Goal: Task Accomplishment & Management: Complete application form

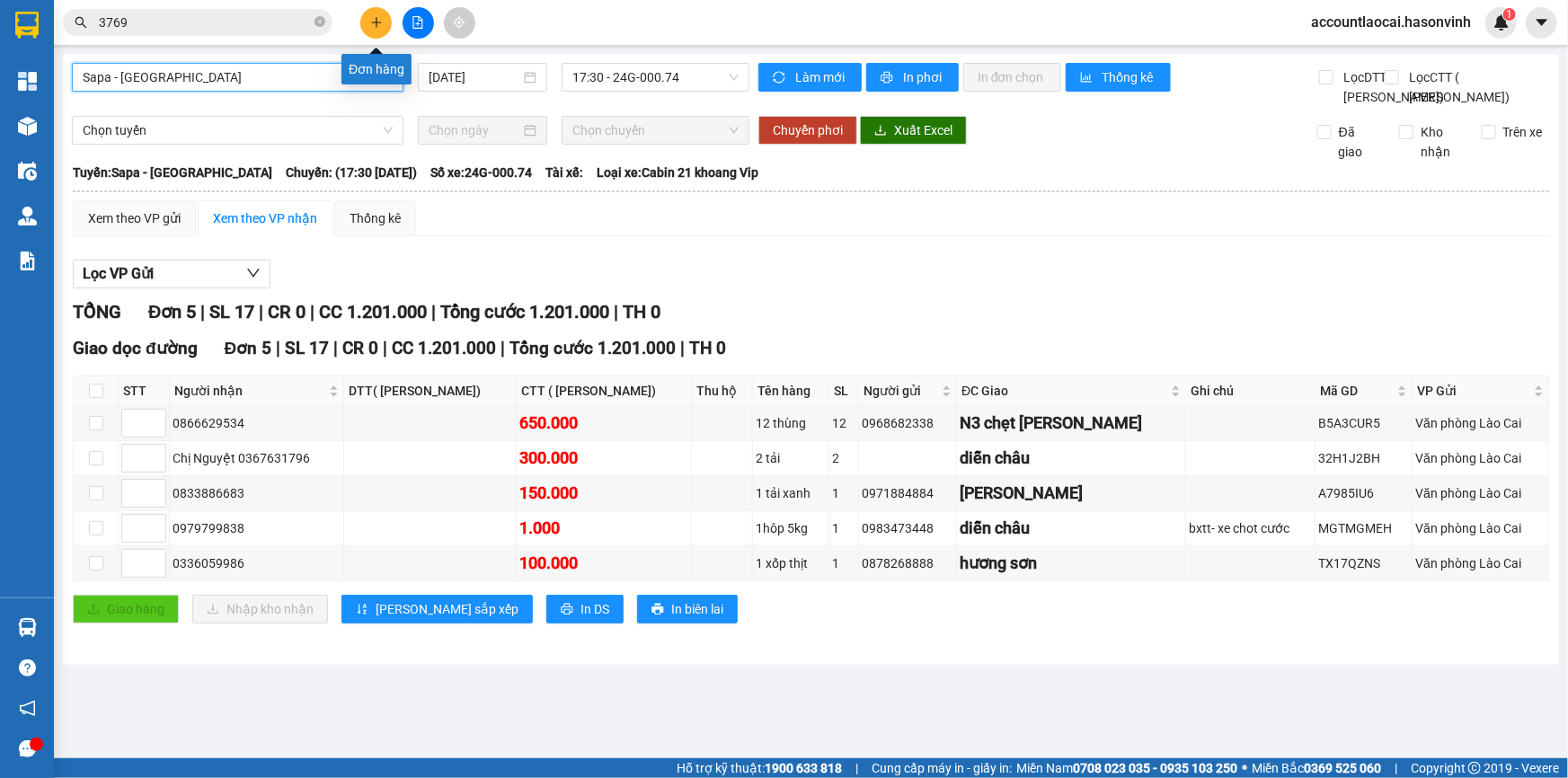
click at [371, 26] on icon "plus" at bounding box center [376, 22] width 13 height 13
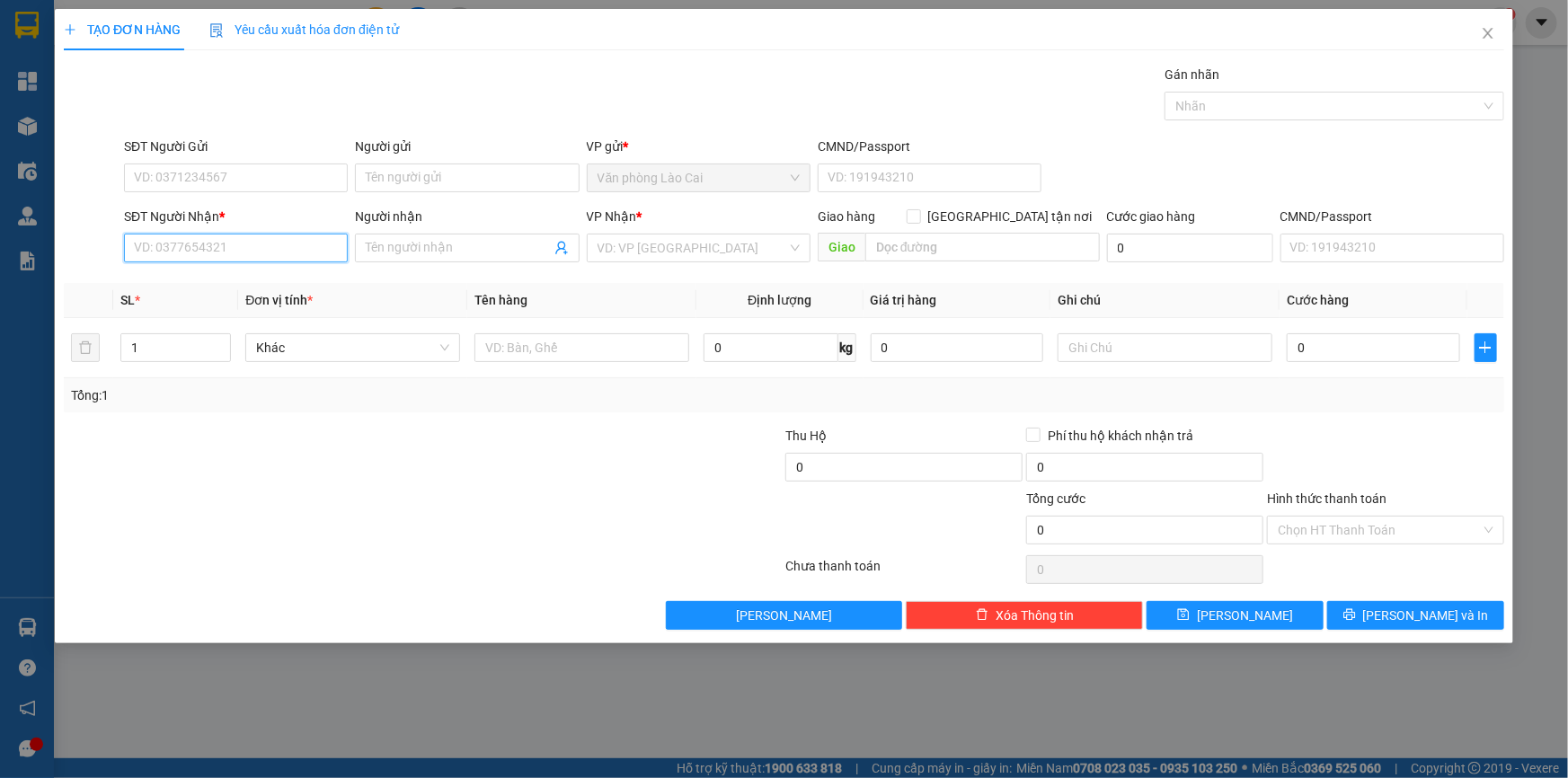
click at [183, 259] on input "SĐT Người Nhận *" at bounding box center [236, 248] width 224 height 29
click at [183, 245] on input "SĐT Người Nhận *" at bounding box center [236, 248] width 224 height 29
click at [585, 269] on div "VP Nhận * VD: VP Sài Gòn" at bounding box center [698, 238] width 231 height 63
click at [606, 253] on input "search" at bounding box center [691, 248] width 190 height 27
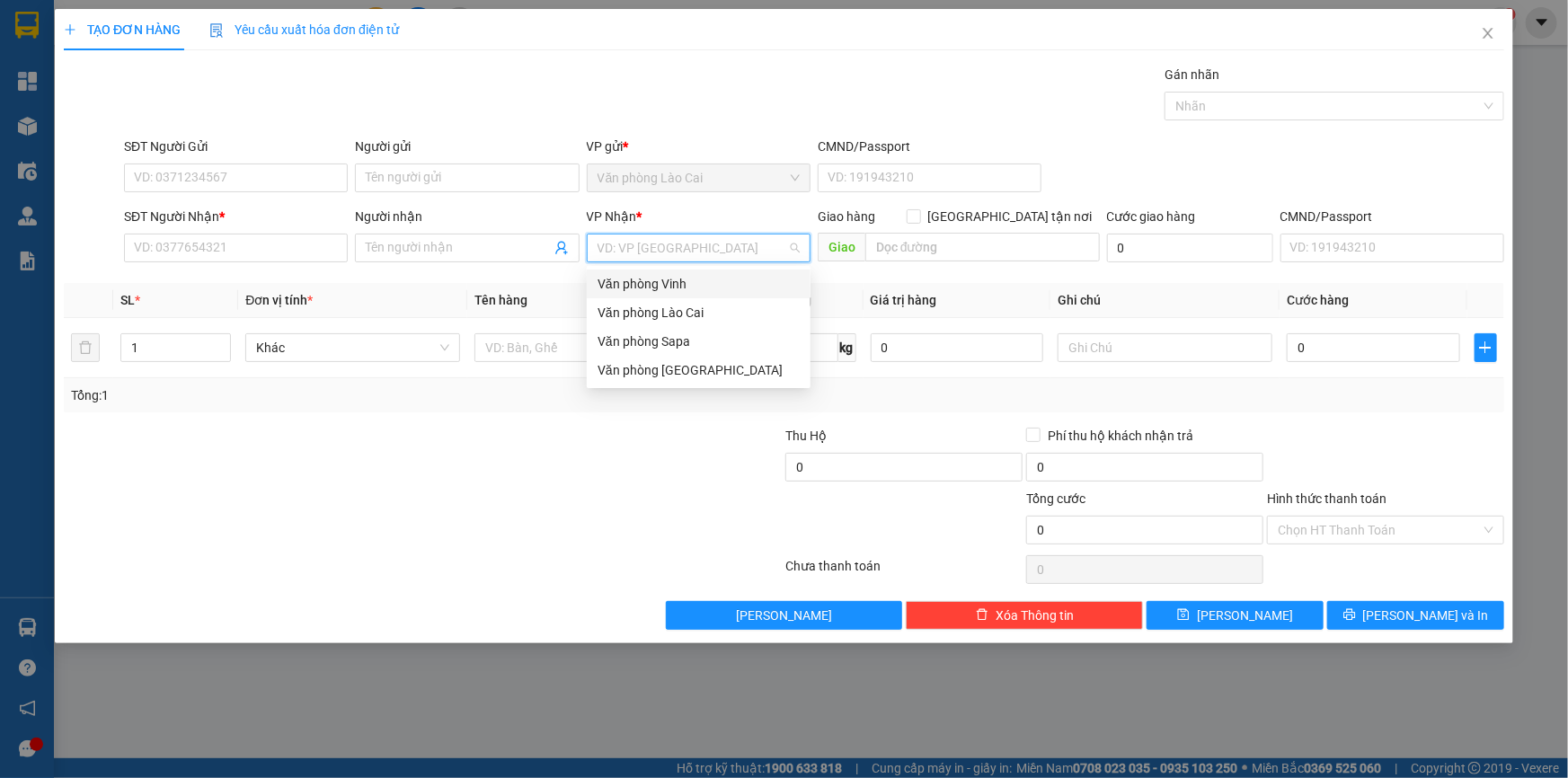
click at [650, 286] on div "Văn phòng Vinh" at bounding box center [698, 283] width 203 height 19
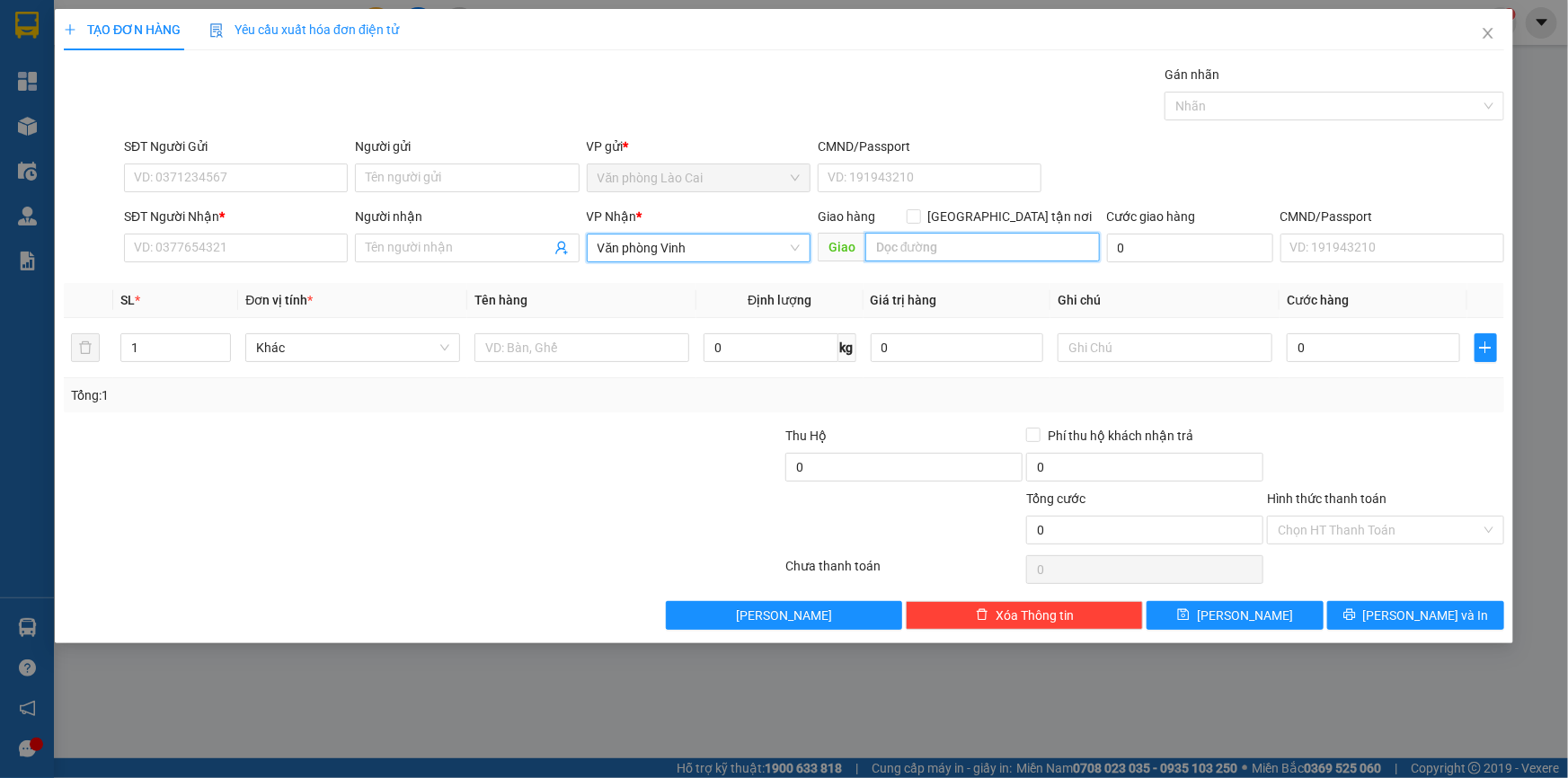
click at [920, 255] on input "text" at bounding box center [982, 247] width 235 height 29
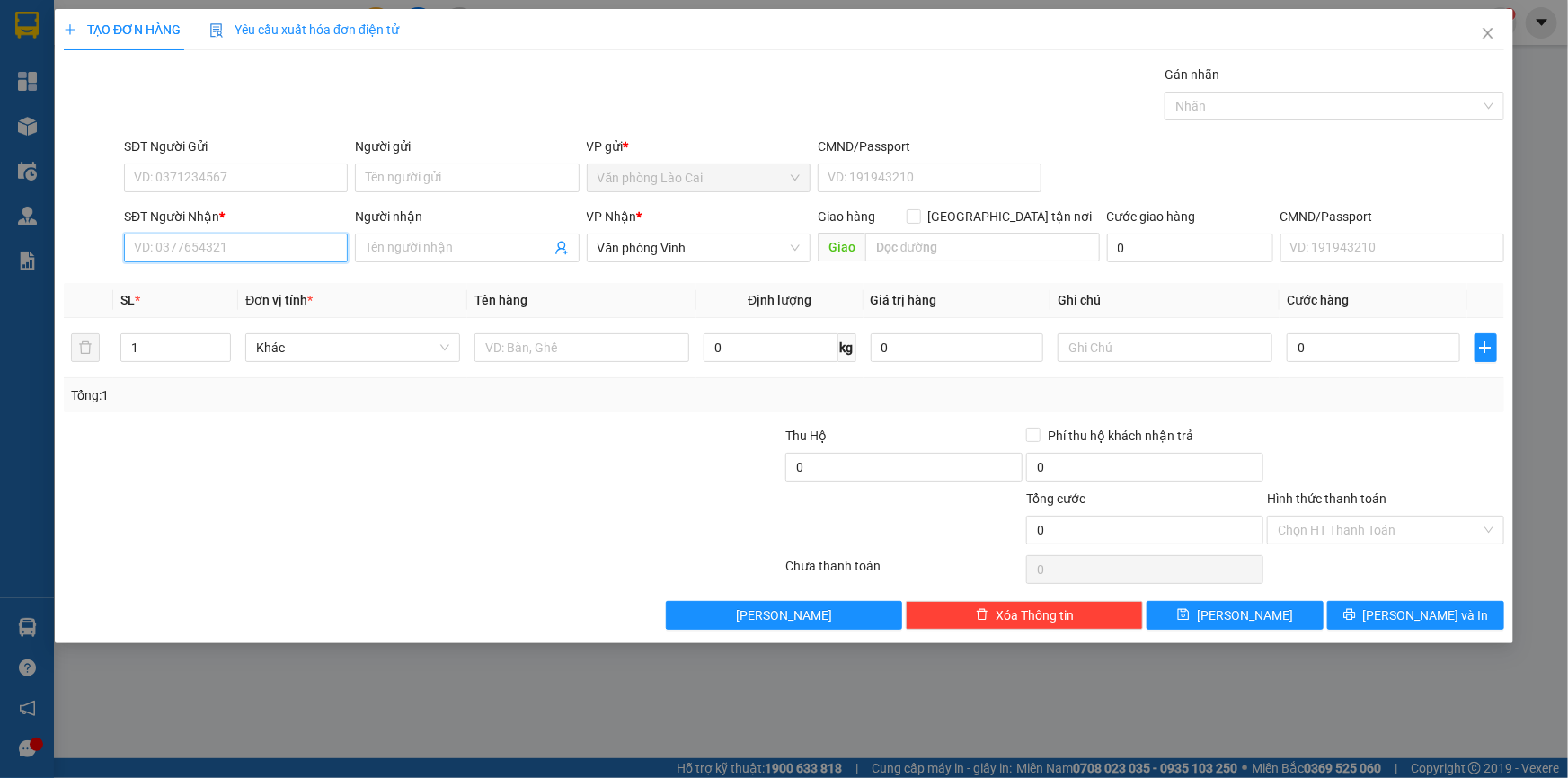
click at [235, 256] on input "SĐT Người Nhận *" at bounding box center [236, 248] width 224 height 29
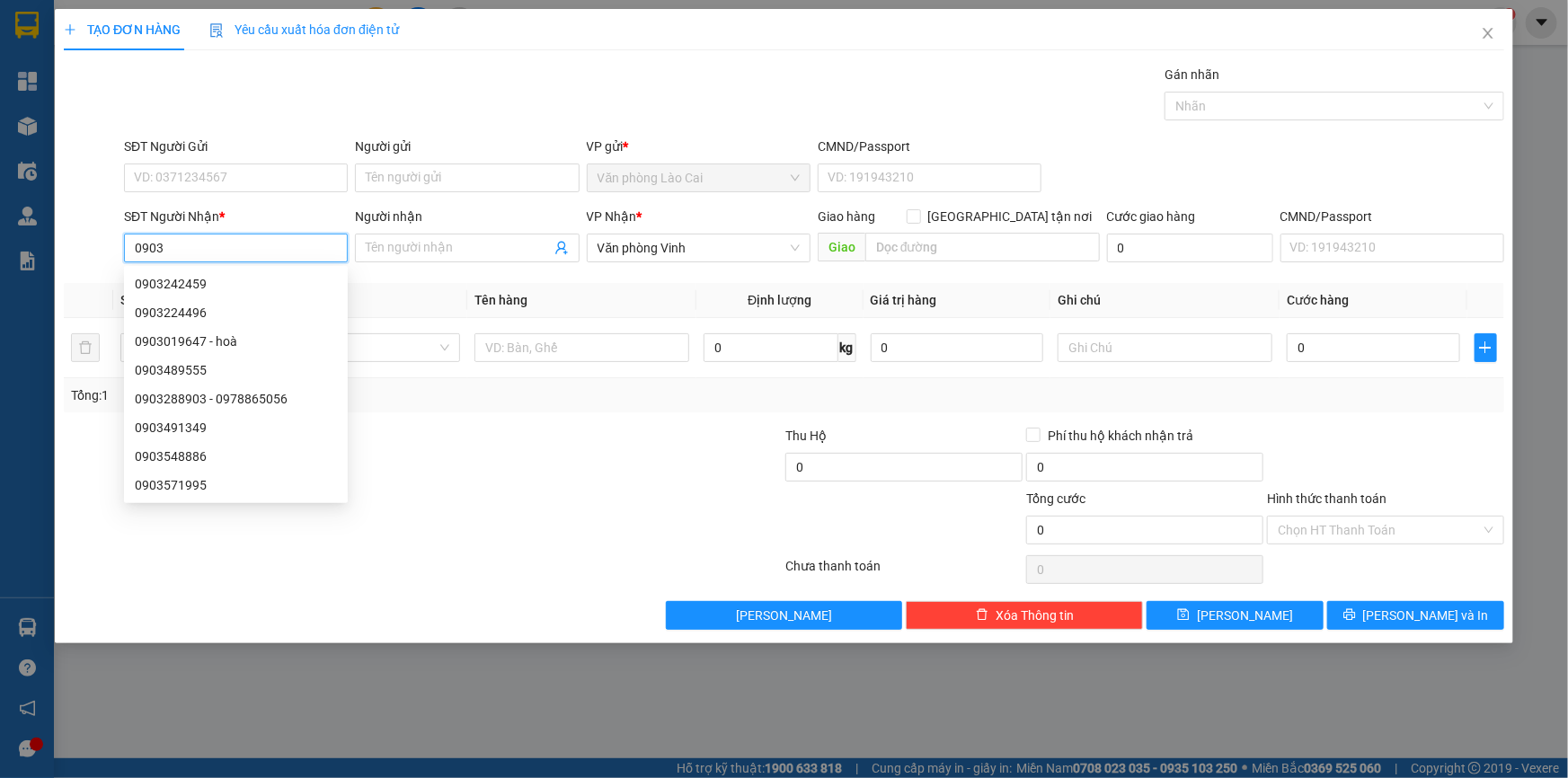
type input "0903"
drag, startPoint x: 174, startPoint y: 160, endPoint x: 178, endPoint y: 175, distance: 15.5
click at [174, 163] on div "SĐT Người Gửi VD: 0371234567" at bounding box center [236, 167] width 224 height 63
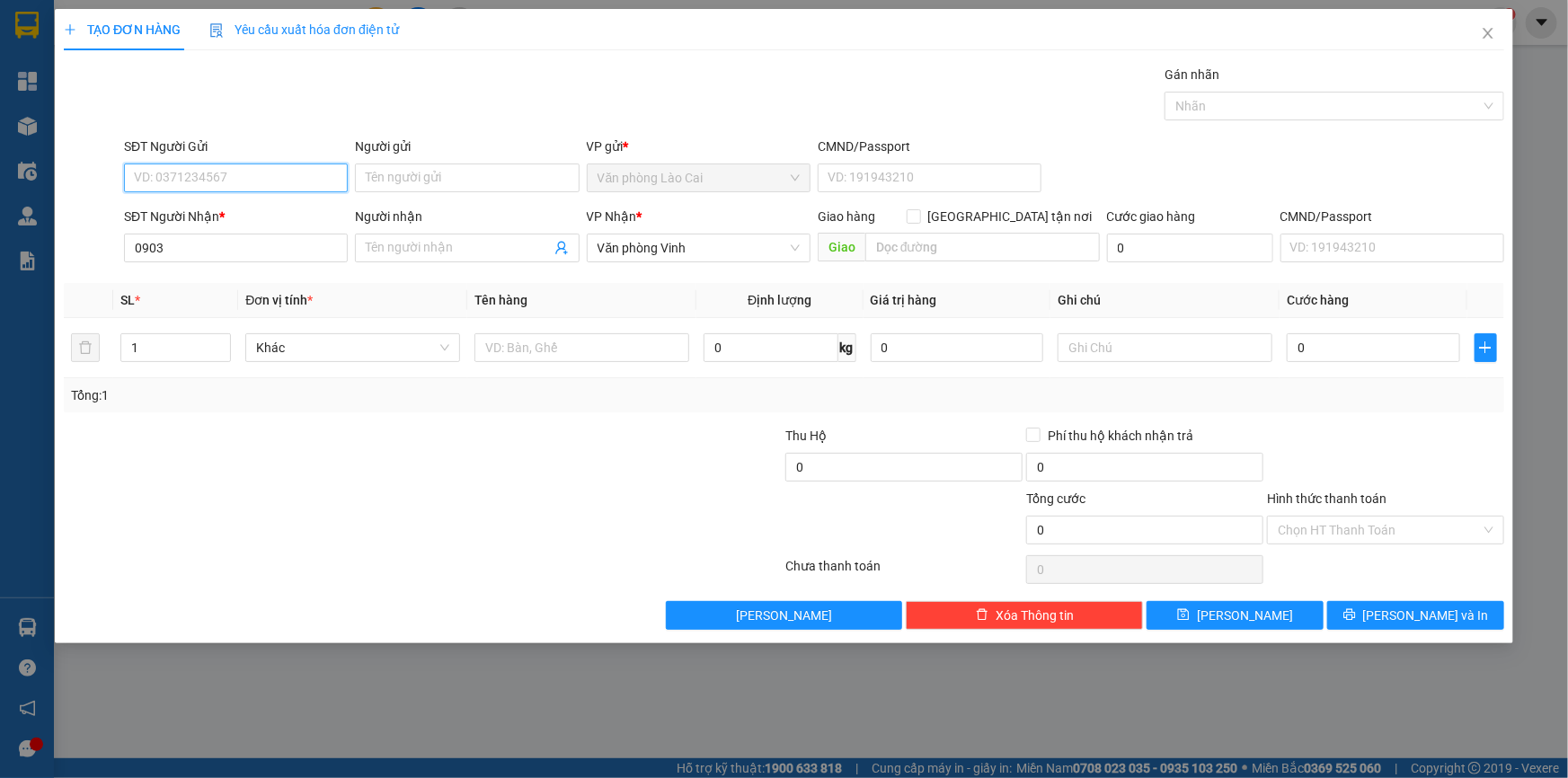
click at [180, 178] on input "SĐT Người Gửi" at bounding box center [236, 178] width 224 height 29
type input "0903465482"
click at [185, 217] on div "0903465482" at bounding box center [236, 213] width 203 height 19
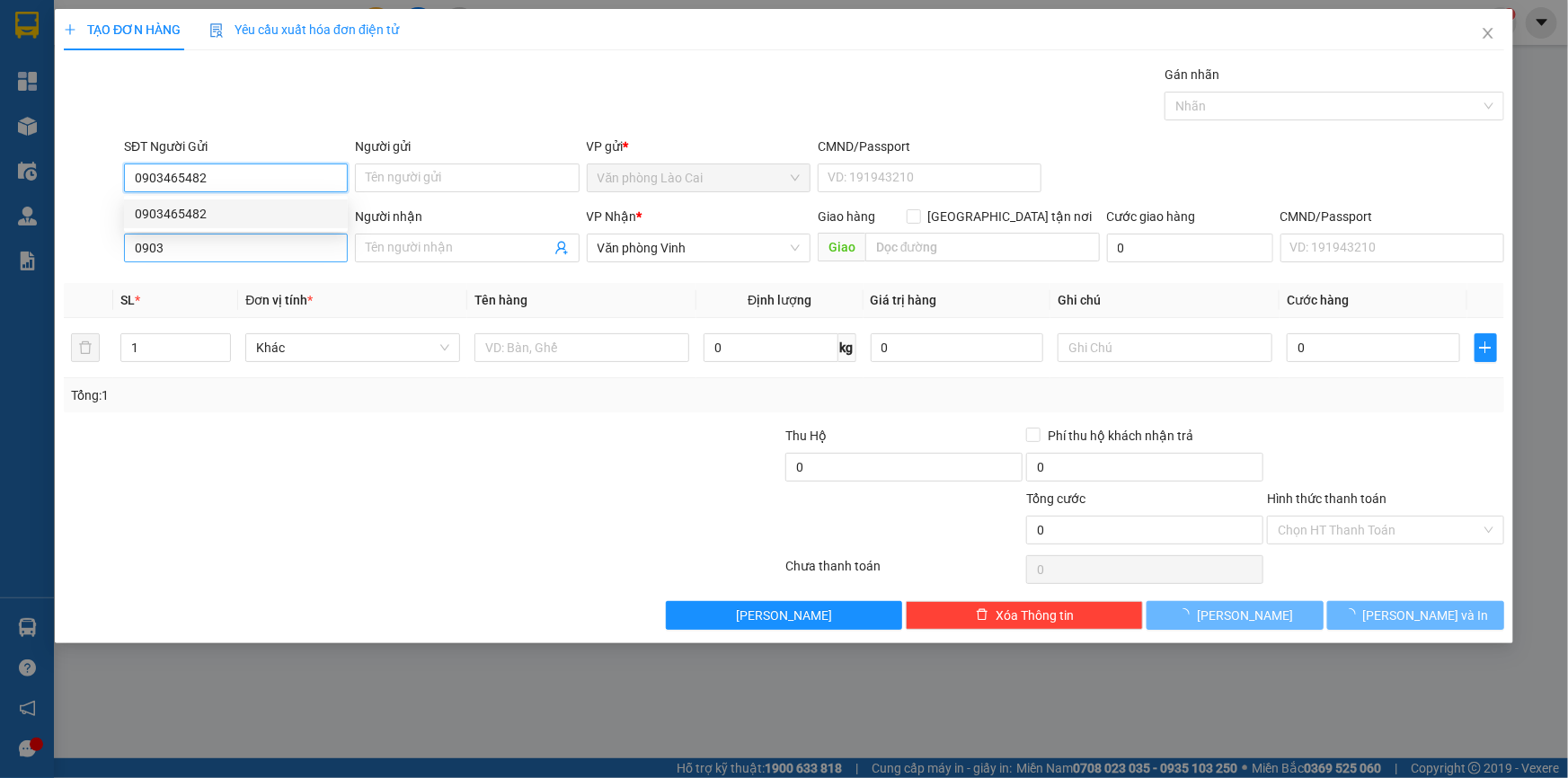
type input "250.000"
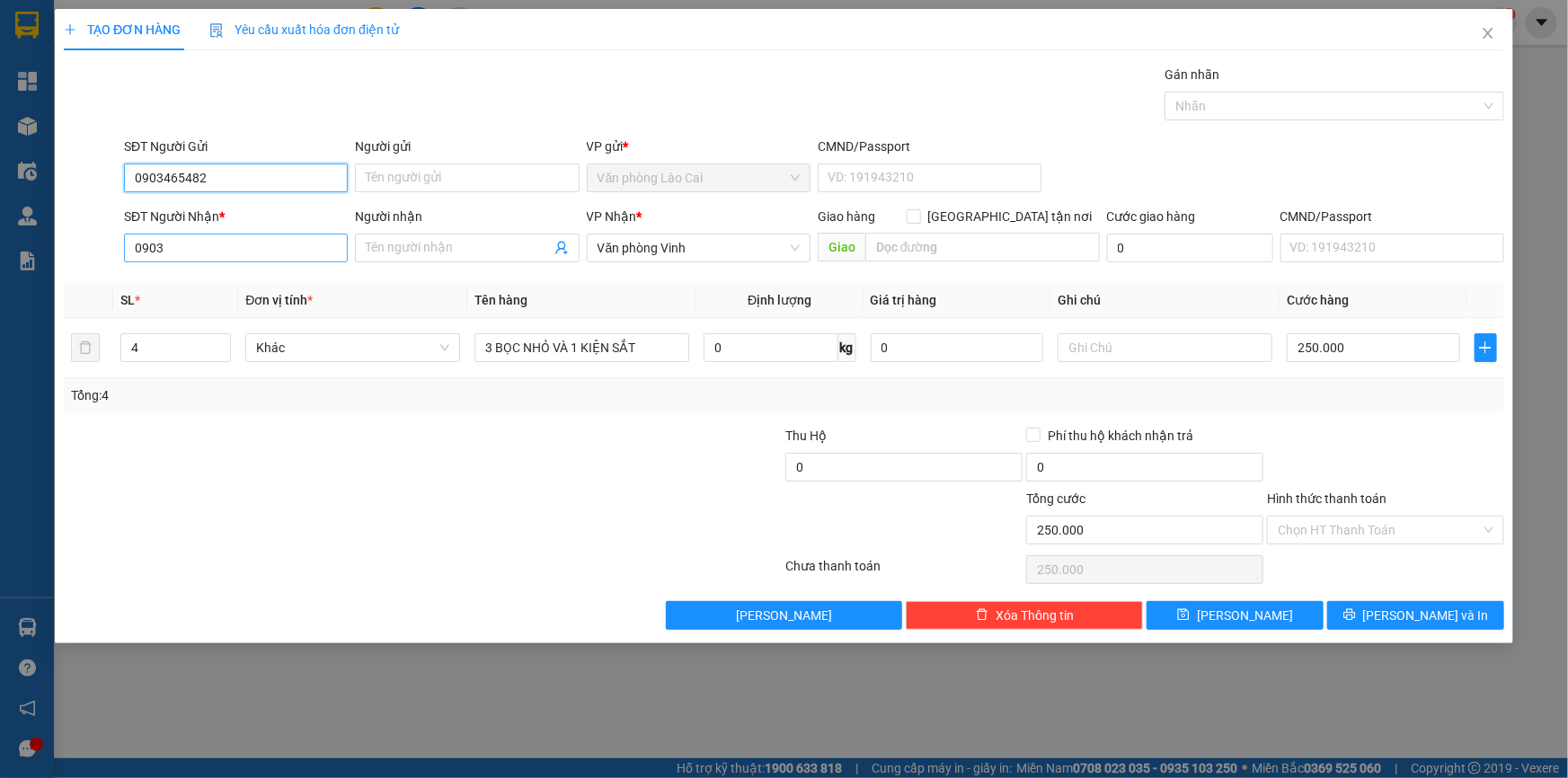
type input "0903465482"
drag, startPoint x: 170, startPoint y: 252, endPoint x: 93, endPoint y: 251, distance: 77.0
click at [93, 251] on div "SĐT Người Nhận * 0903 0903 Người nhận Tên người nhận VP Nhận * Văn phòng Vinh G…" at bounding box center [784, 238] width 1444 height 63
type input "0943757888"
click at [143, 283] on div "0943757888" at bounding box center [236, 283] width 203 height 19
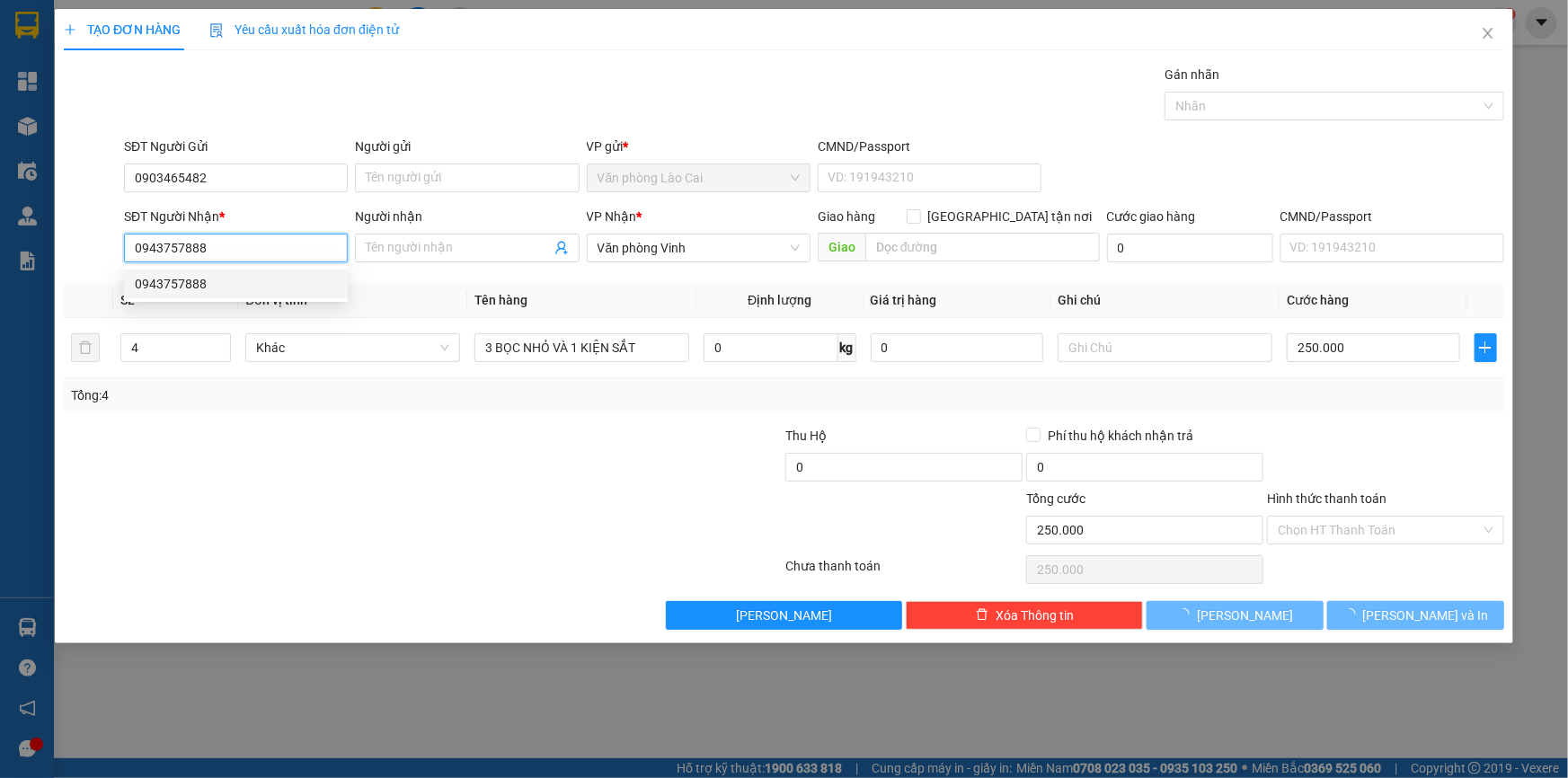
type input "120.000"
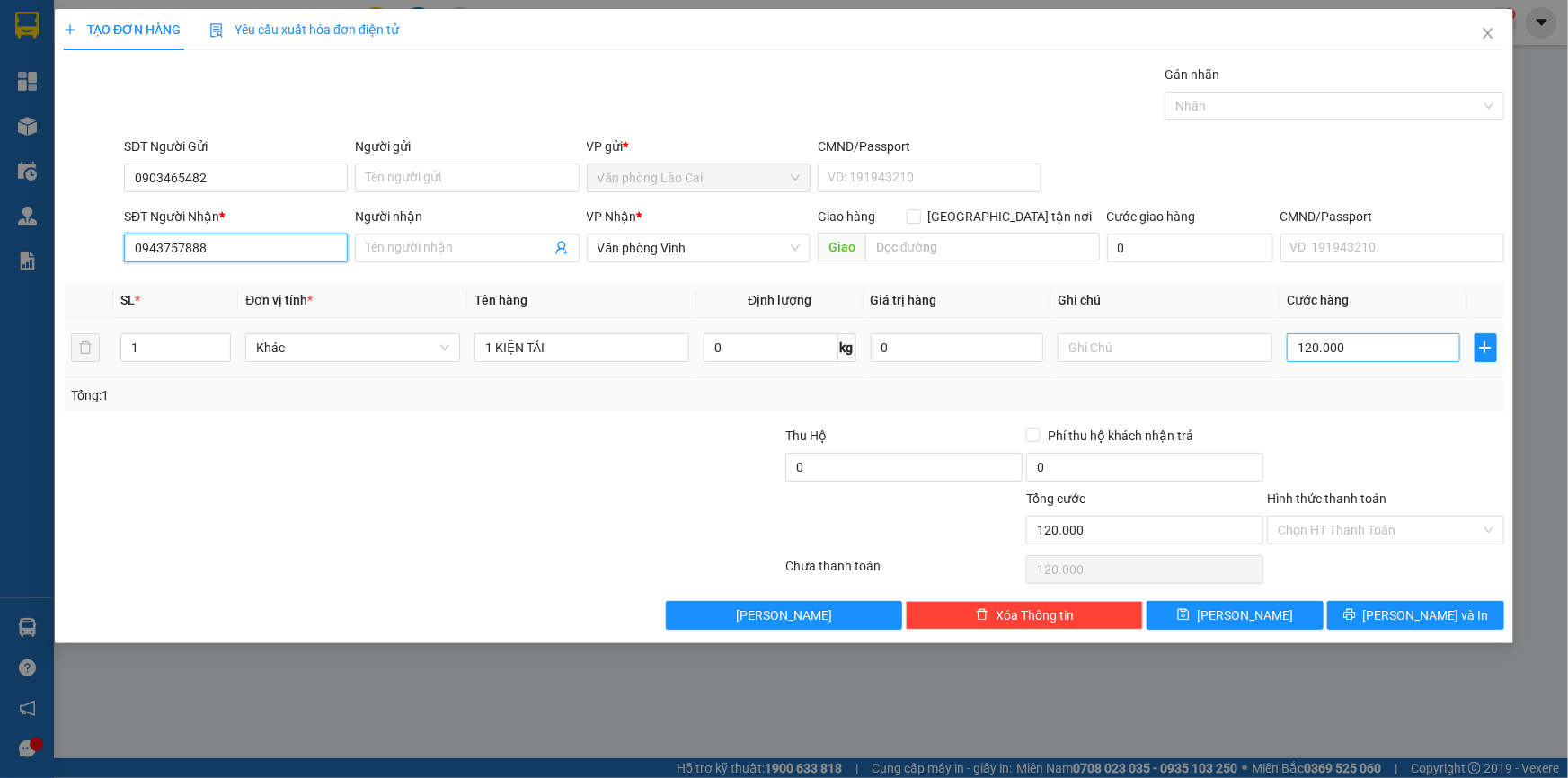
type input "0943757888"
click at [1345, 345] on input "120.000" at bounding box center [1373, 348] width 173 height 29
type input "0"
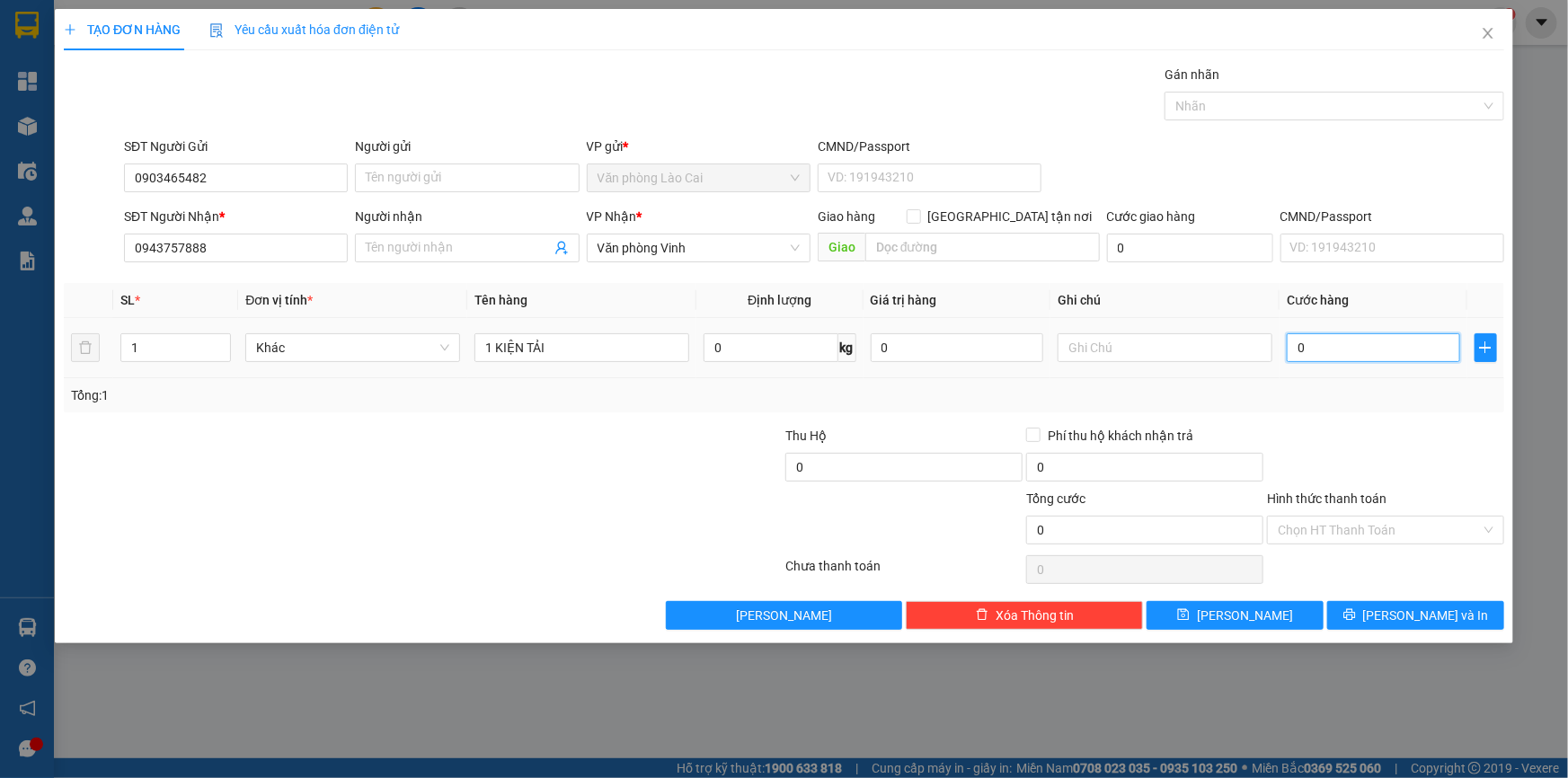
type input "01"
type input "1"
type input "010"
type input "10"
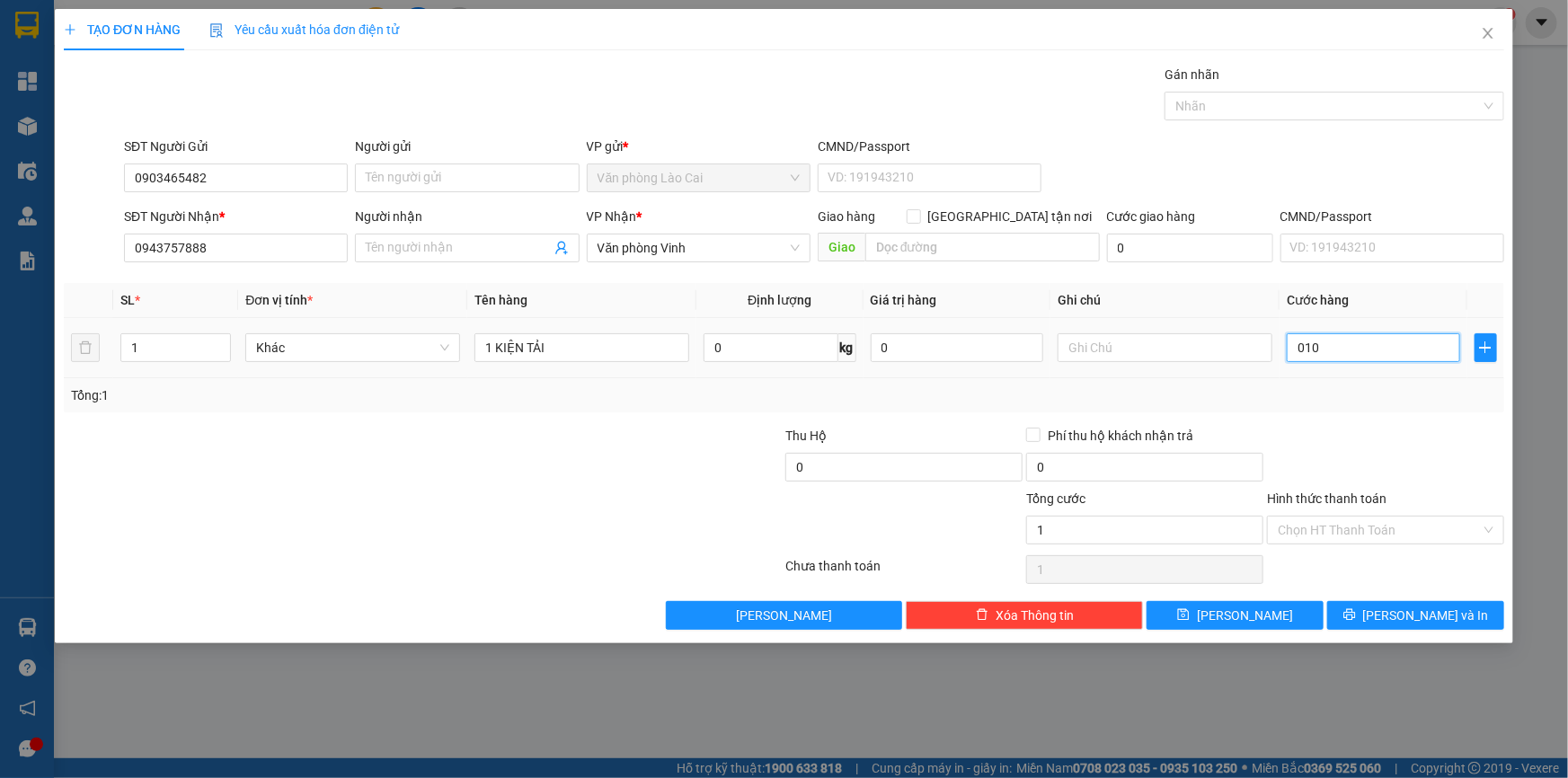
type input "10"
type input "100"
type input "0.100"
type input "100.000"
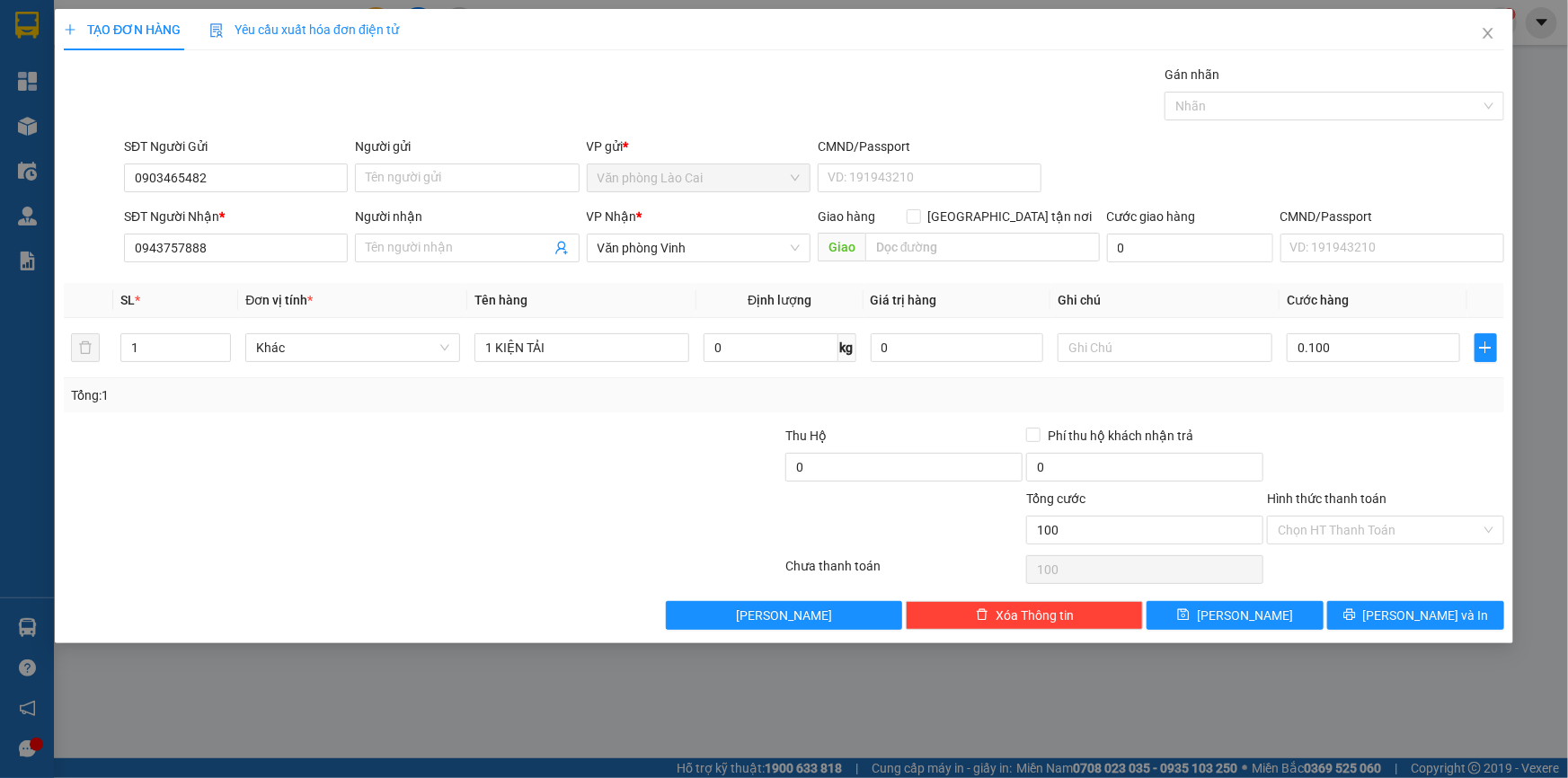
type input "100.000"
click at [1378, 404] on div "Tổng: 1" at bounding box center [783, 394] width 1440 height 34
click at [1366, 353] on input "100.000" at bounding box center [1373, 348] width 173 height 29
type input "8"
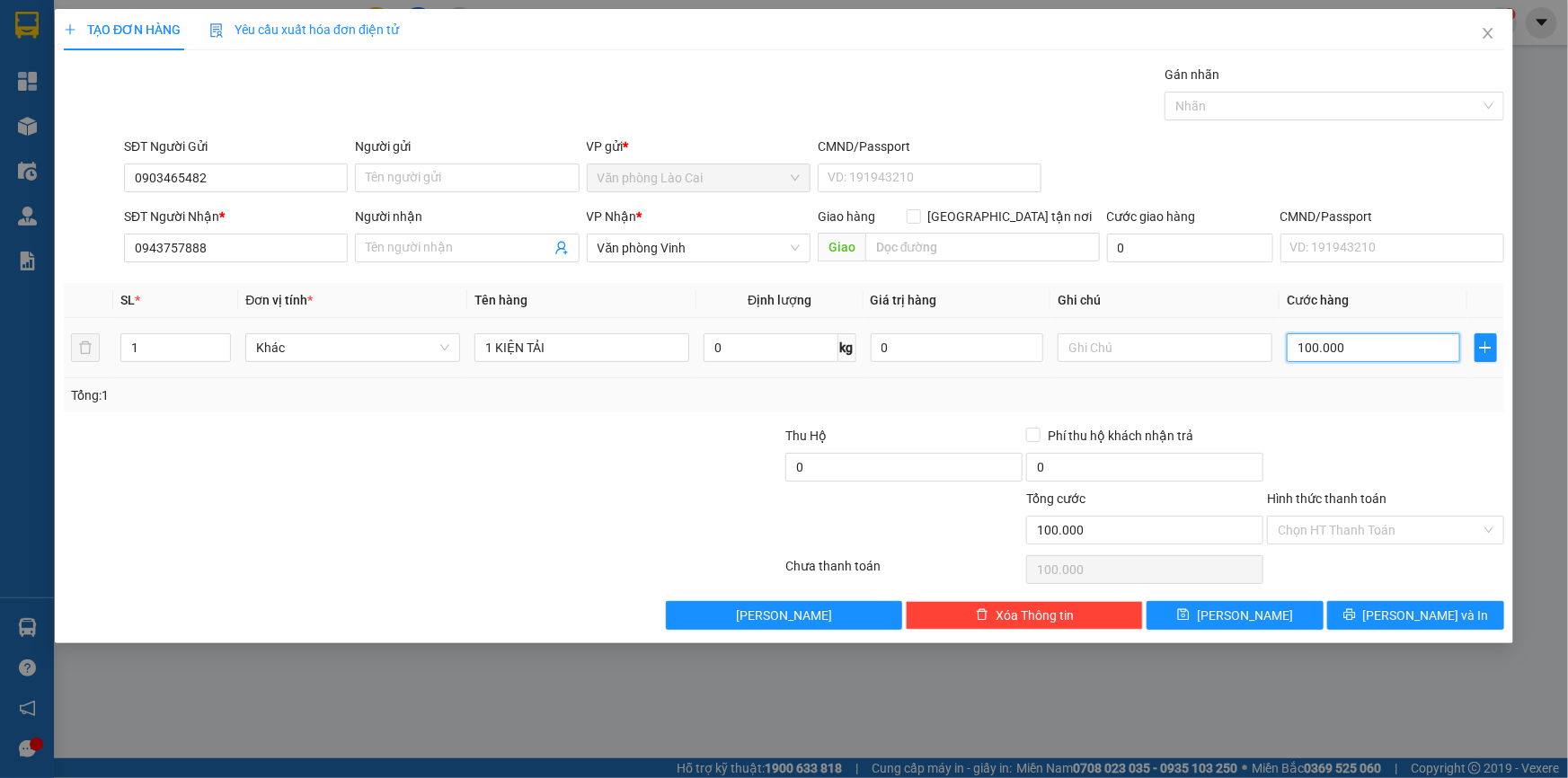
type input "8"
type input "80"
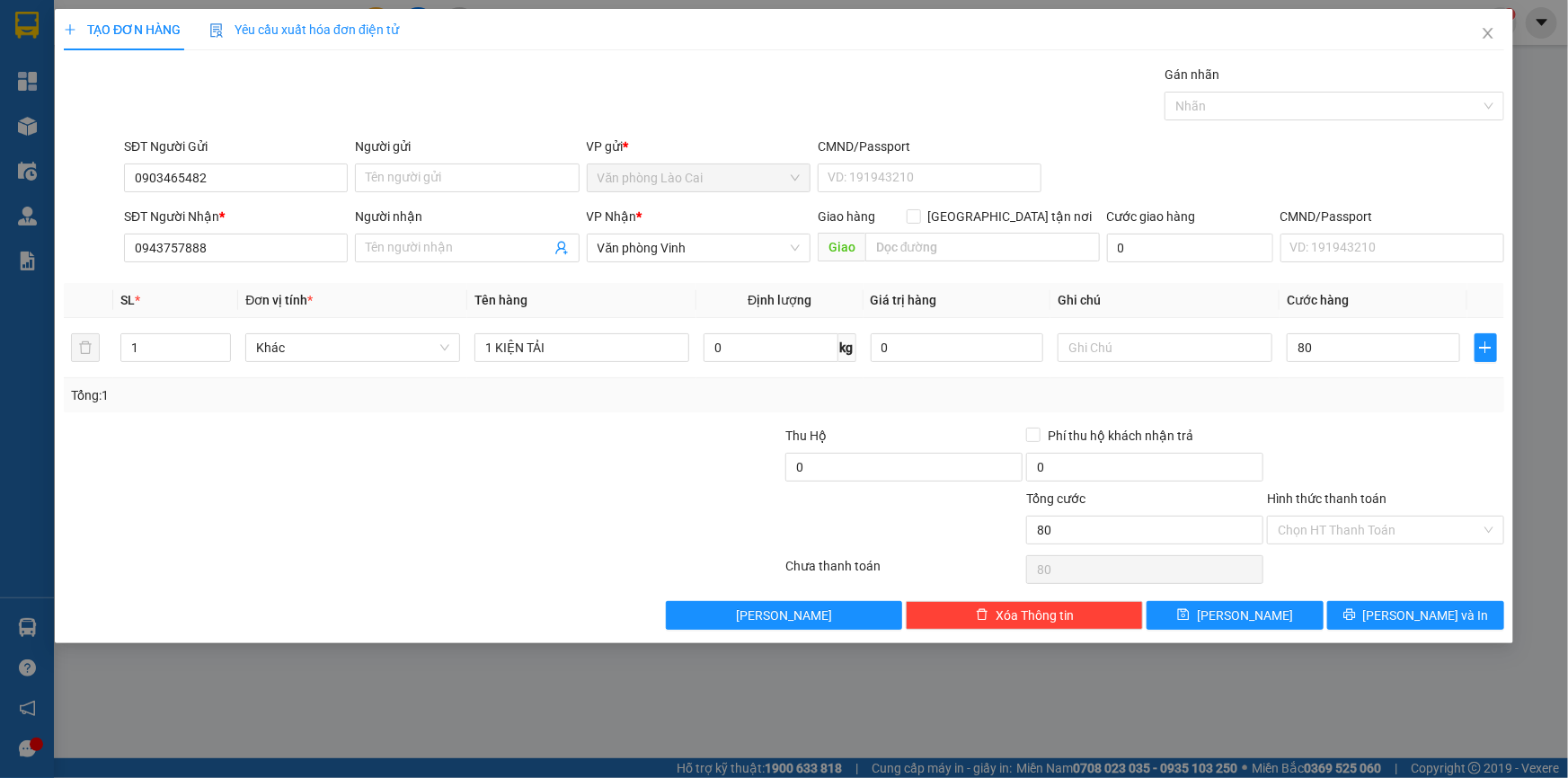
type input "80.000"
click at [1374, 423] on div "Transit Pickup Surcharge Ids Transit Deliver Surcharge Ids Transit Deliver Surc…" at bounding box center [783, 347] width 1440 height 565
click at [1344, 525] on input "Hình thức thanh toán" at bounding box center [1379, 530] width 203 height 27
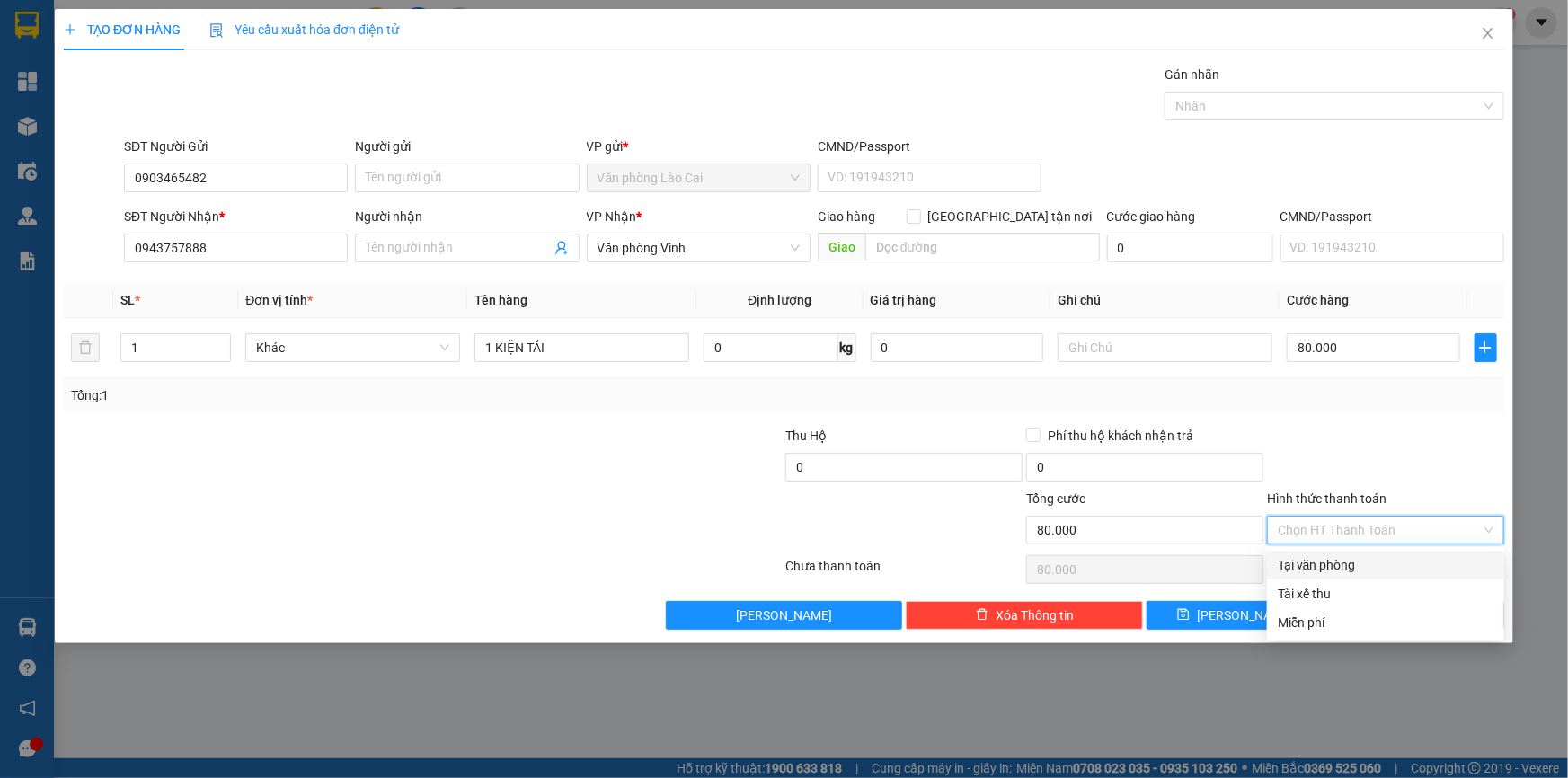
click at [1336, 450] on div at bounding box center [1385, 457] width 241 height 63
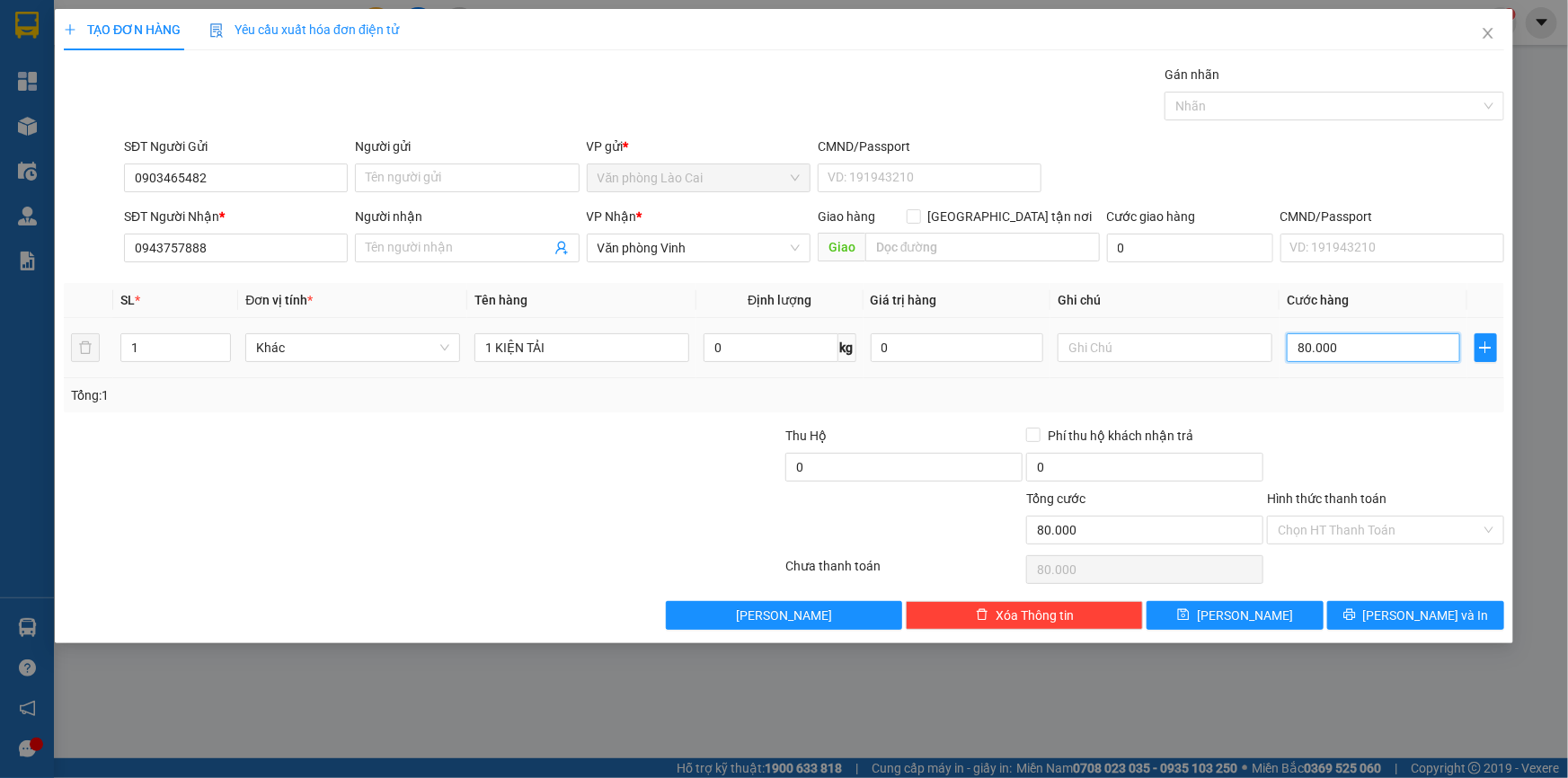
click at [1322, 353] on input "80.000" at bounding box center [1373, 348] width 173 height 29
type input "1"
type input "10"
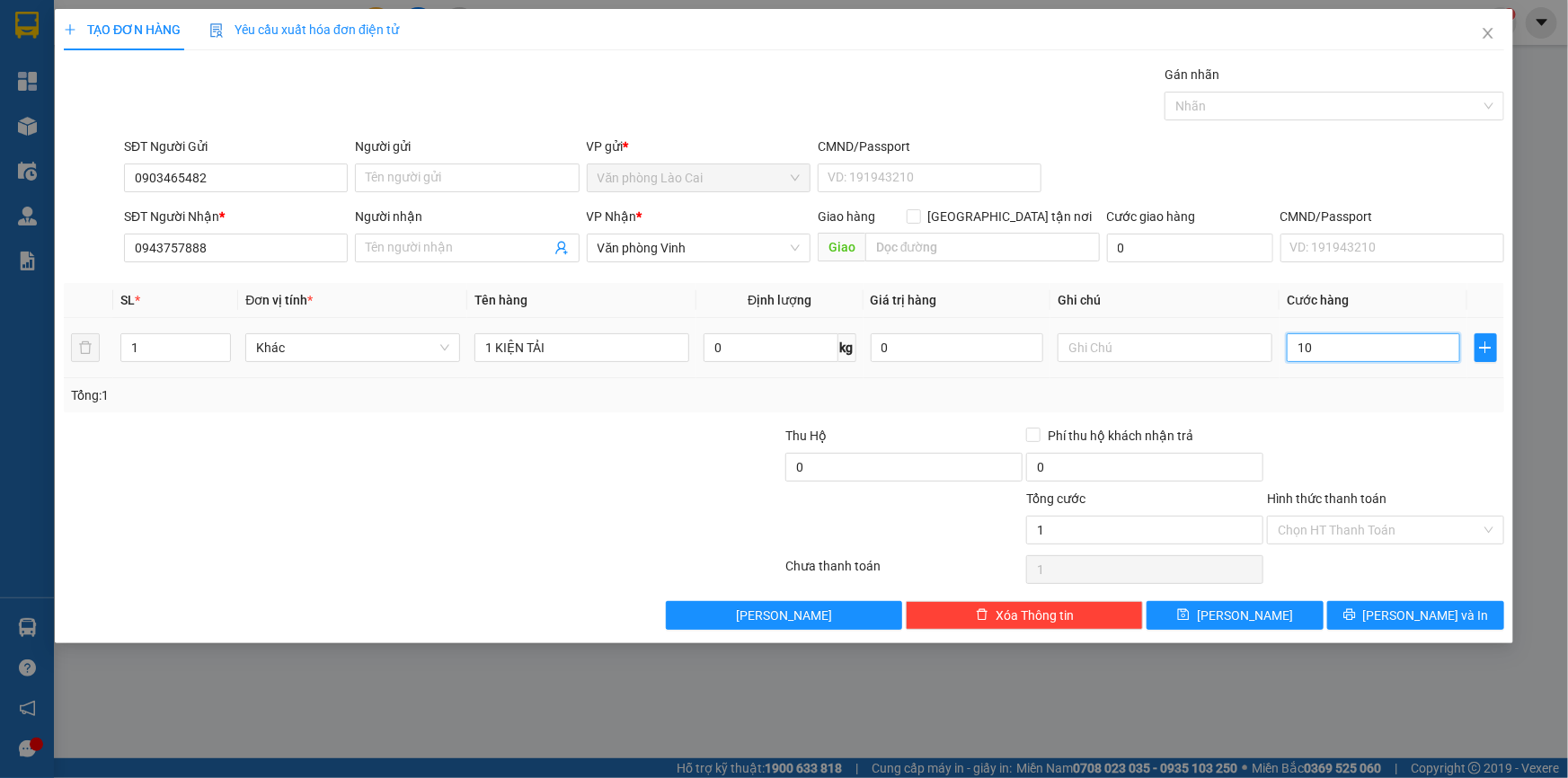
type input "10"
type input "1.001"
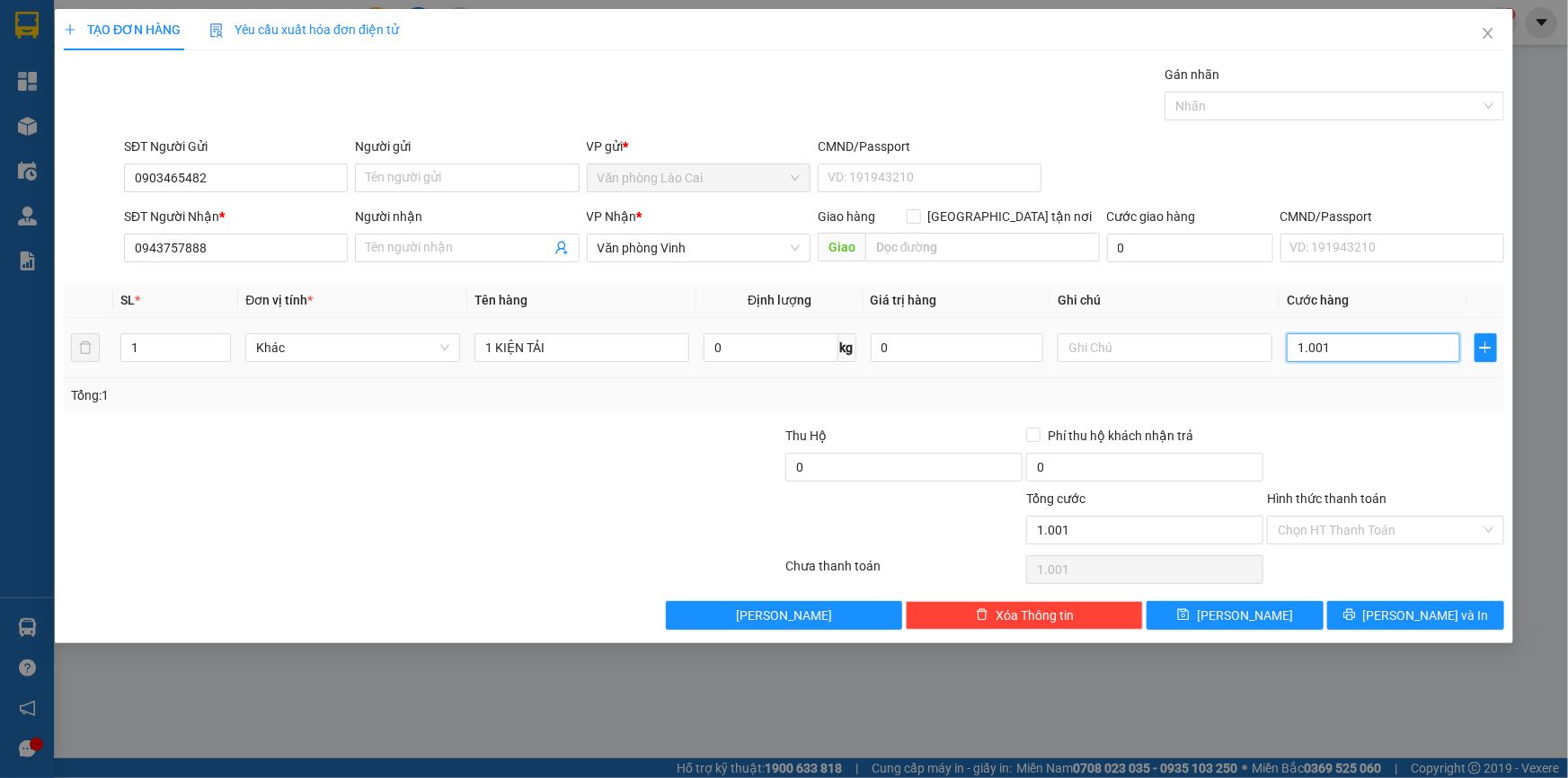
type input "100"
type input "100.000"
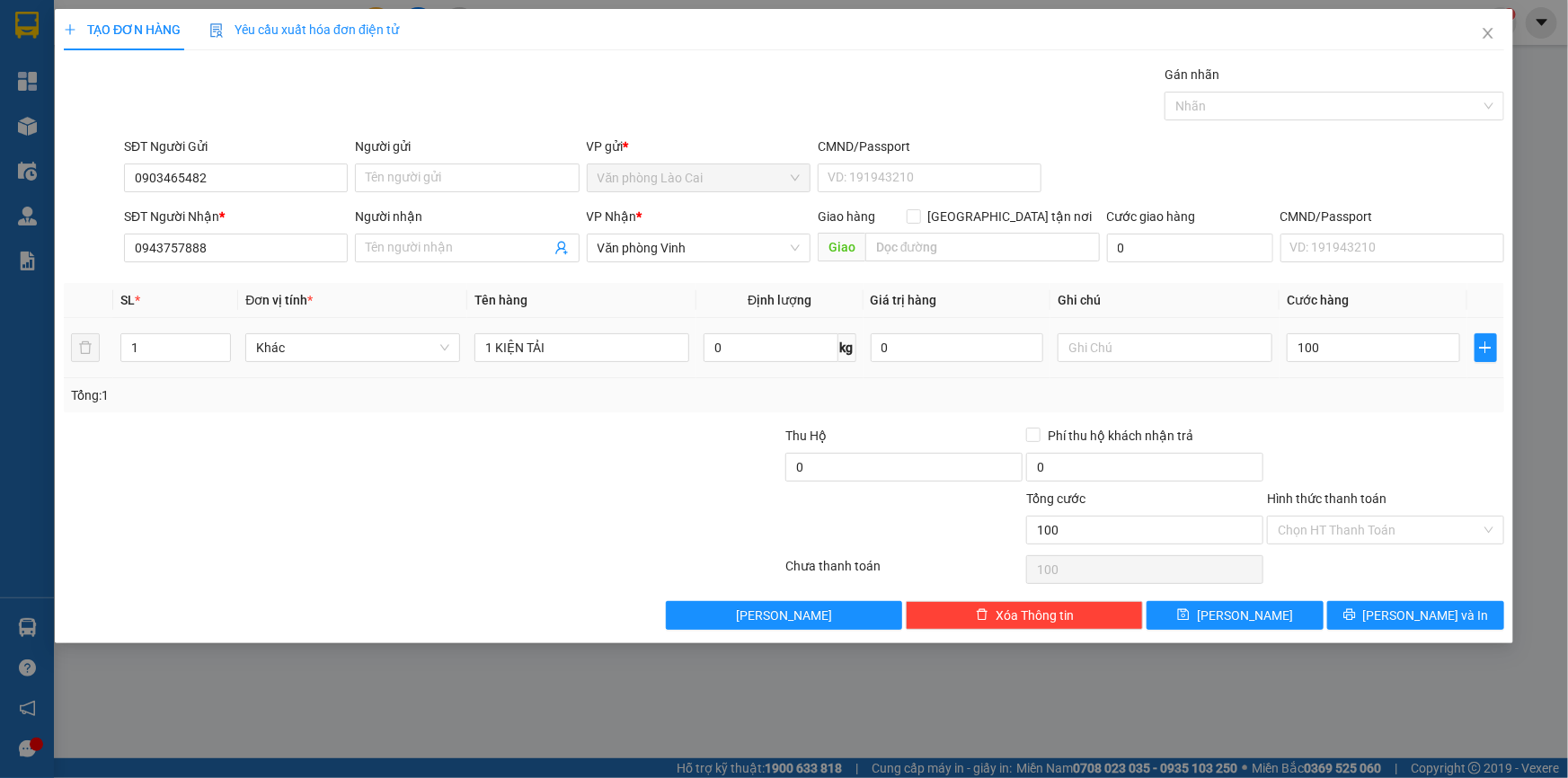
type input "100.000"
drag, startPoint x: 1323, startPoint y: 423, endPoint x: 1327, endPoint y: 407, distance: 16.5
click at [1325, 420] on div "Transit Pickup Surcharge Ids Transit Deliver Surcharge Ids Transit Deliver Surc…" at bounding box center [783, 347] width 1440 height 565
click at [1357, 609] on button "[PERSON_NAME] và In" at bounding box center [1416, 615] width 177 height 29
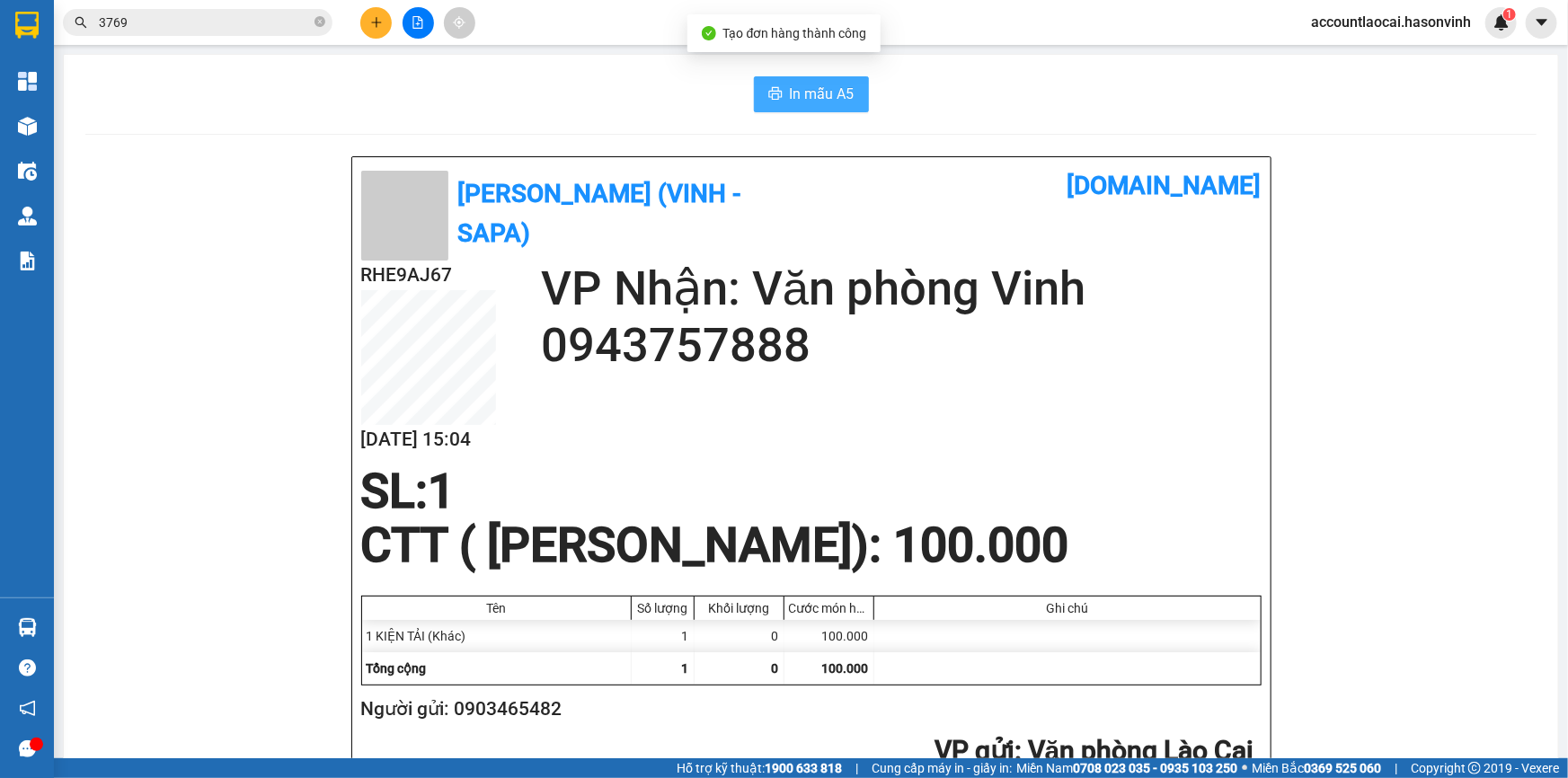
click at [835, 97] on span "In mẫu A5" at bounding box center [822, 93] width 64 height 22
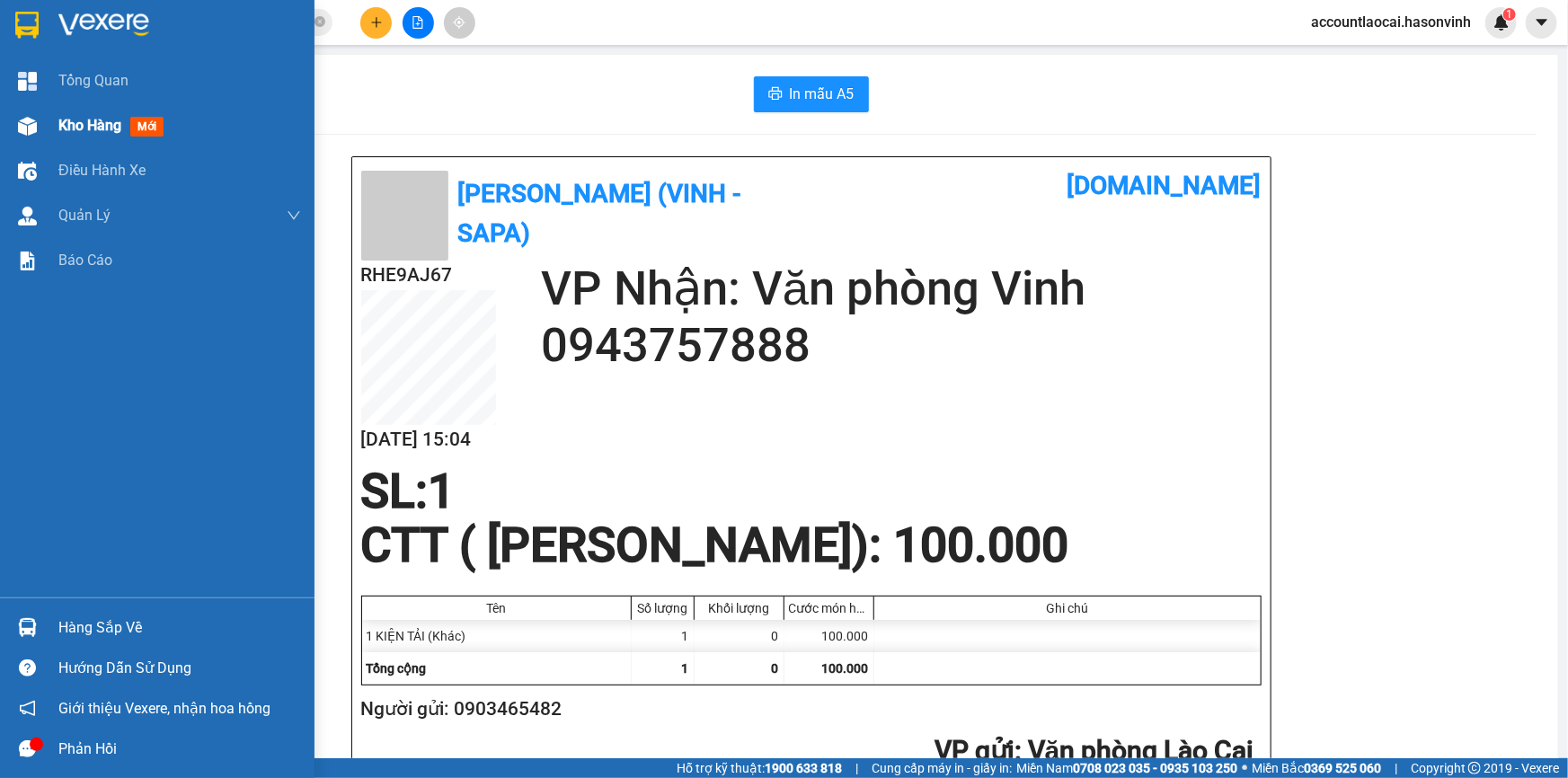
click at [6, 126] on div "Kho hàng mới" at bounding box center [157, 126] width 315 height 45
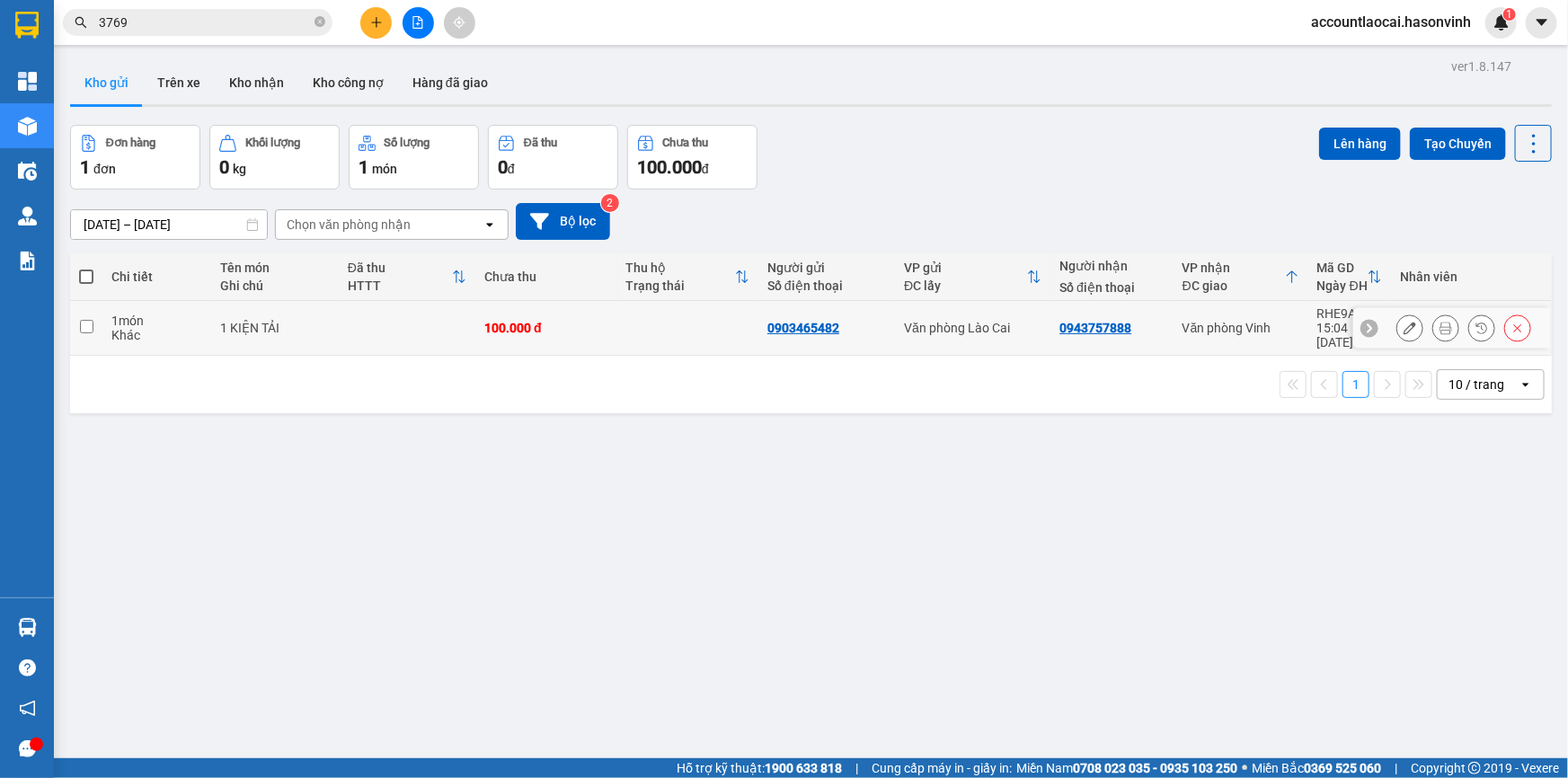
click at [1403, 321] on icon at bounding box center [1409, 327] width 13 height 13
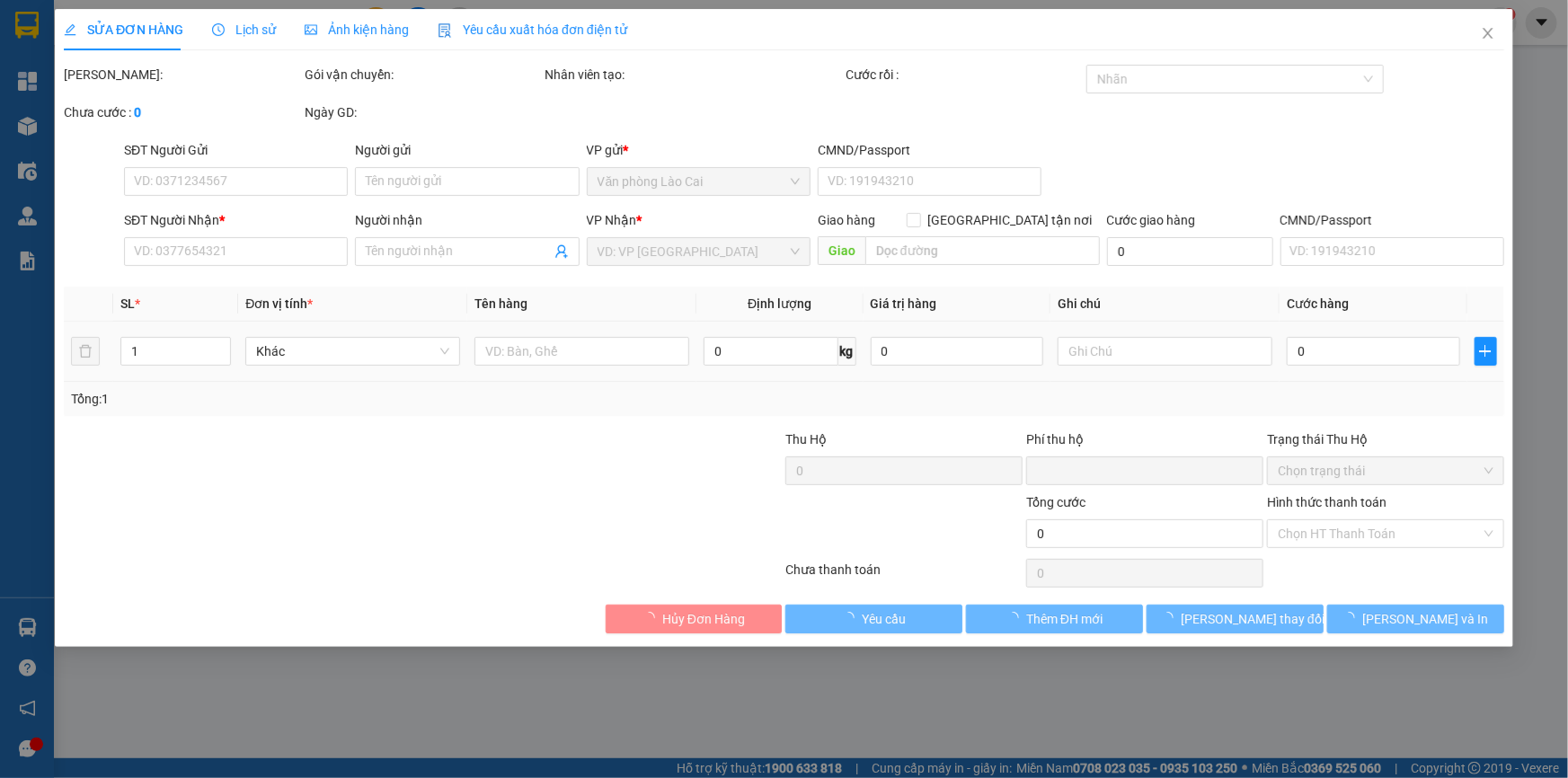
type input "0903465482"
type input "0943757888"
type input "0"
type input "100.000"
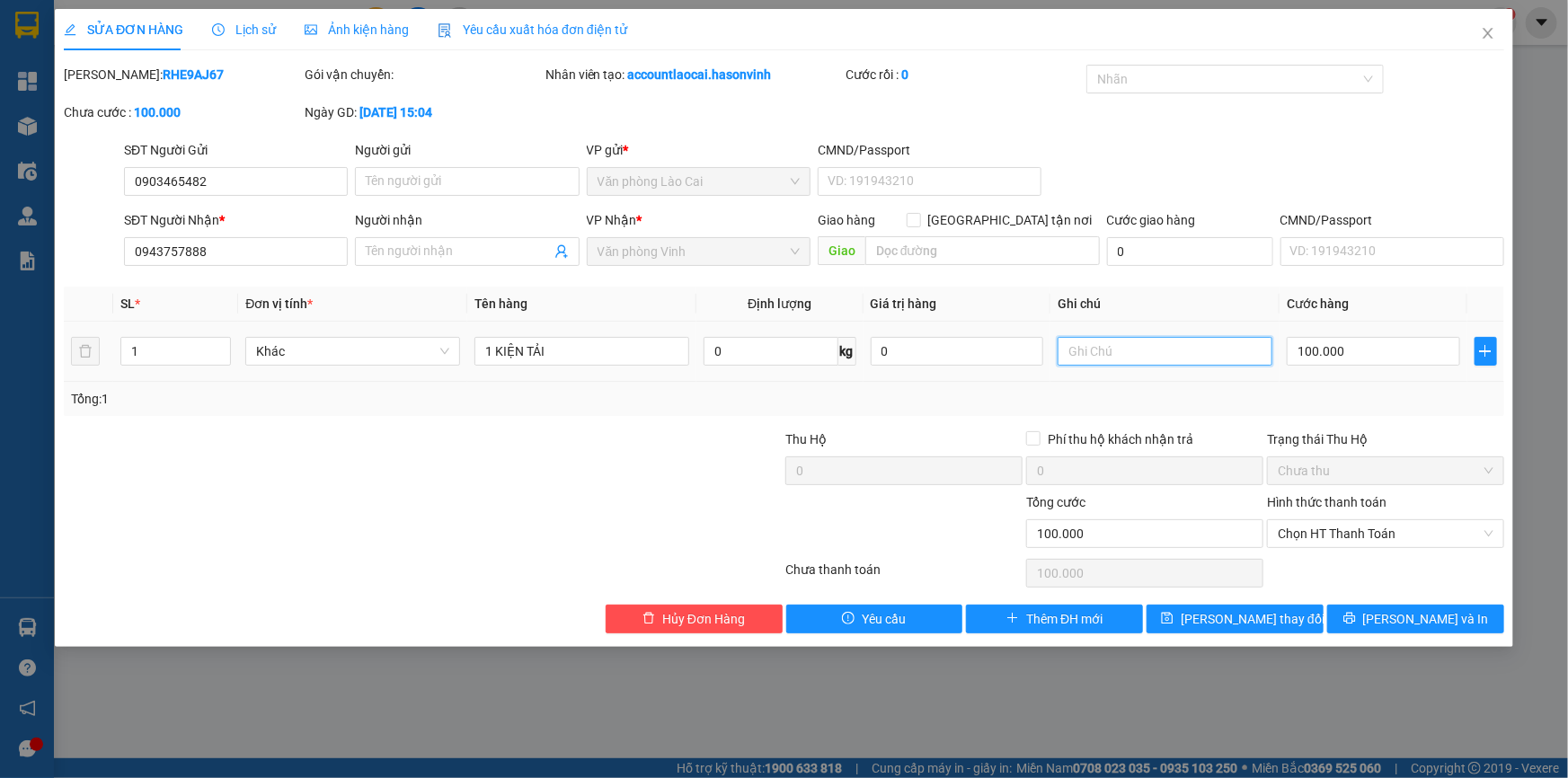
click at [1114, 348] on input "text" at bounding box center [1165, 352] width 214 height 29
type input "d"
type input "đ"
type input "d"
type input "đi ngày mai"
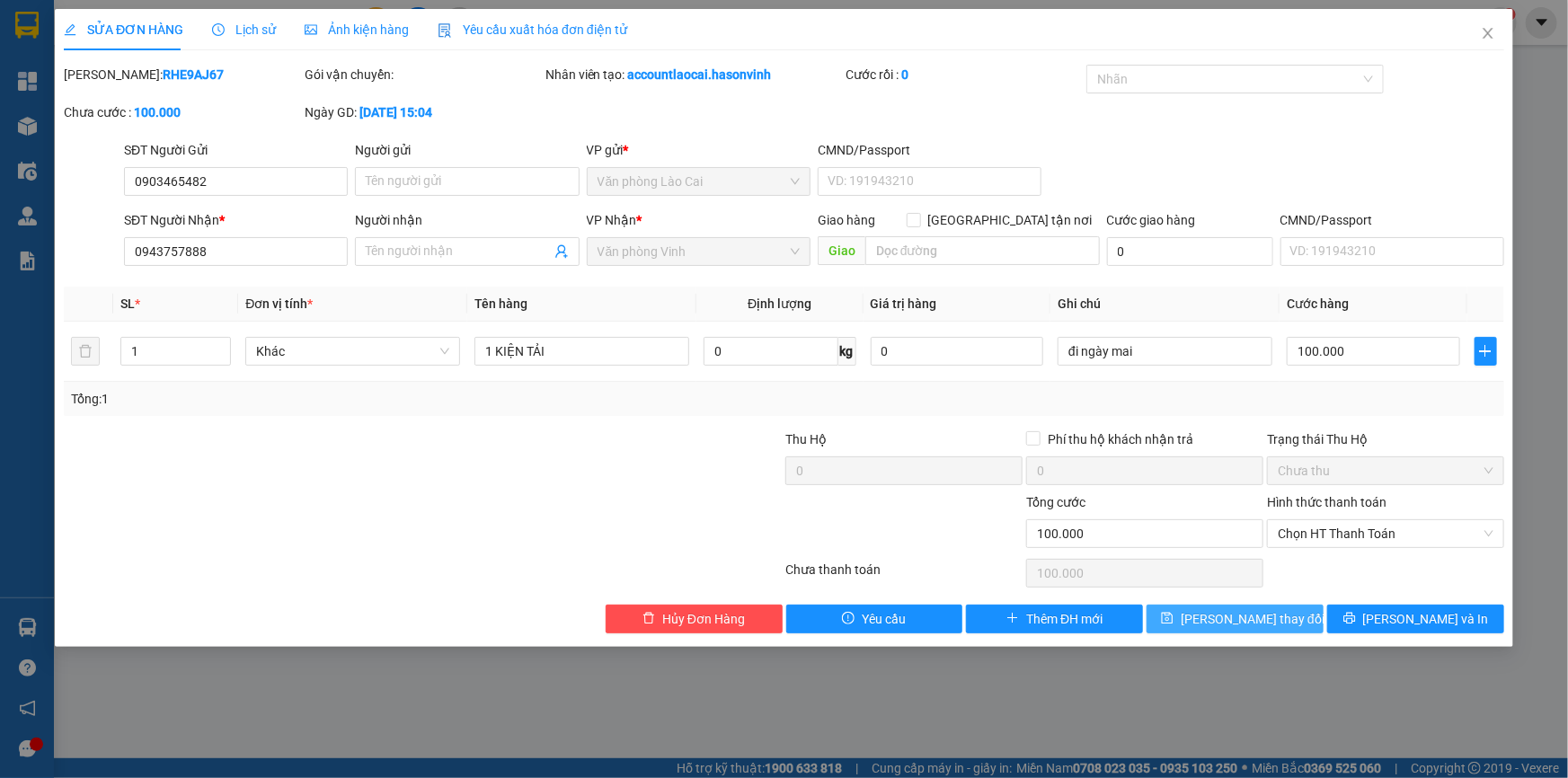
click at [1246, 623] on span "Lưu thay đổi" at bounding box center [1252, 618] width 144 height 19
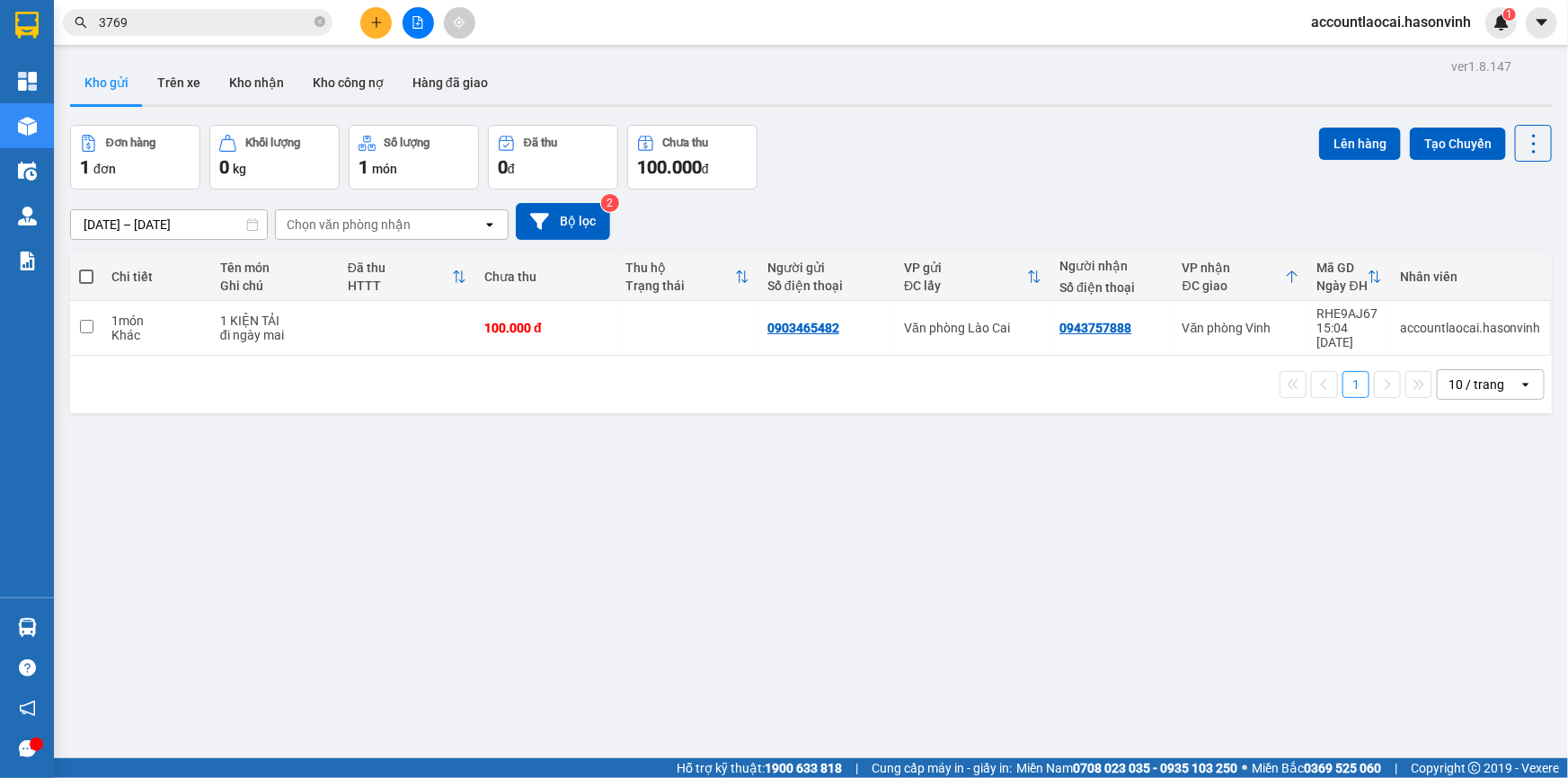
click at [379, 30] on button at bounding box center [376, 22] width 31 height 31
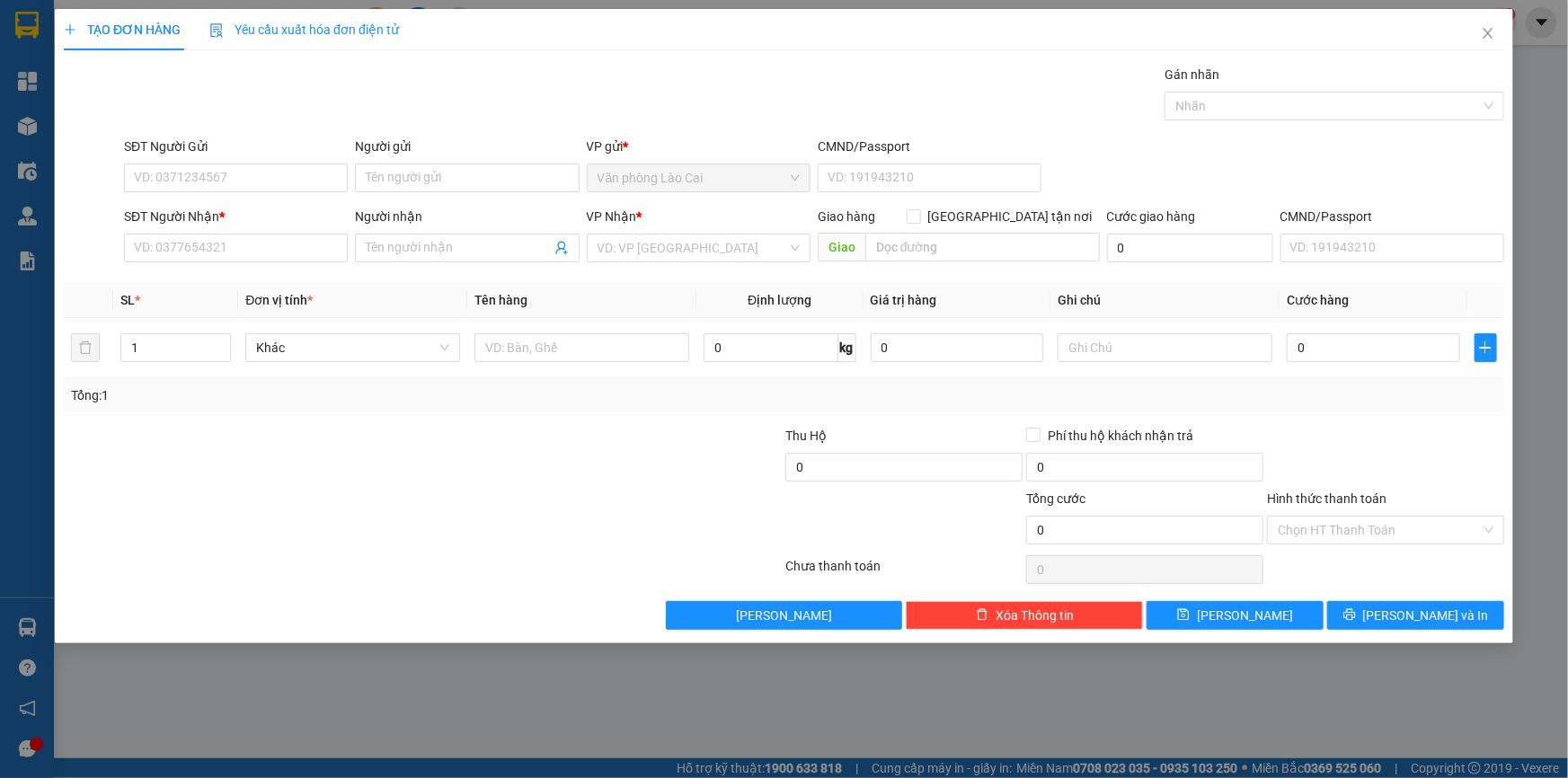
click at [235, 222] on div "SĐT Người Nhận *" at bounding box center [236, 216] width 224 height 19
click at [235, 234] on input "SĐT Người Nhận *" at bounding box center [236, 248] width 224 height 29
click at [243, 243] on input "SĐT Người Nhận *" at bounding box center [236, 248] width 224 height 29
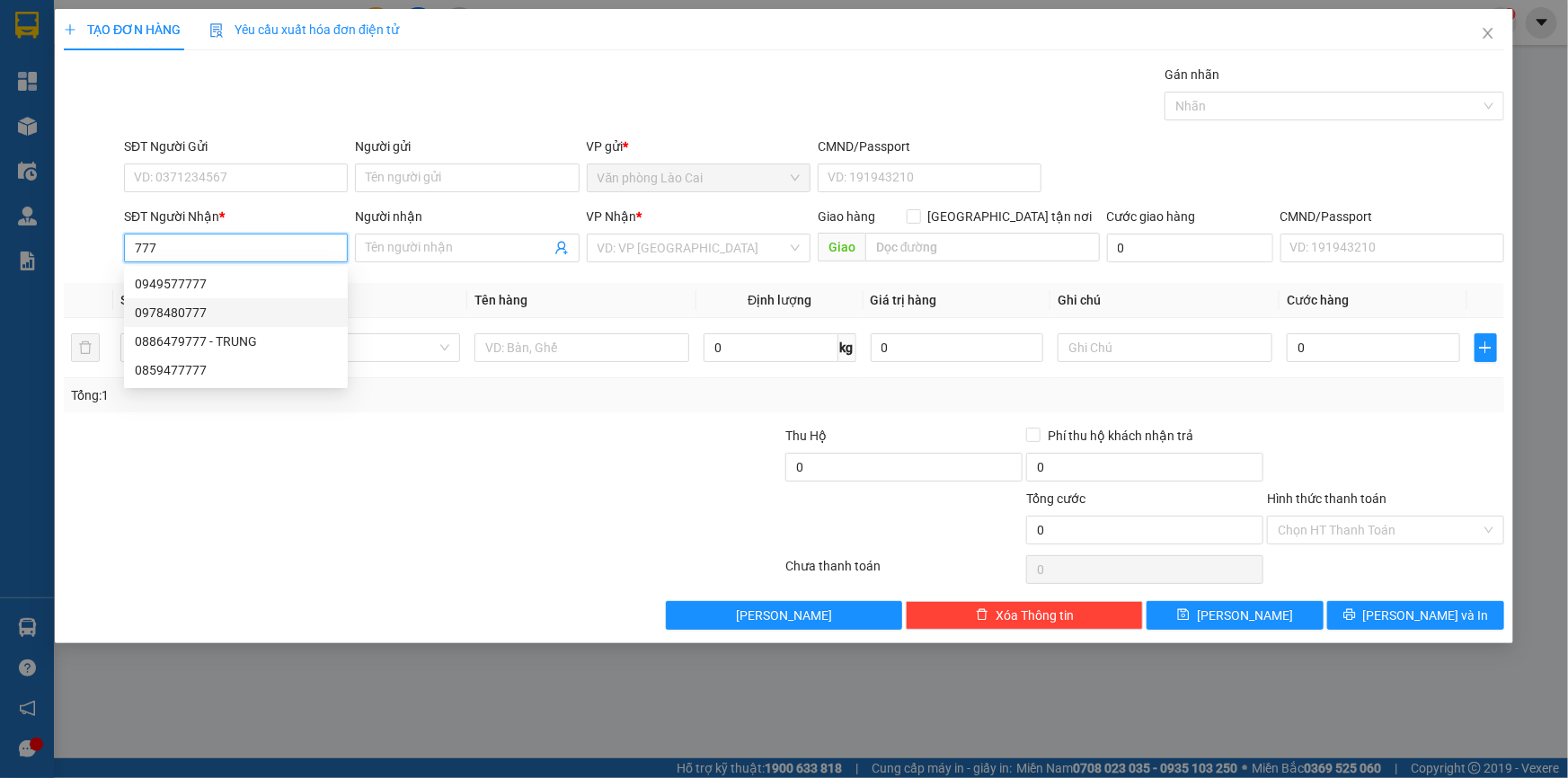
click at [224, 310] on div "0978480777" at bounding box center [236, 313] width 203 height 19
type input "0978480777"
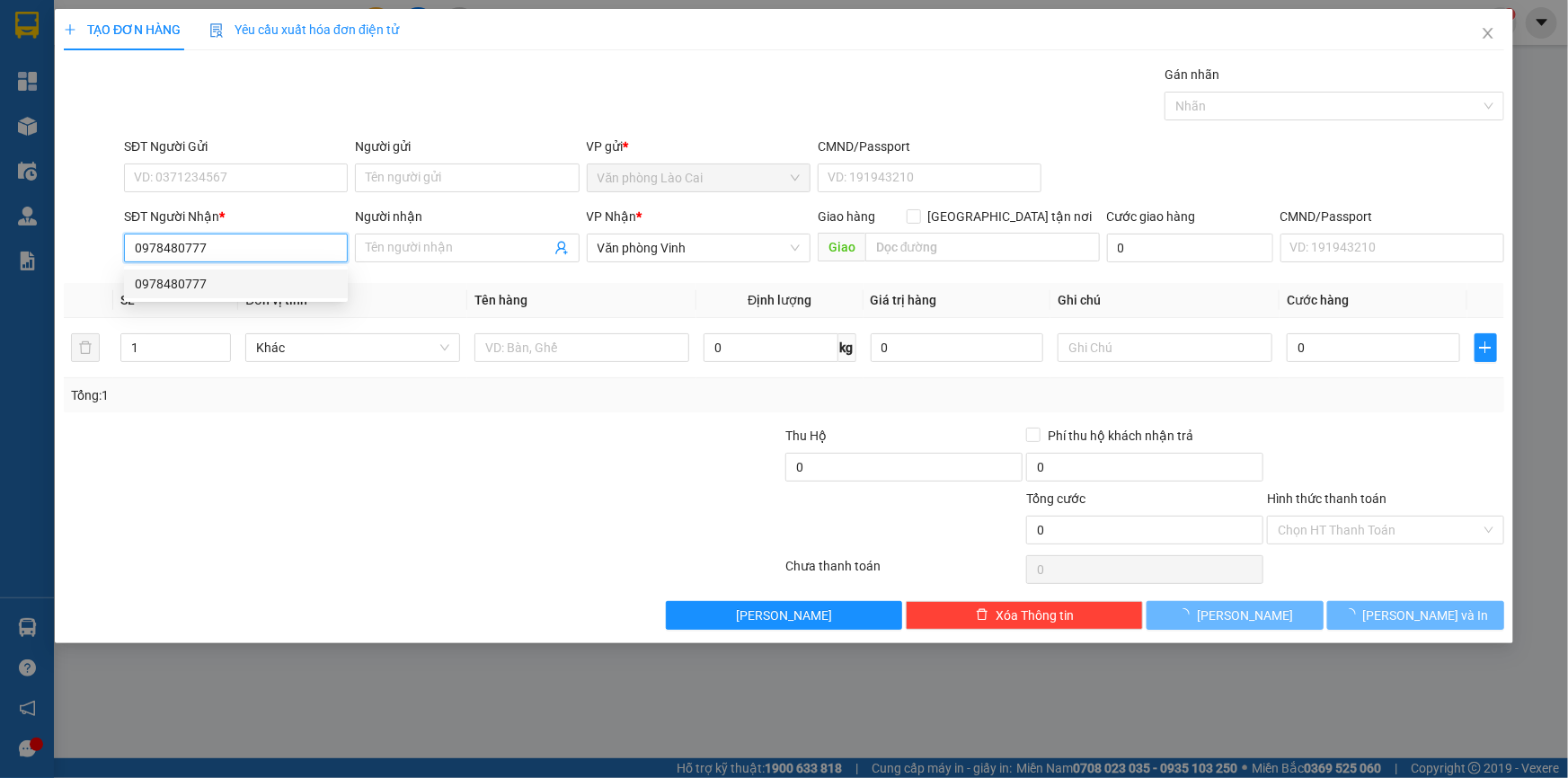
type input "300.000"
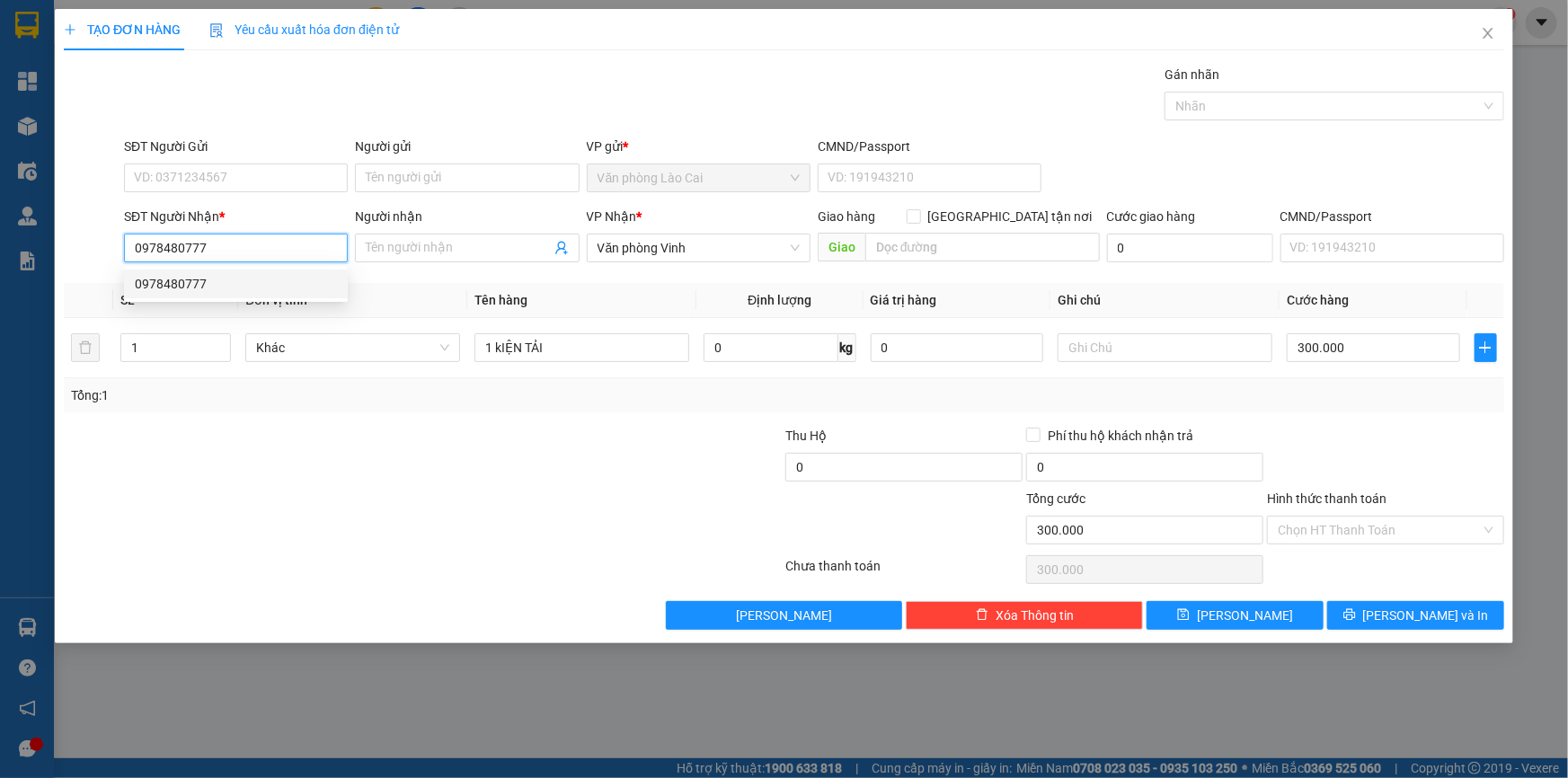
drag, startPoint x: 259, startPoint y: 258, endPoint x: 113, endPoint y: 255, distance: 146.0
click at [113, 255] on div "SĐT Người Nhận * 0978480777 Người nhận Tên người nhận VP Nhận * Văn phòng Vinh …" at bounding box center [784, 238] width 1444 height 63
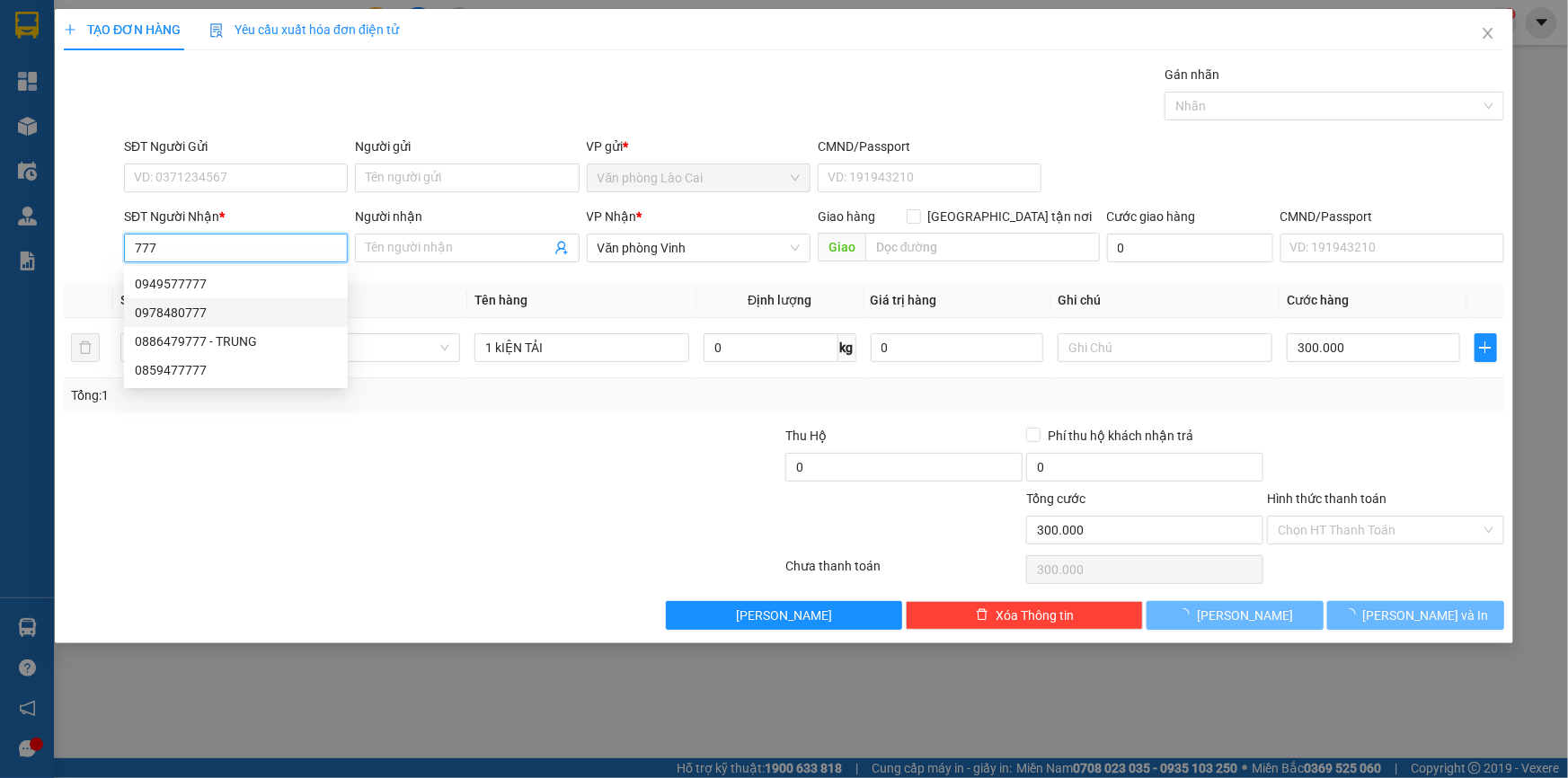
click at [168, 303] on div "0978480777" at bounding box center [236, 313] width 203 height 19
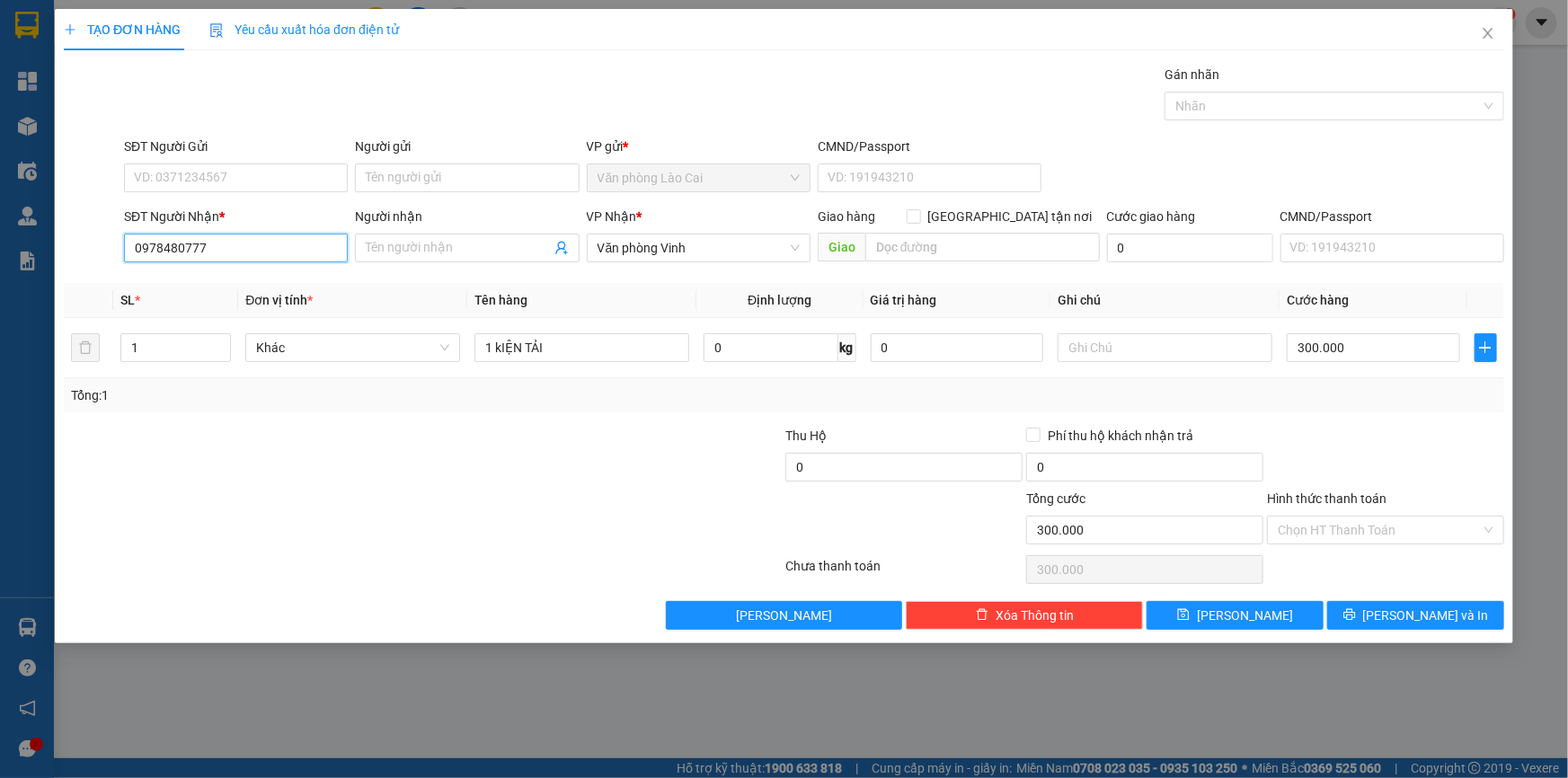
click at [224, 242] on input "0978480777" at bounding box center [236, 248] width 224 height 29
drag, startPoint x: 224, startPoint y: 242, endPoint x: 129, endPoint y: 234, distance: 95.3
click at [129, 234] on input "0978480777" at bounding box center [236, 248] width 224 height 29
click at [203, 288] on div "0949577777" at bounding box center [236, 283] width 203 height 19
type input "0949577777"
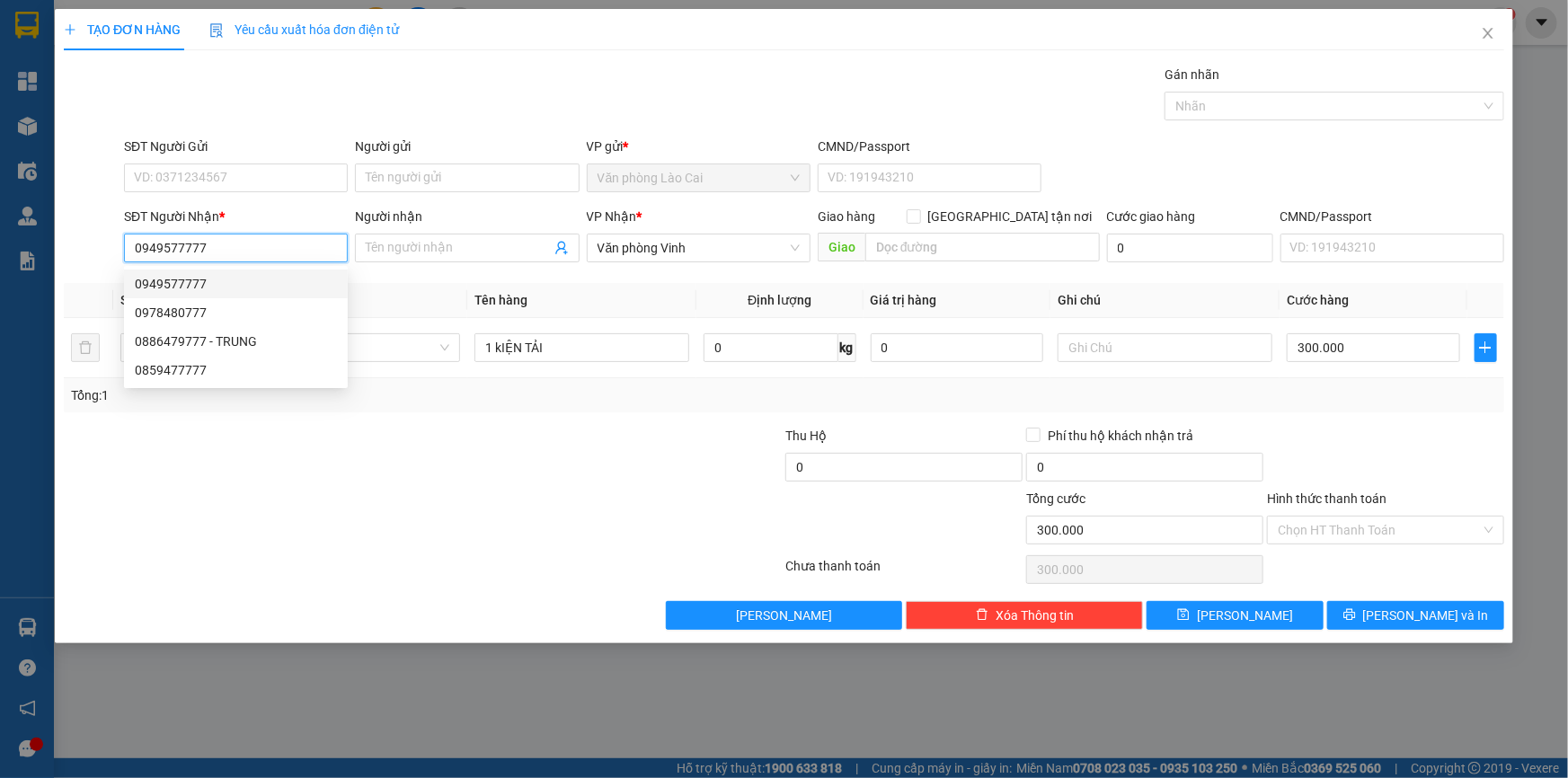
type input "220.000"
drag, startPoint x: 224, startPoint y: 245, endPoint x: 85, endPoint y: 261, distance: 139.9
click at [85, 261] on div "SĐT Người Nhận * 0949577777 Người nhận Tên người nhận VP Nhận * Văn phòng Vinh …" at bounding box center [784, 238] width 1444 height 63
drag, startPoint x: 191, startPoint y: 256, endPoint x: 98, endPoint y: 246, distance: 93.5
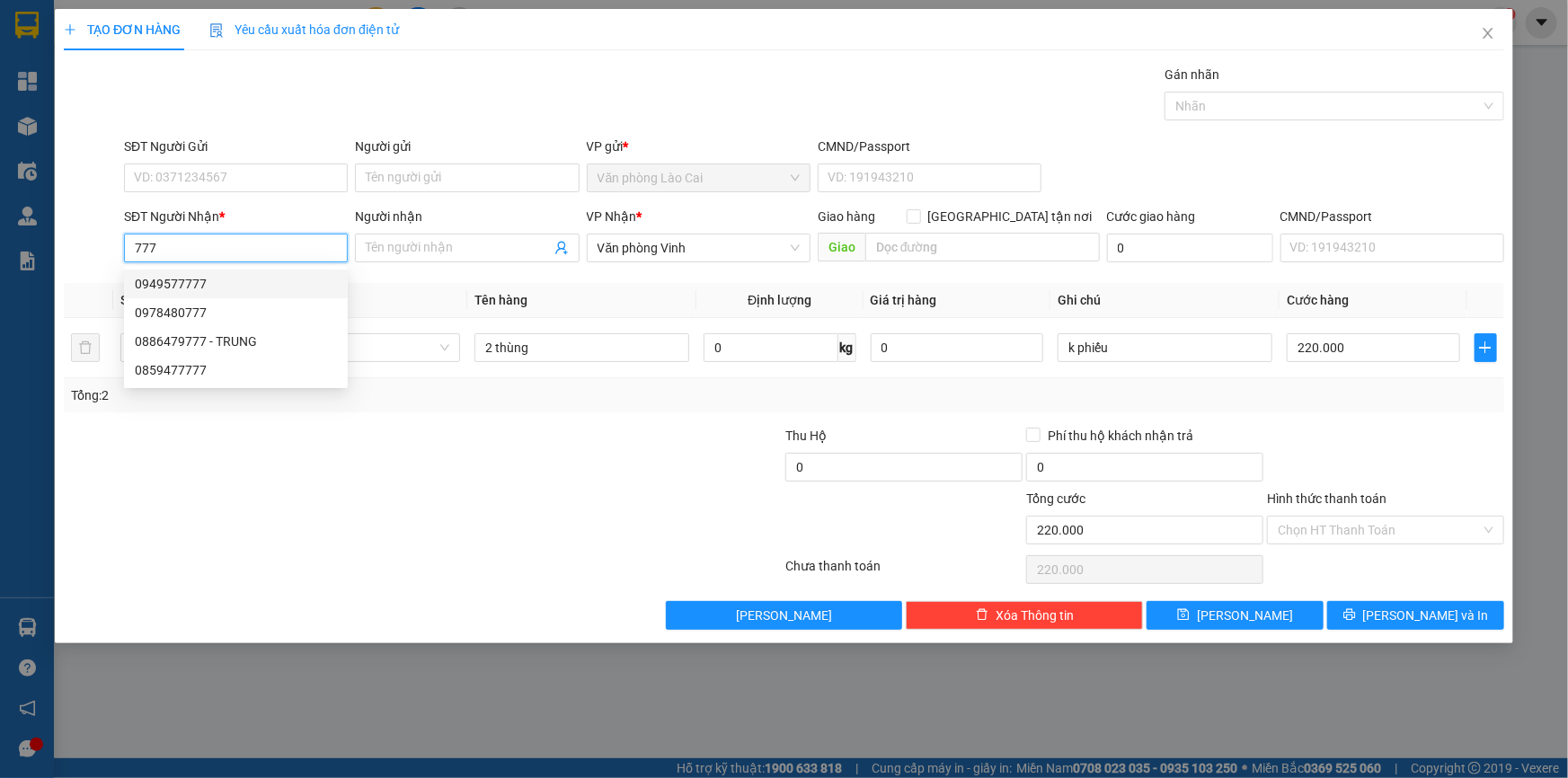
click at [98, 246] on div "SĐT Người Nhận * 777 Người nhận Tên người nhận VP Nhận * Văn phòng Vinh Giao hà…" at bounding box center [784, 238] width 1444 height 63
type input "0844848777"
click at [208, 252] on input "0844848777" at bounding box center [236, 248] width 224 height 29
drag, startPoint x: 219, startPoint y: 280, endPoint x: 214, endPoint y: 289, distance: 10.3
click at [220, 282] on div "0844848777 - quyên" at bounding box center [236, 283] width 203 height 19
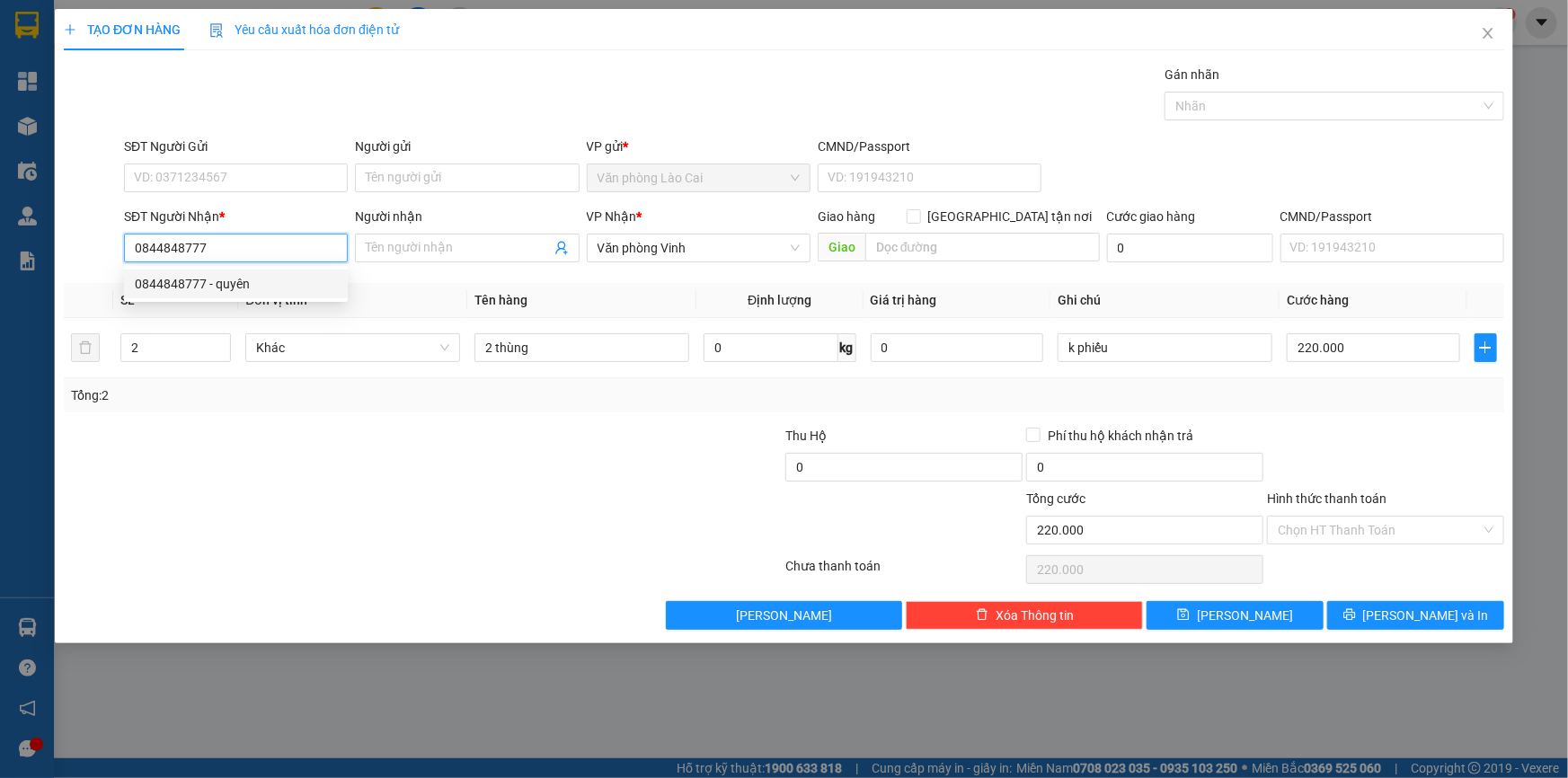
type input "quyên"
type input "90.000"
type input "0844848777"
click at [177, 345] on input "1" at bounding box center [176, 348] width 109 height 27
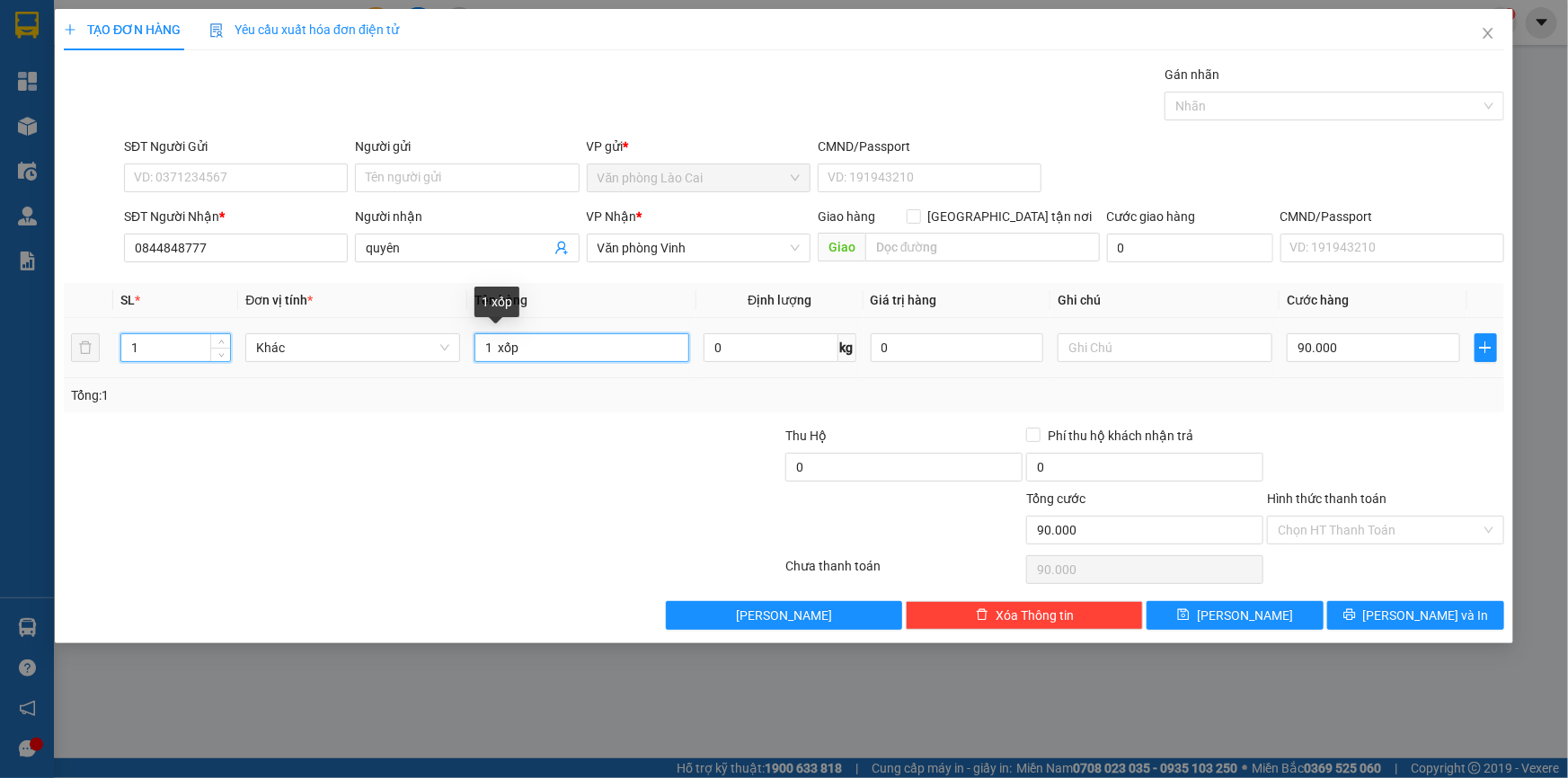
click at [578, 342] on input "1 xốp" at bounding box center [581, 348] width 214 height 29
click at [559, 351] on input "1 xốp" at bounding box center [581, 348] width 214 height 29
drag, startPoint x: 547, startPoint y: 351, endPoint x: 493, endPoint y: 348, distance: 54.1
click at [493, 348] on input "1 xốp" at bounding box center [581, 348] width 214 height 29
type input "1 hộp"
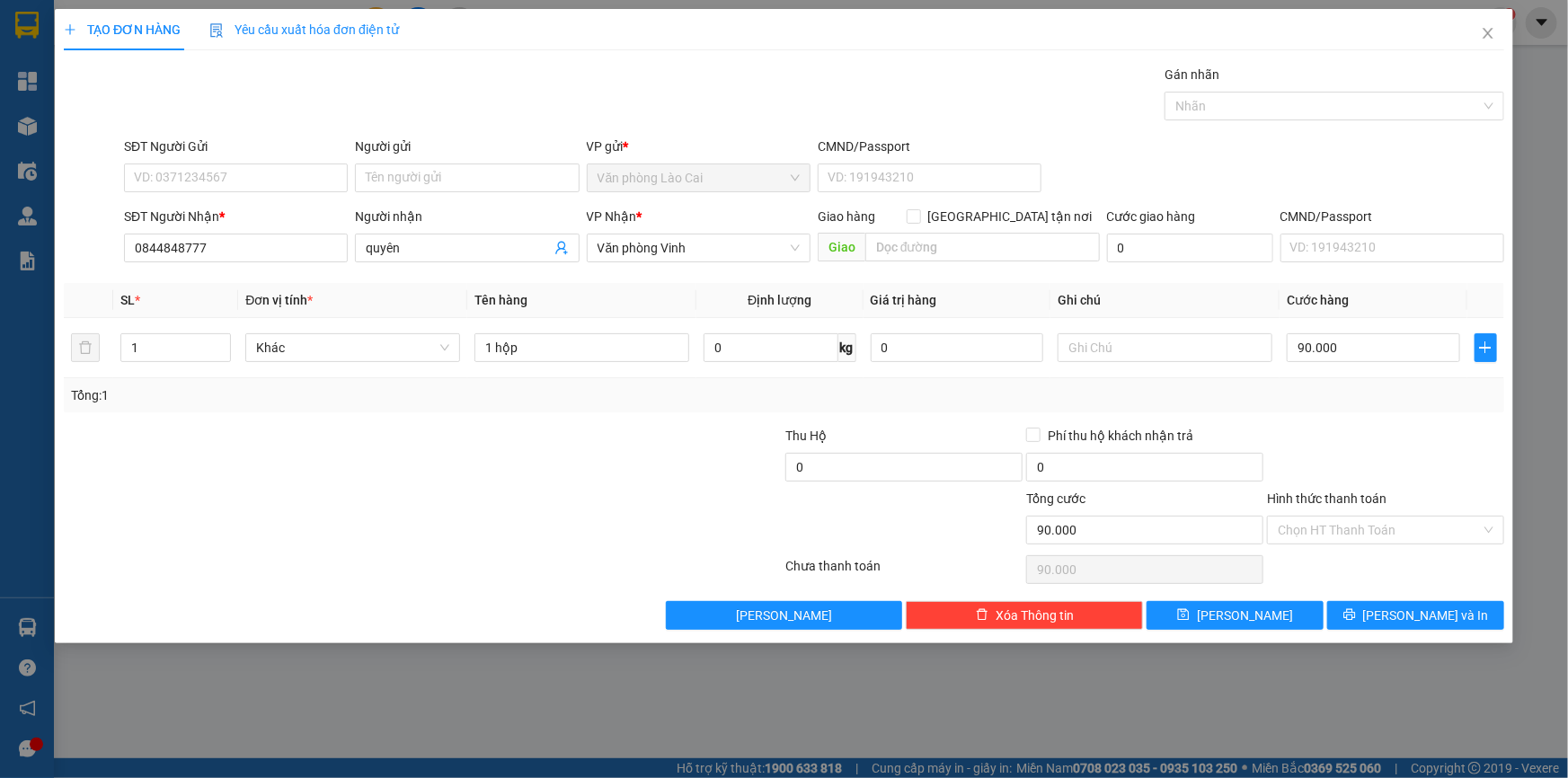
click at [1327, 434] on div at bounding box center [1385, 457] width 241 height 63
click at [1398, 614] on button "[PERSON_NAME] và In" at bounding box center [1416, 615] width 177 height 29
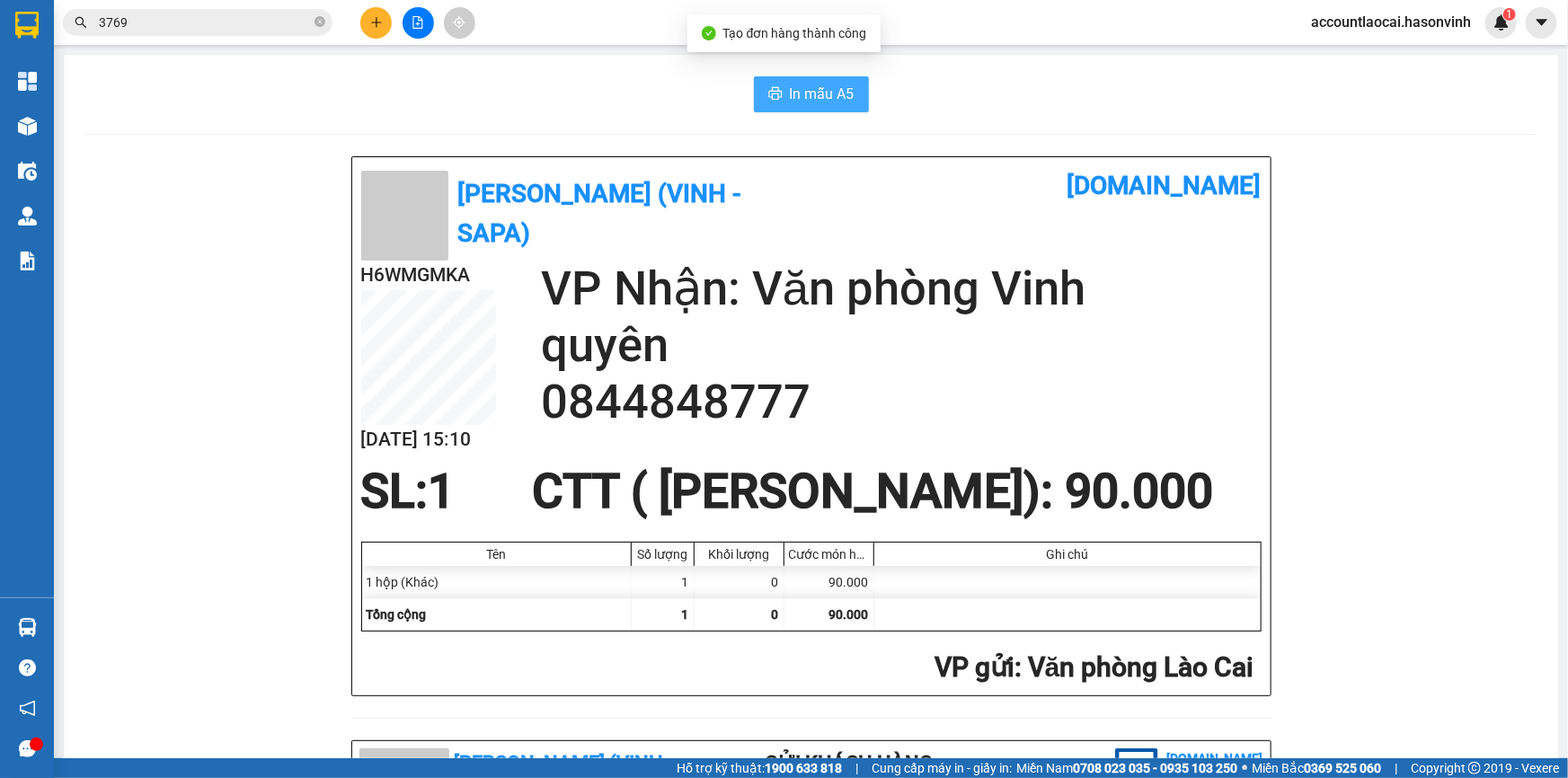
click at [795, 98] on span "In mẫu A5" at bounding box center [822, 93] width 64 height 22
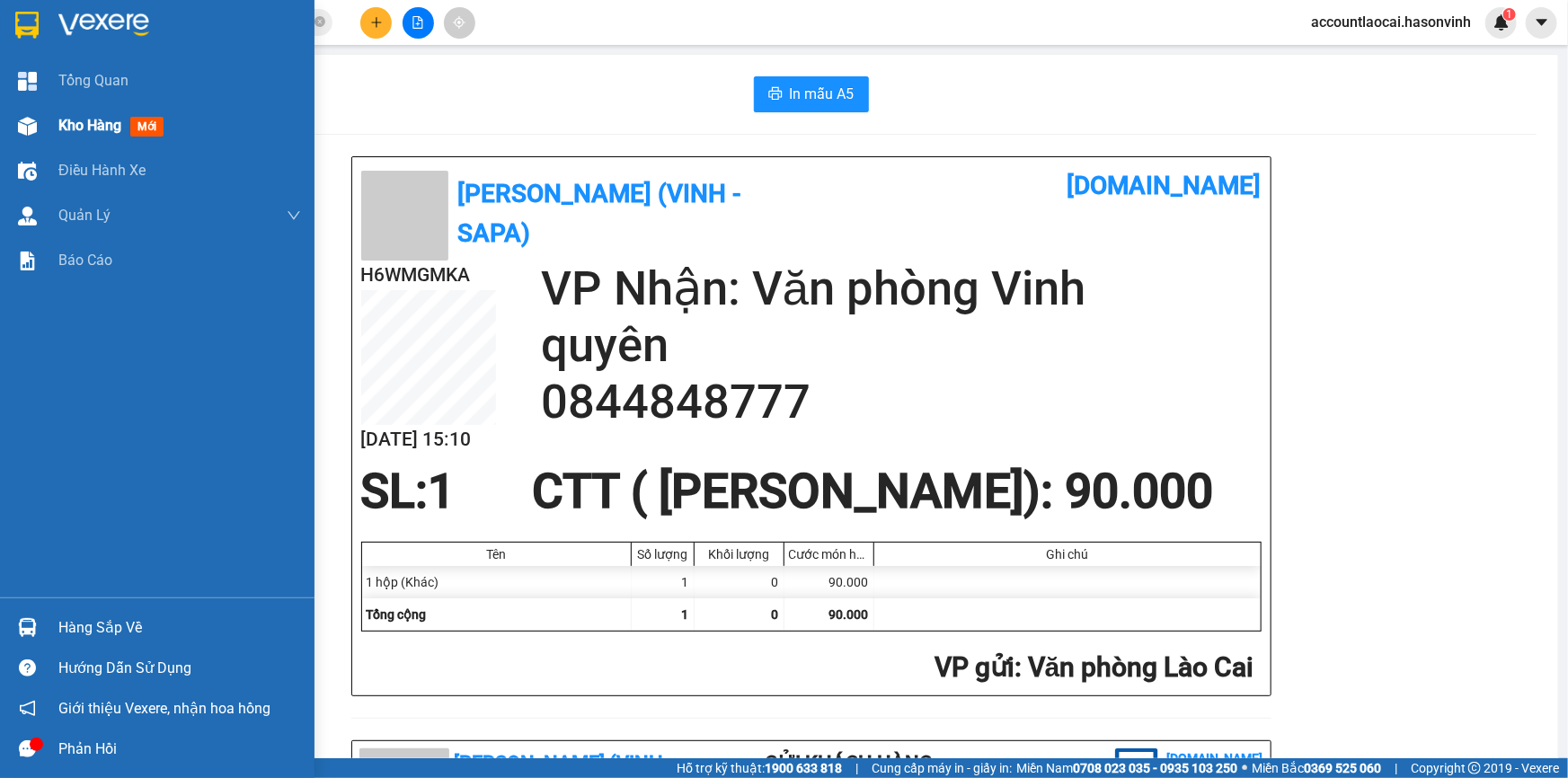
click at [42, 135] on div at bounding box center [27, 126] width 31 height 31
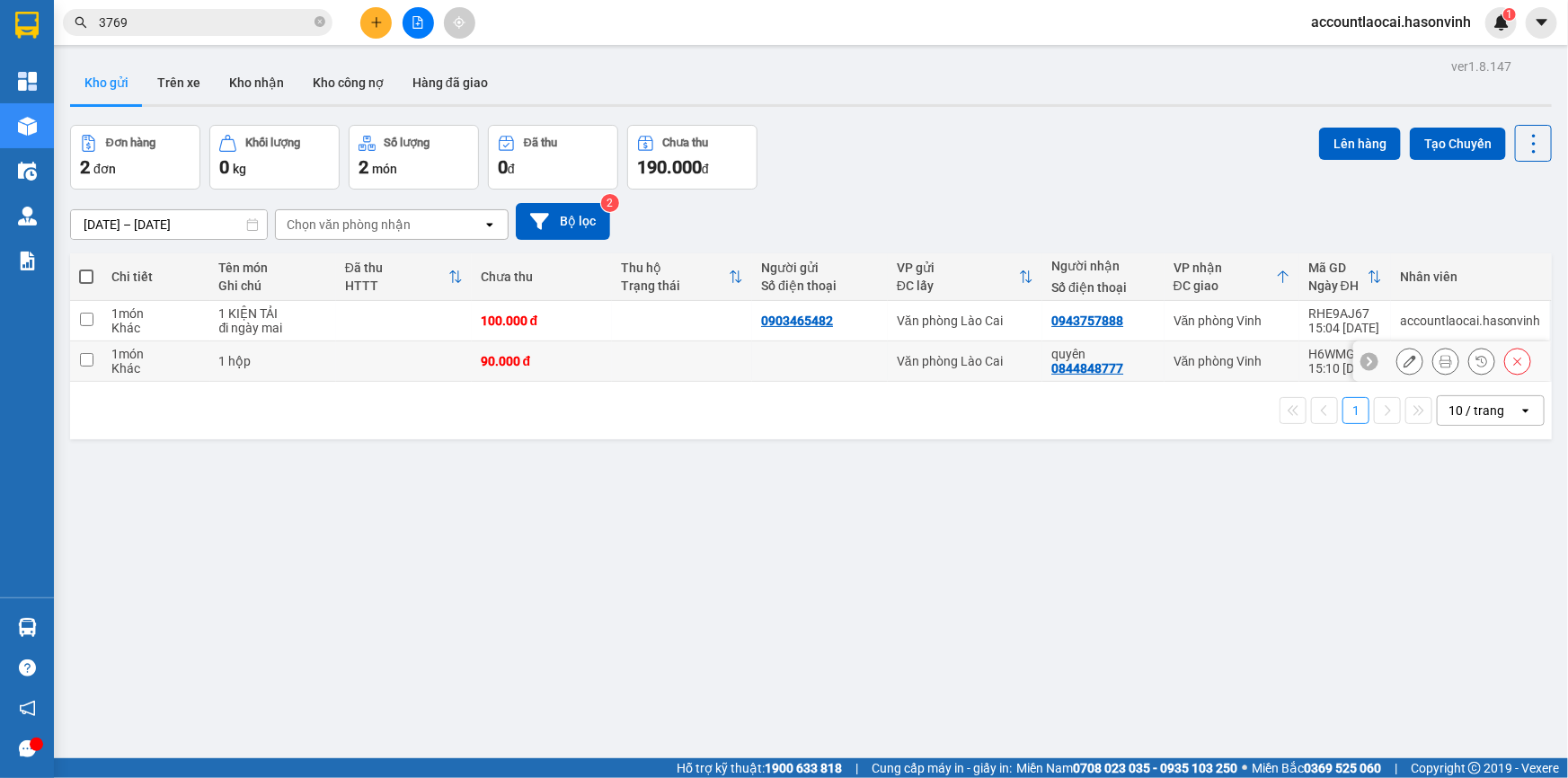
click at [306, 362] on div "1 hộp" at bounding box center [273, 360] width 108 height 15
checkbox input "true"
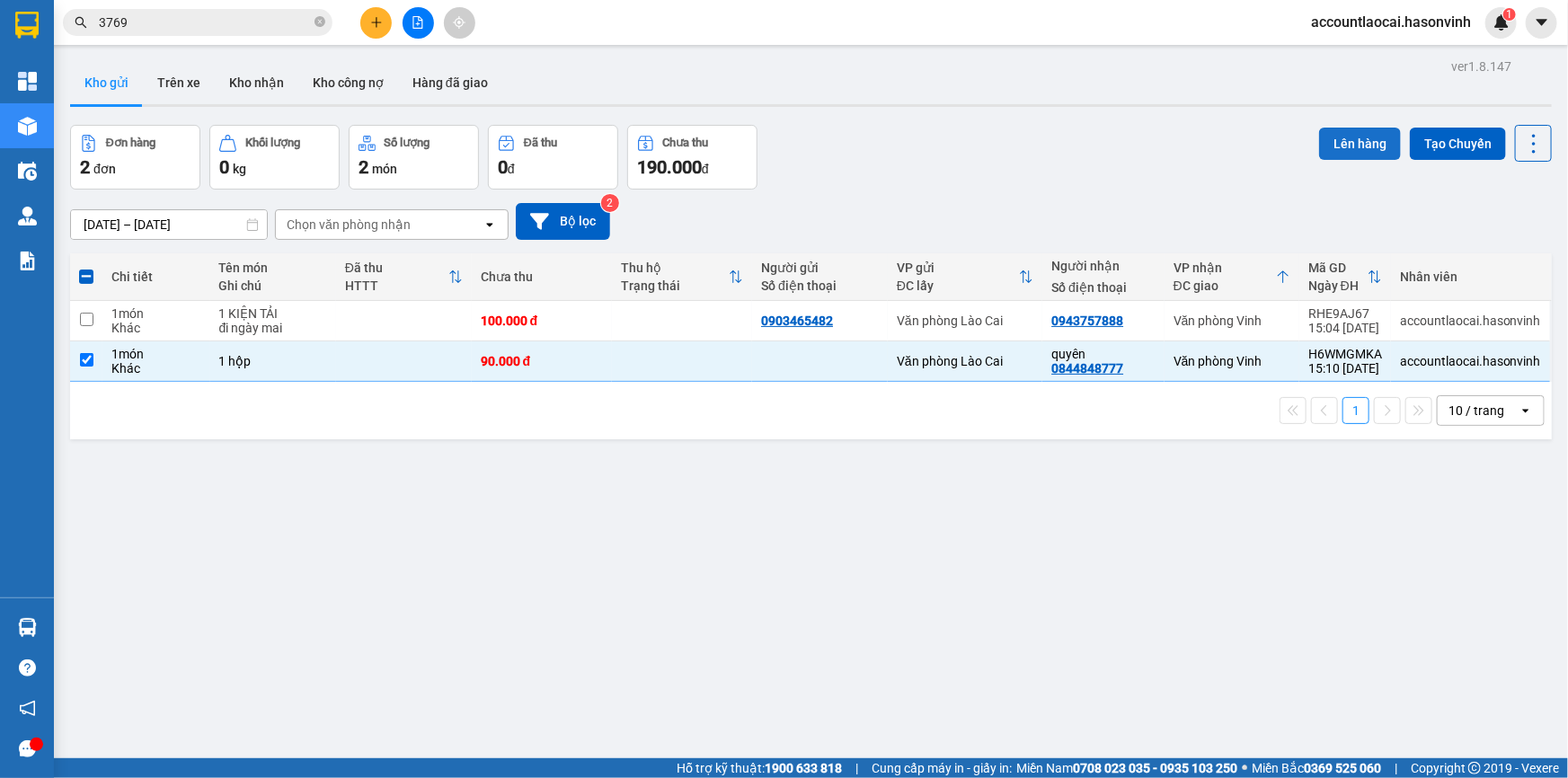
click at [1368, 147] on button "Lên hàng" at bounding box center [1360, 143] width 82 height 32
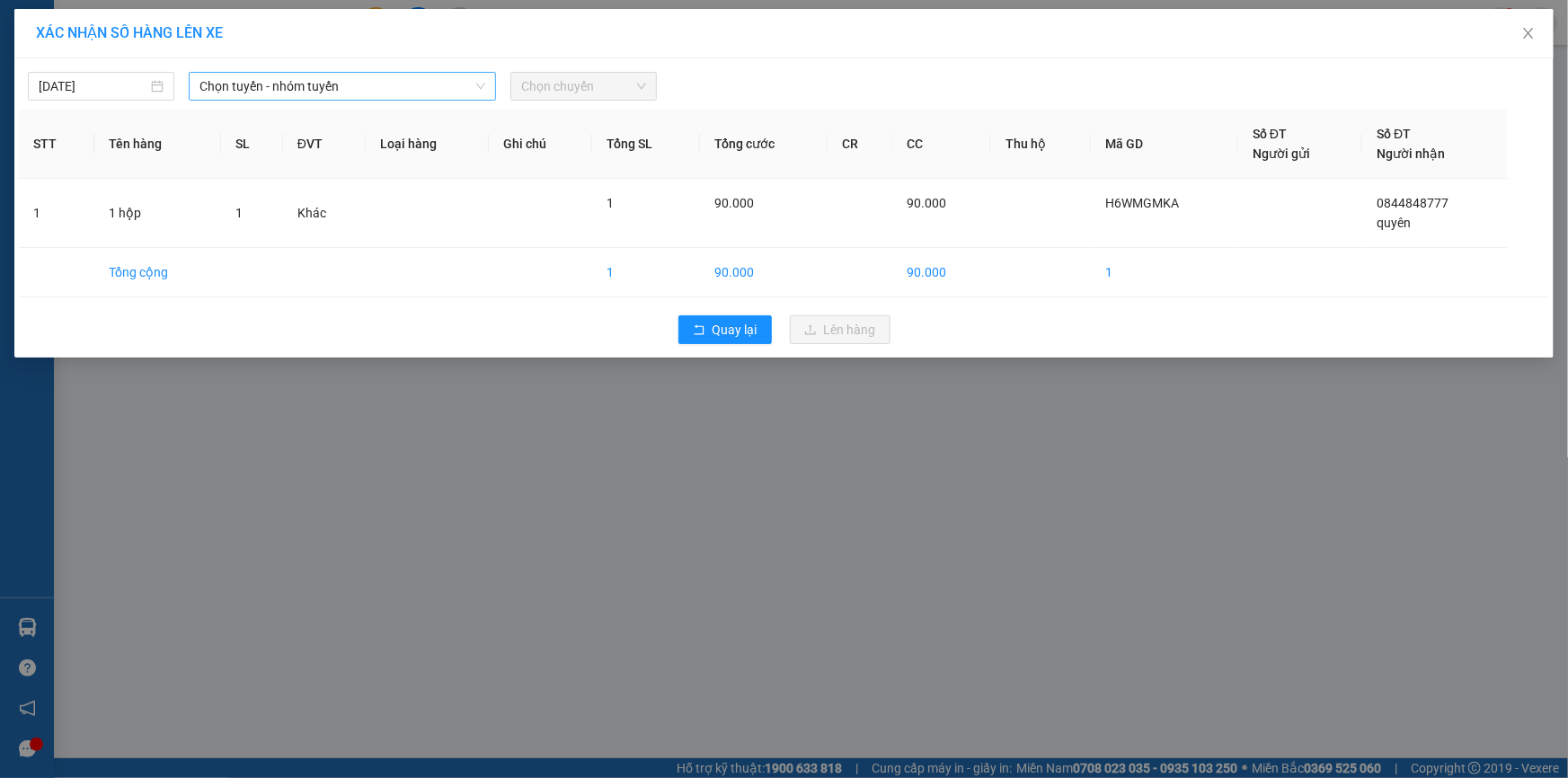
click at [319, 81] on span "Chọn tuyến - nhóm tuyến" at bounding box center [342, 87] width 285 height 27
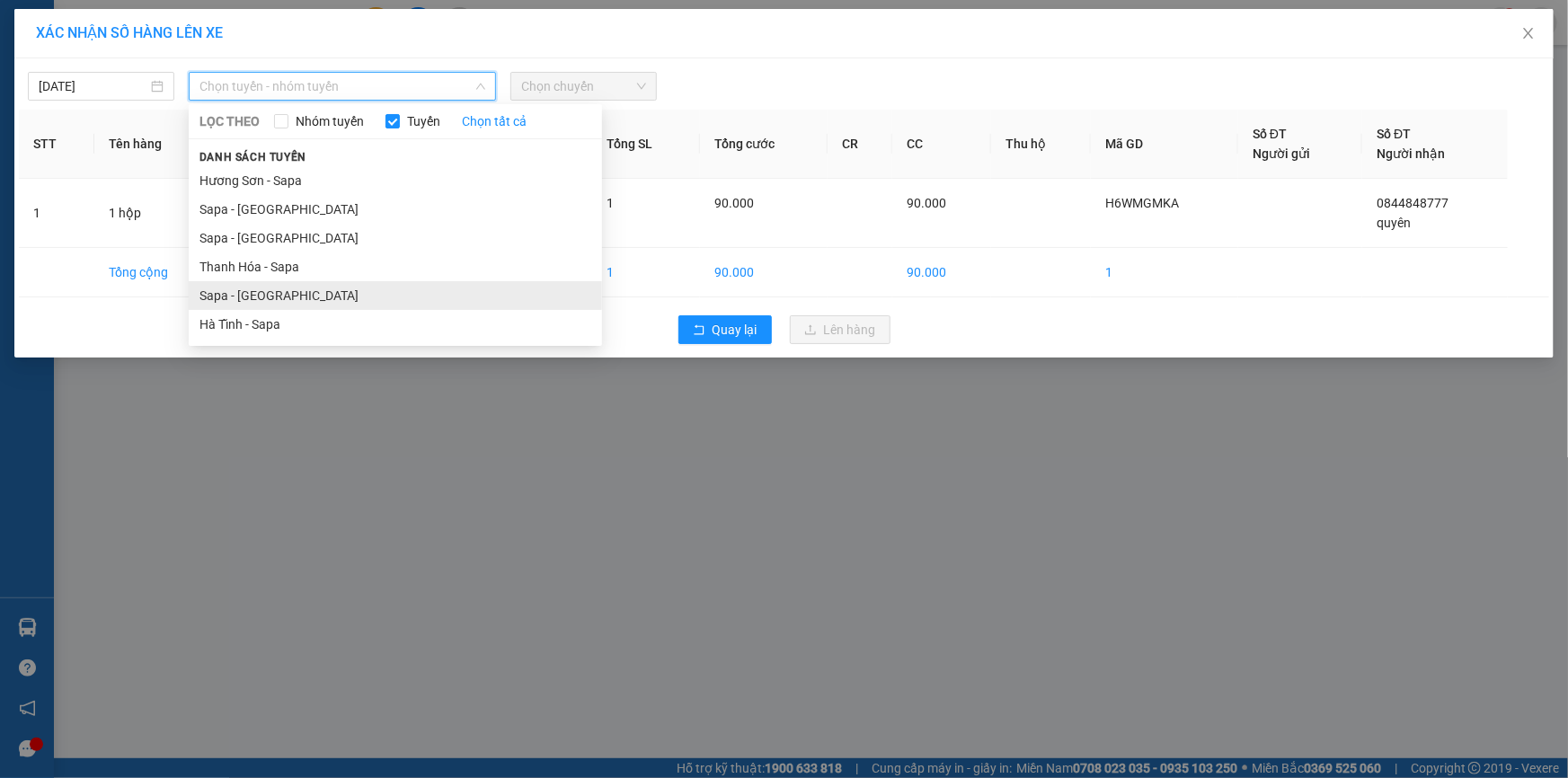
click at [275, 290] on li "Sapa - [GEOGRAPHIC_DATA]" at bounding box center [395, 296] width 413 height 29
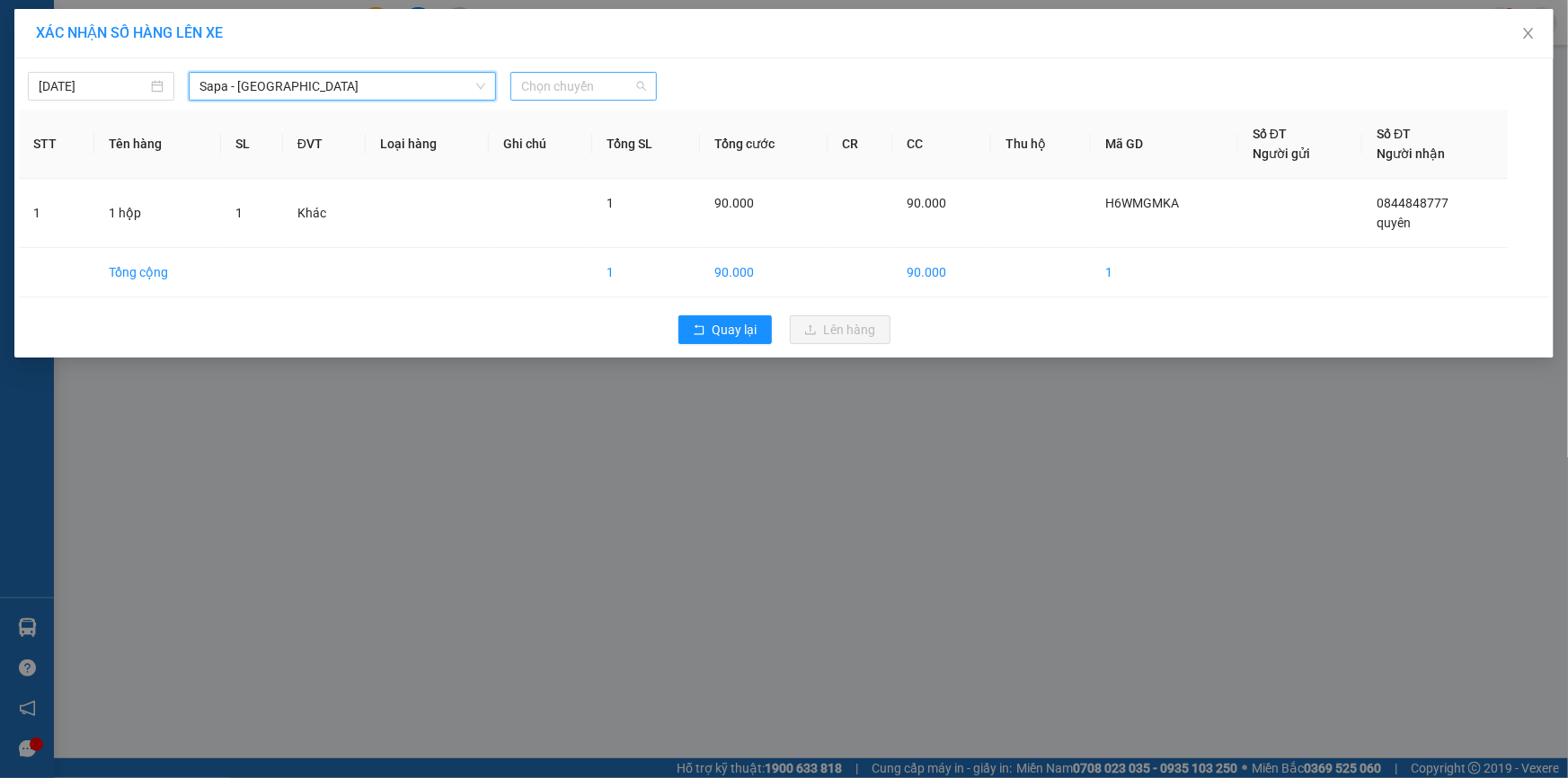
click at [544, 82] on span "Chọn chuyến" at bounding box center [583, 87] width 125 height 27
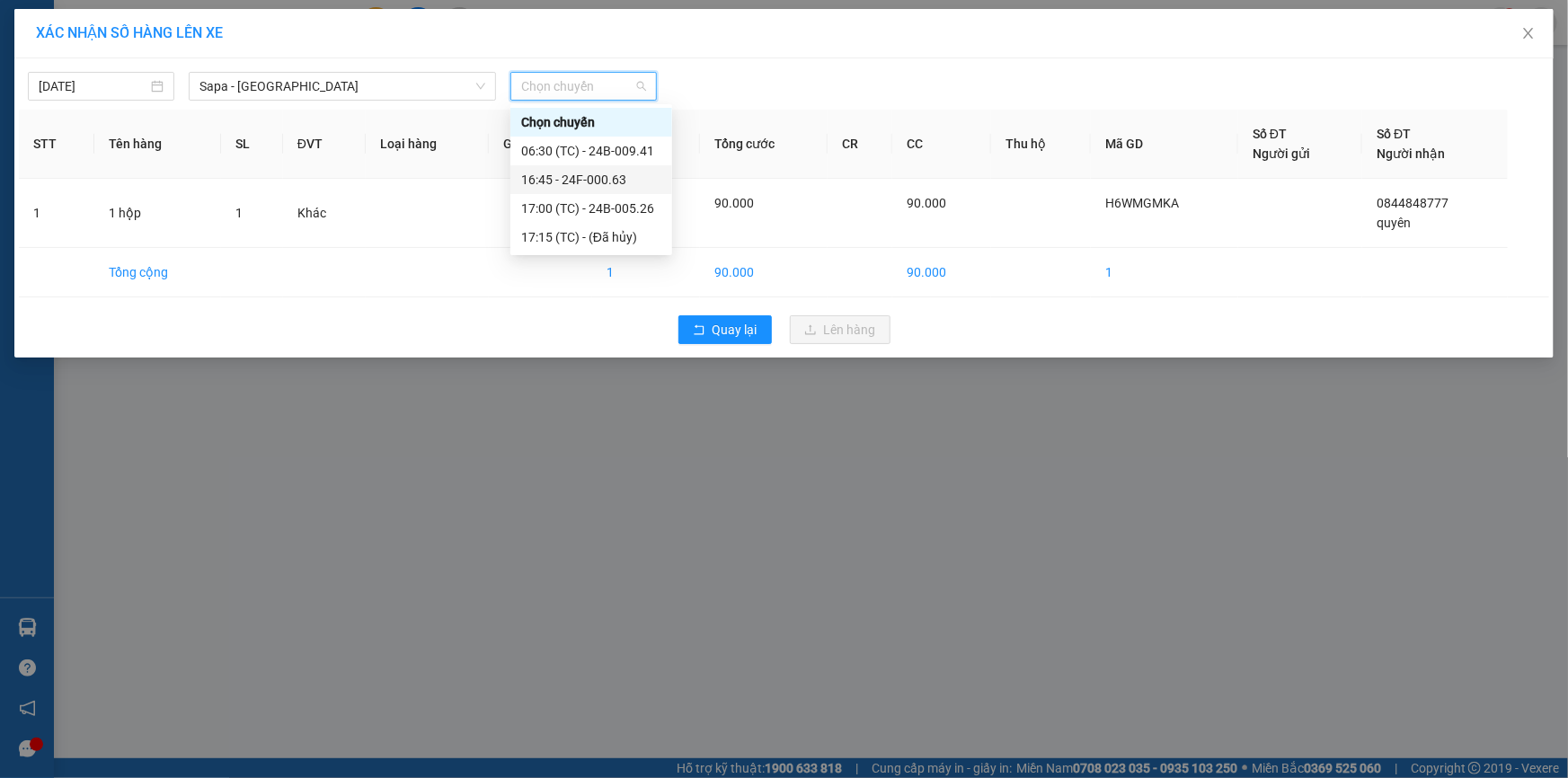
click at [587, 183] on div "16:45 - 24F-000.63" at bounding box center [591, 179] width 140 height 19
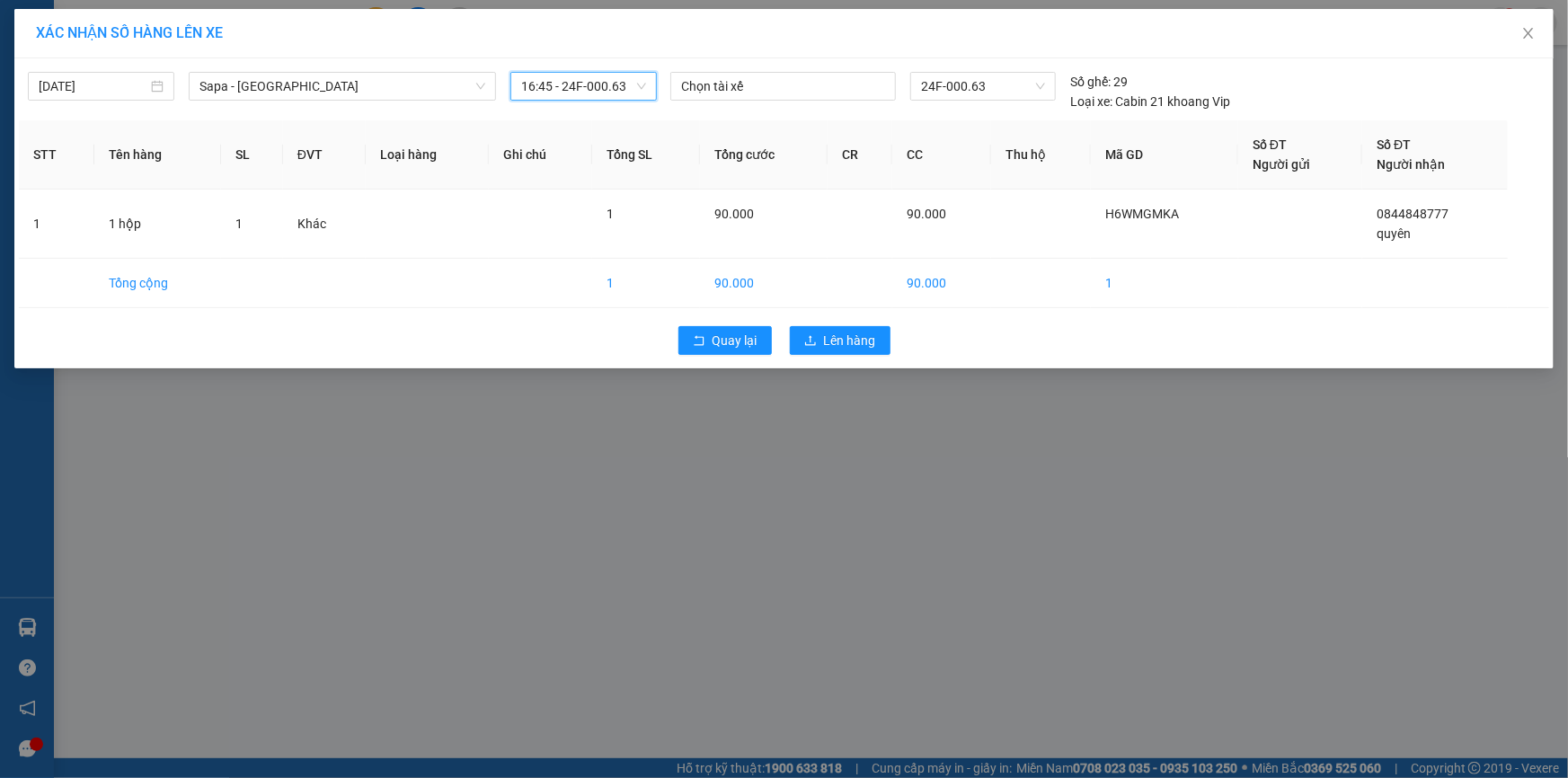
click at [642, 91] on span "16:45 - 24F-000.63" at bounding box center [583, 87] width 125 height 27
click at [1536, 38] on span "Close" at bounding box center [1528, 34] width 51 height 51
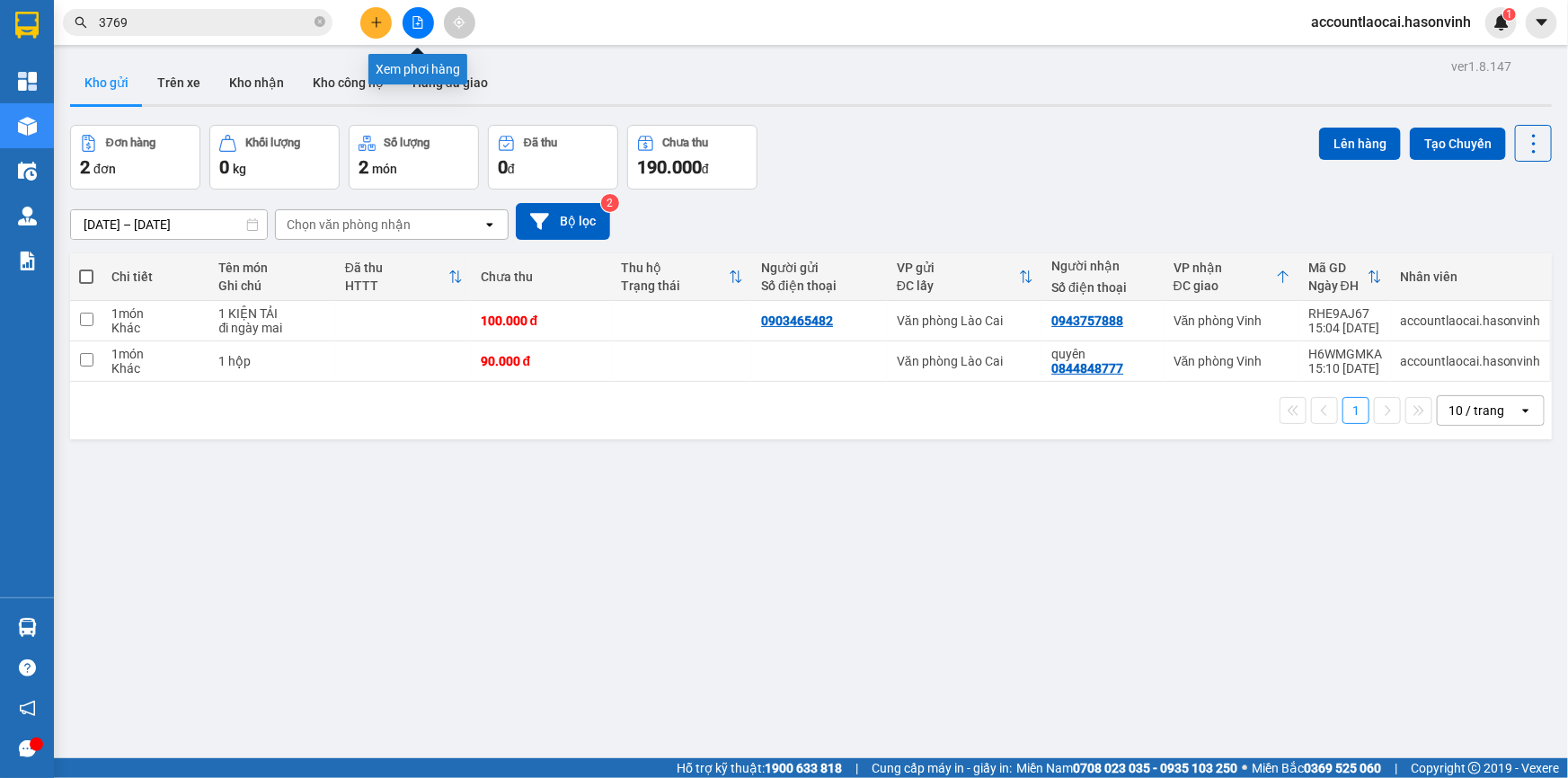
click at [408, 18] on button at bounding box center [418, 22] width 31 height 31
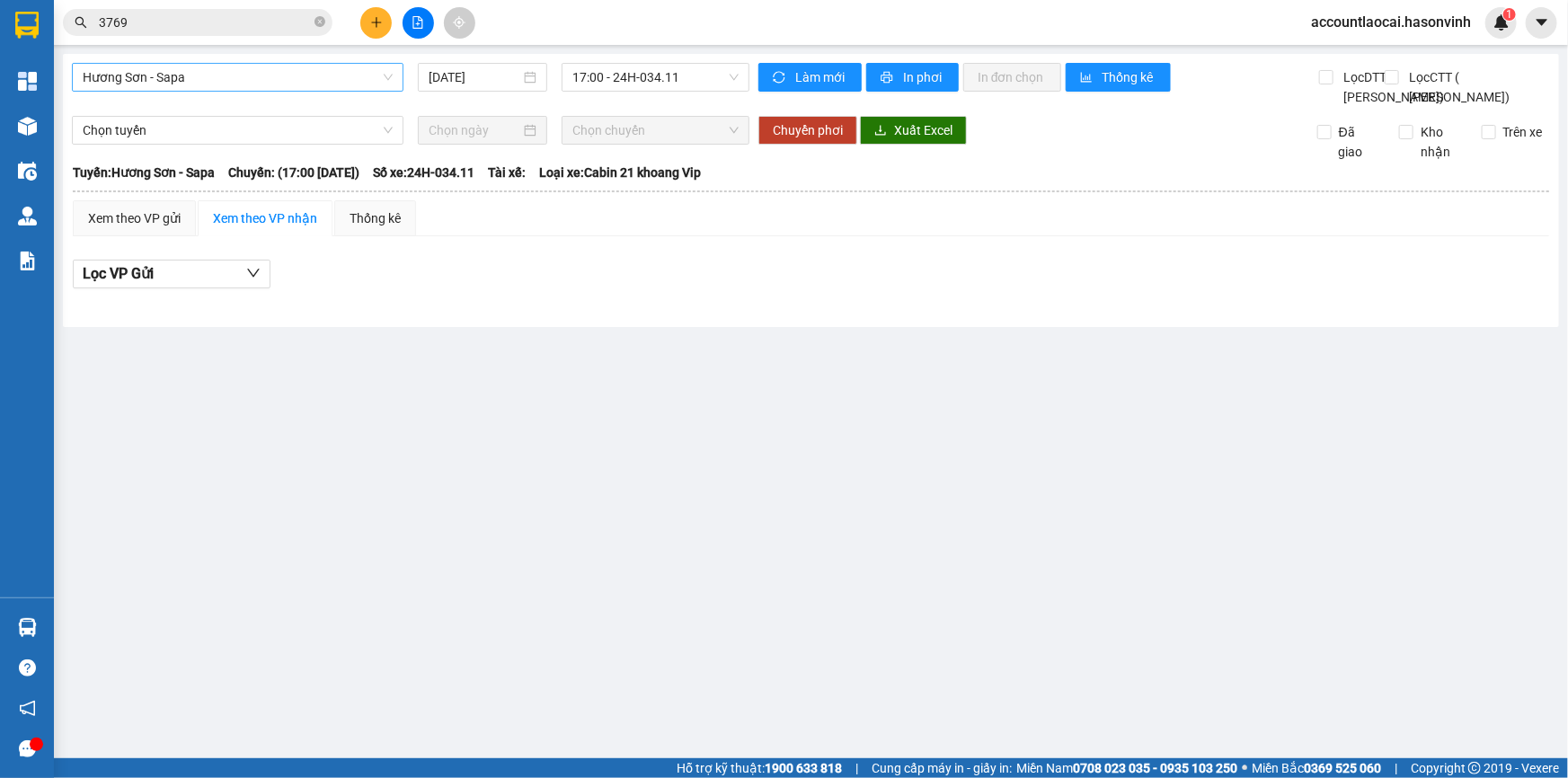
click at [194, 91] on div "Hương Sơn - Sapa" at bounding box center [238, 78] width 331 height 29
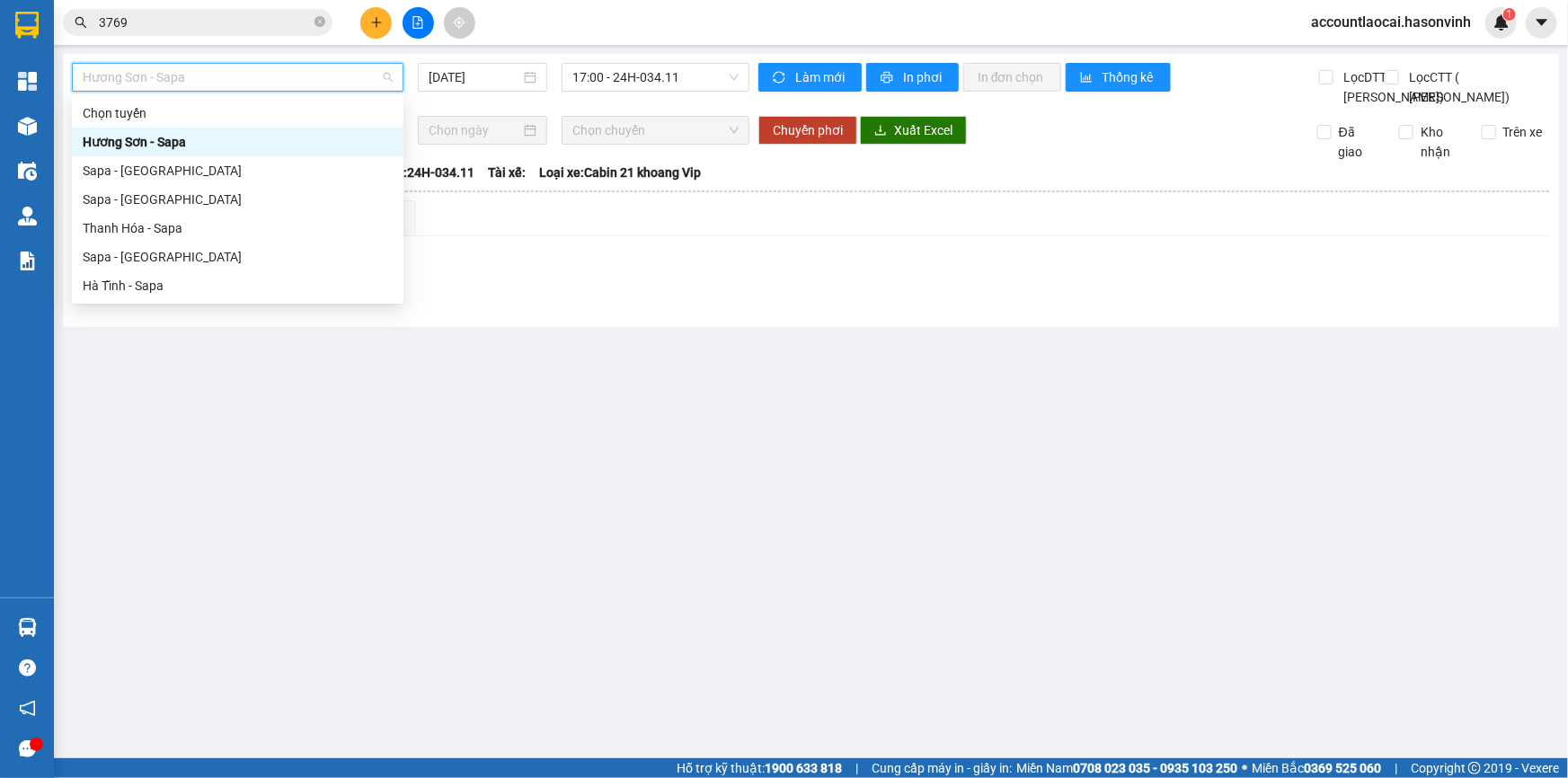
click at [194, 86] on span "Hương Sơn - Sapa" at bounding box center [238, 77] width 310 height 27
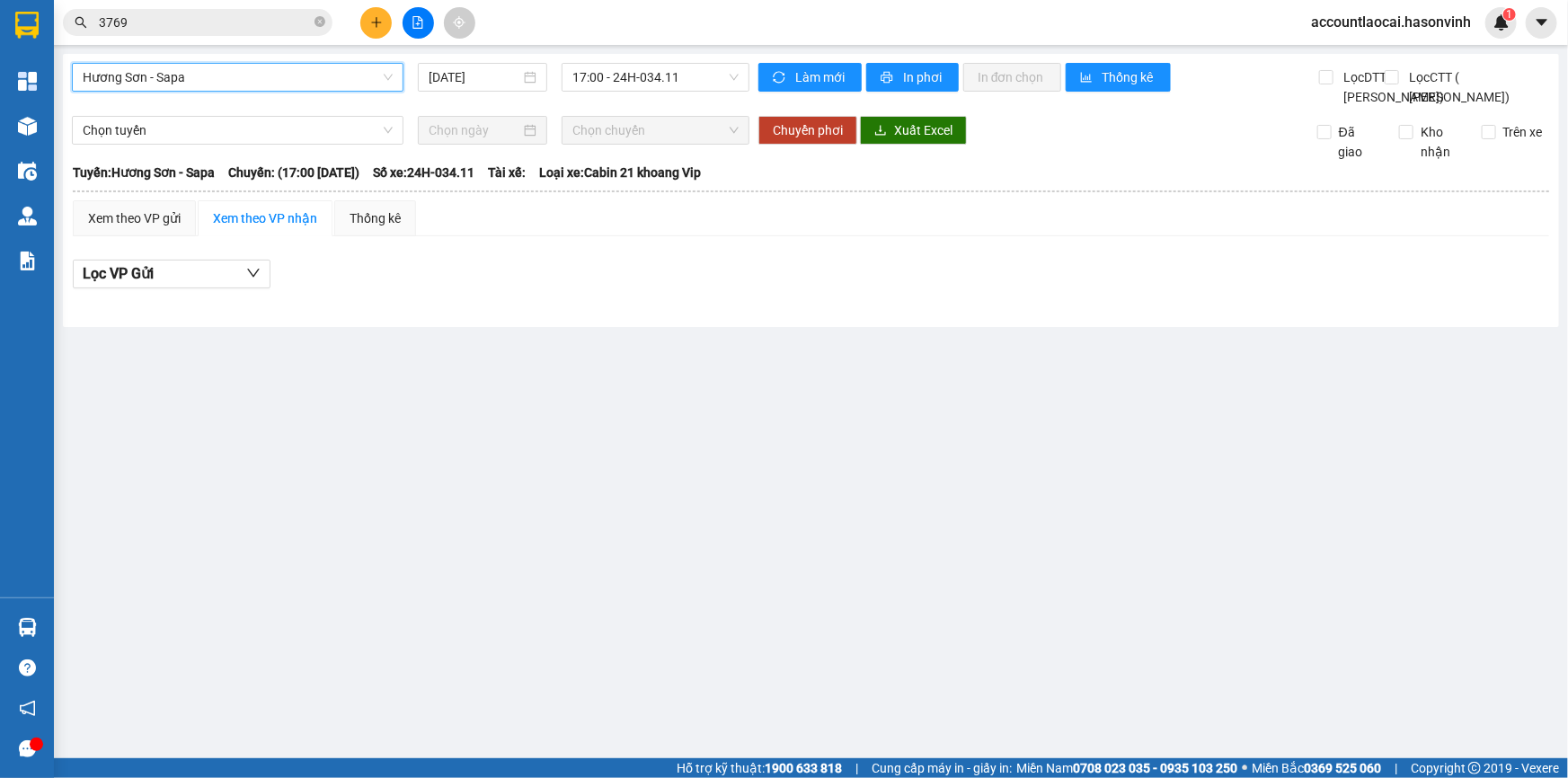
drag, startPoint x: 191, startPoint y: 95, endPoint x: 193, endPoint y: 87, distance: 8.2
click at [191, 93] on div "Hương Sơn - Sapa Hương Sơn - Sapa 15/10/2025 17:00 - 24H-034.11" at bounding box center [411, 85] width 678 height 44
click at [193, 87] on span "Hương Sơn - Sapa" at bounding box center [238, 77] width 310 height 27
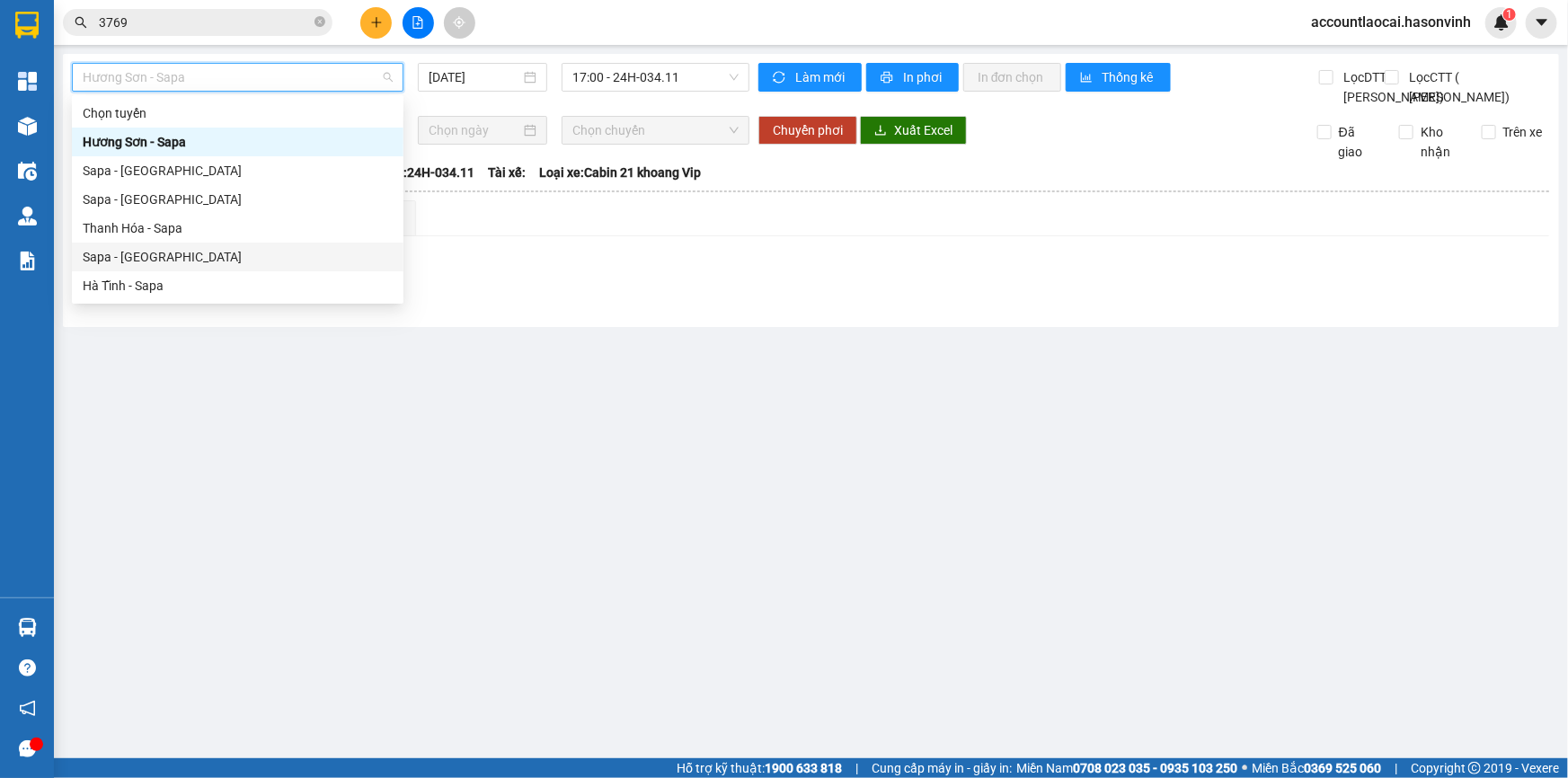
click at [206, 248] on div "Sapa - [GEOGRAPHIC_DATA]" at bounding box center [238, 257] width 310 height 19
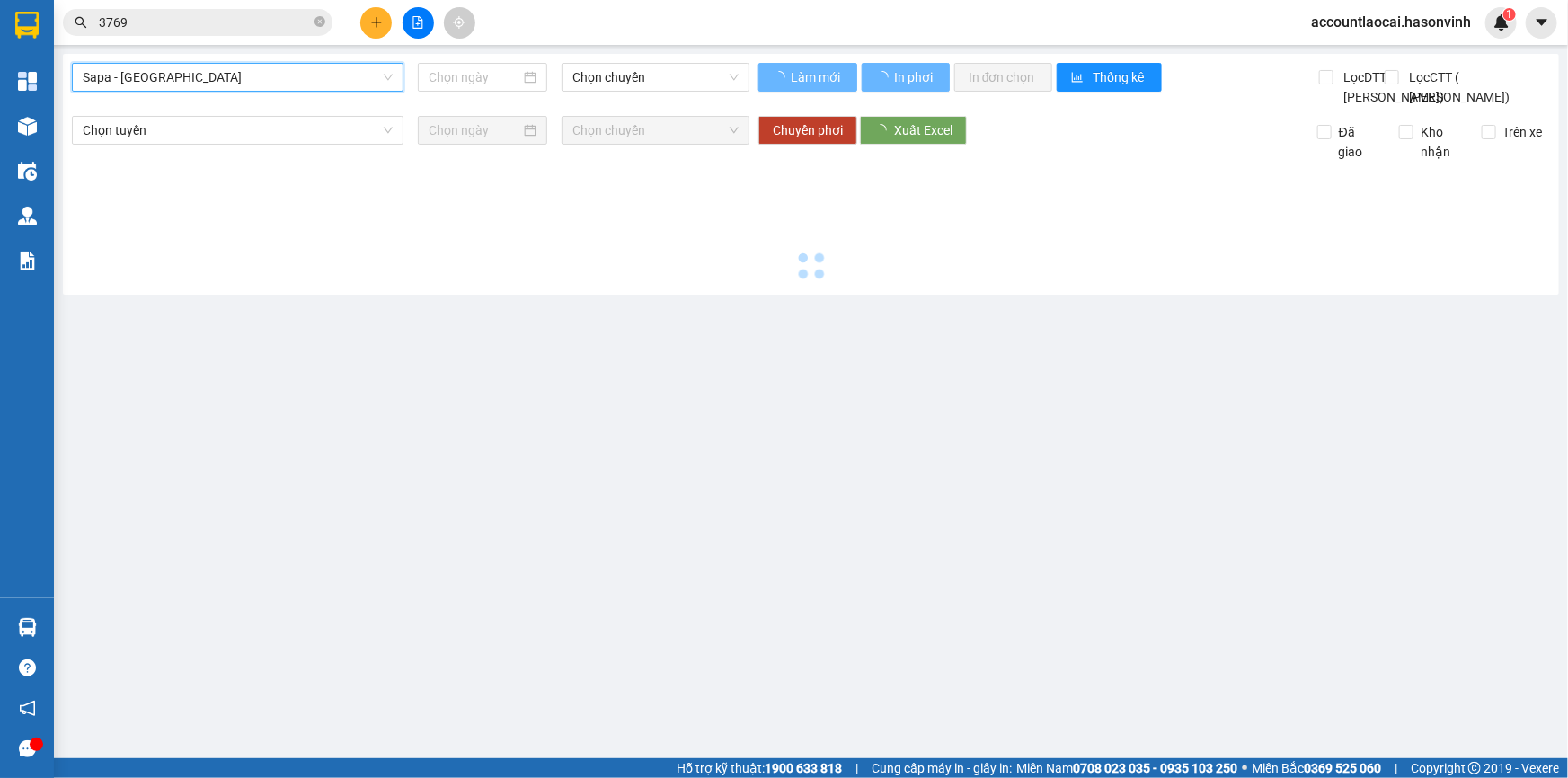
type input "[DATE]"
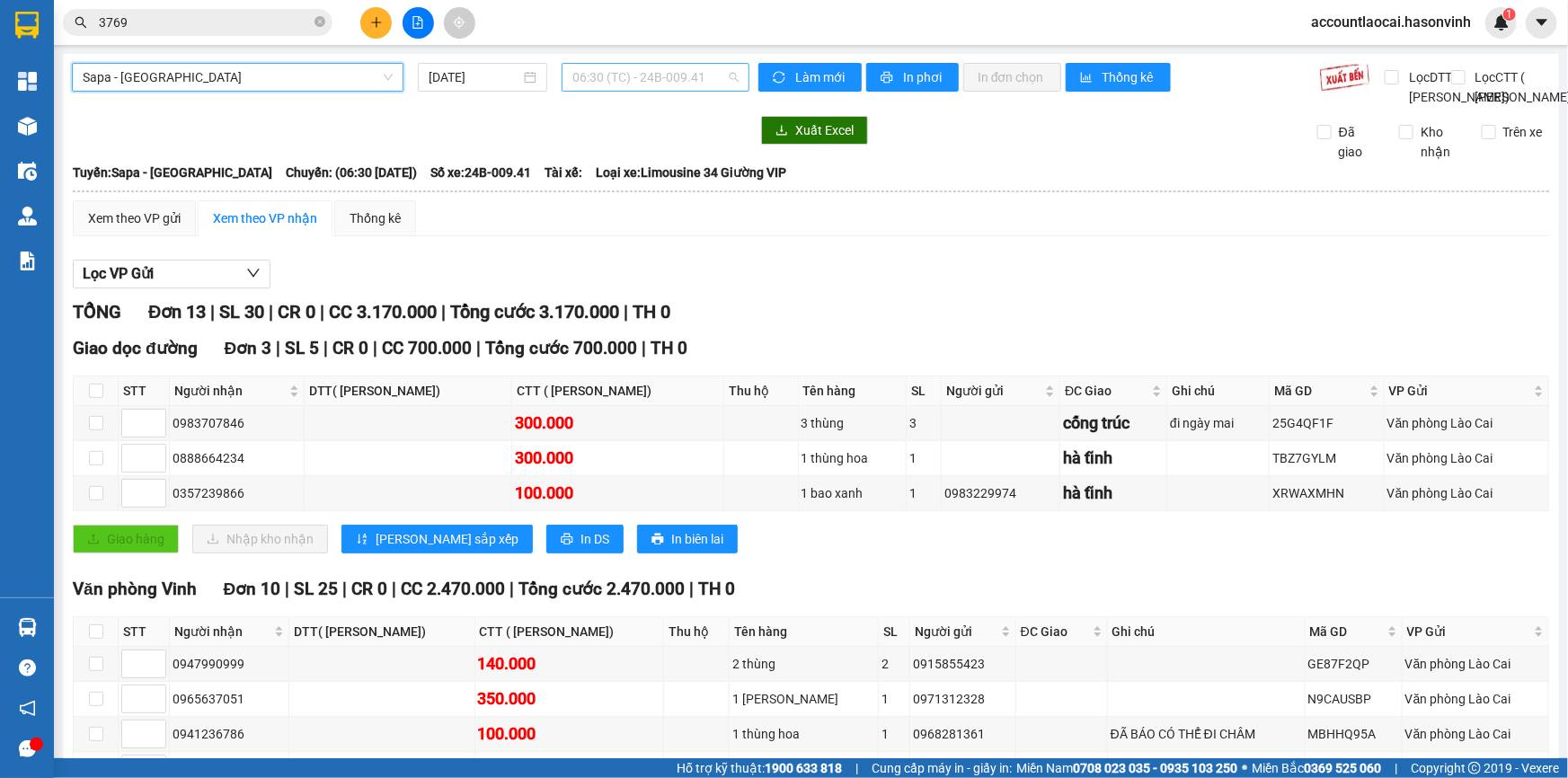
click at [596, 81] on span "06:30 (TC) - 24B-009.41" at bounding box center [655, 77] width 167 height 27
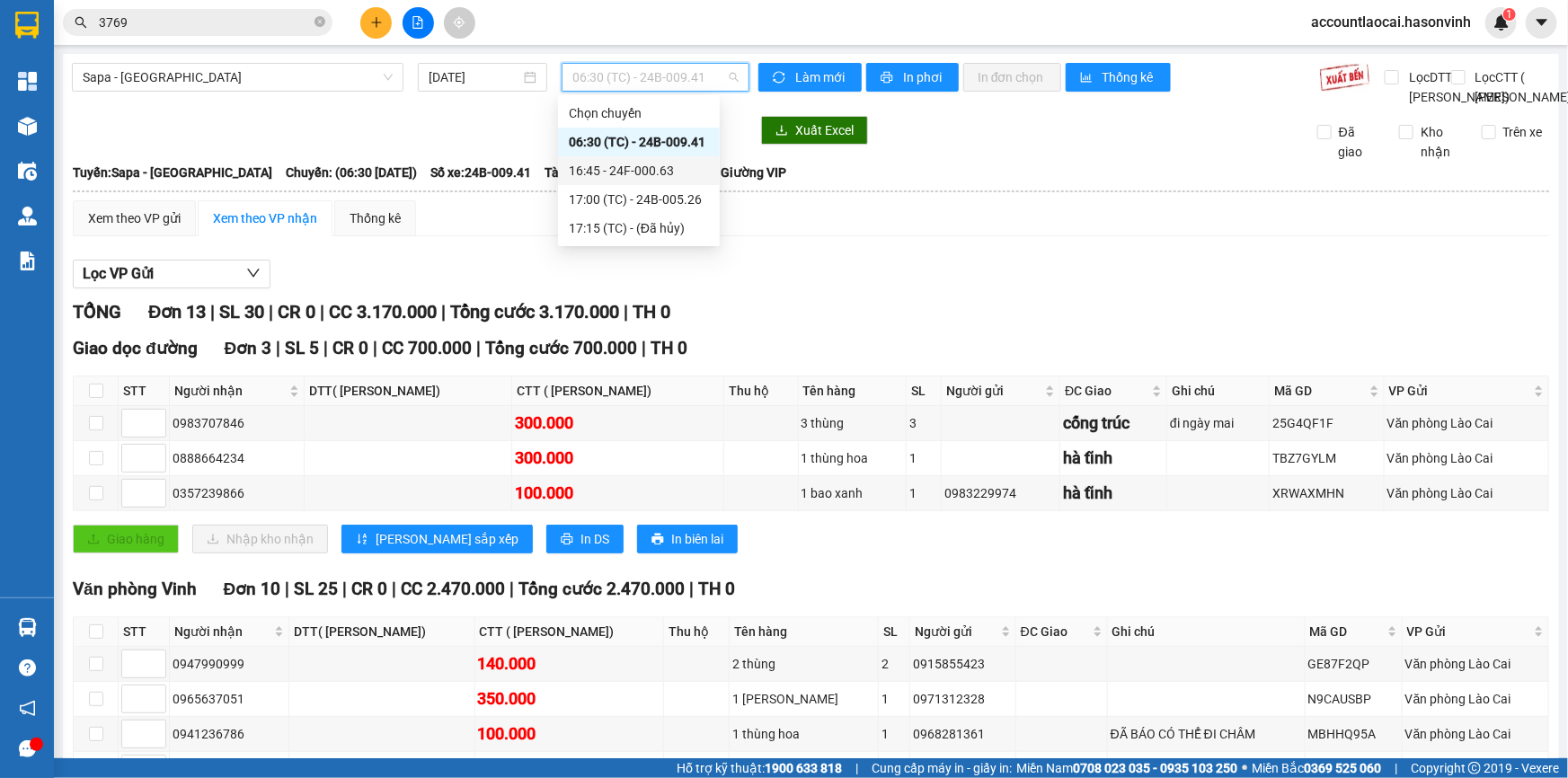
click at [585, 167] on div "16:45 - 24F-000.63" at bounding box center [639, 170] width 140 height 19
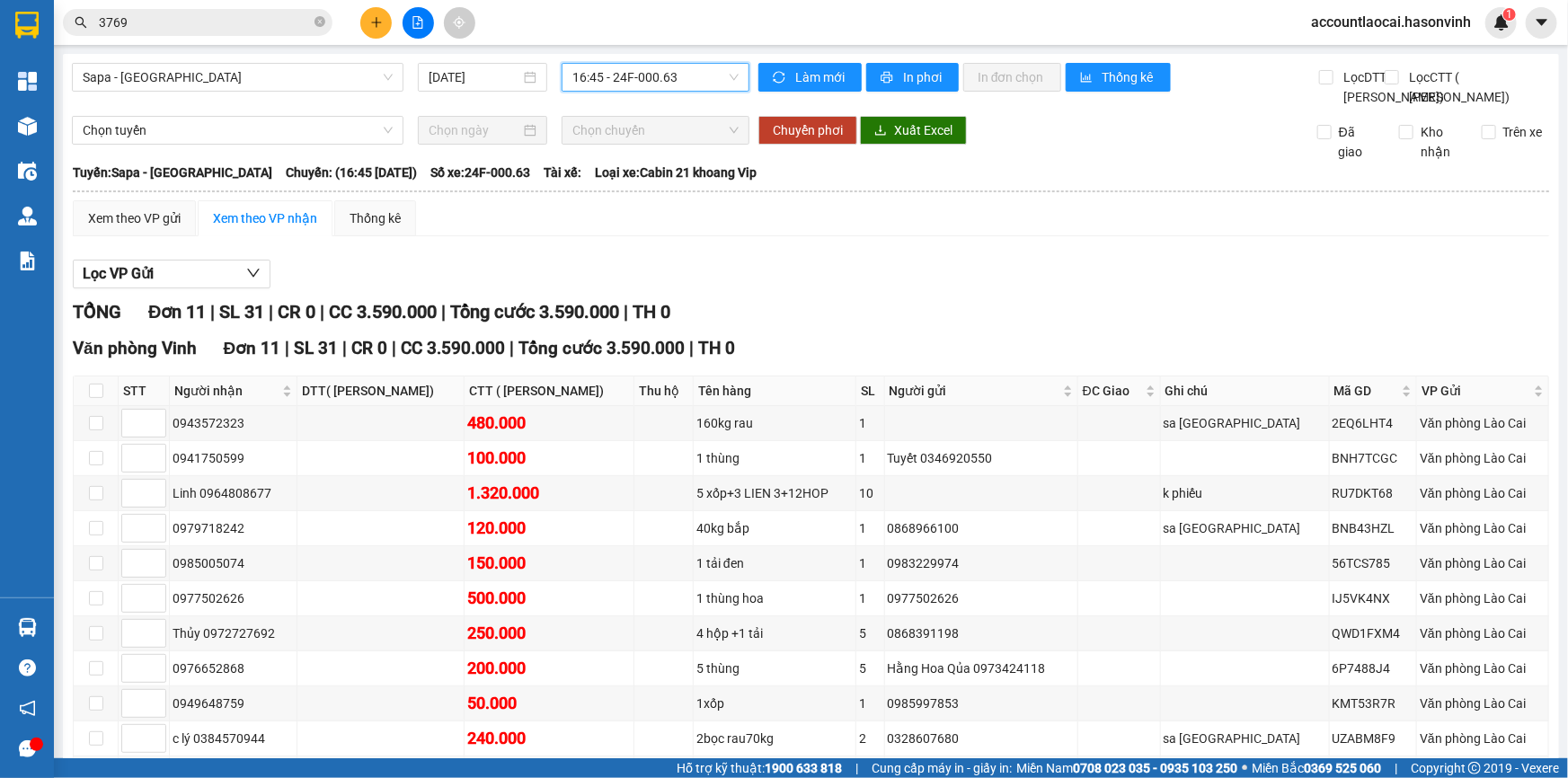
click at [589, 84] on span "16:45 - 24F-000.63" at bounding box center [655, 77] width 167 height 27
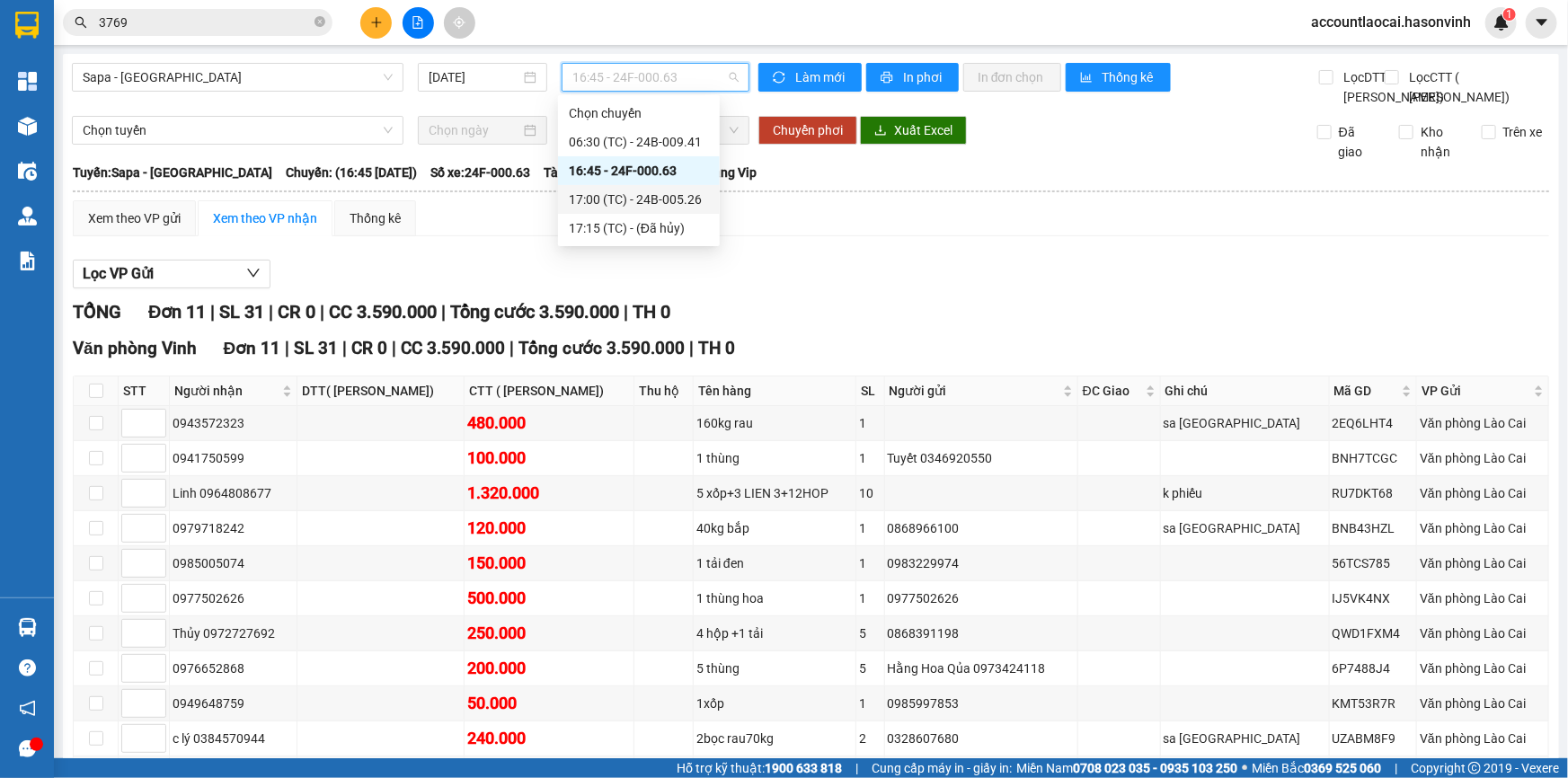
click at [596, 201] on div "17:00 (TC) - 24B-005.26" at bounding box center [639, 200] width 140 height 19
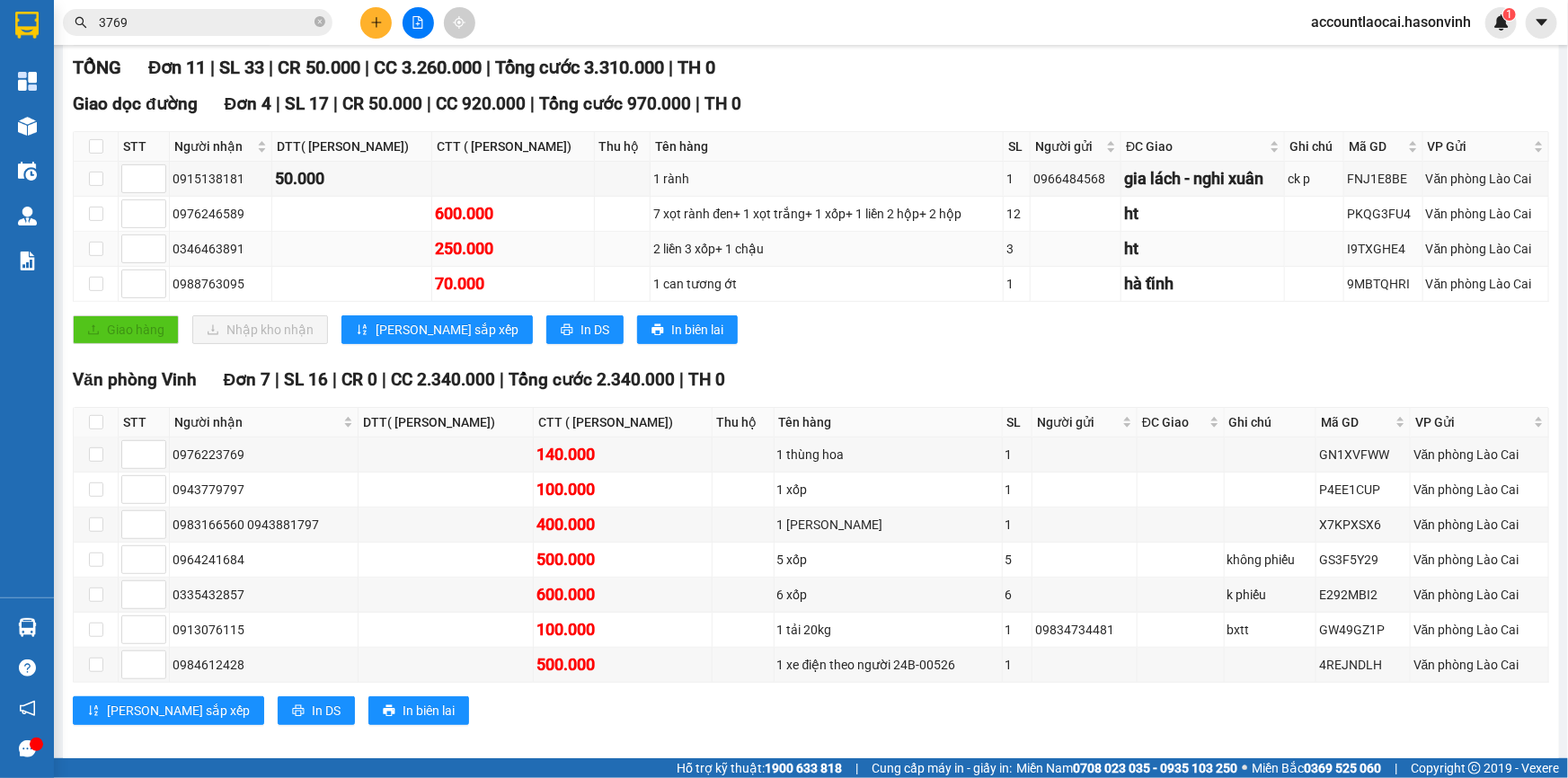
scroll to position [316, 0]
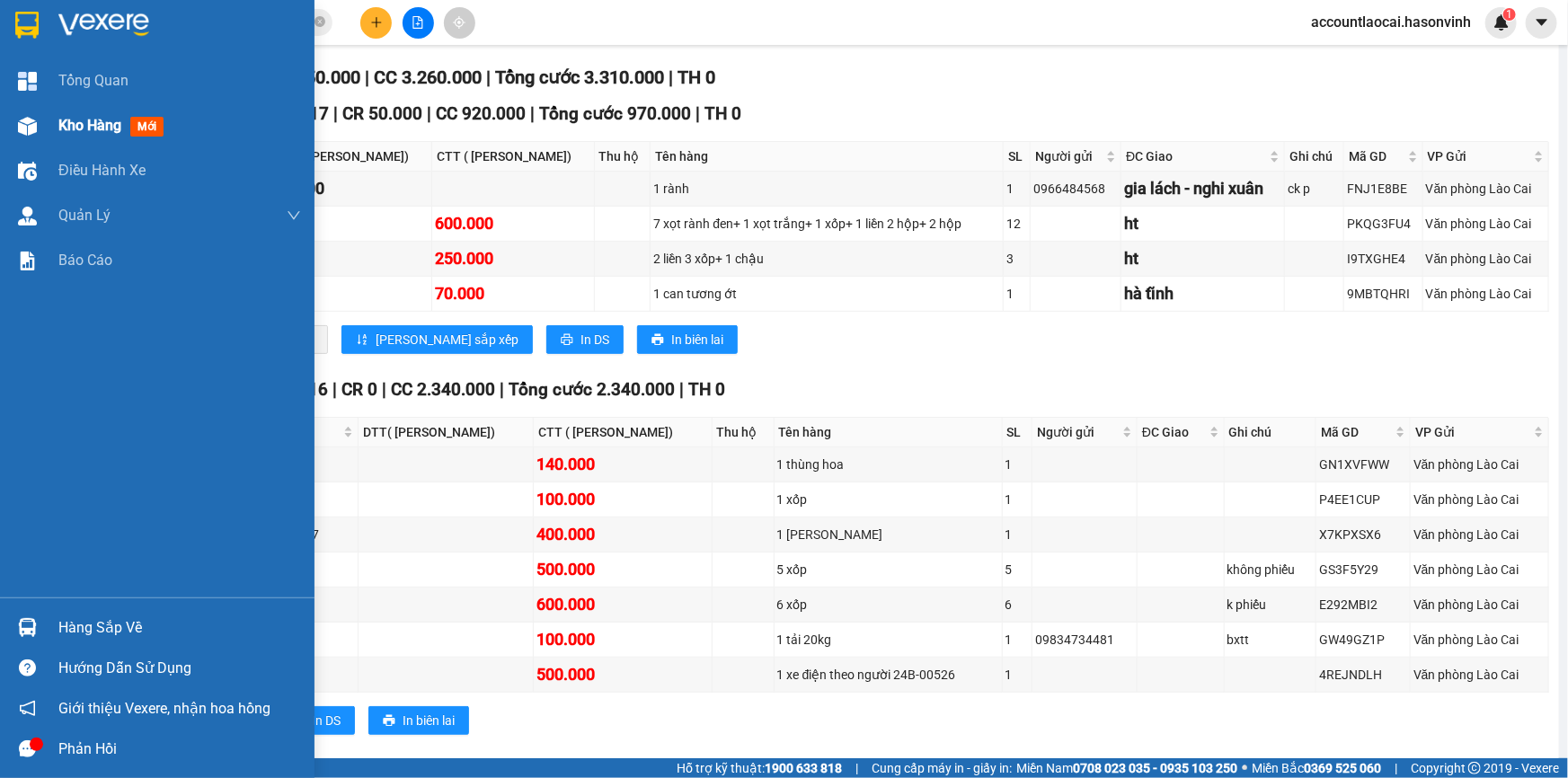
click at [33, 107] on div "Kho hàng mới" at bounding box center [157, 126] width 315 height 45
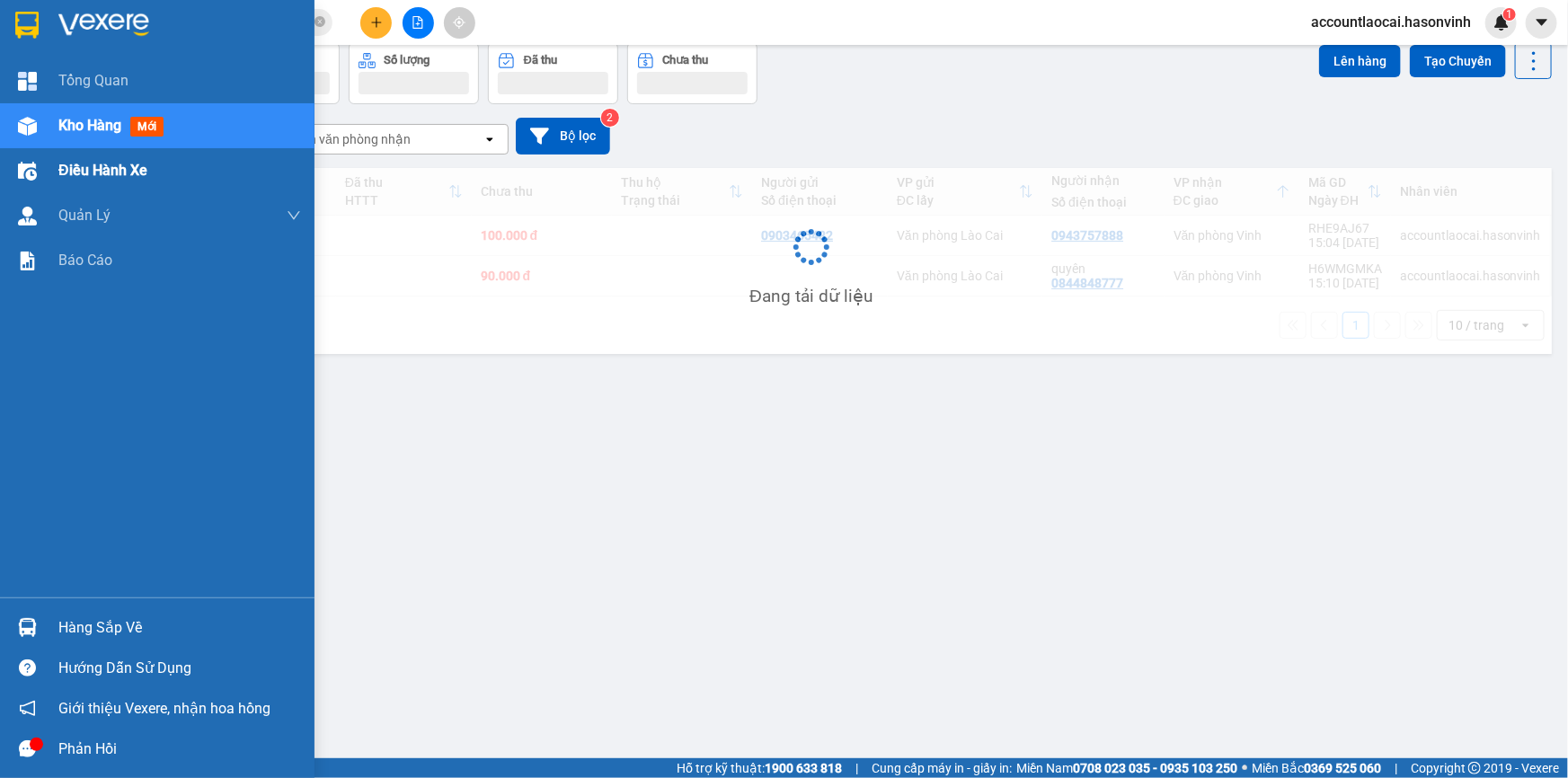
scroll to position [82, 0]
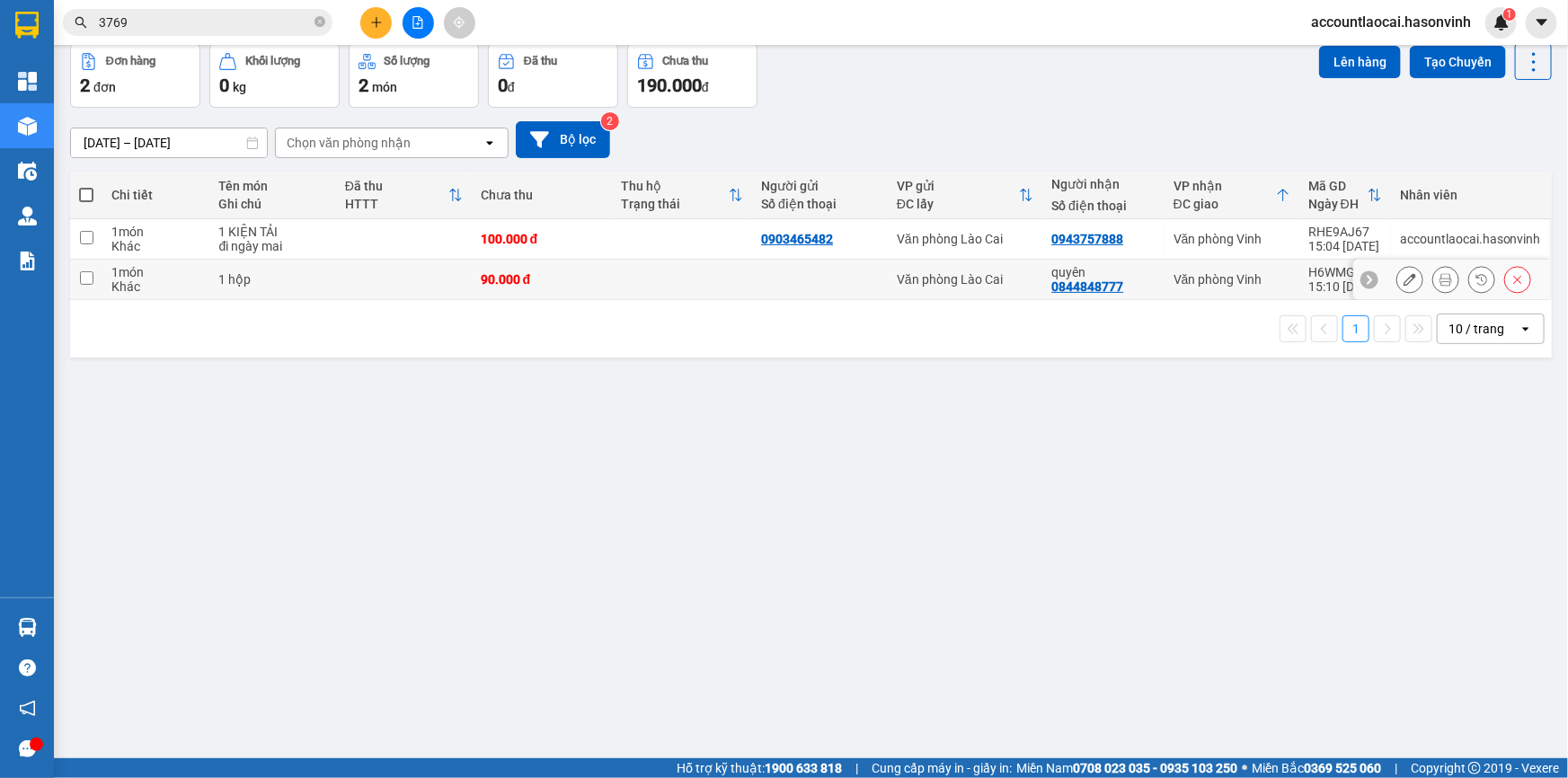
click at [338, 267] on td at bounding box center [403, 280] width 135 height 41
checkbox input "true"
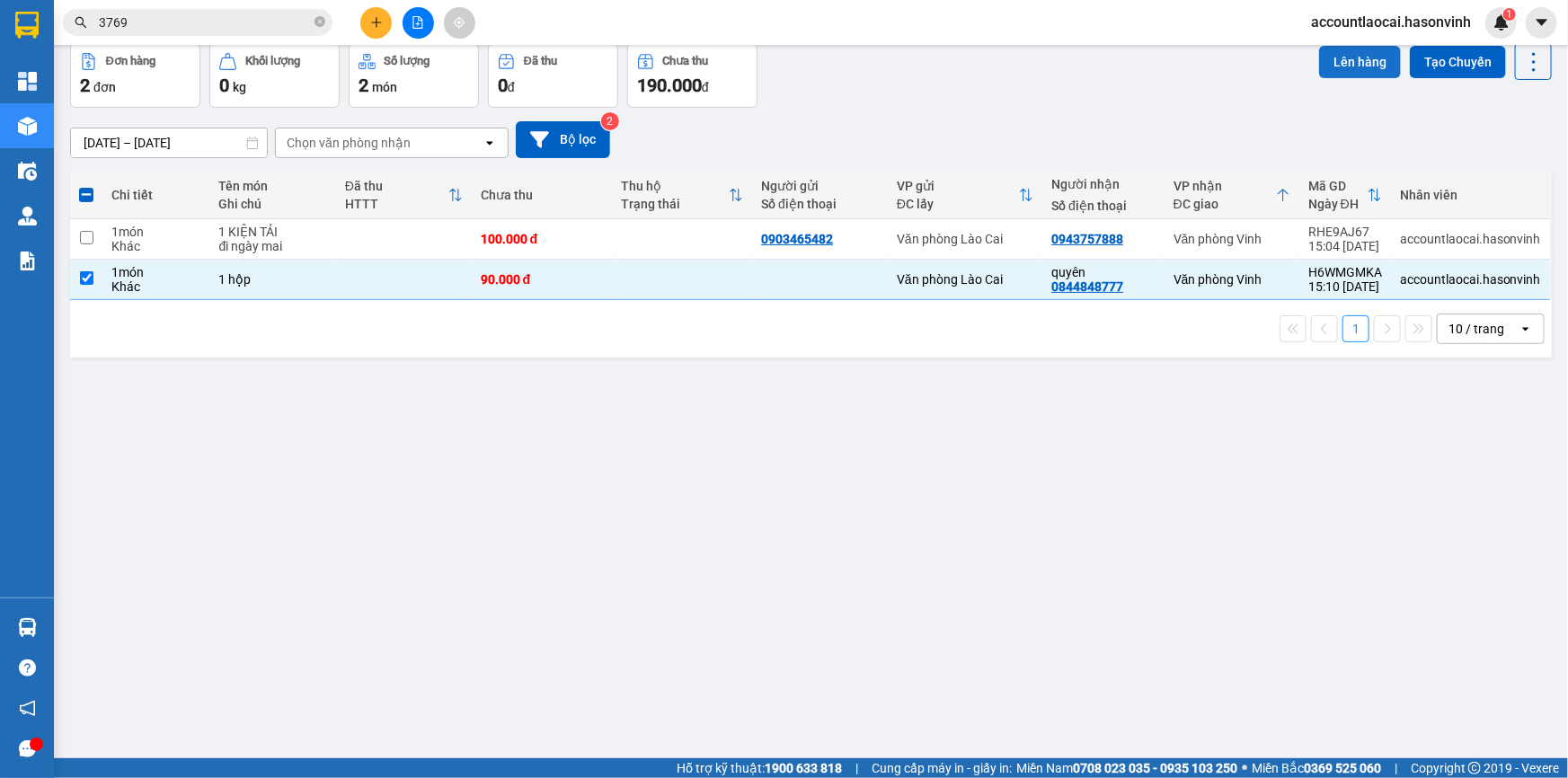
click at [1351, 55] on button "Lên hàng" at bounding box center [1360, 61] width 82 height 32
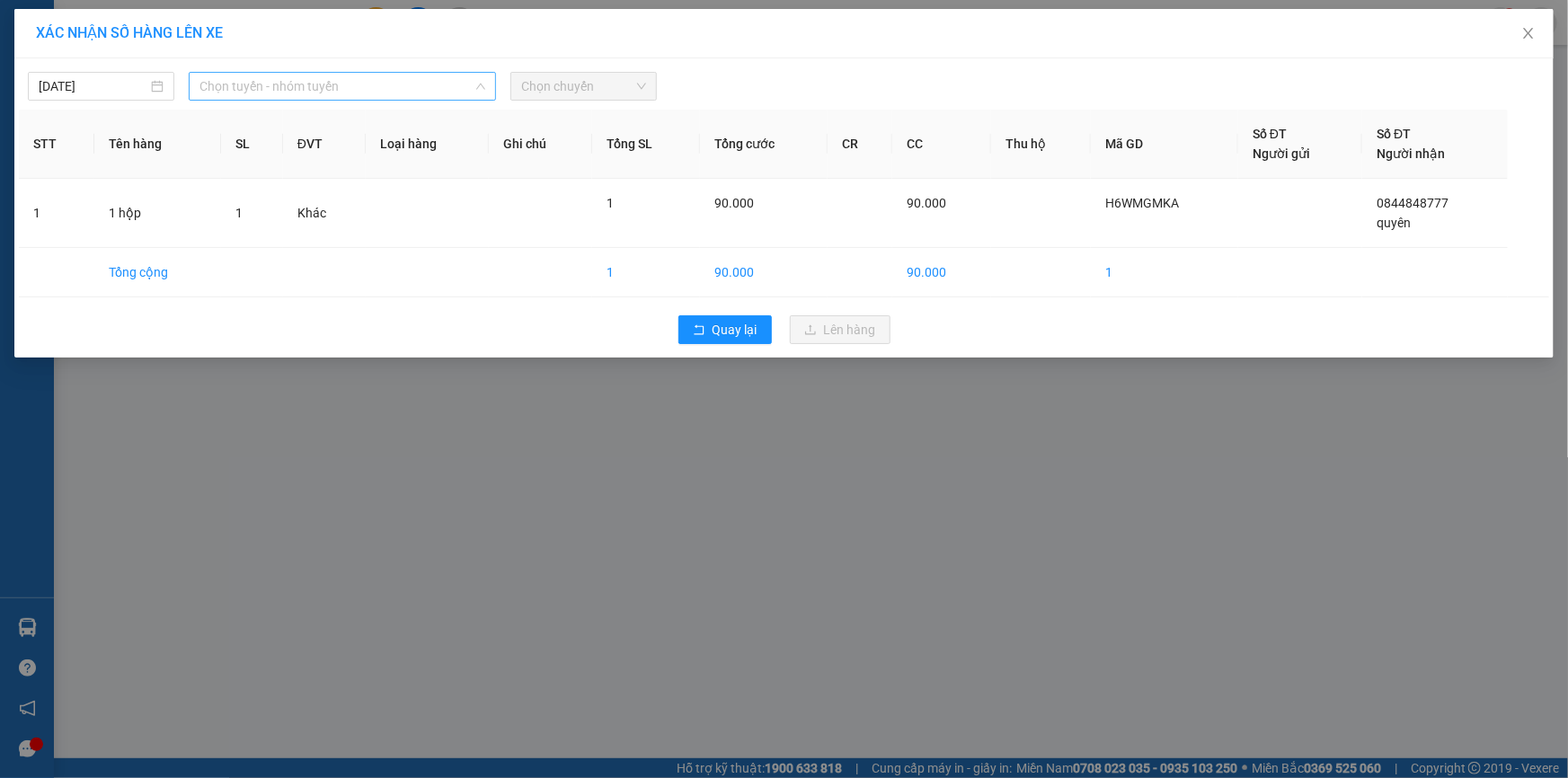
click at [413, 88] on span "Chọn tuyến - nhóm tuyến" at bounding box center [342, 87] width 285 height 27
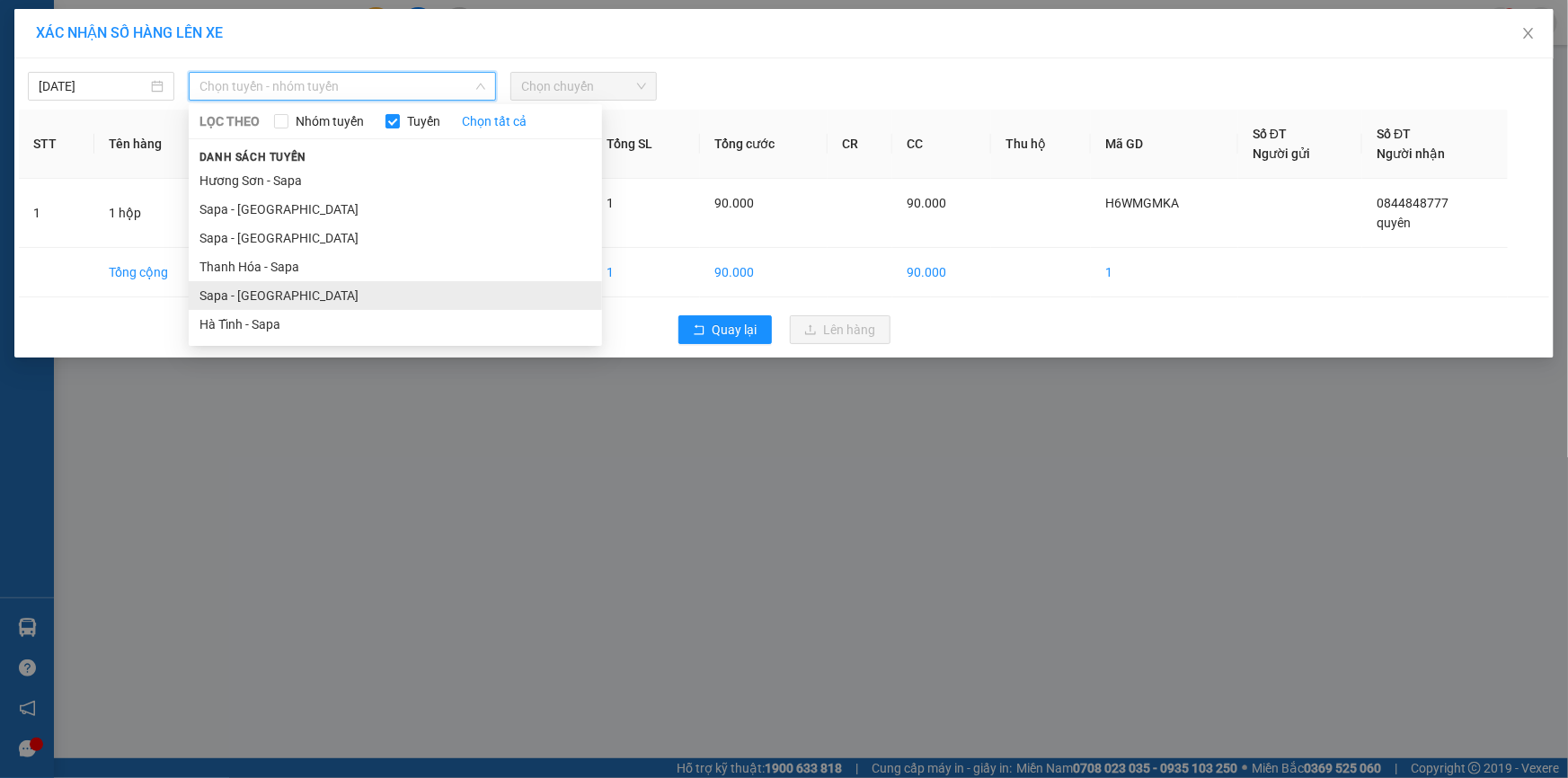
click at [339, 281] on li "Sapa - [GEOGRAPHIC_DATA]" at bounding box center [395, 296] width 413 height 29
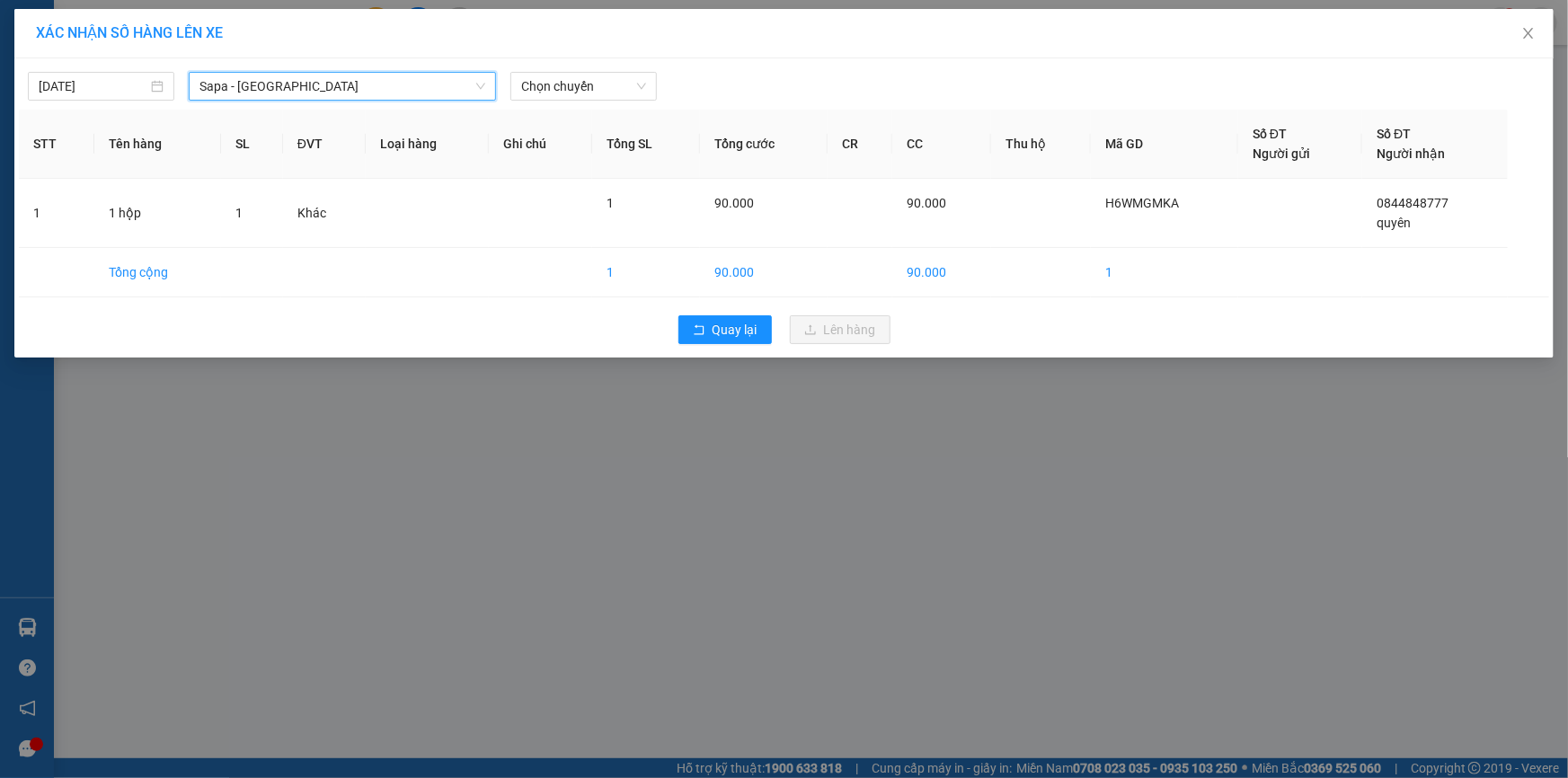
click at [557, 101] on div "15/10/2025 Sapa - Hà Tĩnh Sapa - Hà Tĩnh LỌC THEO Nhóm tuyến Tuyến Chọn tất cả …" at bounding box center [784, 207] width 1539 height 299
click at [562, 73] on span "Chọn chuyến" at bounding box center [583, 87] width 125 height 27
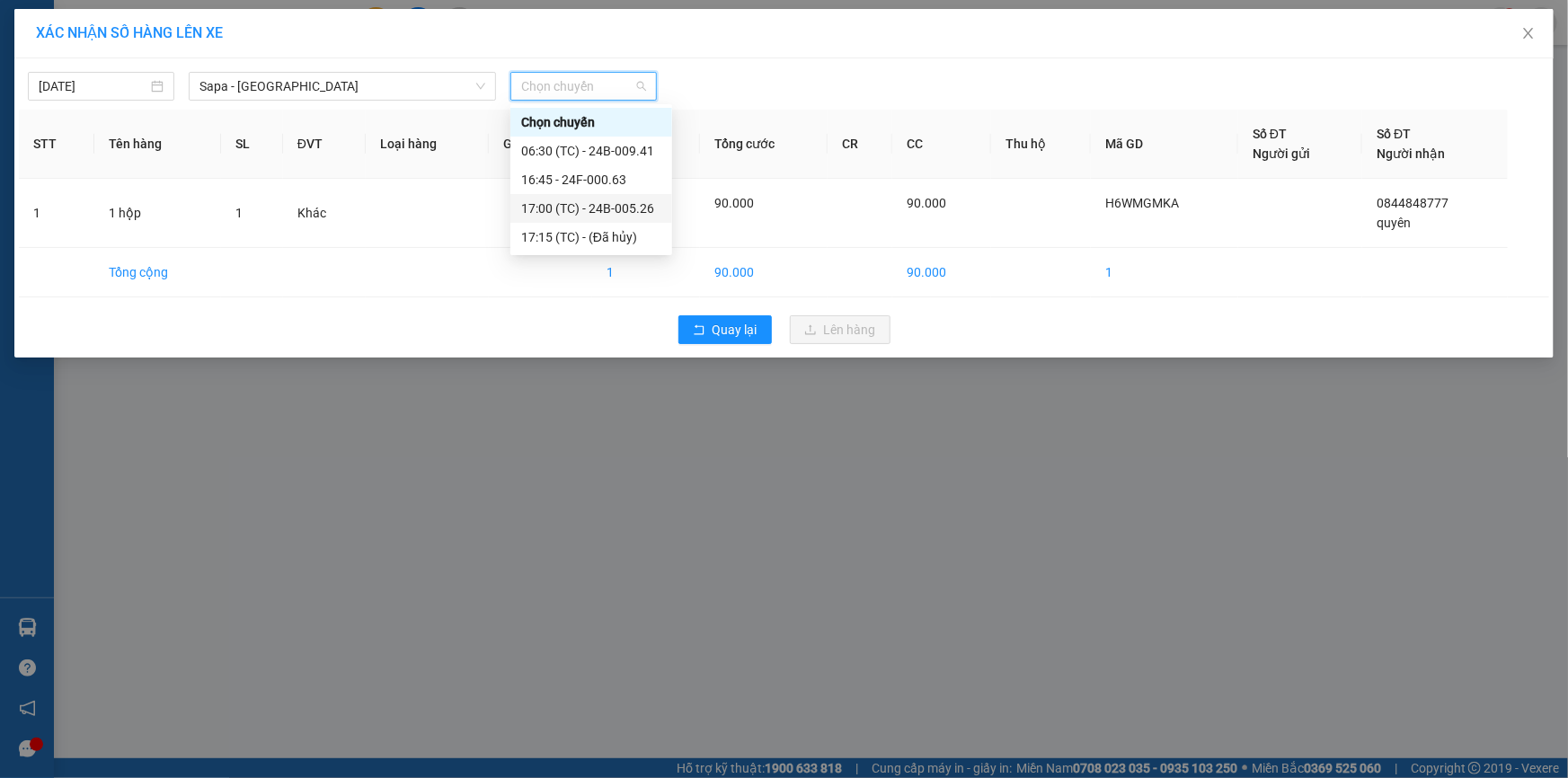
click at [593, 201] on div "17:00 (TC) - 24B-005.26" at bounding box center [591, 208] width 140 height 19
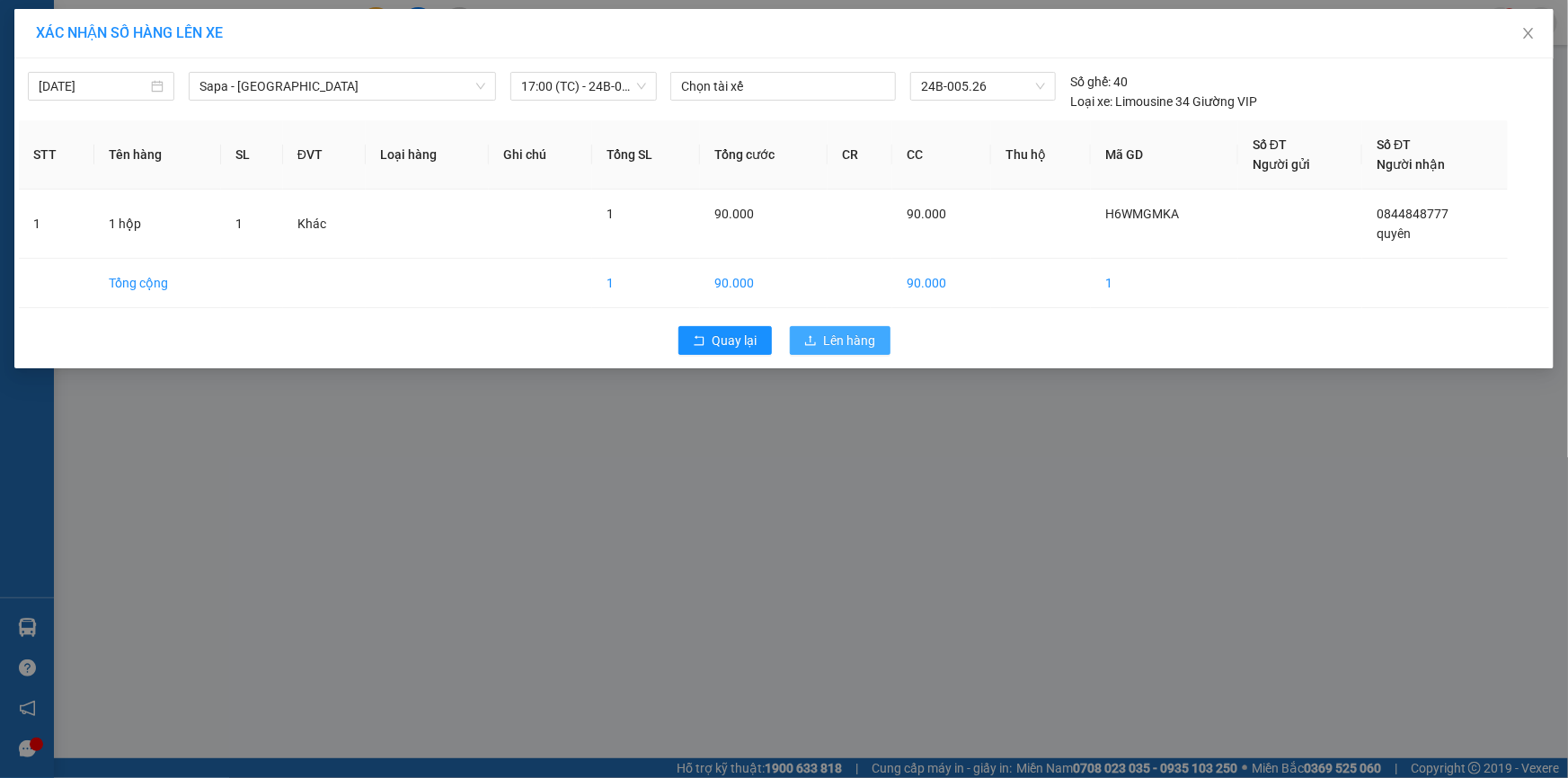
click at [820, 342] on button "Lên hàng" at bounding box center [840, 341] width 100 height 29
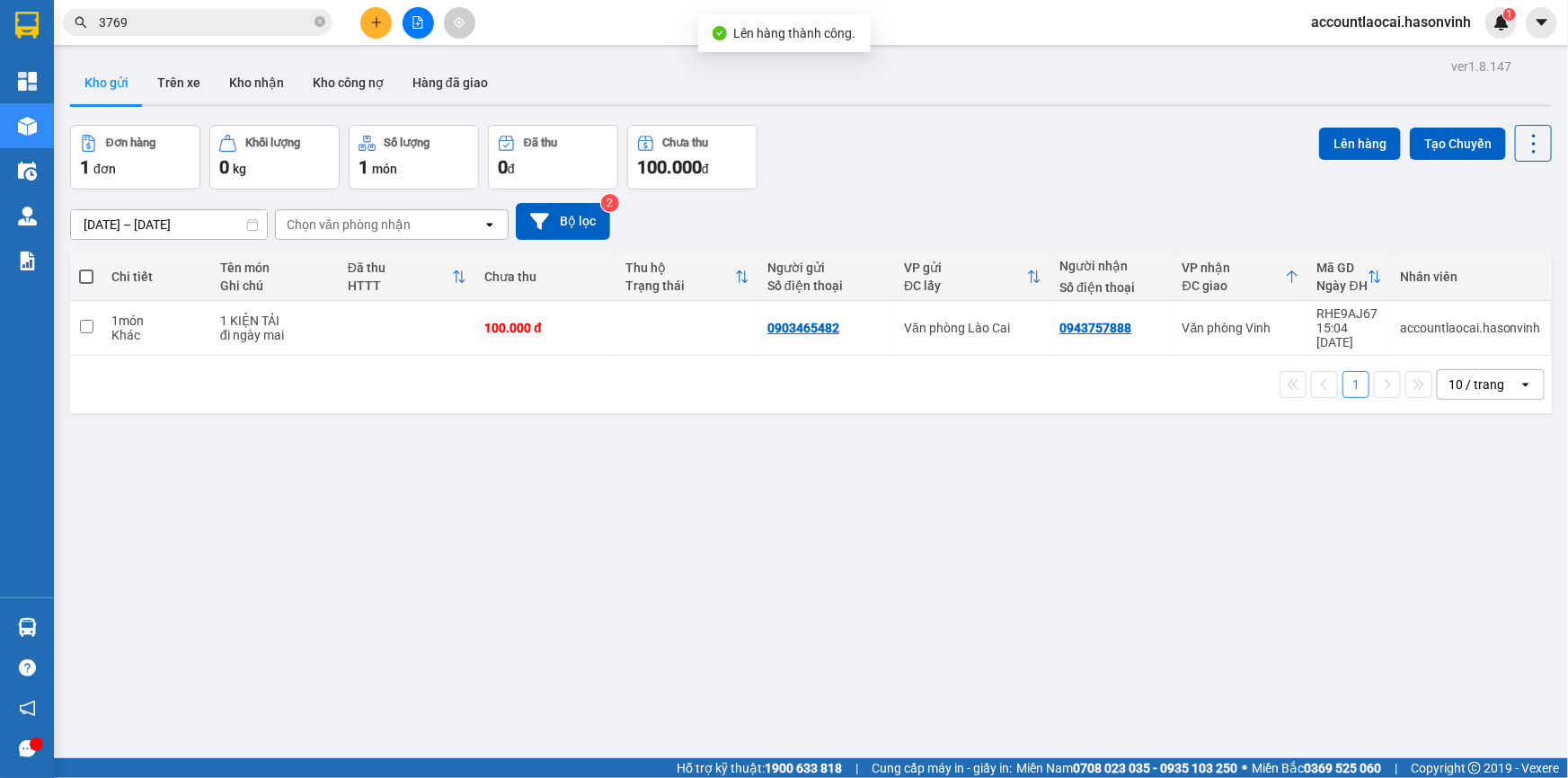
click at [414, 459] on div "ver 1.8.147 Kho gửi Trên xe Kho nhận Kho công nợ Hàng đã giao Đơn hàng 1 đơn Kh…" at bounding box center [811, 442] width 1496 height 778
click at [377, 13] on button at bounding box center [376, 22] width 31 height 31
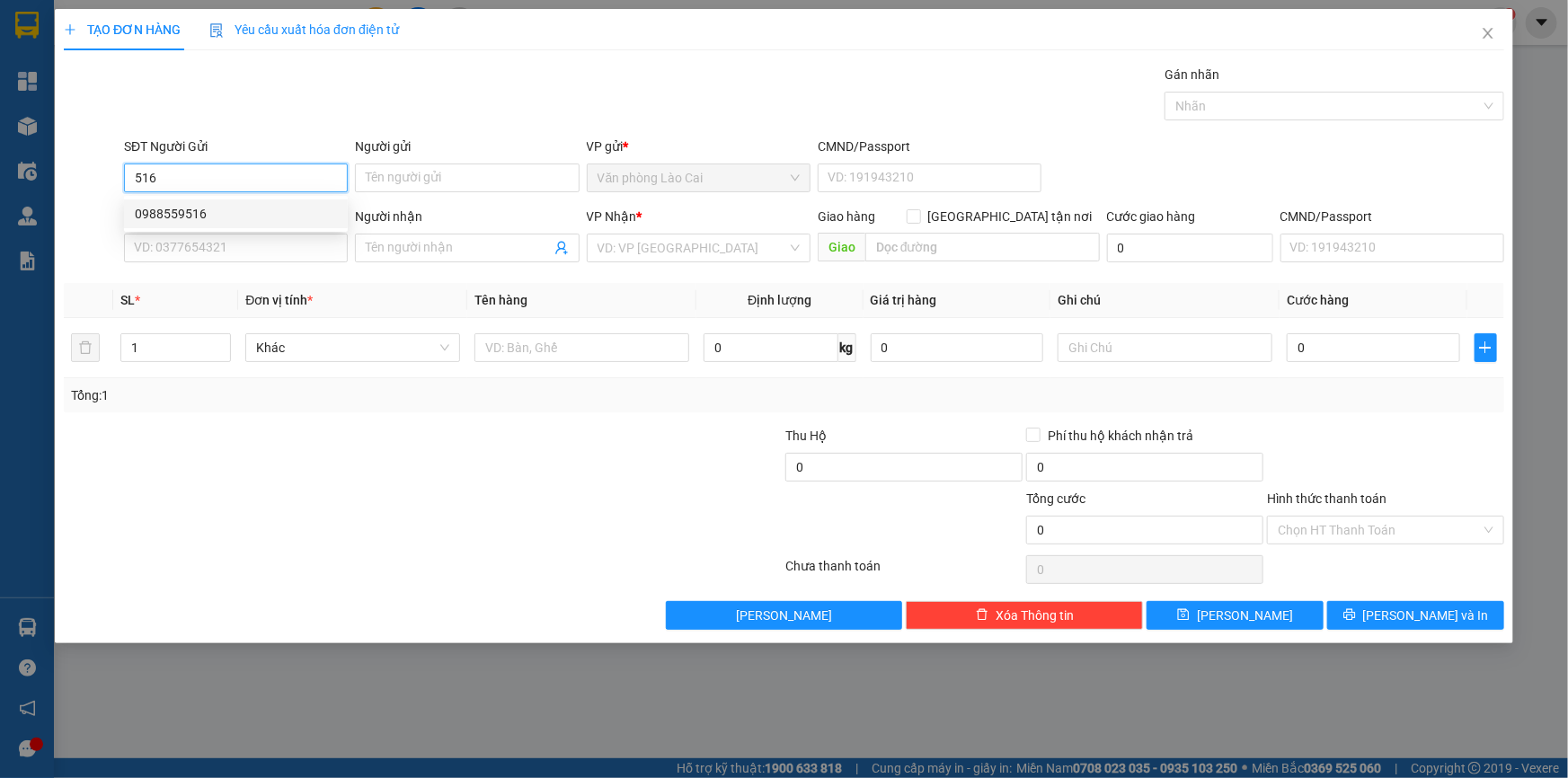
click at [183, 210] on div "0988559516" at bounding box center [236, 213] width 203 height 19
type input "0988559516"
type input "0377104456"
type input "hà tĩnh"
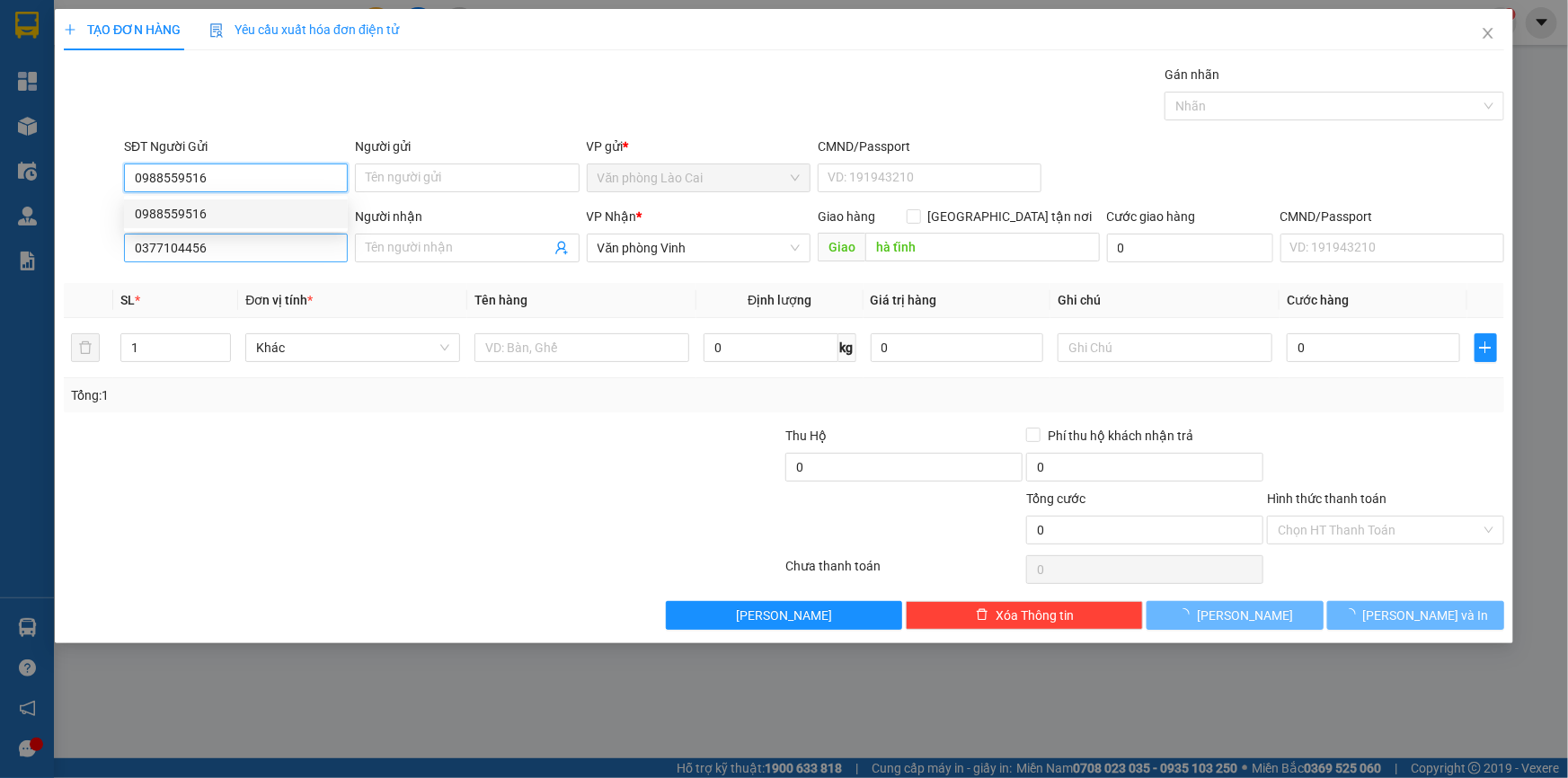
type input "100.000"
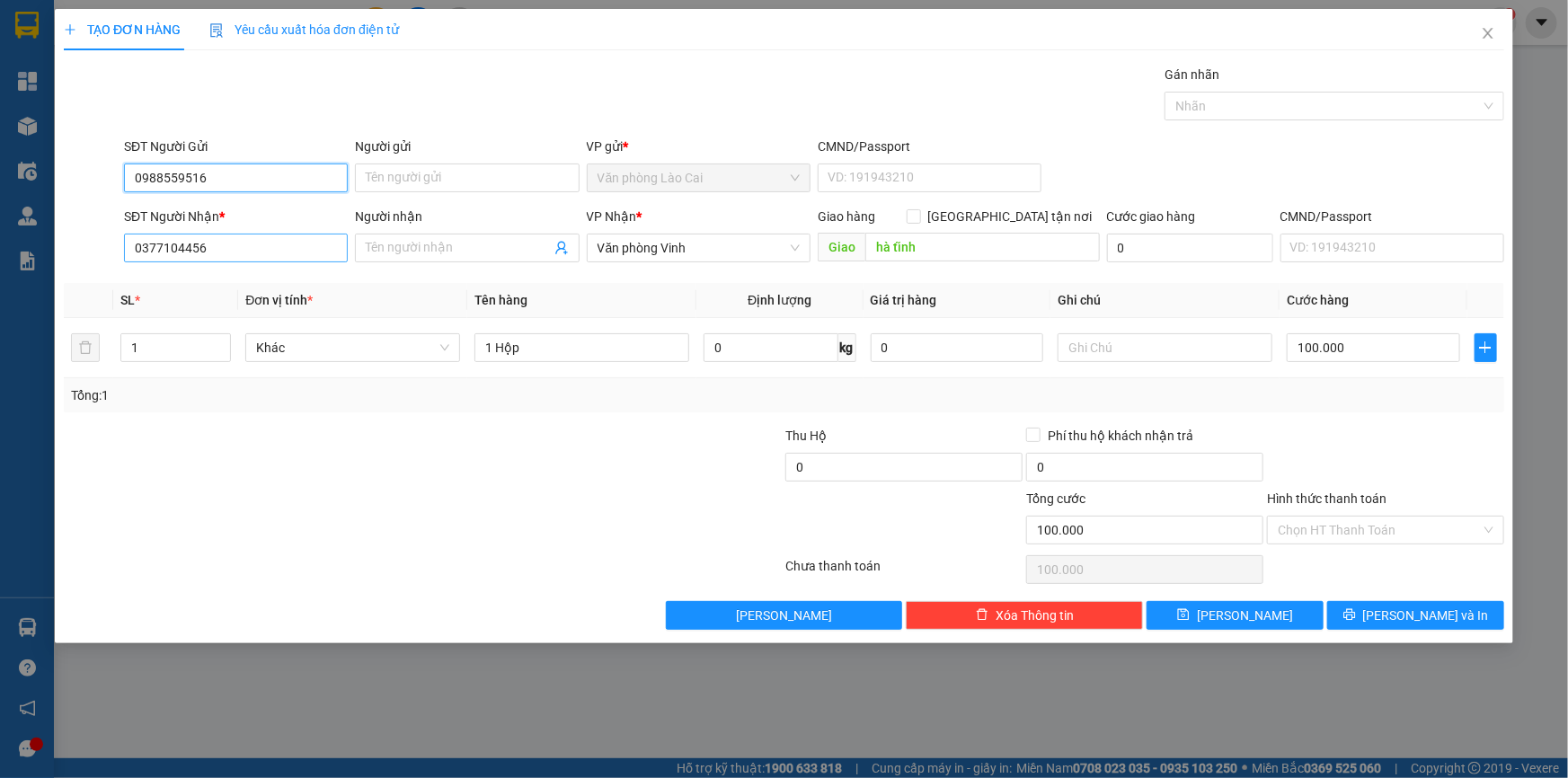
type input "0988559516"
drag, startPoint x: 208, startPoint y: 255, endPoint x: 8, endPoint y: 241, distance: 200.5
click at [8, 241] on div "TẠO ĐƠN HÀNG Yêu cầu xuất hóa đơn điện tử Transit Pickup Surcharge Ids Transit …" at bounding box center [784, 389] width 1568 height 778
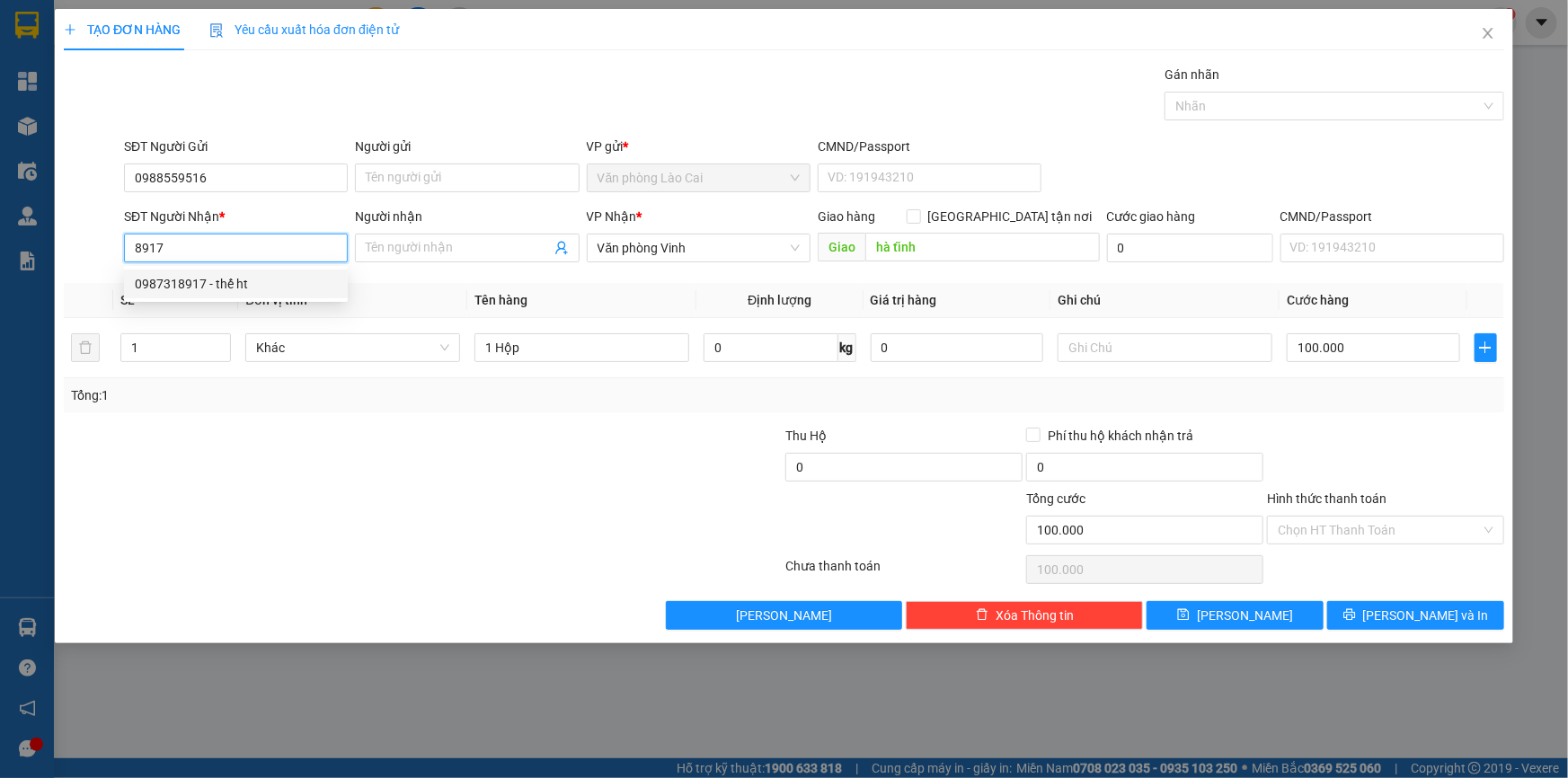
click at [224, 284] on div "0987318917 - thế ht" at bounding box center [236, 283] width 203 height 19
type input "0987318917"
type input "thế ht"
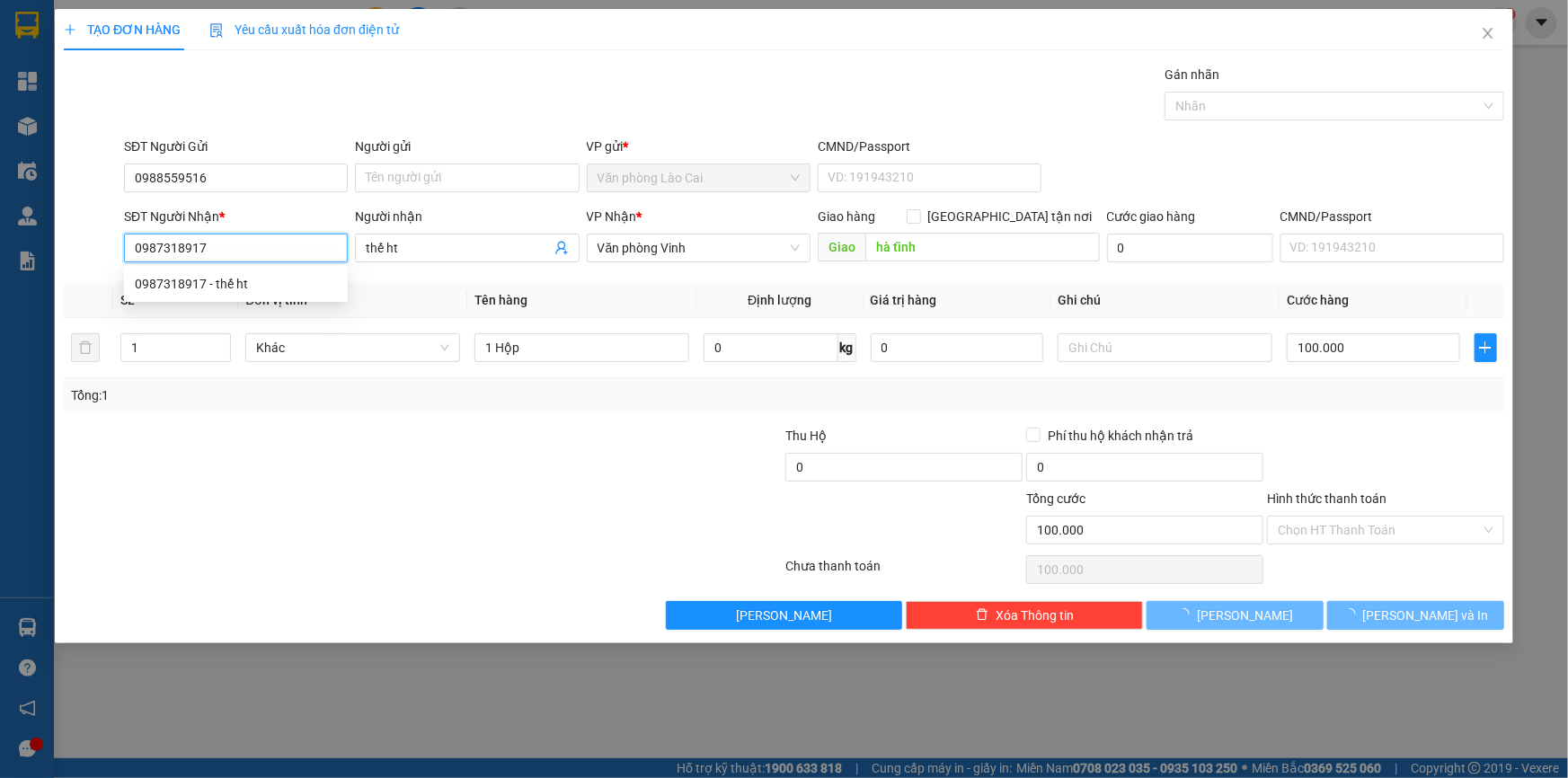
type input "200.000"
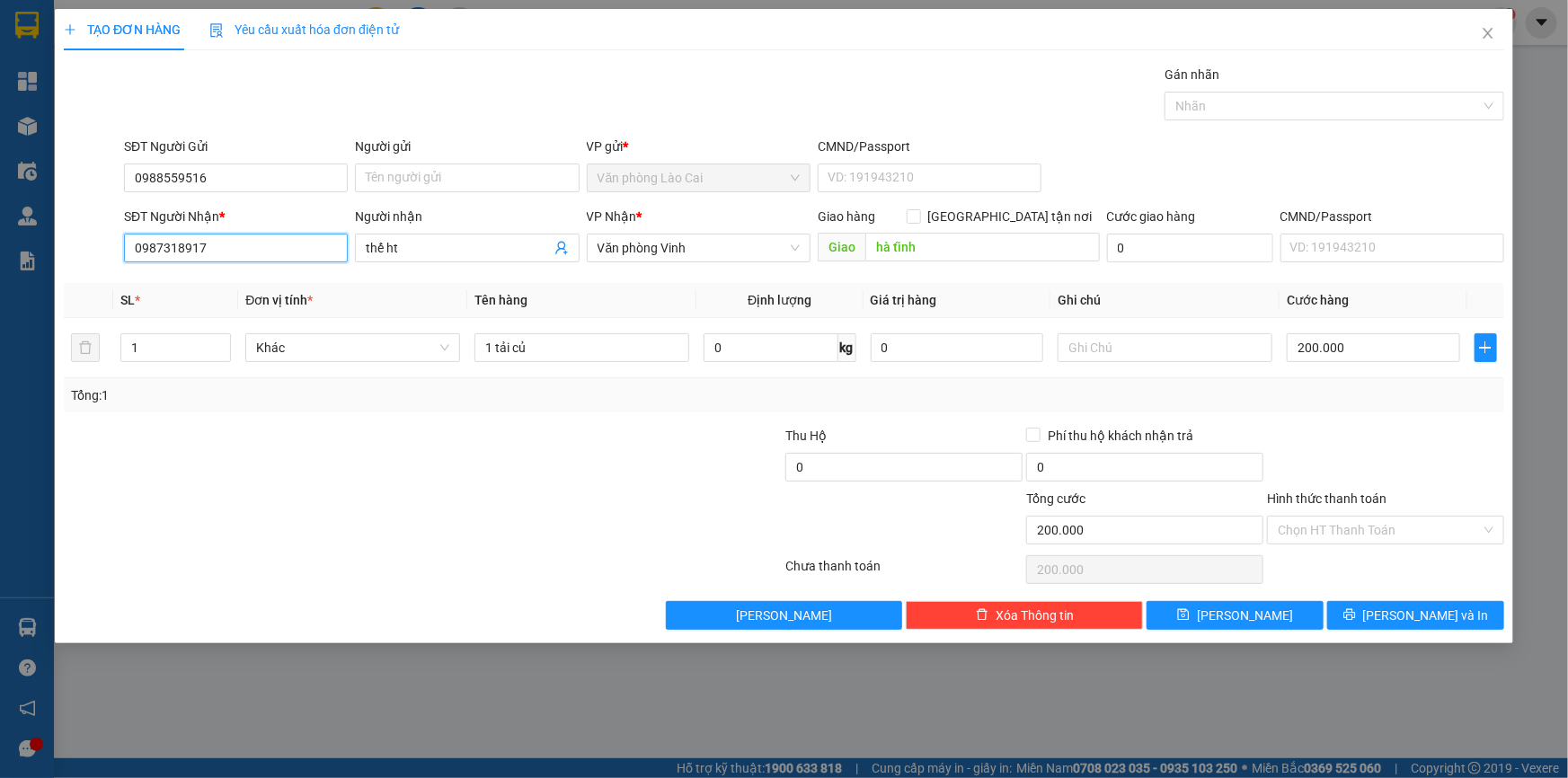
type input "0987318917"
click at [184, 348] on input "1" at bounding box center [176, 348] width 109 height 27
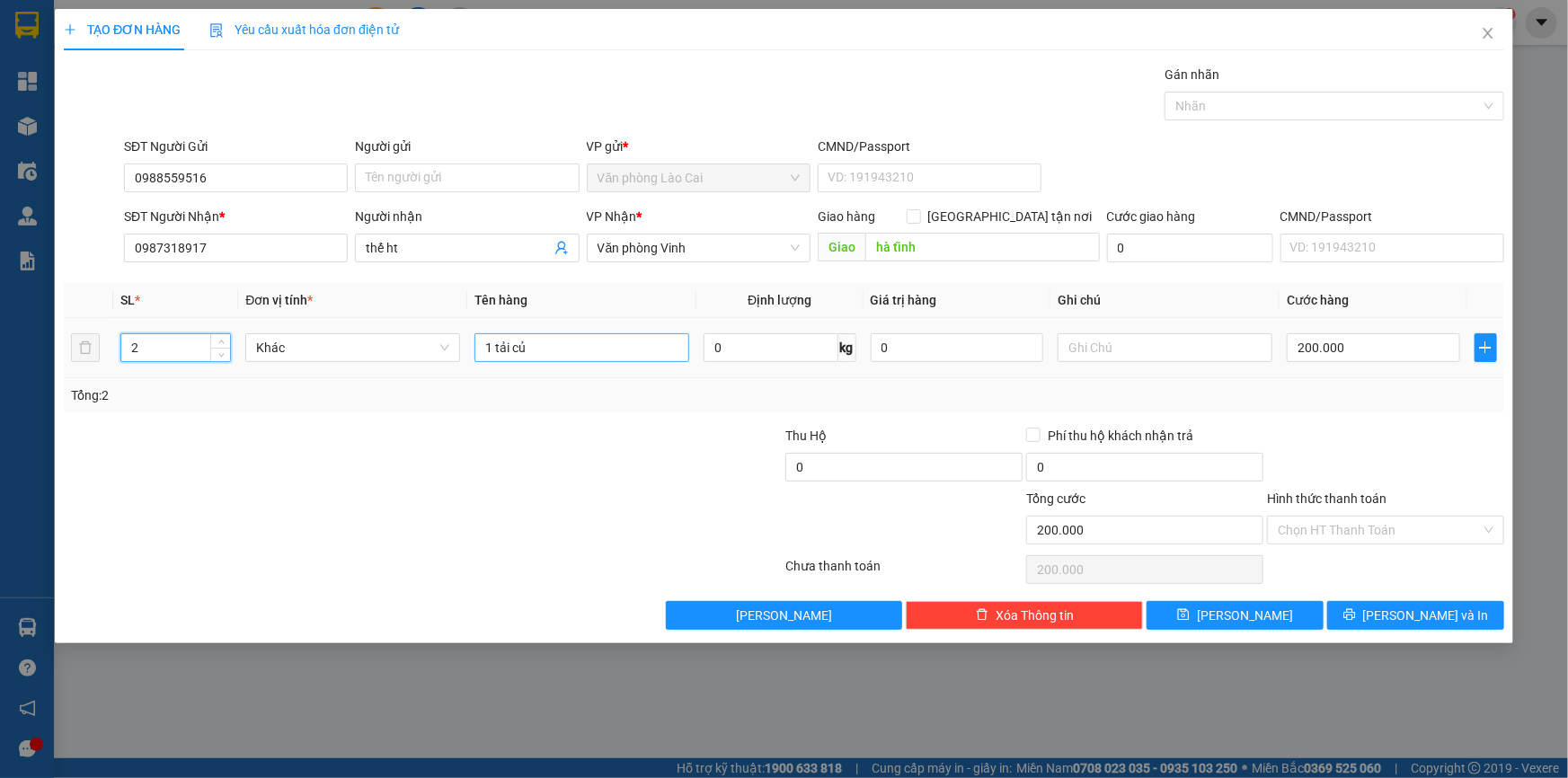
type input "2"
click at [539, 356] on input "1 tải củ" at bounding box center [581, 348] width 214 height 29
type input "1 tải củ+1 hộp"
click at [1347, 348] on input "200.000" at bounding box center [1373, 348] width 173 height 29
type input "2"
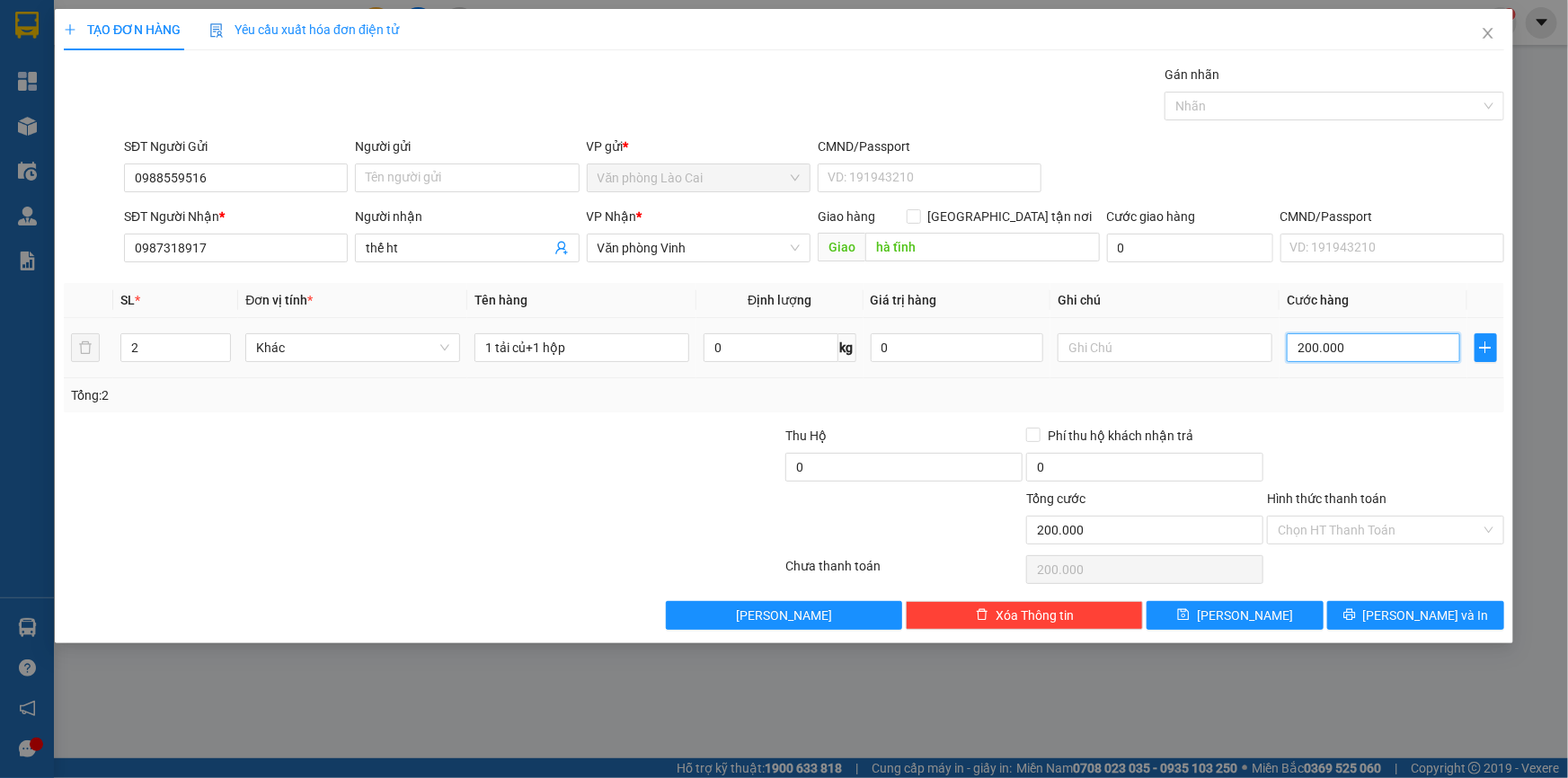
type input "2"
type input "27"
type input "270"
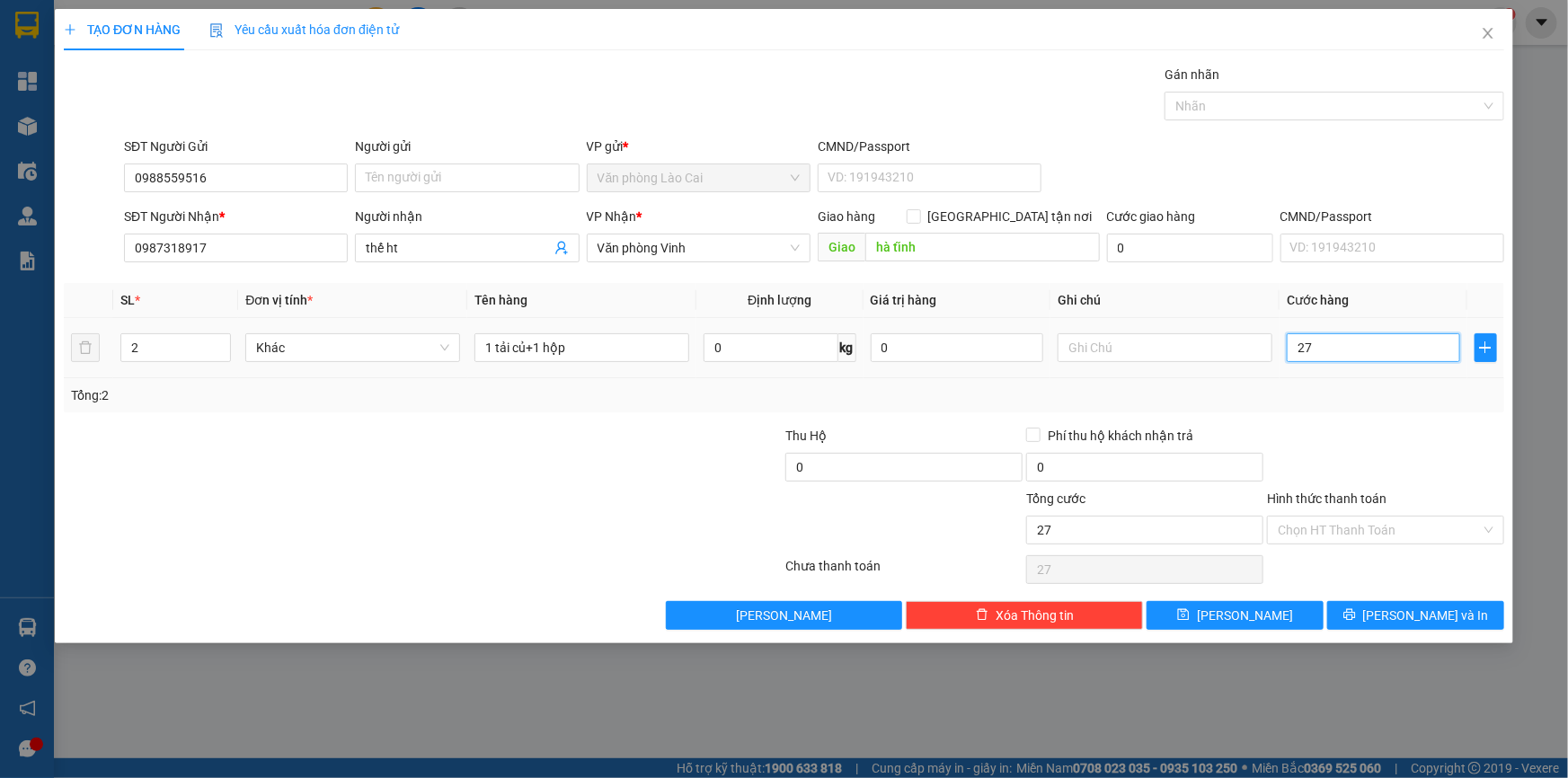
type input "270"
type input "270.000"
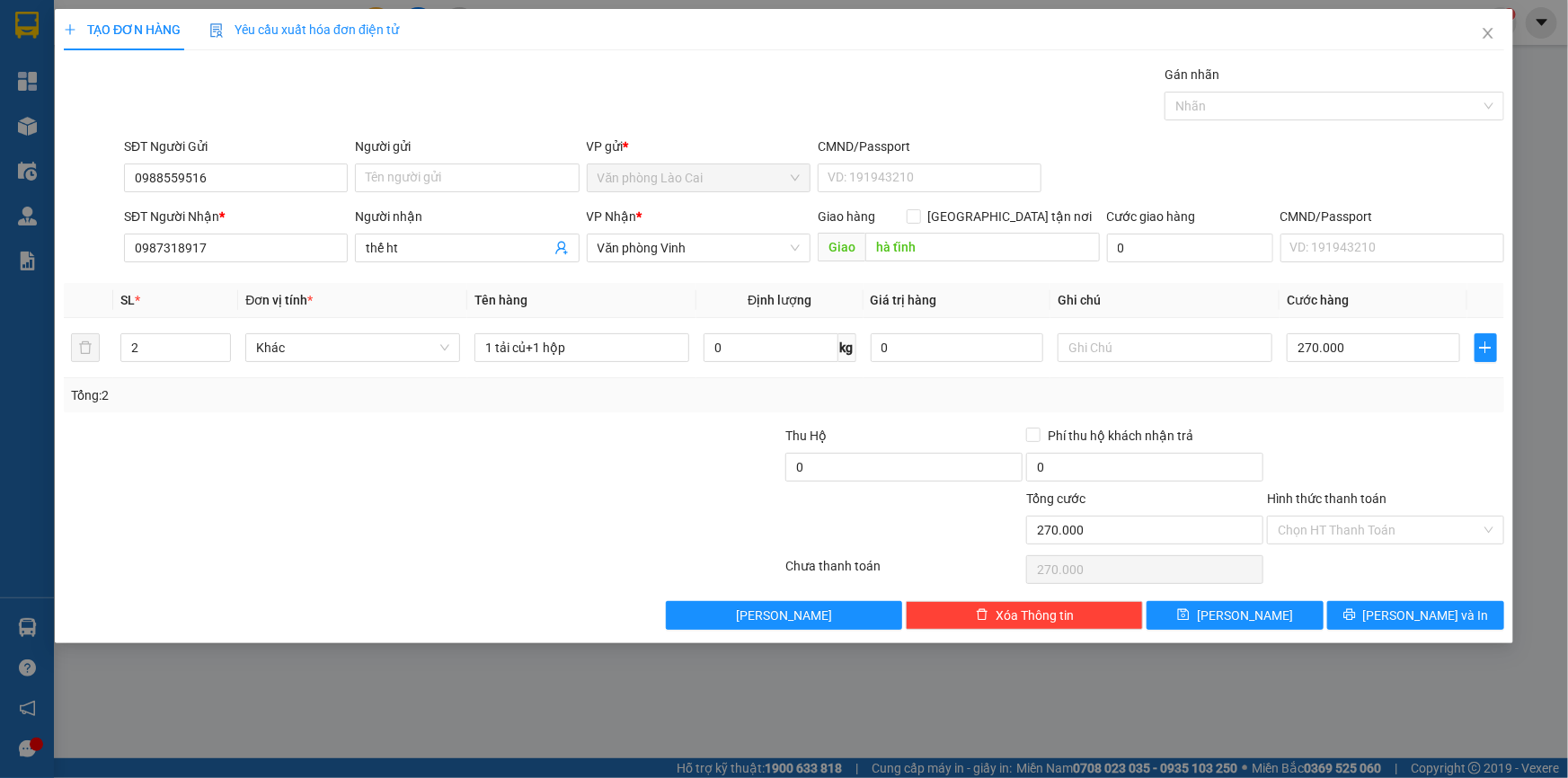
click at [1343, 403] on div "Tổng: 2" at bounding box center [784, 395] width 1426 height 19
drag, startPoint x: 1403, startPoint y: 614, endPoint x: 1400, endPoint y: 600, distance: 14.3
click at [1401, 611] on span "[PERSON_NAME] và In" at bounding box center [1425, 615] width 126 height 19
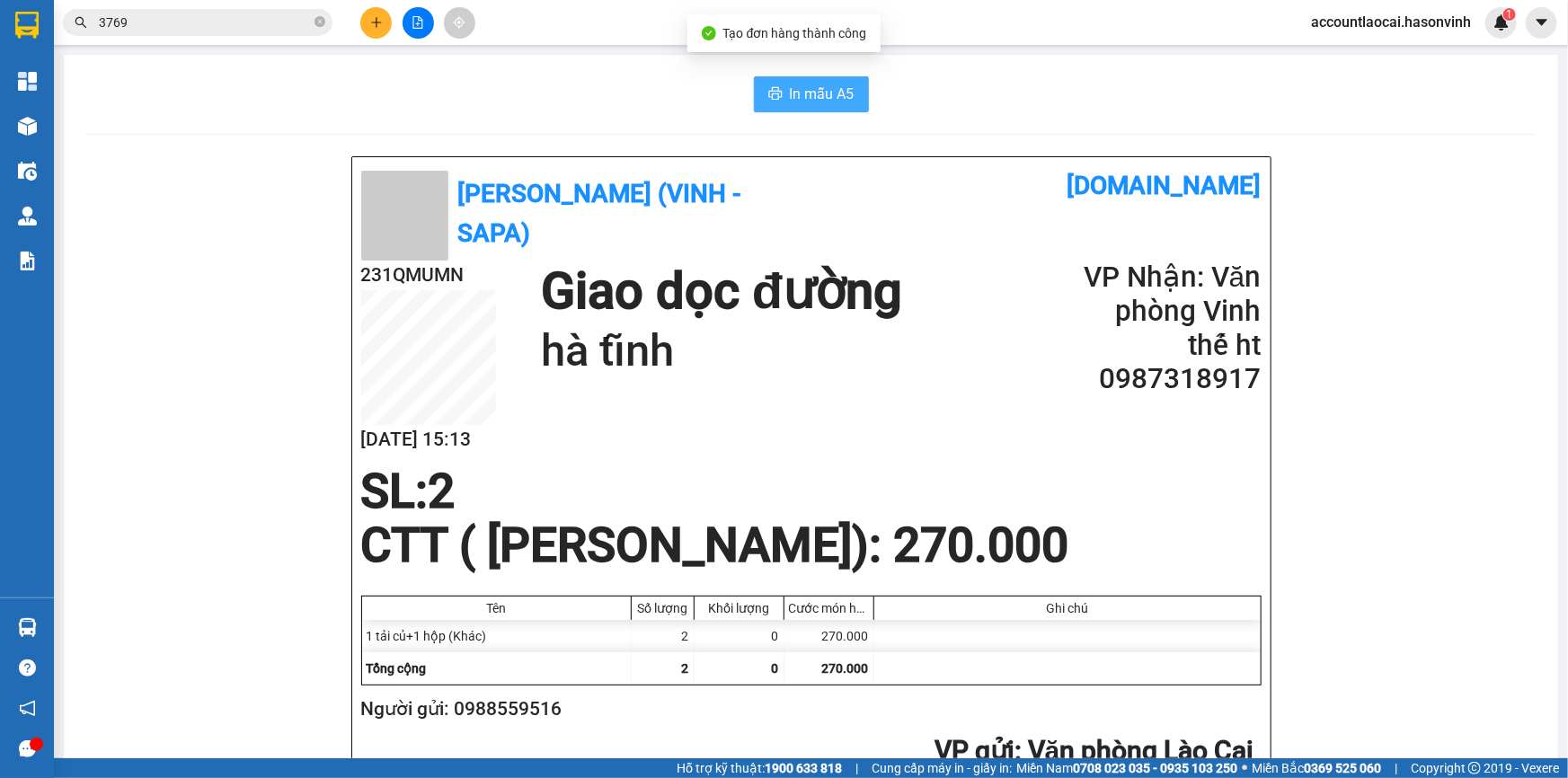
click at [817, 107] on button "In mẫu A5" at bounding box center [811, 93] width 115 height 36
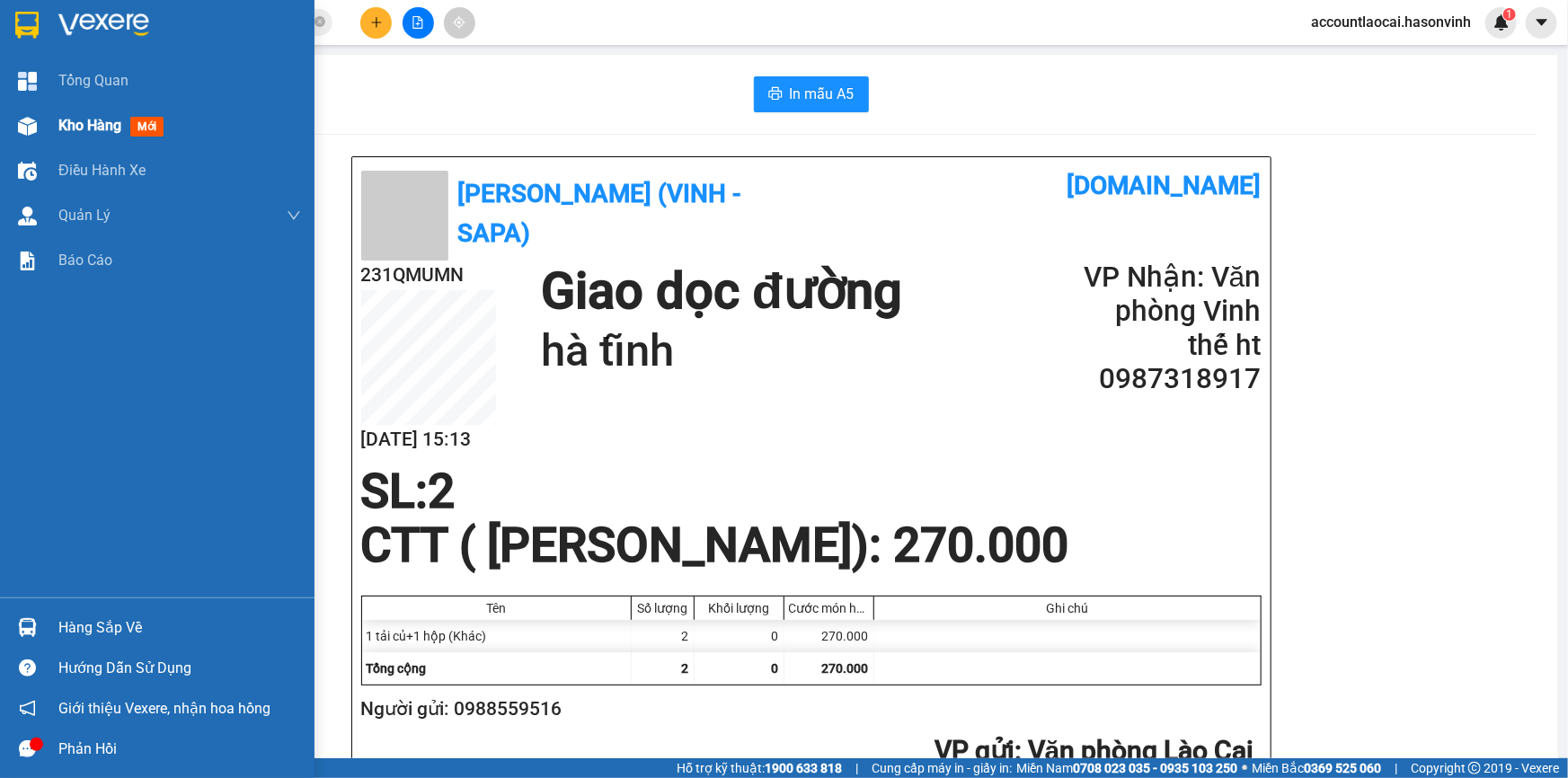
click at [37, 117] on div at bounding box center [27, 126] width 31 height 31
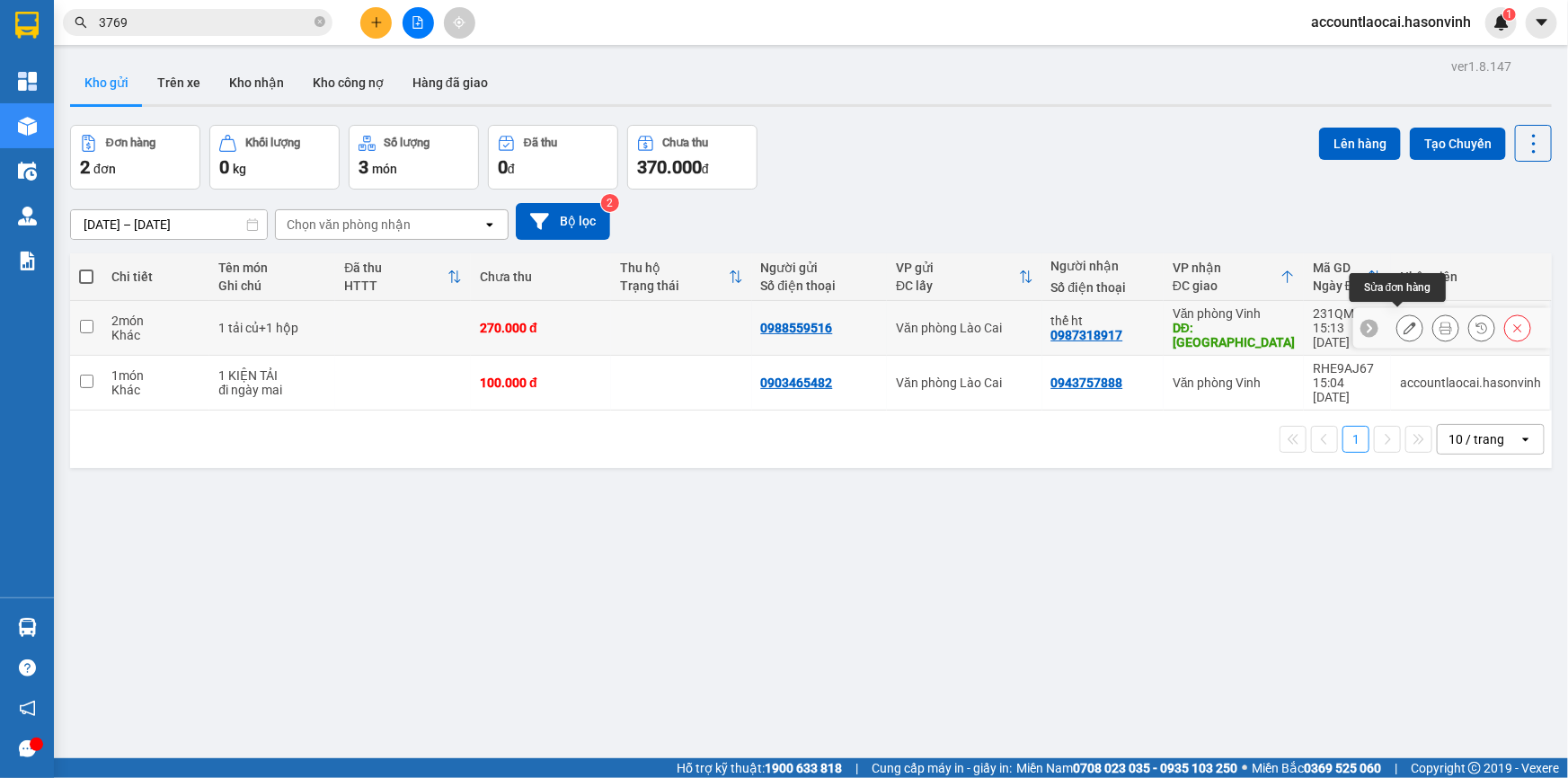
click at [1403, 321] on icon at bounding box center [1409, 327] width 13 height 13
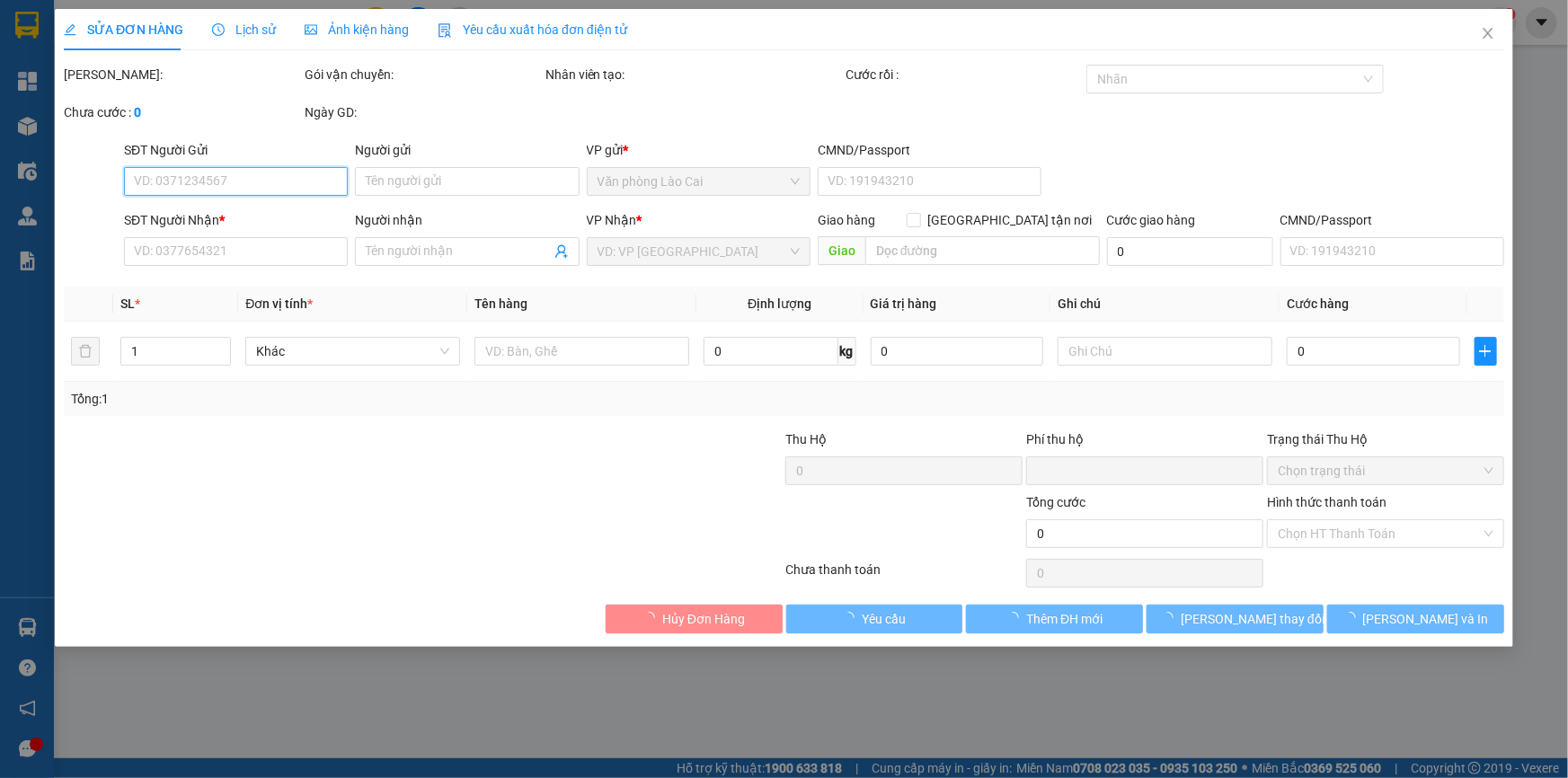
type input "0988559516"
type input "0987318917"
type input "thế ht"
type input "hà tĩnh"
type input "0"
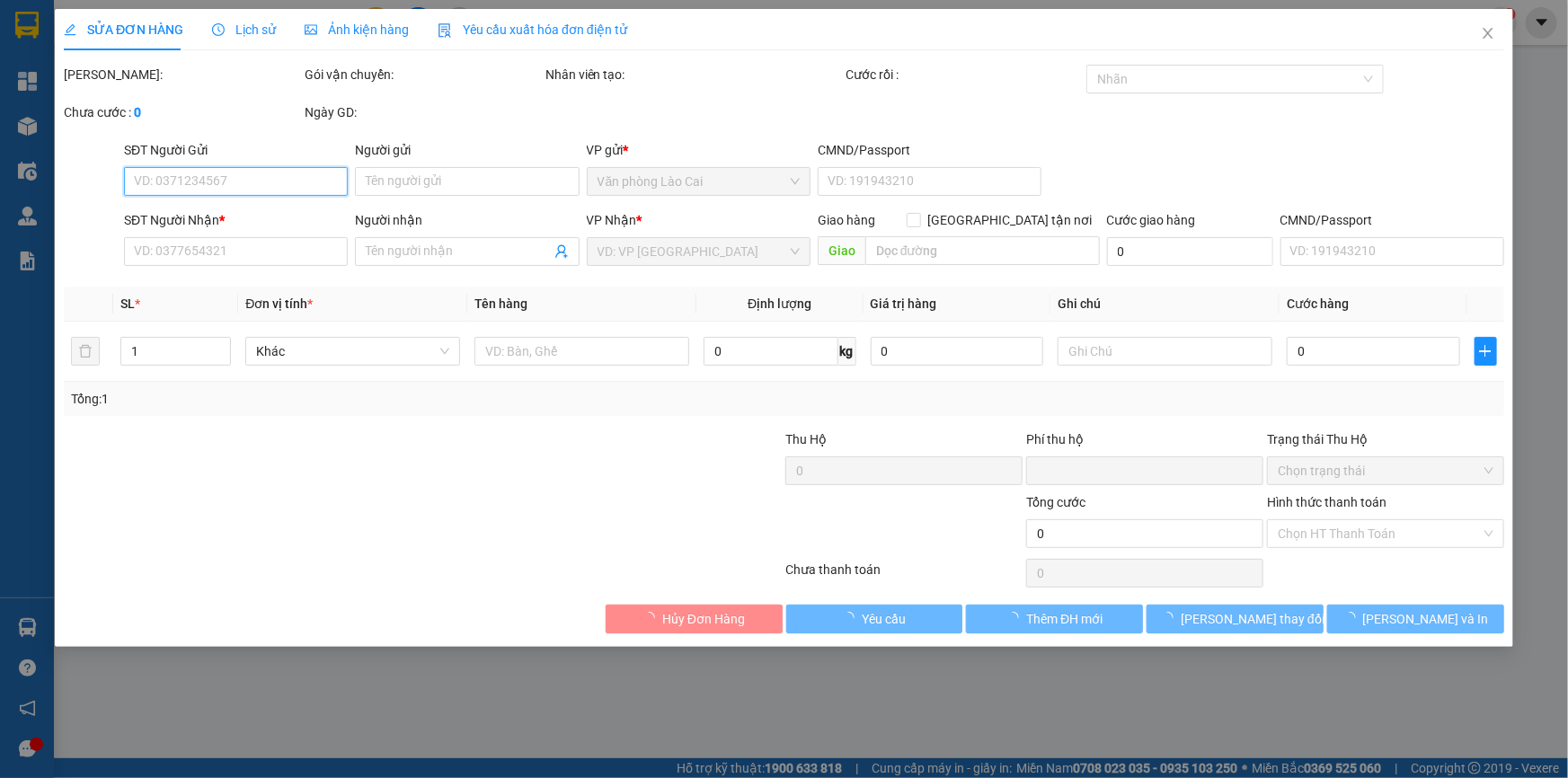
type input "270.000"
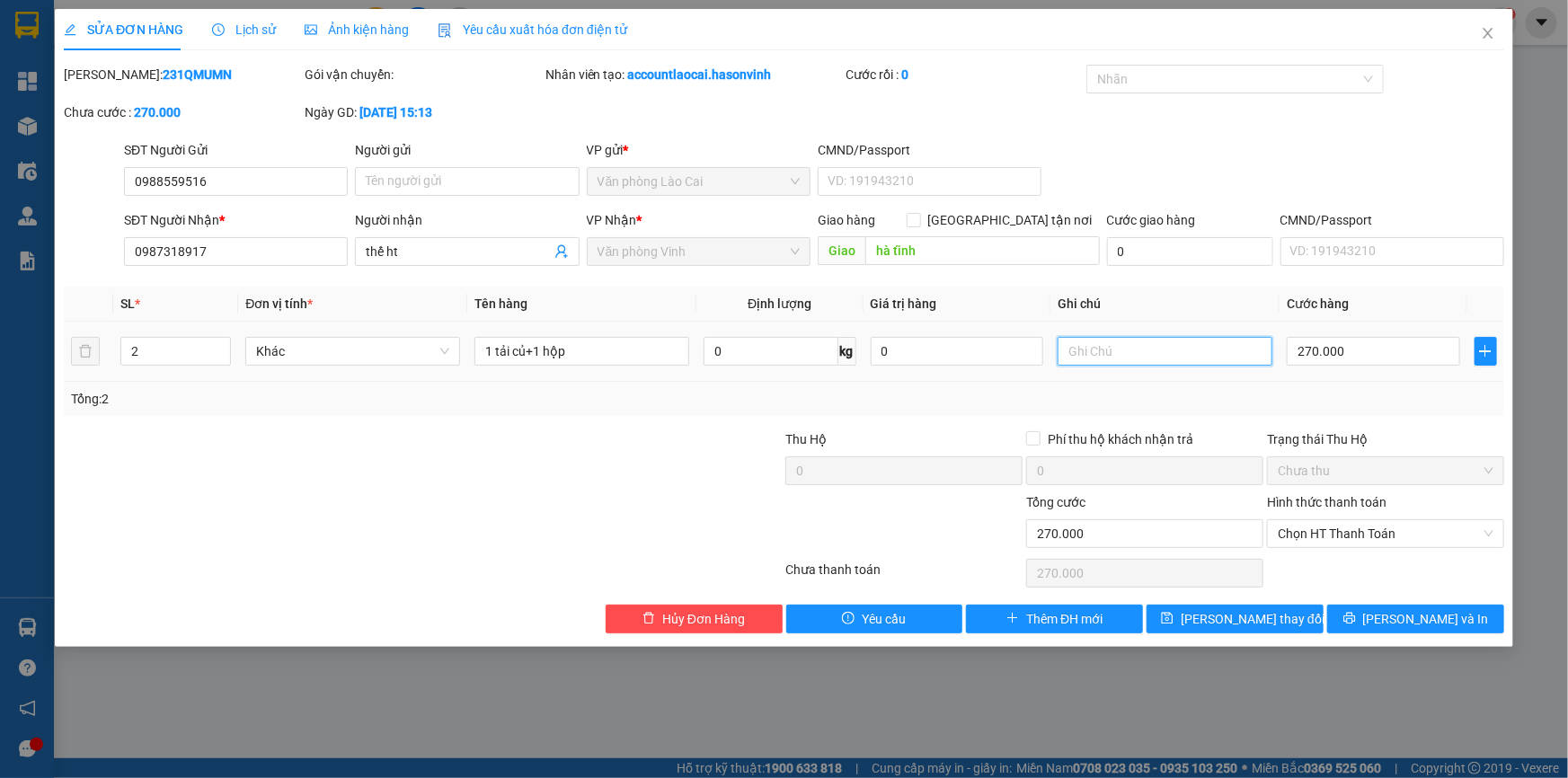
click at [1105, 363] on input "text" at bounding box center [1165, 352] width 214 height 29
type input "có thể đi ngày mai"
click at [1249, 631] on button "Lưu thay đổi" at bounding box center [1235, 619] width 177 height 29
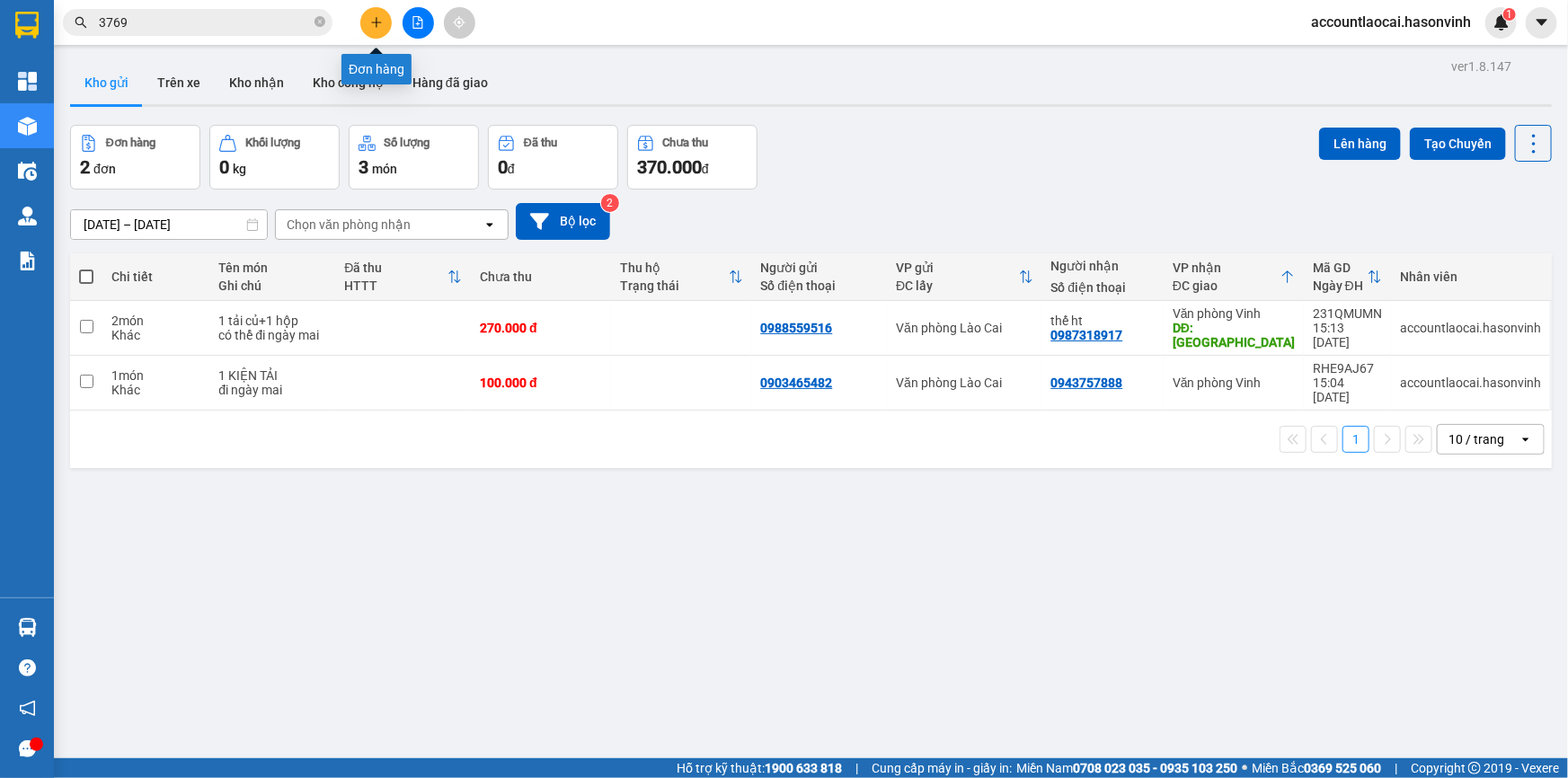
click at [364, 18] on button at bounding box center [376, 22] width 31 height 31
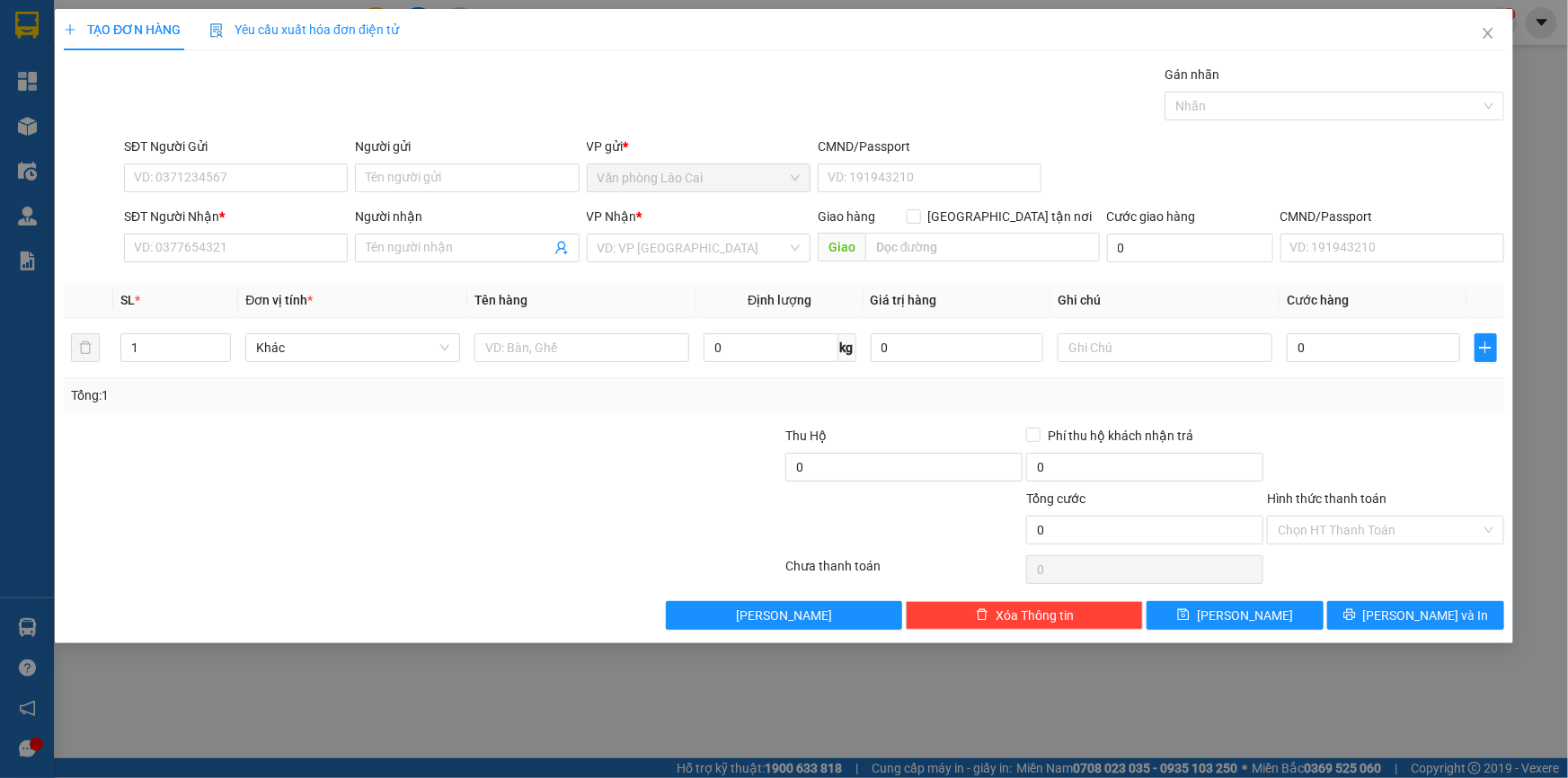
click at [162, 262] on div "SĐT Người Nhận * VD: 0377654321" at bounding box center [236, 238] width 224 height 63
click at [162, 246] on input "SĐT Người Nhận *" at bounding box center [236, 248] width 224 height 29
type input "0917664464"
click at [192, 276] on div "0917664464 - Linh" at bounding box center [236, 283] width 203 height 19
type input "[PERSON_NAME]"
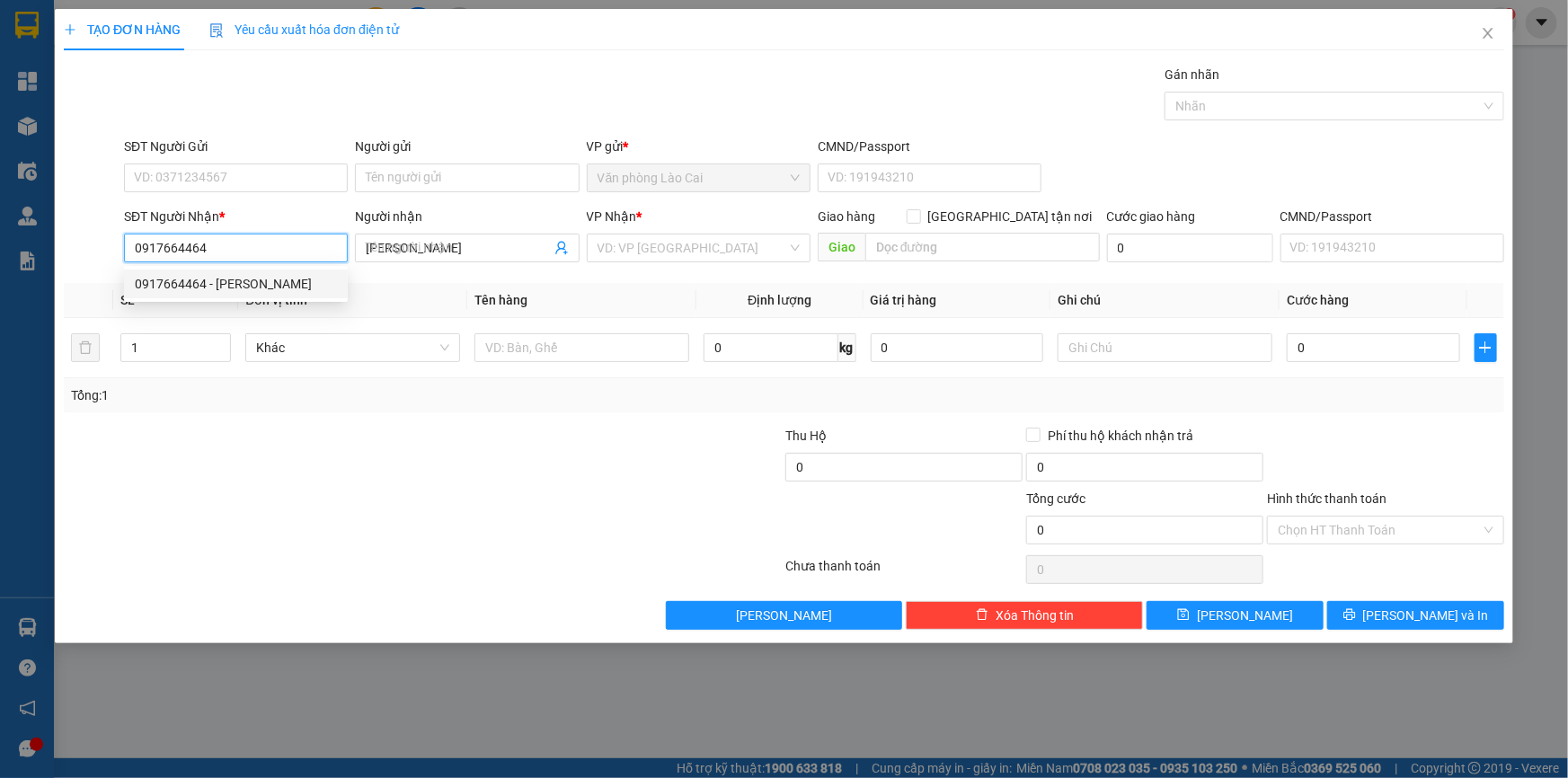
type input "140.000"
type input "0917664464"
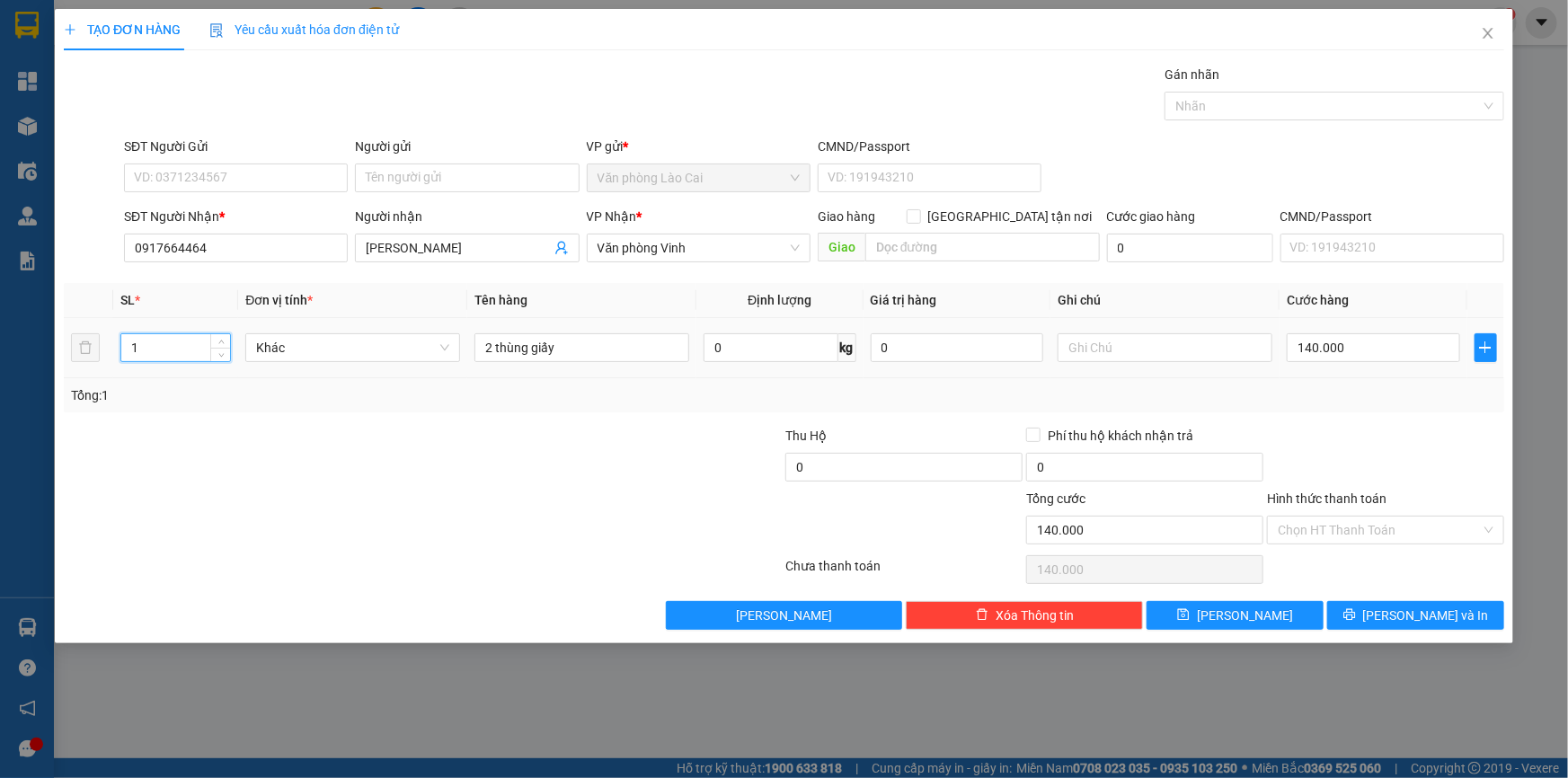
click at [177, 349] on input "1" at bounding box center [176, 348] width 109 height 27
drag, startPoint x: 168, startPoint y: 347, endPoint x: 126, endPoint y: 342, distance: 42.3
click at [126, 342] on input "1" at bounding box center [176, 348] width 109 height 27
type input "2"
drag, startPoint x: 592, startPoint y: 351, endPoint x: 436, endPoint y: 348, distance: 156.0
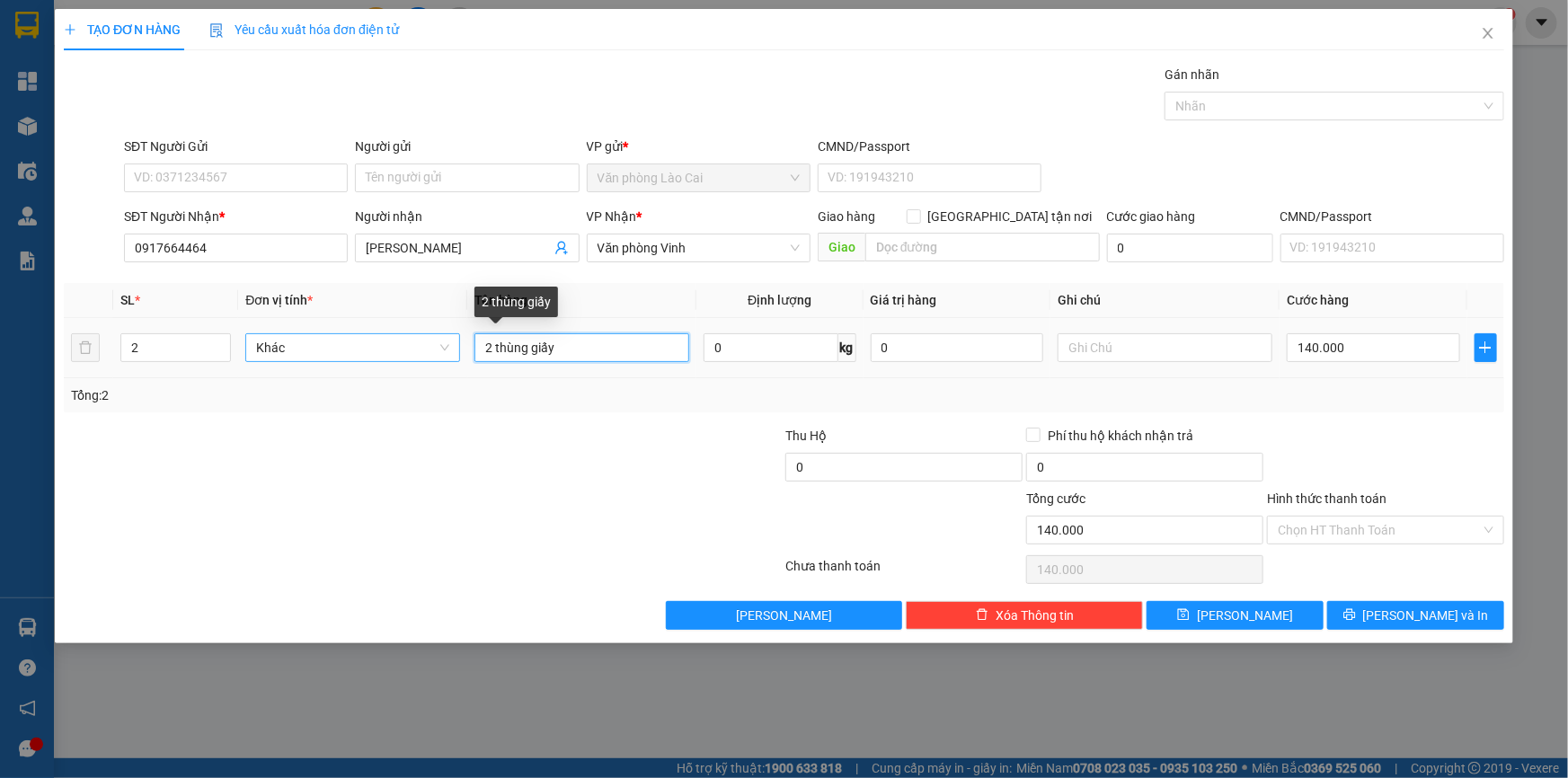
click at [436, 348] on tr "2 Khác 2 thùng giấy 0 kg 0 140.000" at bounding box center [783, 349] width 1440 height 60
type input "1 bao+ 1 hộp"
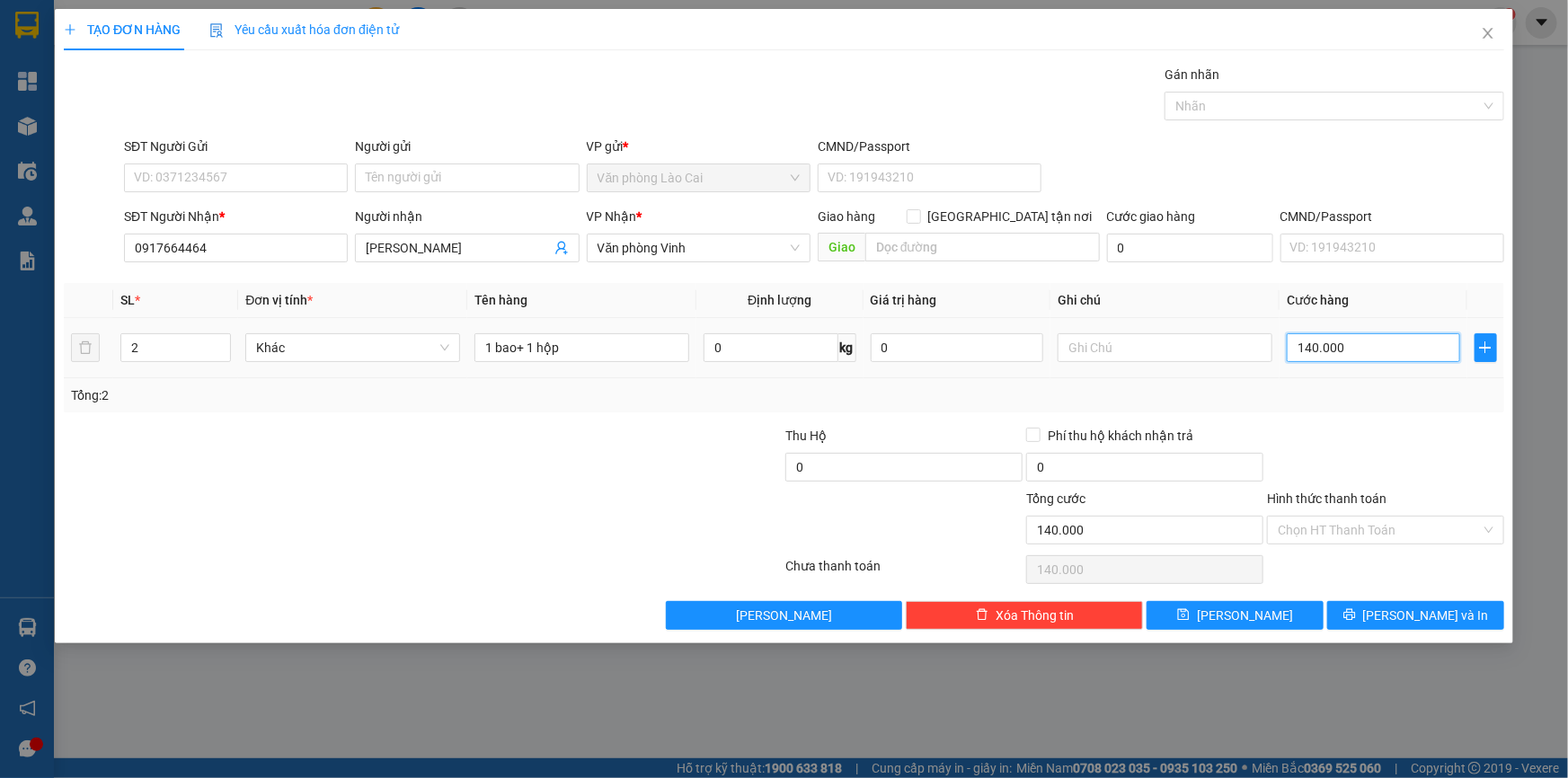
click at [1327, 353] on input "140.000" at bounding box center [1373, 348] width 173 height 29
type input "1"
type input "15"
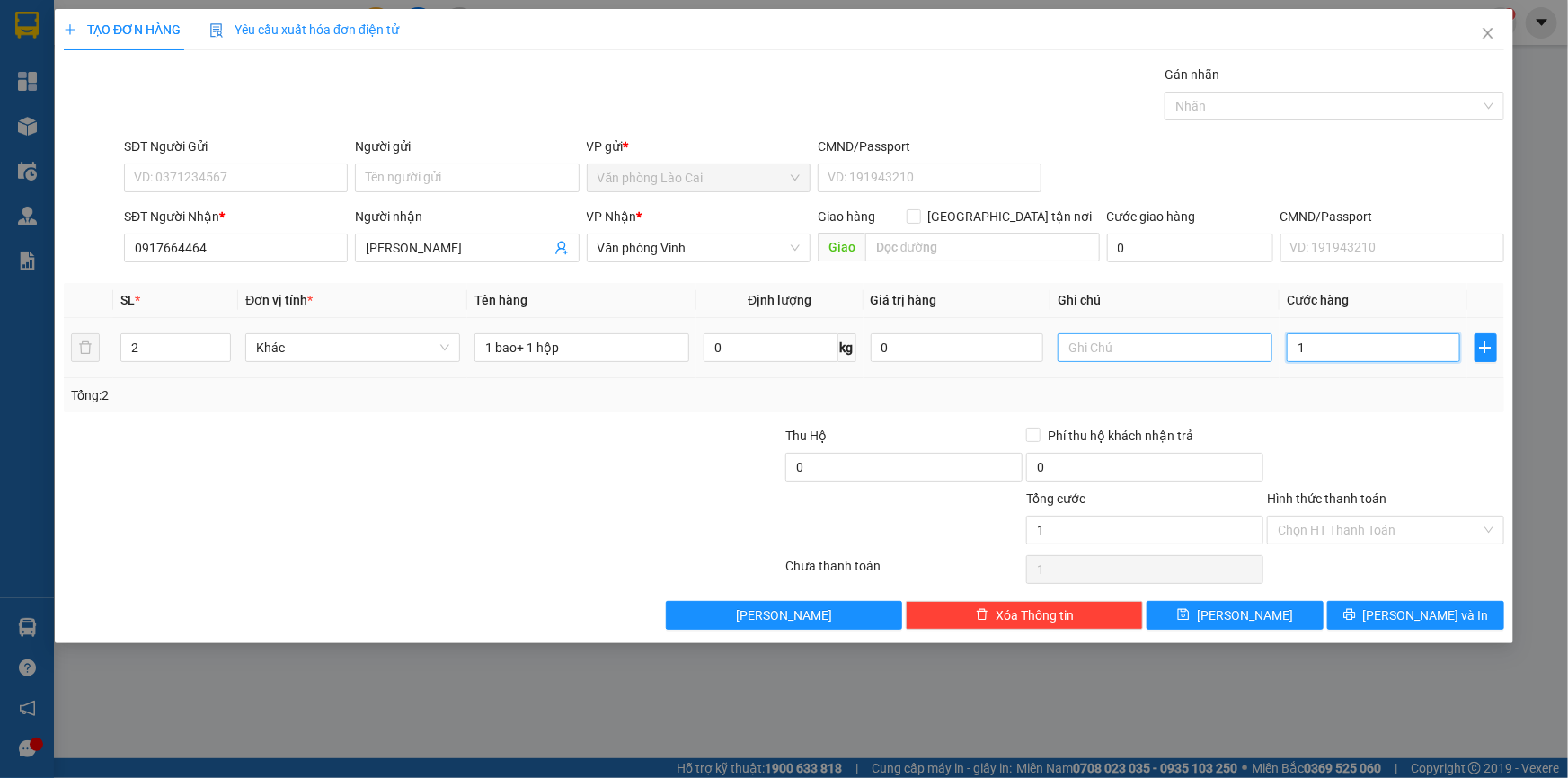
type input "15"
type input "150"
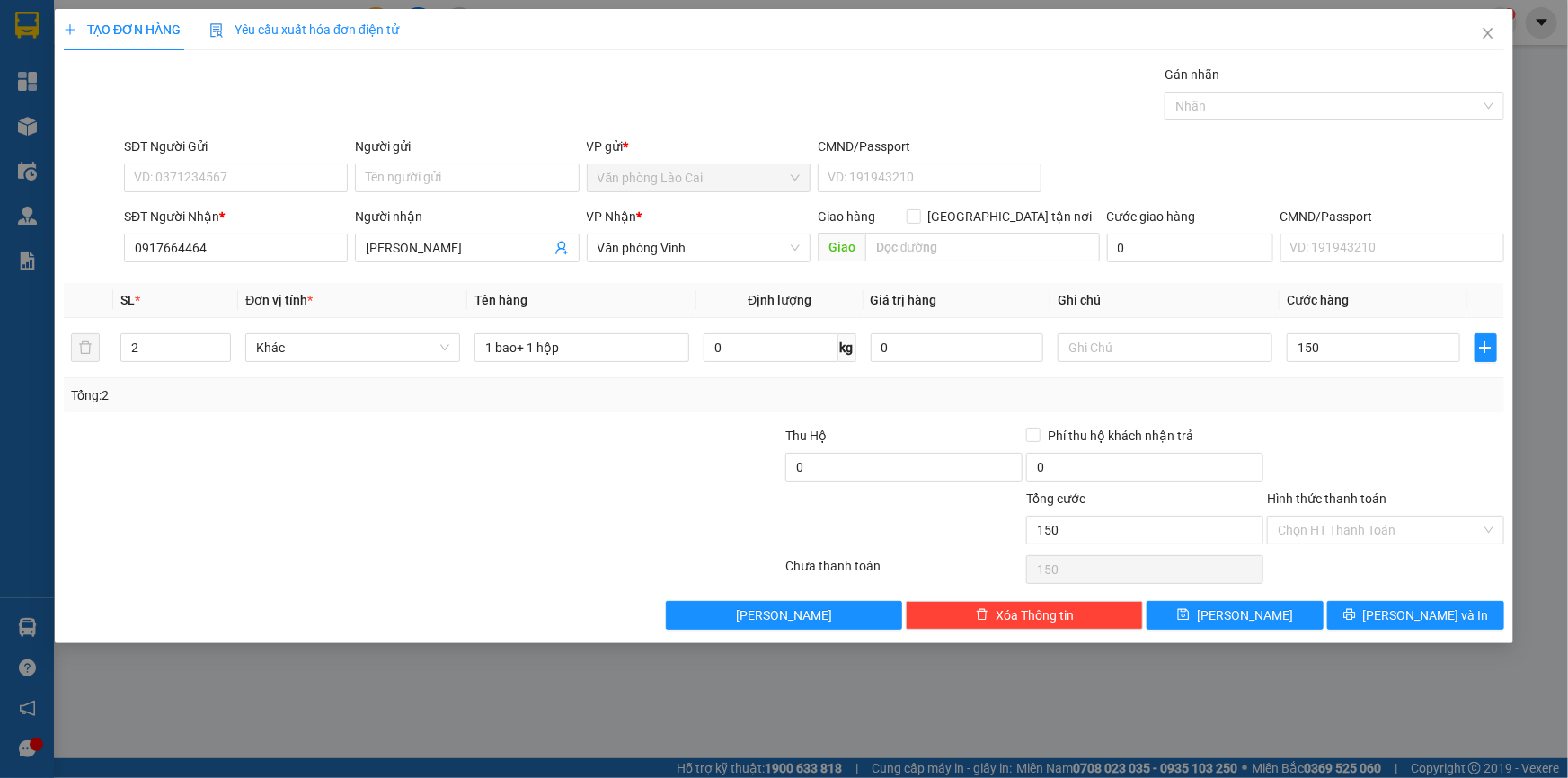
type input "150.000"
click at [1400, 433] on div at bounding box center [1385, 457] width 241 height 63
click at [1365, 611] on button "[PERSON_NAME] và In" at bounding box center [1416, 615] width 177 height 29
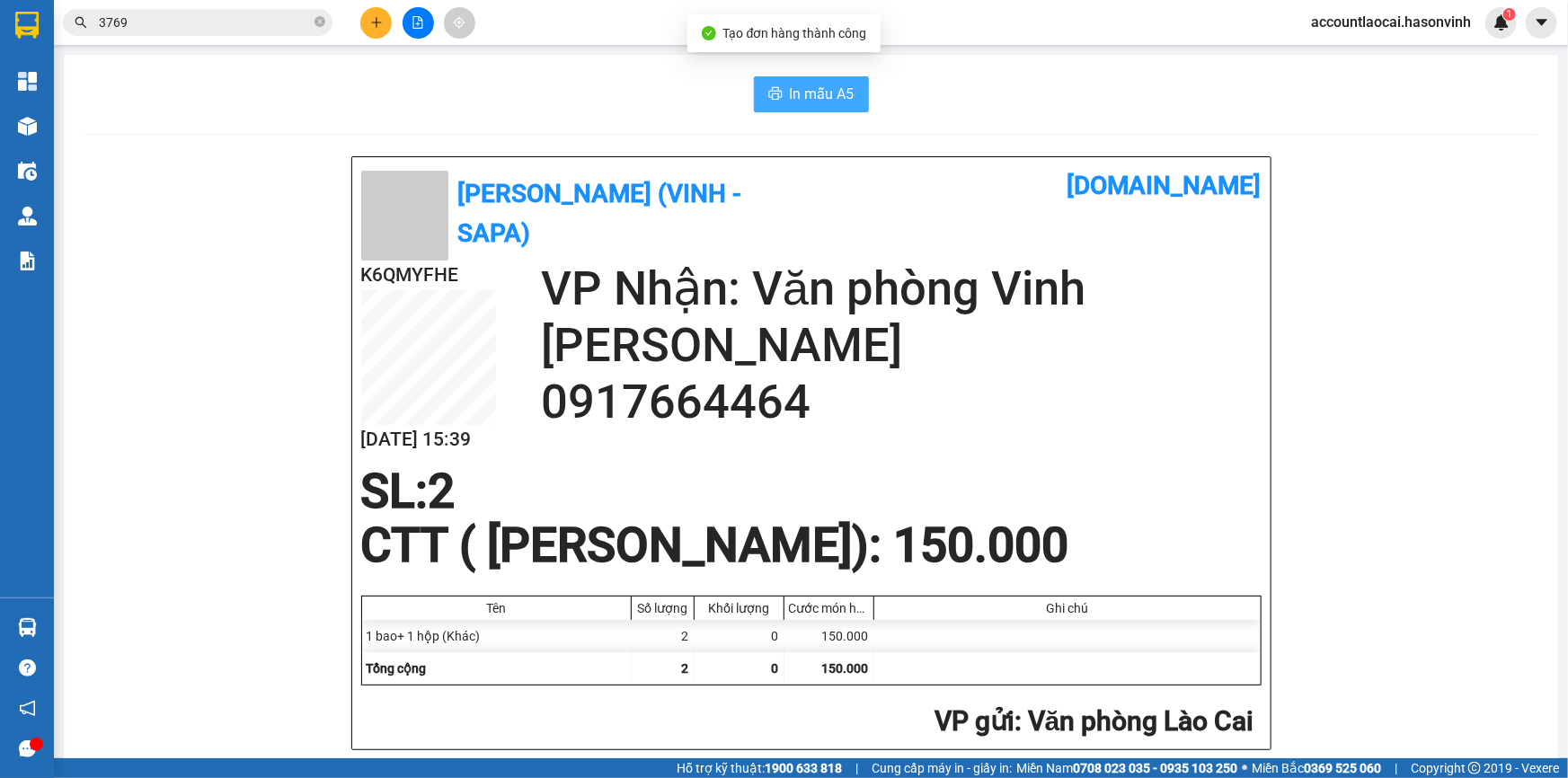
click at [777, 95] on button "In mẫu A5" at bounding box center [811, 93] width 115 height 36
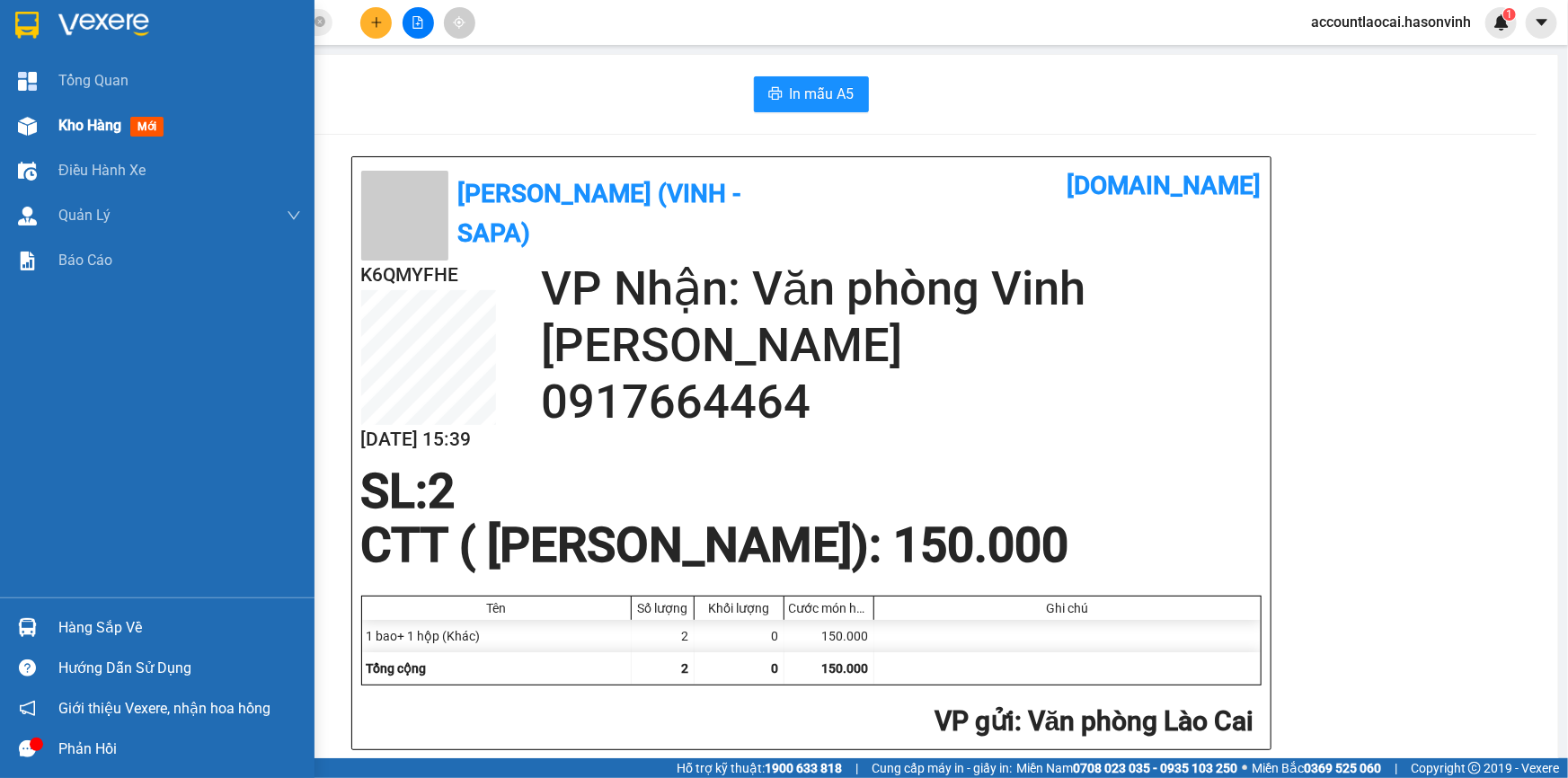
drag, startPoint x: 45, startPoint y: 117, endPoint x: 74, endPoint y: 115, distance: 29.1
click at [49, 117] on div "Kho hàng mới" at bounding box center [157, 126] width 315 height 45
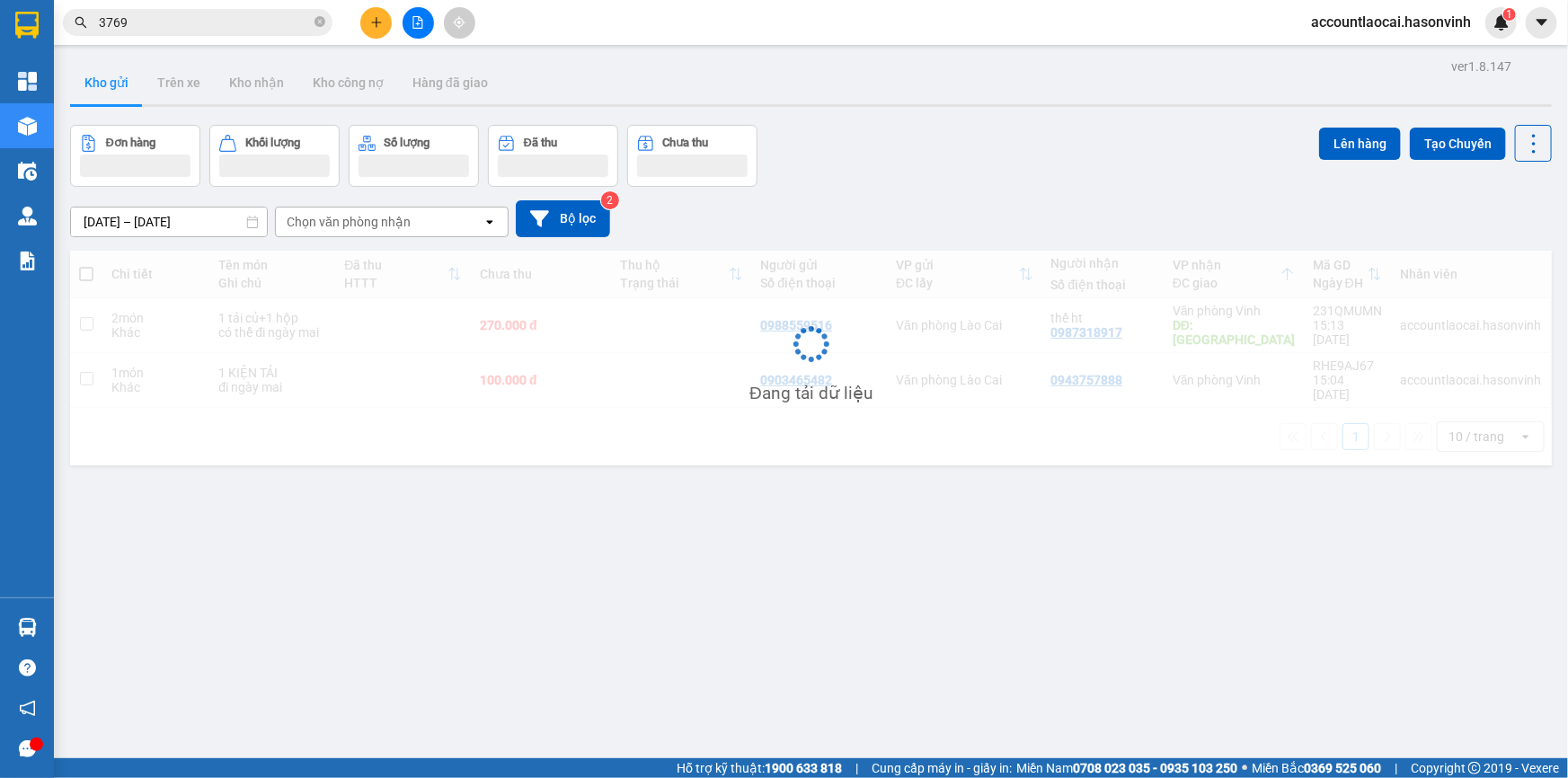
click at [394, 24] on div at bounding box center [418, 22] width 134 height 31
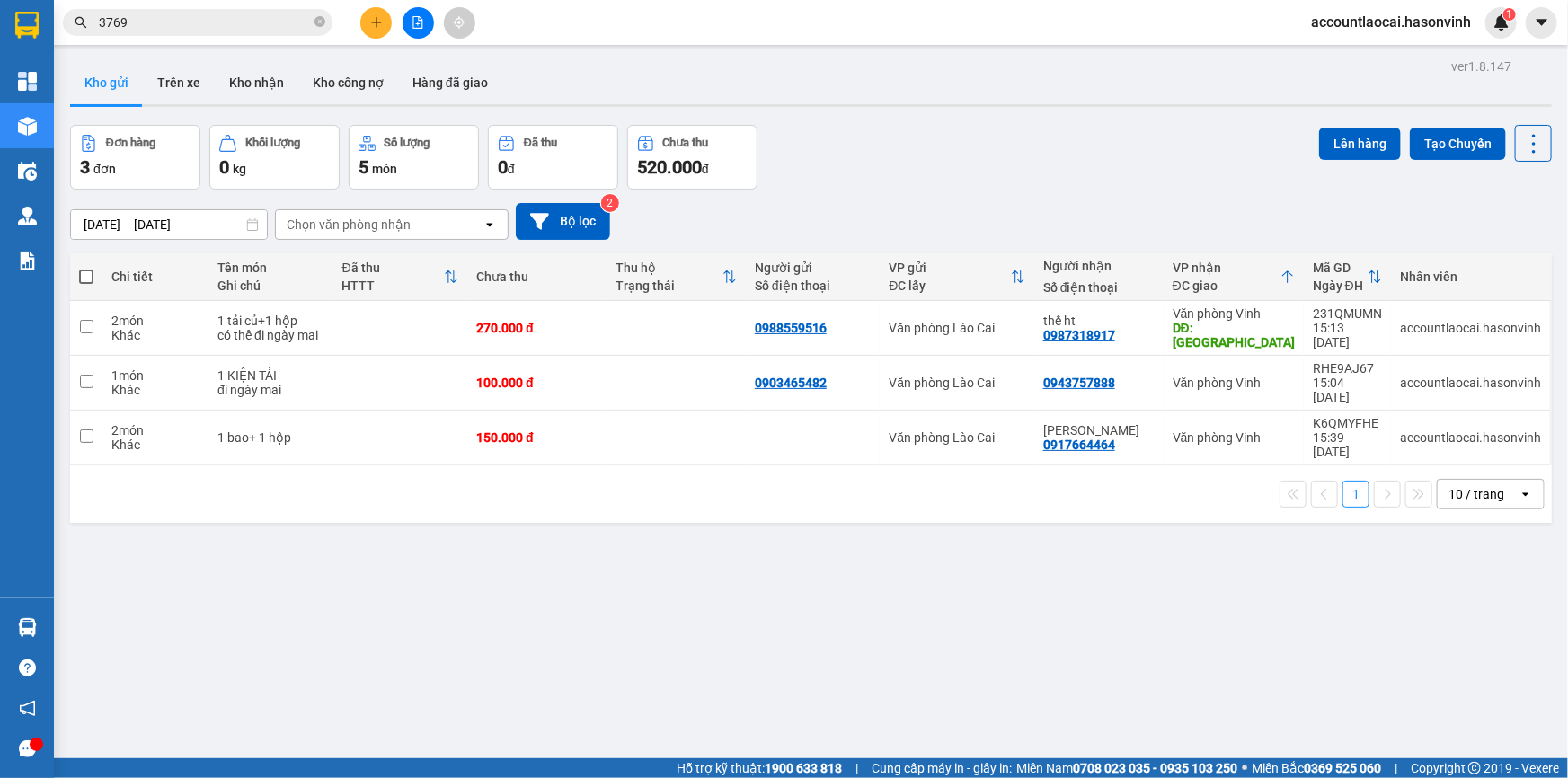
click at [387, 20] on button at bounding box center [376, 22] width 31 height 31
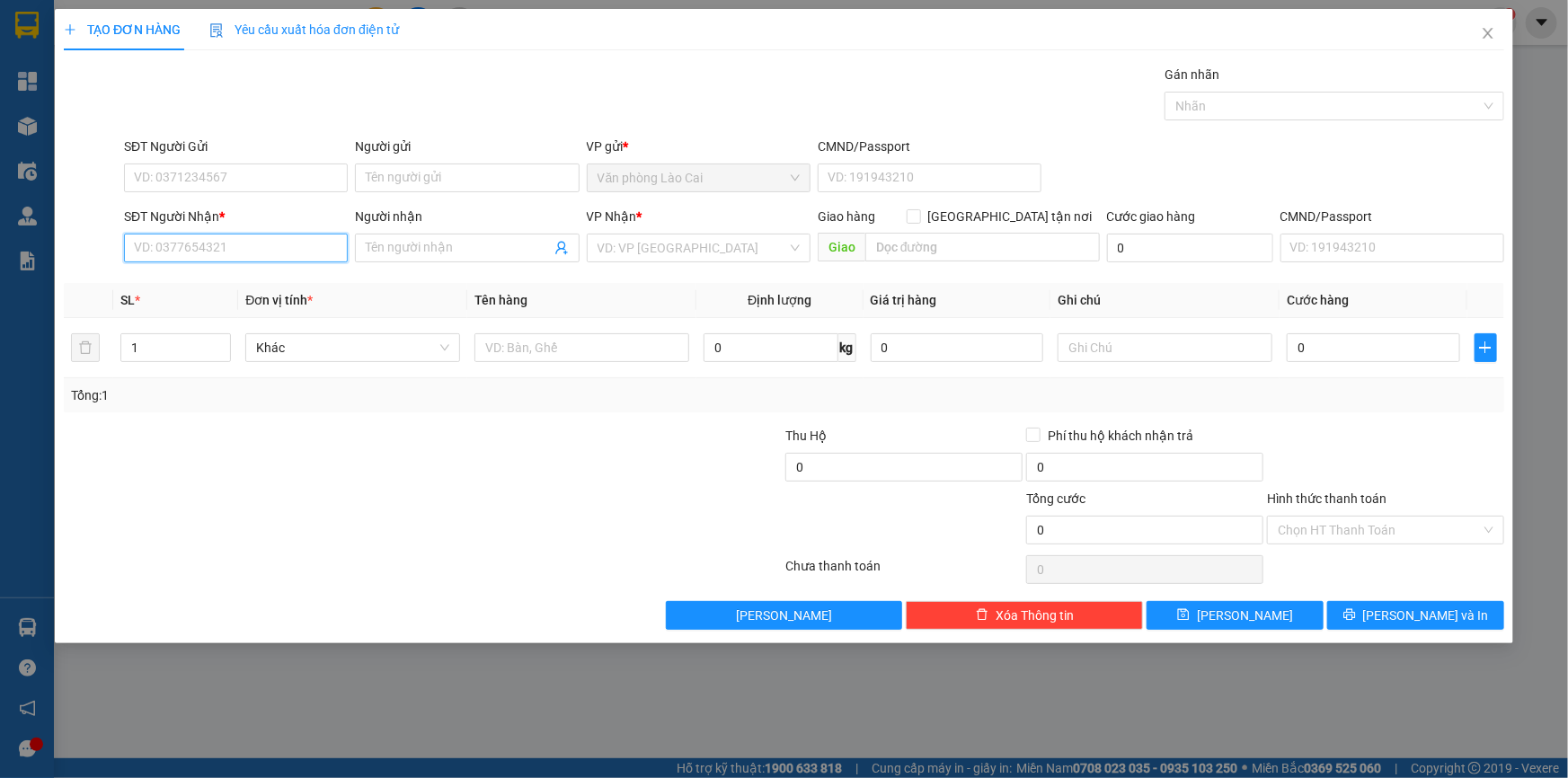
click at [282, 251] on input "SĐT Người Nhận *" at bounding box center [236, 248] width 224 height 29
click at [251, 170] on input "SĐT Người Gửi" at bounding box center [236, 178] width 224 height 29
type input "0989866500"
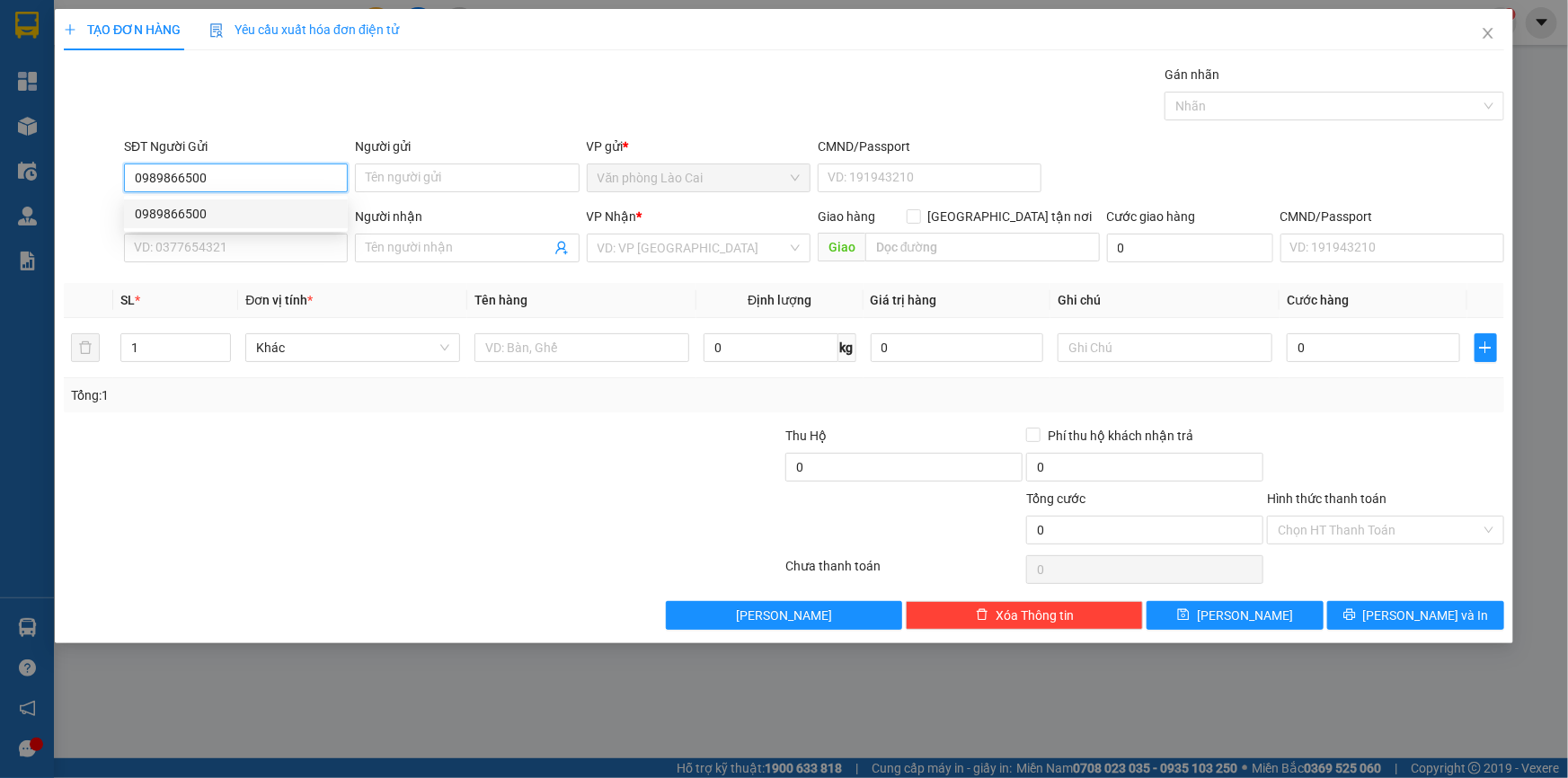
click at [214, 213] on div "0989866500" at bounding box center [236, 213] width 203 height 19
type input "0904385789"
type input "2.400.000"
type input "50.000"
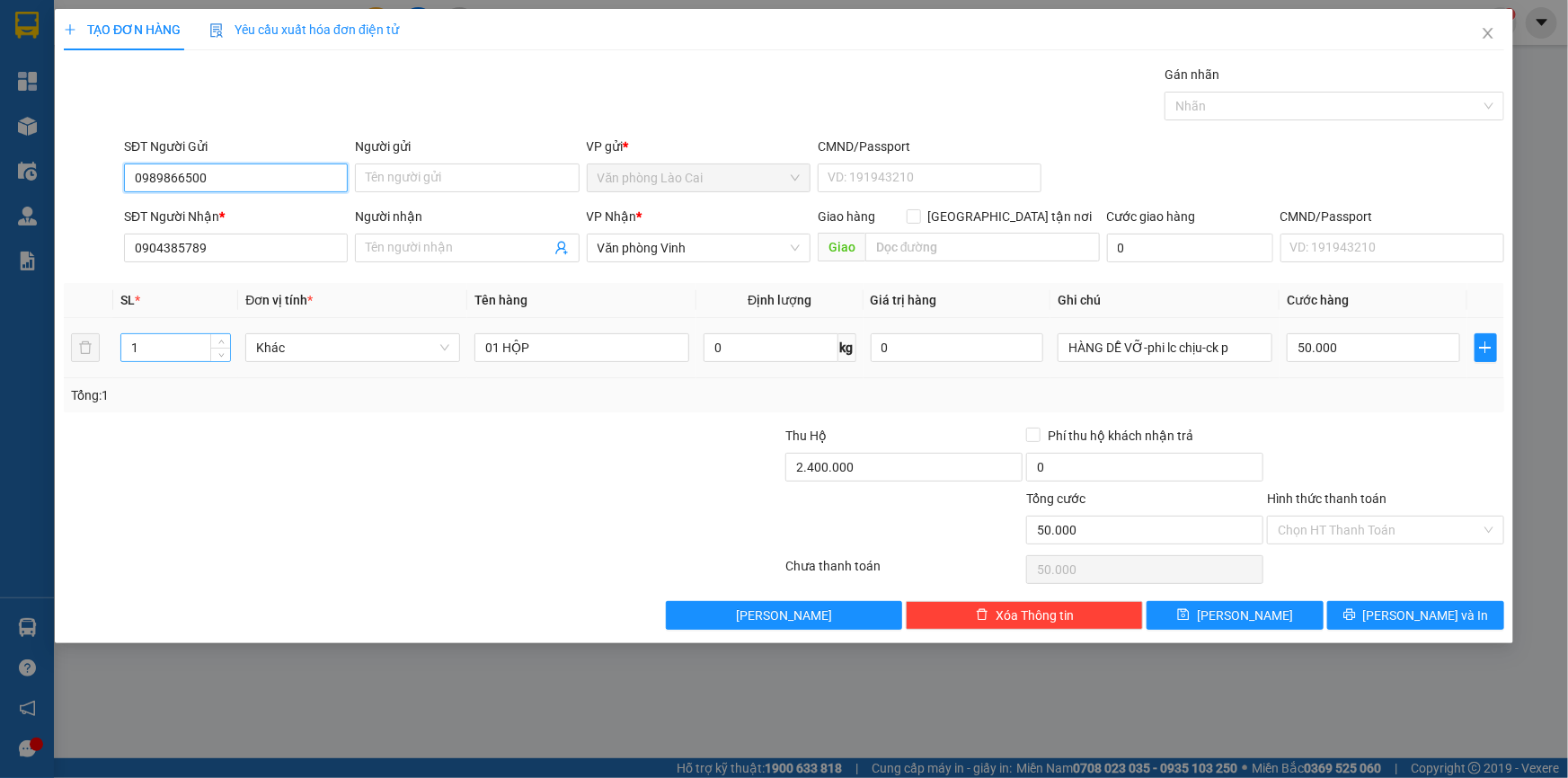
type input "0989866500"
click at [174, 344] on input "1" at bounding box center [176, 348] width 109 height 27
click at [81, 343] on tr "1 Khác 01 HỘP 0 kg 0 HÀNG DỄ VỠ-phi lc chịu-ck p 50.000" at bounding box center [783, 349] width 1440 height 60
type input "5"
drag, startPoint x: 573, startPoint y: 356, endPoint x: 461, endPoint y: 342, distance: 112.9
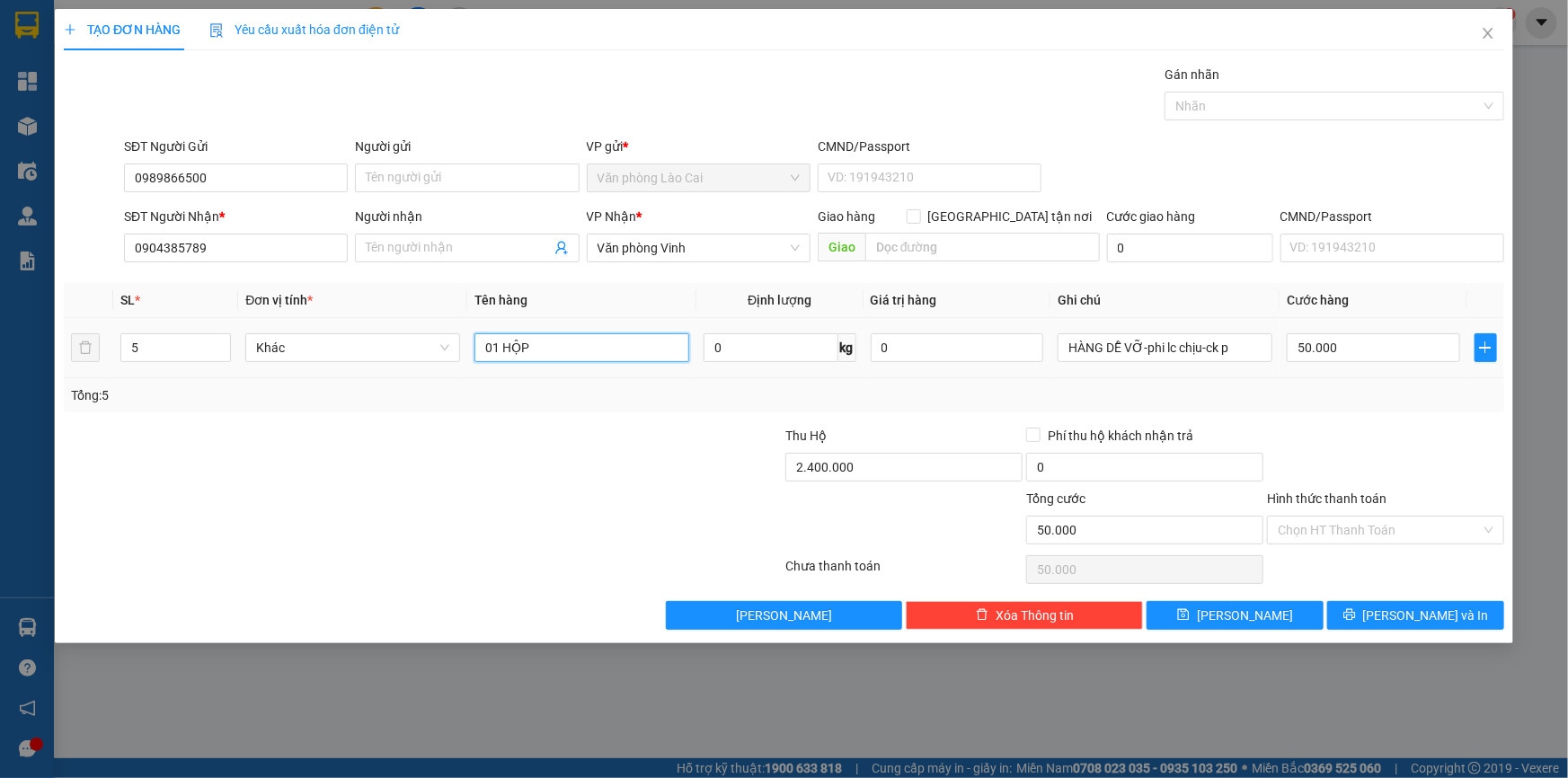
click at [461, 342] on tr "5 Khác 01 HỘP 0 kg 0 HÀNG DỄ VỠ-phi lc chịu-ck p 50.000" at bounding box center [783, 349] width 1440 height 60
type input "5 hộp"
click at [1165, 387] on div "Tổng: 5" at bounding box center [784, 395] width 1426 height 19
type input "8.000.000"
type input "60.000"
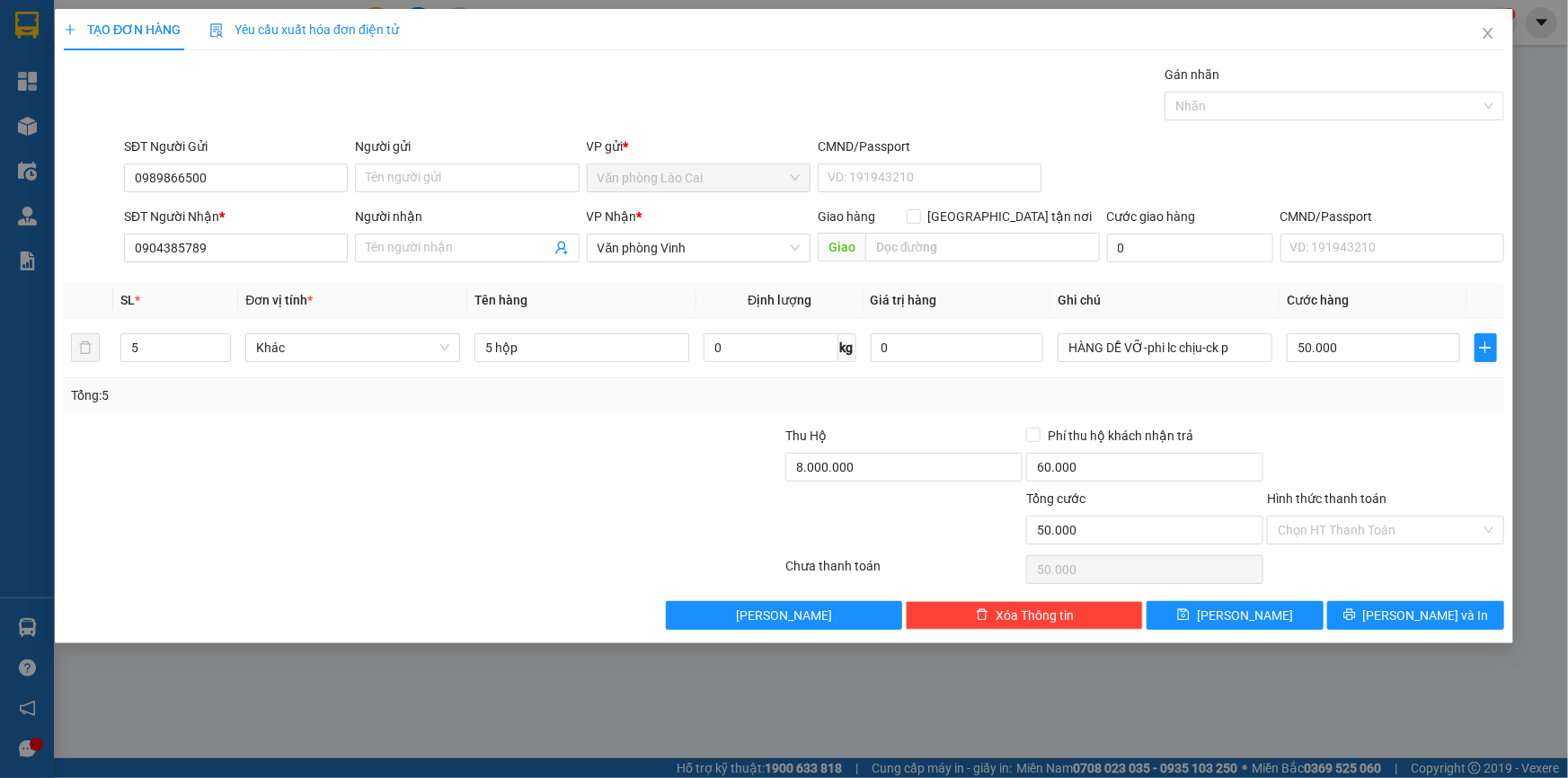
click at [891, 510] on div at bounding box center [903, 520] width 241 height 63
click at [1349, 347] on input "50.000" at bounding box center [1373, 348] width 173 height 29
type input "5"
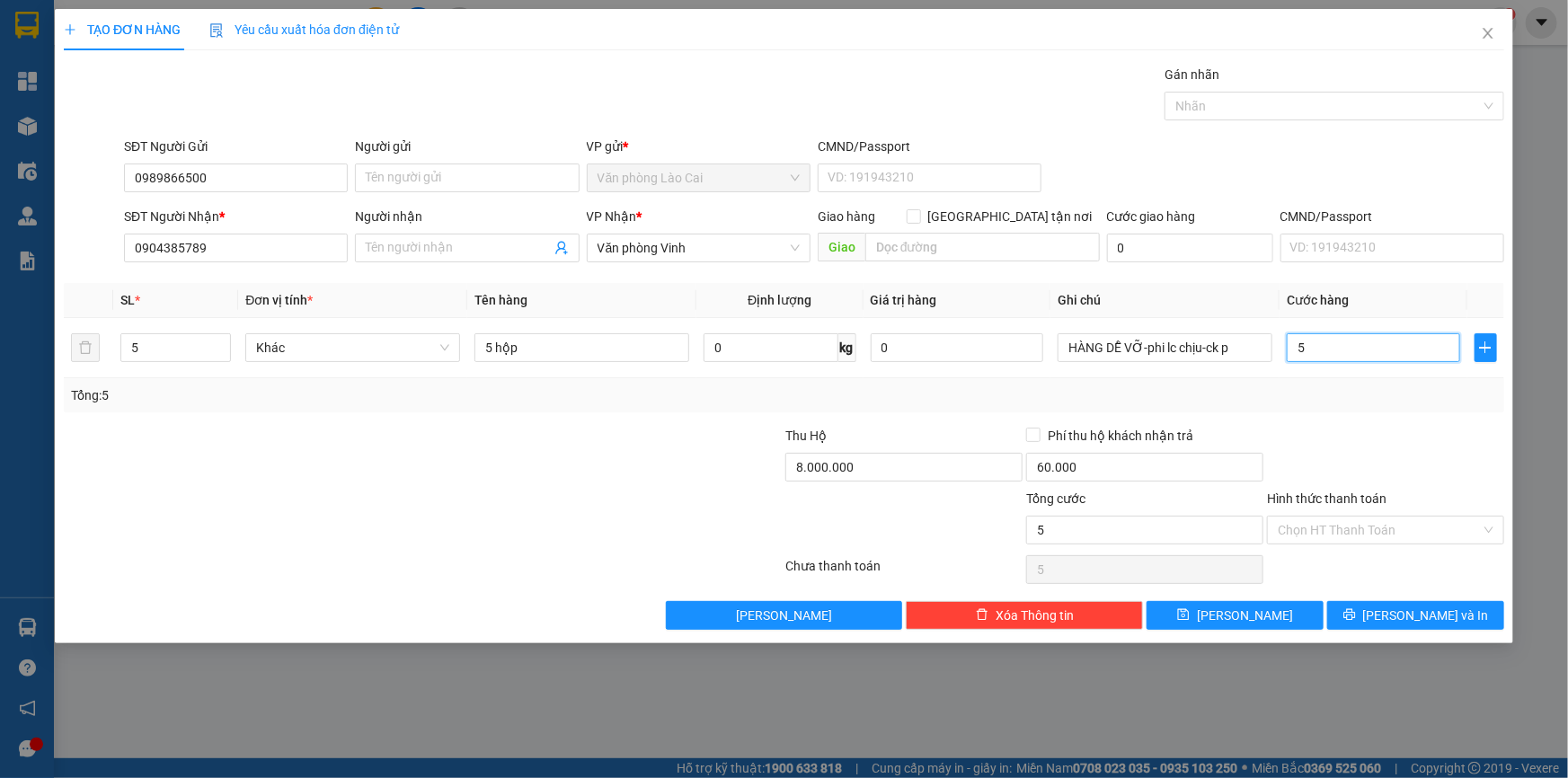
type input "0"
drag, startPoint x: 1359, startPoint y: 318, endPoint x: 1348, endPoint y: 337, distance: 22.0
click at [1348, 332] on td "0" at bounding box center [1373, 349] width 188 height 60
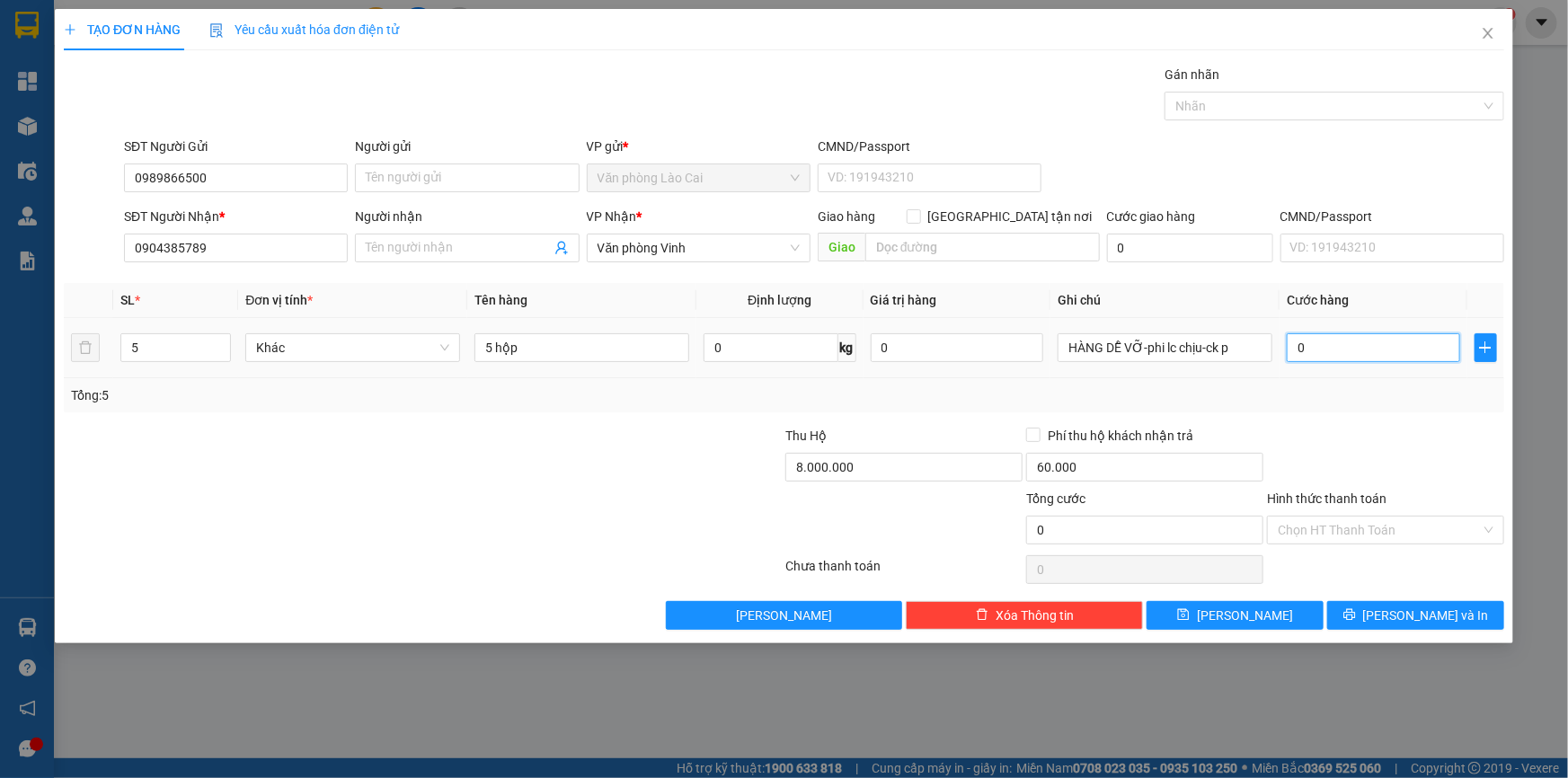
click at [1339, 347] on input "0" at bounding box center [1373, 348] width 173 height 29
click at [1310, 345] on input "0" at bounding box center [1373, 348] width 173 height 29
type input "1"
type input "01"
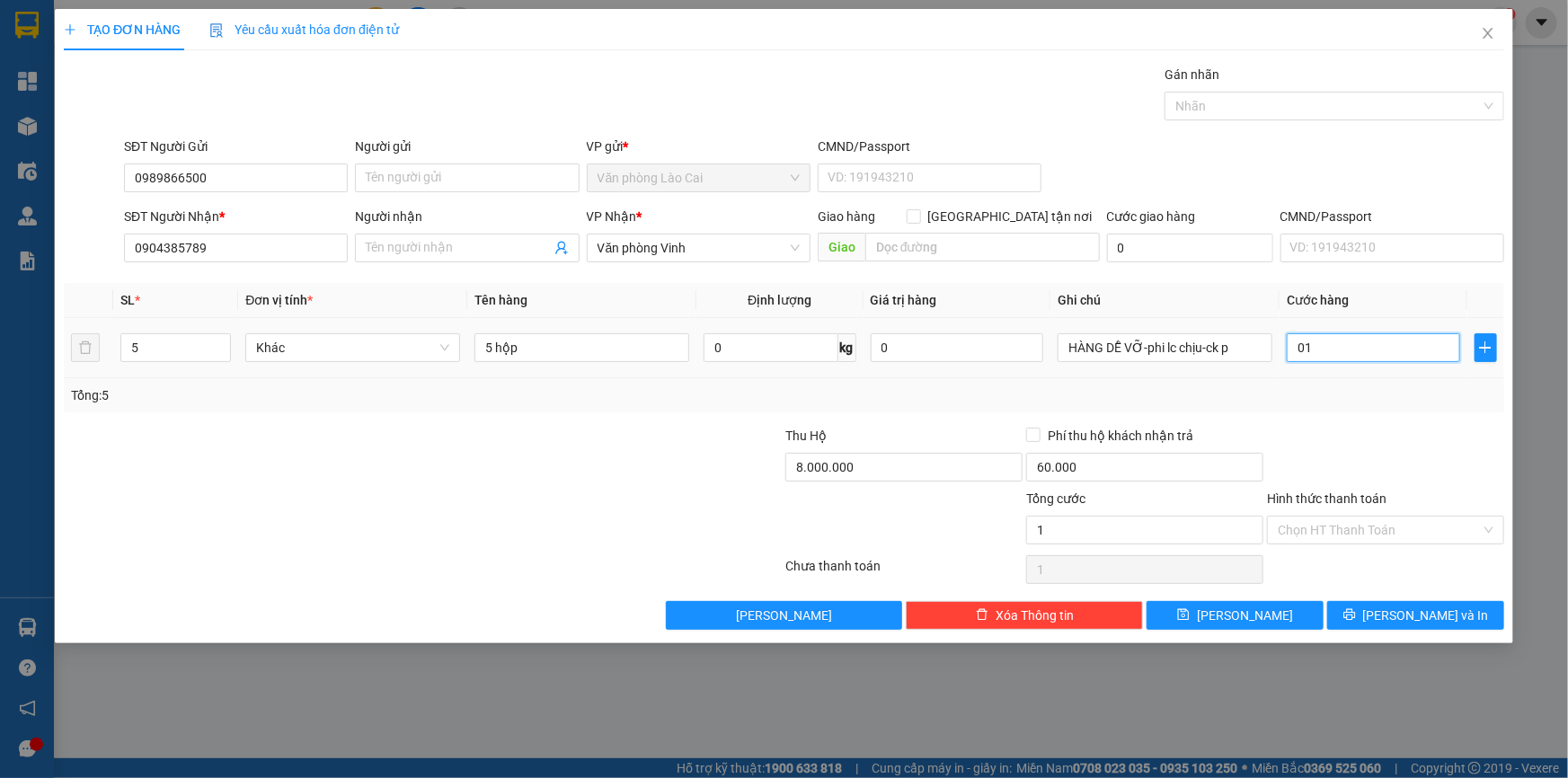
type input "15"
type input "015"
type input "150"
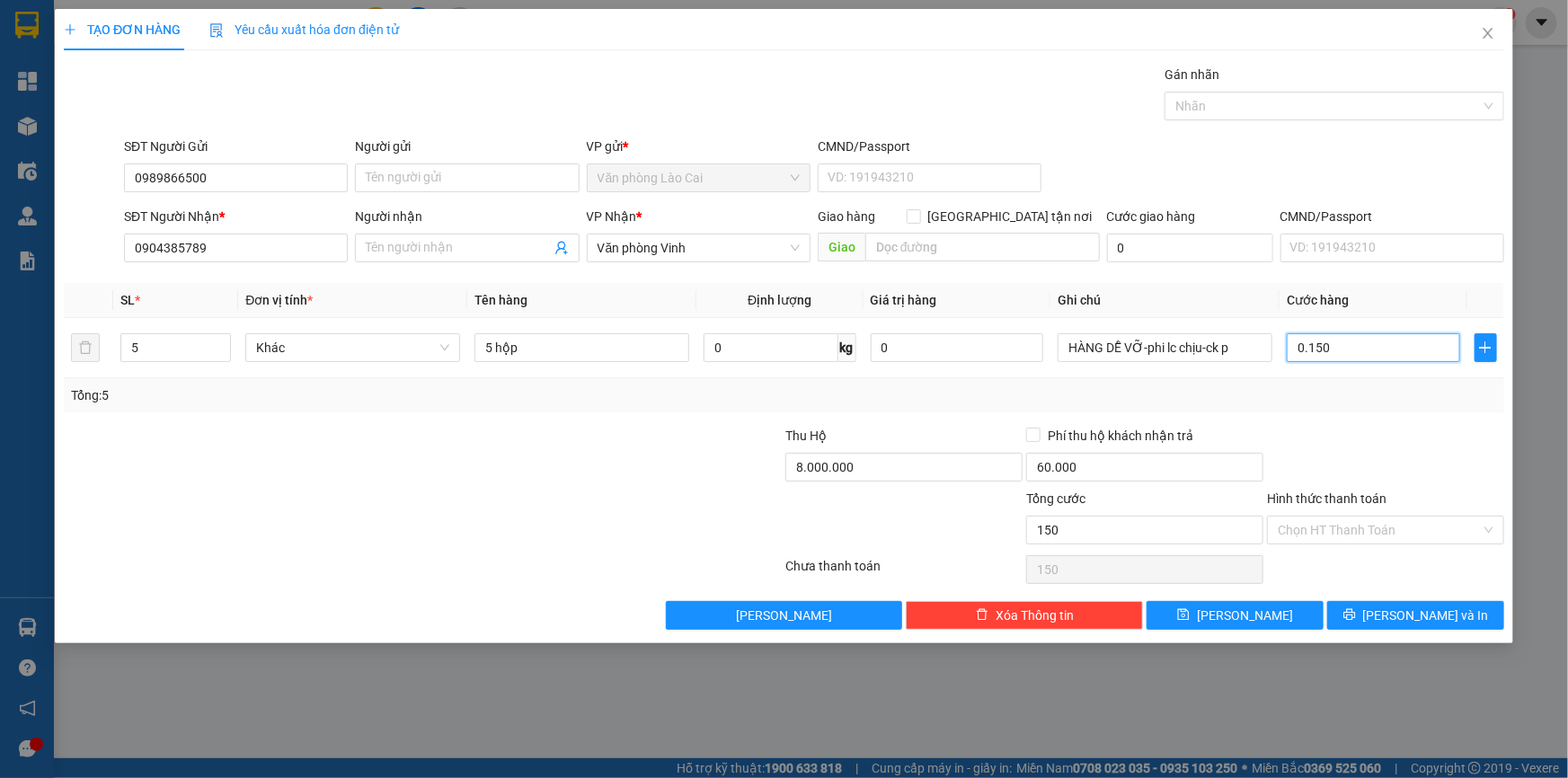
type input "0.150"
click at [1321, 383] on div "Tổng: 5" at bounding box center [783, 394] width 1440 height 34
type input "150.000"
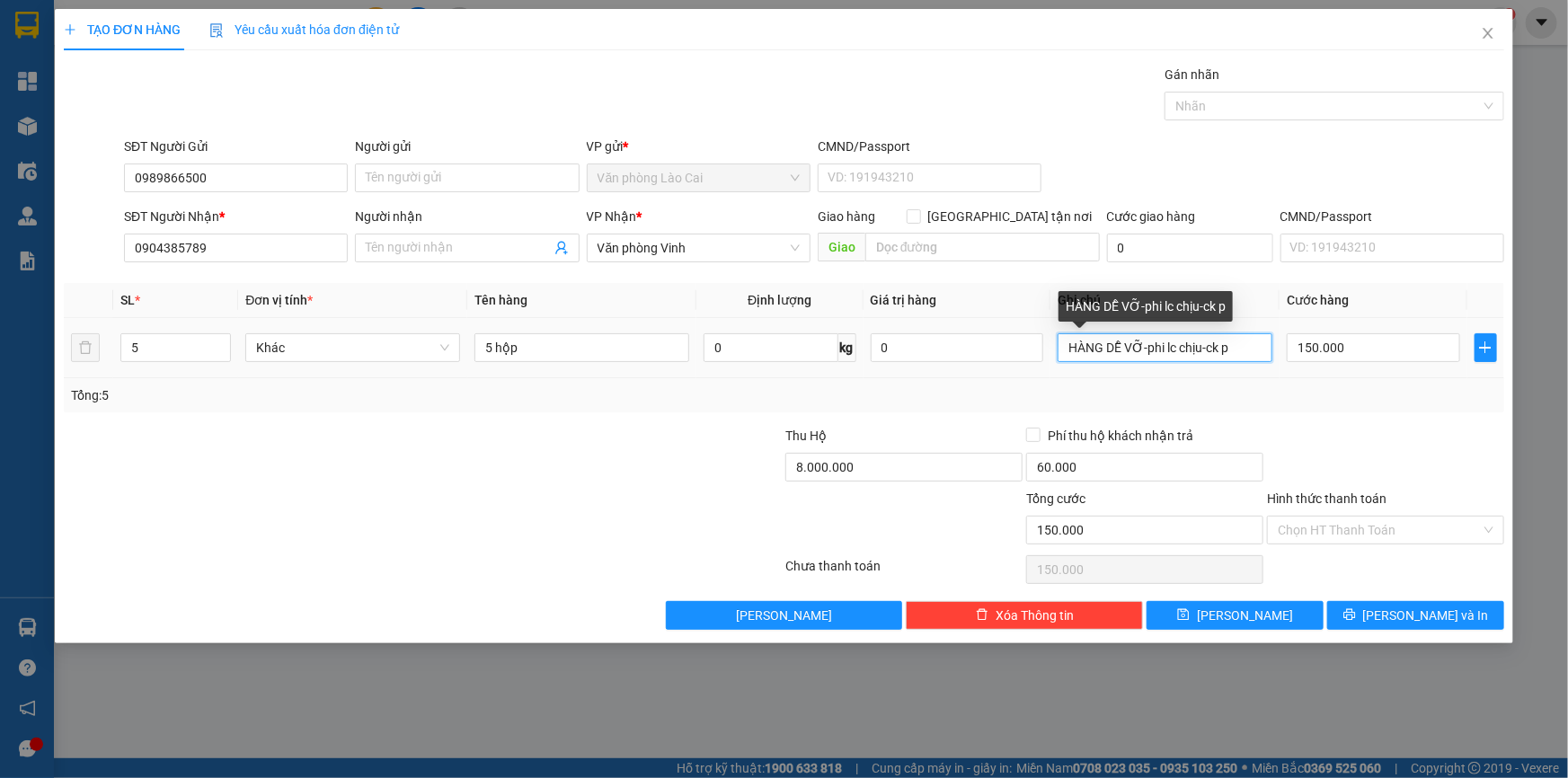
click at [1244, 347] on input "HÀNG DỄ VỠ-phi lc chịu-ck p" at bounding box center [1165, 348] width 214 height 29
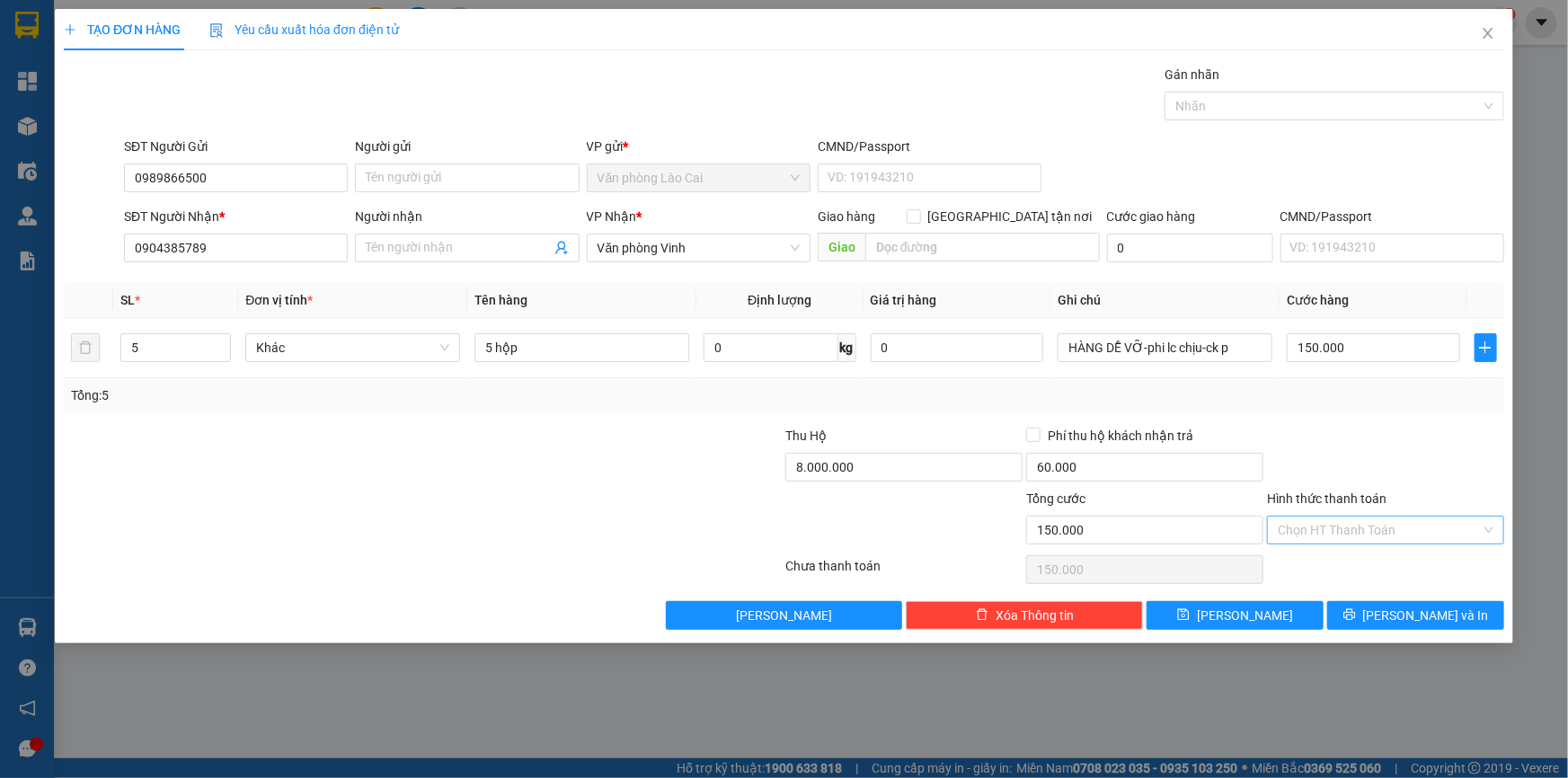
click at [1294, 525] on input "Hình thức thanh toán" at bounding box center [1379, 530] width 203 height 27
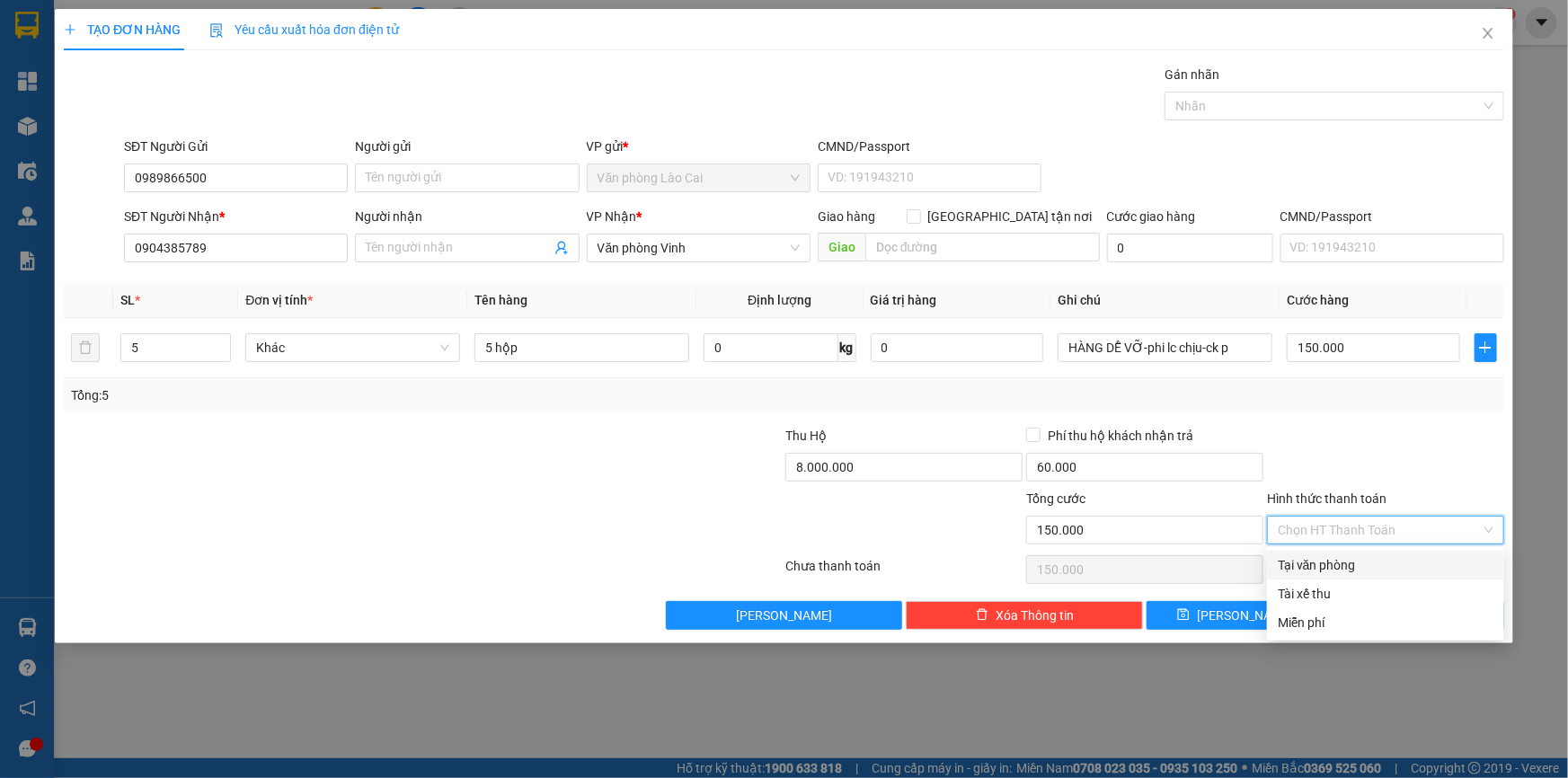
click at [1341, 574] on div "Tại văn phòng" at bounding box center [1385, 565] width 215 height 19
type input "0"
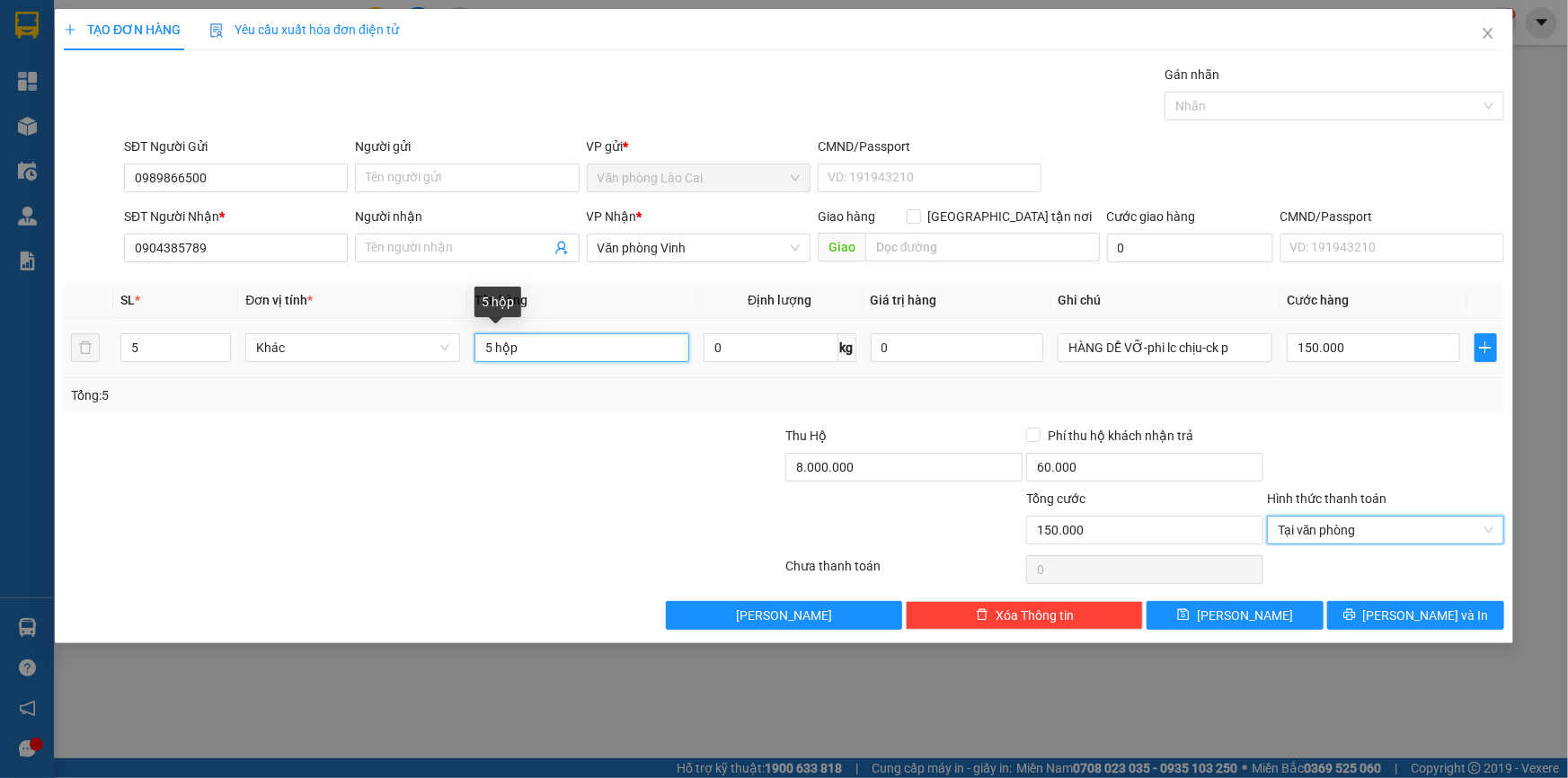
click at [547, 355] on input "5 hộp" at bounding box center [581, 348] width 214 height 29
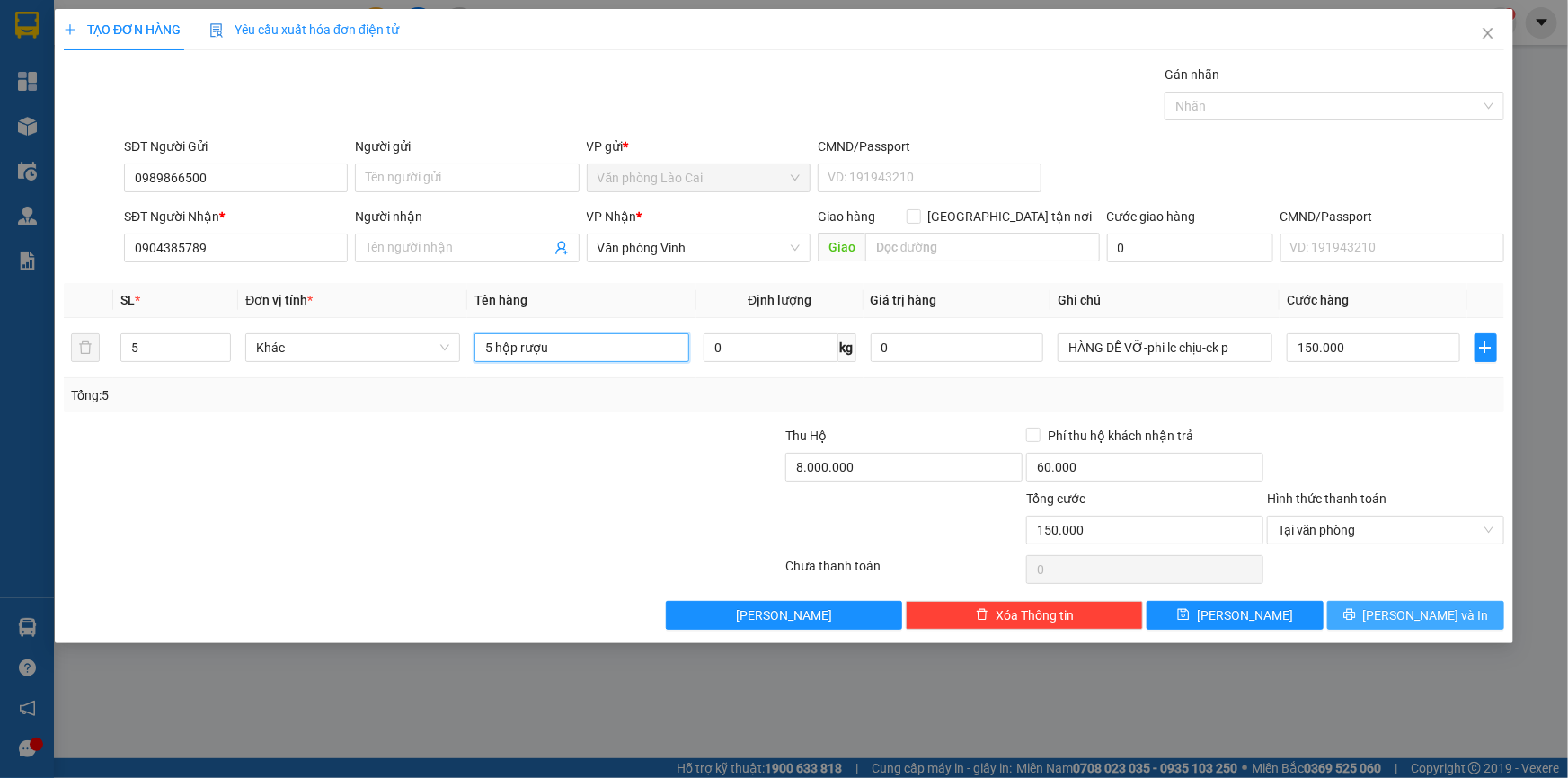
type input "5 hộp rượu"
click at [1363, 628] on button "[PERSON_NAME] và In" at bounding box center [1416, 615] width 177 height 29
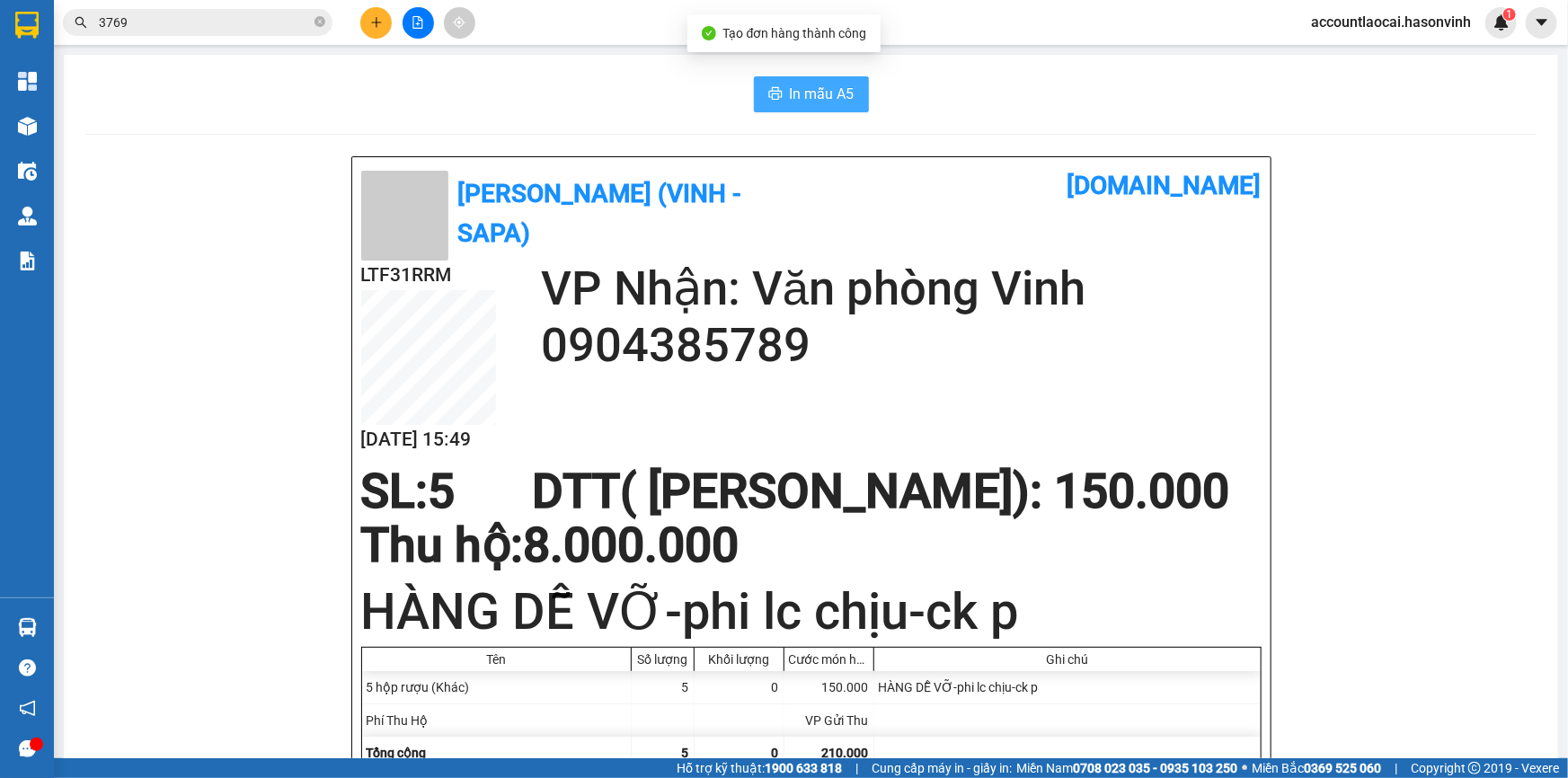
click at [829, 103] on span "In mẫu A5" at bounding box center [822, 93] width 64 height 22
click at [364, 25] on button at bounding box center [376, 22] width 31 height 31
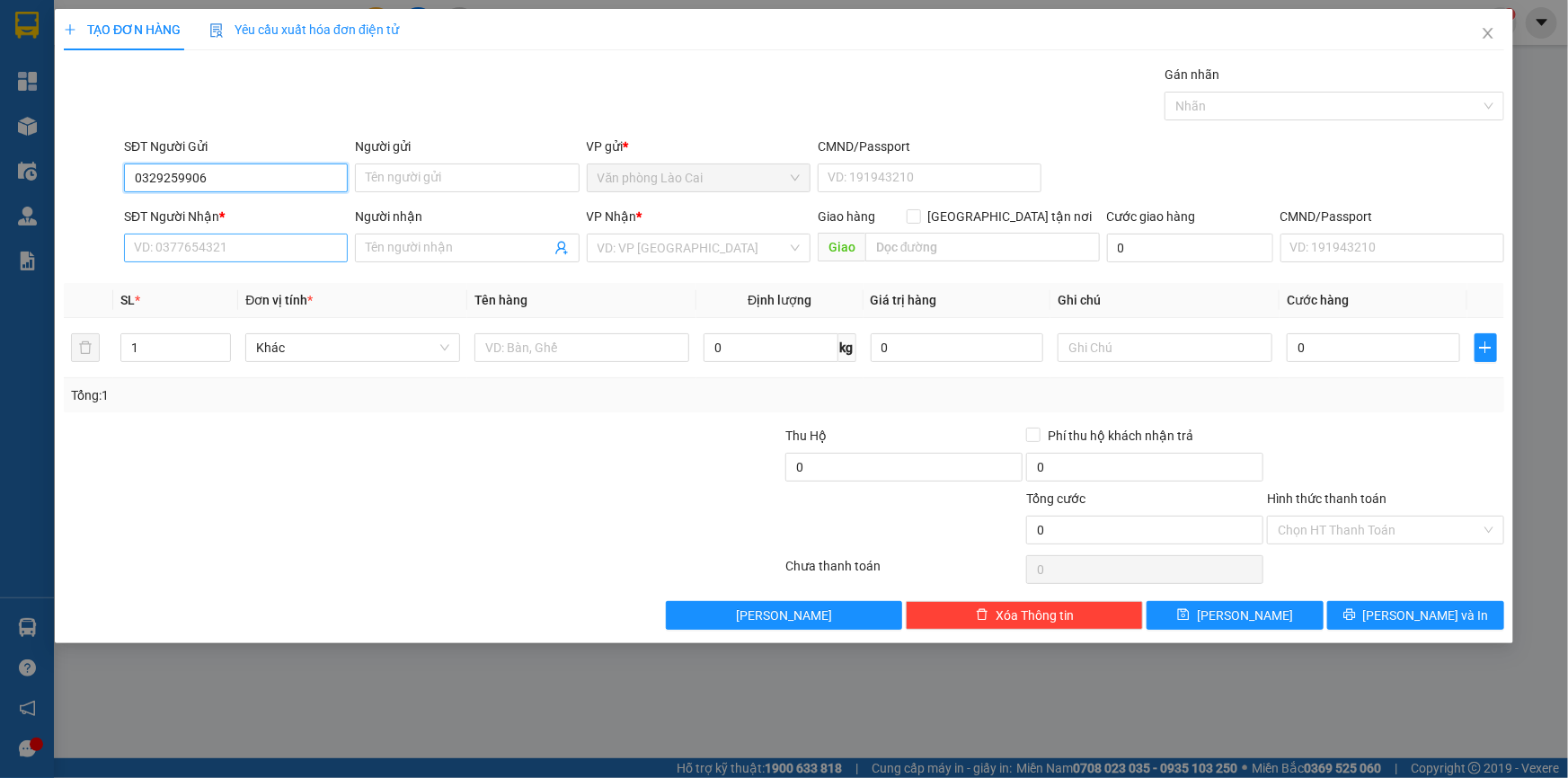
type input "0329259906"
click at [219, 241] on input "SĐT Người Nhận *" at bounding box center [236, 248] width 224 height 29
type input "0336446782"
click at [197, 350] on input "1" at bounding box center [176, 348] width 109 height 27
click at [521, 357] on input "text" at bounding box center [581, 348] width 214 height 29
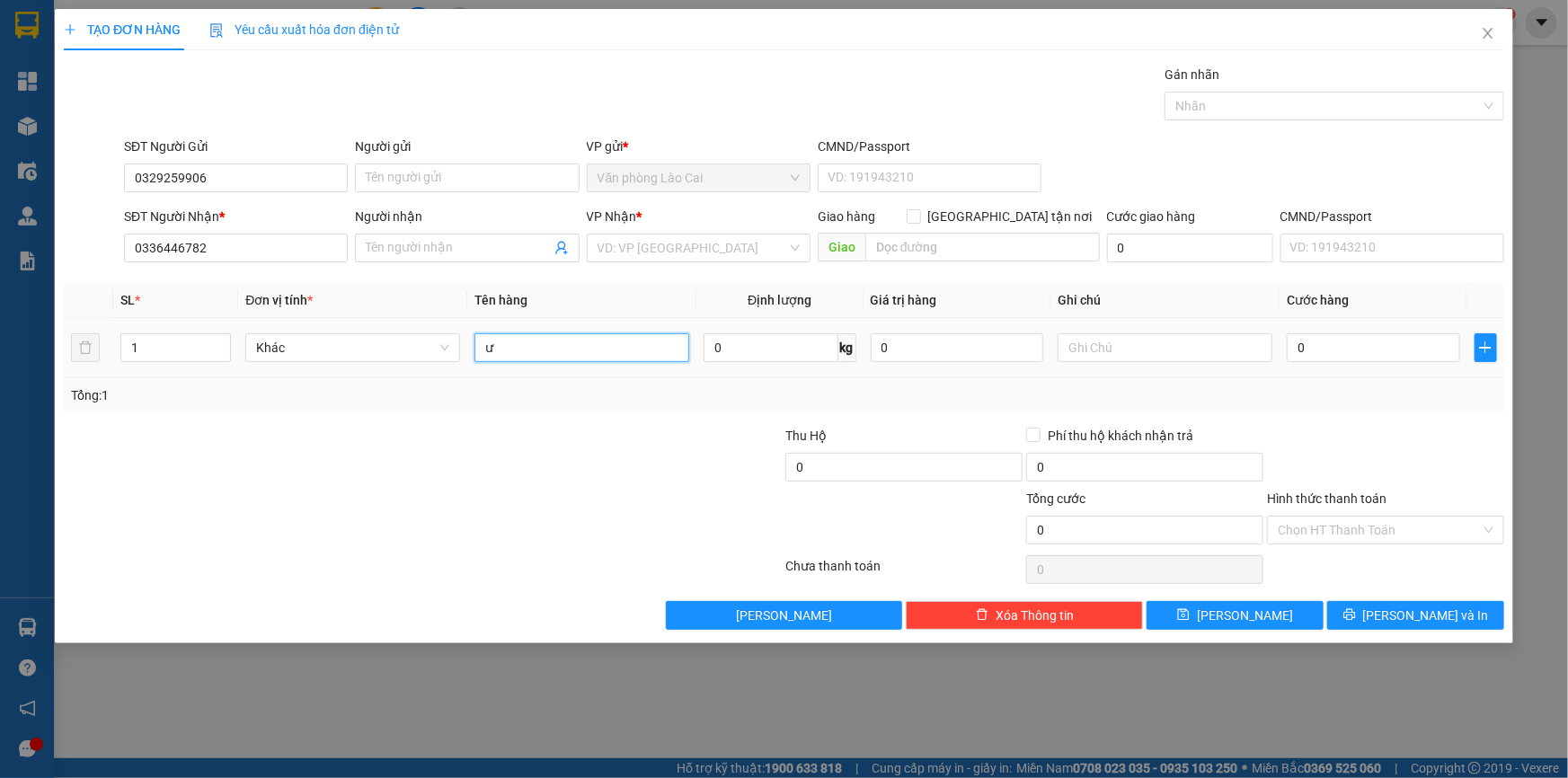
type input "ư"
type input "1 xốp"
click at [1314, 330] on div "0" at bounding box center [1373, 348] width 173 height 36
click at [1318, 340] on input "0" at bounding box center [1373, 348] width 173 height 29
type input "7"
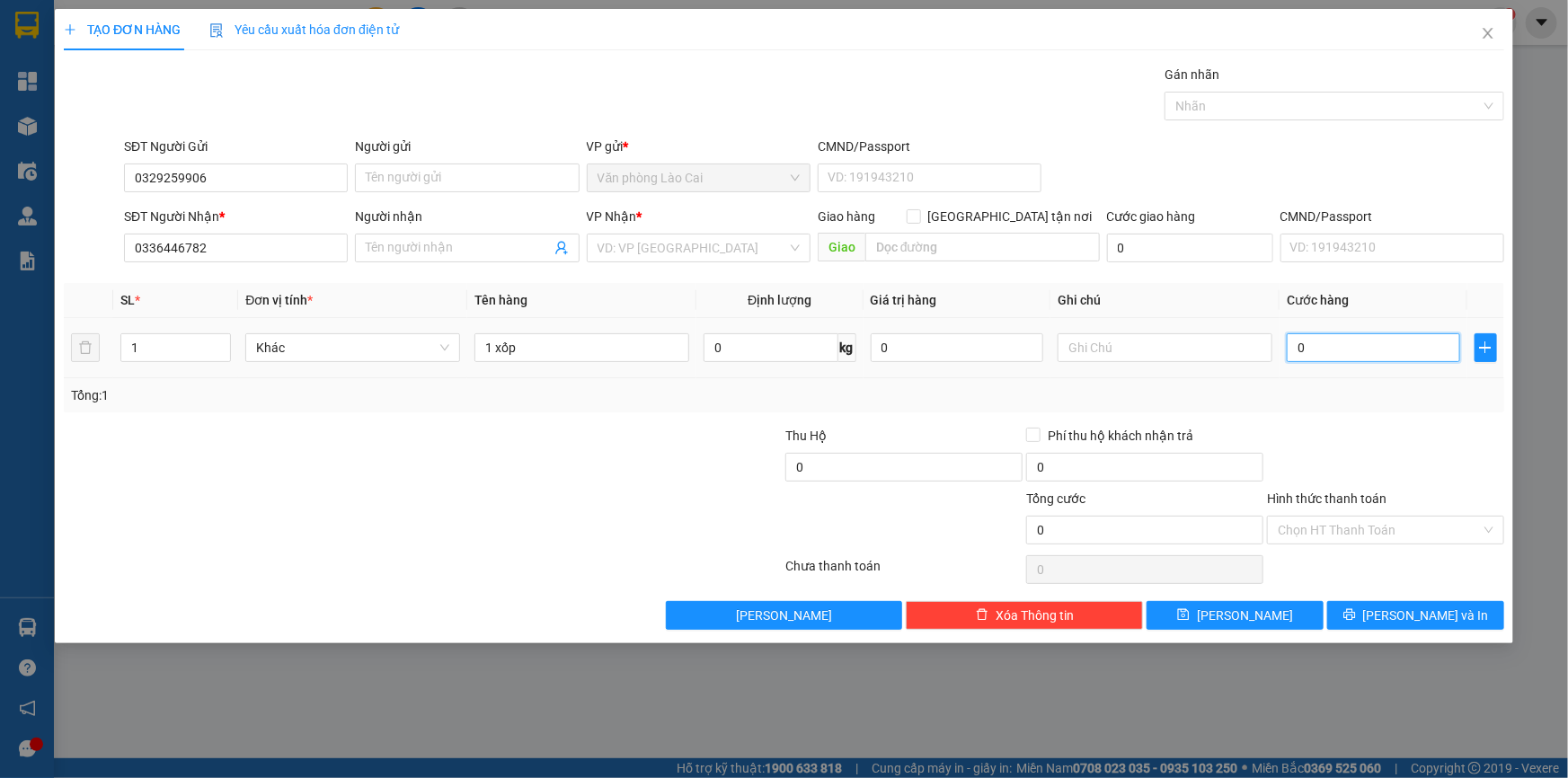
type input "7"
type input "70"
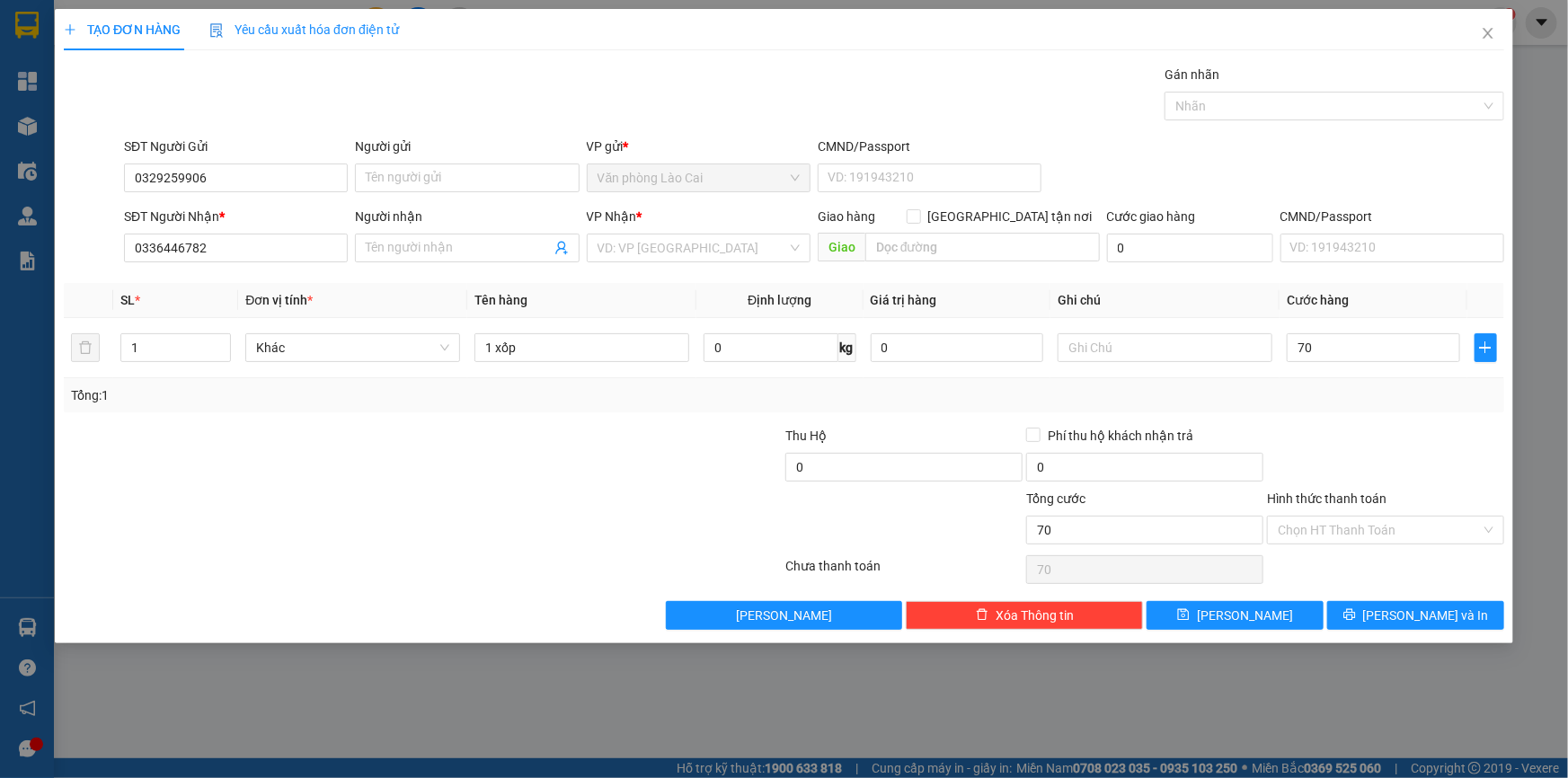
type input "70.000"
click at [1316, 421] on div "Transit Pickup Surcharge Ids Transit Deliver Surcharge Ids Transit Deliver Surc…" at bounding box center [783, 347] width 1440 height 565
click at [679, 228] on div "VP Nhận *" at bounding box center [698, 220] width 224 height 27
click at [698, 250] on input "search" at bounding box center [691, 248] width 190 height 27
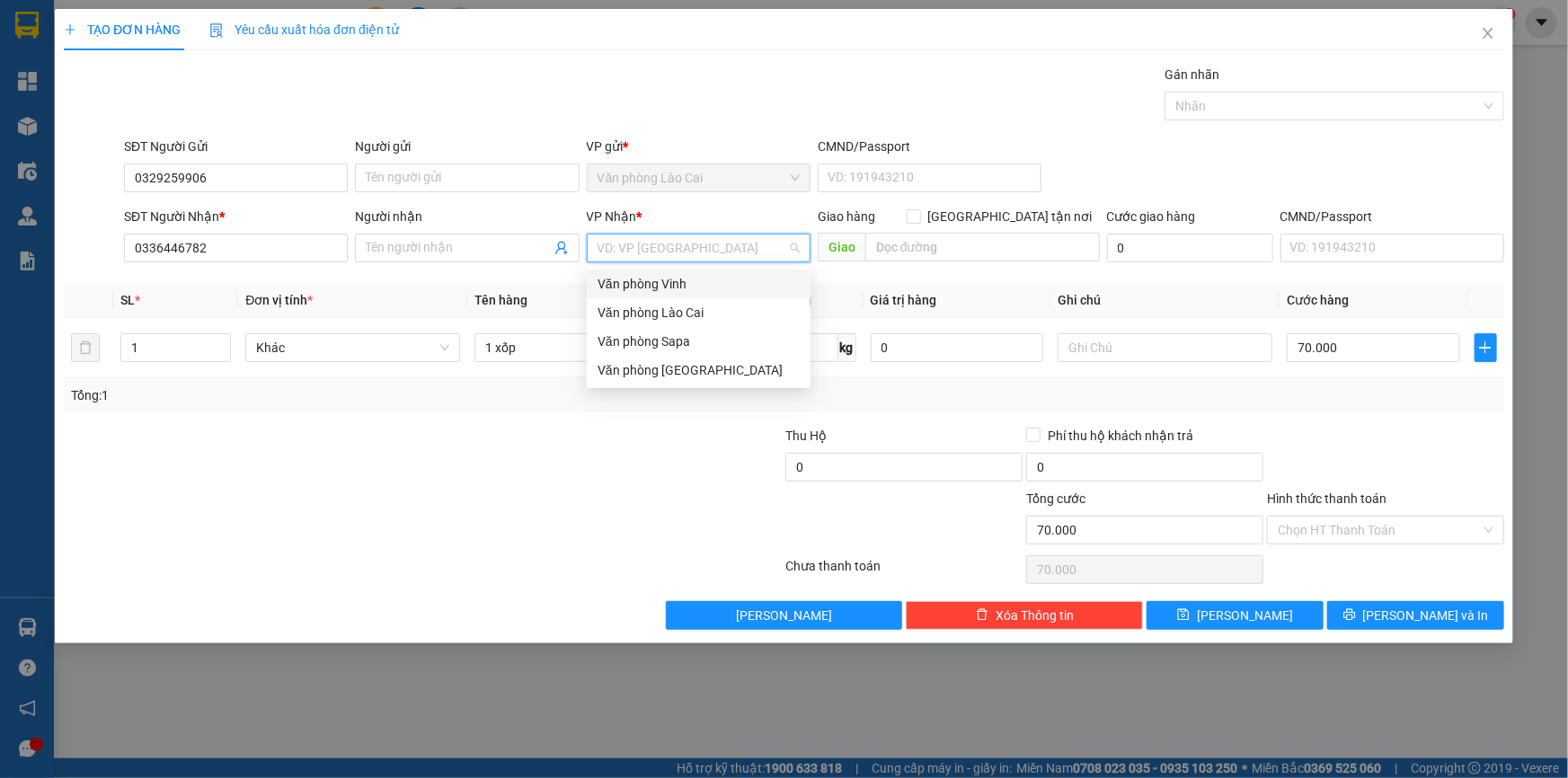
click at [691, 275] on div "Văn phòng Vinh" at bounding box center [698, 283] width 203 height 19
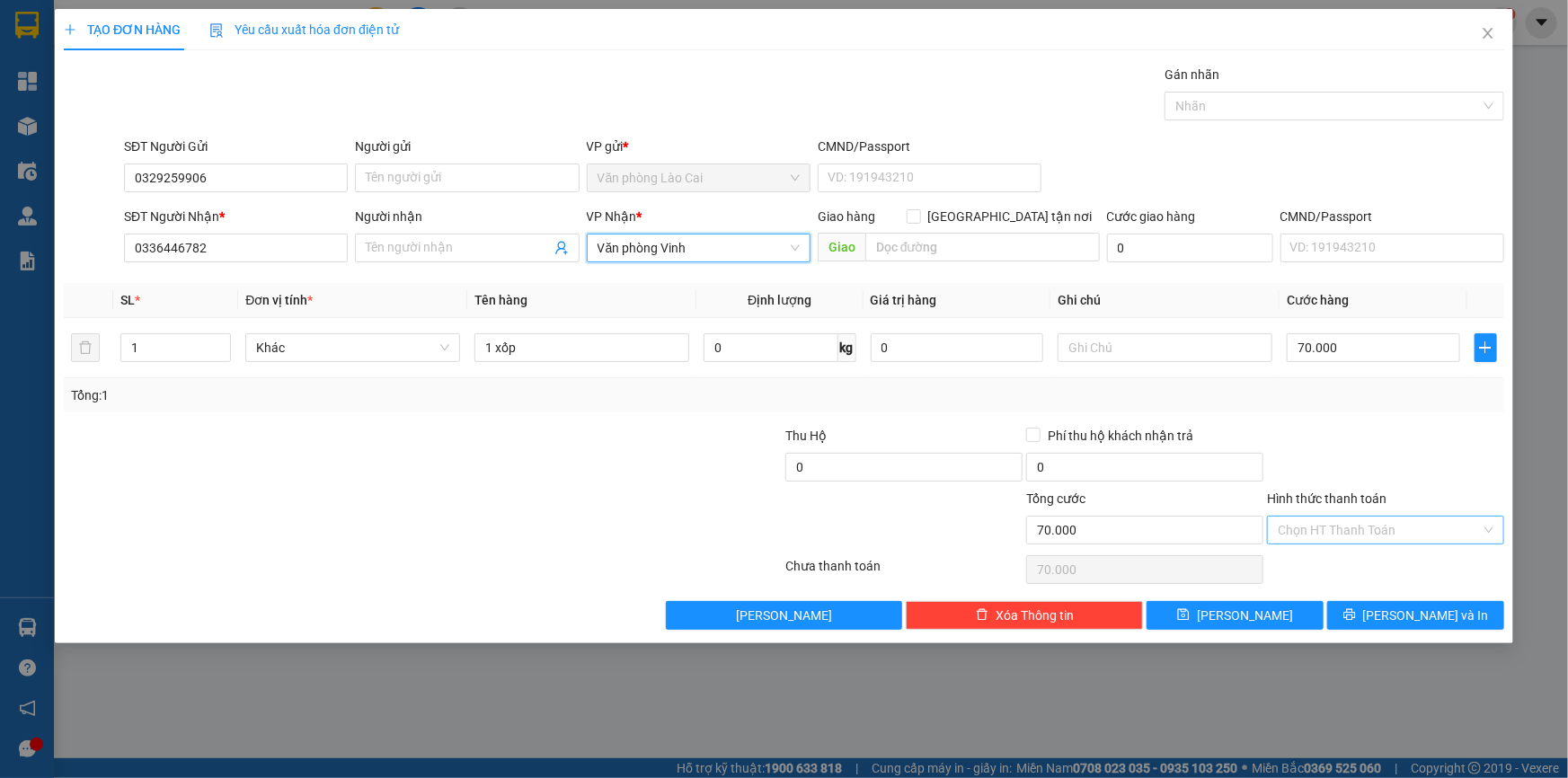
click at [1309, 537] on input "Hình thức thanh toán" at bounding box center [1379, 530] width 203 height 27
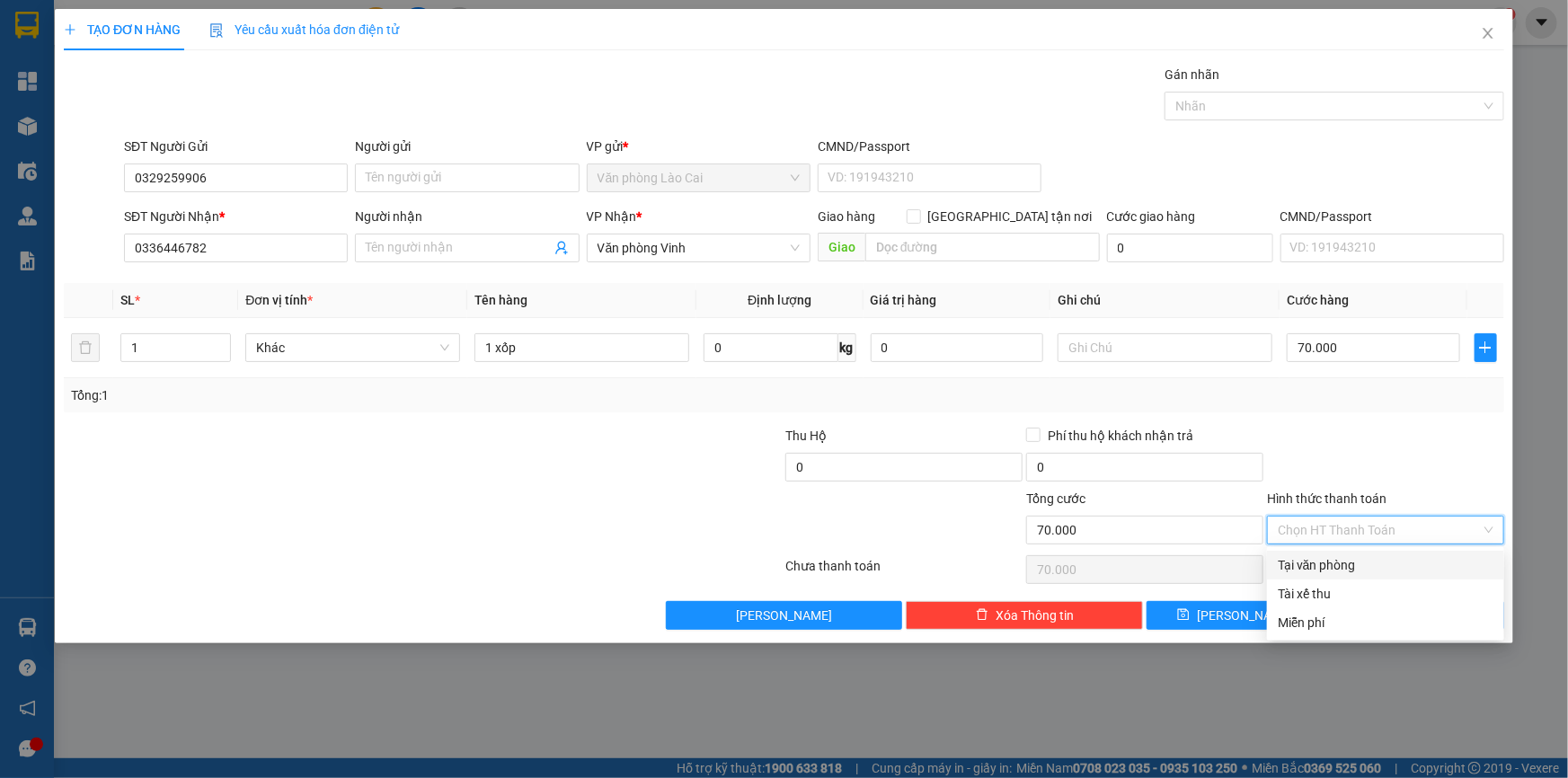
click at [1308, 558] on div "Tại văn phòng" at bounding box center [1385, 565] width 215 height 19
type input "0"
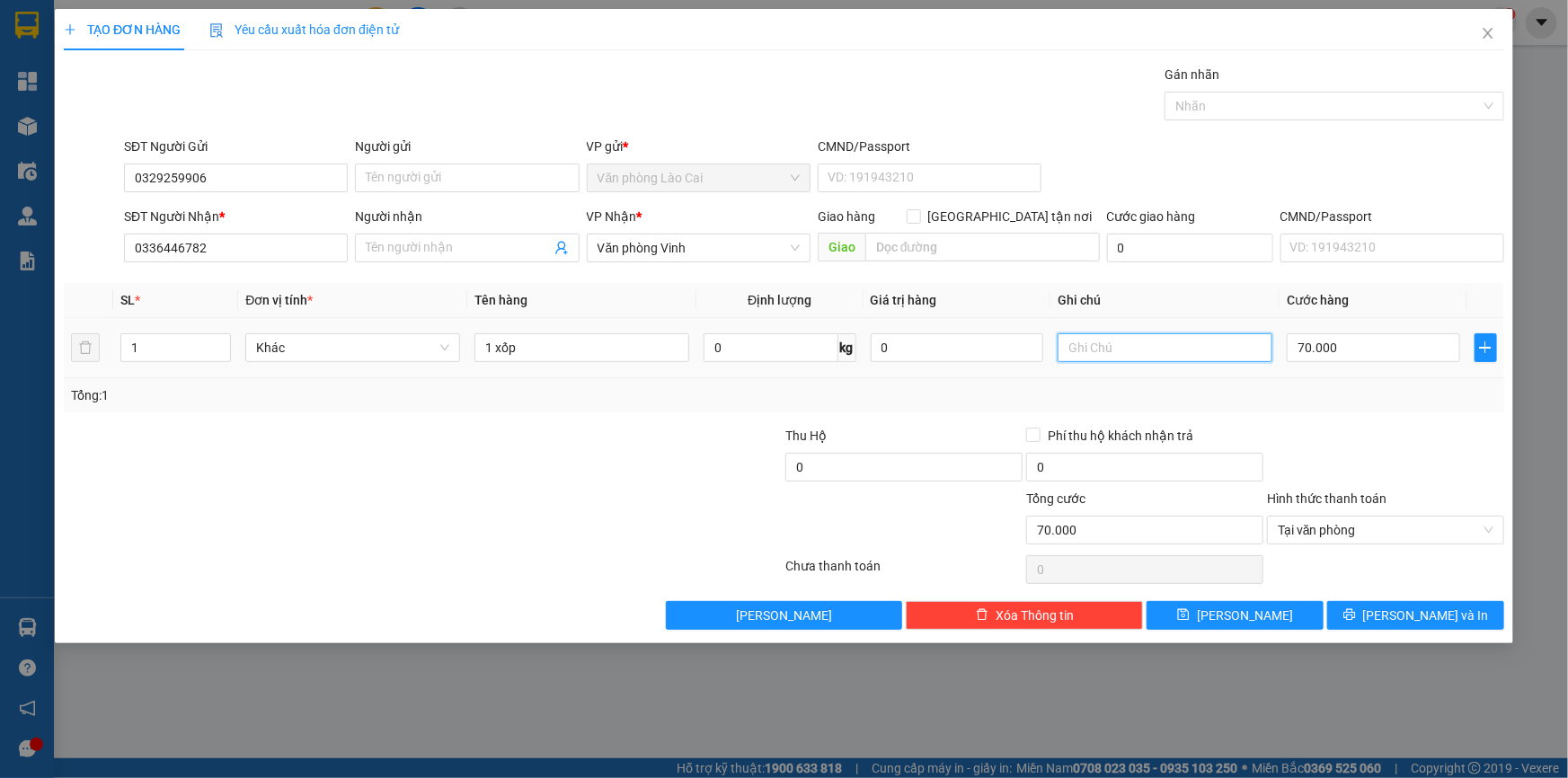
click at [1114, 351] on input "text" at bounding box center [1165, 348] width 214 height 29
type input "t"
type input "tt tm"
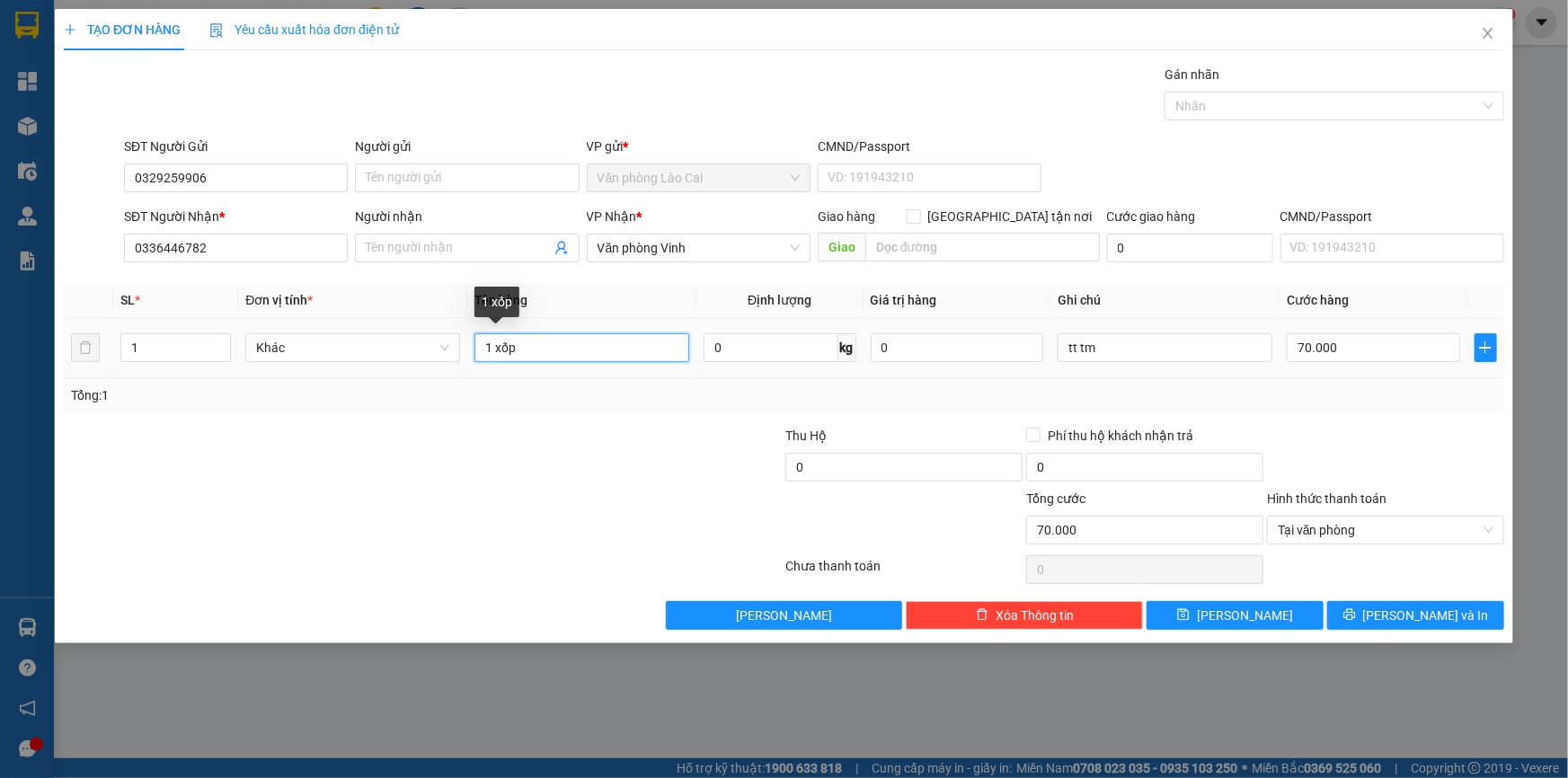
click at [549, 359] on input "1 xốp" at bounding box center [581, 348] width 214 height 29
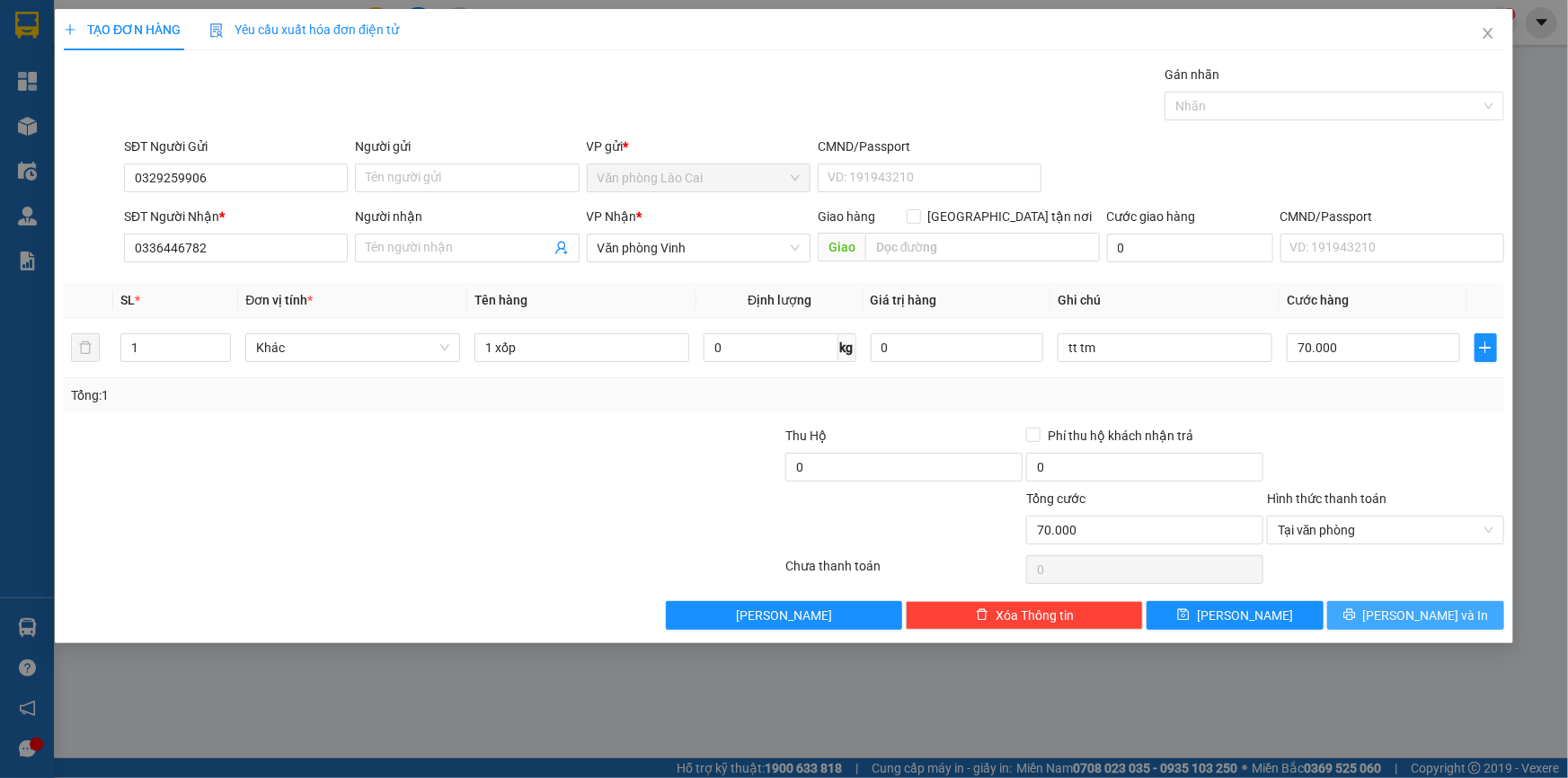
click at [1417, 607] on span "[PERSON_NAME] và In" at bounding box center [1425, 615] width 126 height 19
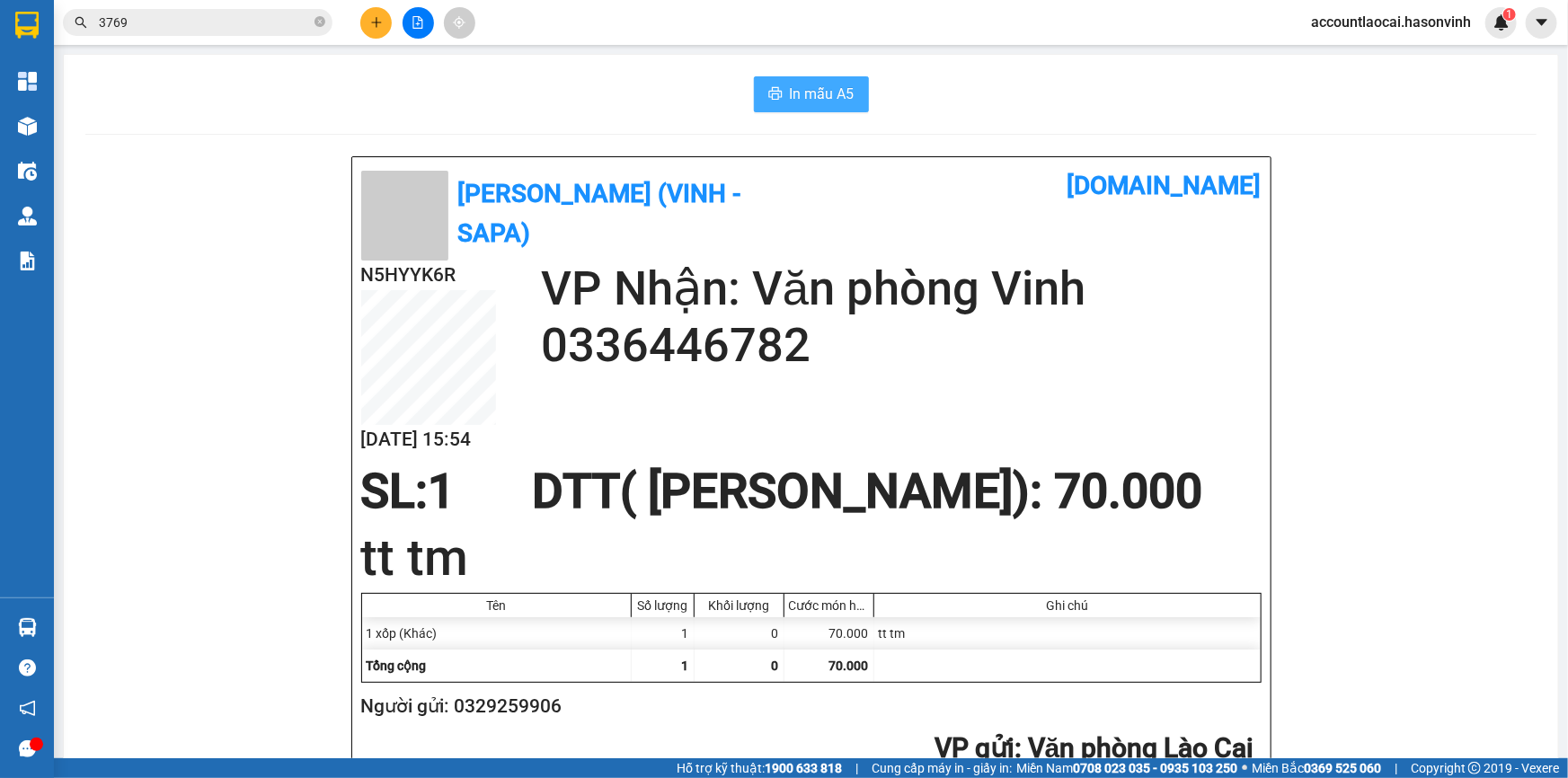
click at [847, 84] on span "In mẫu A5" at bounding box center [822, 93] width 64 height 22
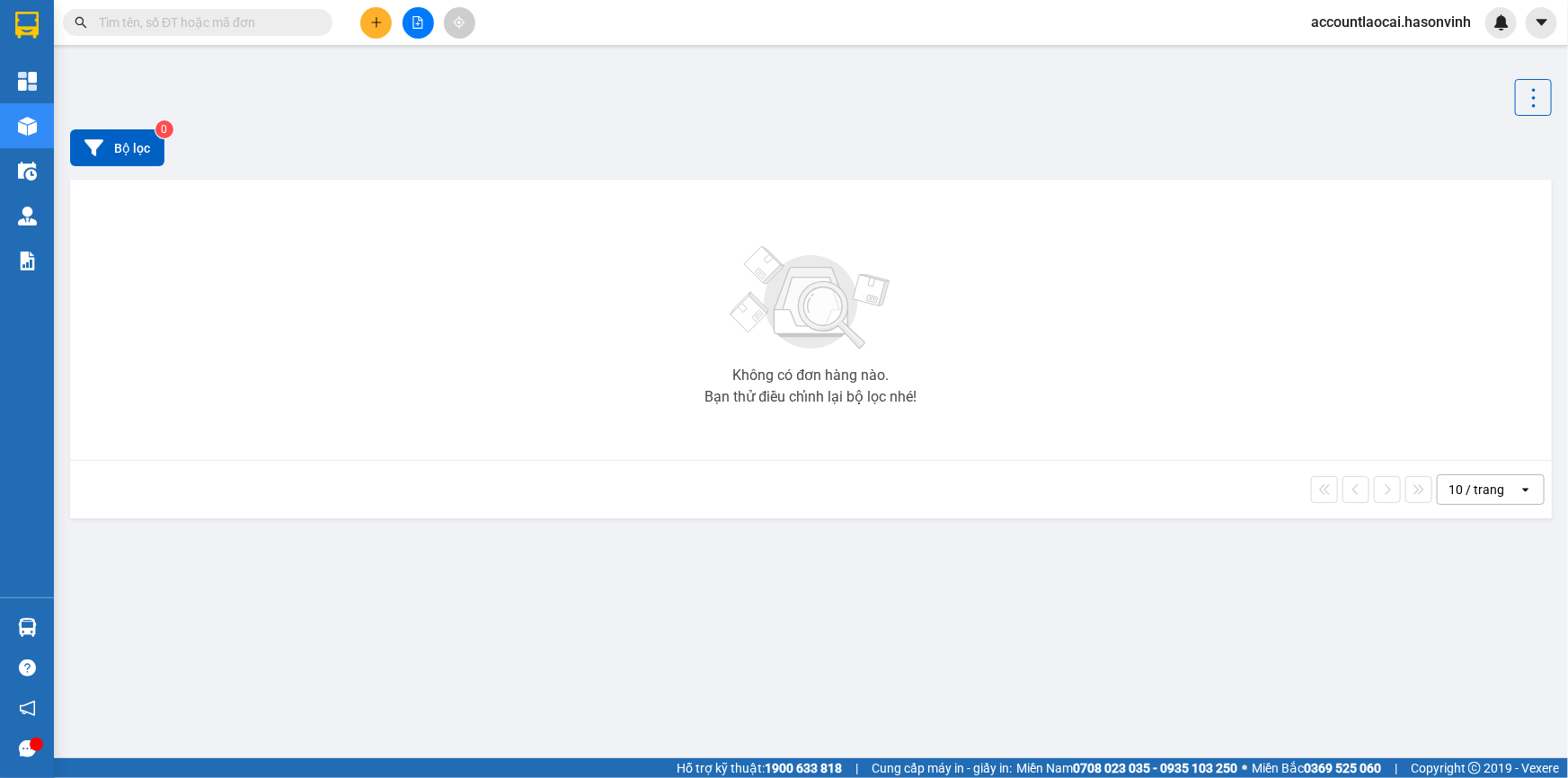
click at [365, 18] on button at bounding box center [376, 22] width 31 height 31
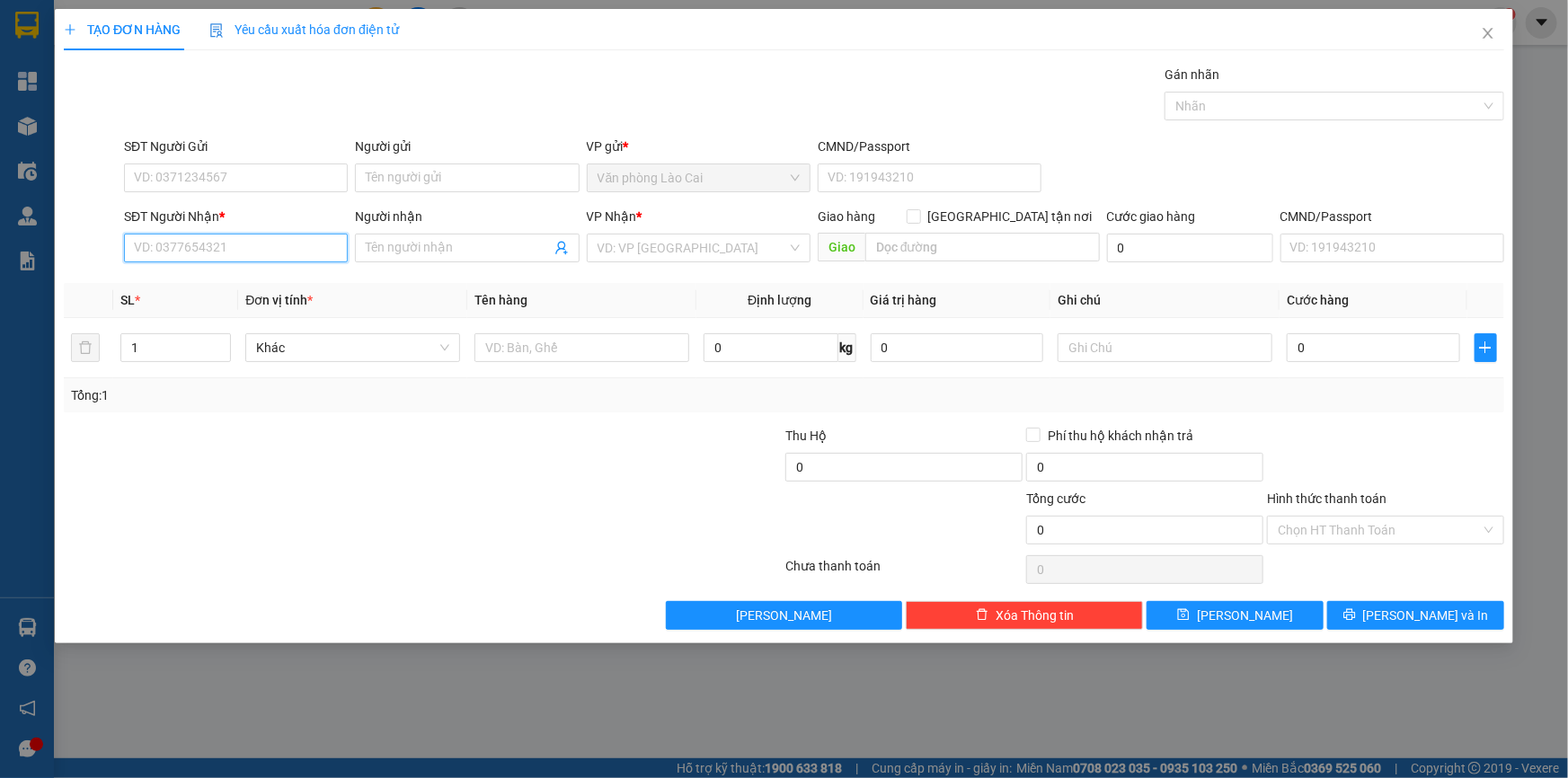
click at [214, 248] on input "SĐT Người Nhận *" at bounding box center [236, 248] width 224 height 29
click at [197, 276] on div "0941750599" at bounding box center [236, 283] width 203 height 19
type input "0941750599"
type input "100.000"
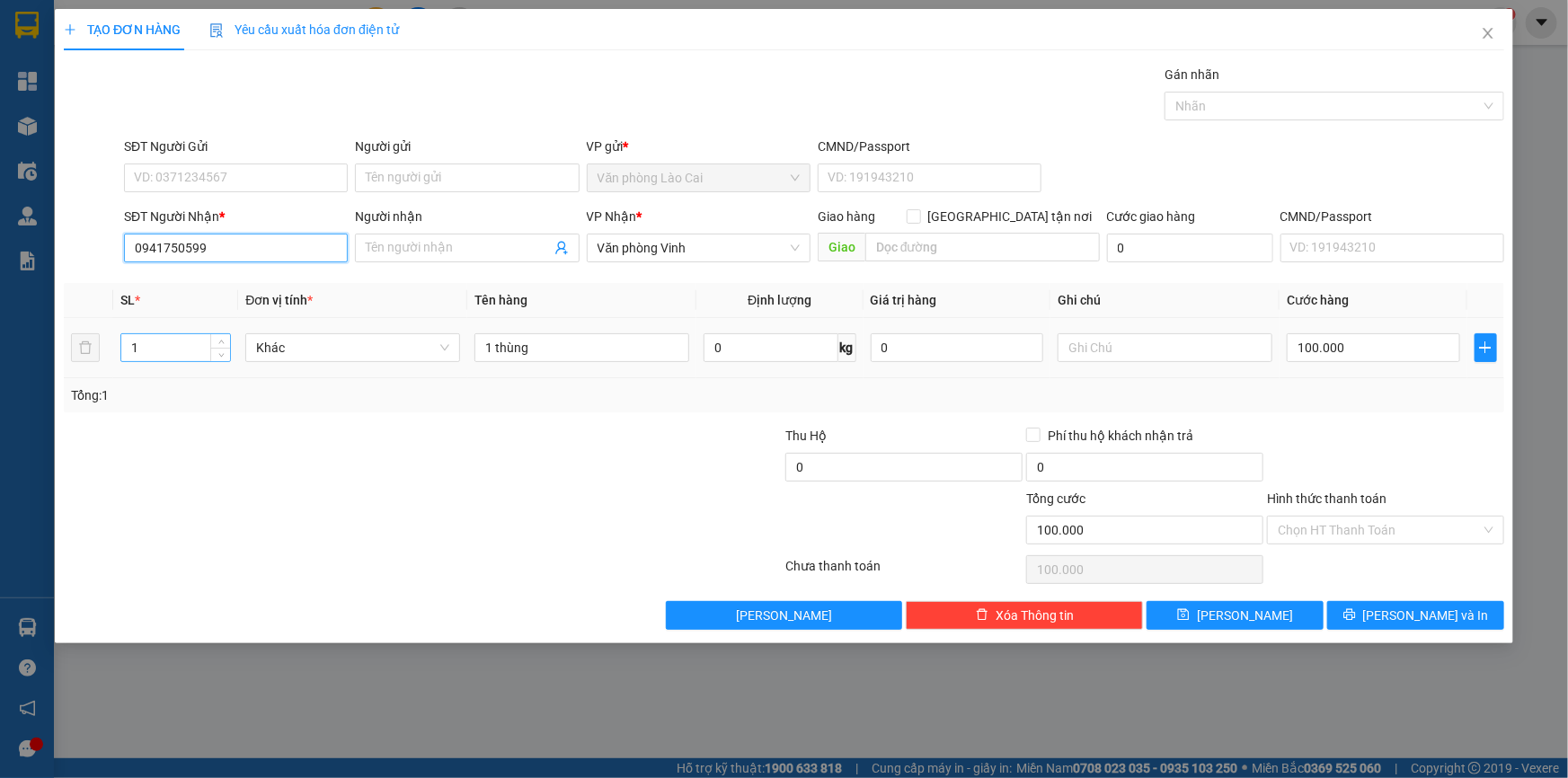
type input "0941750599"
drag, startPoint x: 168, startPoint y: 341, endPoint x: 57, endPoint y: 340, distance: 111.0
click at [57, 340] on div "TẠO ĐƠN HÀNG Yêu cầu xuất hóa đơn điện tử Transit Pickup Surcharge Ids Transit …" at bounding box center [783, 325] width 1458 height 634
type input "2"
type input "3"
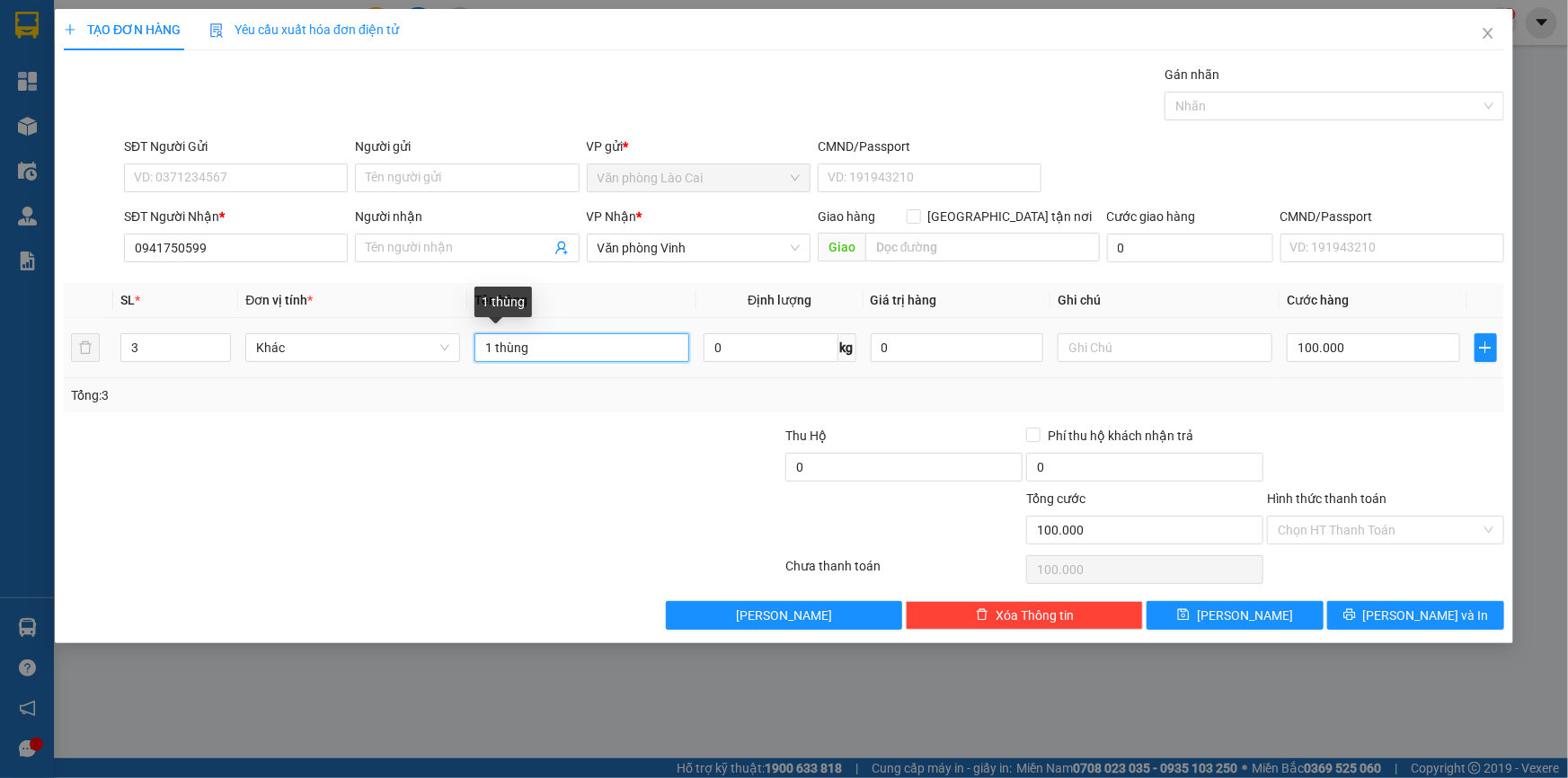
drag, startPoint x: 551, startPoint y: 352, endPoint x: 461, endPoint y: 342, distance: 90.6
click at [461, 342] on tr "3 Khác 1 thùng 0 kg 0 100.000" at bounding box center [783, 349] width 1440 height 60
type input "2 thùng+ 1 xốp"
click at [1376, 356] on input "100.000" at bounding box center [1373, 348] width 173 height 29
type input "2"
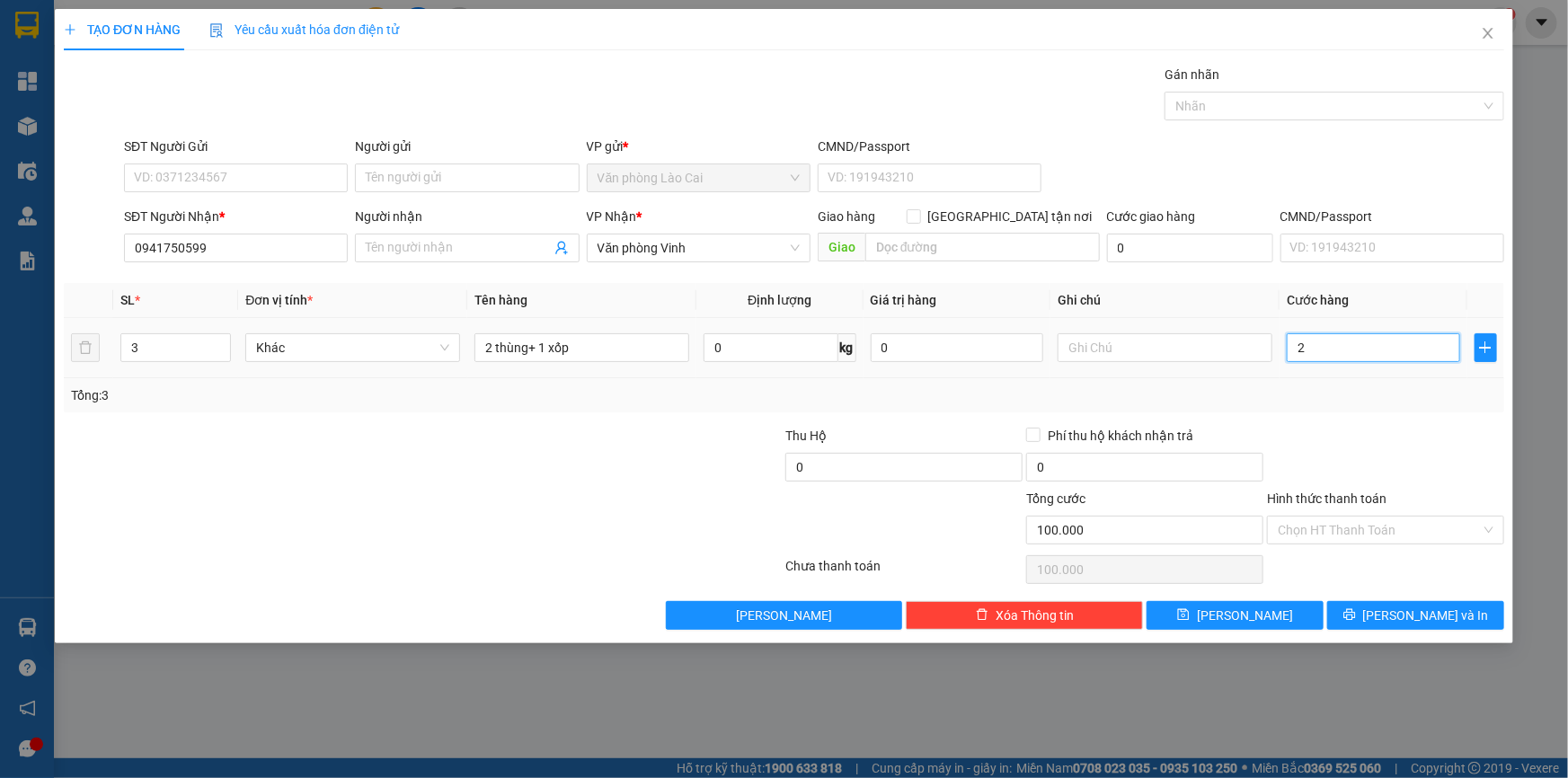
type input "2"
type input "28"
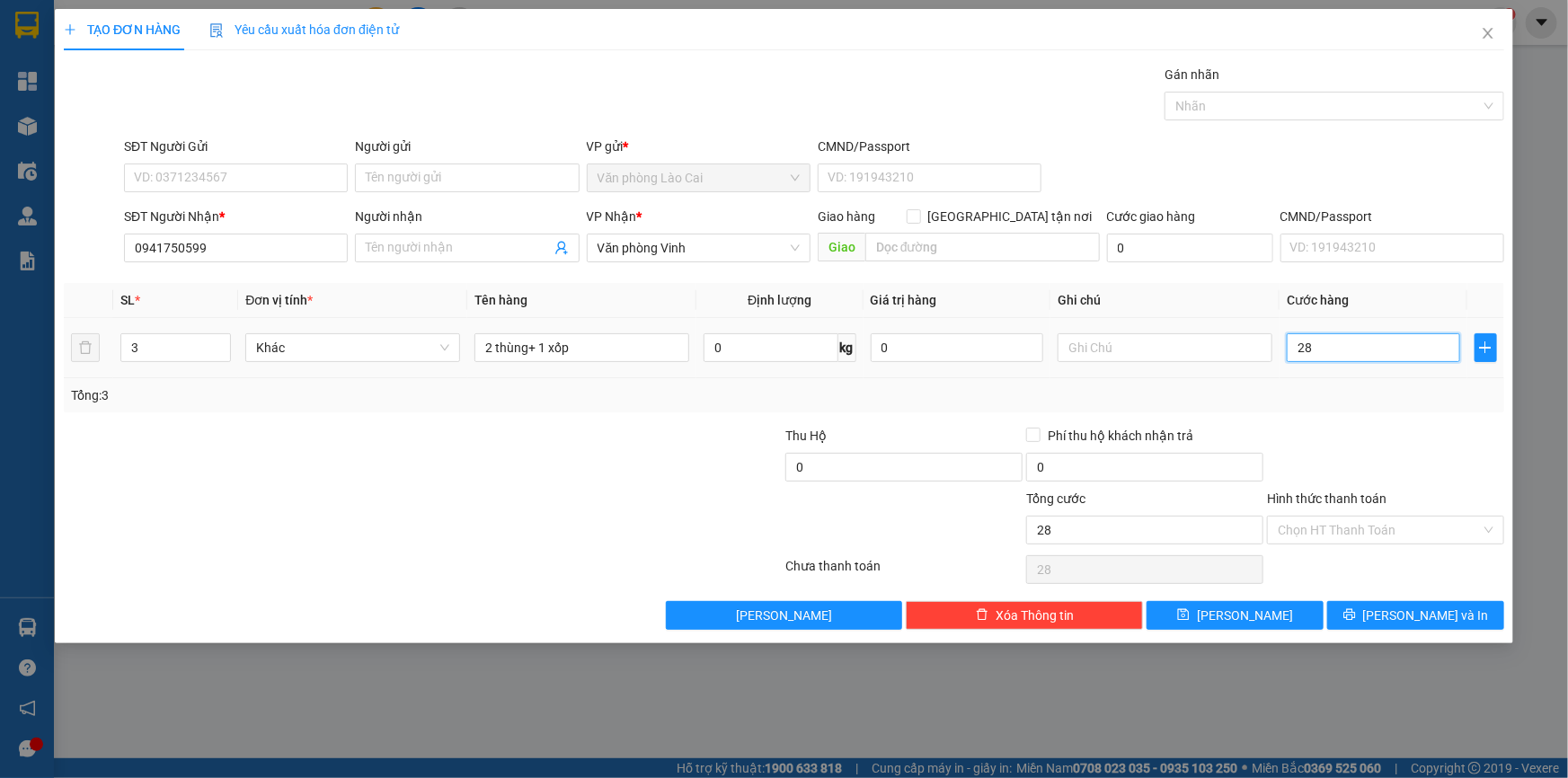
type input "280"
type input "280.000"
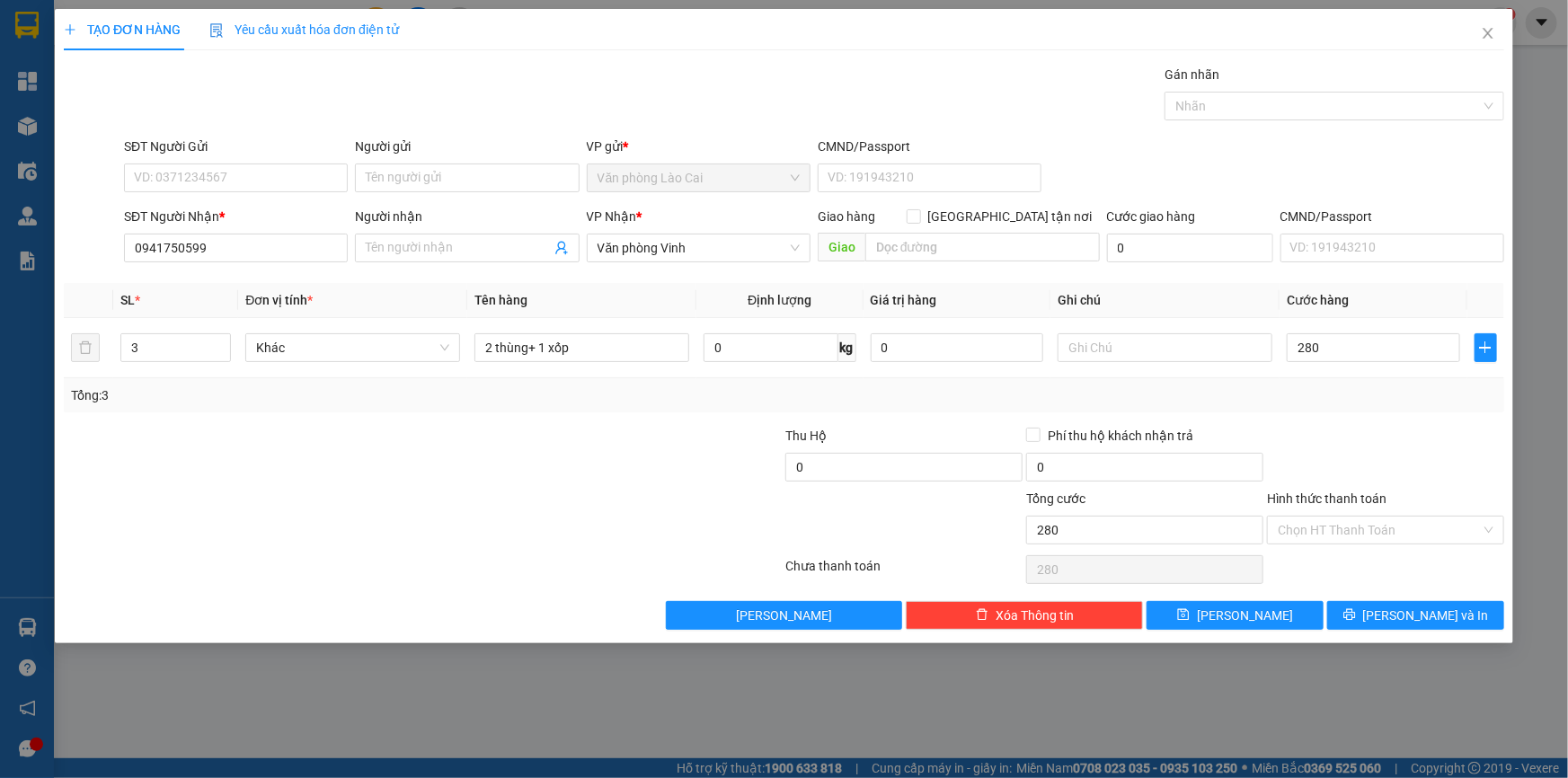
type input "280.000"
click at [1365, 418] on div "Transit Pickup Surcharge Ids Transit Deliver Surcharge Ids Transit Deliver Surc…" at bounding box center [783, 347] width 1440 height 565
click at [1148, 358] on input "text" at bounding box center [1165, 348] width 214 height 29
type input "d"
type input "đi sáng mai"
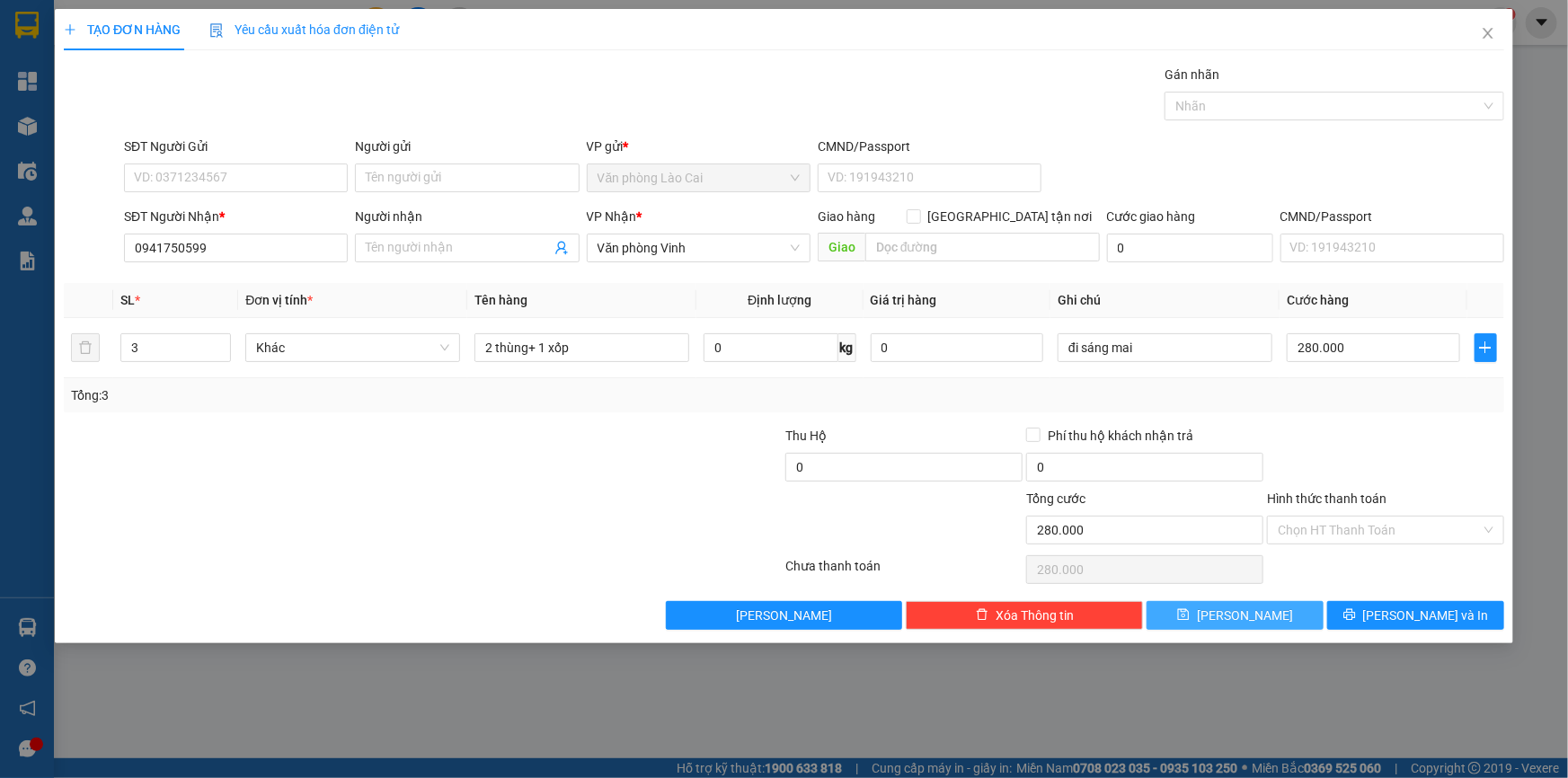
click at [1297, 605] on button "[PERSON_NAME]" at bounding box center [1235, 615] width 177 height 29
type input "0"
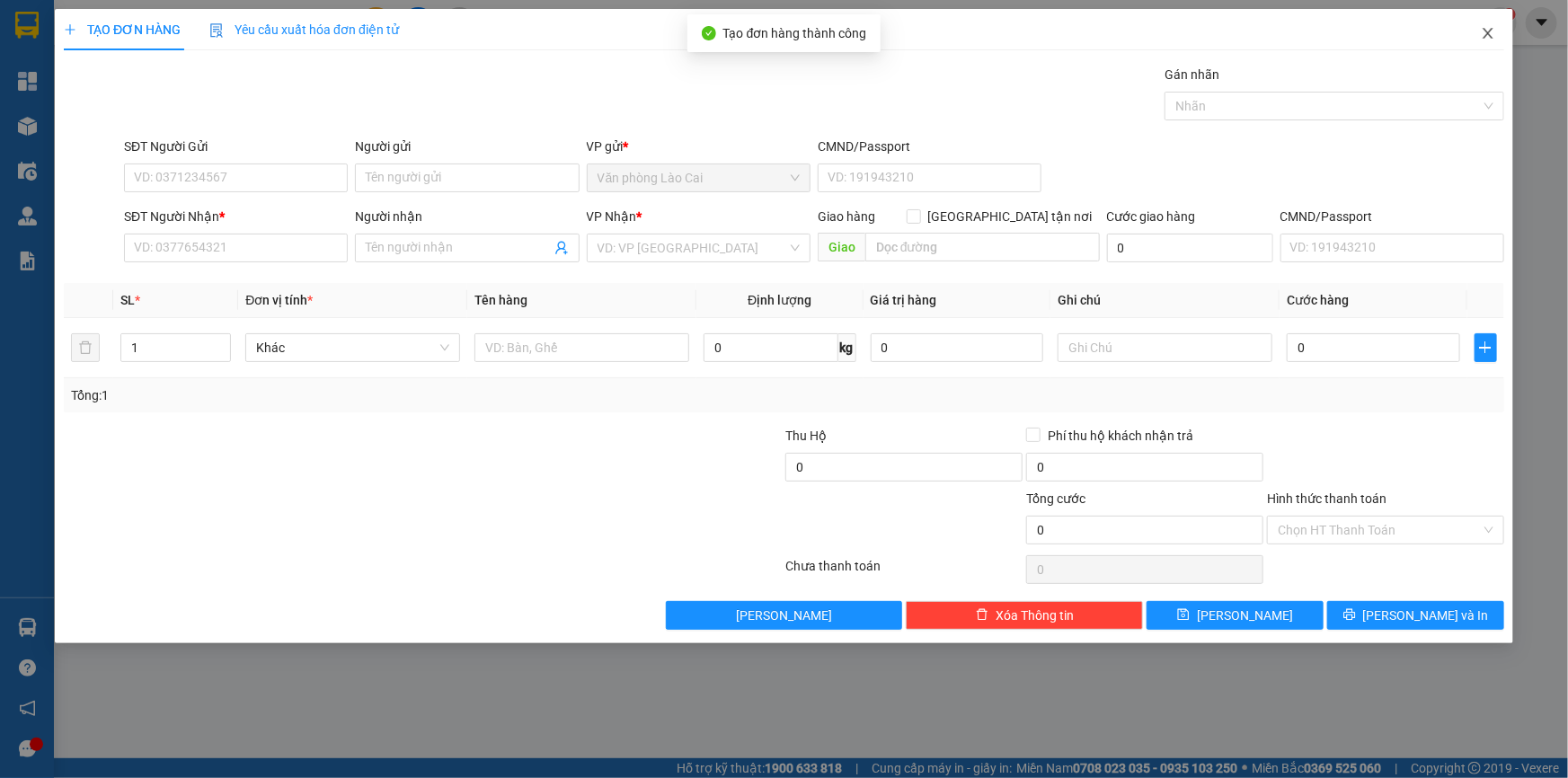
click at [1491, 35] on icon "close" at bounding box center [1487, 33] width 15 height 15
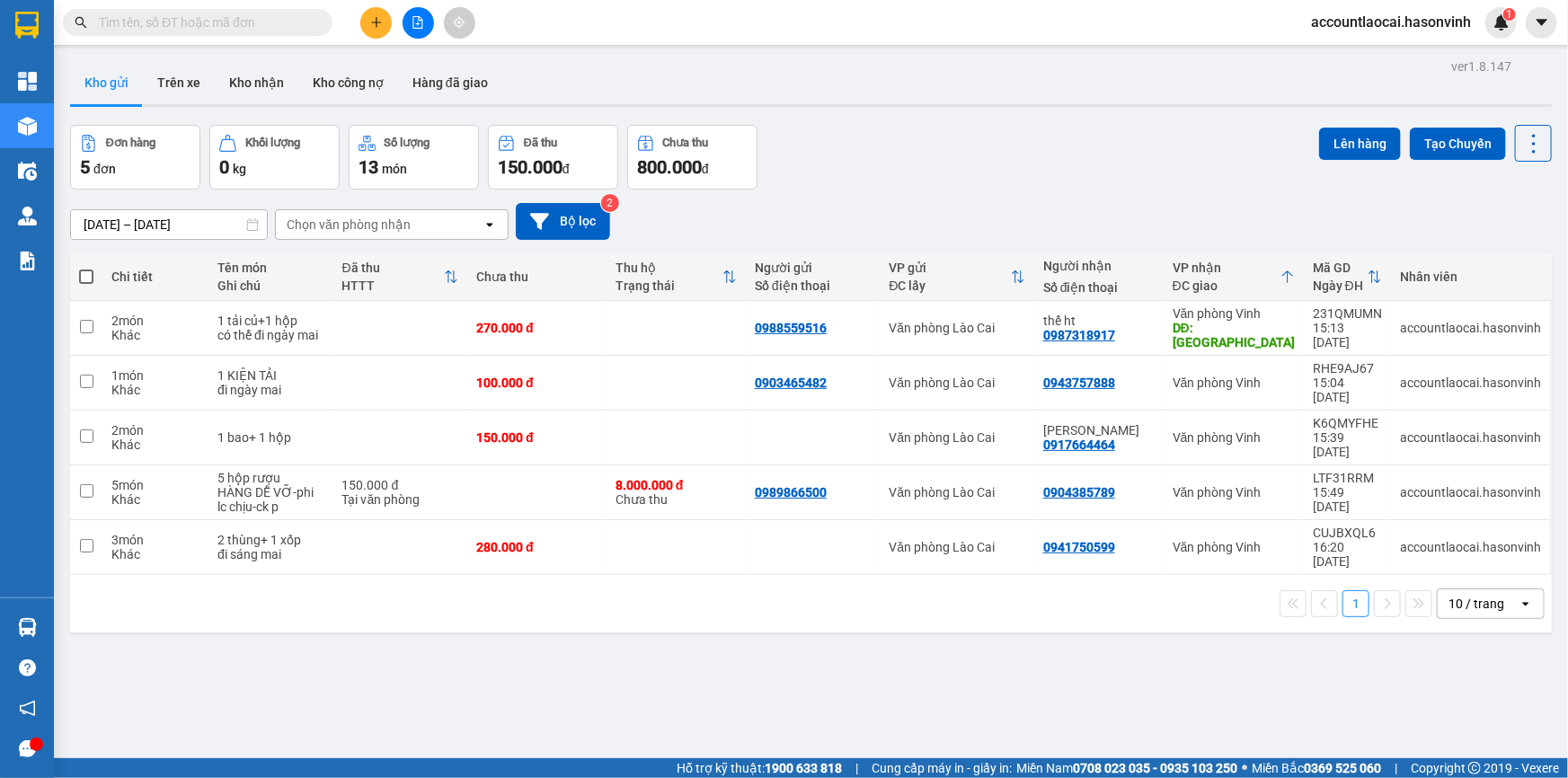
click at [386, 26] on button at bounding box center [376, 22] width 31 height 31
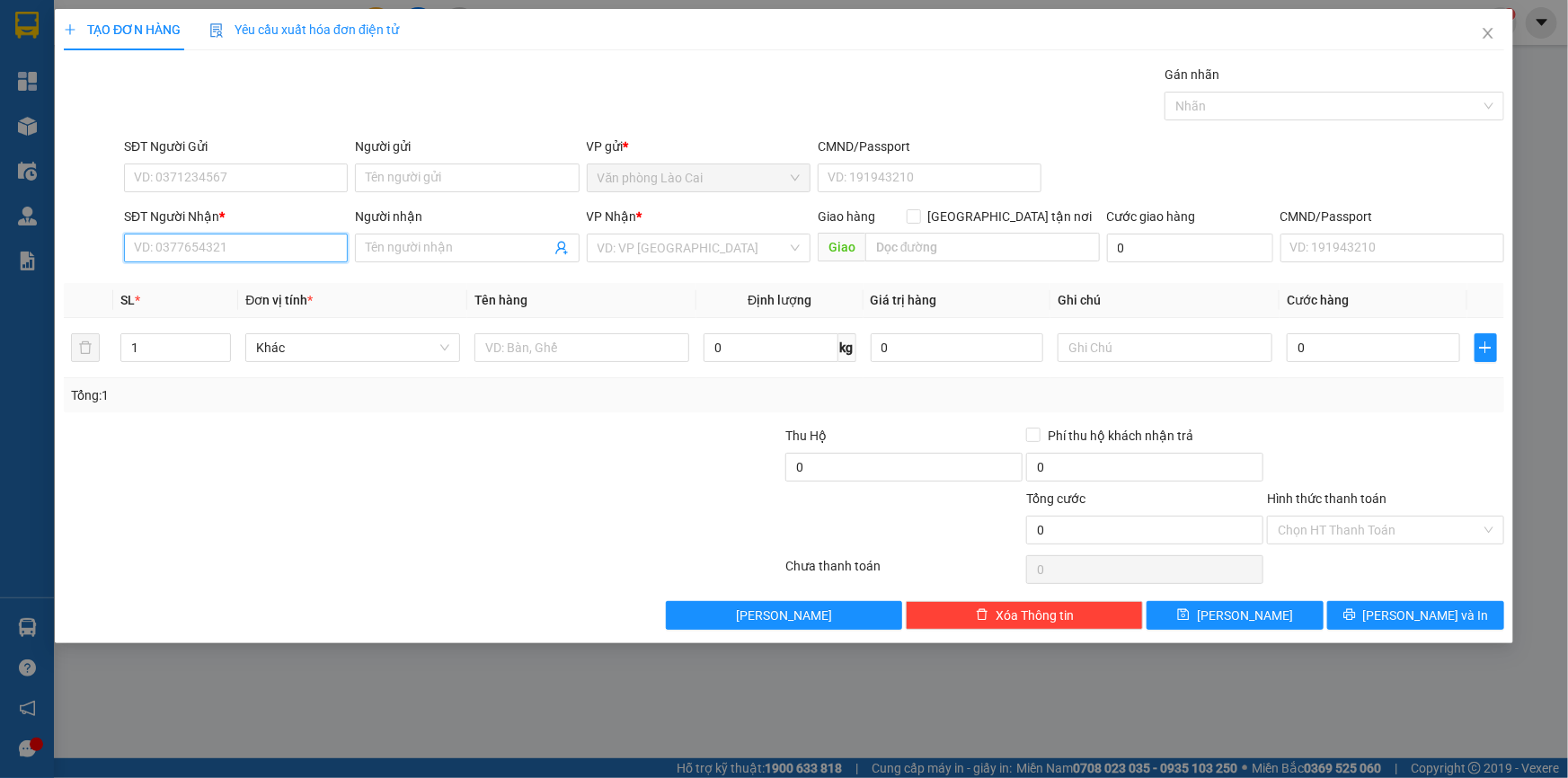
click at [282, 254] on input "SĐT Người Nhận *" at bounding box center [236, 248] width 224 height 29
click at [246, 175] on input "SĐT Người Gửi" at bounding box center [236, 178] width 224 height 29
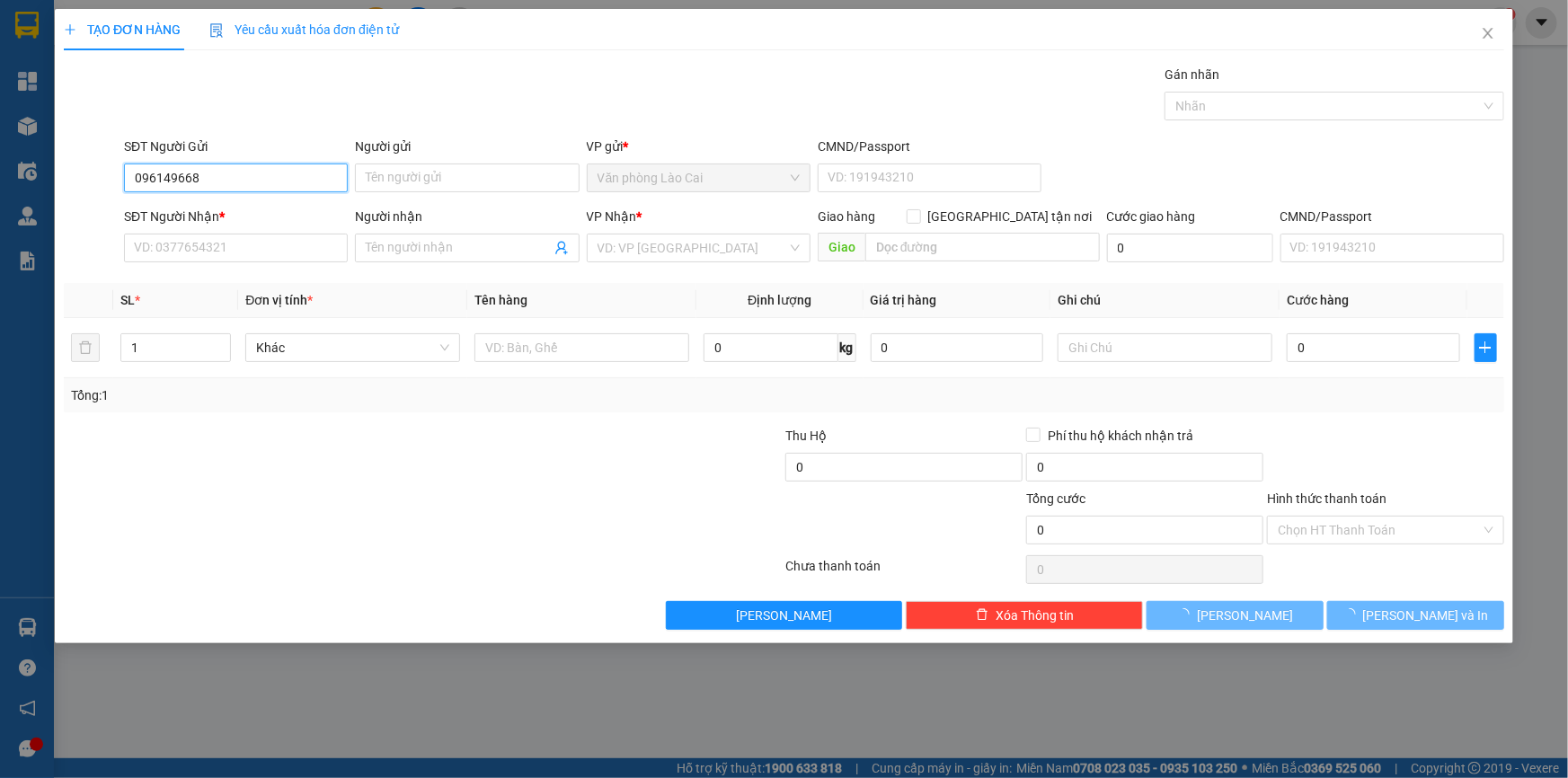
type input "0961496681"
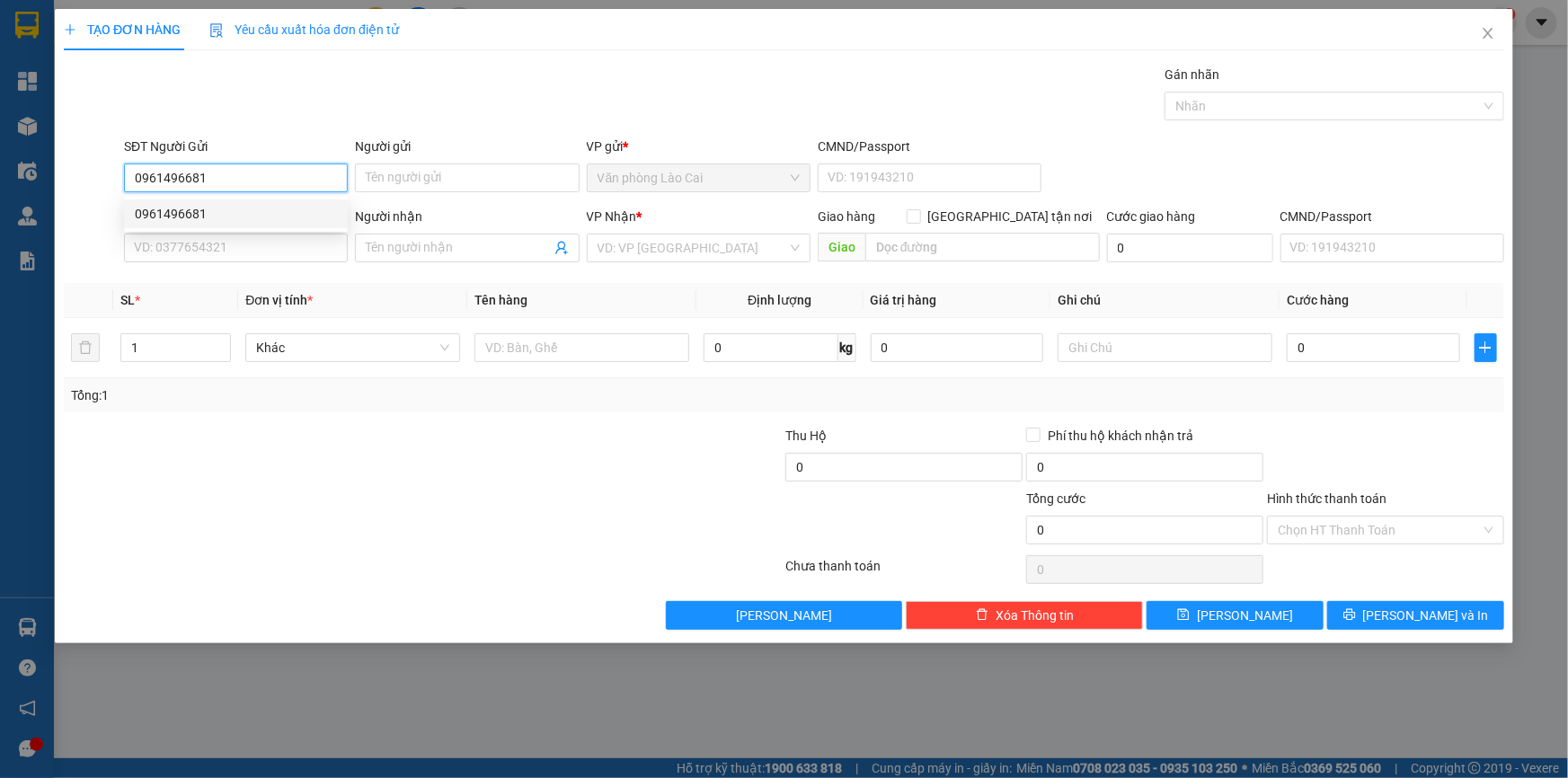
click at [226, 206] on div "0961496681" at bounding box center [236, 213] width 203 height 19
type input "0336096031"
type input "nghi lộc"
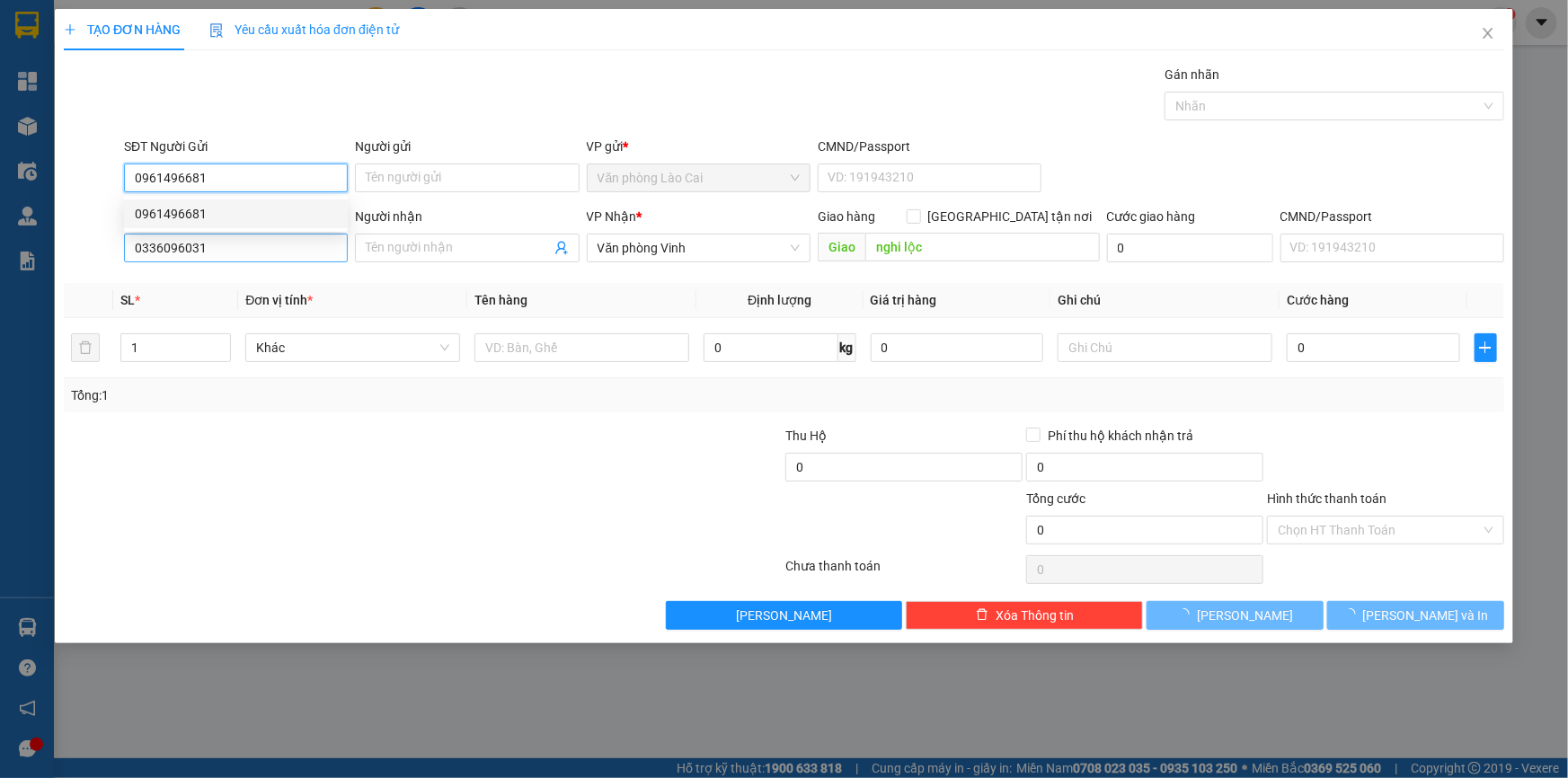
type input "50.000"
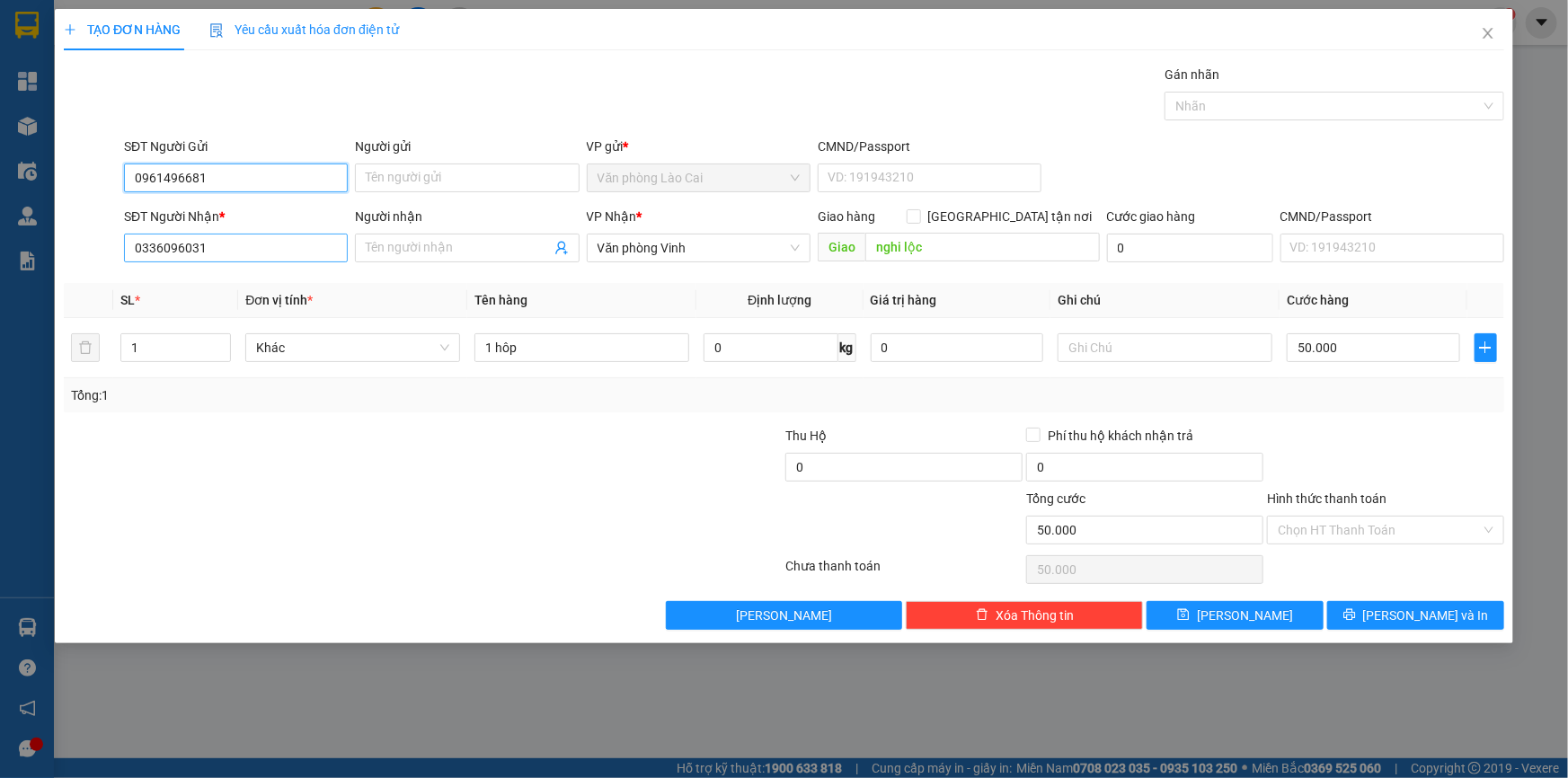
type input "0961496681"
drag, startPoint x: 223, startPoint y: 257, endPoint x: 69, endPoint y: 253, distance: 154.1
click at [69, 253] on div "SĐT Người Nhận * 0336096031 Người nhận Tên người nhận VP Nhận * Văn phòng Vinh …" at bounding box center [784, 238] width 1444 height 63
type input "0962236665"
click at [145, 276] on div "0962236665" at bounding box center [236, 283] width 203 height 19
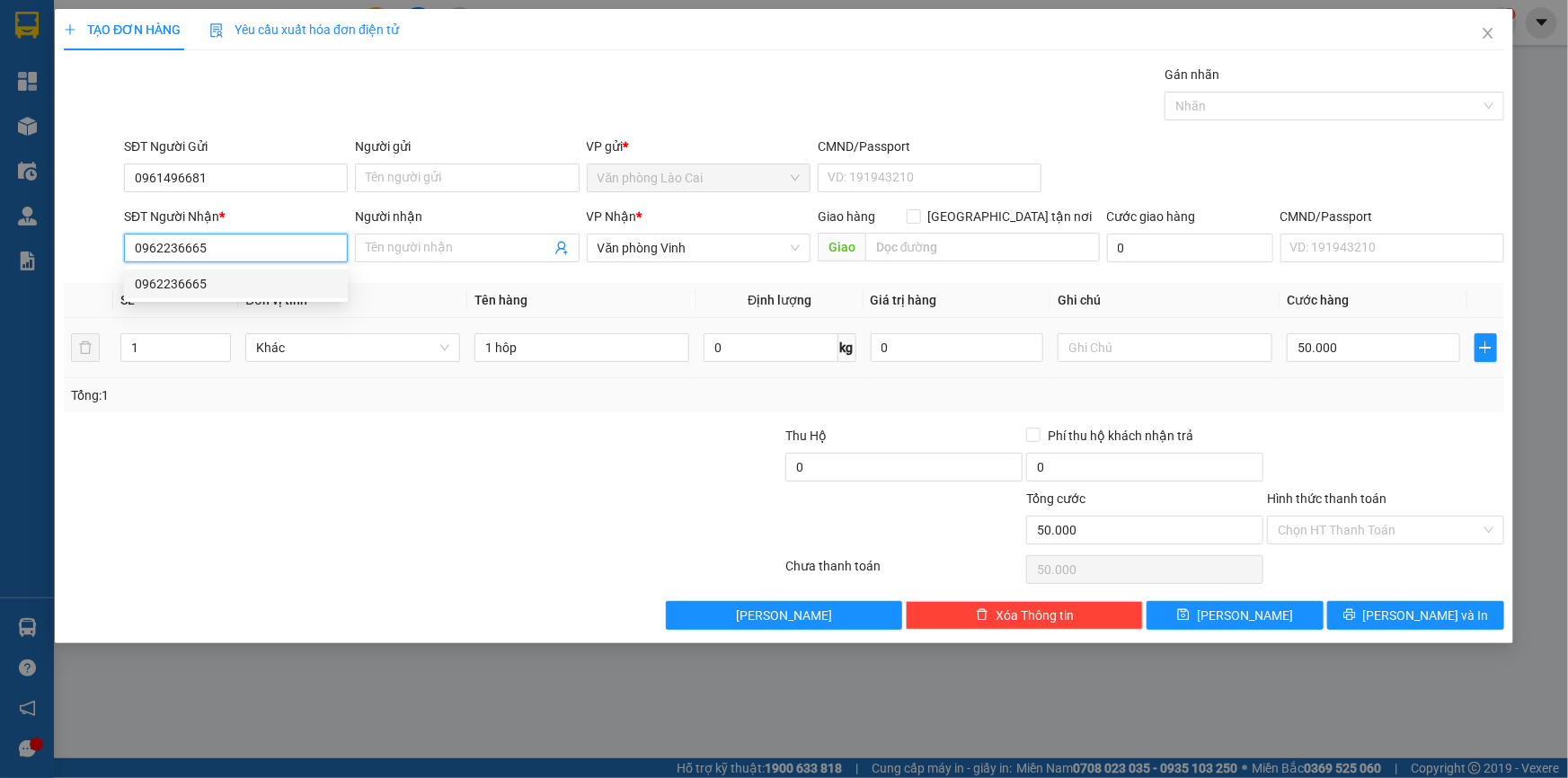
type input "200.000"
type input "0962236665"
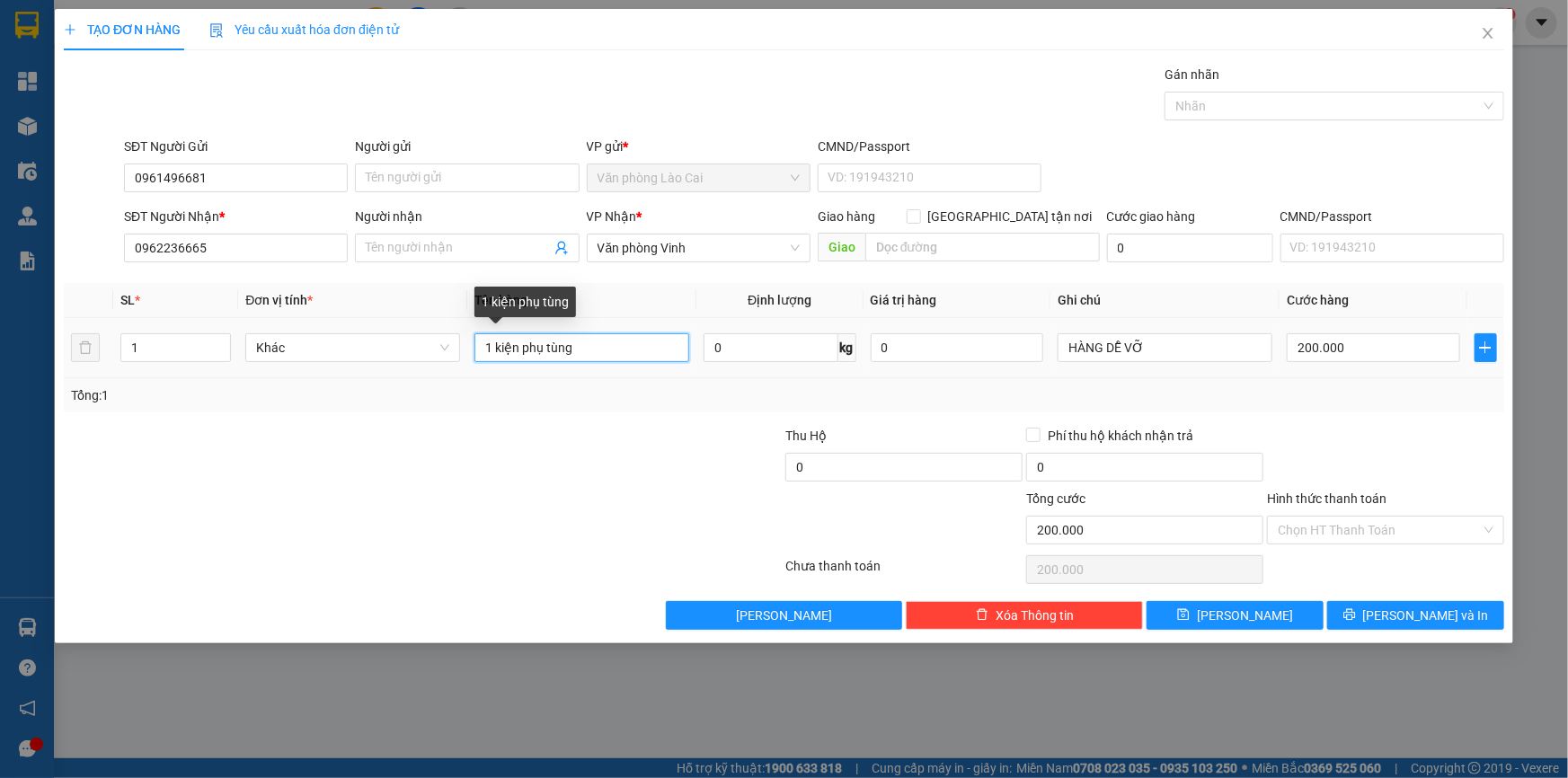
drag, startPoint x: 591, startPoint y: 347, endPoint x: 516, endPoint y: 347, distance: 75.0
click at [516, 347] on input "1 kiện phụ tùng" at bounding box center [581, 348] width 214 height 29
type input "1 kiện tải"
click at [879, 220] on div "Giao hàng Giao tận nơi" at bounding box center [959, 216] width 282 height 19
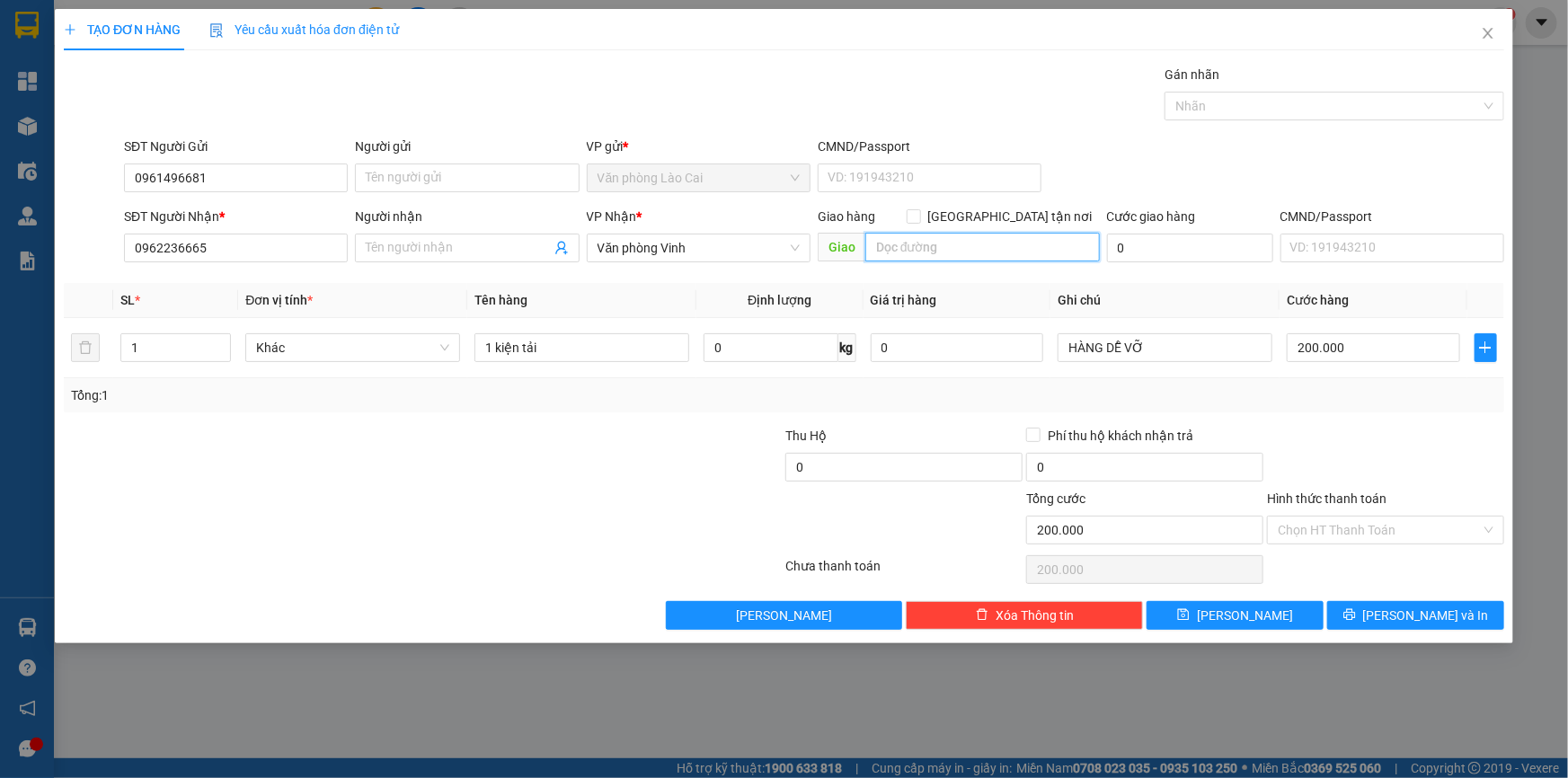
click at [898, 242] on input "text" at bounding box center [982, 247] width 235 height 29
type input "Yên Lý"
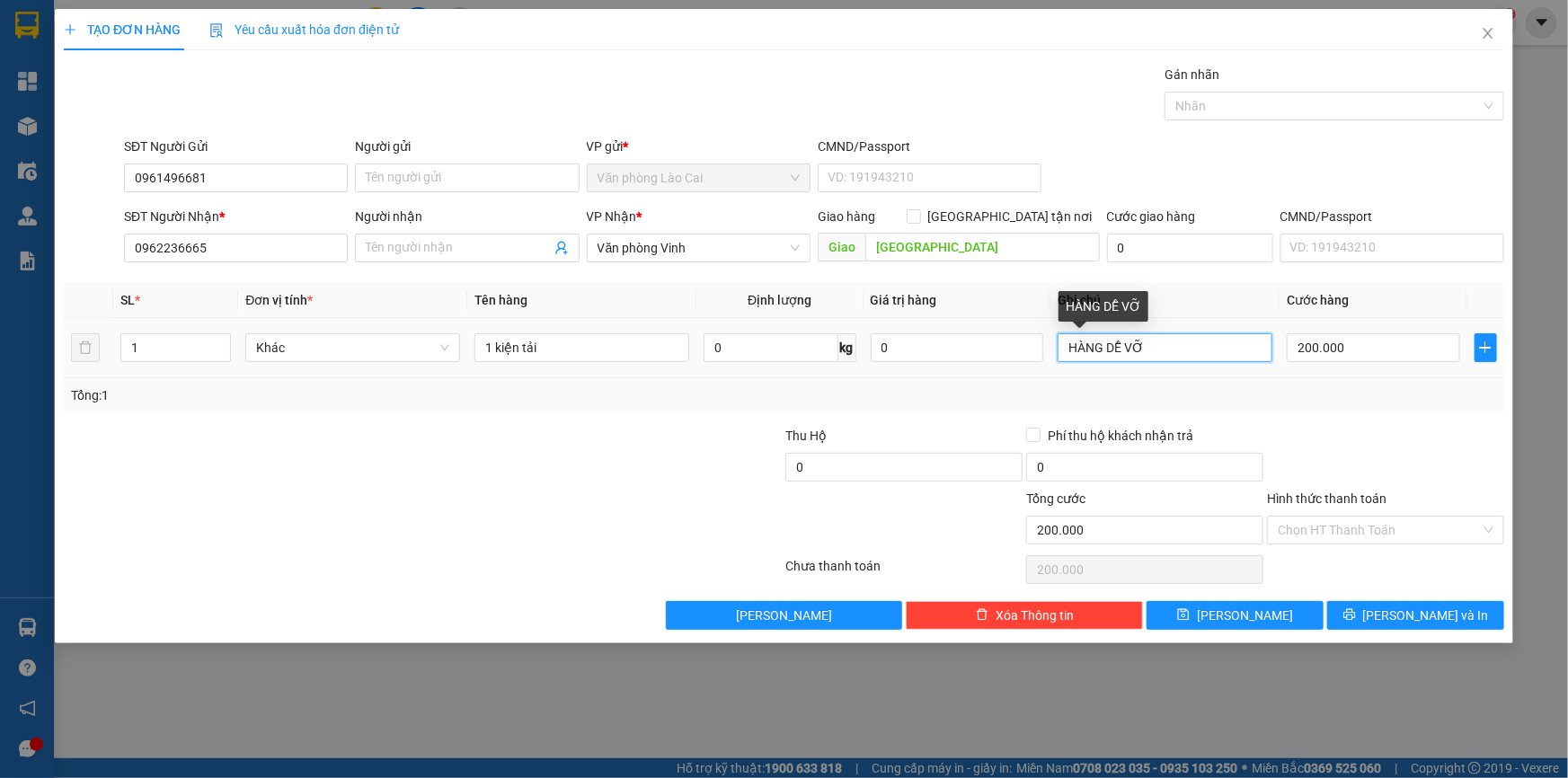
drag, startPoint x: 1176, startPoint y: 341, endPoint x: 1051, endPoint y: 337, distance: 125.1
click at [1051, 337] on td "HÀNG DỄ VỠ" at bounding box center [1164, 349] width 229 height 60
drag, startPoint x: 1173, startPoint y: 352, endPoint x: 1106, endPoint y: 352, distance: 67.0
click at [1106, 352] on input "gửi đi anh Sơn" at bounding box center [1165, 348] width 214 height 29
click at [1159, 352] on input "gửi đi anh Sơn" at bounding box center [1165, 348] width 214 height 29
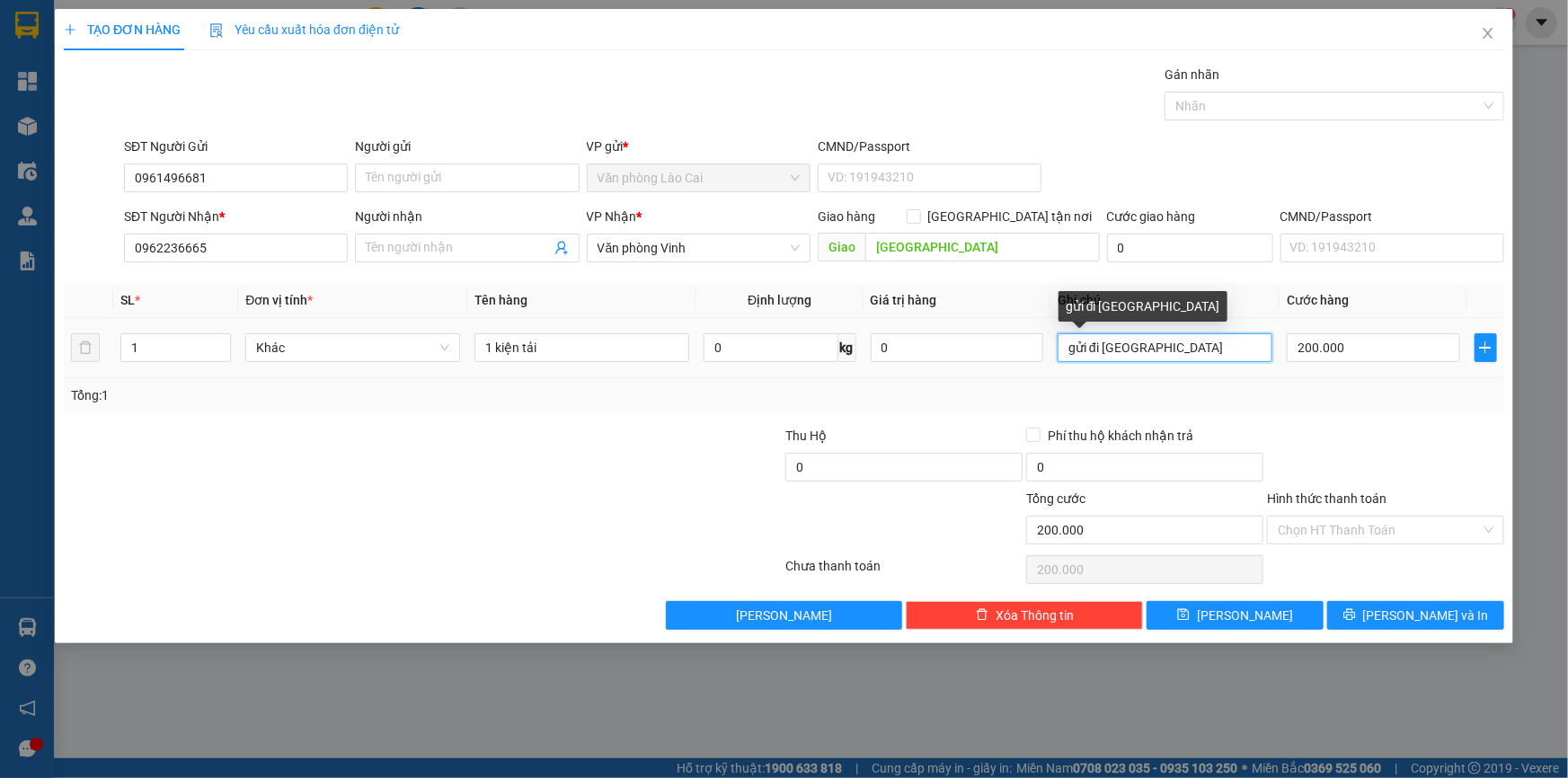
click at [1114, 349] on input "gửi đi anh Sơn" at bounding box center [1165, 348] width 214 height 29
click at [1109, 348] on input "gửi đi anh Sơn" at bounding box center [1165, 348] width 214 height 29
type input "gửi đi Anh Sơn"
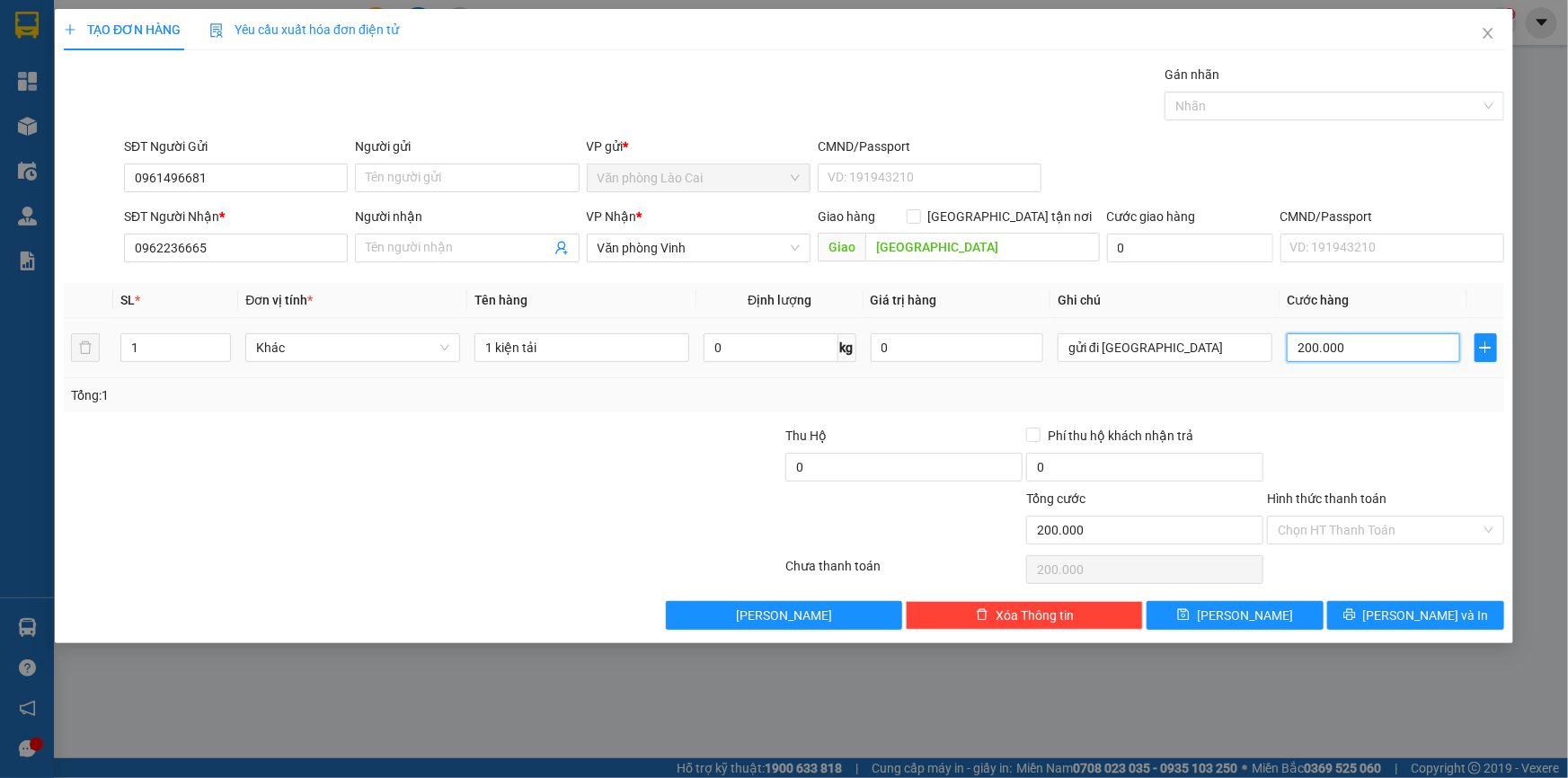
click at [1301, 346] on input "200.000" at bounding box center [1373, 348] width 173 height 29
click at [1281, 614] on button "[PERSON_NAME]" at bounding box center [1235, 615] width 177 height 29
type input "0"
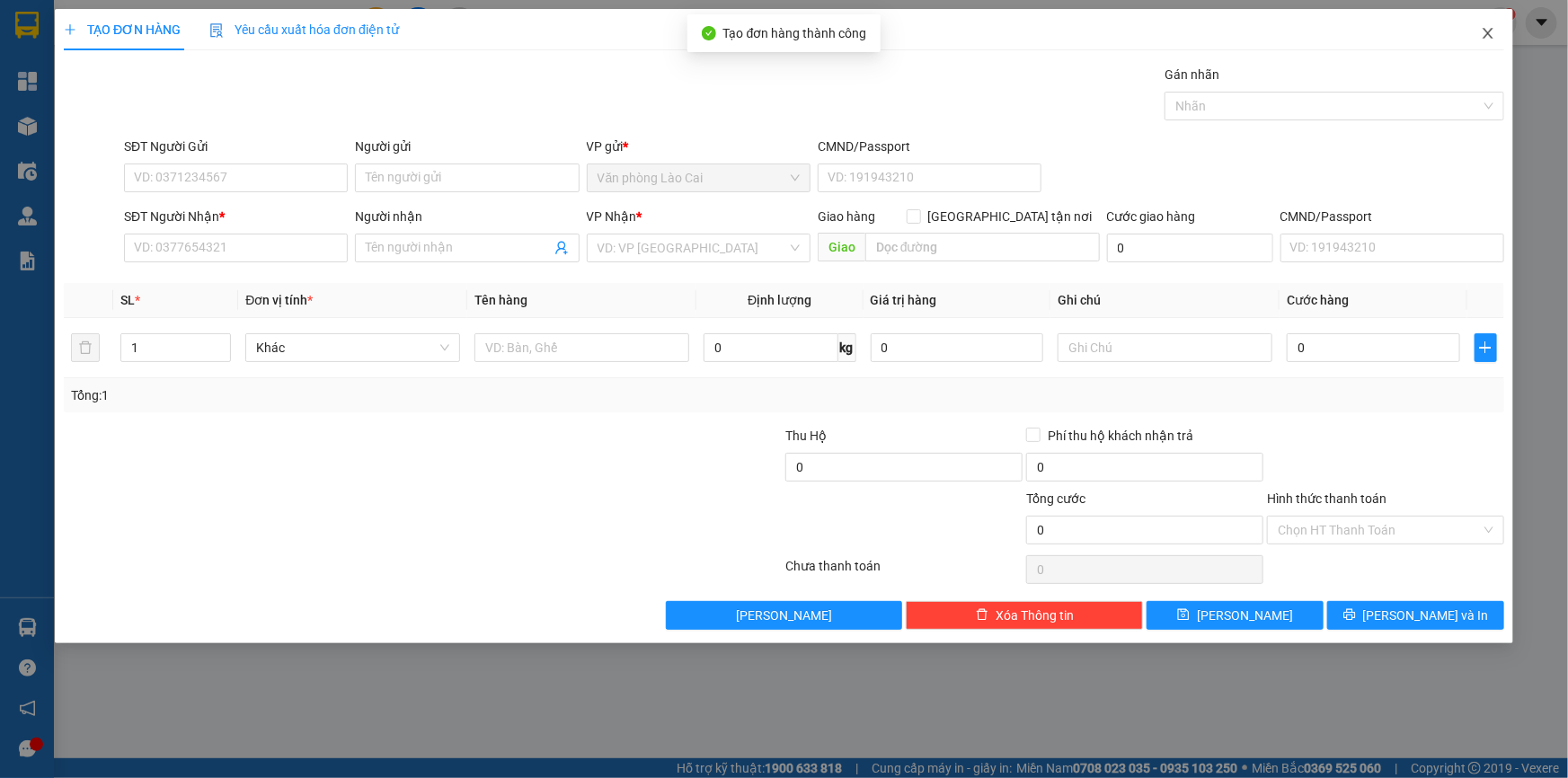
click at [1491, 40] on icon "close" at bounding box center [1487, 33] width 15 height 15
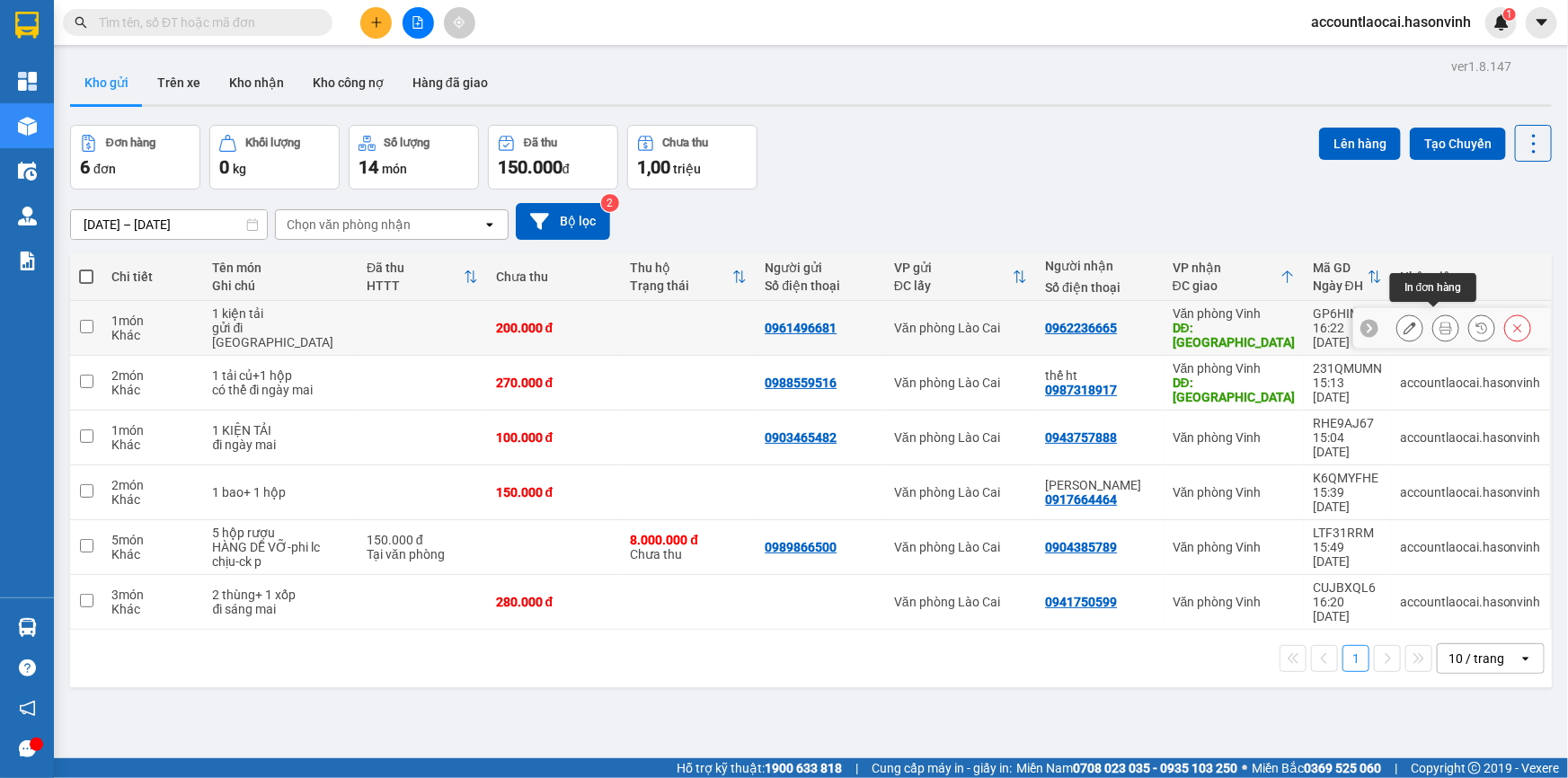
click at [1439, 321] on icon at bounding box center [1445, 327] width 13 height 13
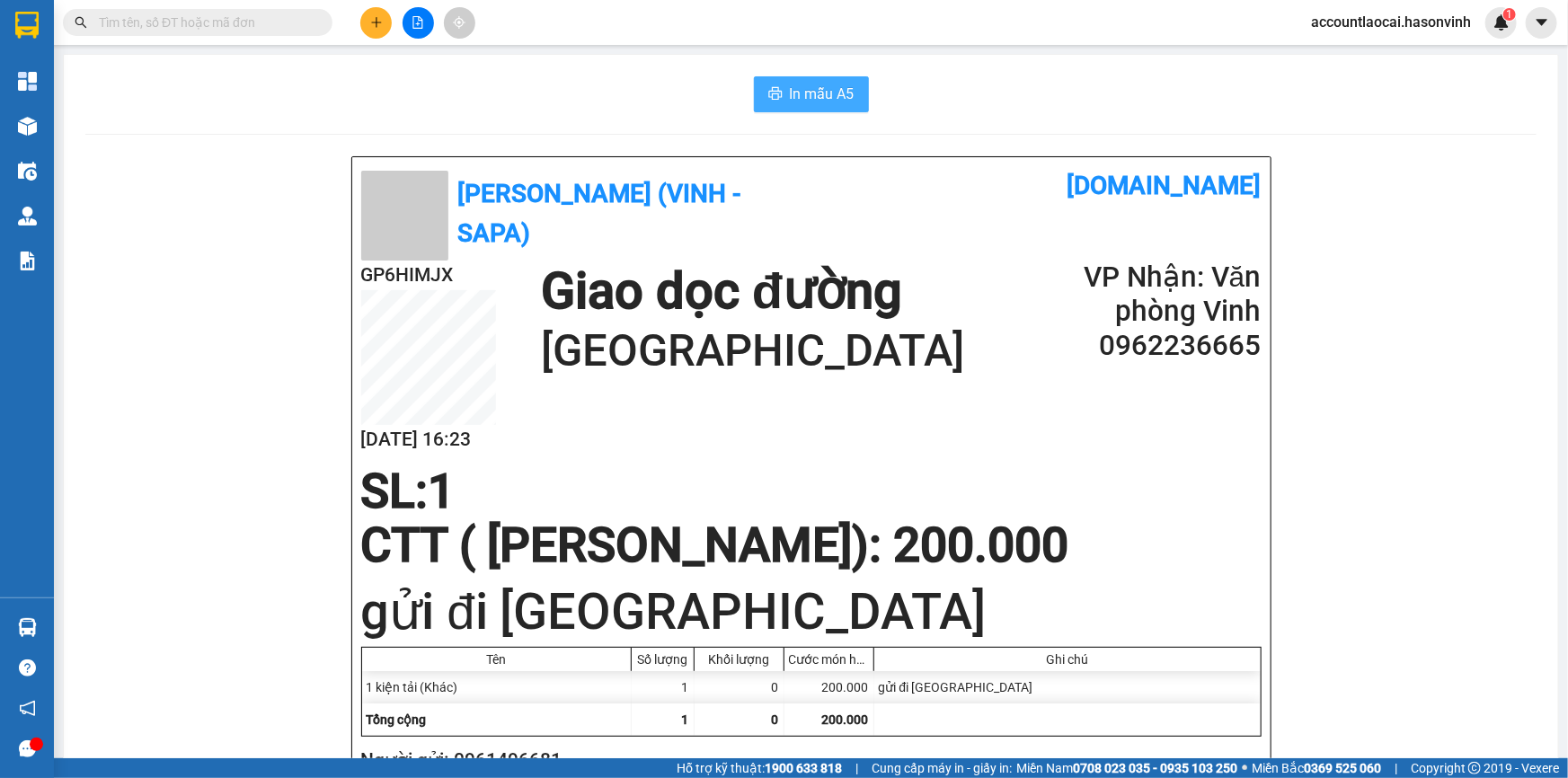
click at [852, 88] on button "In mẫu A5" at bounding box center [811, 93] width 115 height 36
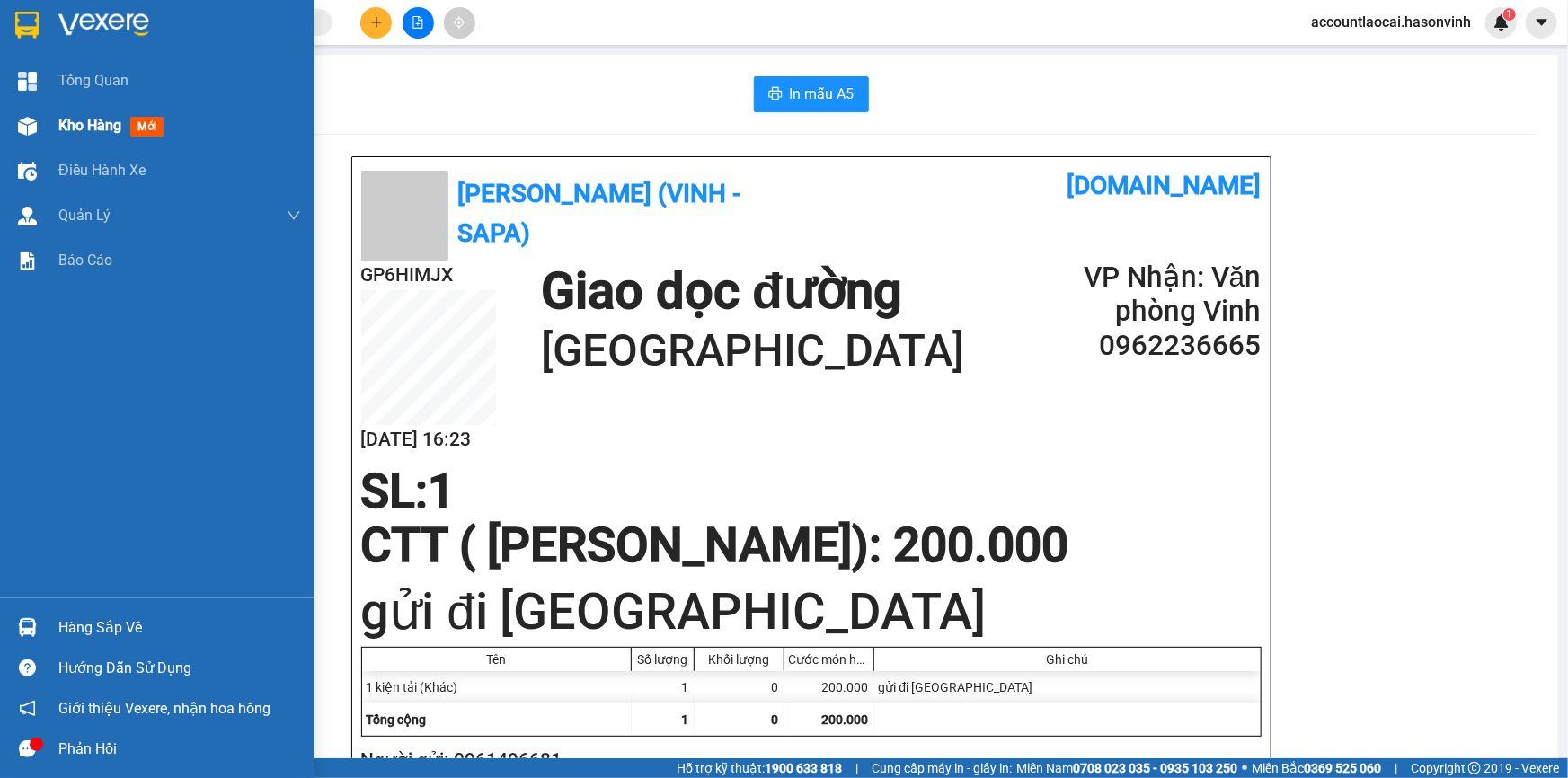
click at [29, 127] on img at bounding box center [26, 126] width 19 height 19
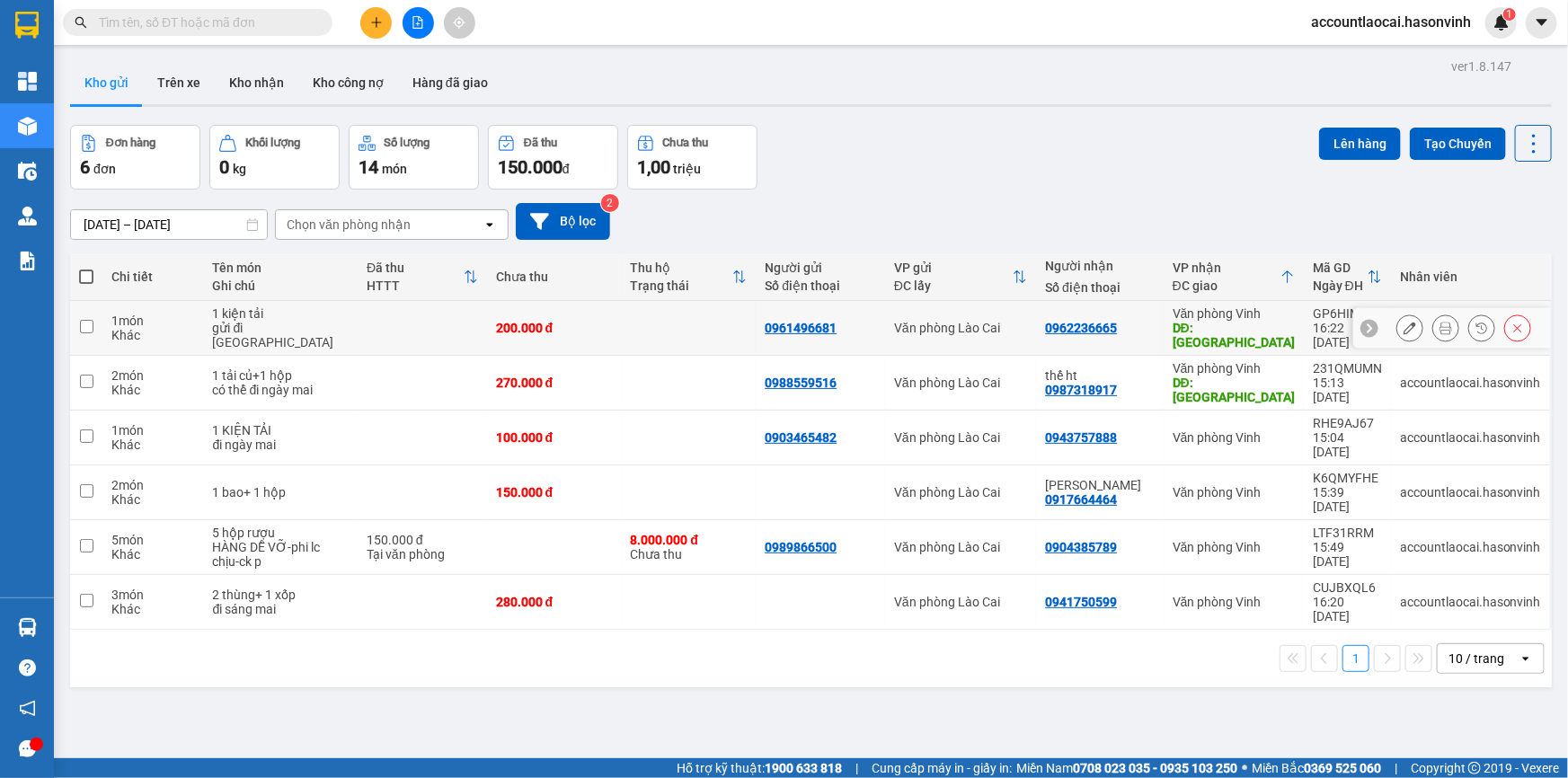
click at [1366, 323] on icon at bounding box center [1369, 328] width 6 height 10
click at [1240, 316] on div "Văn phòng Vinh" at bounding box center [1233, 314] width 122 height 15
checkbox input "true"
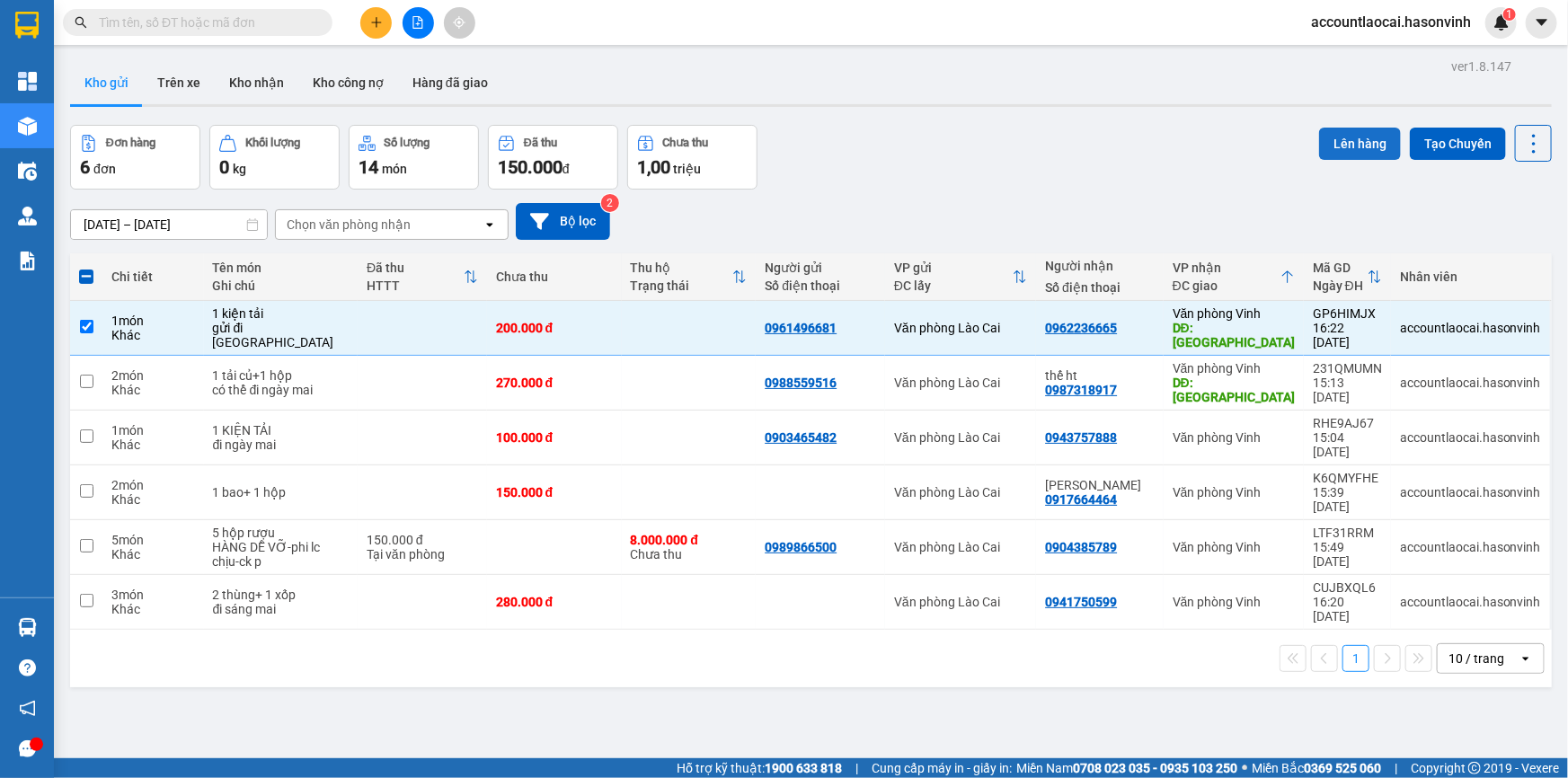
click at [1340, 153] on button "Lên hàng" at bounding box center [1360, 143] width 82 height 32
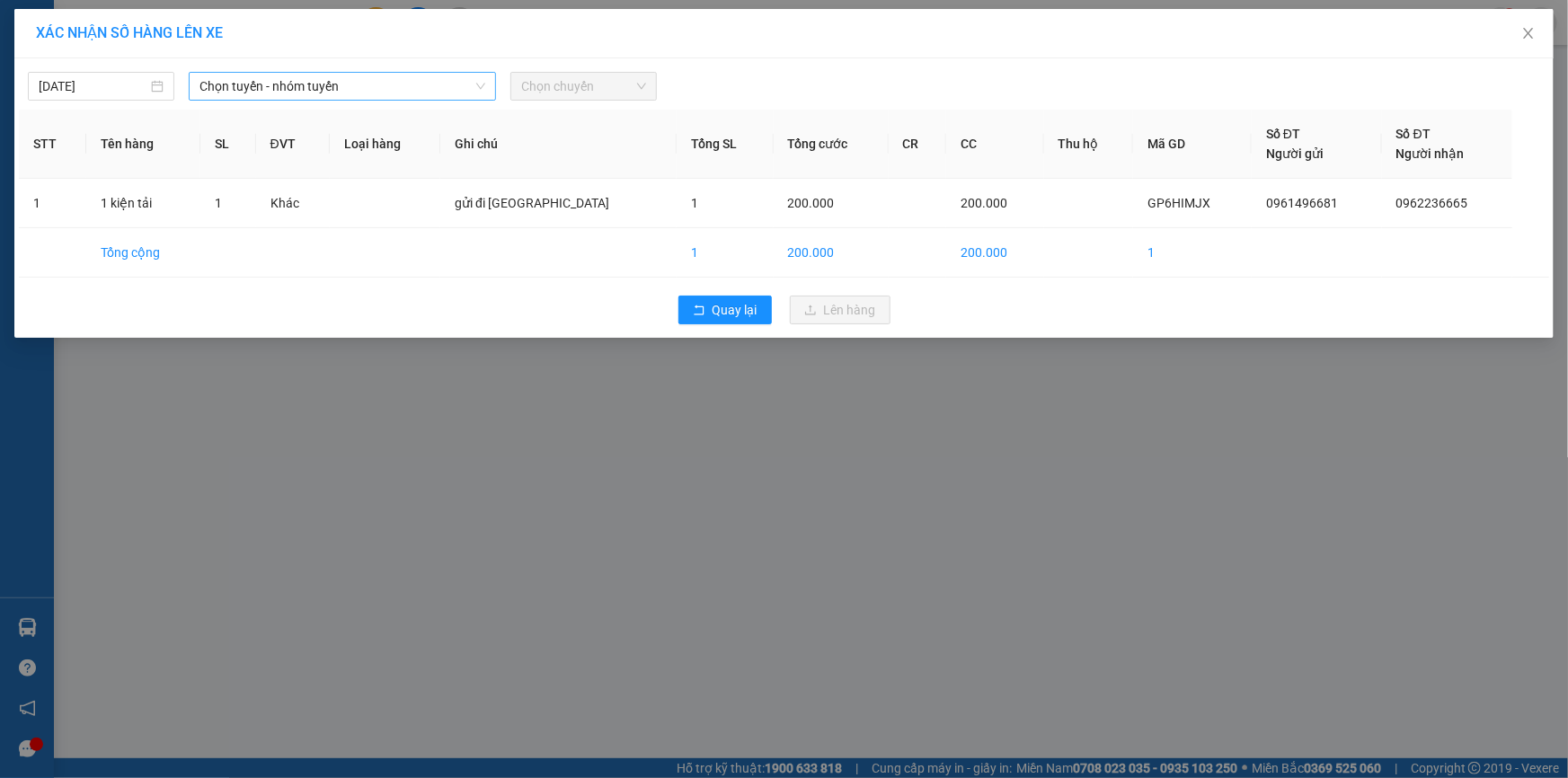
click at [241, 98] on span "Chọn tuyến - nhóm tuyến" at bounding box center [342, 87] width 285 height 27
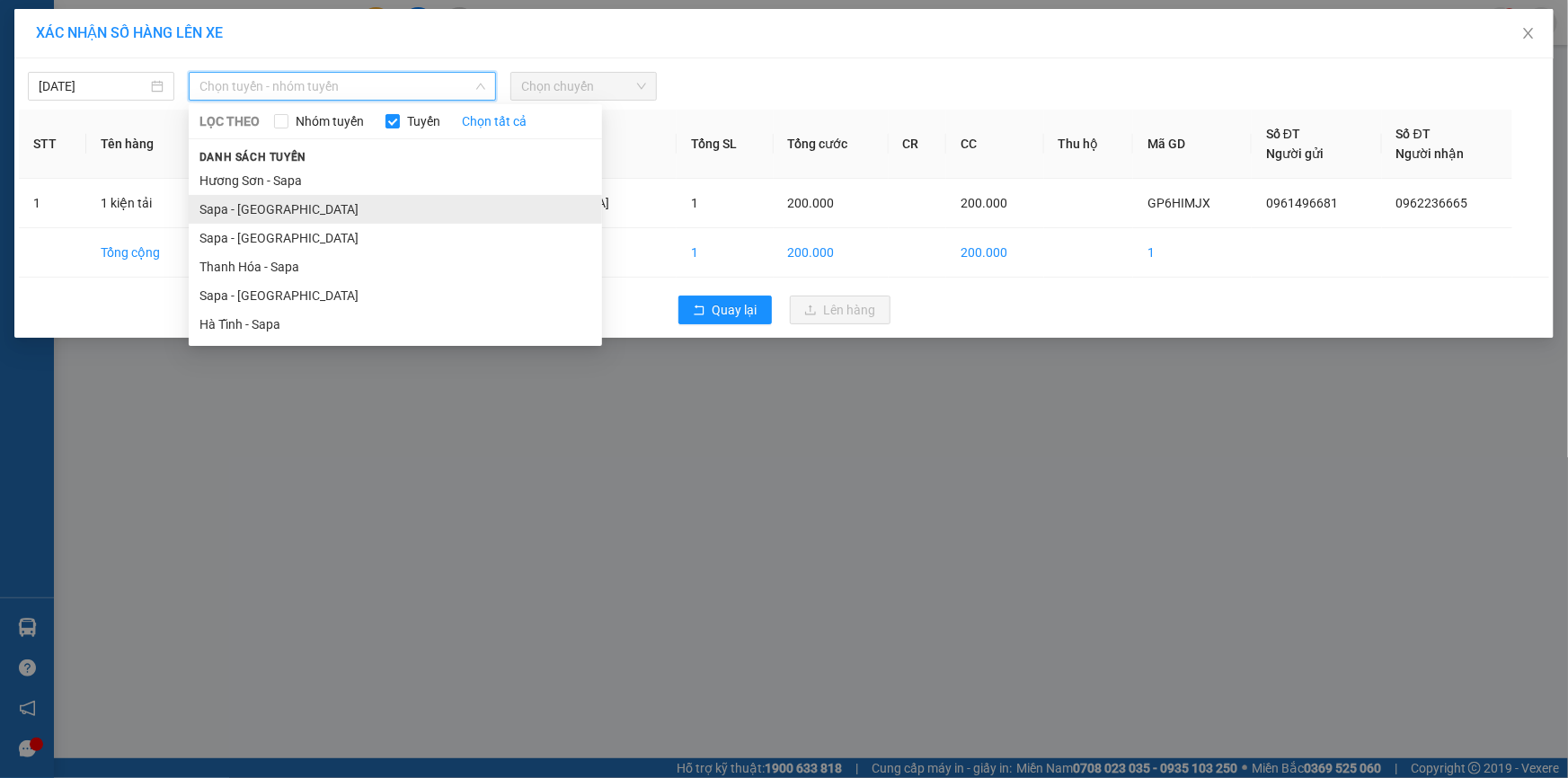
click at [254, 205] on li "Sapa - [GEOGRAPHIC_DATA]" at bounding box center [395, 209] width 413 height 29
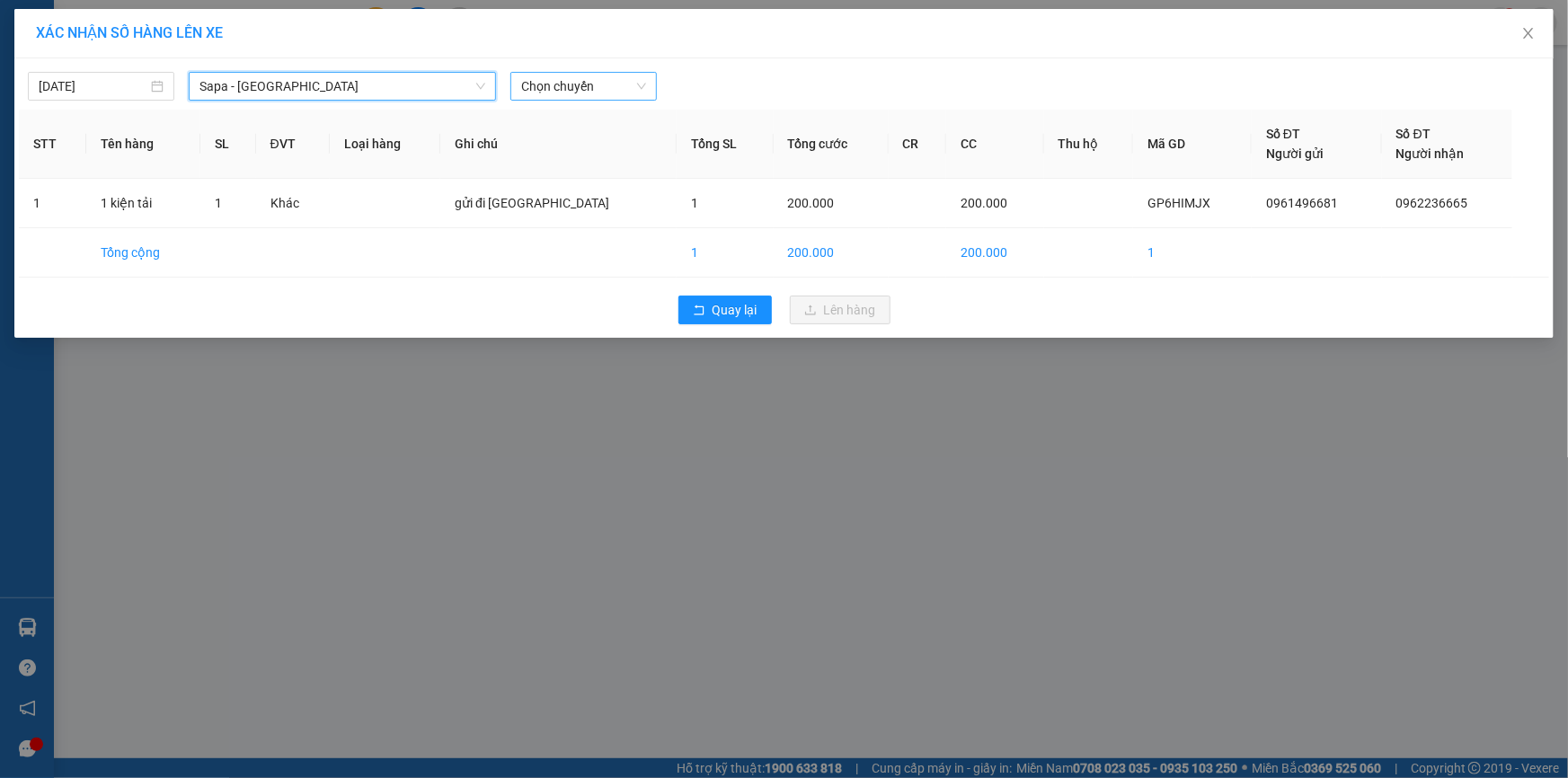
click at [634, 87] on span "Chọn chuyến" at bounding box center [583, 87] width 125 height 27
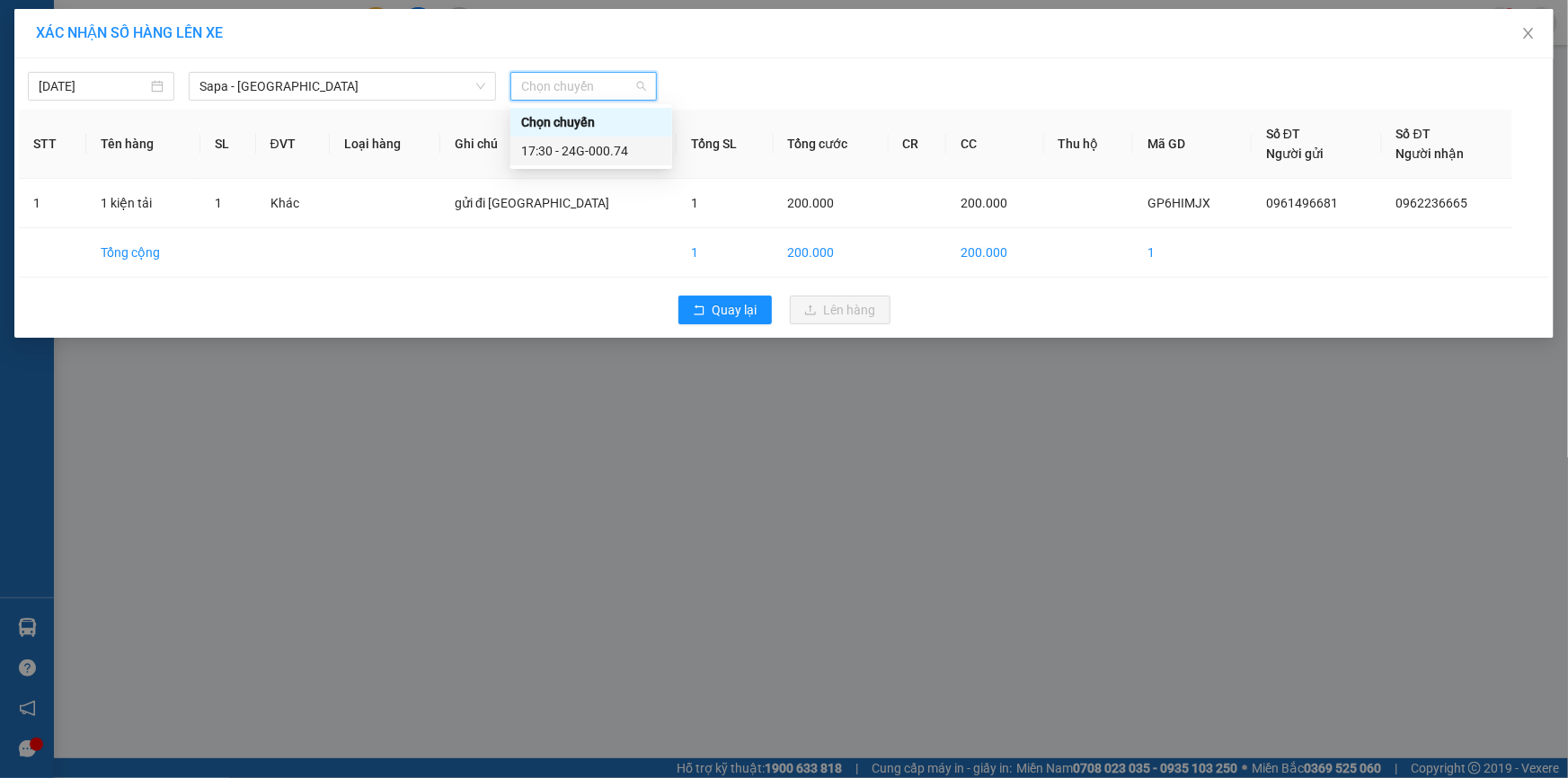
click at [609, 157] on div "17:30 - 24G-000.74" at bounding box center [591, 151] width 140 height 19
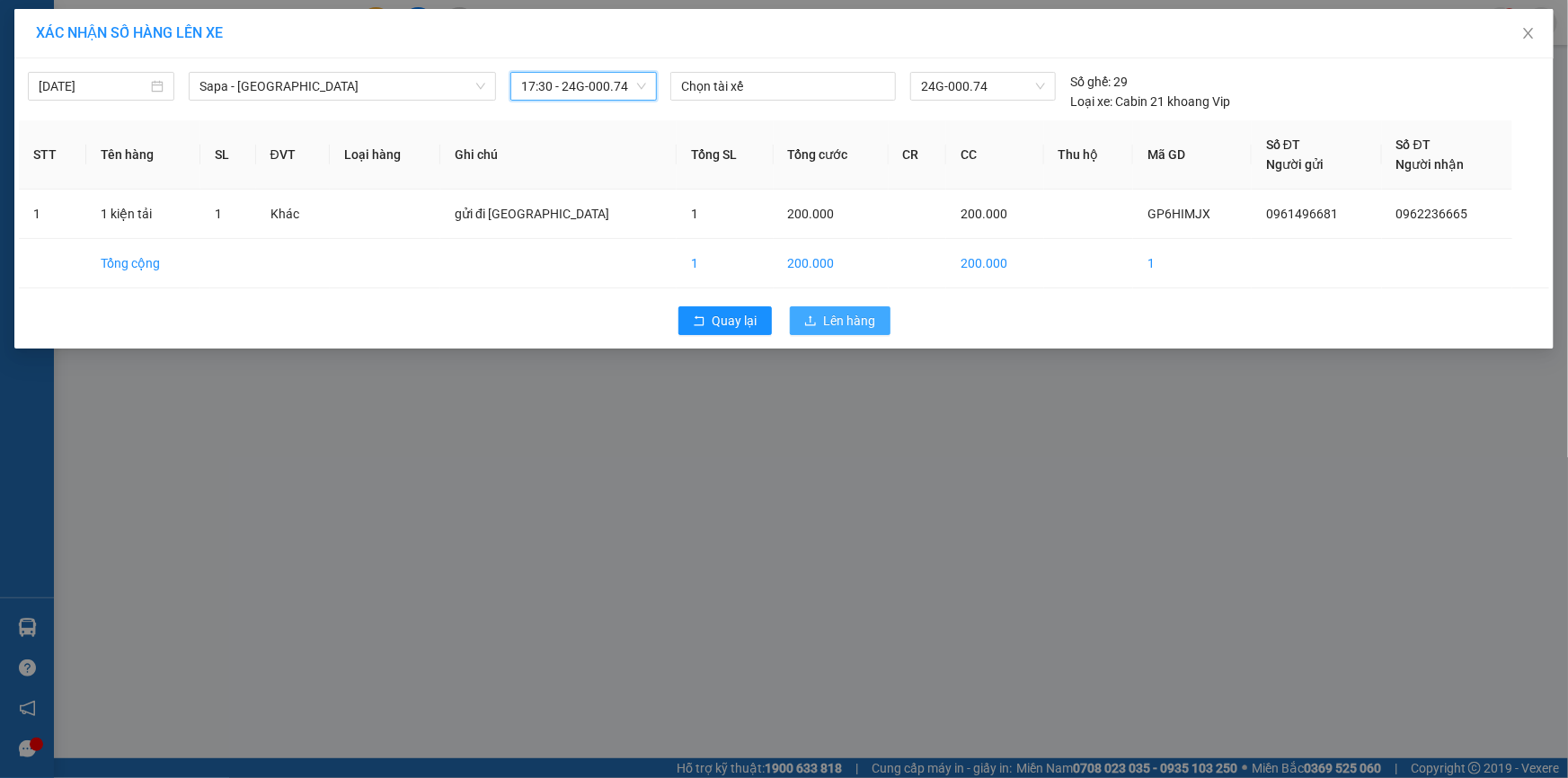
click at [825, 323] on span "Lên hàng" at bounding box center [850, 320] width 53 height 19
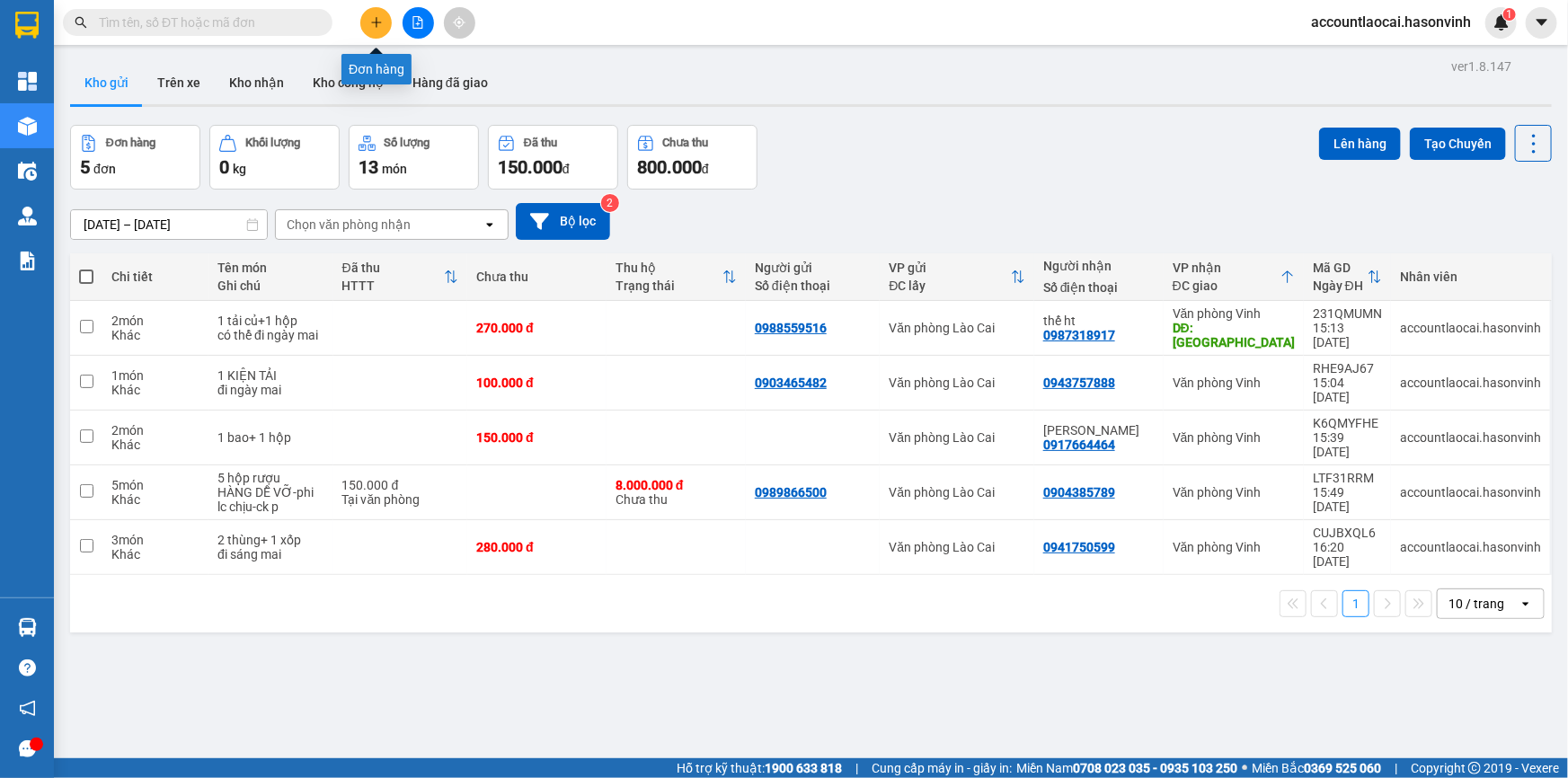
click at [368, 28] on button at bounding box center [376, 22] width 31 height 31
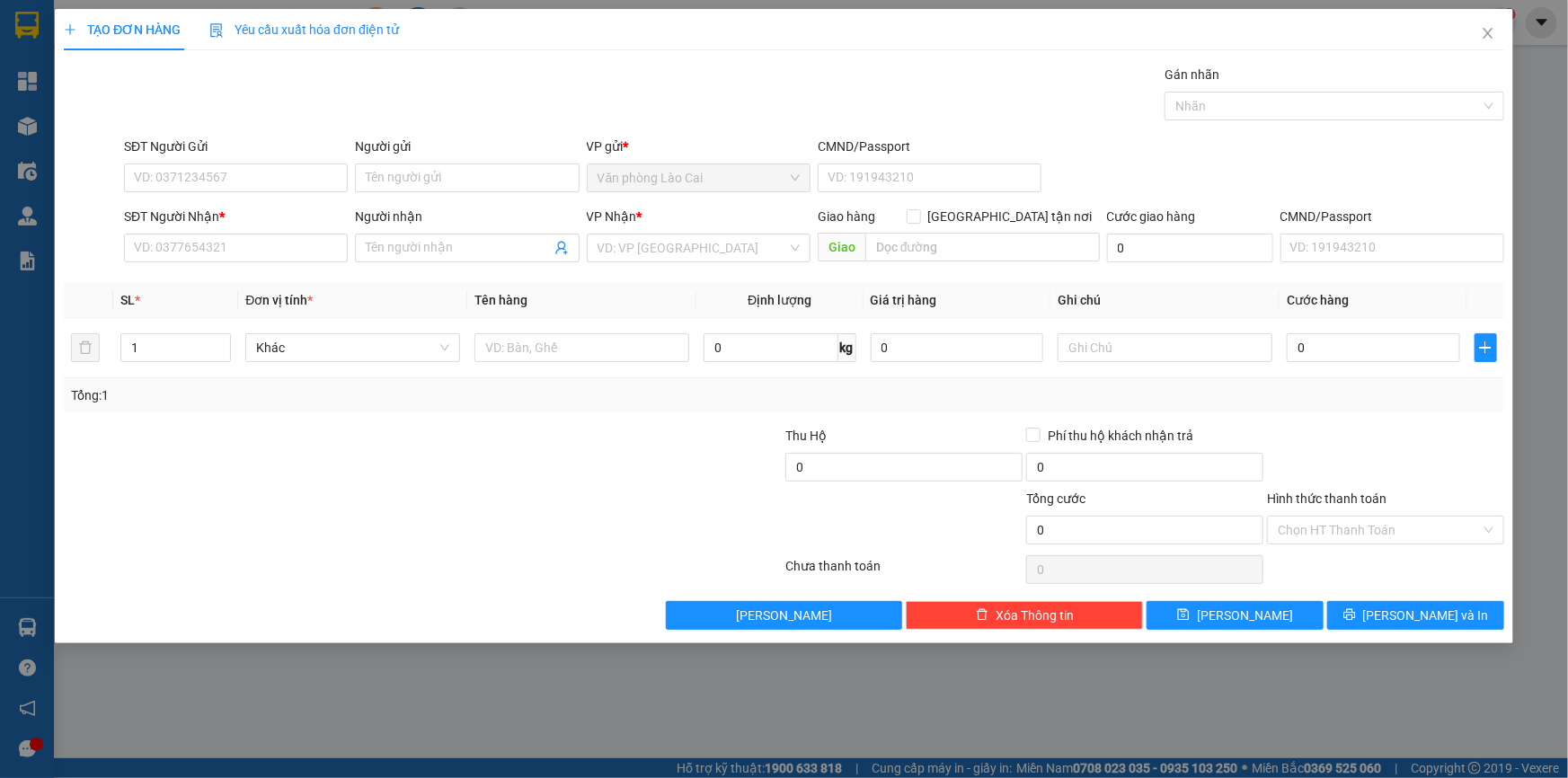
click at [243, 232] on div "SĐT Người Nhận *" at bounding box center [236, 220] width 224 height 27
click at [253, 244] on input "SĐT Người Nhận *" at bounding box center [236, 248] width 224 height 29
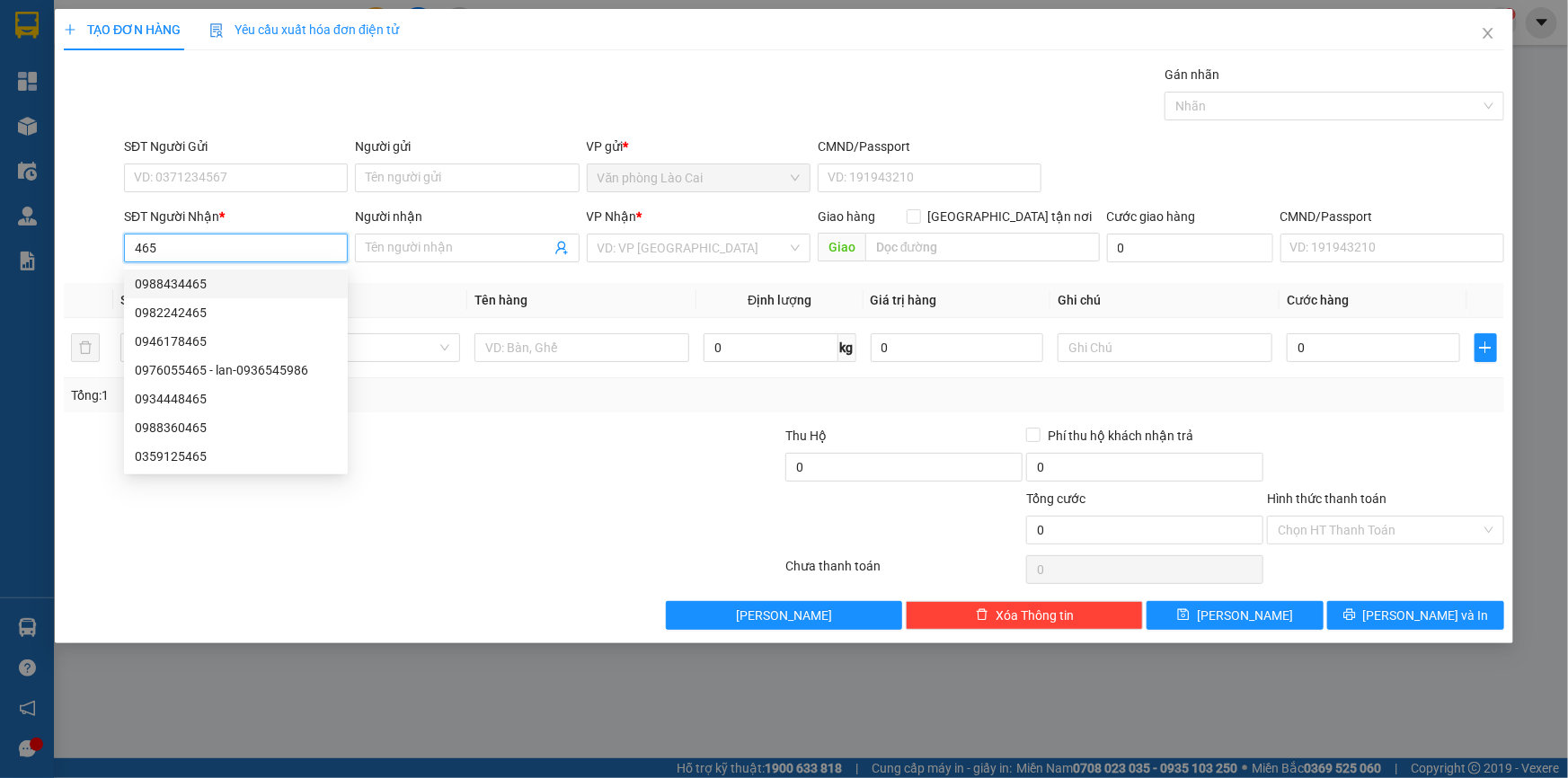
click at [223, 271] on div "0988434465" at bounding box center [236, 284] width 224 height 29
type input "0988434465"
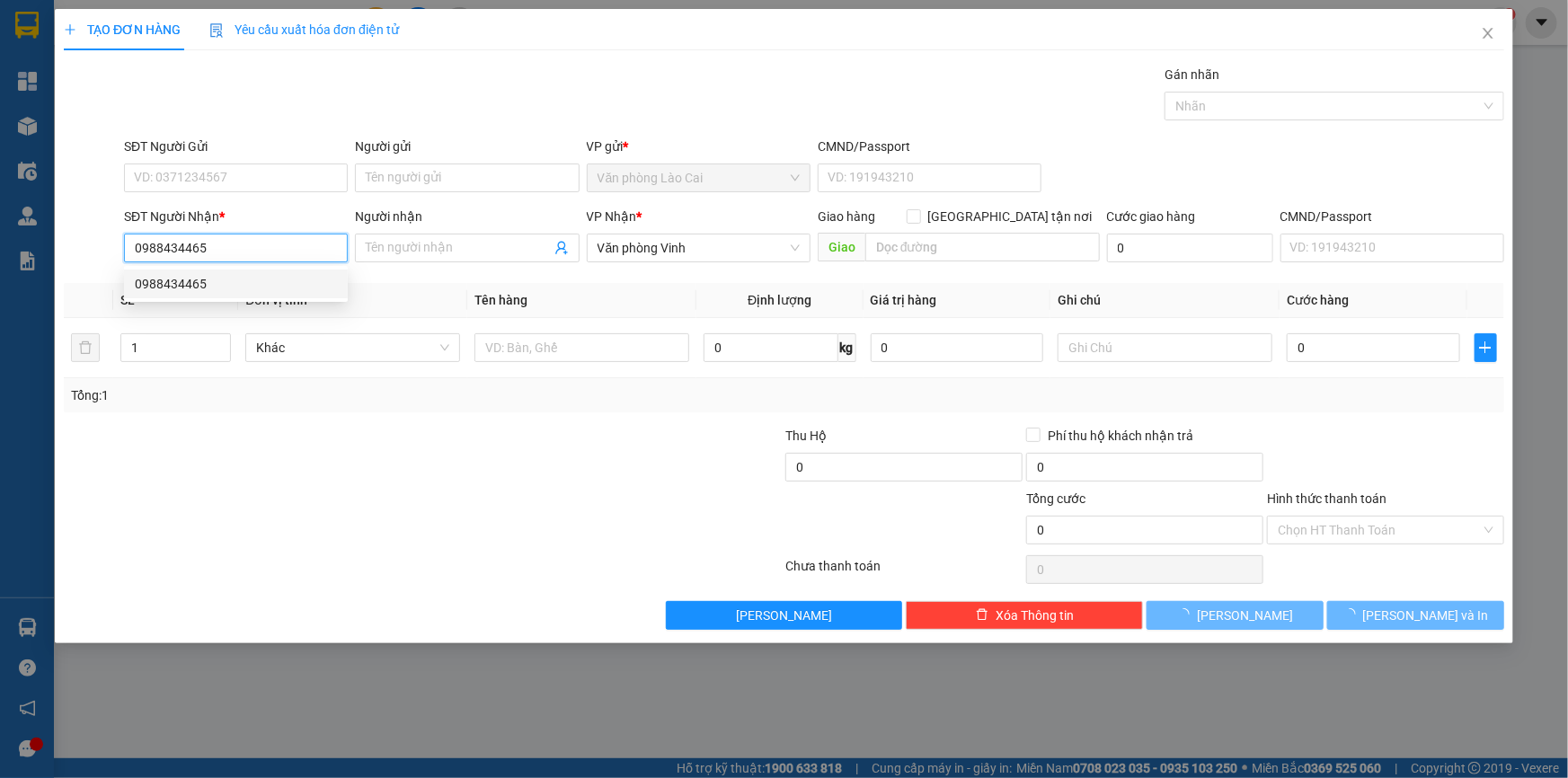
type input "100.000"
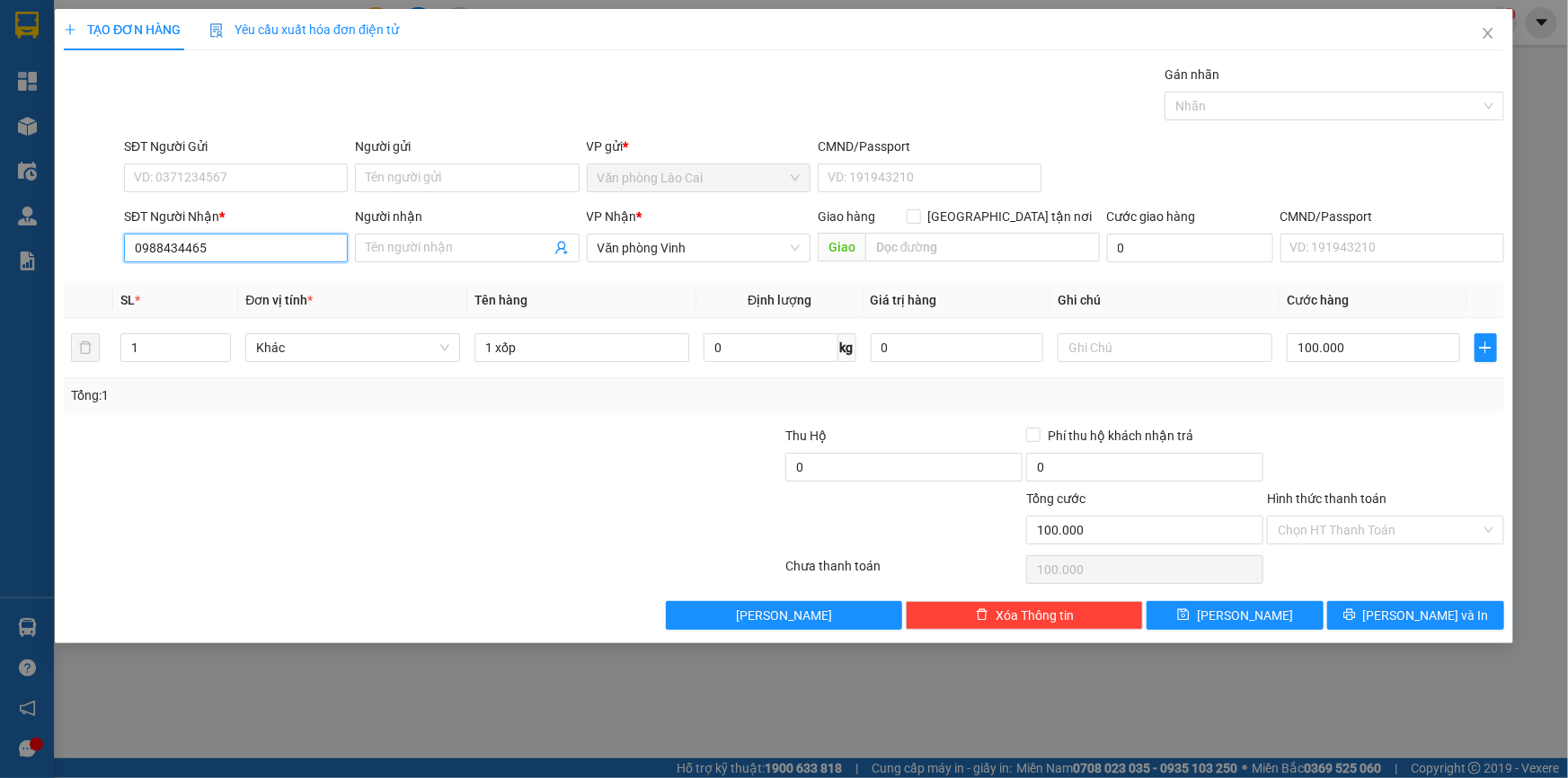
drag, startPoint x: 182, startPoint y: 247, endPoint x: 0, endPoint y: 205, distance: 186.8
click at [0, 205] on div "TẠO ĐƠN HÀNG Yêu cầu xuất hóa đơn điện tử Transit Pickup Surcharge Ids Transit …" at bounding box center [784, 389] width 1568 height 778
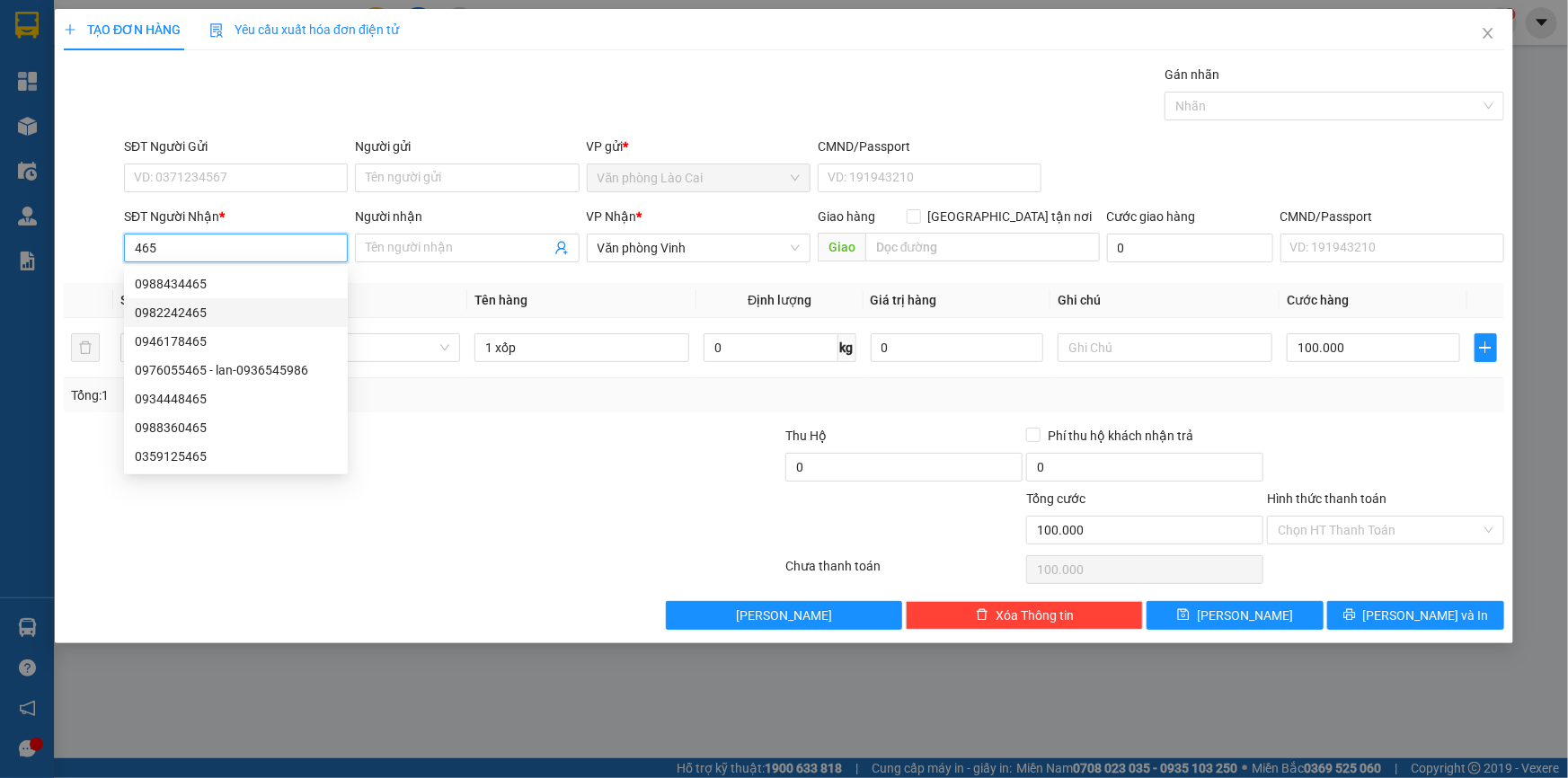
click at [189, 309] on div "0982242465" at bounding box center [236, 313] width 203 height 19
type input "0982242465"
type input "quảng xương"
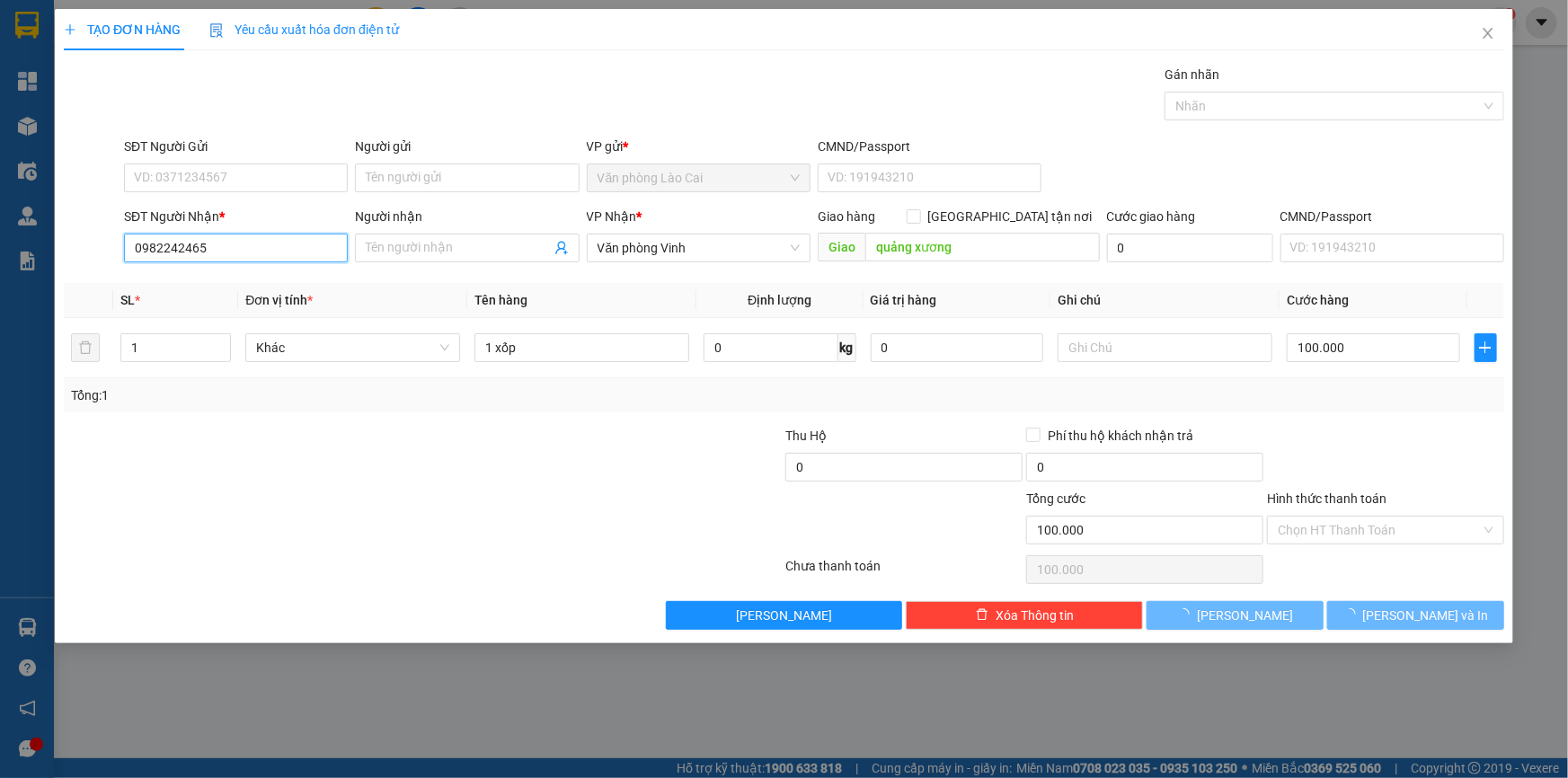
type input "120.000"
drag, startPoint x: 226, startPoint y: 238, endPoint x: 93, endPoint y: 238, distance: 133.0
click at [93, 238] on div "SĐT Người Nhận * 0982242465 0982242465 Người nhận Tên người nhận VP Nhận * Văn …" at bounding box center [784, 238] width 1444 height 63
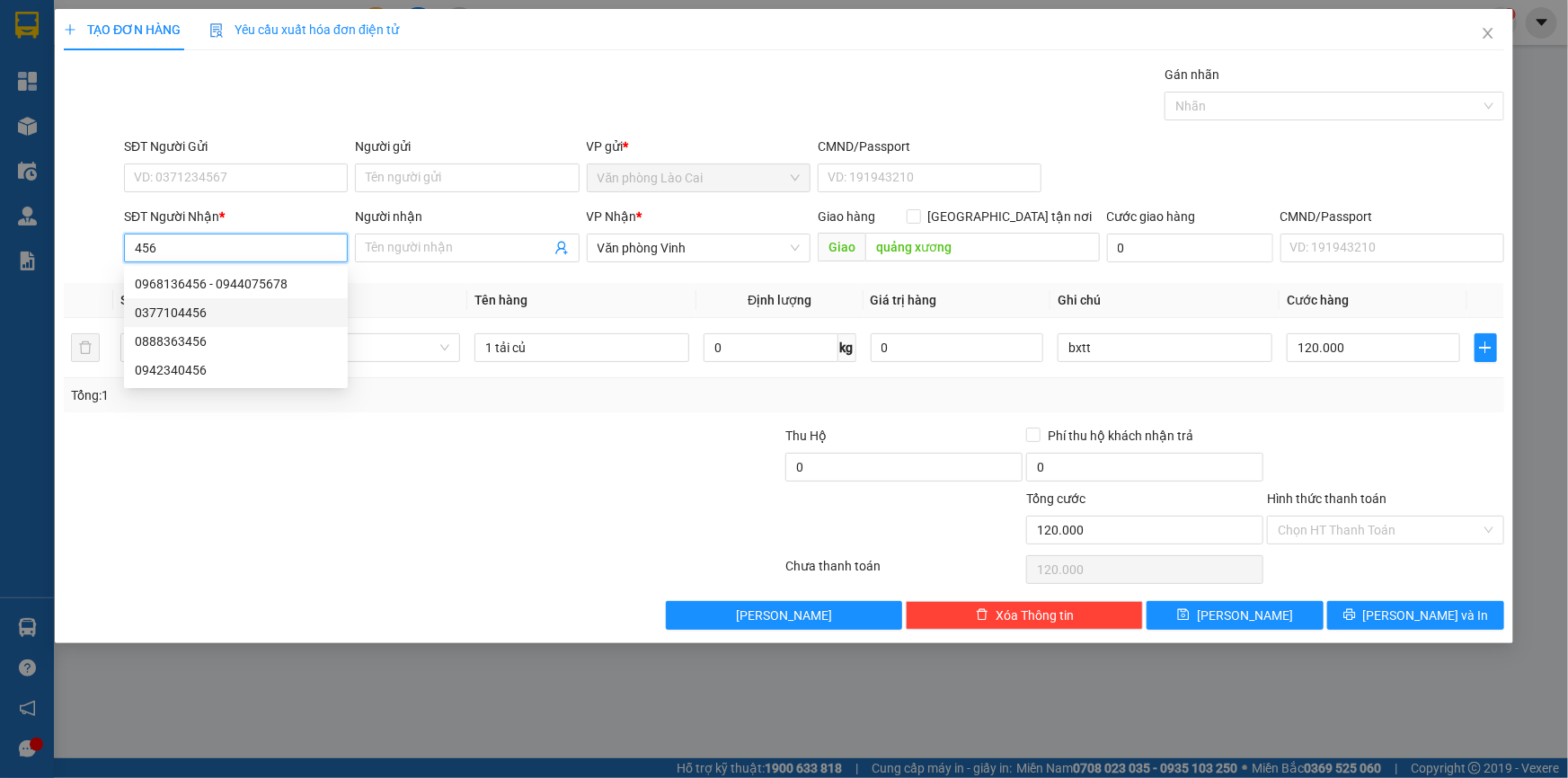
click at [276, 318] on div "0377104456" at bounding box center [236, 313] width 203 height 19
type input "0377104456"
type input "hà tĩnh"
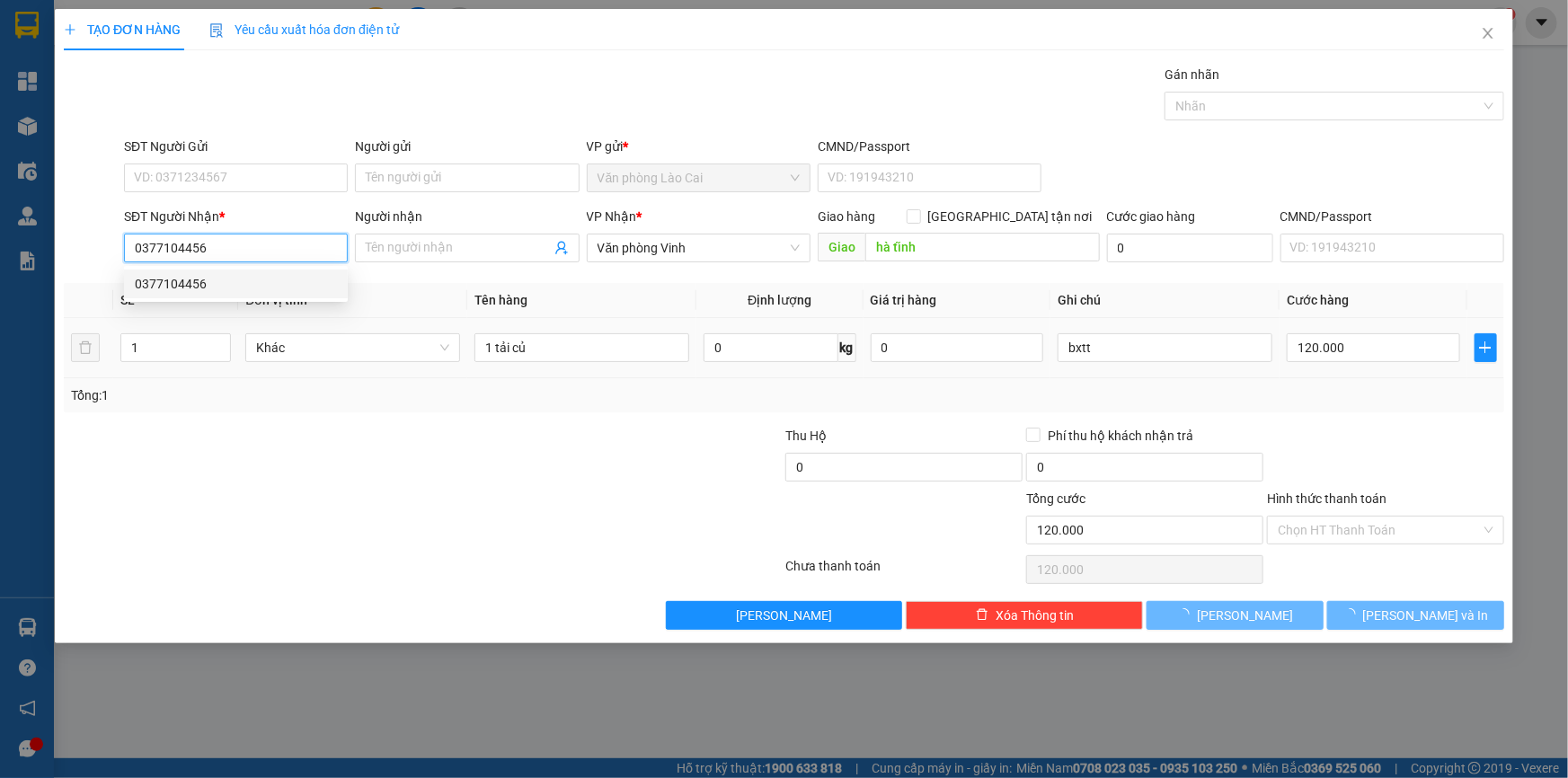
type input "100.000"
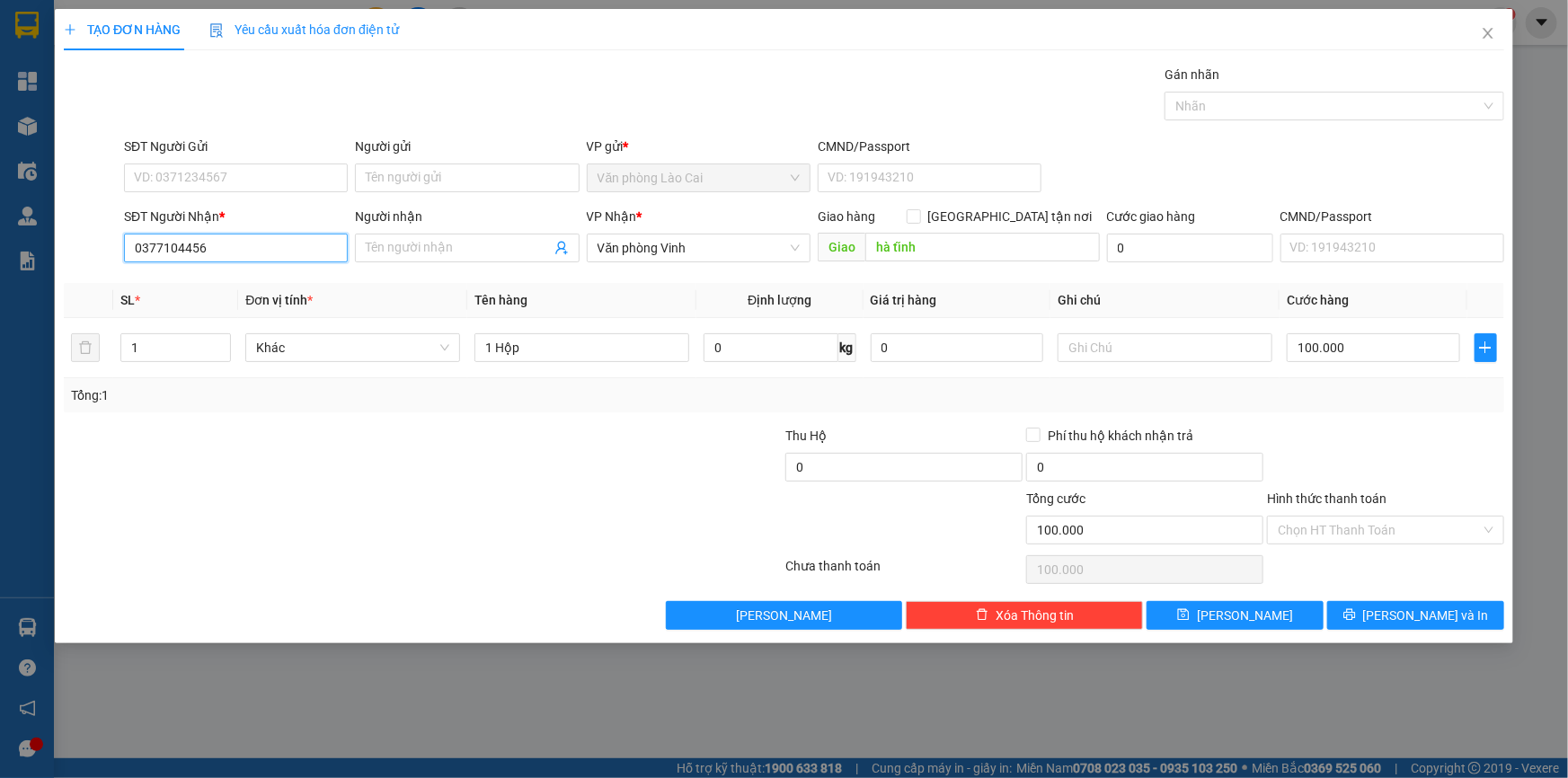
drag, startPoint x: 216, startPoint y: 246, endPoint x: 0, endPoint y: 207, distance: 219.5
click at [0, 207] on div "TẠO ĐƠN HÀNG Yêu cầu xuất hóa đơn điện tử Transit Pickup Surcharge Ids Transit …" at bounding box center [784, 389] width 1568 height 778
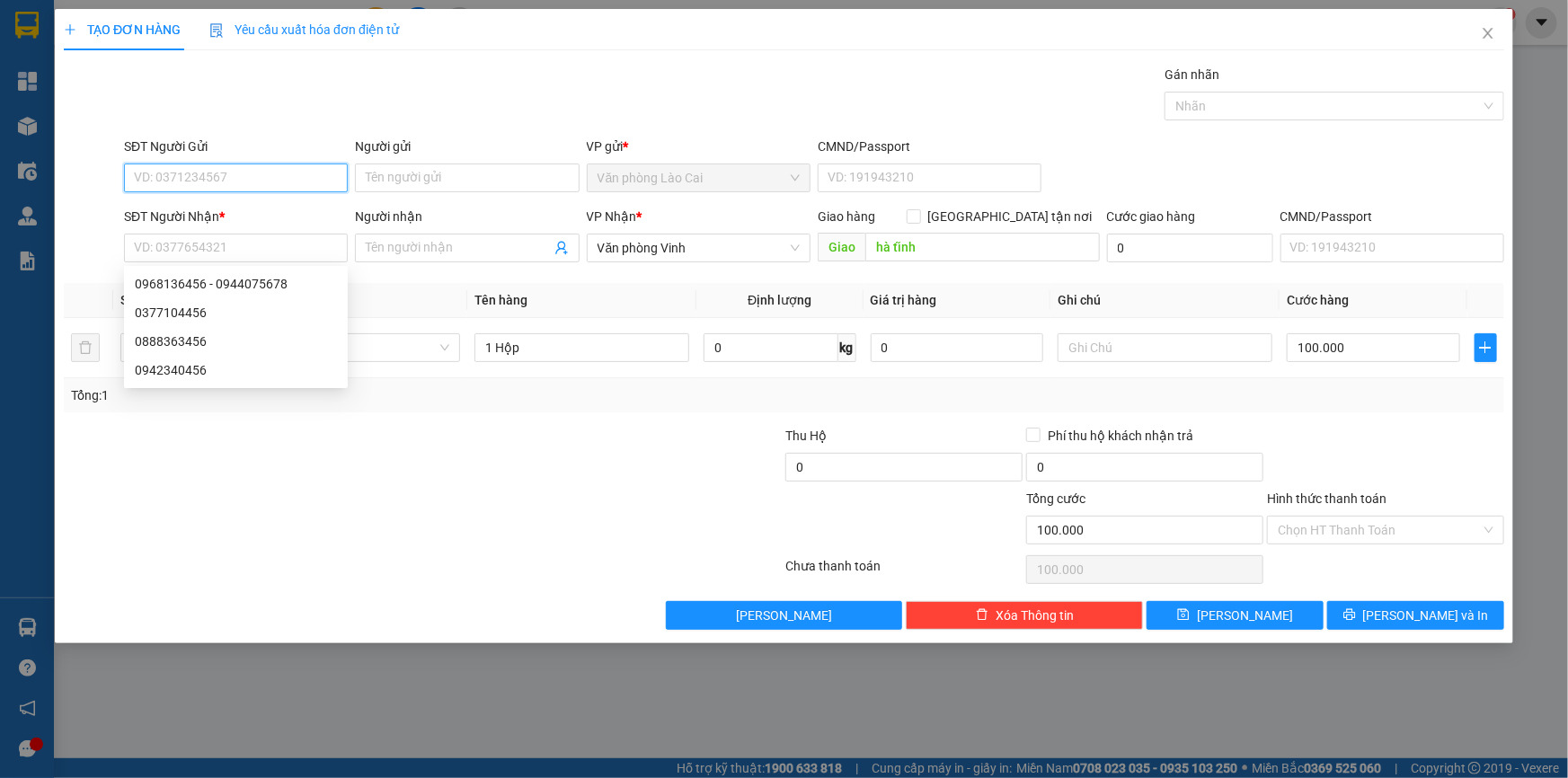
click at [249, 172] on input "SĐT Người Gửi" at bounding box center [236, 178] width 224 height 29
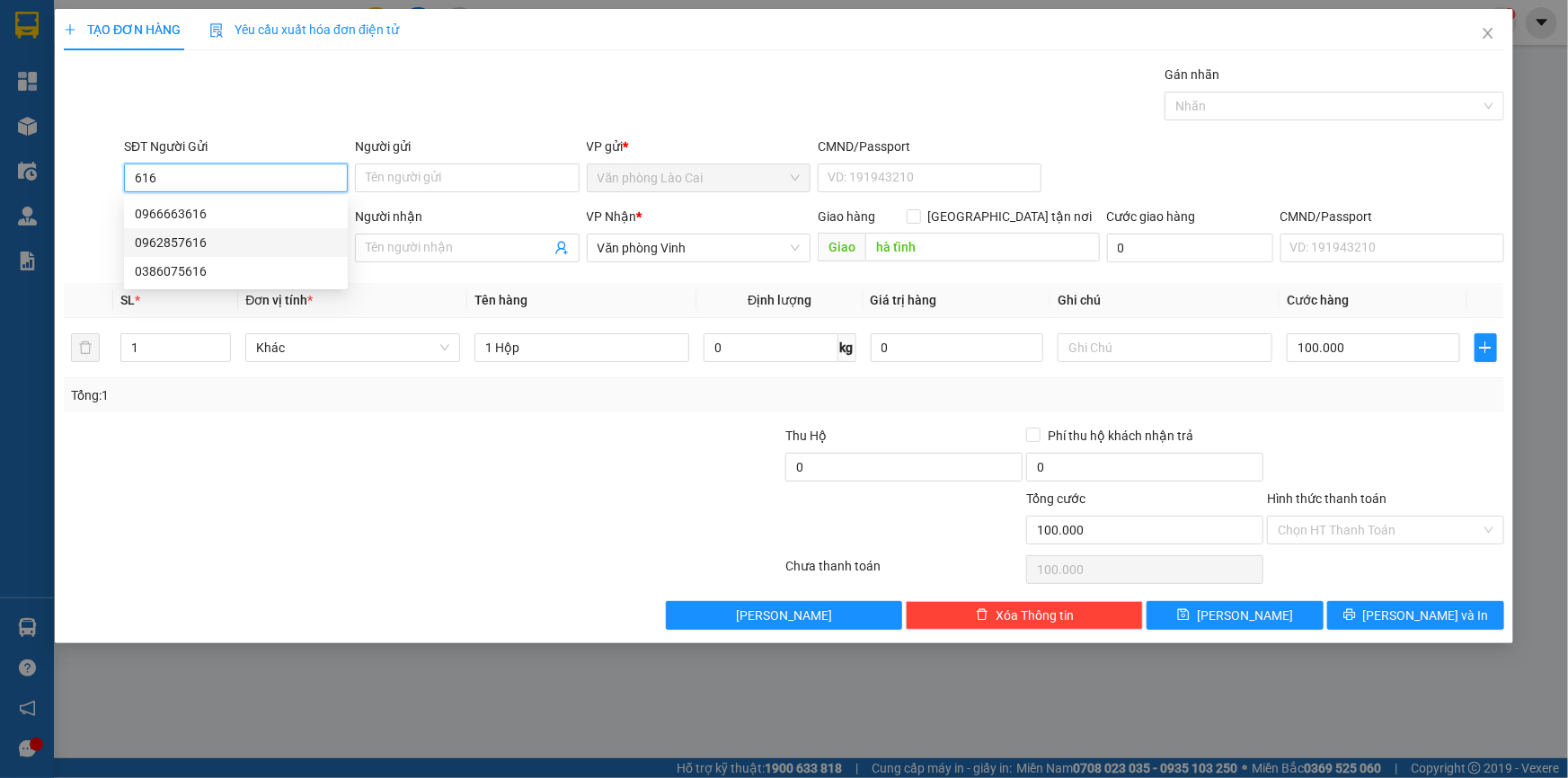
click at [218, 235] on div "0962857616" at bounding box center [236, 242] width 203 height 19
type input "0962857616"
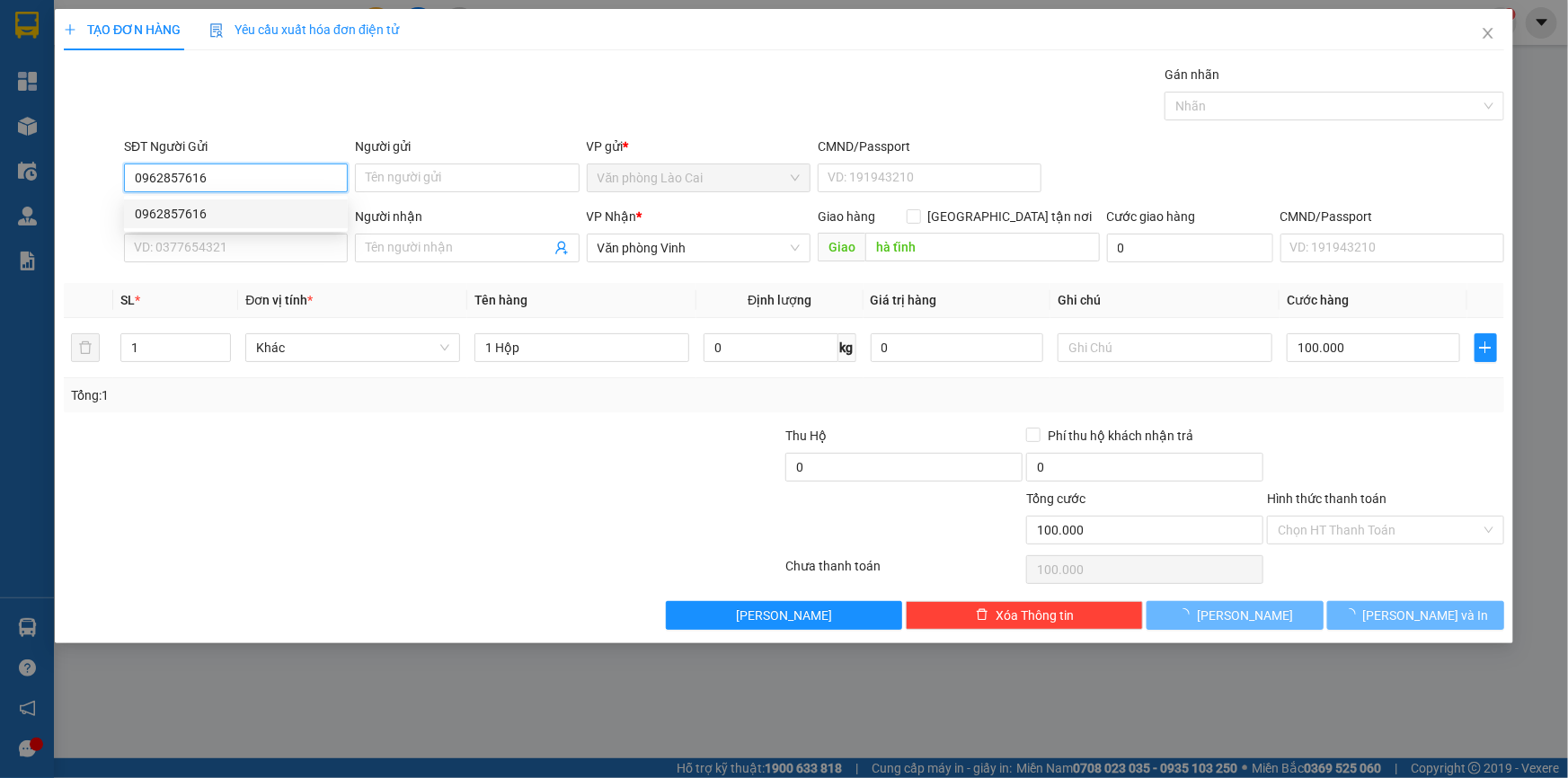
type input "160.000"
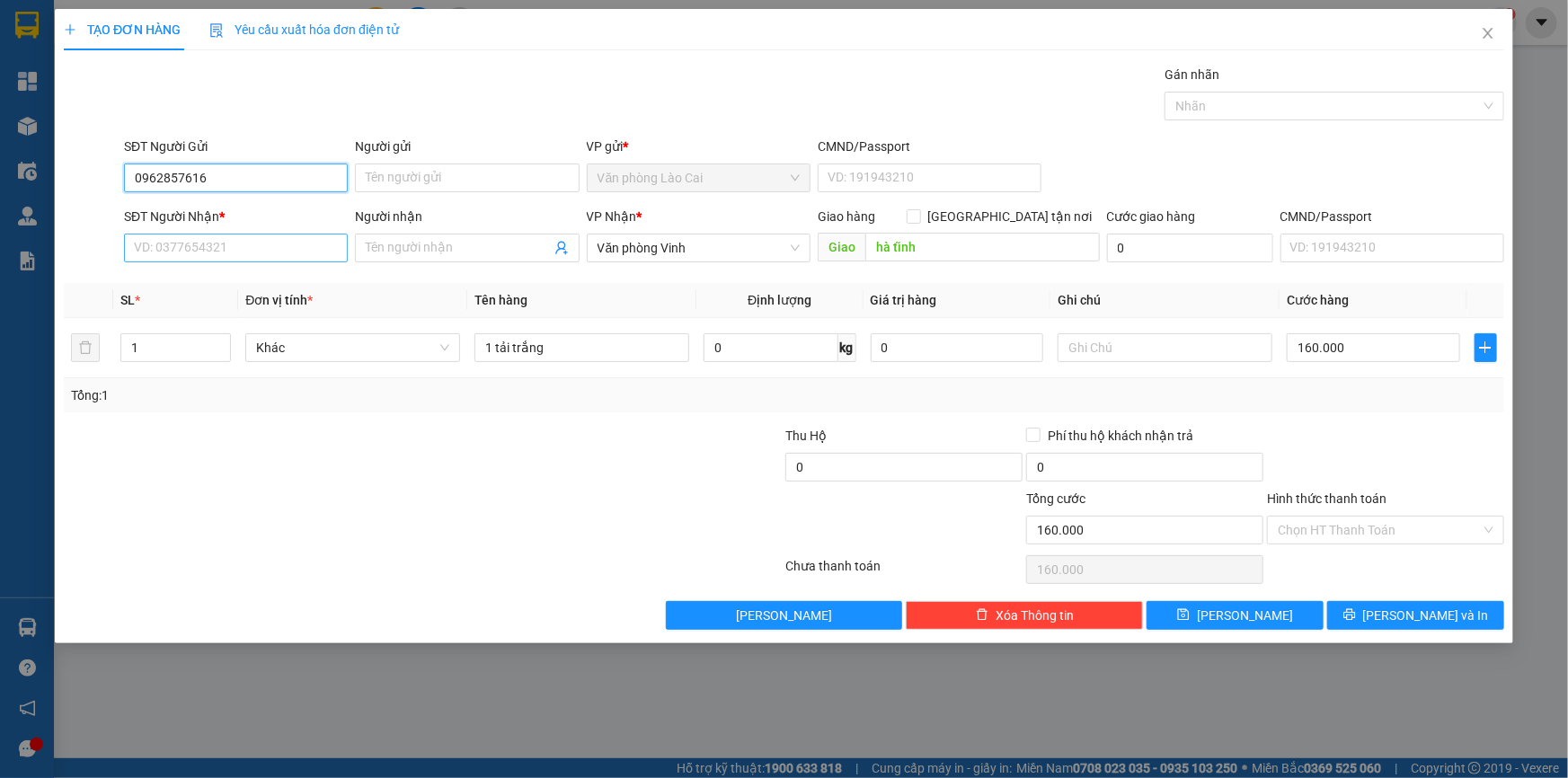
type input "0962857616"
click at [195, 236] on input "SĐT Người Nhận *" at bounding box center [236, 248] width 224 height 29
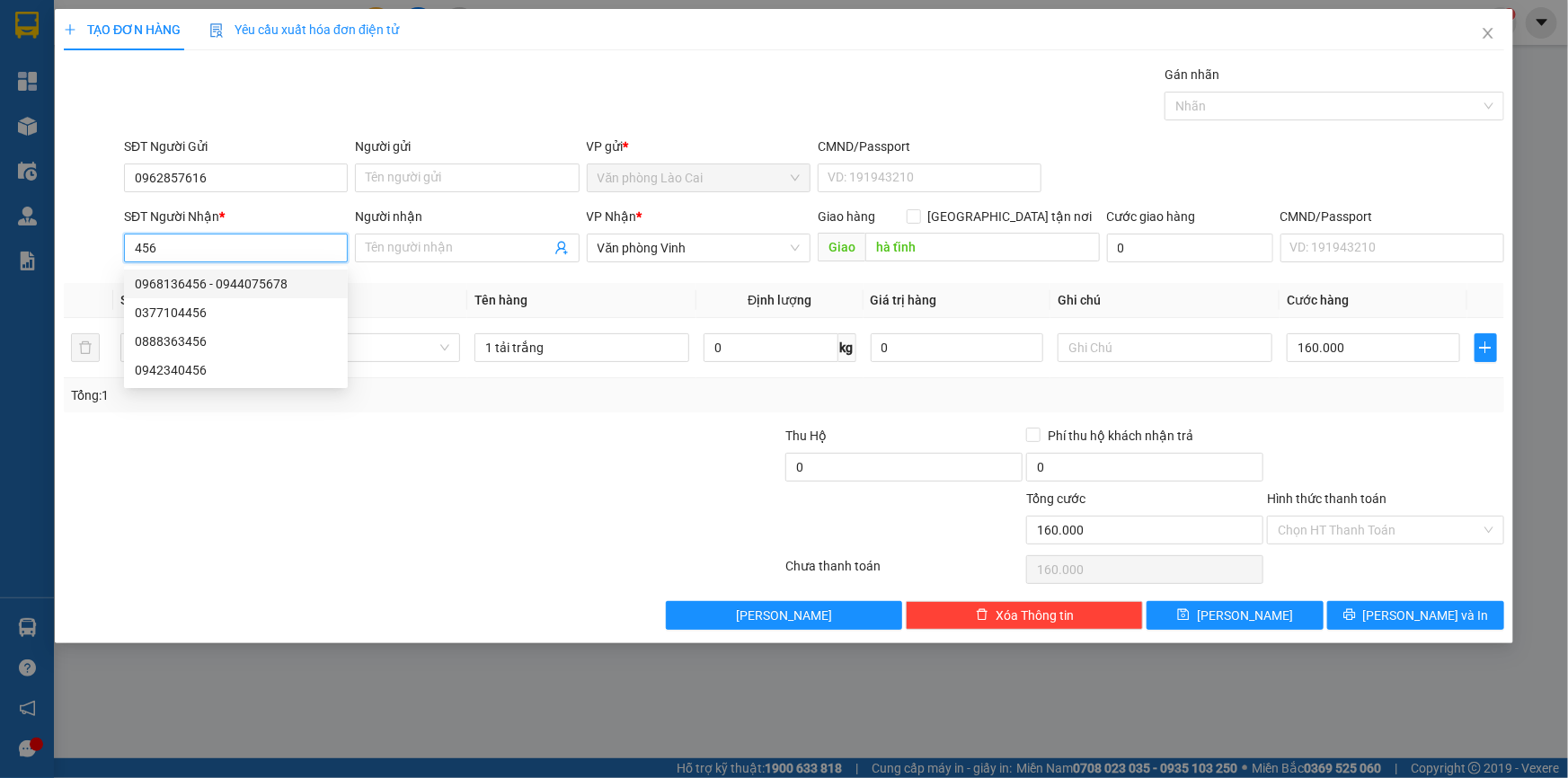
click at [205, 278] on div "0968136456 - 0944075678" at bounding box center [236, 283] width 203 height 19
type input "0968136456"
type input "0944075678"
type input "đưc thọ"
type input "100.000"
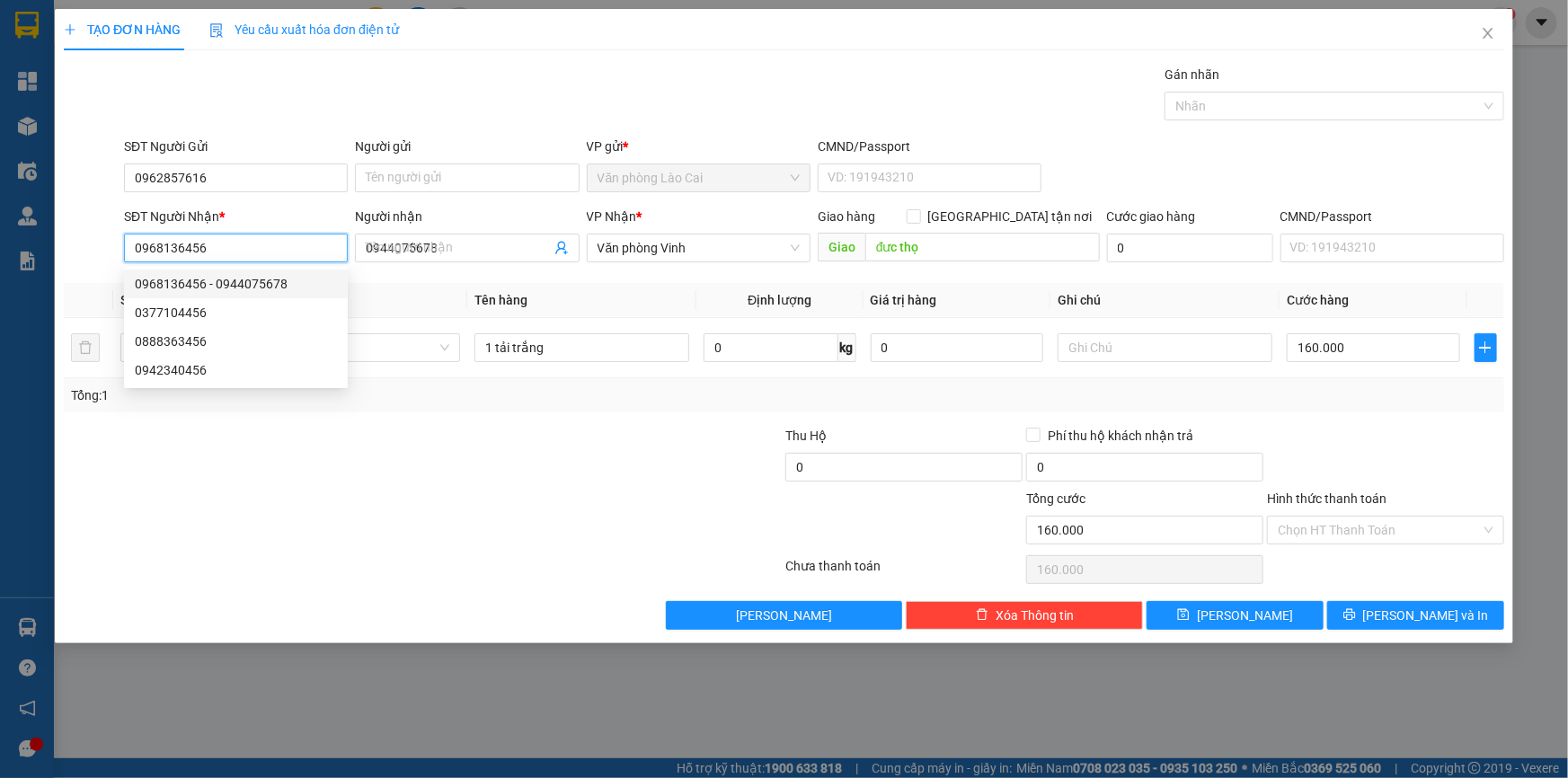
type input "100.000"
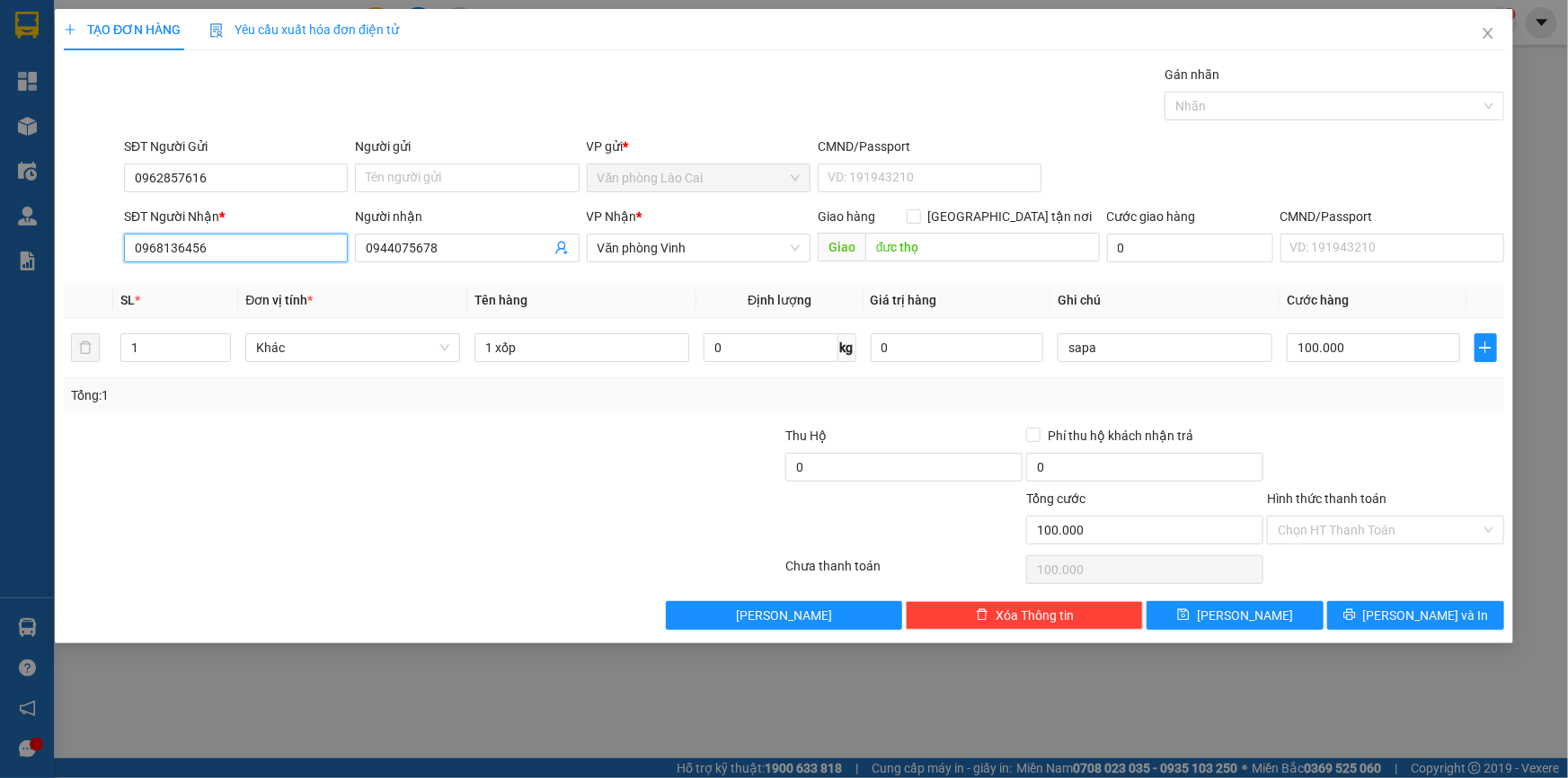
drag, startPoint x: 224, startPoint y: 247, endPoint x: 0, endPoint y: 261, distance: 224.4
click at [0, 261] on div "TẠO ĐƠN HÀNG Yêu cầu xuất hóa đơn điện tử Transit Pickup Surcharge Ids Transit …" at bounding box center [784, 389] width 1568 height 778
click at [177, 317] on div "0377104456" at bounding box center [236, 313] width 203 height 19
type input "0377104456"
type input "hà tĩnh"
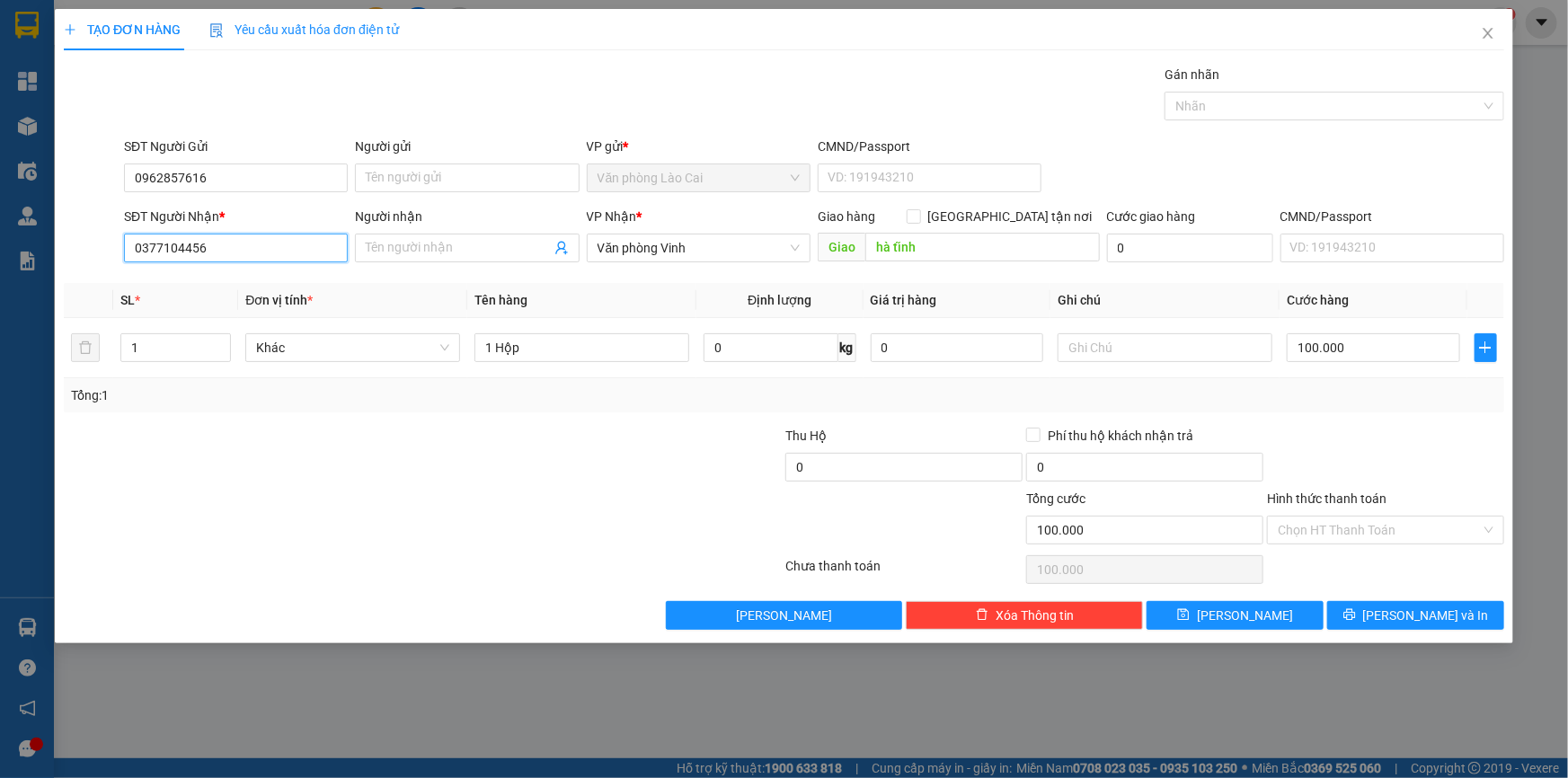
drag, startPoint x: 212, startPoint y: 247, endPoint x: 0, endPoint y: 225, distance: 213.1
click at [0, 225] on div "TẠO ĐƠN HÀNG Yêu cầu xuất hóa đơn điện tử Transit Pickup Surcharge Ids Transit …" at bounding box center [784, 389] width 1568 height 778
click at [119, 353] on td "1" at bounding box center [175, 349] width 125 height 60
click at [573, 342] on input "1 Hộp" at bounding box center [581, 348] width 214 height 29
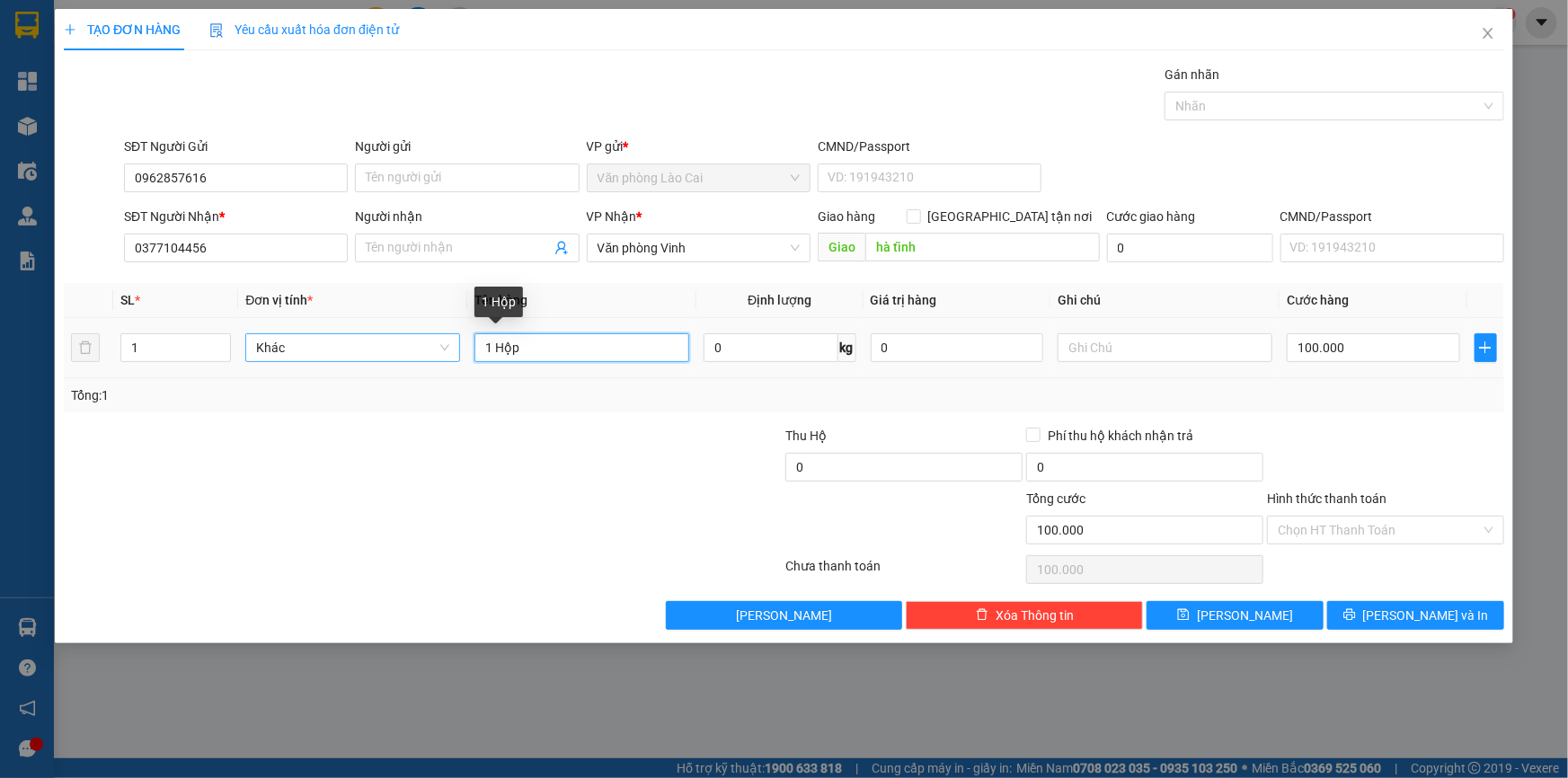
drag, startPoint x: 573, startPoint y: 342, endPoint x: 458, endPoint y: 352, distance: 115.4
click at [458, 352] on tr "1 Khác 1 Hộp 0 kg 0 100.000" at bounding box center [783, 349] width 1440 height 60
type input "1 TẢI"
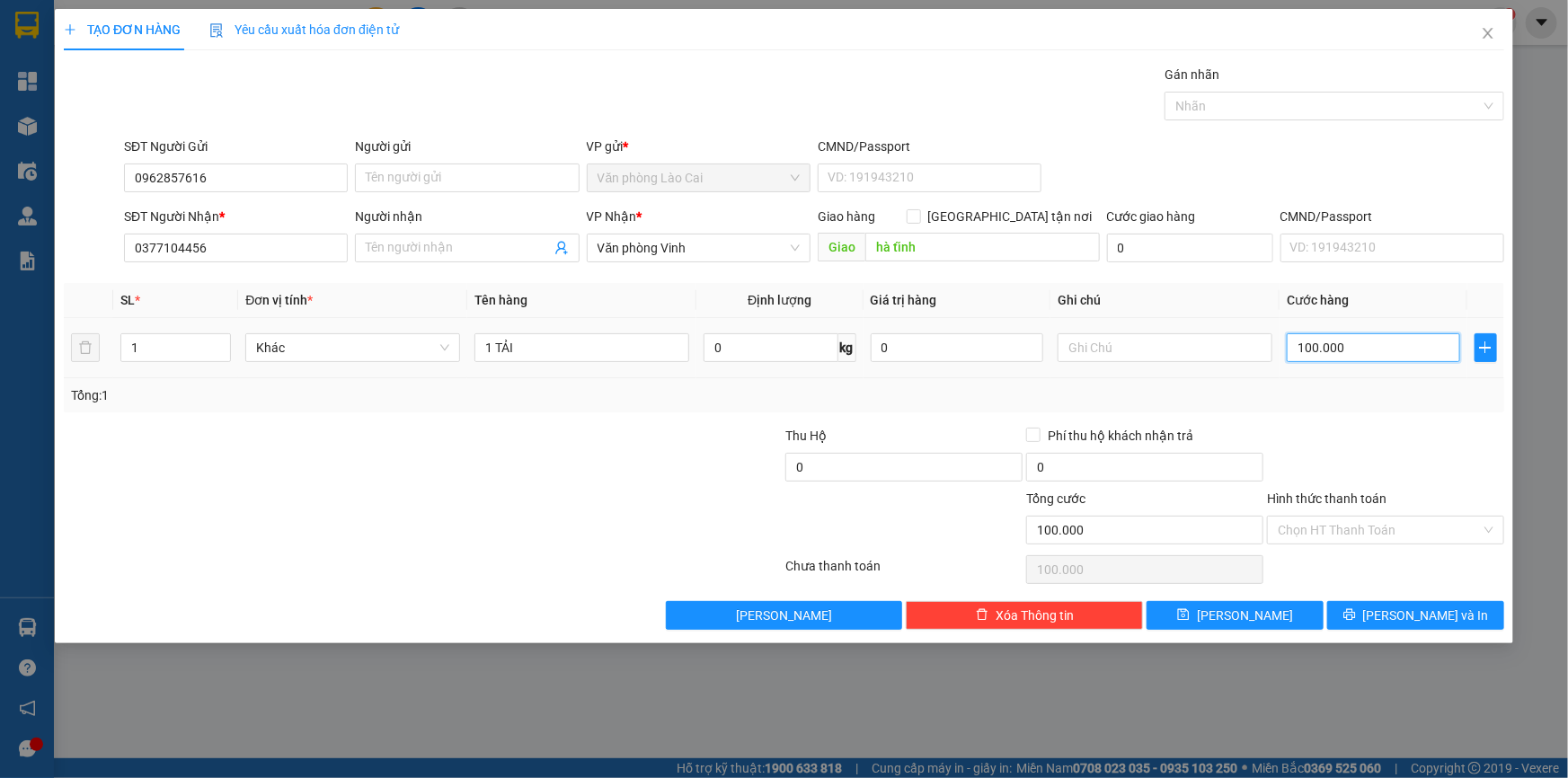
click at [1363, 347] on input "100.000" at bounding box center [1373, 348] width 173 height 29
type input "2"
type input "20"
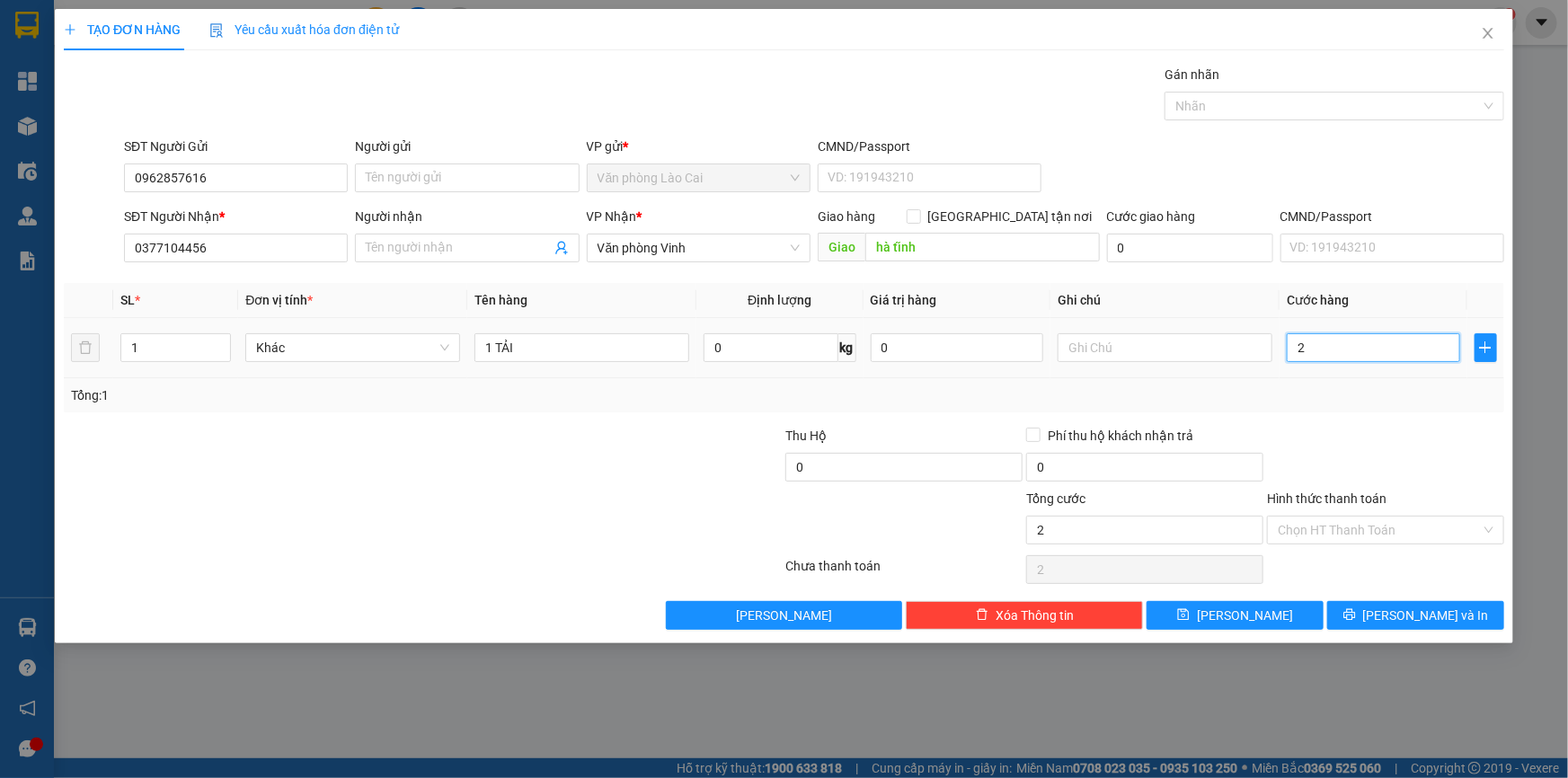
type input "20"
type input "200"
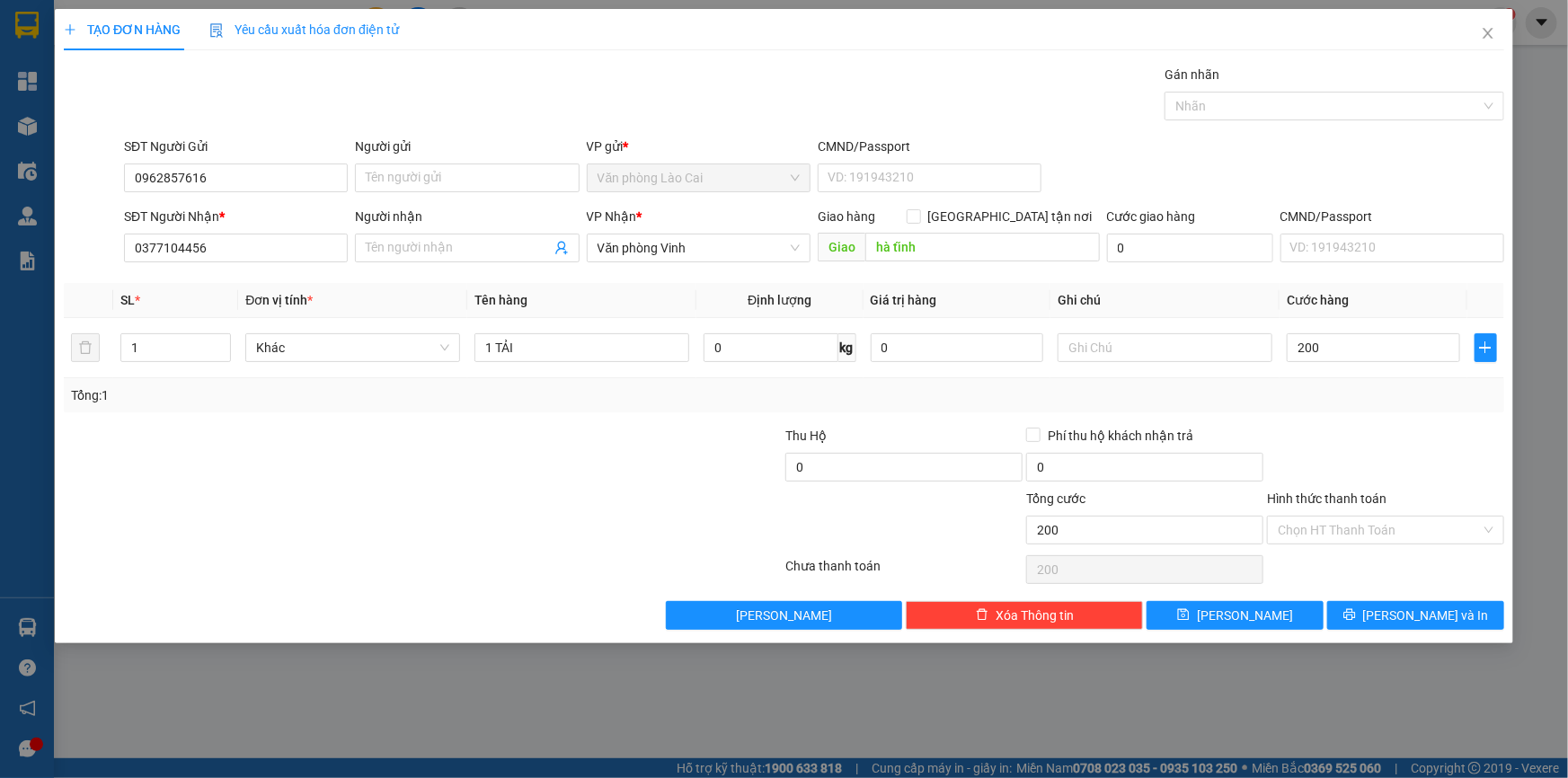
type input "200.000"
click at [1383, 435] on div at bounding box center [1385, 457] width 241 height 63
click at [1258, 597] on div "Transit Pickup Surcharge Ids Transit Deliver Surcharge Ids Transit Deliver Surc…" at bounding box center [783, 347] width 1440 height 565
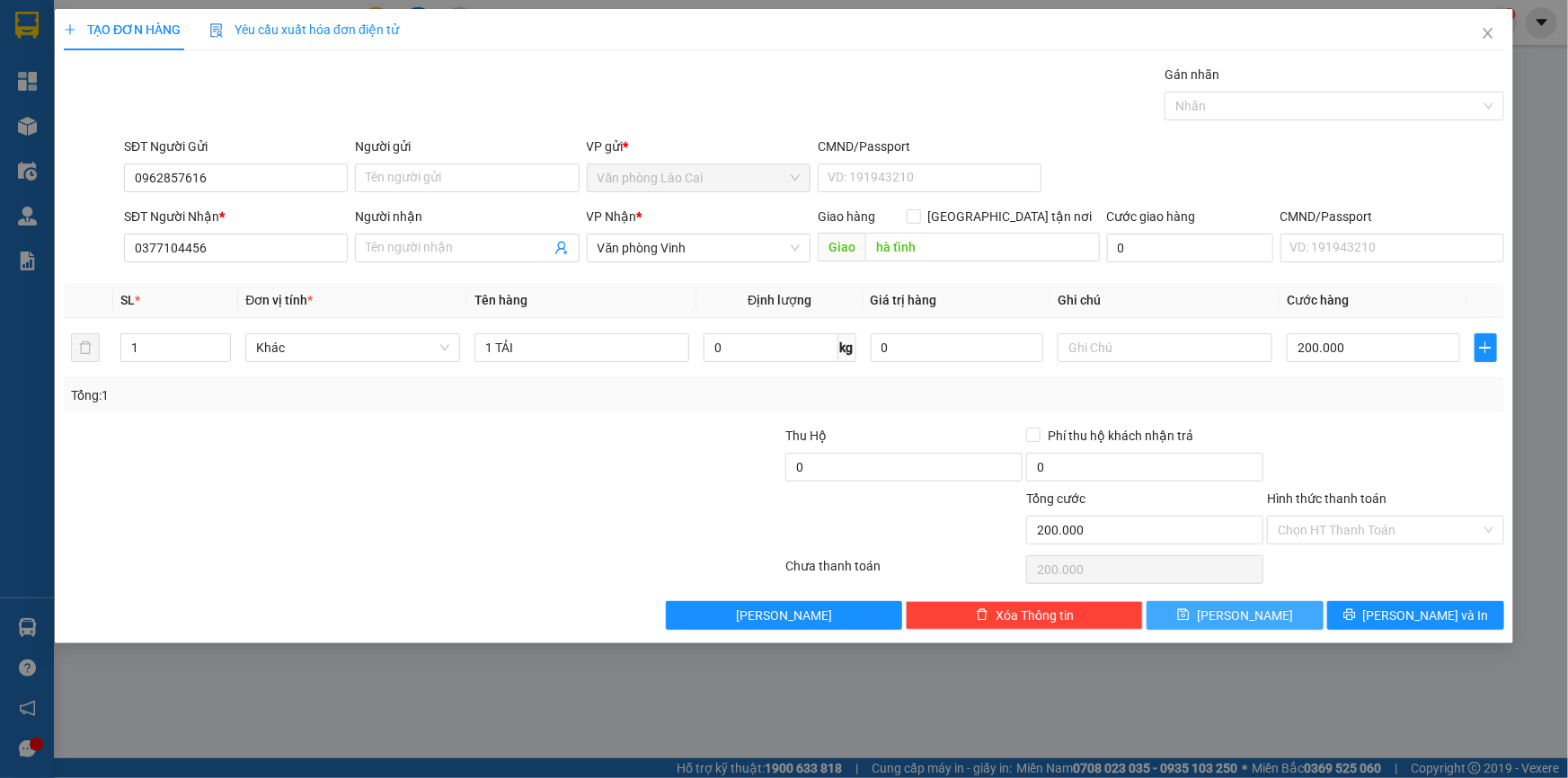
click at [1258, 610] on button "[PERSON_NAME]" at bounding box center [1235, 615] width 177 height 29
type input "0"
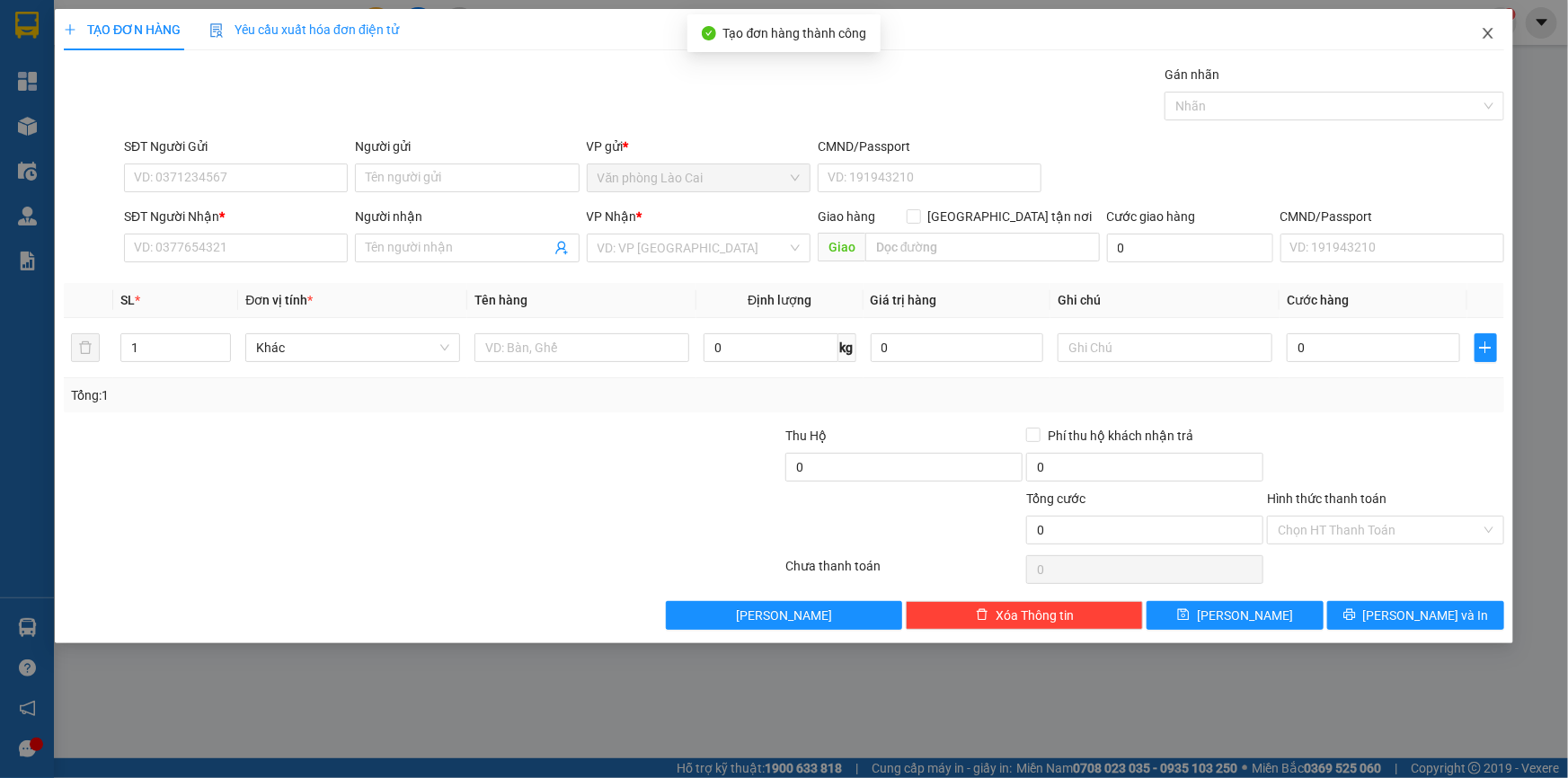
click at [1485, 45] on span "Close" at bounding box center [1488, 34] width 51 height 51
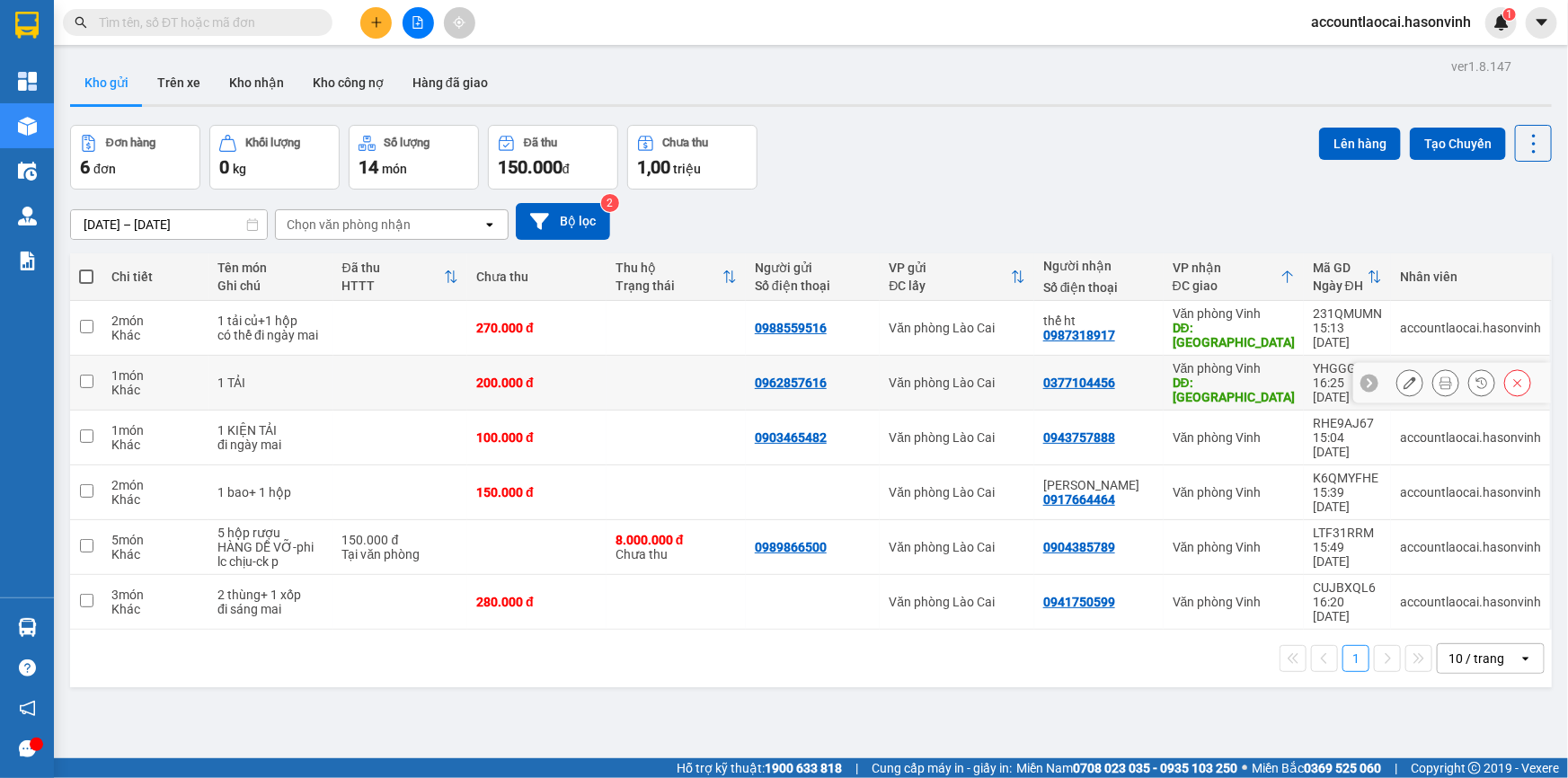
click at [1398, 368] on button at bounding box center [1410, 383] width 25 height 31
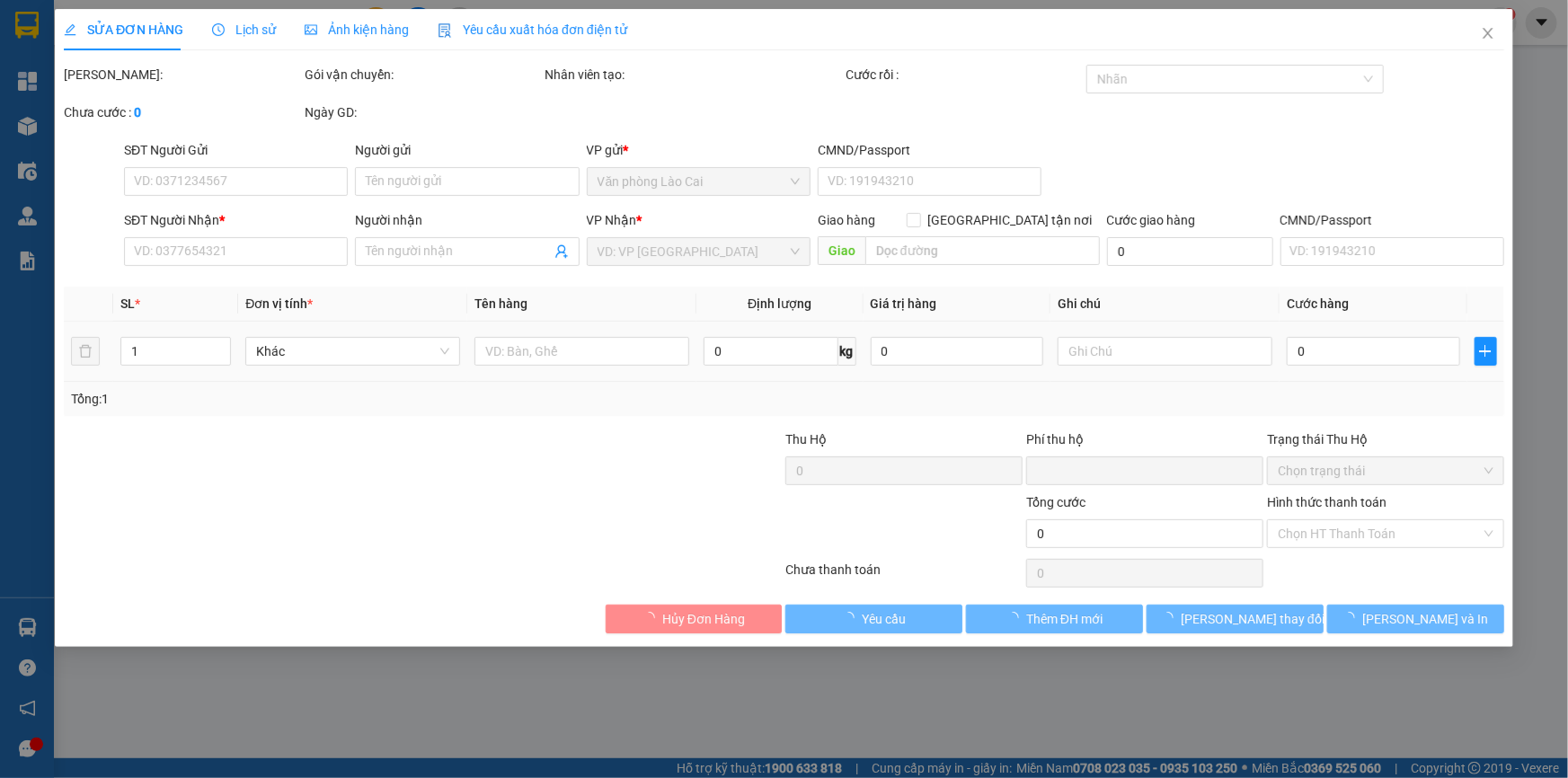
type input "0962857616"
type input "0377104456"
type input "hà tĩnh"
type input "0"
type input "200.000"
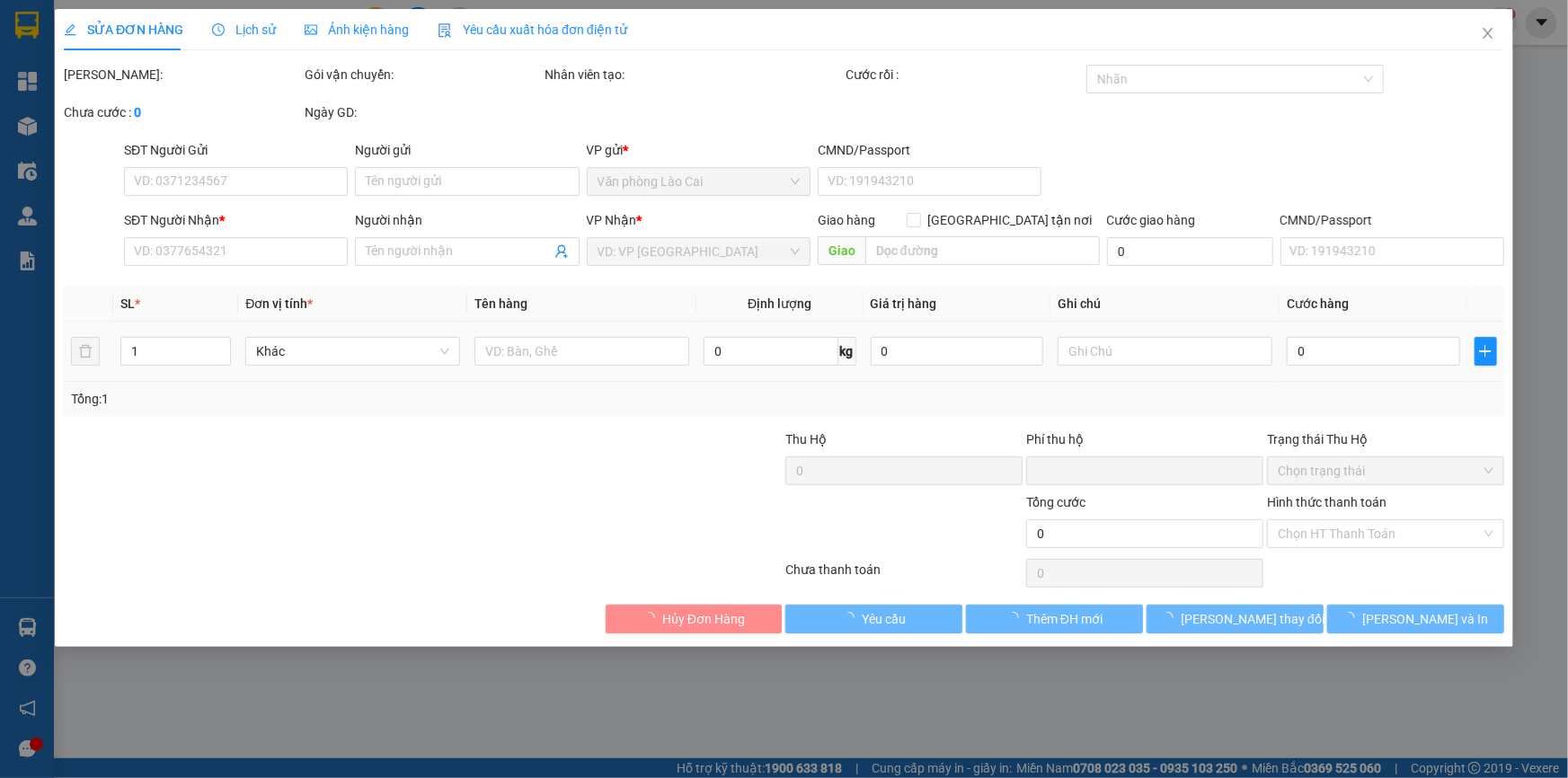
type input "200.000"
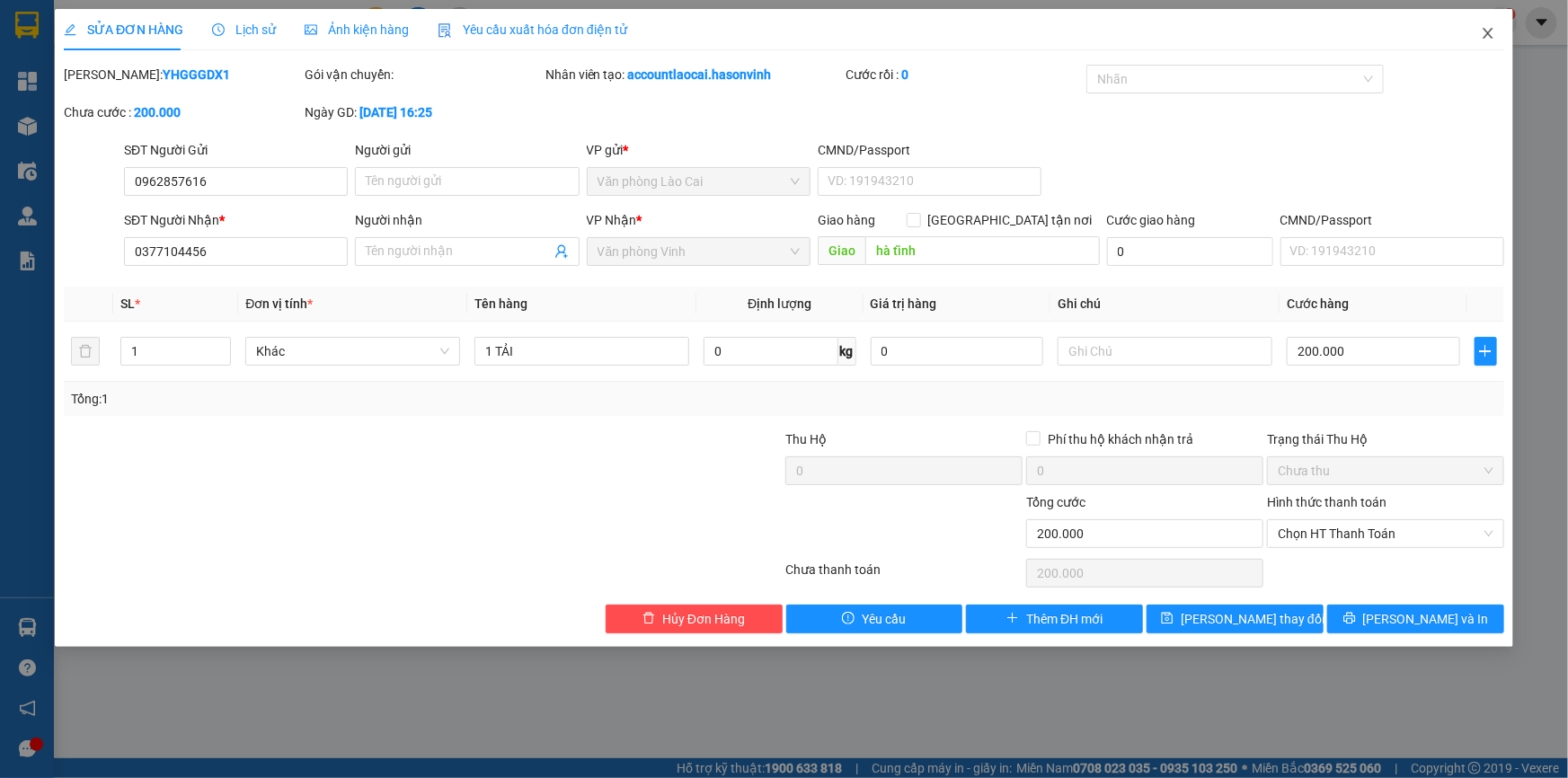
click at [1488, 41] on icon "close" at bounding box center [1487, 33] width 15 height 15
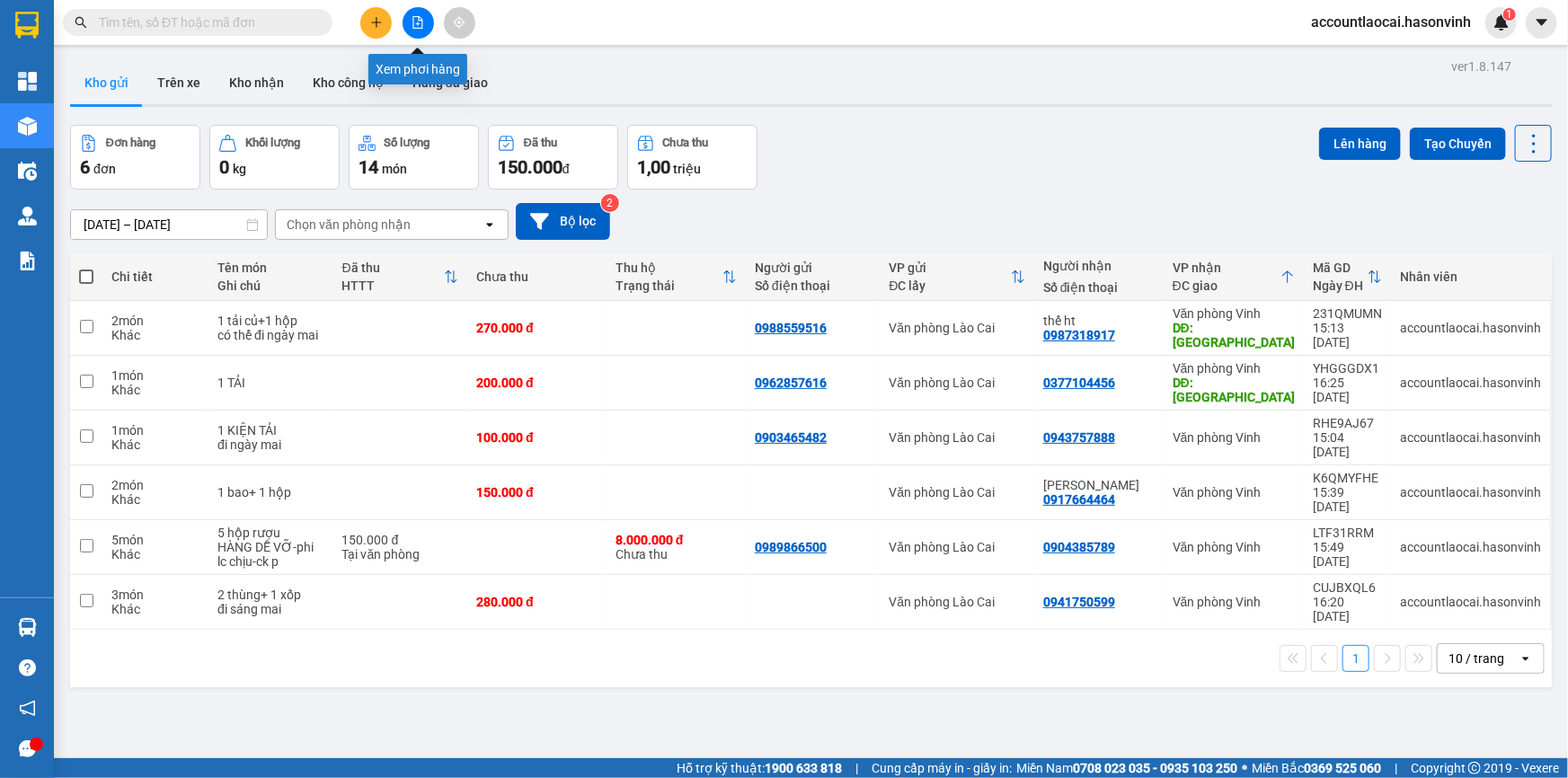
click at [420, 18] on icon "file-add" at bounding box center [418, 22] width 10 height 13
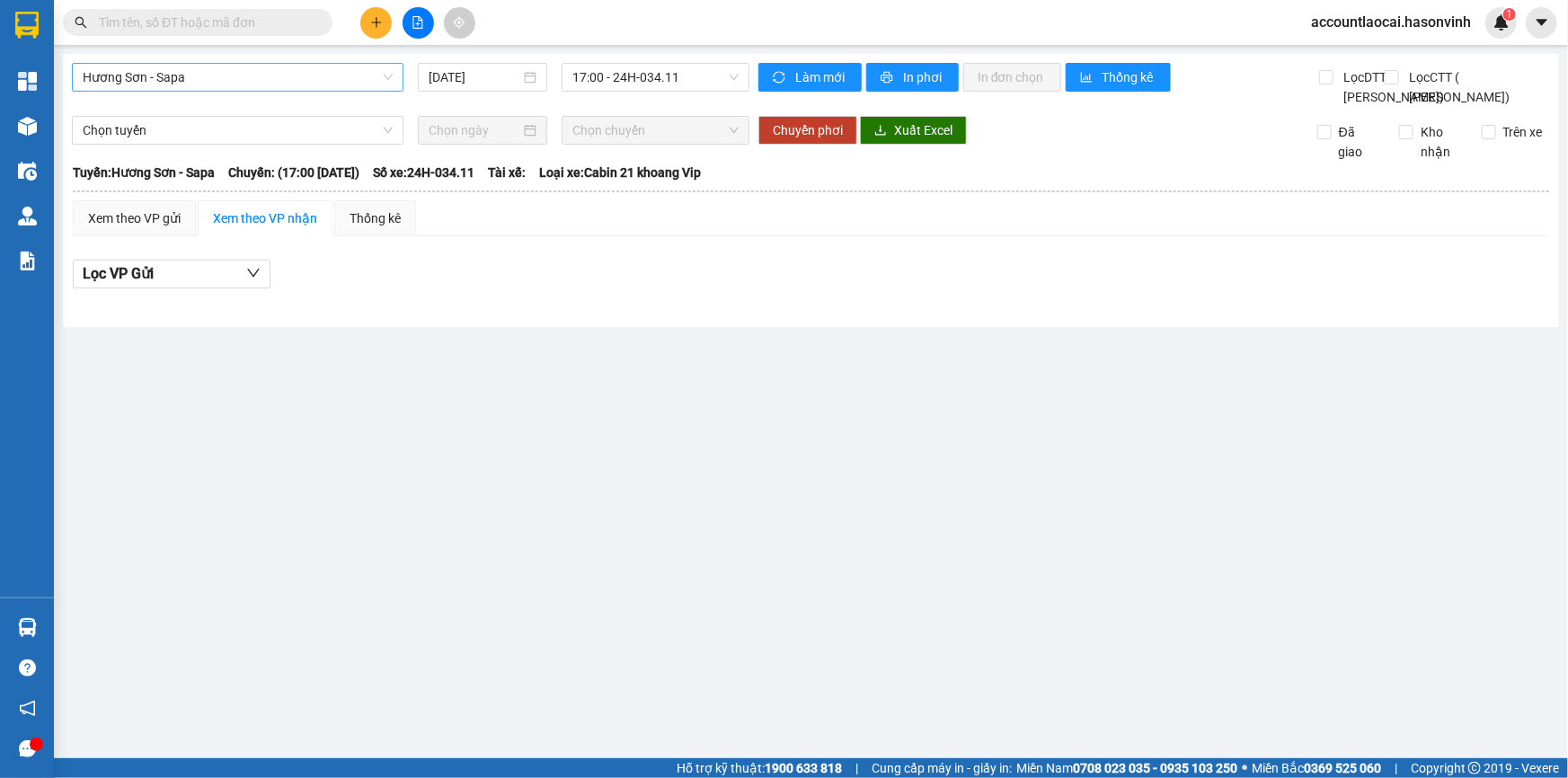
click at [299, 86] on span "Hương Sơn - Sapa" at bounding box center [238, 77] width 310 height 27
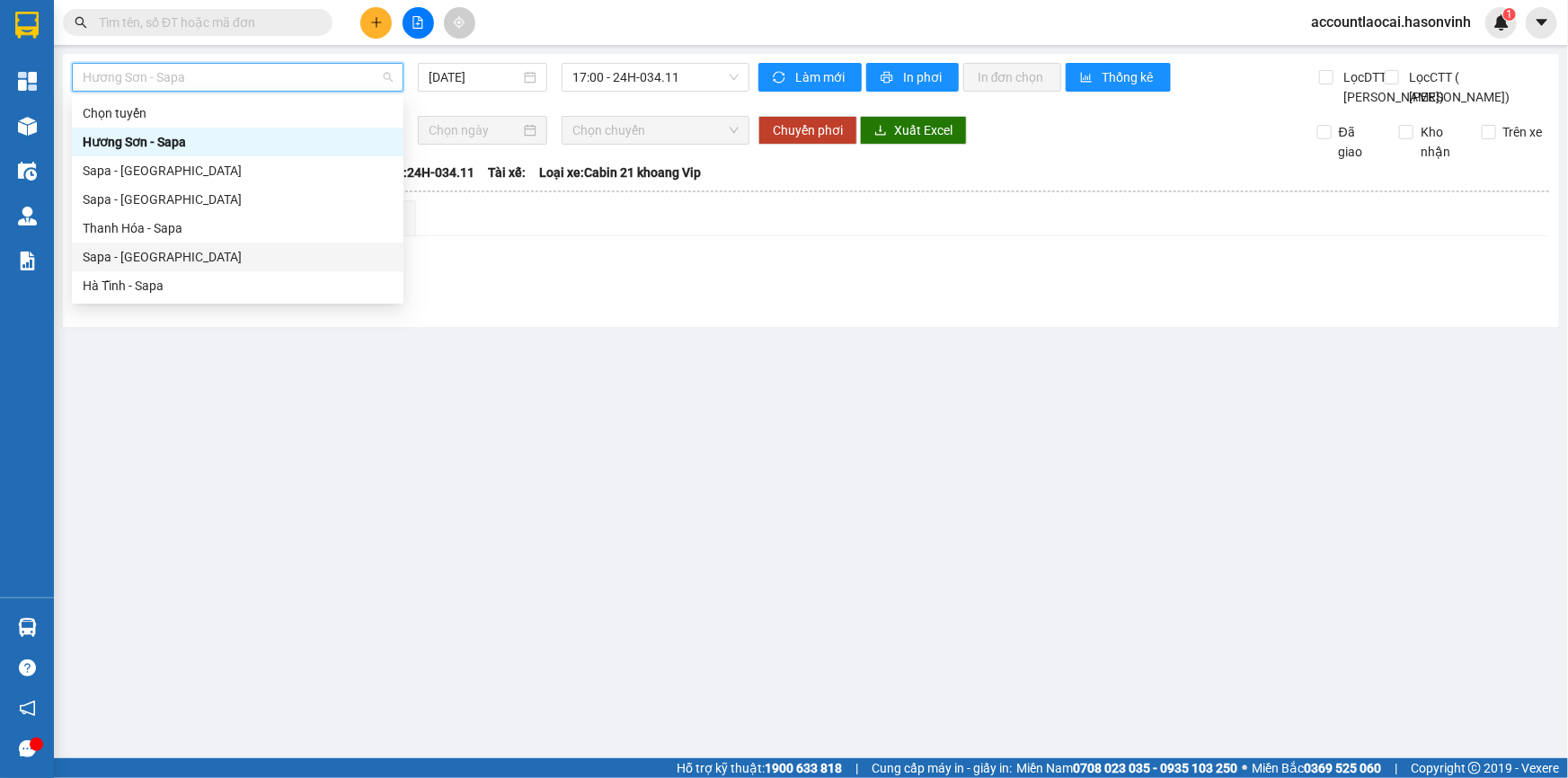
click at [248, 249] on div "Sapa - [GEOGRAPHIC_DATA]" at bounding box center [238, 257] width 310 height 19
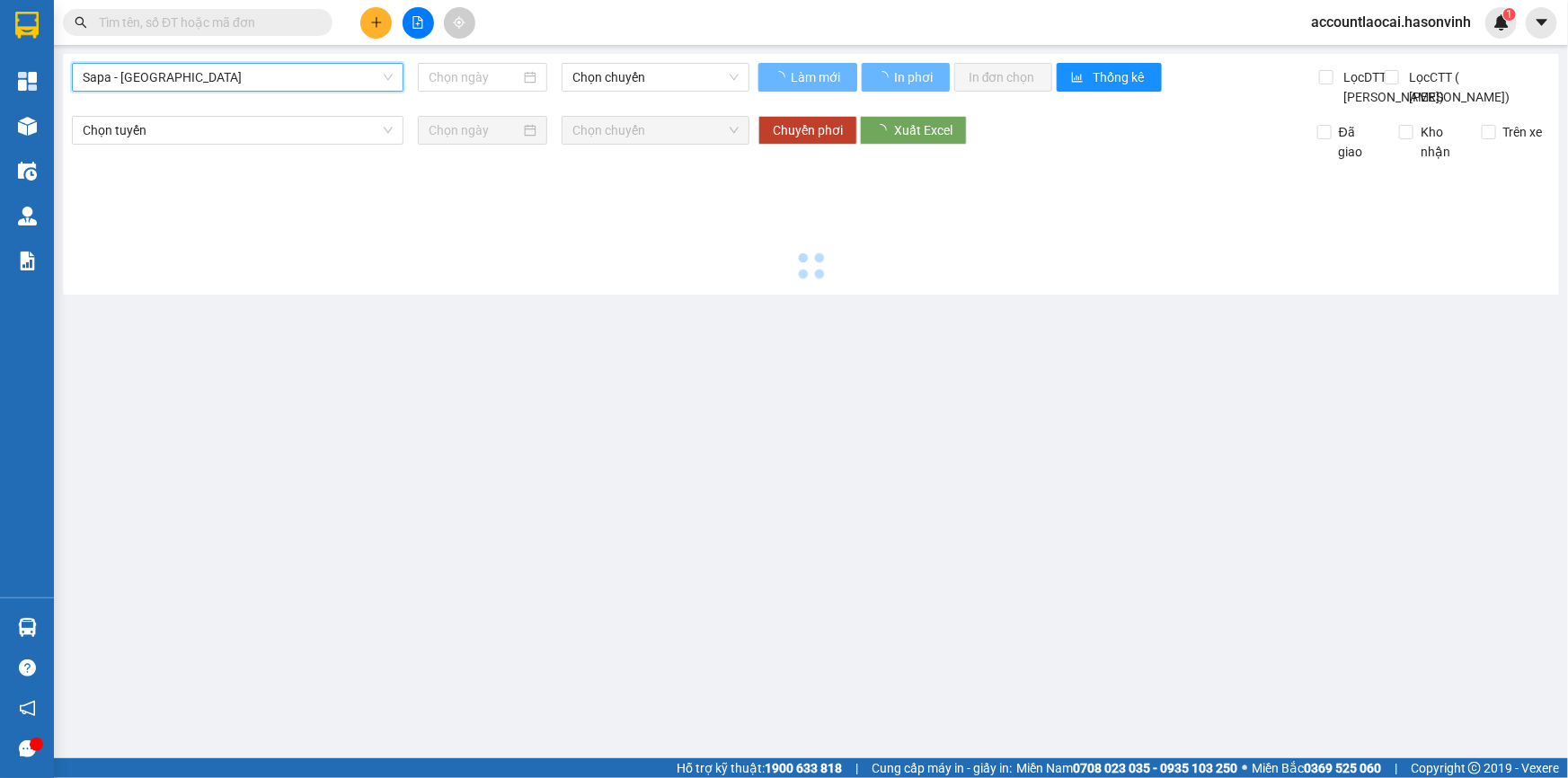
type input "[DATE]"
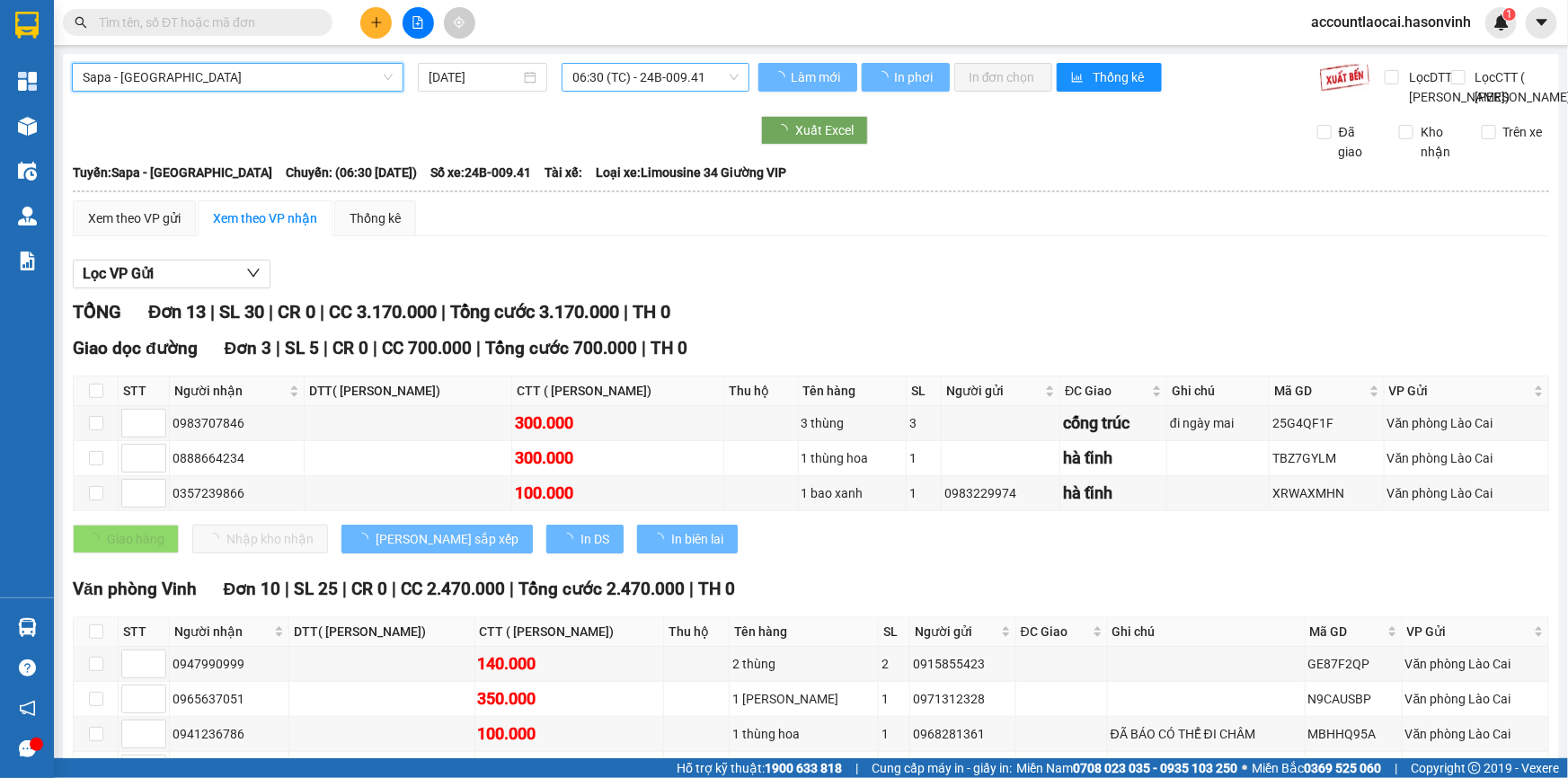
click at [676, 80] on span "06:30 (TC) - 24B-009.41" at bounding box center [655, 77] width 167 height 27
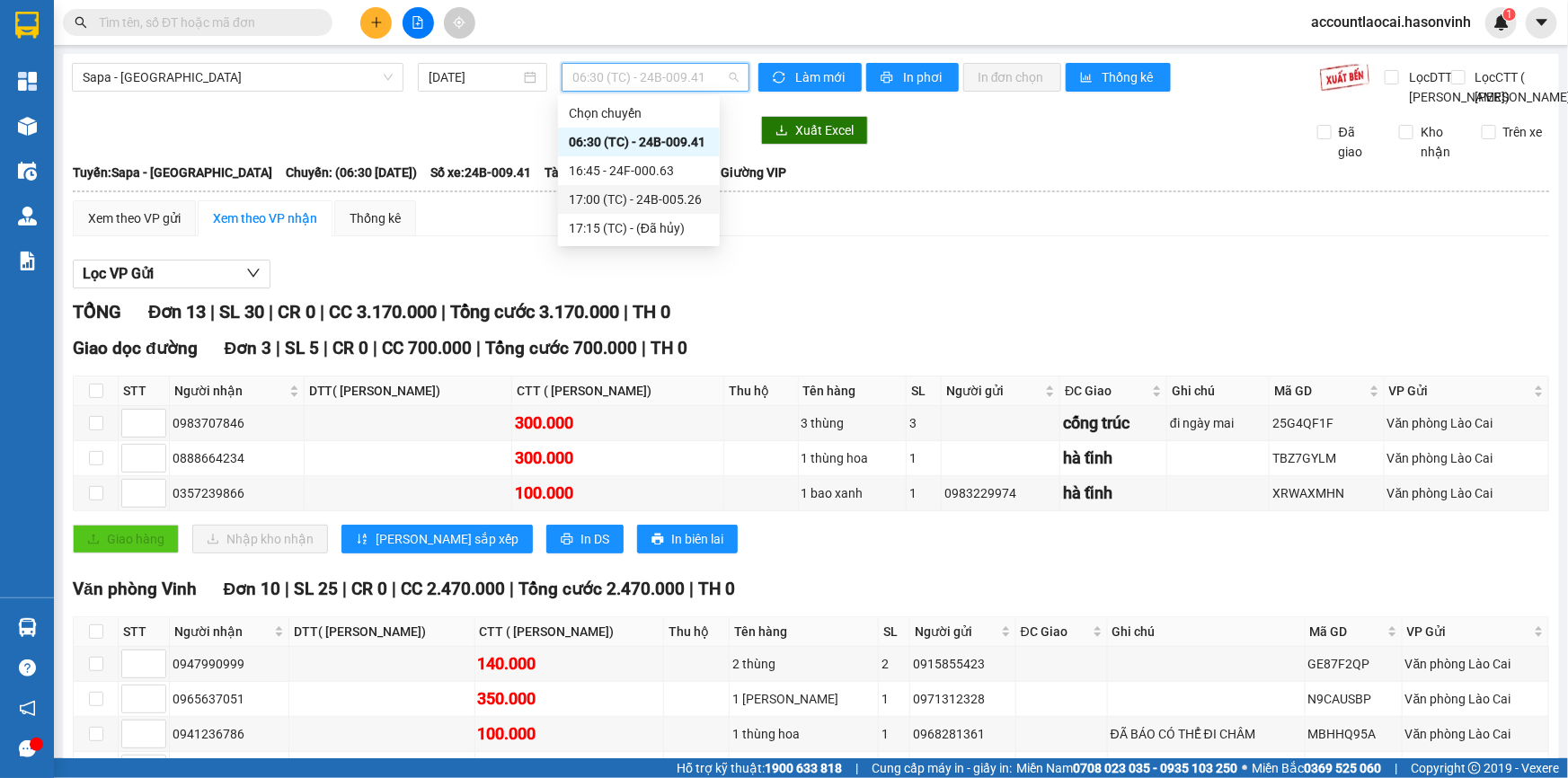
click at [667, 189] on div "17:00 (TC) - 24B-005.26" at bounding box center [639, 200] width 162 height 29
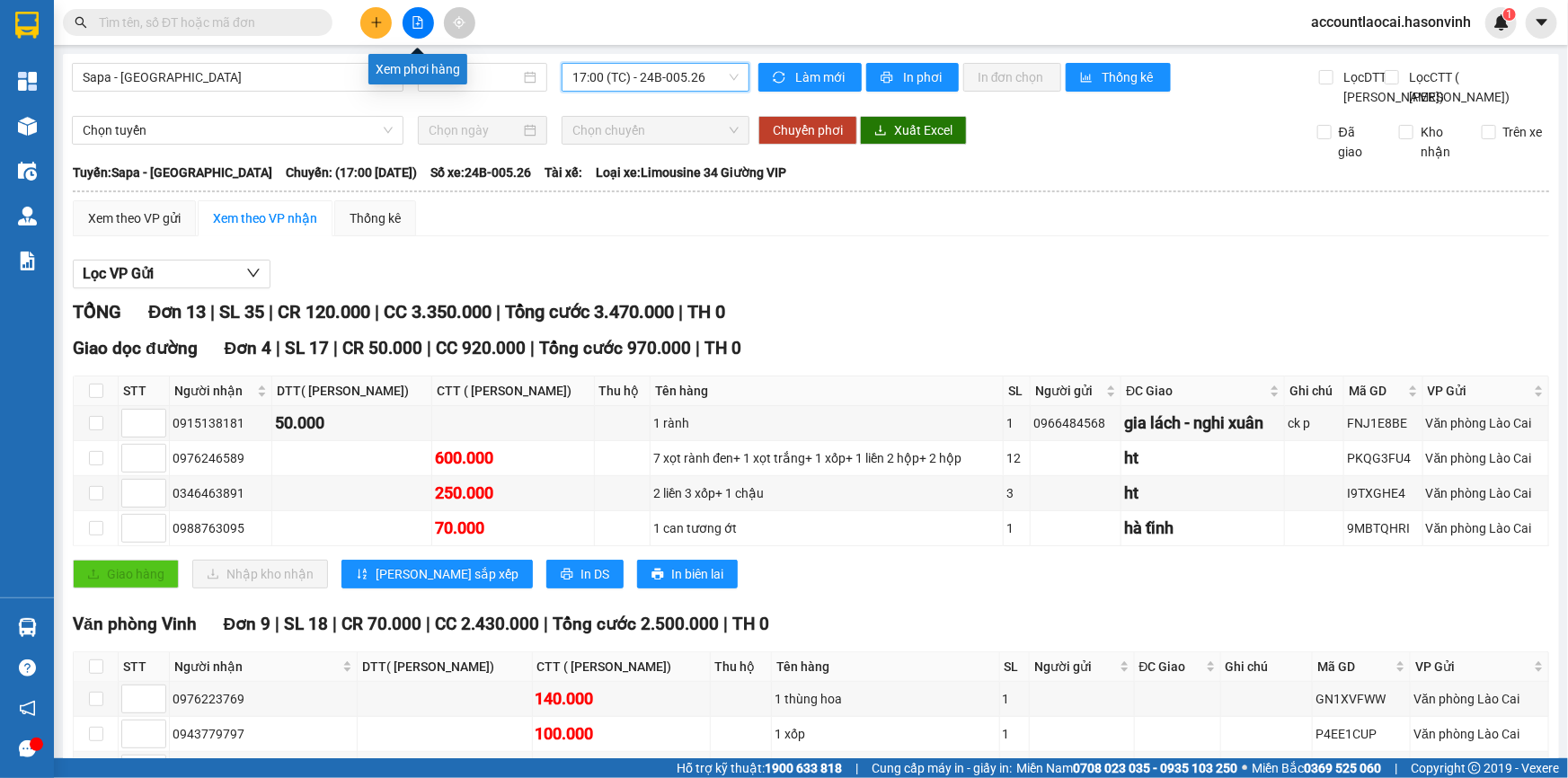
click at [428, 17] on button at bounding box center [418, 22] width 31 height 31
click at [412, 20] on icon "file-add" at bounding box center [418, 22] width 13 height 13
click at [413, 29] on button at bounding box center [418, 22] width 31 height 31
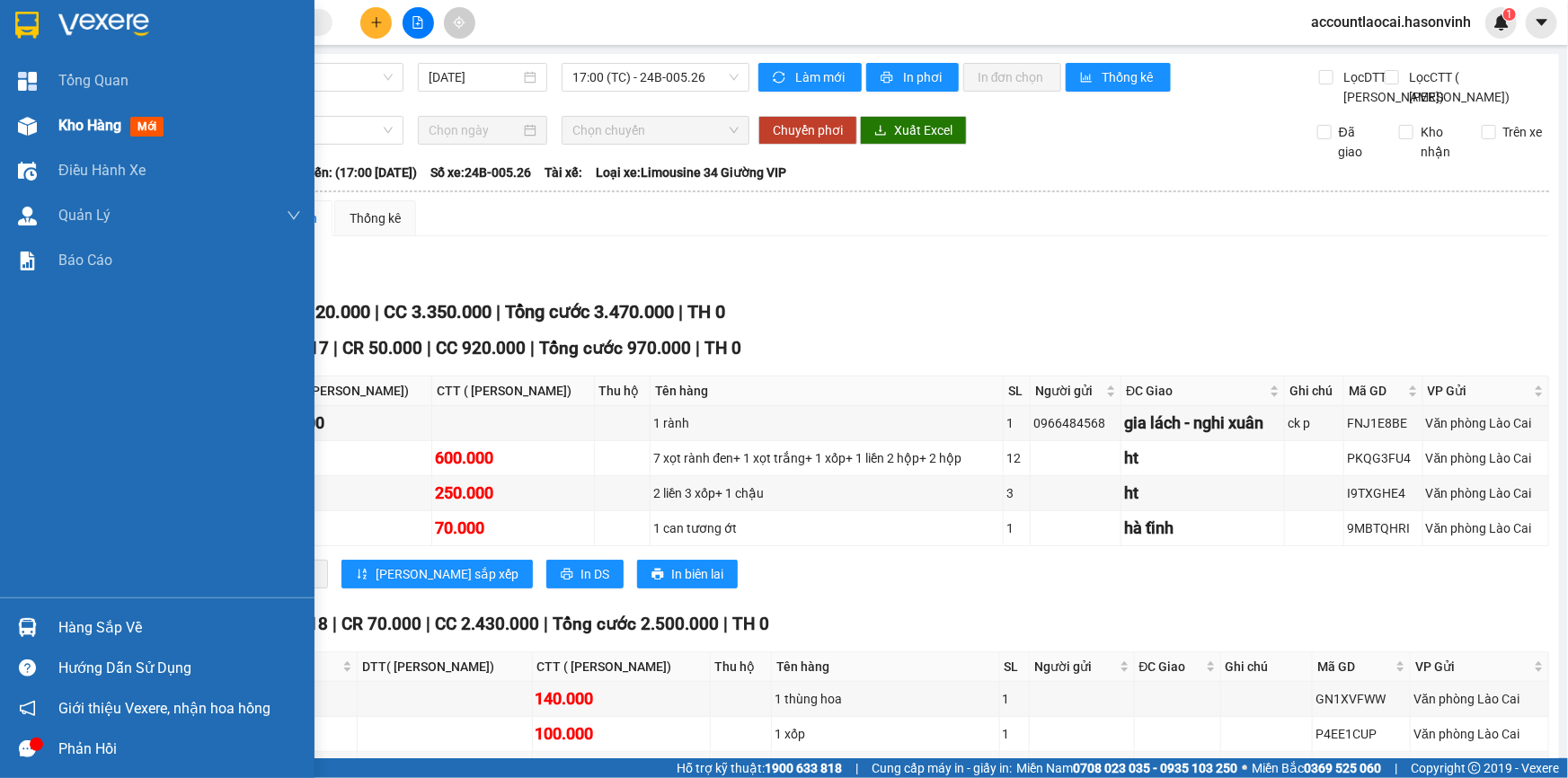
click at [67, 114] on div "Kho hàng mới" at bounding box center [114, 125] width 112 height 22
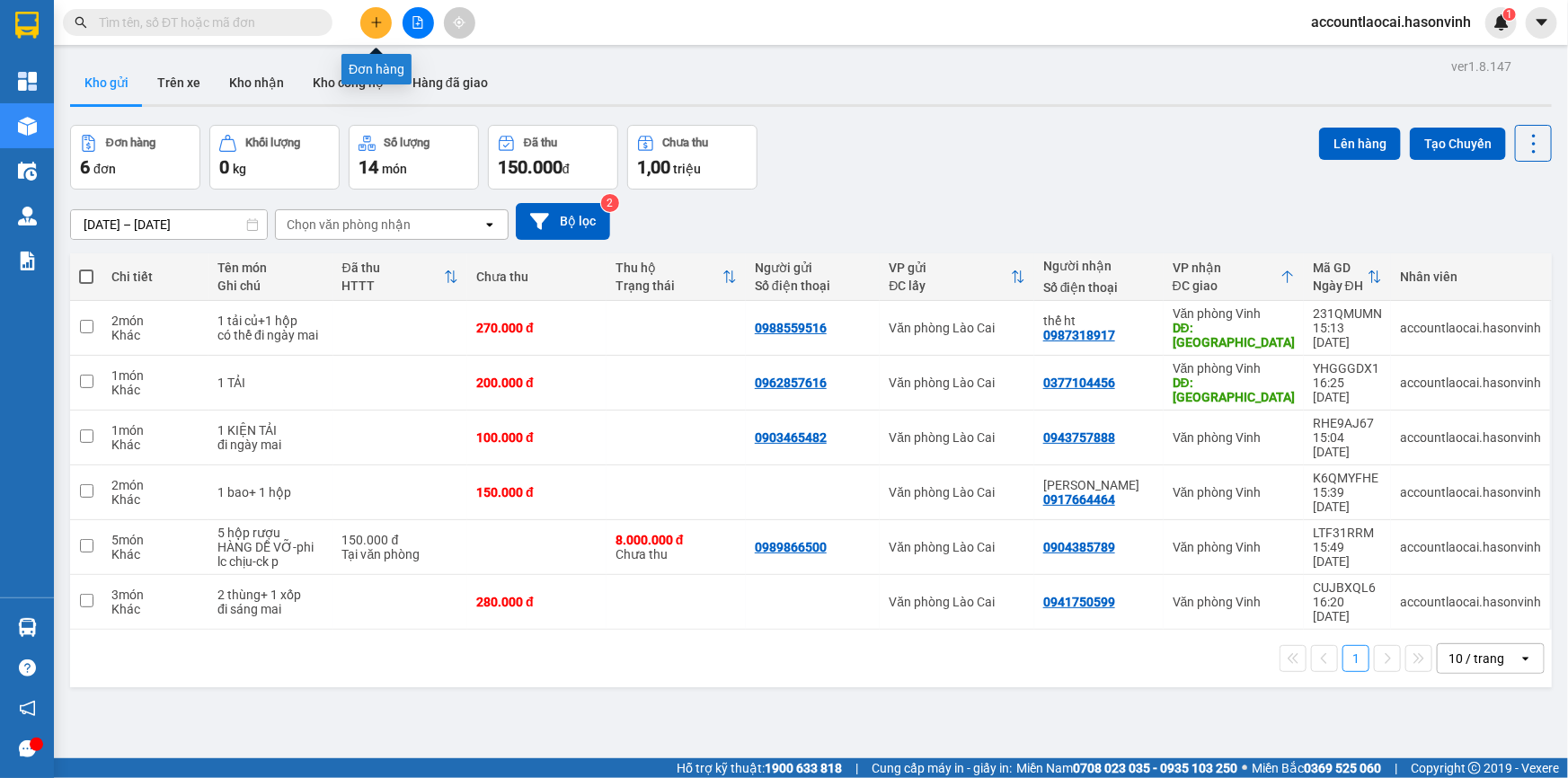
click at [362, 24] on button at bounding box center [376, 22] width 31 height 31
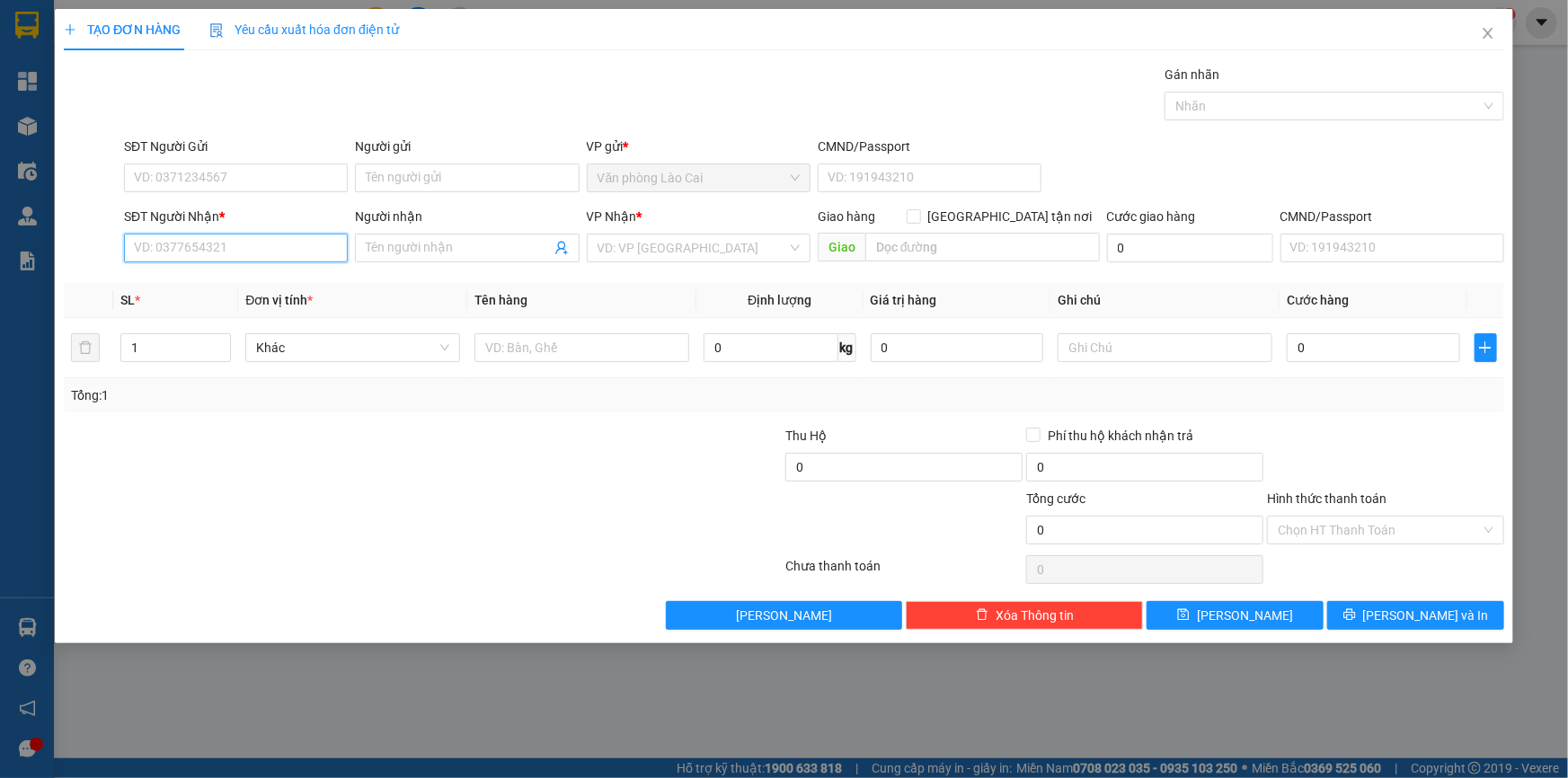
click at [217, 251] on input "SĐT Người Nhận *" at bounding box center [236, 248] width 224 height 29
type input "0355177360"
click at [205, 286] on div "0355177360" at bounding box center [236, 283] width 203 height 19
type input "HA TINH"
type input "50.000"
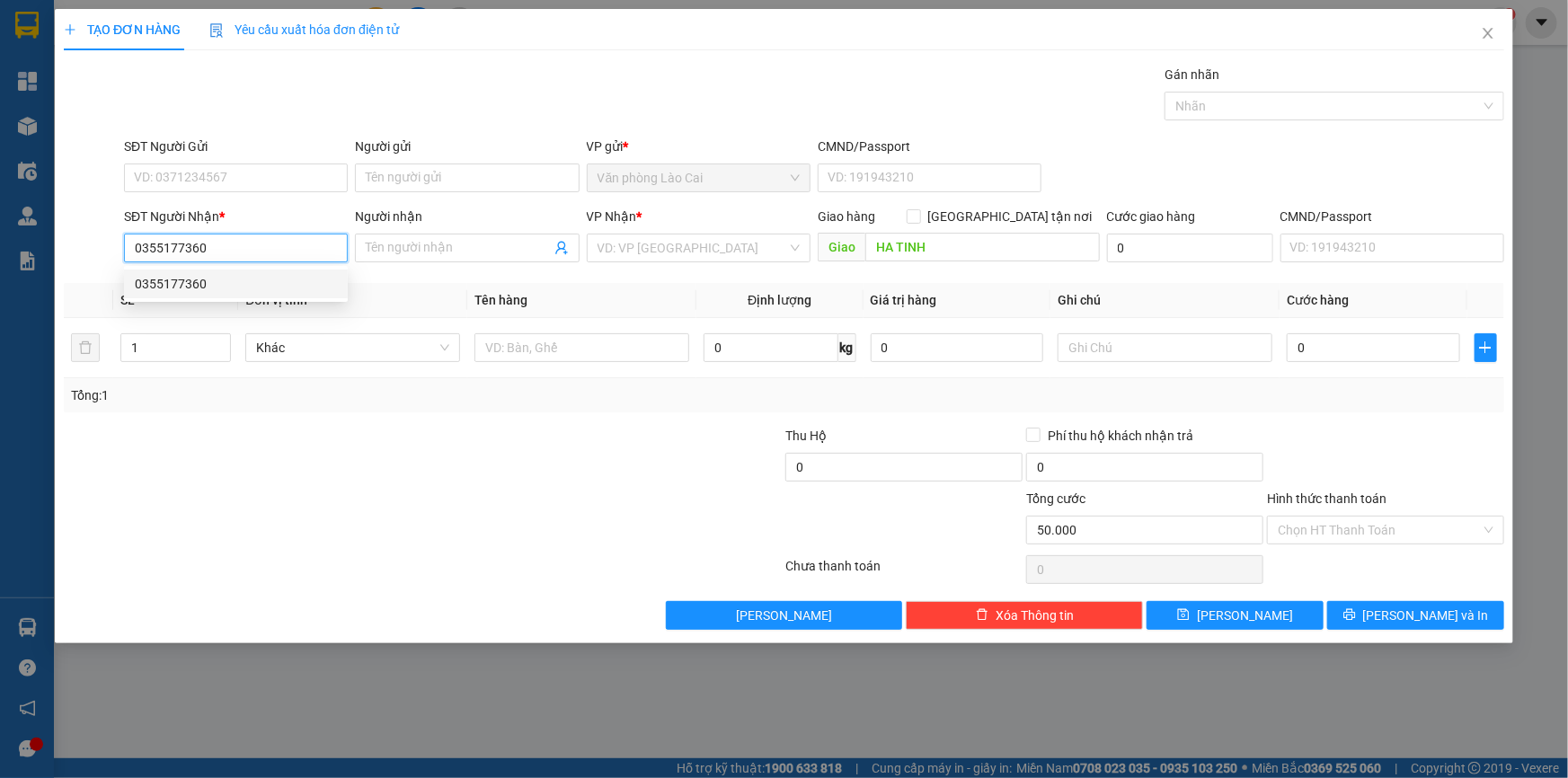
type input "50.000"
type input "0355177360"
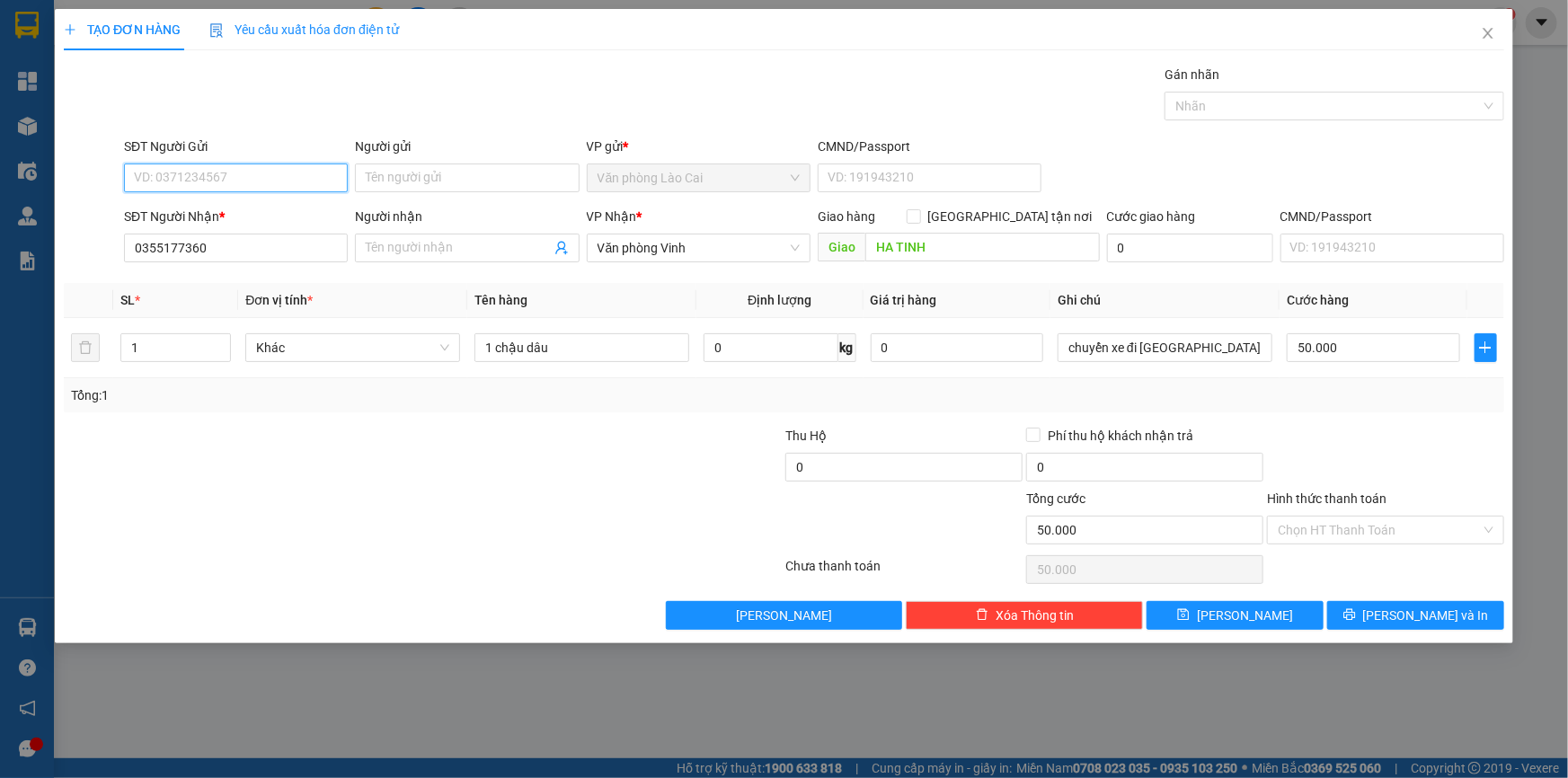
click at [216, 179] on input "SĐT Người Gửi" at bounding box center [236, 178] width 224 height 29
type input "0865337785"
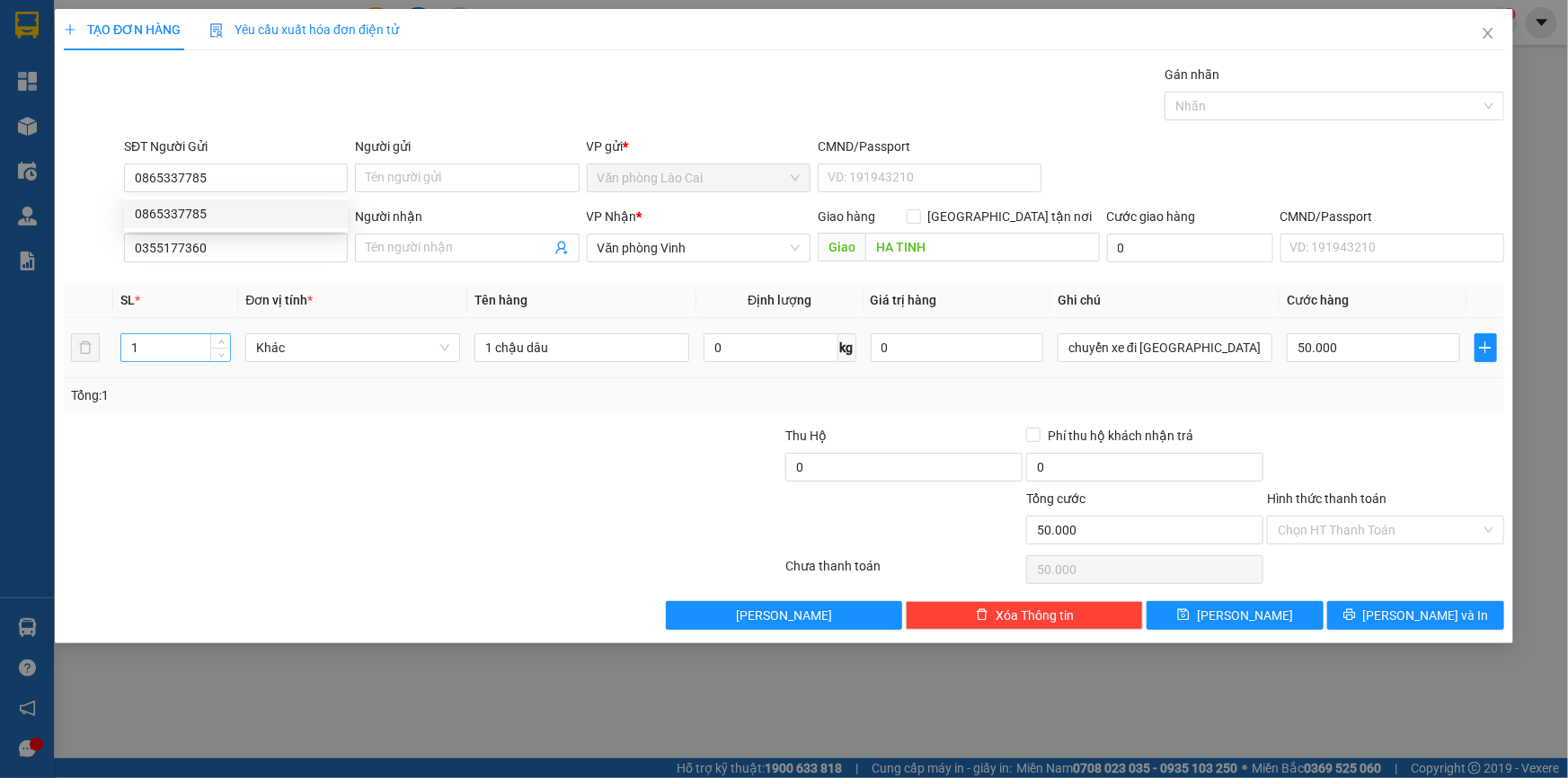
click at [188, 333] on div "1" at bounding box center [175, 348] width 110 height 29
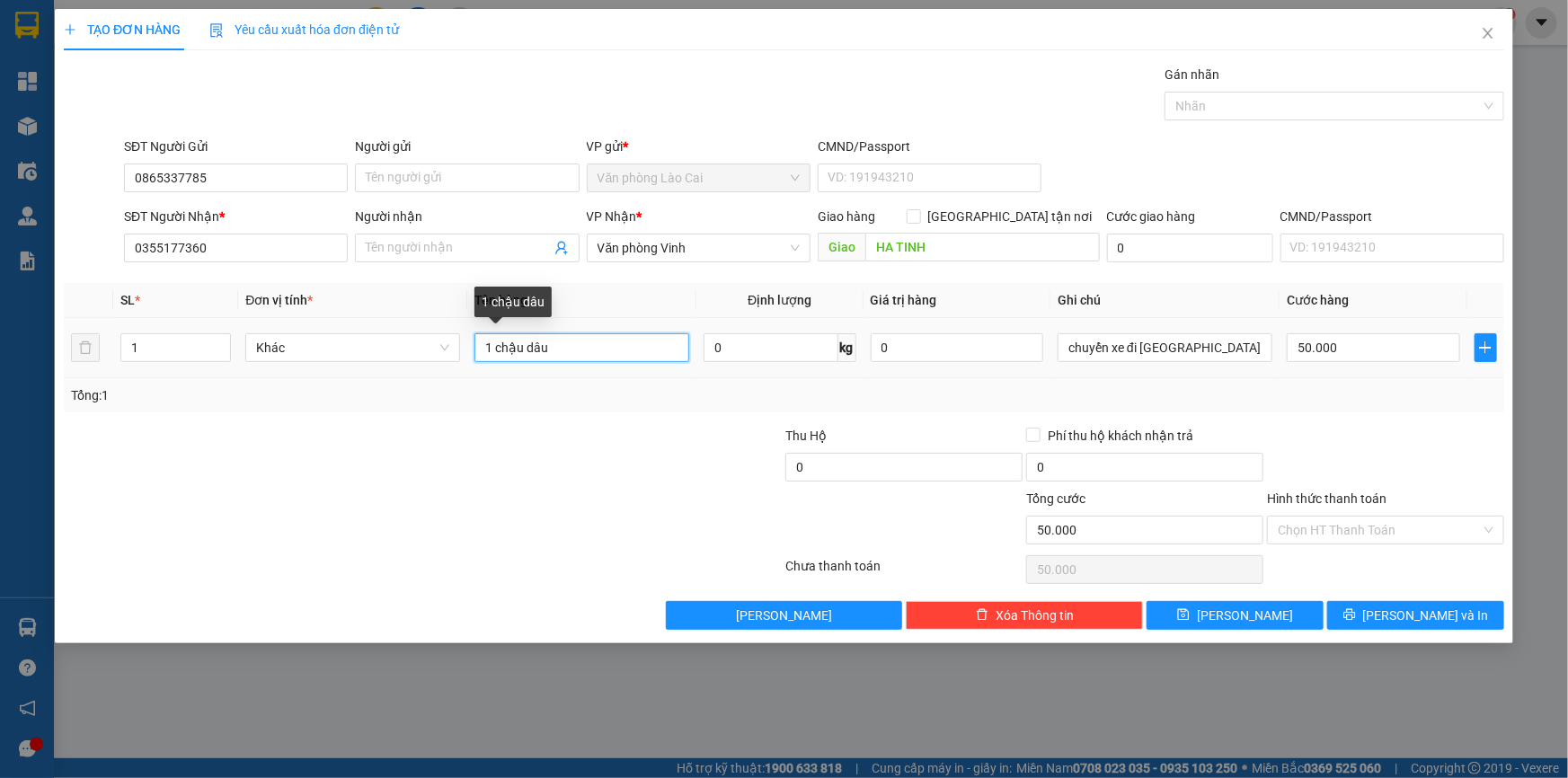
click at [558, 349] on input "1 chậu dâu" at bounding box center [581, 348] width 214 height 29
drag, startPoint x: 558, startPoint y: 349, endPoint x: 442, endPoint y: 348, distance: 116.0
click at [442, 348] on tr "1 Khác 1 chậu dâu 0 kg 0 chuyển xe đi cẩm xuyên 50.000" at bounding box center [783, 349] width 1440 height 60
type input "1 HỘP"
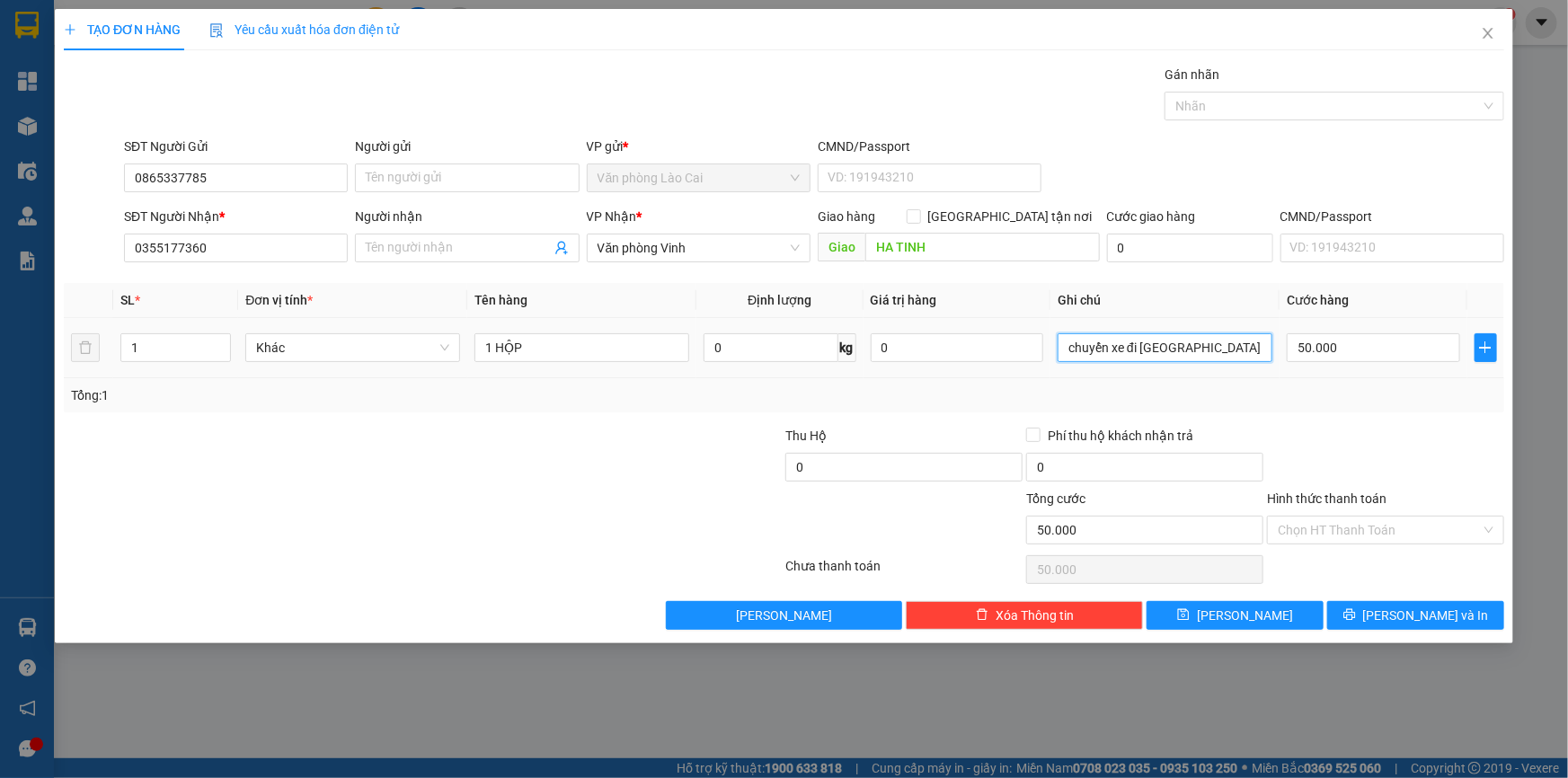
click at [1201, 350] on input "chuyển xe đi cẩm xuyên" at bounding box center [1165, 348] width 214 height 29
click at [1363, 609] on button "[PERSON_NAME] và In" at bounding box center [1416, 615] width 177 height 29
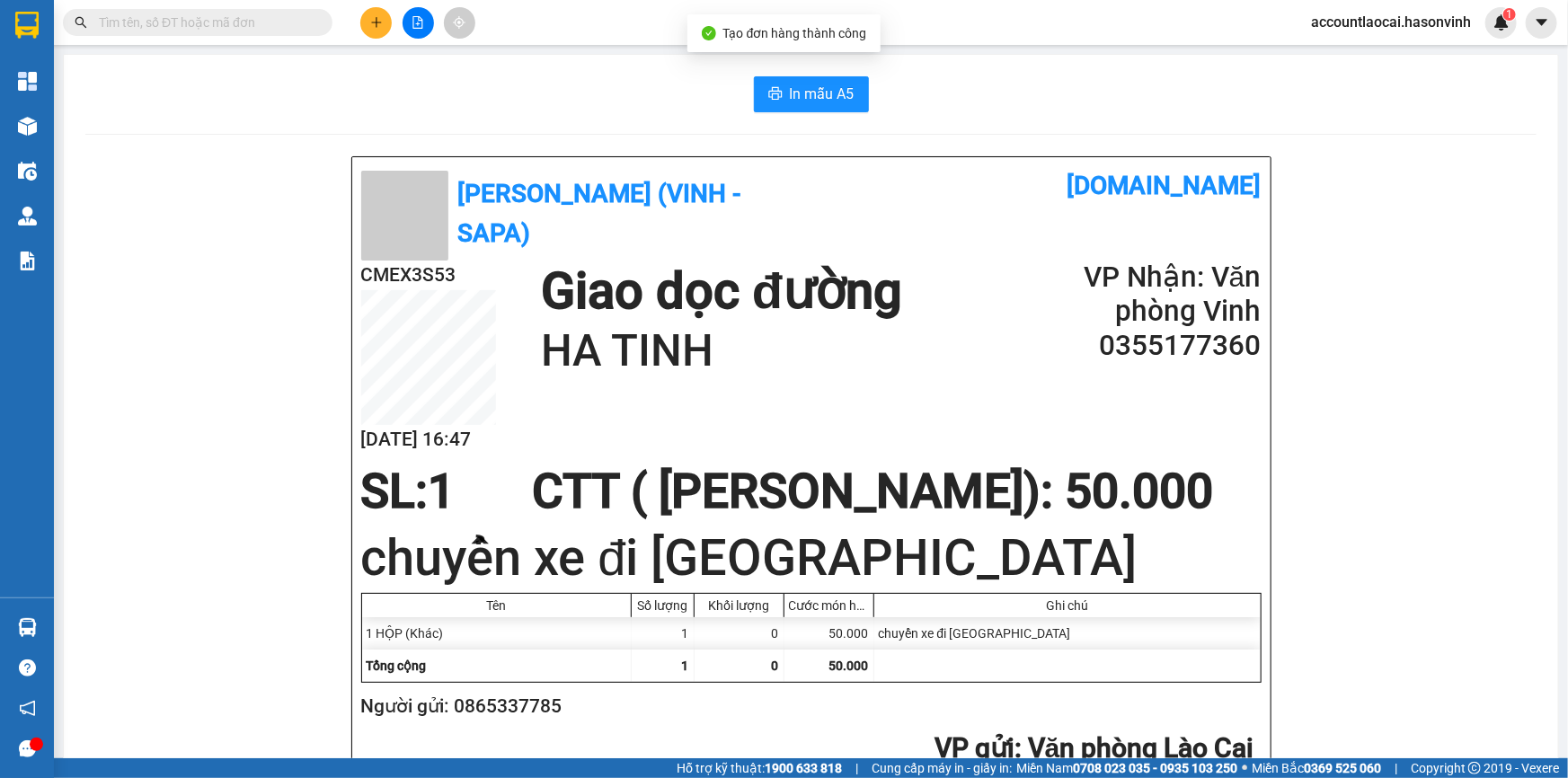
click at [848, 113] on div "In mẫu A5 Hà Sơn (Vinh - Sapa) vexere.com CMEX3S53 15/10 16:47 Giao dọc đường H…" at bounding box center [810, 790] width 1494 height 1471
click at [848, 107] on button "In mẫu A5" at bounding box center [811, 93] width 115 height 36
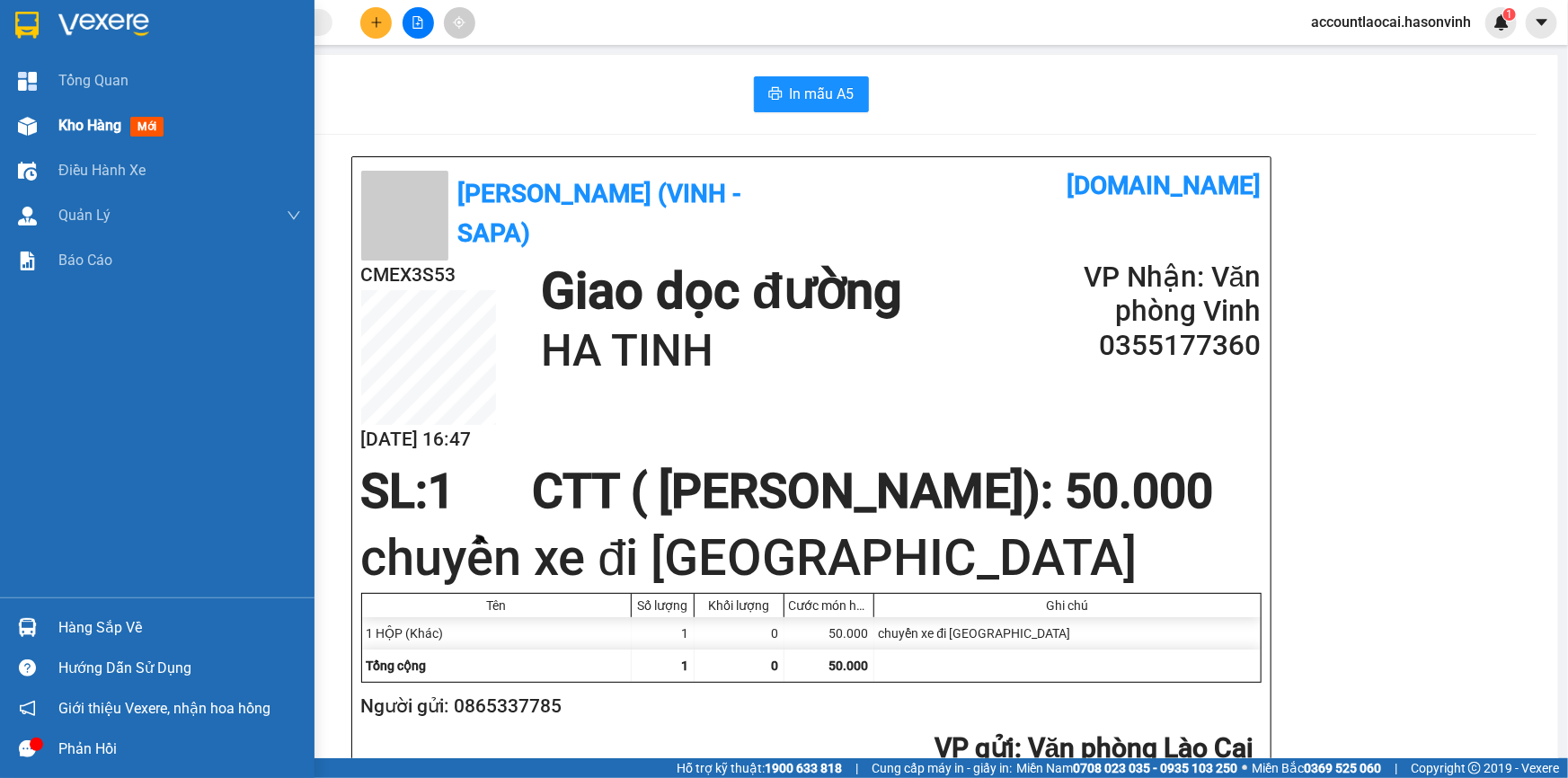
click at [97, 128] on span "Kho hàng" at bounding box center [90, 126] width 63 height 18
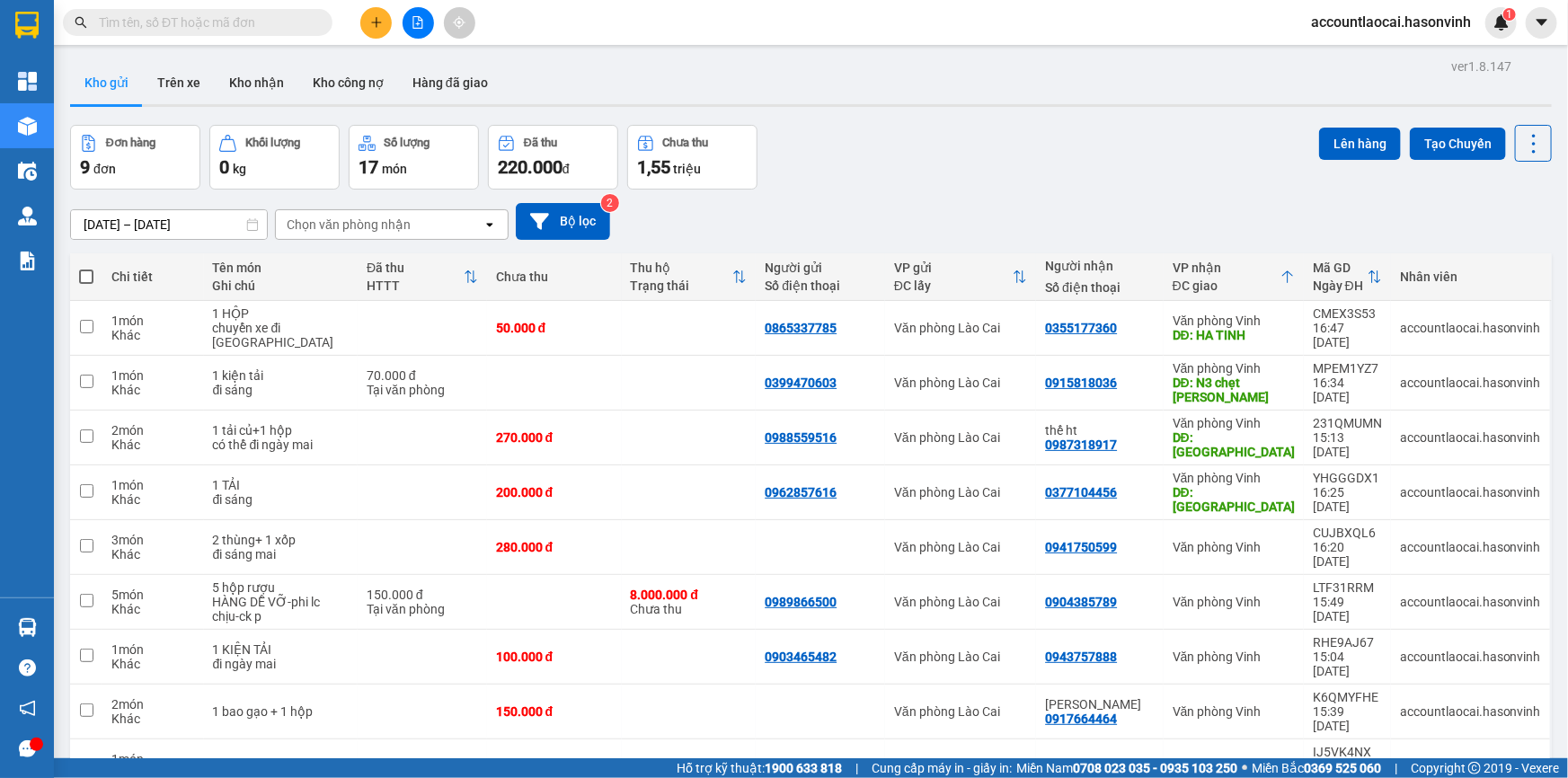
click at [420, 20] on icon "file-add" at bounding box center [418, 22] width 13 height 13
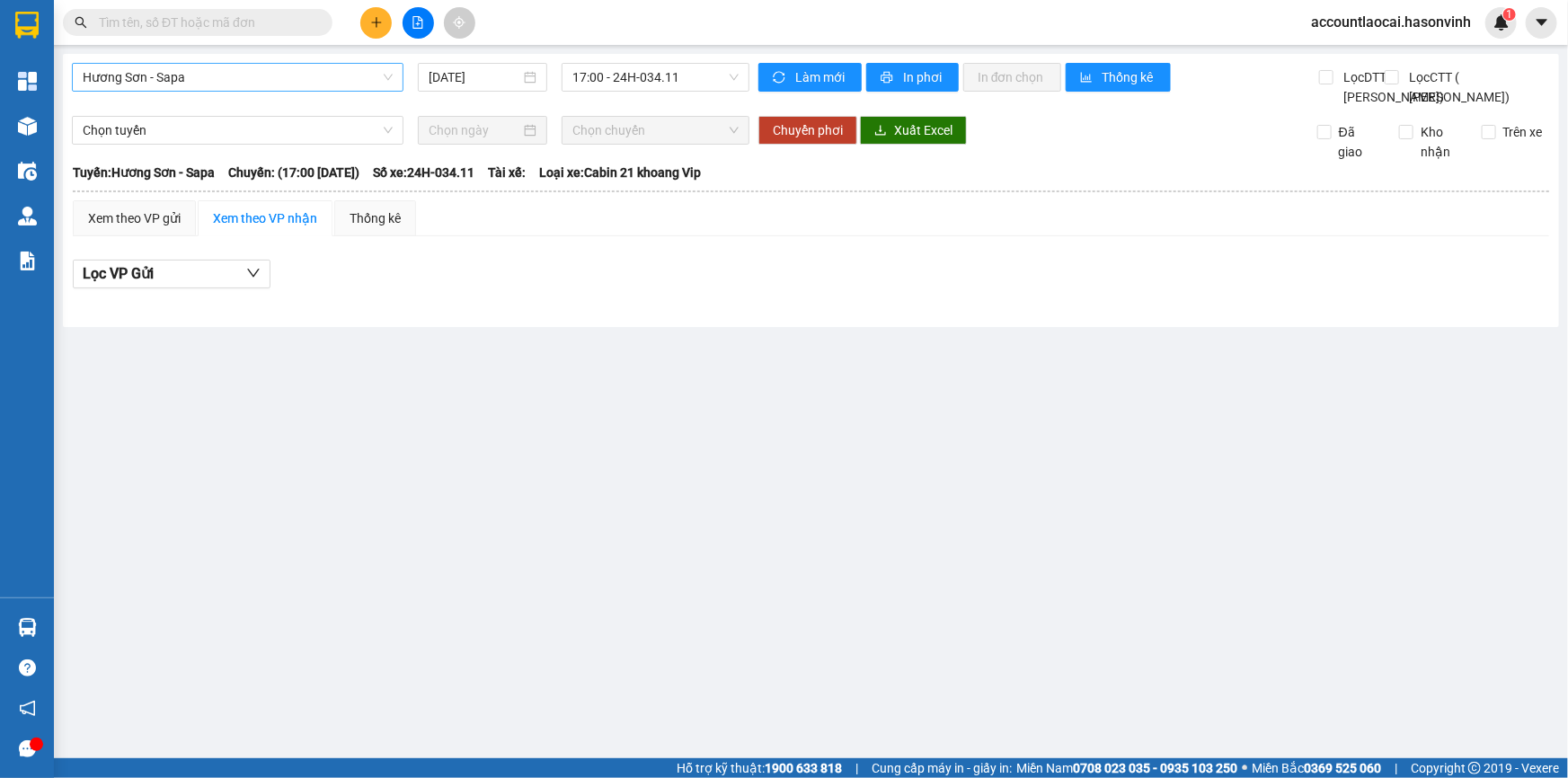
click at [221, 88] on span "Hương Sơn - Sapa" at bounding box center [238, 77] width 310 height 27
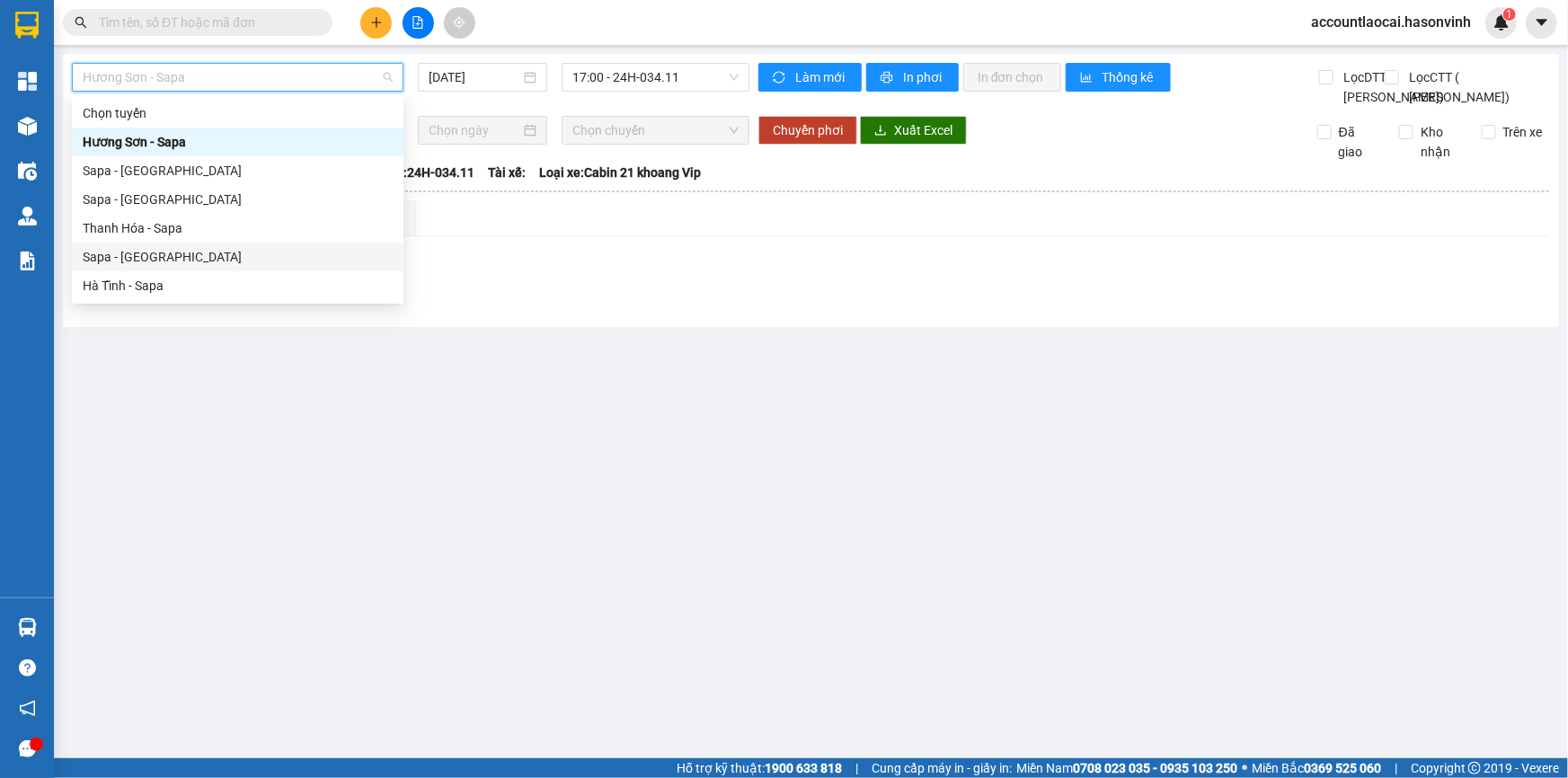
click at [177, 250] on div "Sapa - [GEOGRAPHIC_DATA]" at bounding box center [238, 257] width 310 height 19
type input "[DATE]"
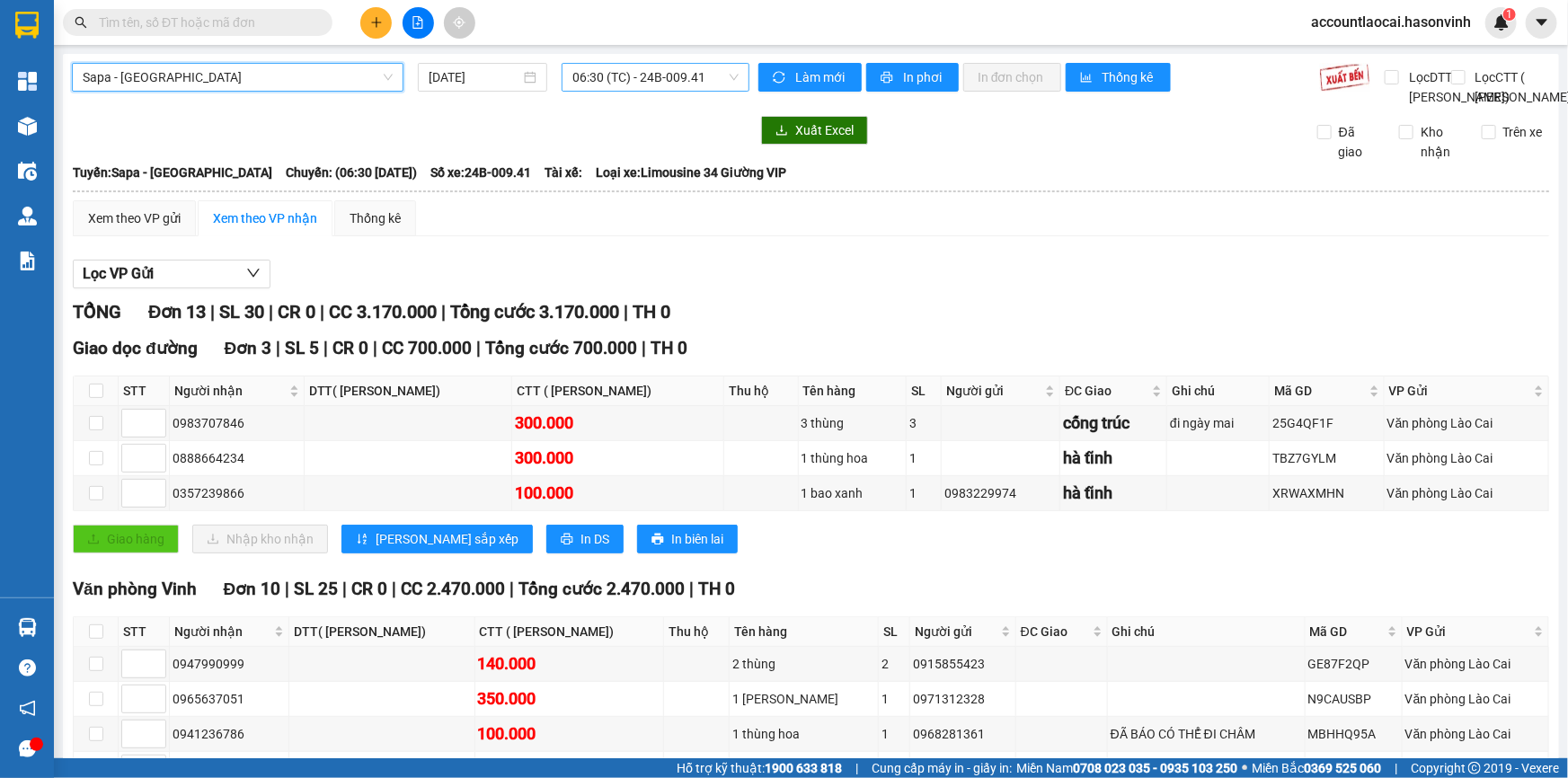
click at [562, 78] on div "06:30 (TC) - 24B-009.41" at bounding box center [655, 78] width 188 height 29
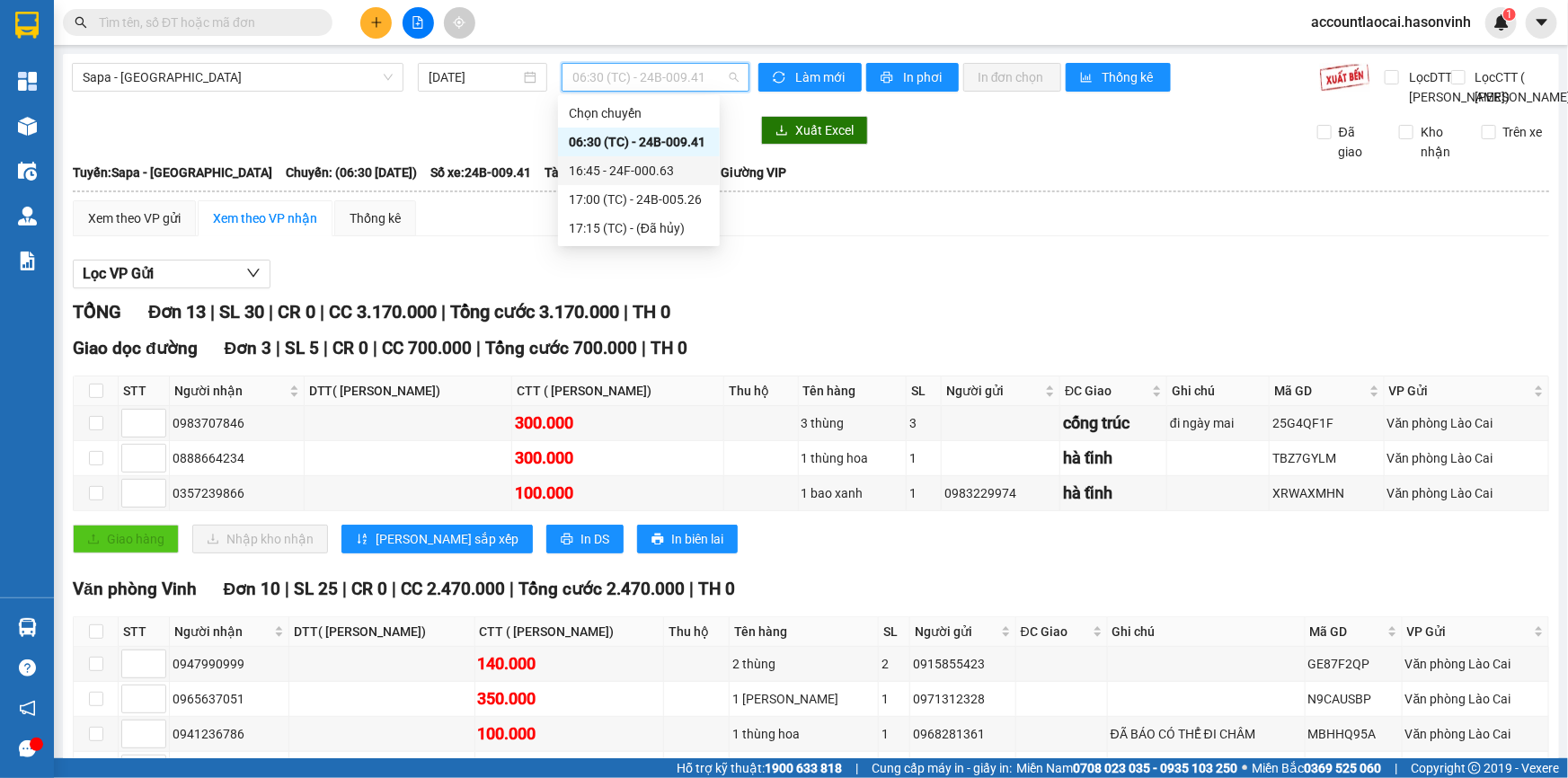
click at [580, 177] on div "16:45 - 24F-000.63" at bounding box center [639, 170] width 140 height 19
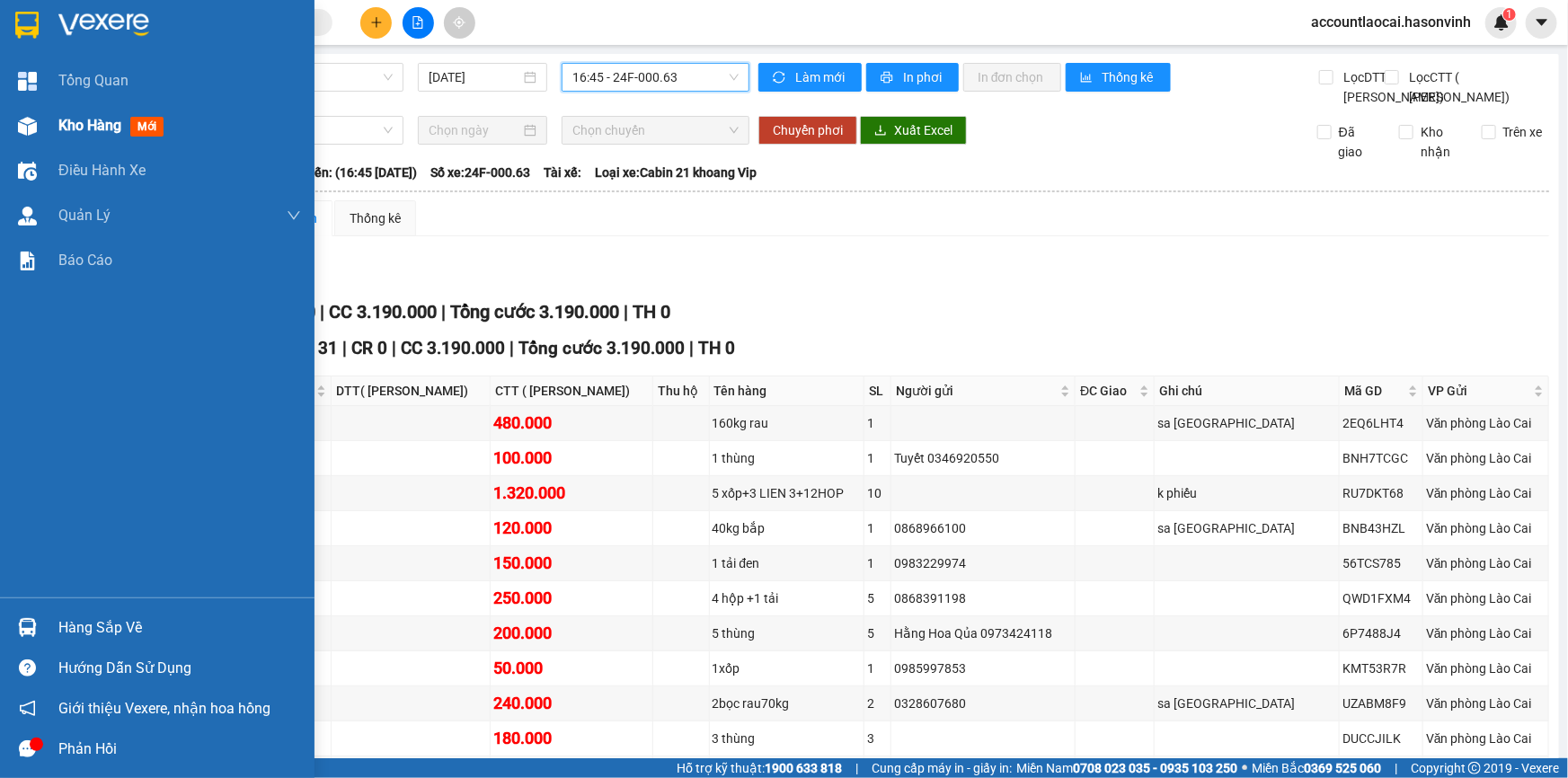
click at [15, 125] on div at bounding box center [27, 126] width 31 height 31
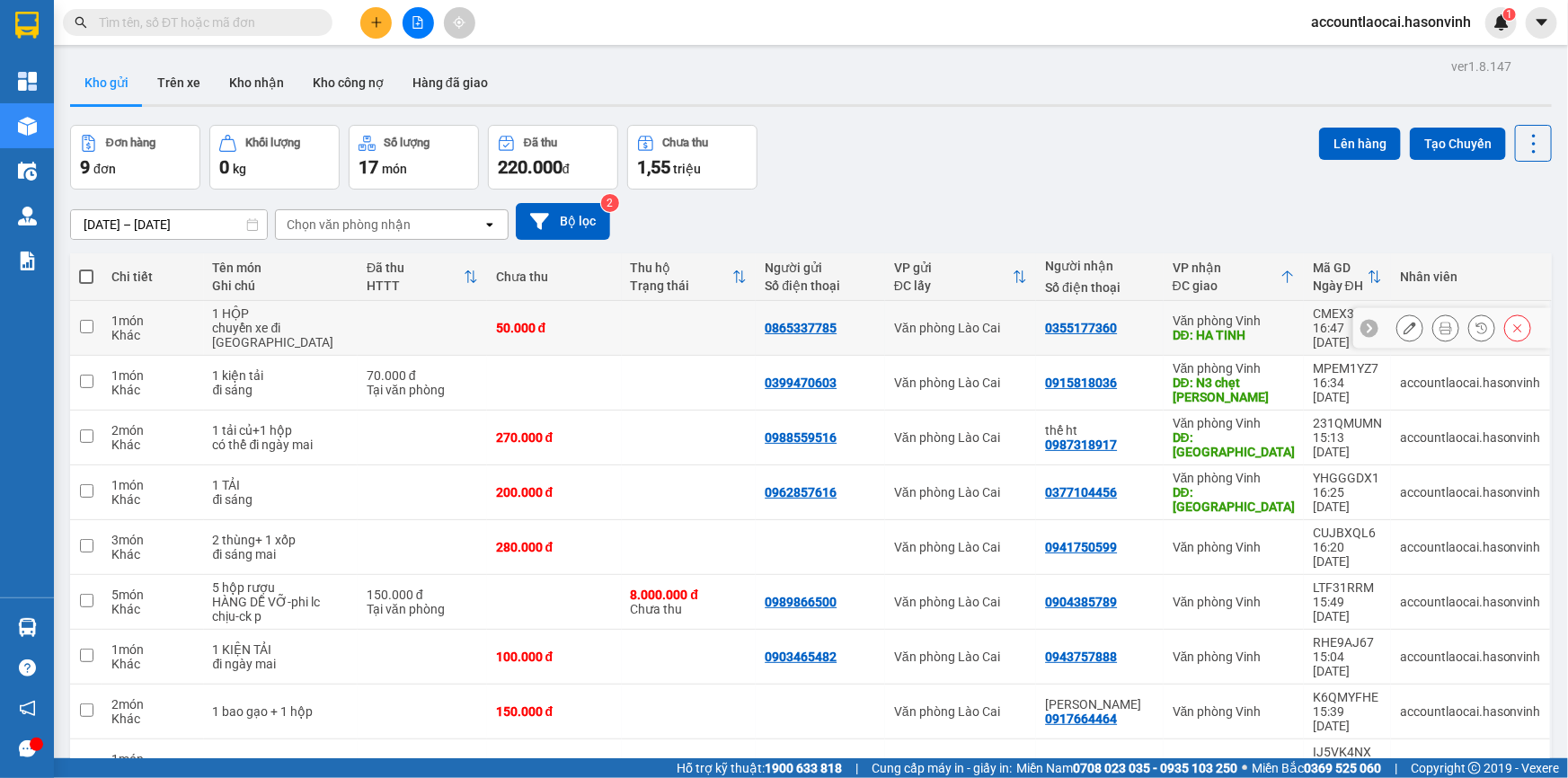
click at [152, 324] on div "1 món" at bounding box center [153, 320] width 84 height 15
checkbox input "true"
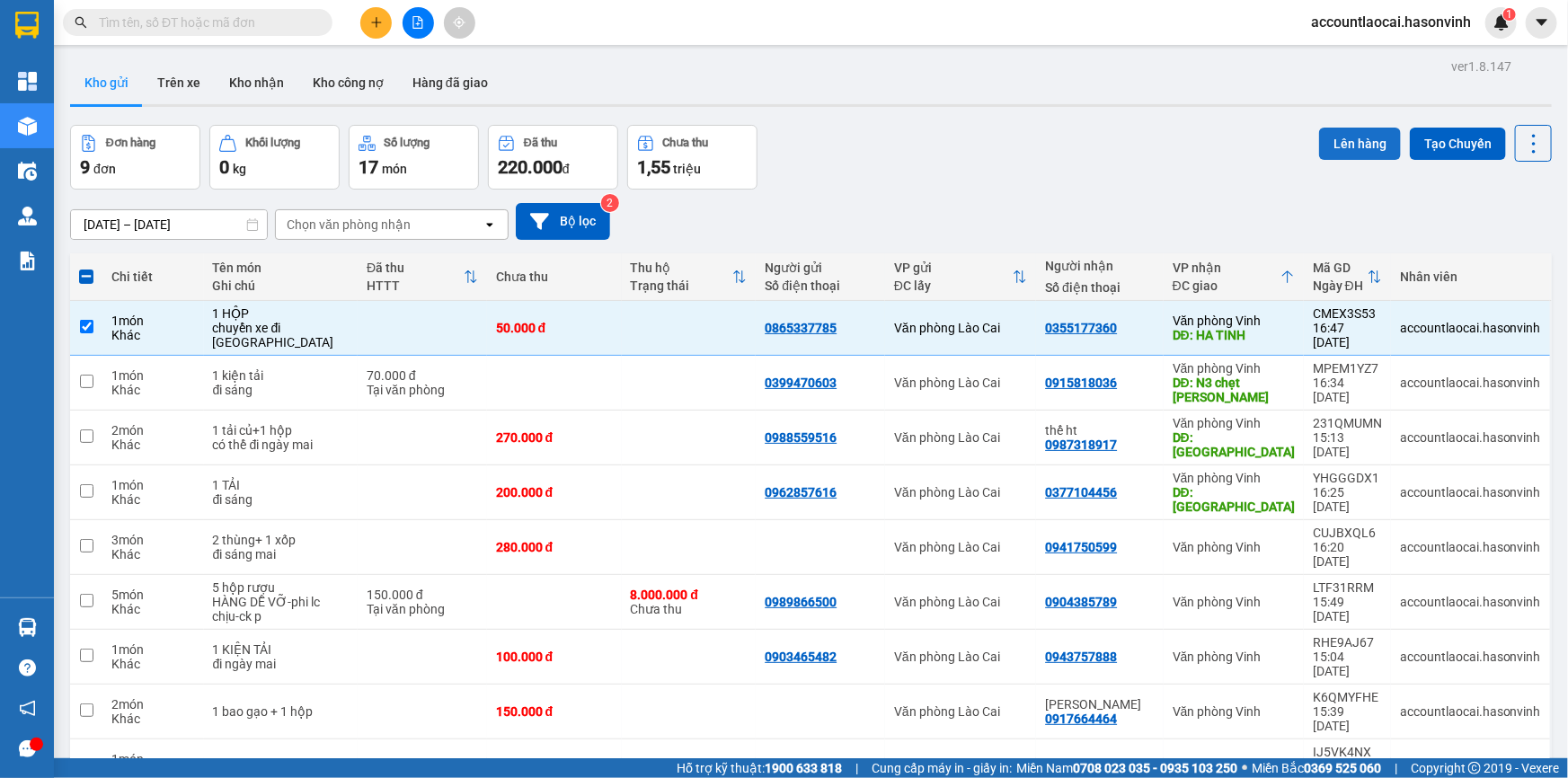
click at [1329, 129] on button "Lên hàng" at bounding box center [1360, 143] width 82 height 32
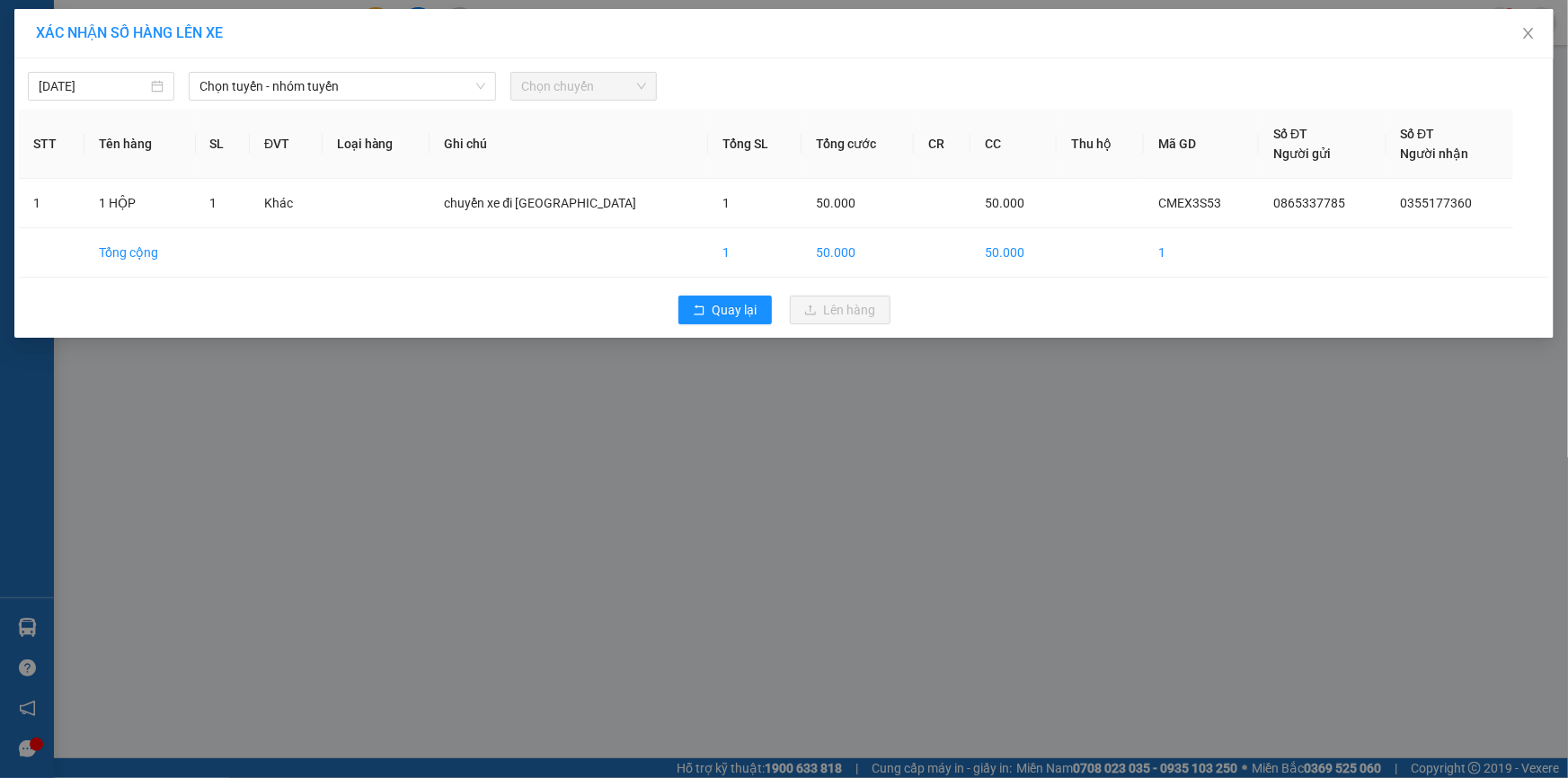
click at [528, 96] on span "Chọn chuyến" at bounding box center [583, 87] width 125 height 27
drag, startPoint x: 341, startPoint y: 76, endPoint x: 354, endPoint y: 81, distance: 13.9
click at [342, 78] on span "Chọn tuyến - nhóm tuyến" at bounding box center [342, 87] width 285 height 27
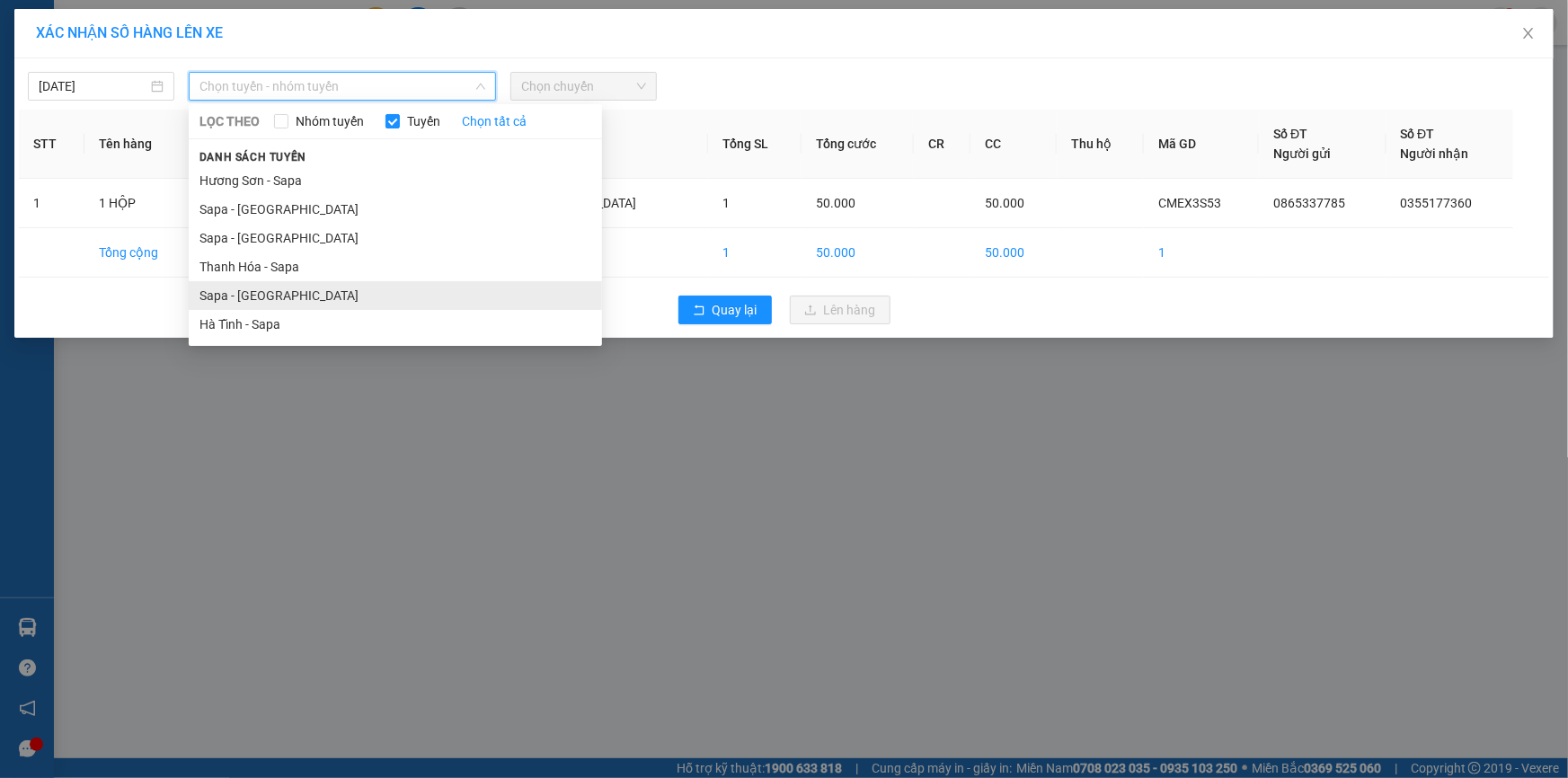
click at [351, 294] on li "Sapa - [GEOGRAPHIC_DATA]" at bounding box center [395, 296] width 413 height 29
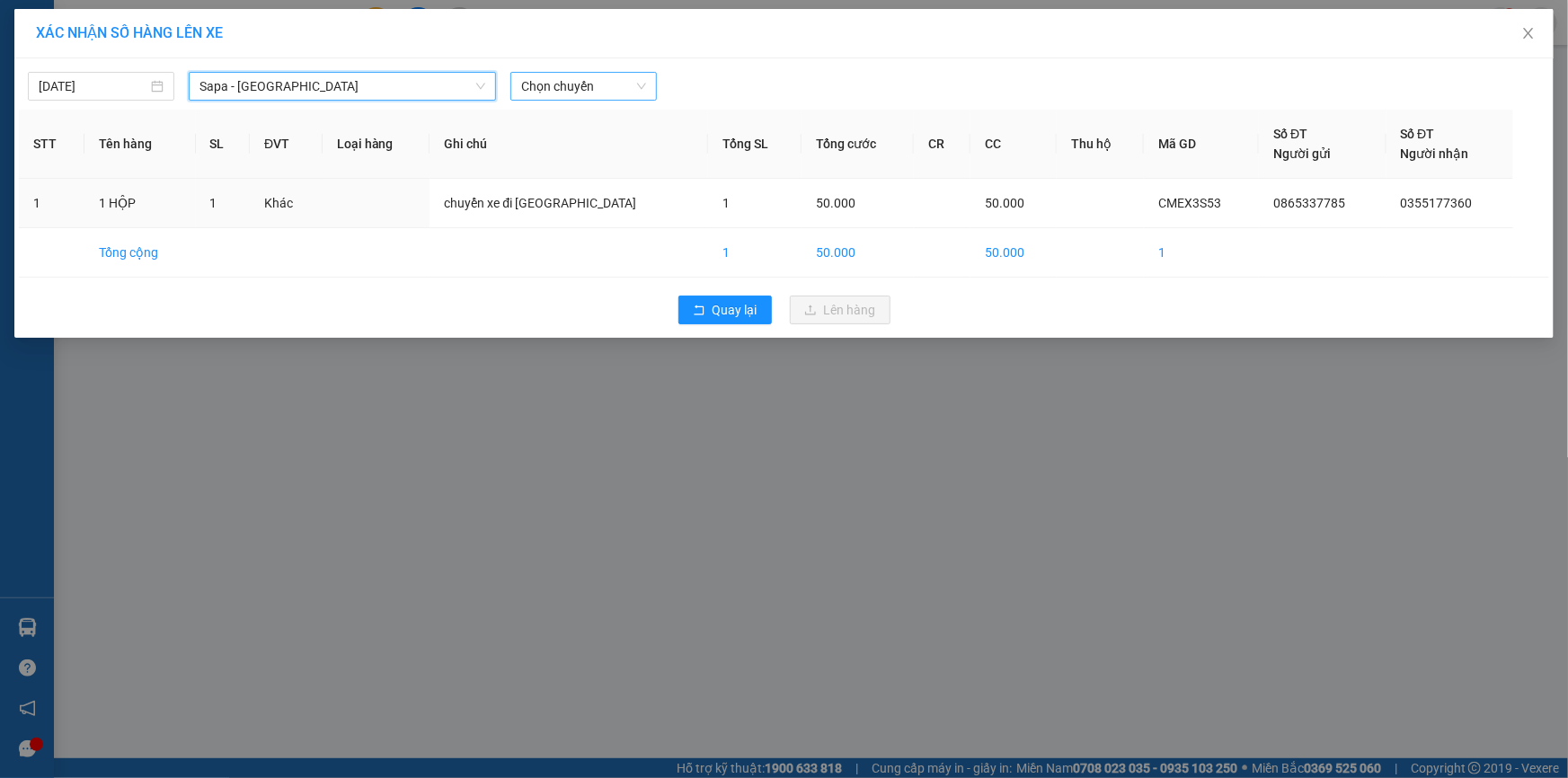
click at [549, 94] on span "Chọn chuyến" at bounding box center [583, 87] width 125 height 27
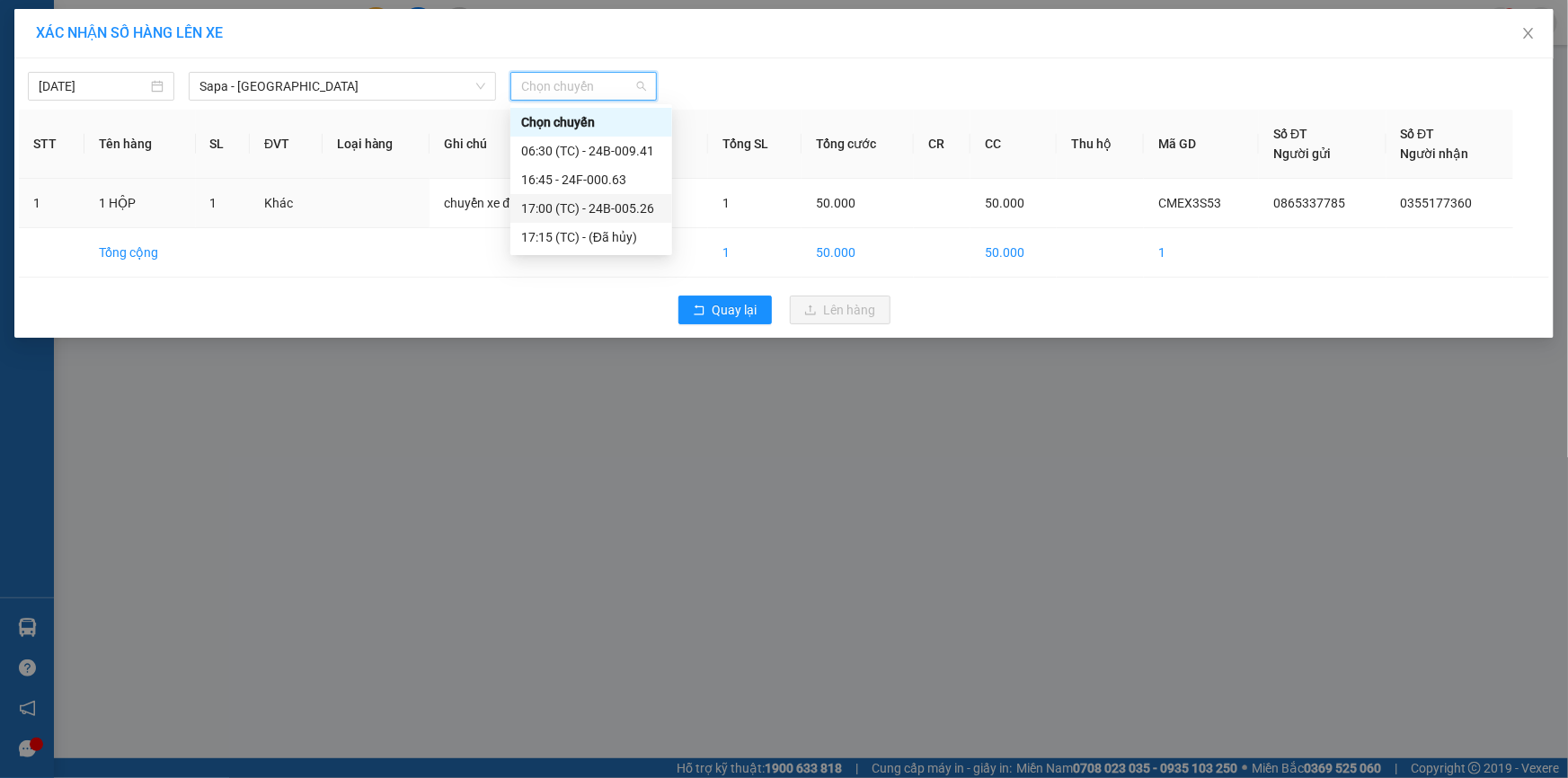
click at [596, 214] on div "17:00 (TC) - 24B-005.26" at bounding box center [591, 208] width 140 height 19
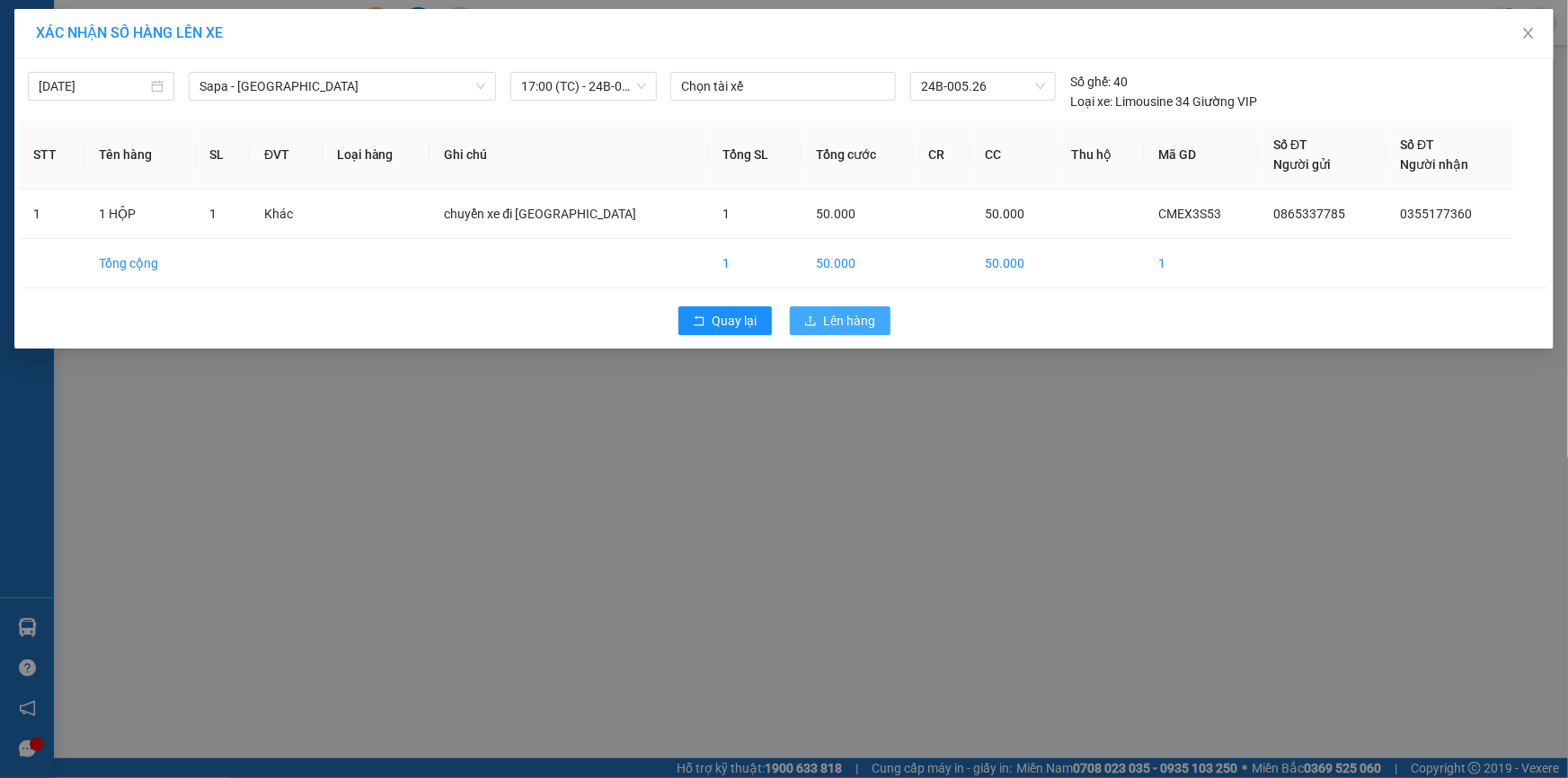
click at [882, 324] on button "Lên hàng" at bounding box center [840, 321] width 100 height 29
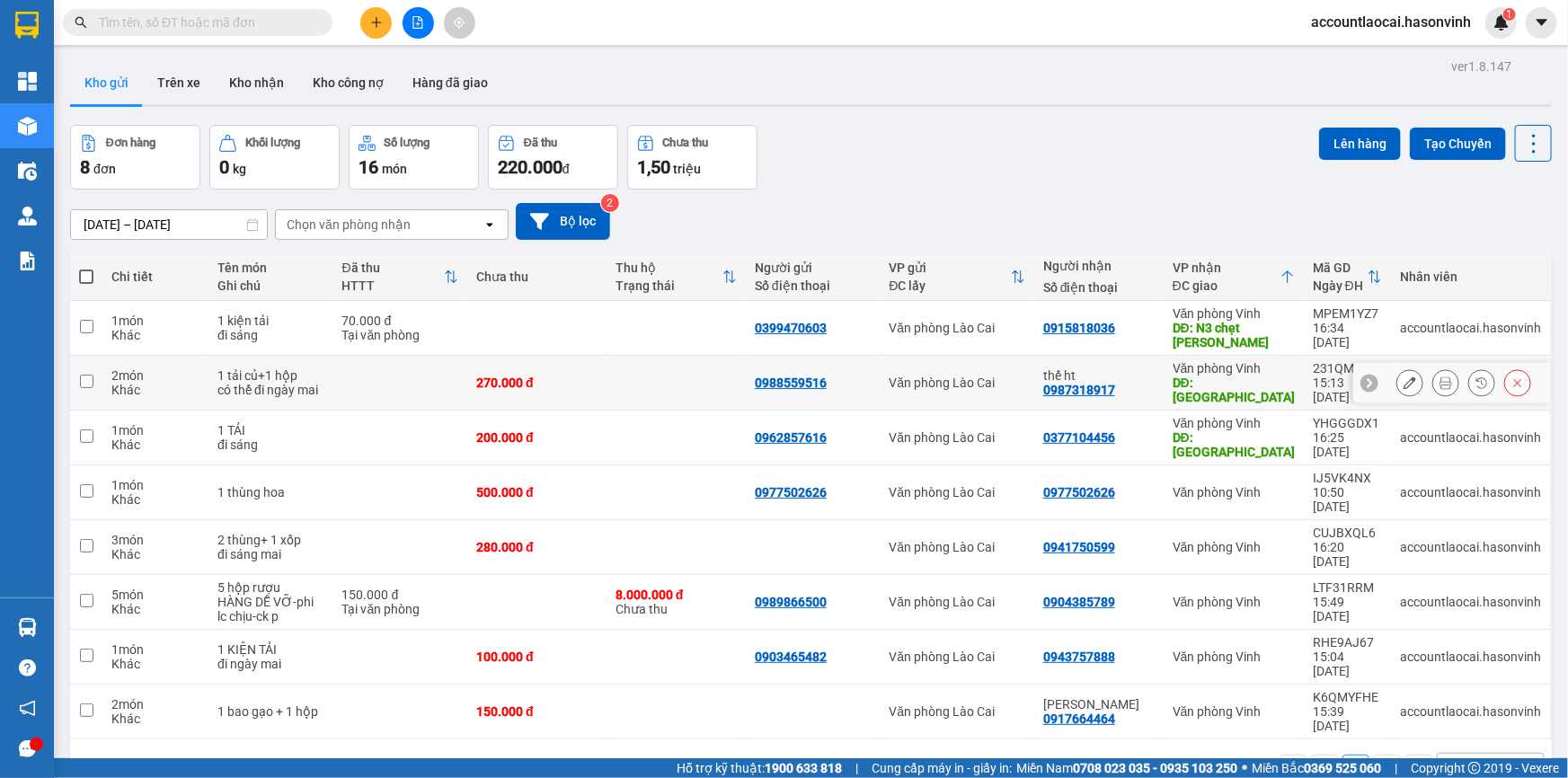
click at [255, 391] on td "1 tải củ+1 hộp có thể đi ngày mai" at bounding box center [270, 383] width 124 height 55
checkbox input "true"
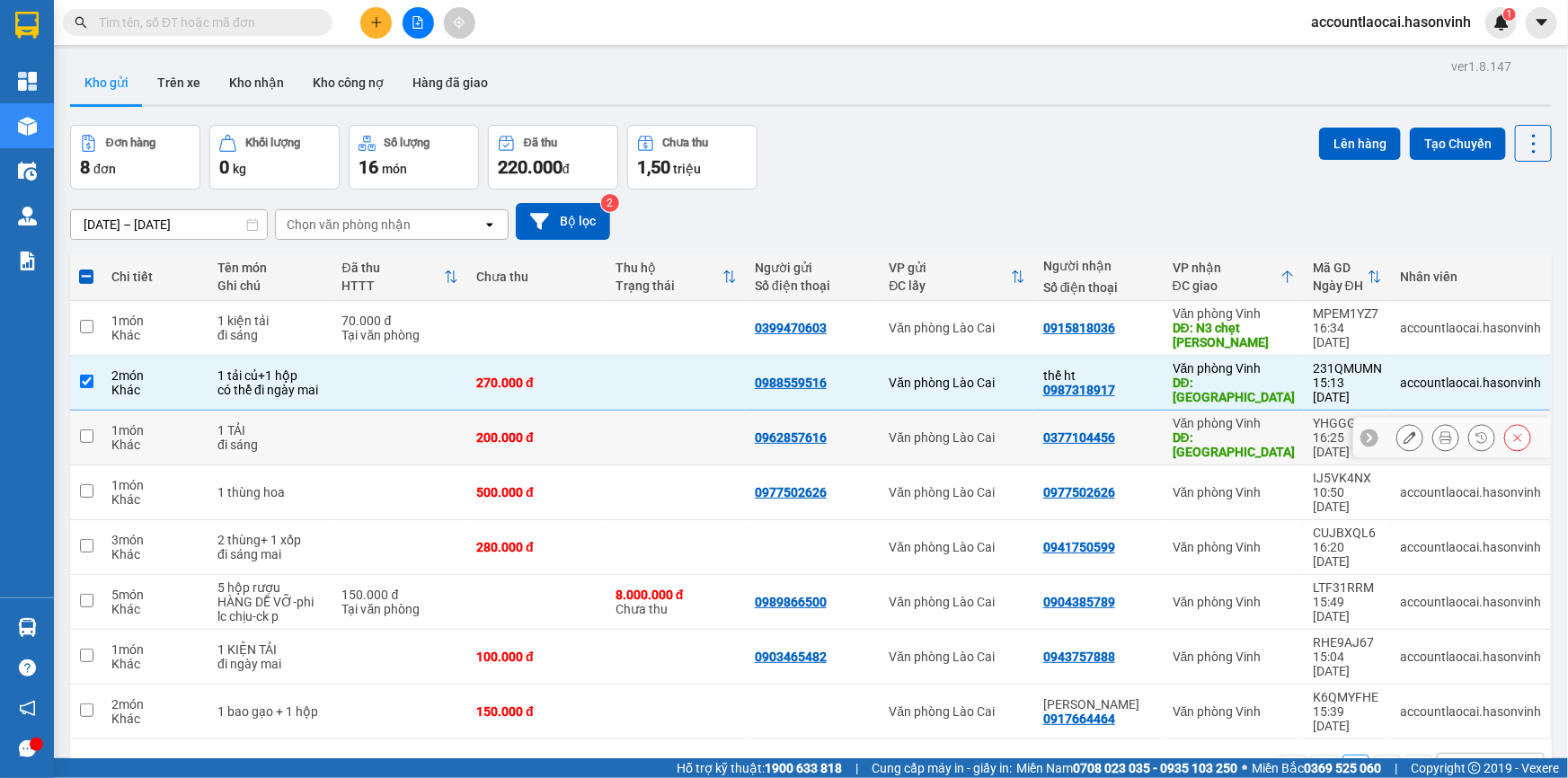
click at [221, 437] on div "đi sáng" at bounding box center [270, 444] width 106 height 15
checkbox input "true"
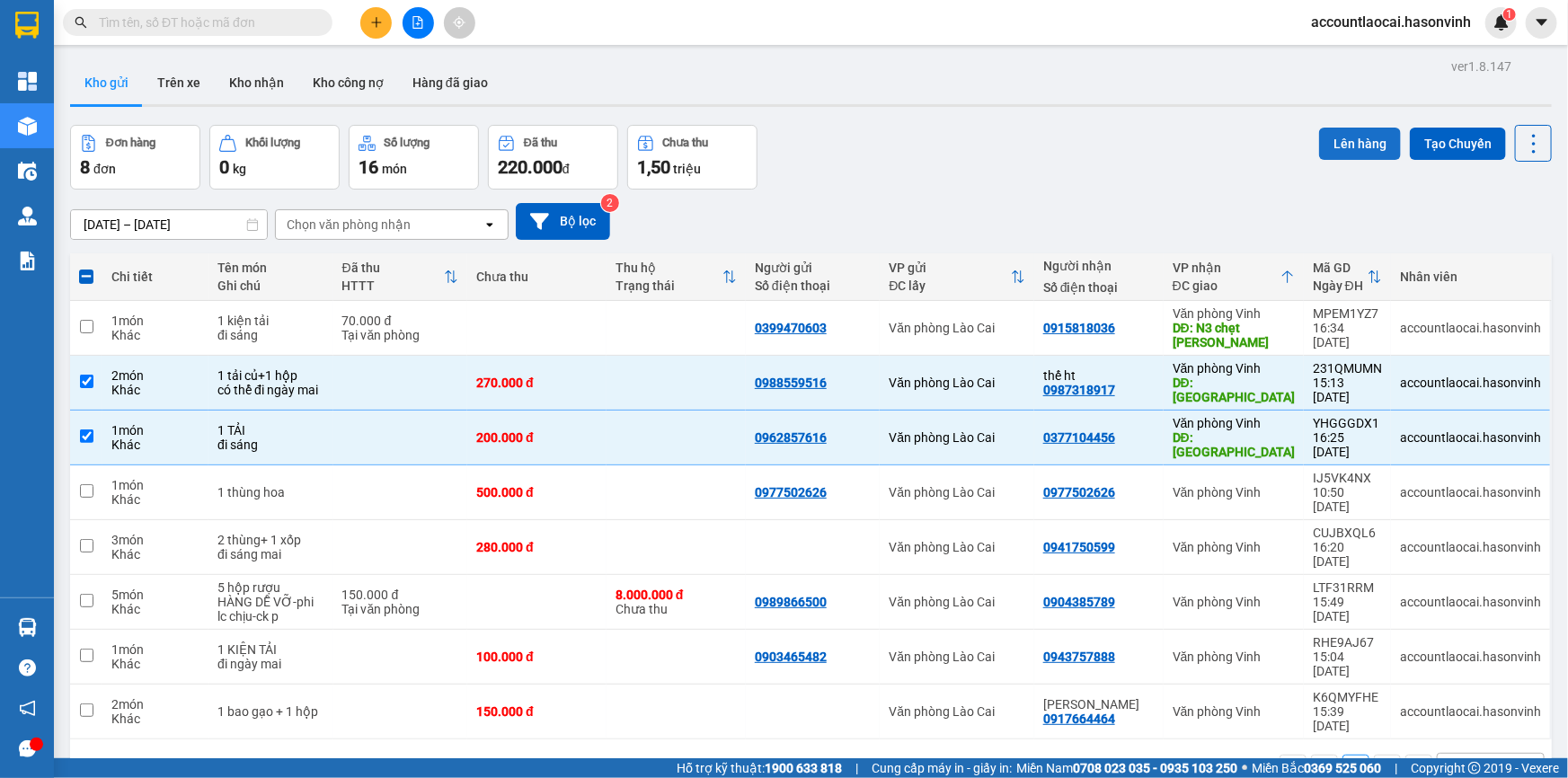
click at [1351, 141] on button "Lên hàng" at bounding box center [1360, 143] width 82 height 32
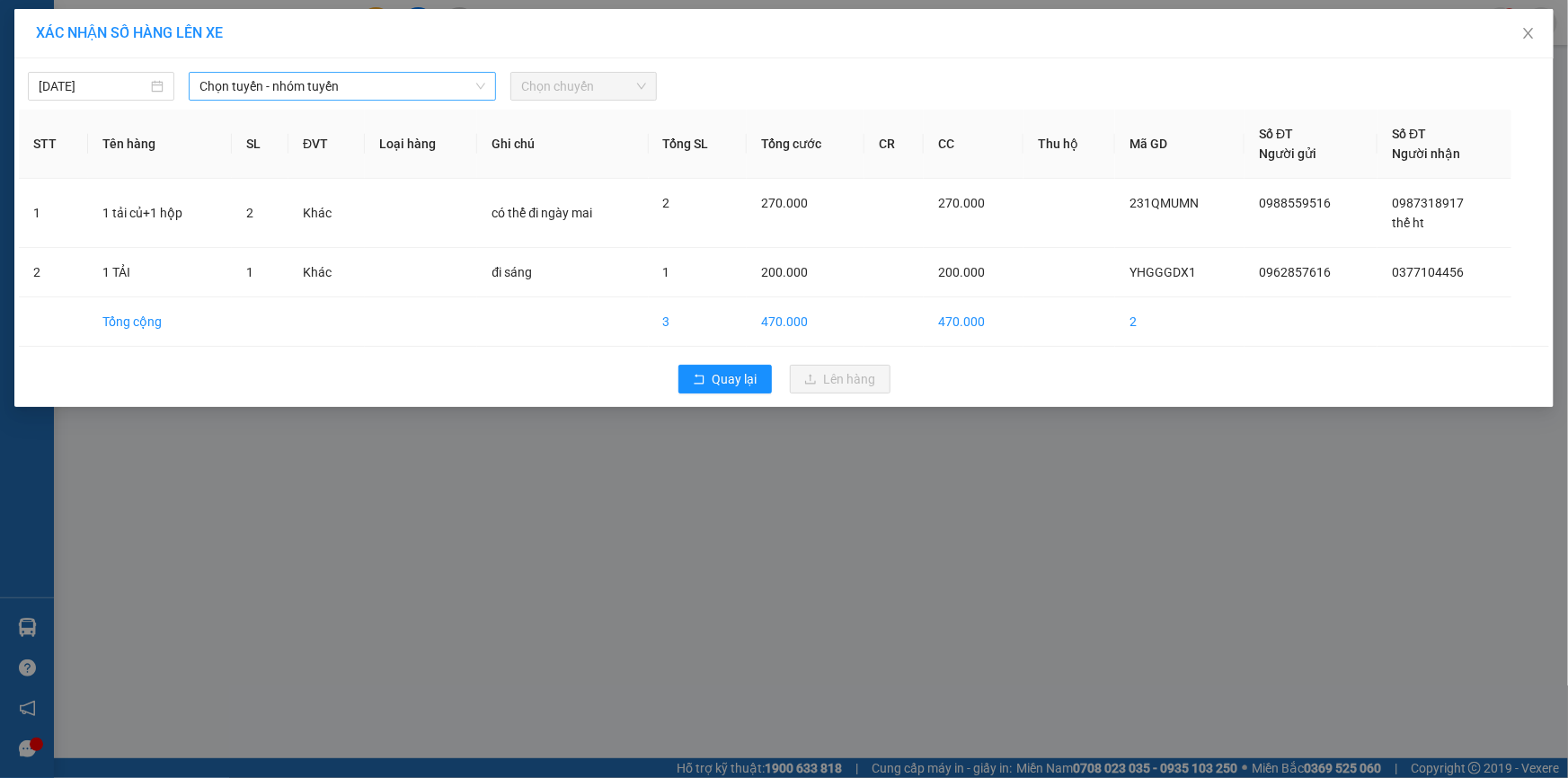
click at [389, 88] on span "Chọn tuyến - nhóm tuyến" at bounding box center [342, 87] width 285 height 27
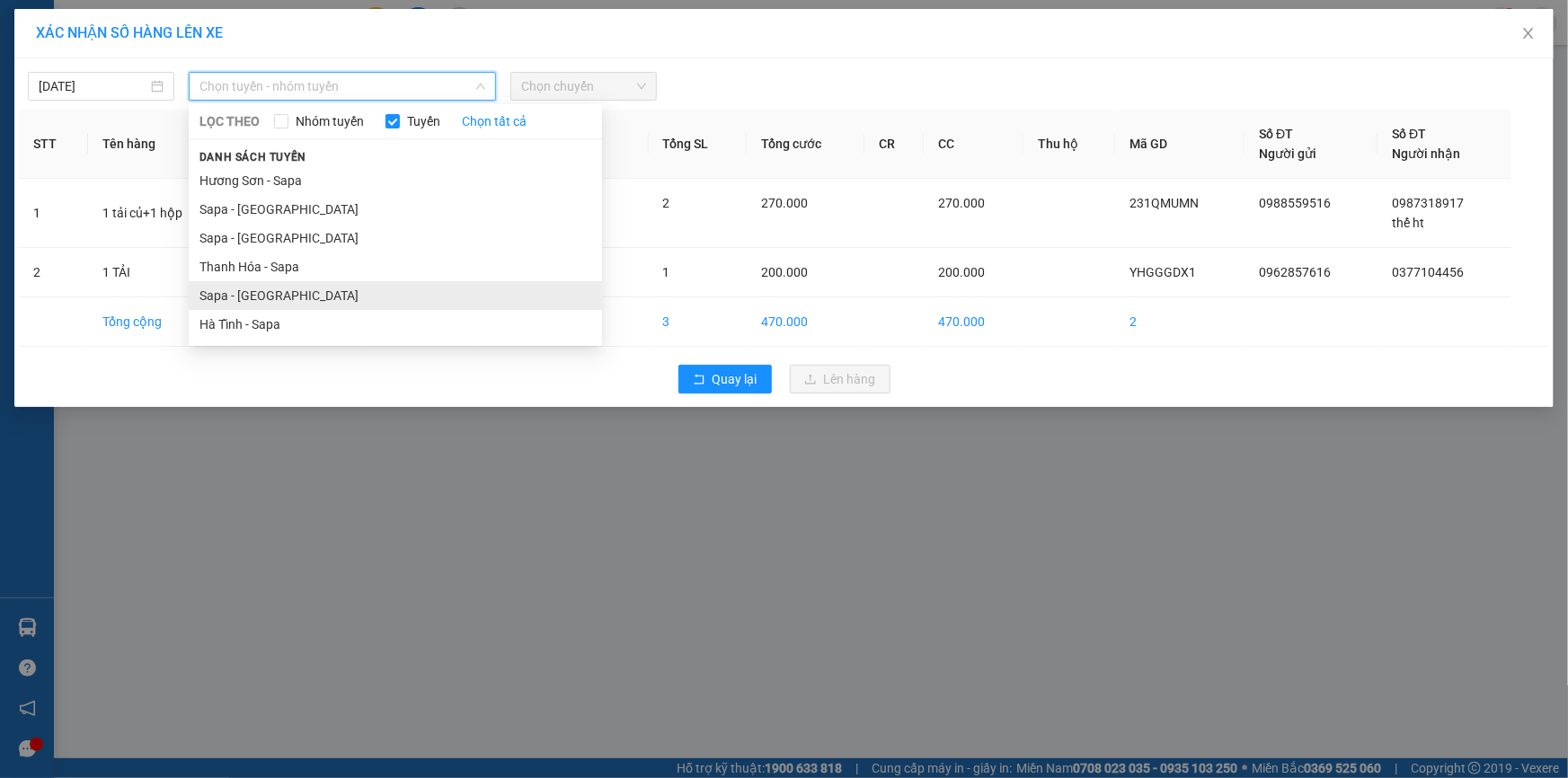
click at [321, 291] on li "Sapa - [GEOGRAPHIC_DATA]" at bounding box center [395, 296] width 413 height 29
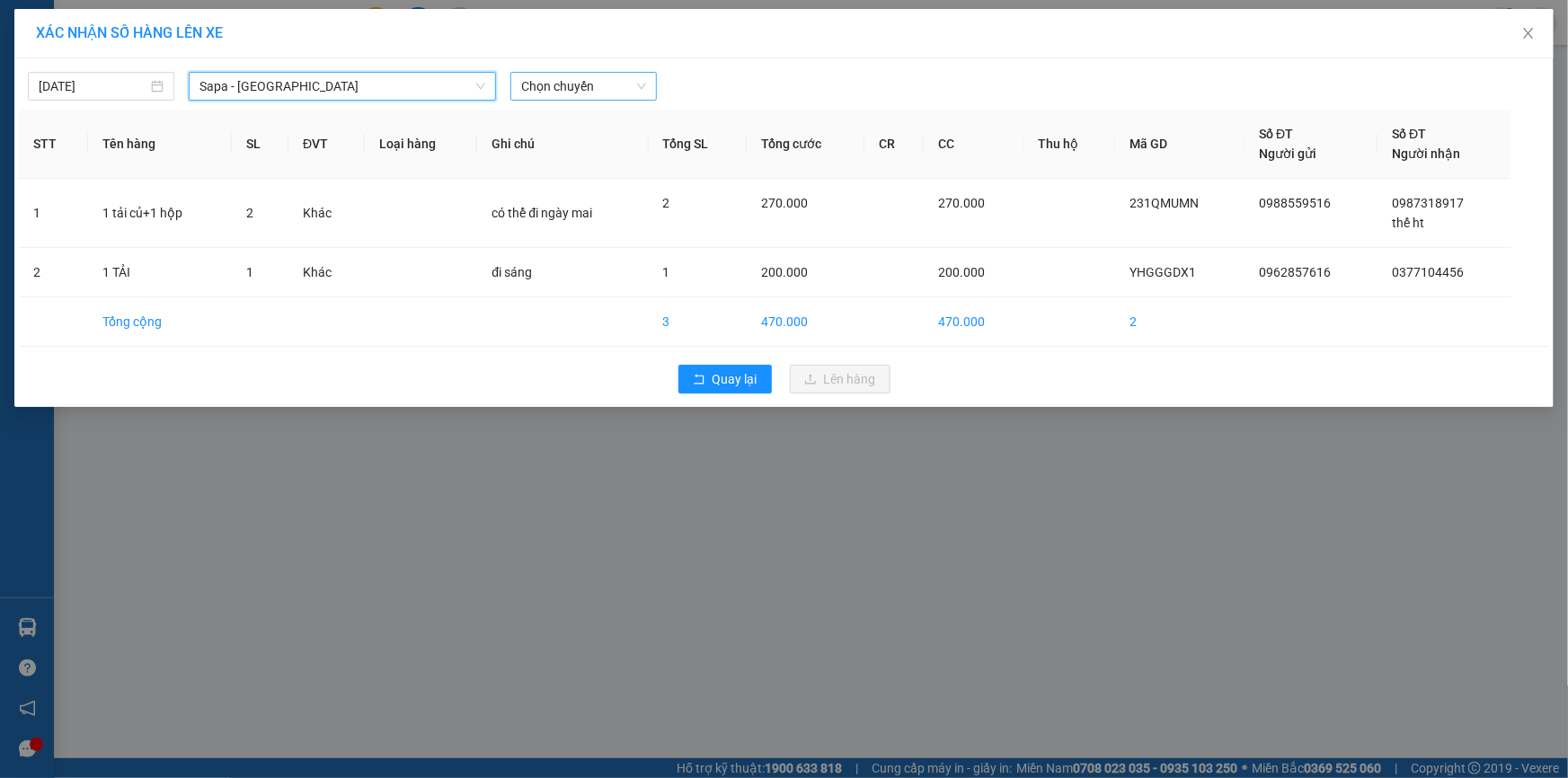
click at [609, 90] on span "Chọn chuyến" at bounding box center [583, 87] width 125 height 27
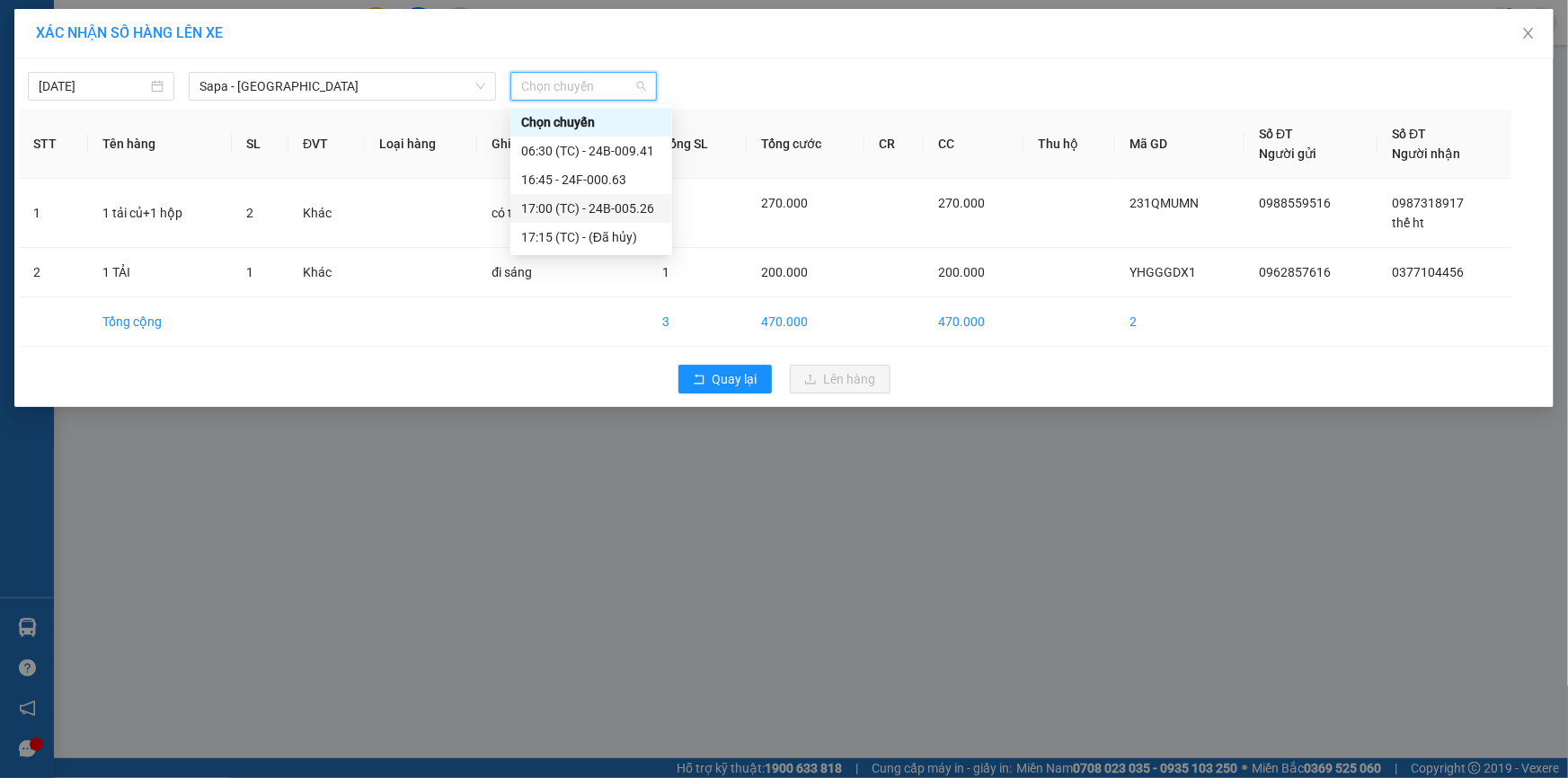
click at [617, 210] on div "17:00 (TC) - 24B-005.26" at bounding box center [591, 208] width 140 height 19
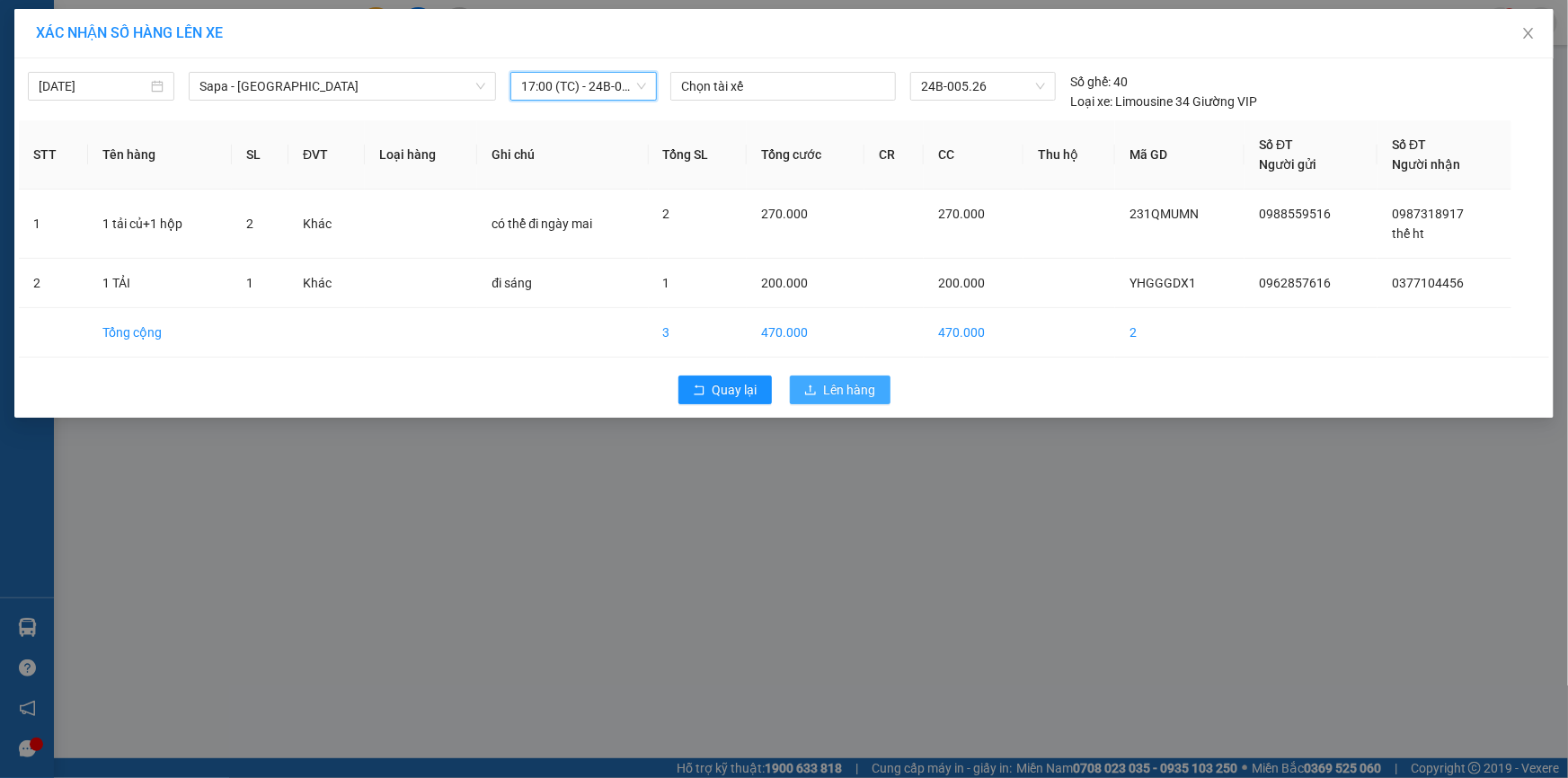
click at [860, 393] on span "Lên hàng" at bounding box center [850, 389] width 53 height 19
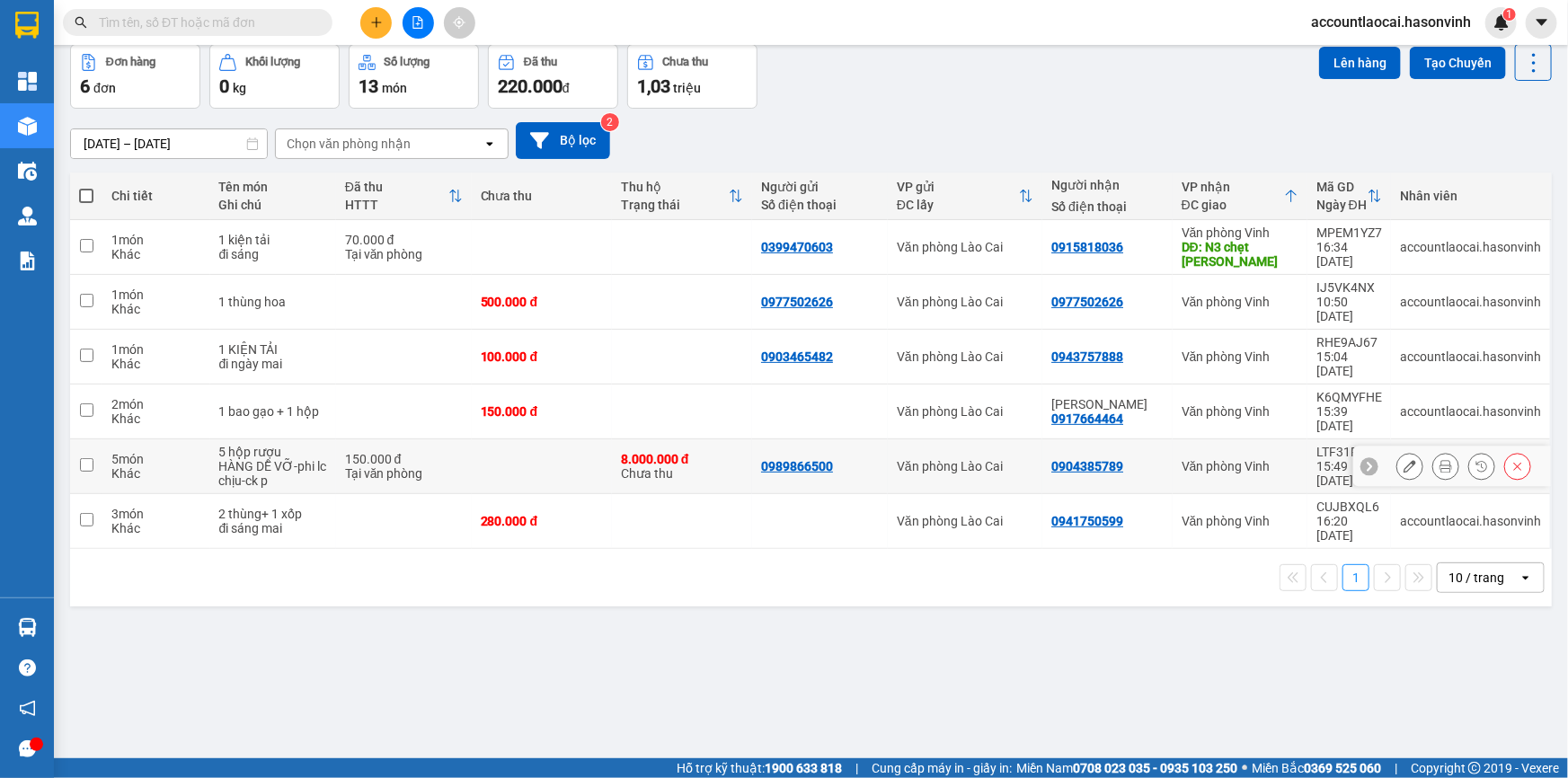
scroll to position [82, 0]
click at [476, 439] on td at bounding box center [541, 465] width 140 height 55
checkbox input "true"
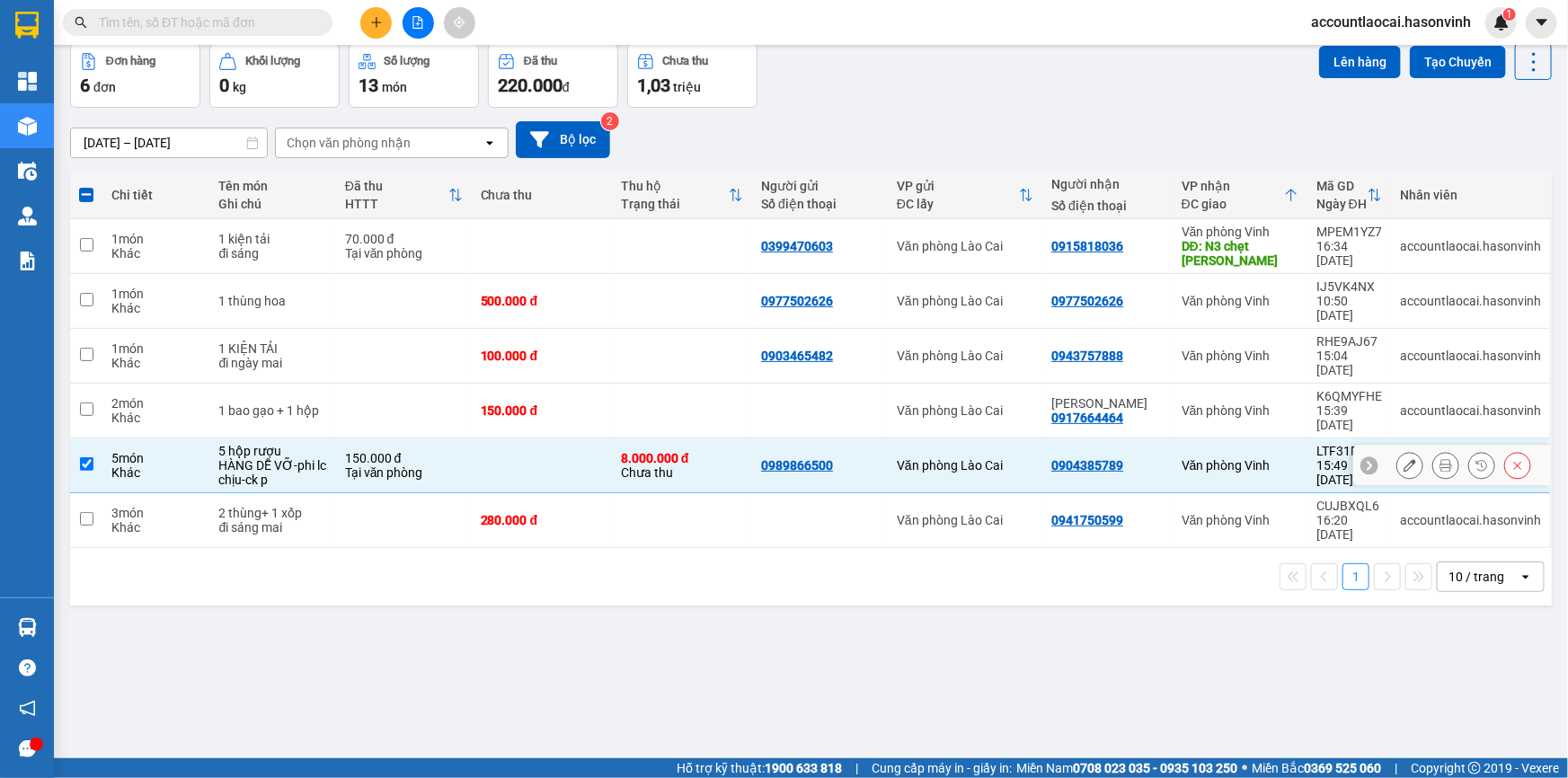
scroll to position [0, 0]
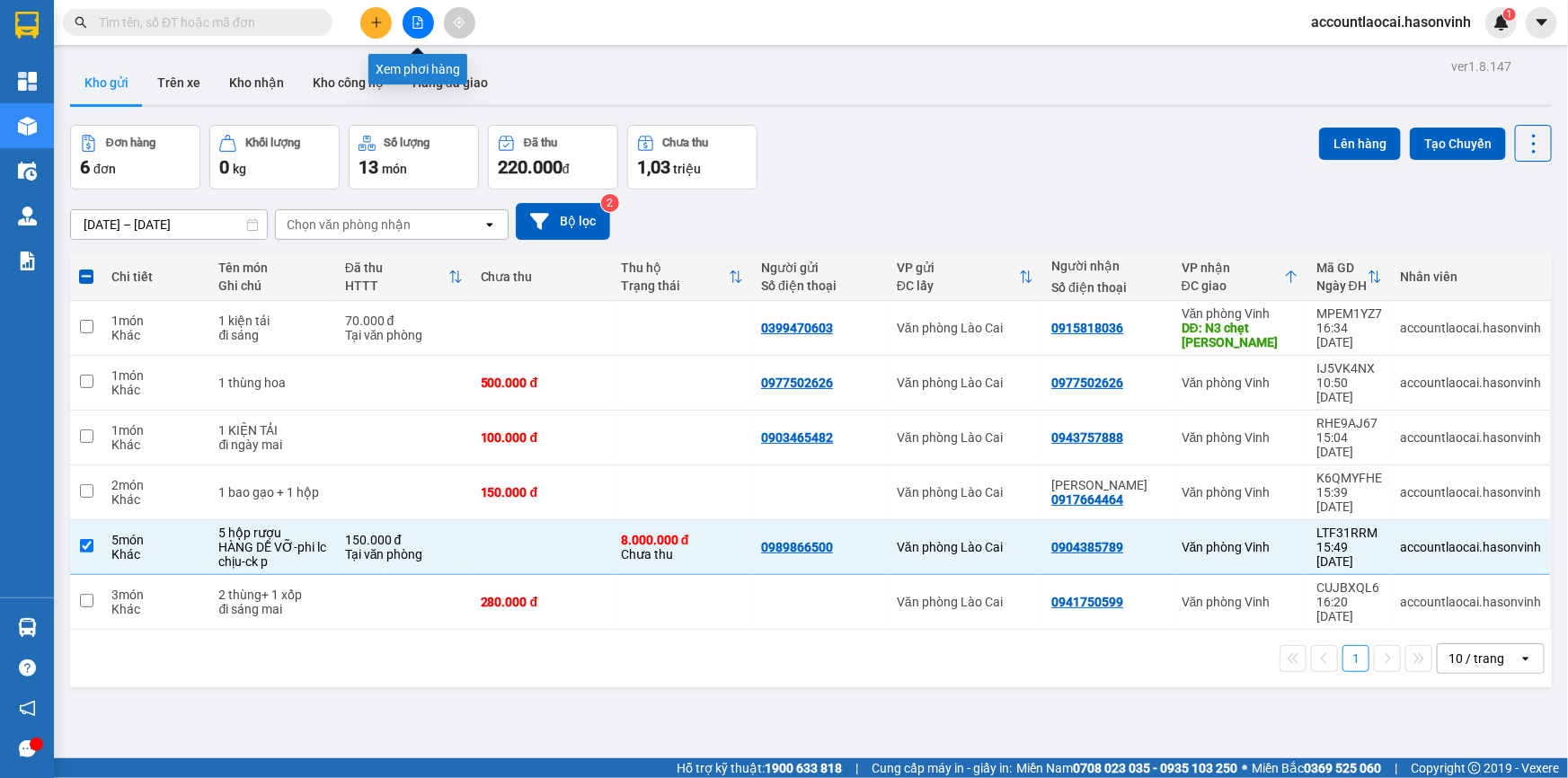
click at [416, 24] on icon "file-add" at bounding box center [418, 22] width 13 height 13
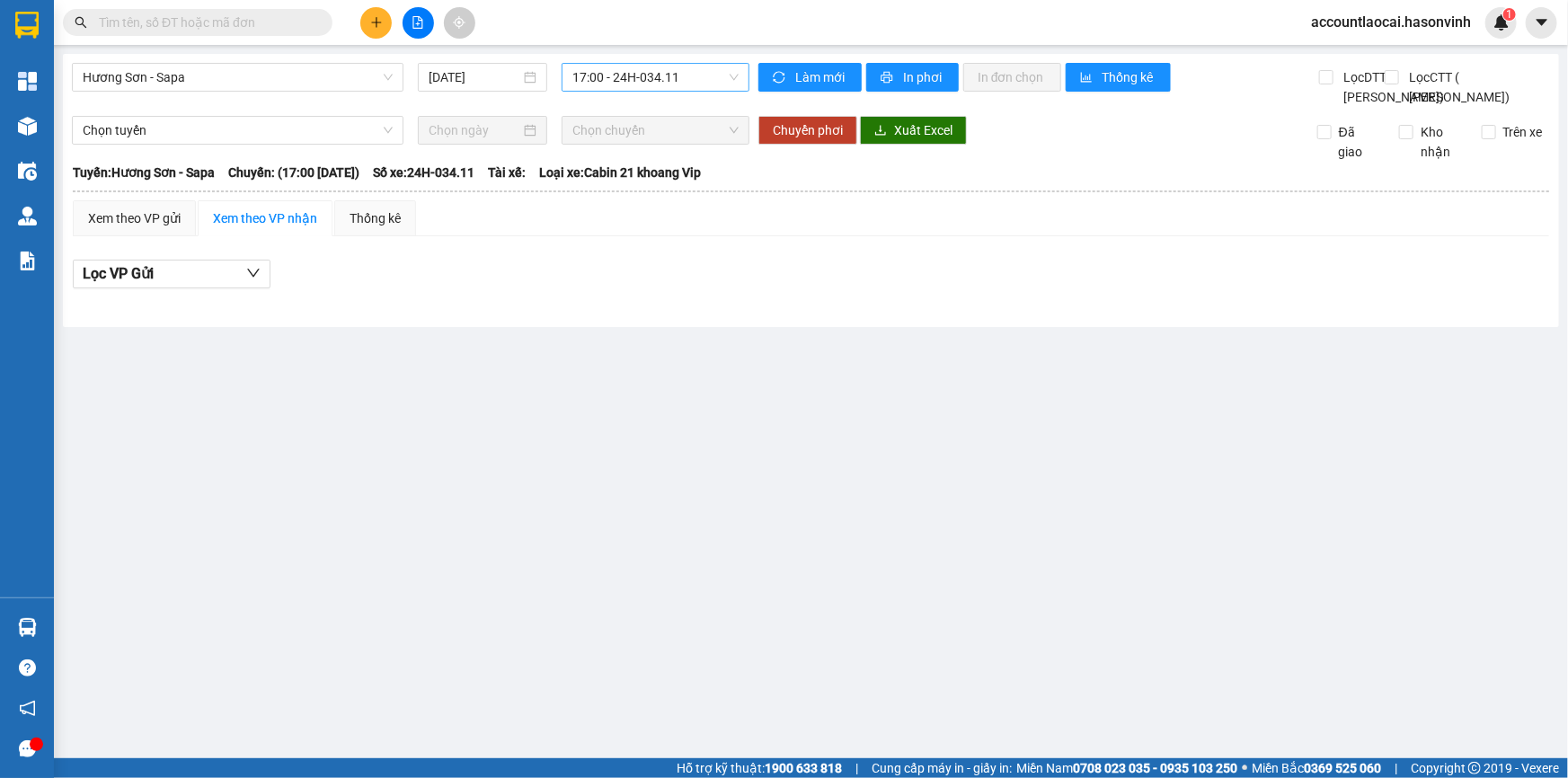
click at [580, 88] on span "17:00 - 24H-034.11" at bounding box center [655, 77] width 167 height 27
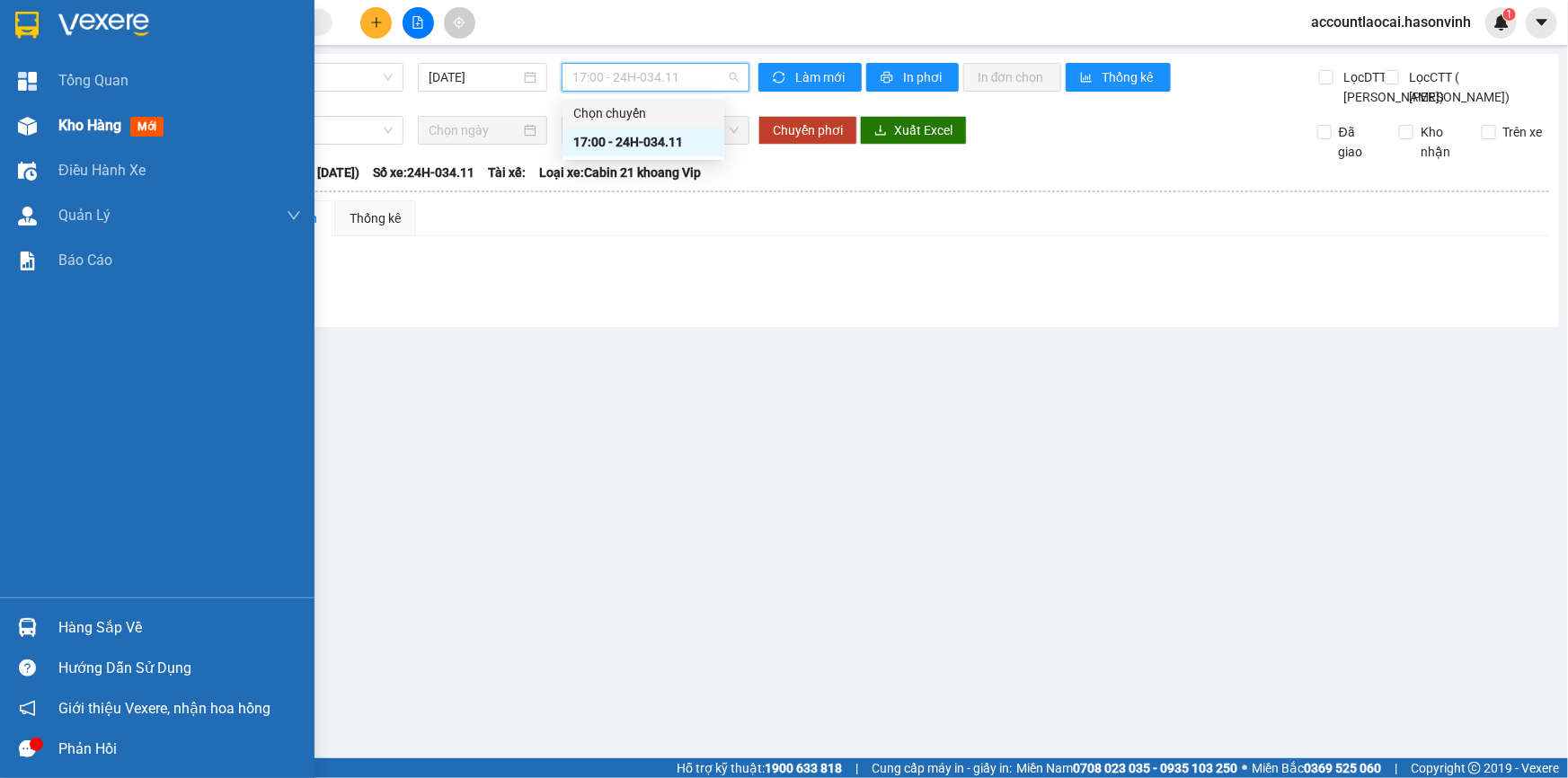
click at [54, 128] on div "Kho hàng mới" at bounding box center [157, 126] width 315 height 45
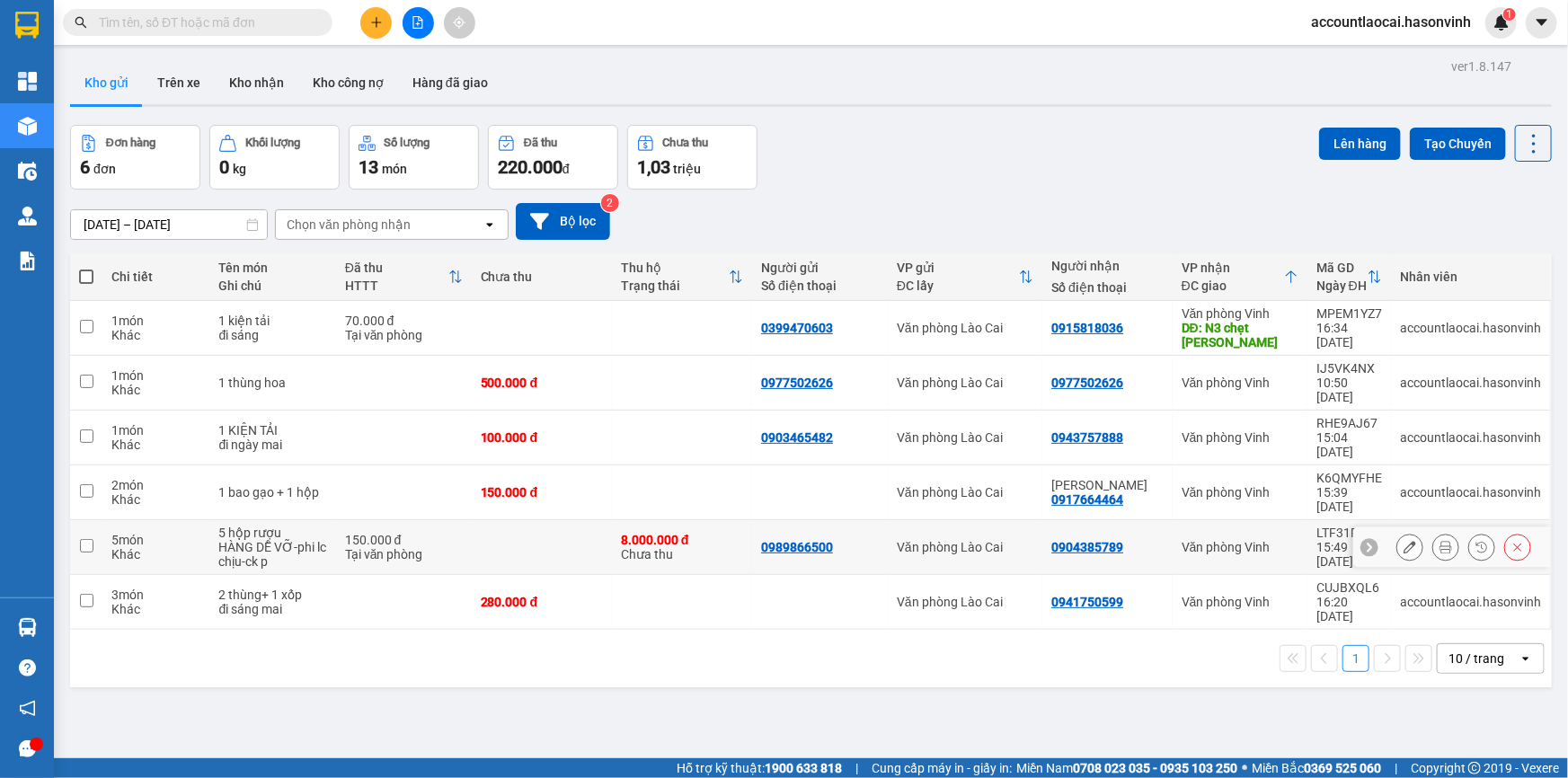
click at [149, 533] on div "5 món" at bounding box center [156, 539] width 90 height 15
checkbox input "true"
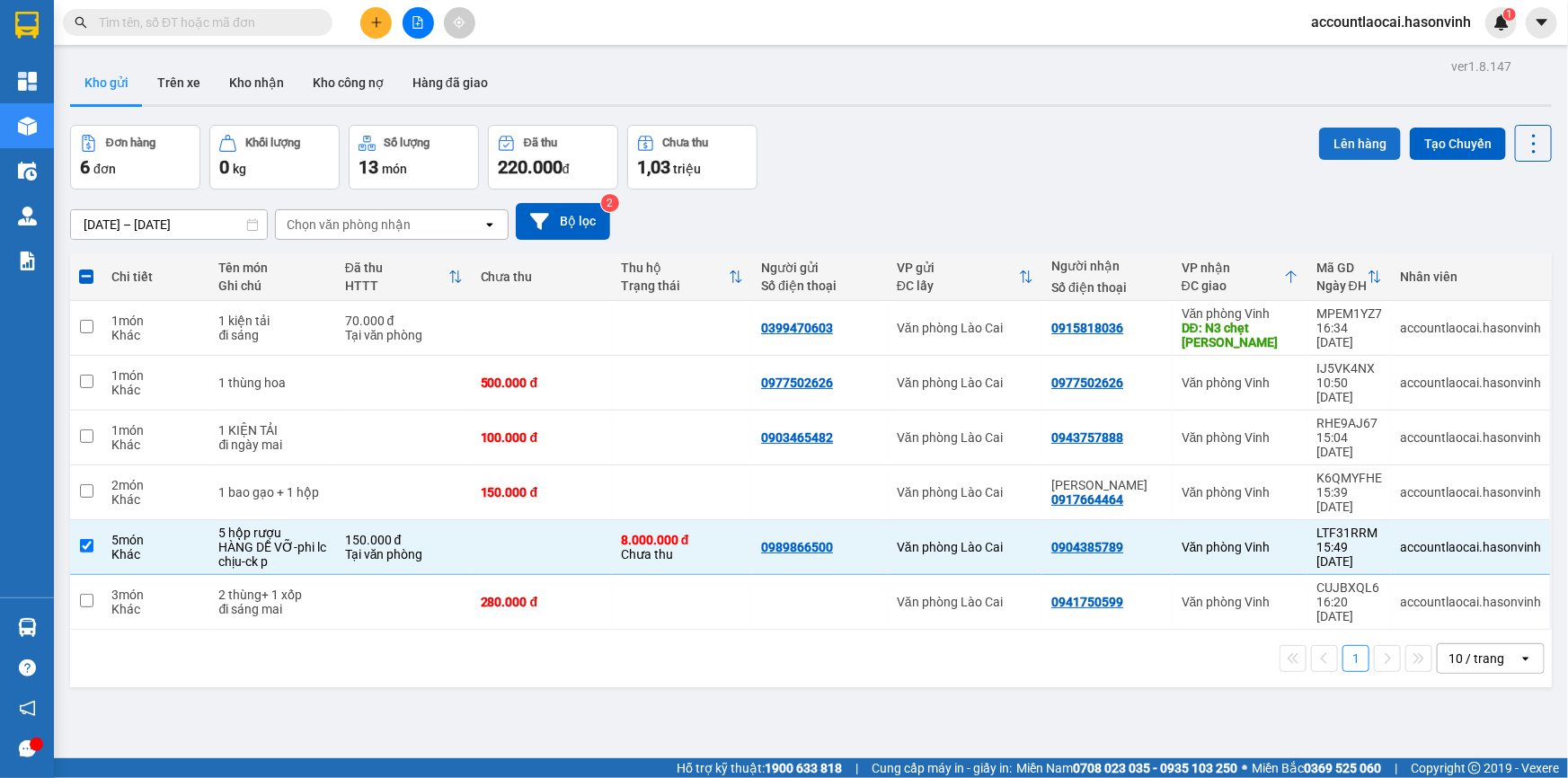
click at [1362, 148] on button "Lên hàng" at bounding box center [1360, 143] width 82 height 32
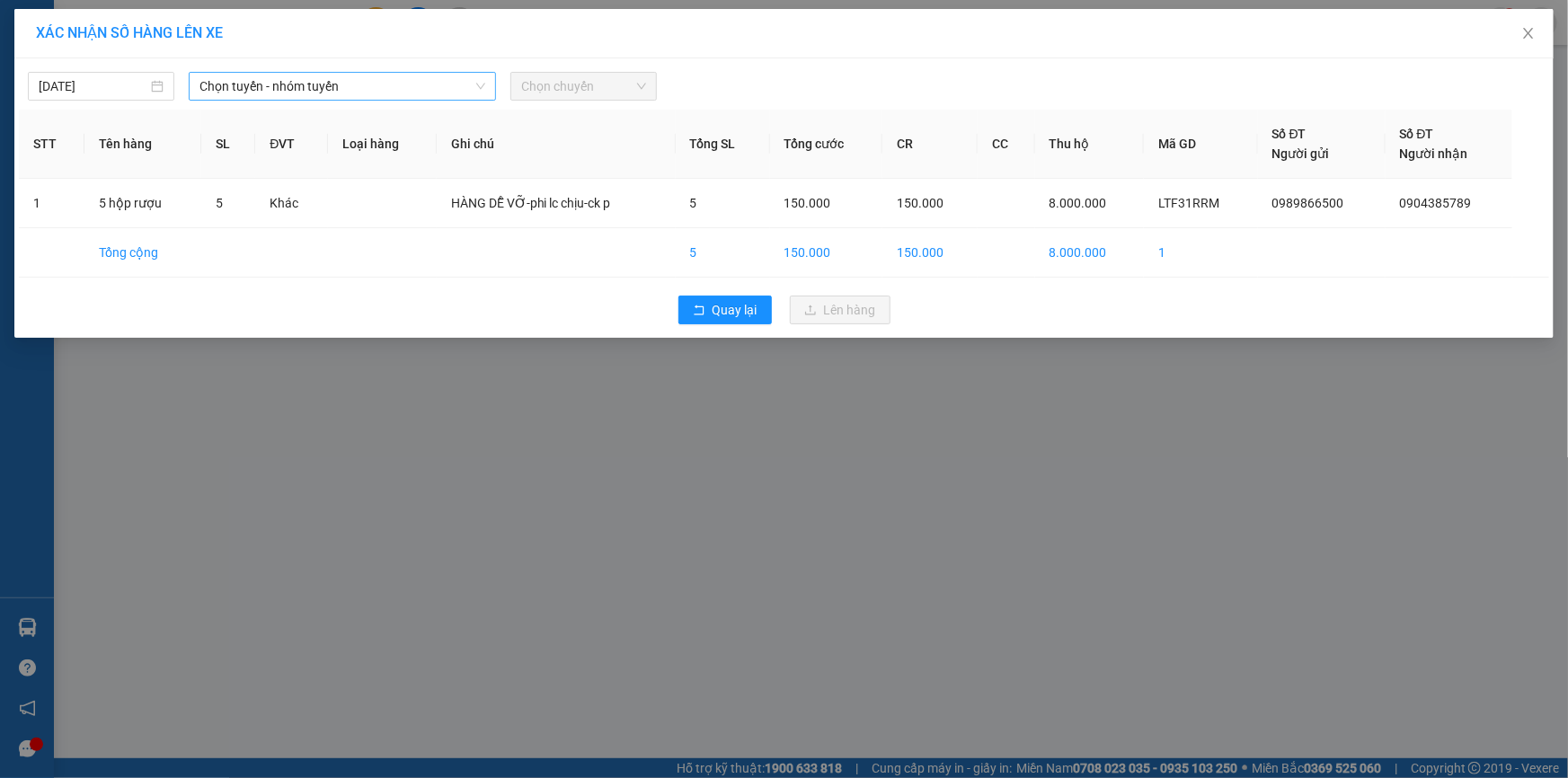
click at [303, 89] on span "Chọn tuyến - nhóm tuyến" at bounding box center [342, 87] width 285 height 27
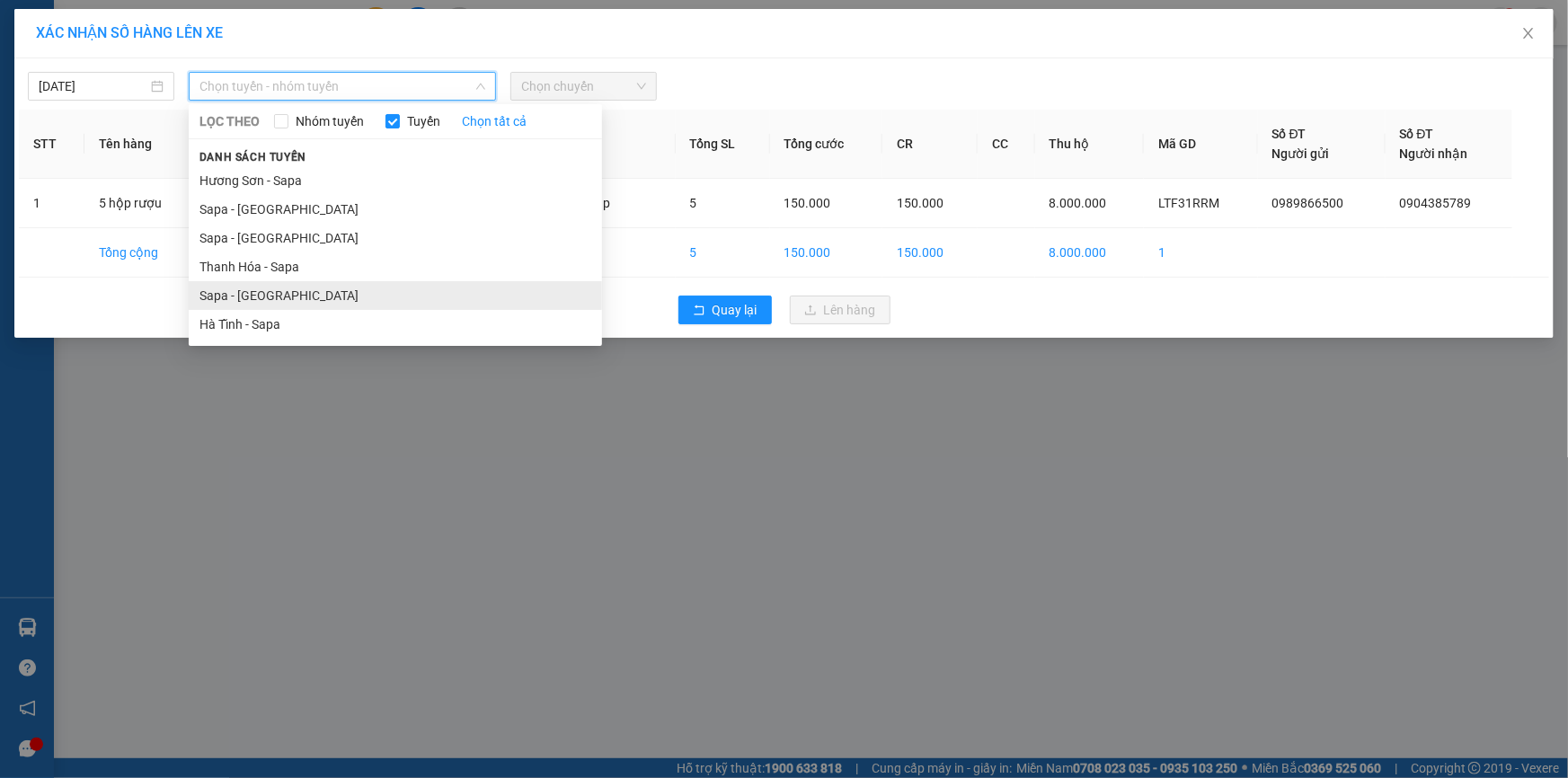
click at [253, 288] on li "Sapa - [GEOGRAPHIC_DATA]" at bounding box center [395, 296] width 413 height 29
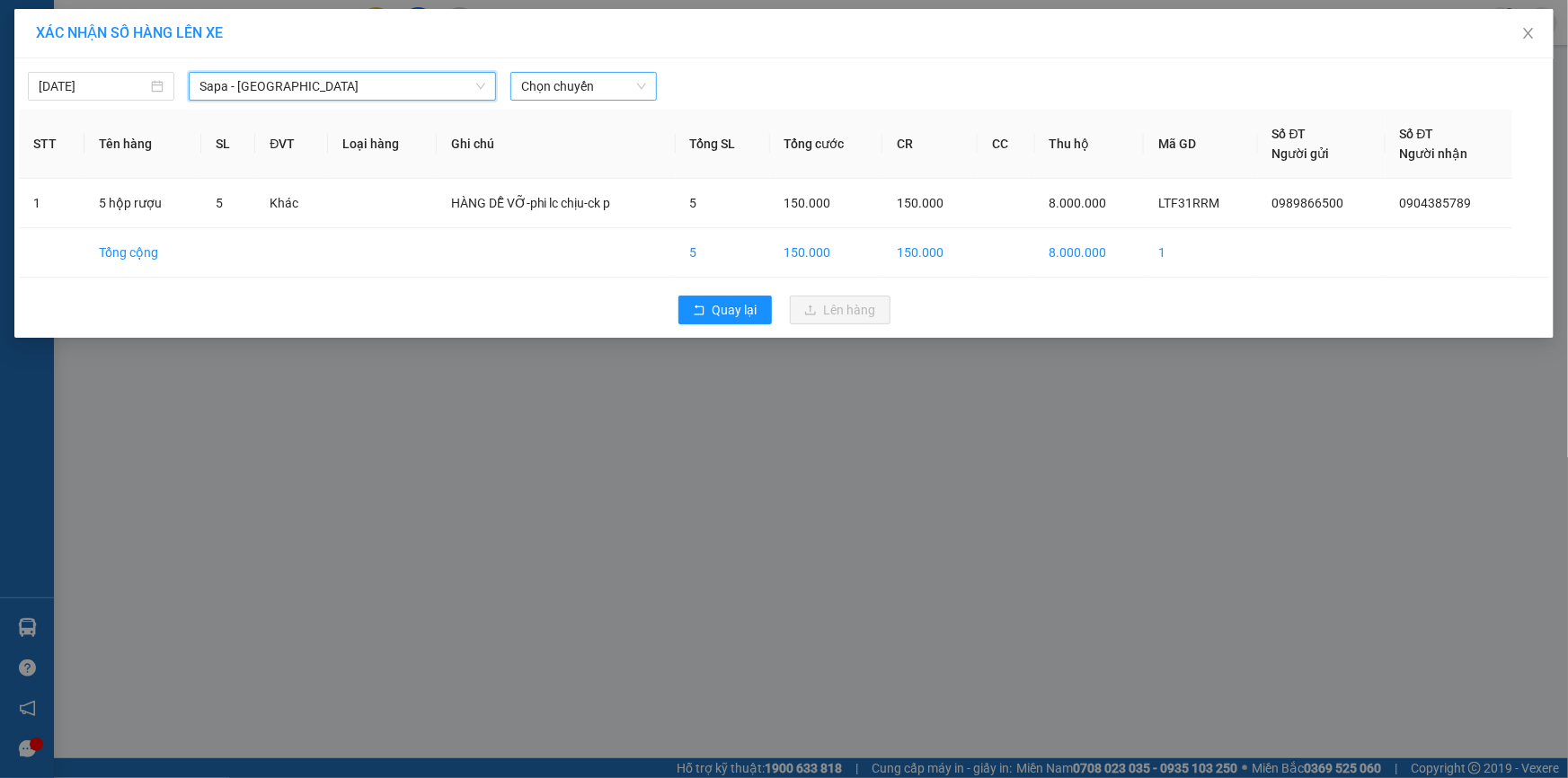
click at [626, 98] on span "Chọn chuyến" at bounding box center [583, 87] width 125 height 27
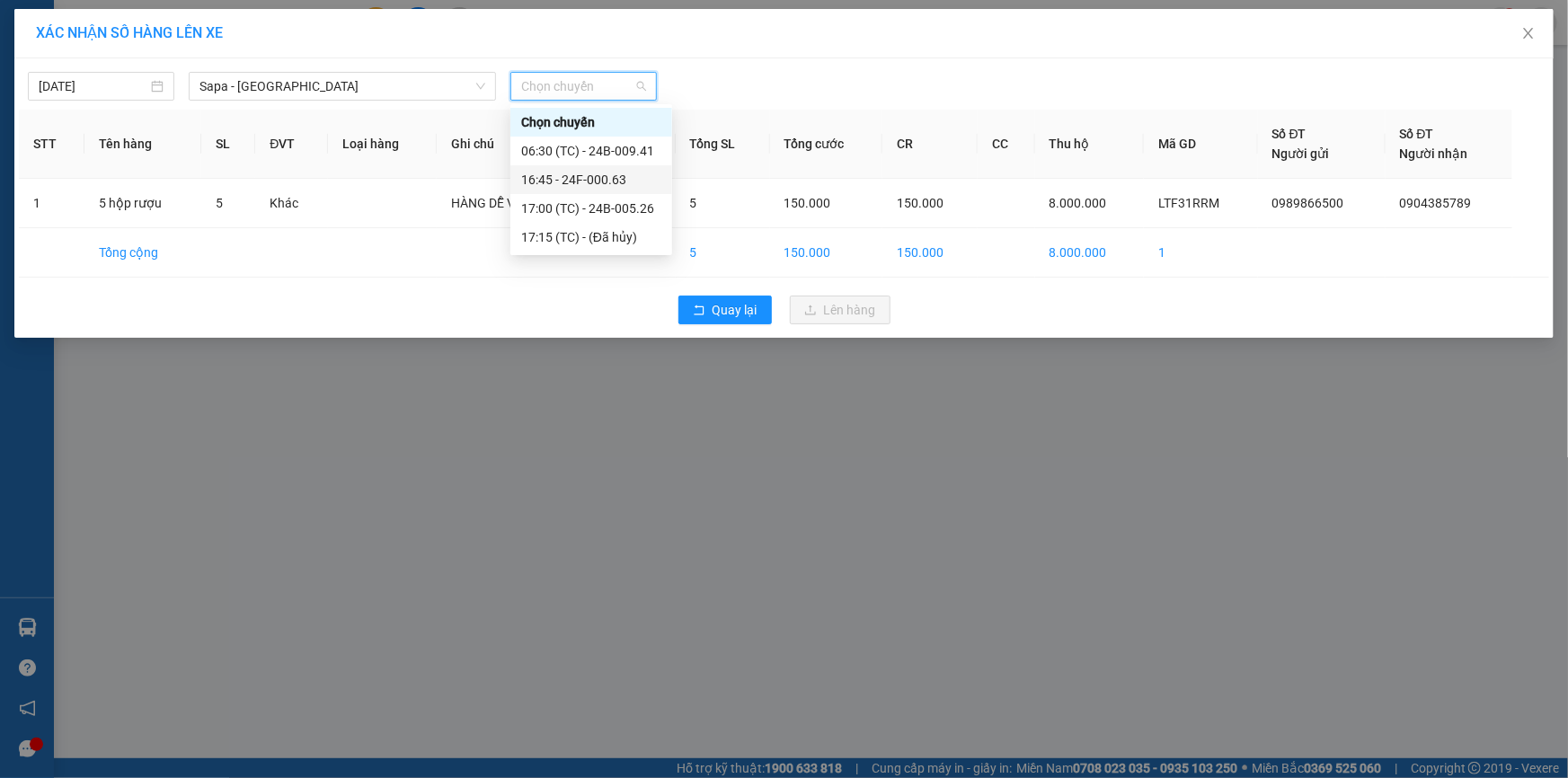
click at [620, 178] on div "16:45 - 24F-000.63" at bounding box center [591, 179] width 140 height 19
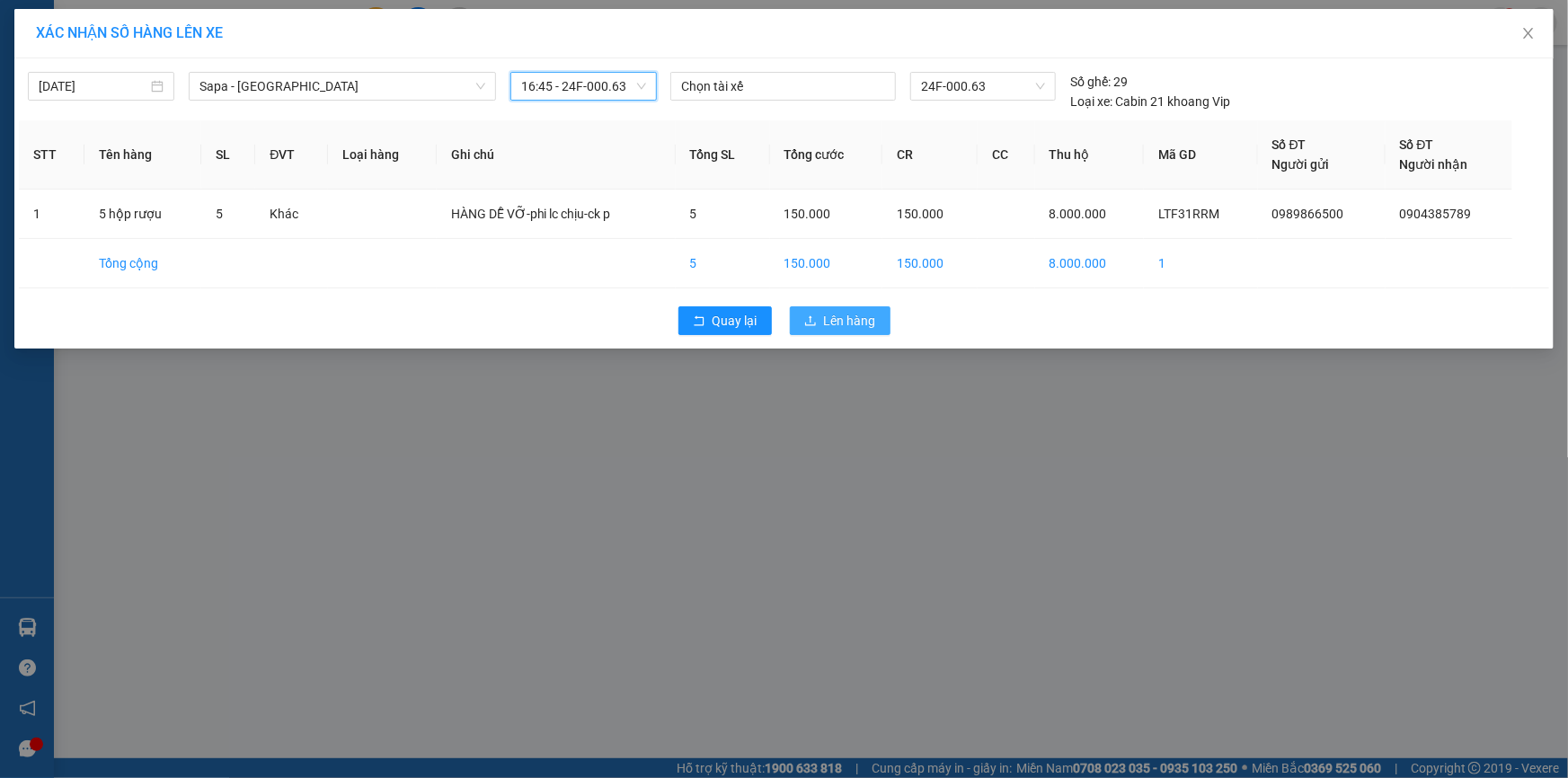
click at [836, 328] on span "Lên hàng" at bounding box center [850, 320] width 53 height 19
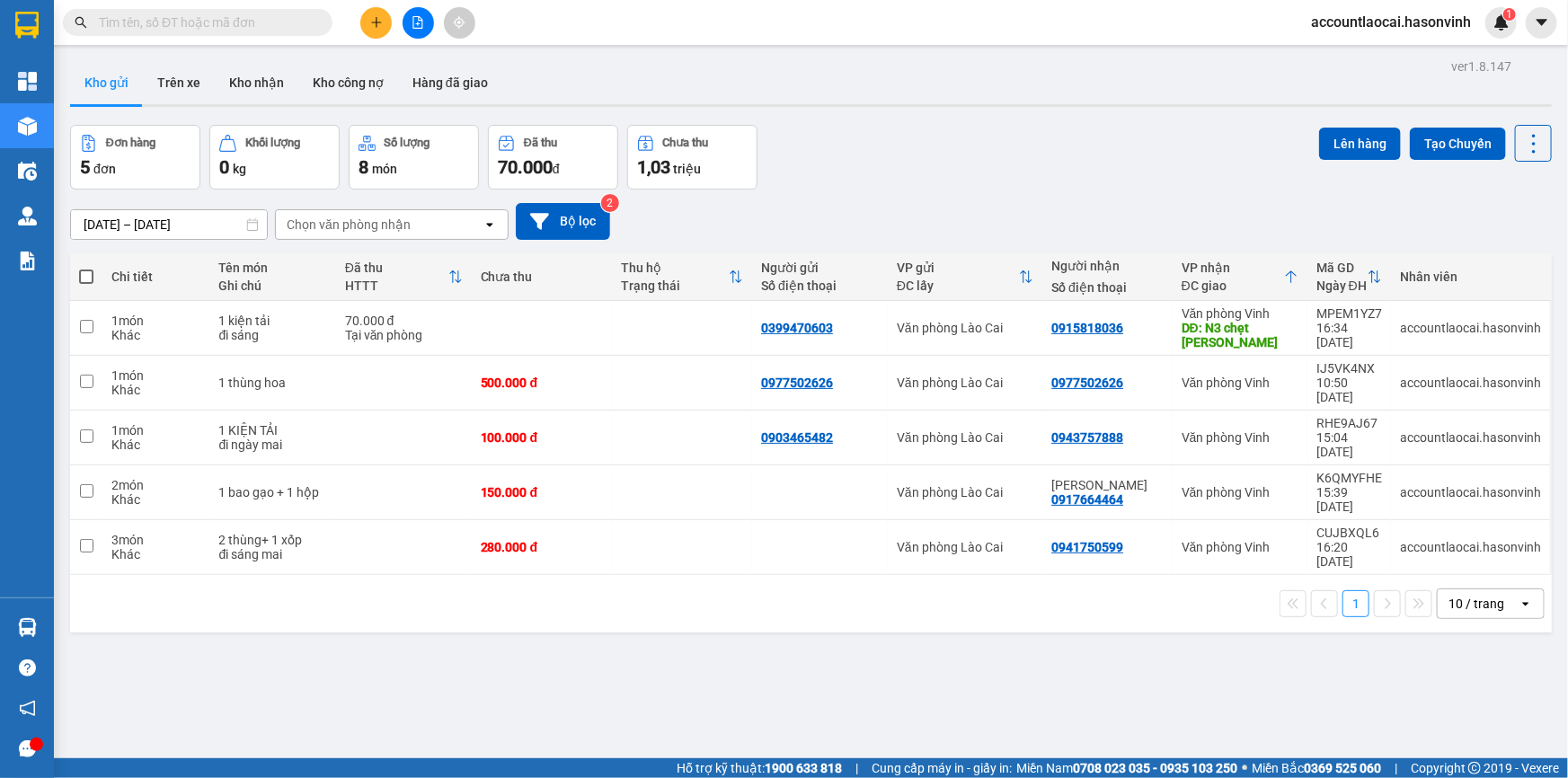
click at [386, 29] on button at bounding box center [376, 22] width 31 height 31
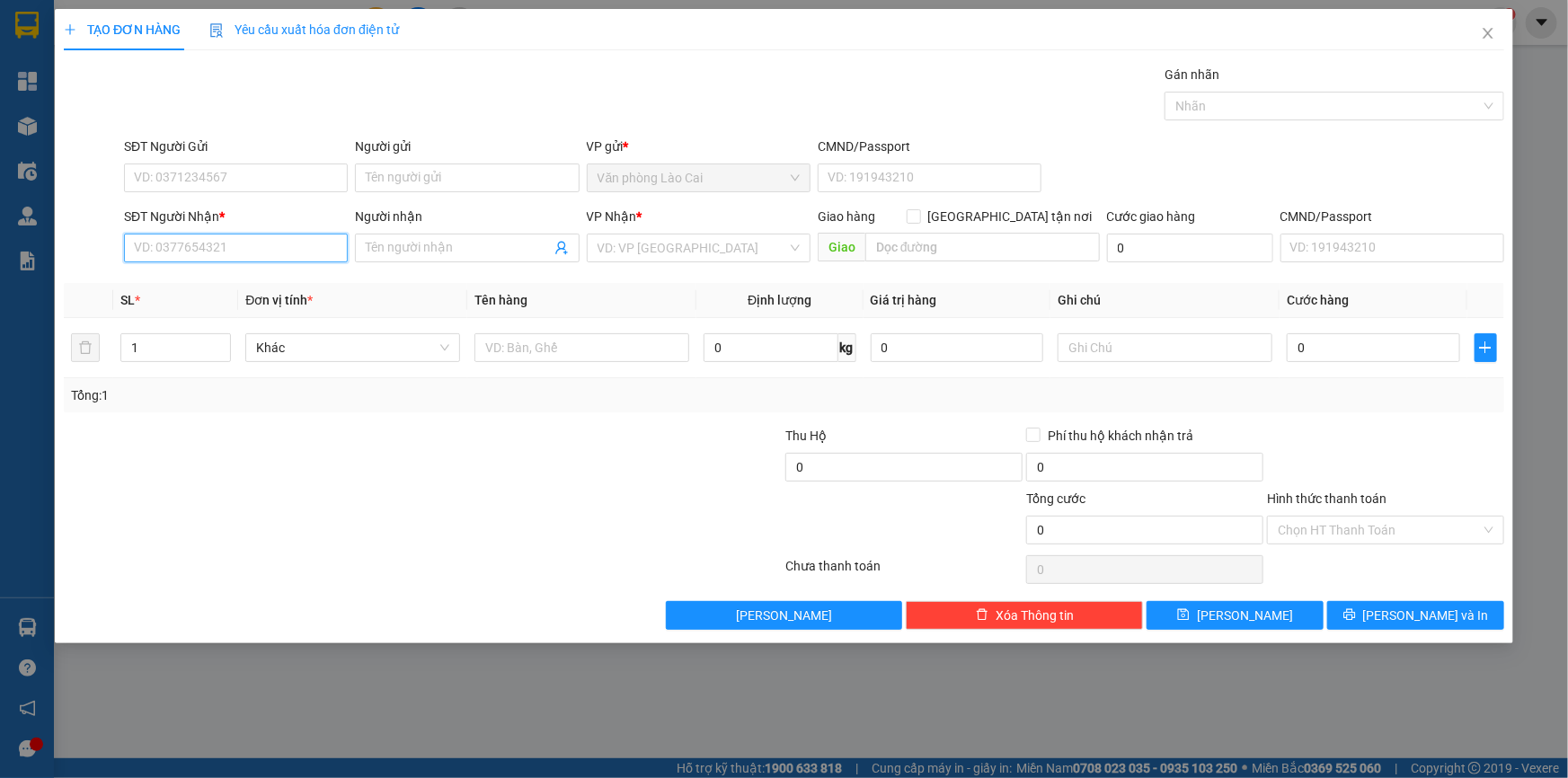
click at [200, 251] on input "SĐT Người Nhận *" at bounding box center [236, 248] width 224 height 29
click at [191, 253] on input "647" at bounding box center [236, 248] width 224 height 29
click at [214, 278] on div "0389665647" at bounding box center [236, 283] width 203 height 19
type input "0389665647"
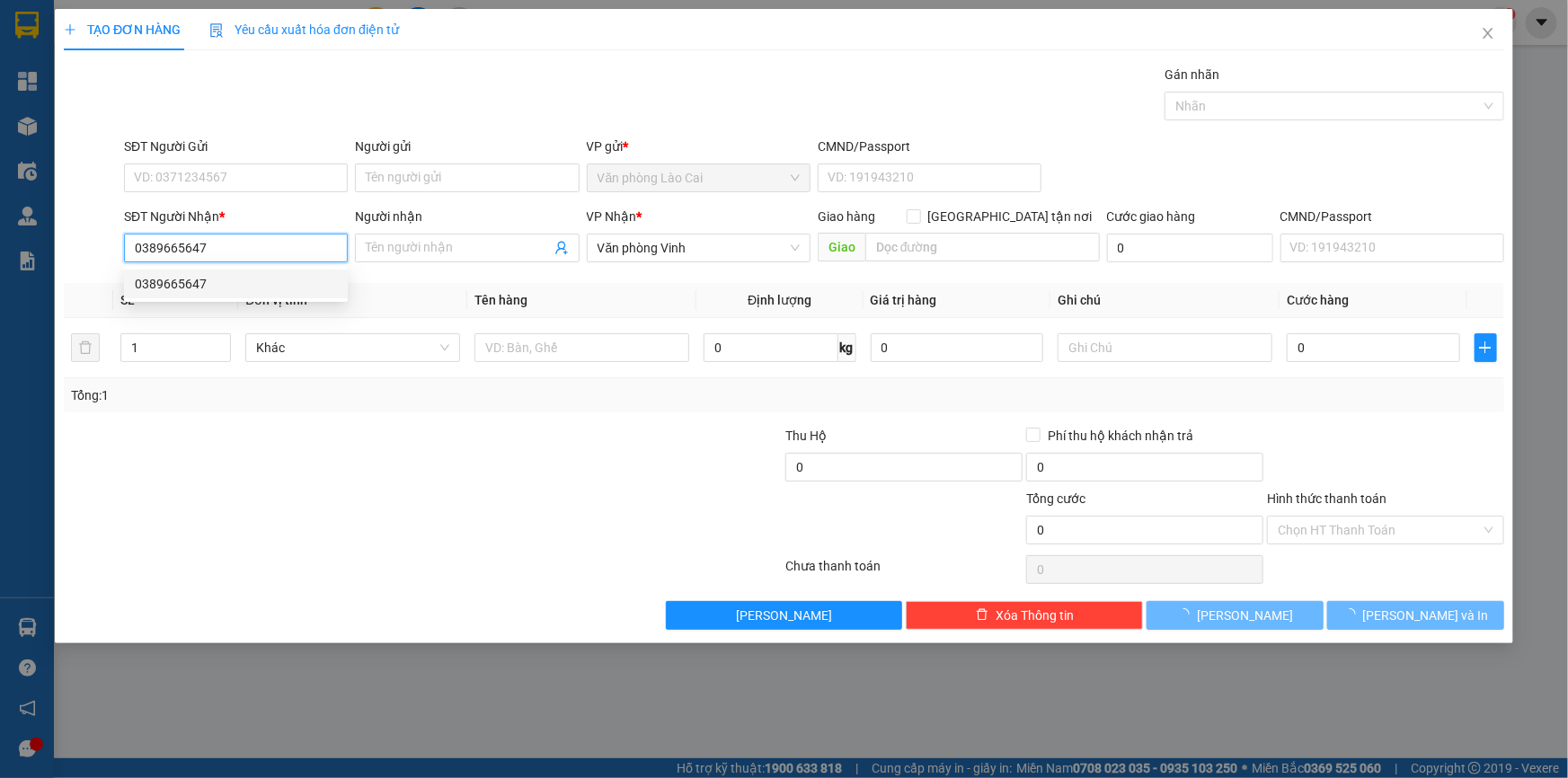
type input "300.000"
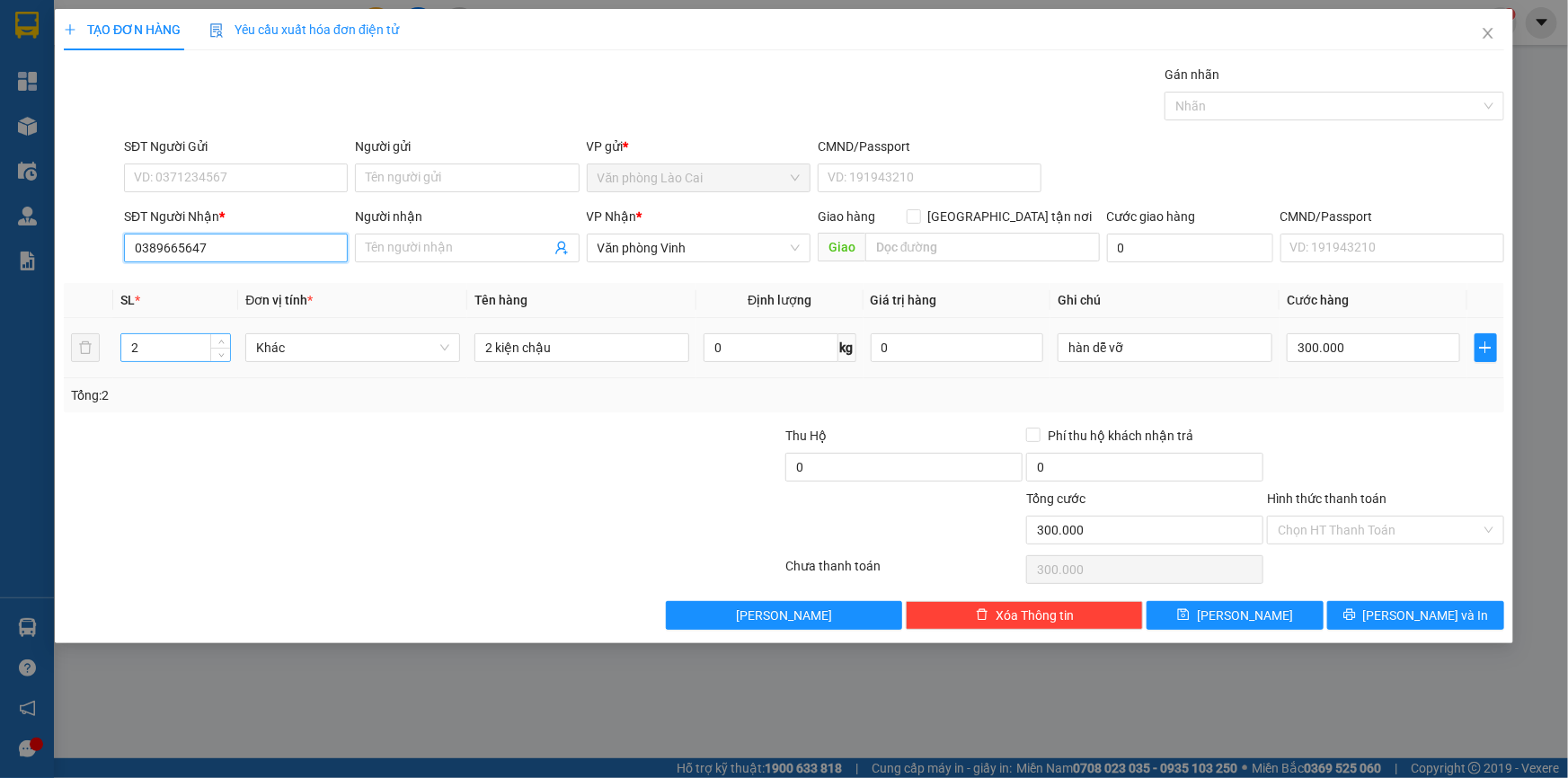
type input "0389665647"
click at [180, 352] on input "2" at bounding box center [176, 348] width 109 height 27
click at [71, 346] on tr "2 Khác 2 kiện chậu 0 kg 0 hàn dễ vỡ 300.000" at bounding box center [783, 349] width 1440 height 60
type input "1"
drag, startPoint x: 575, startPoint y: 347, endPoint x: 464, endPoint y: 342, distance: 111.1
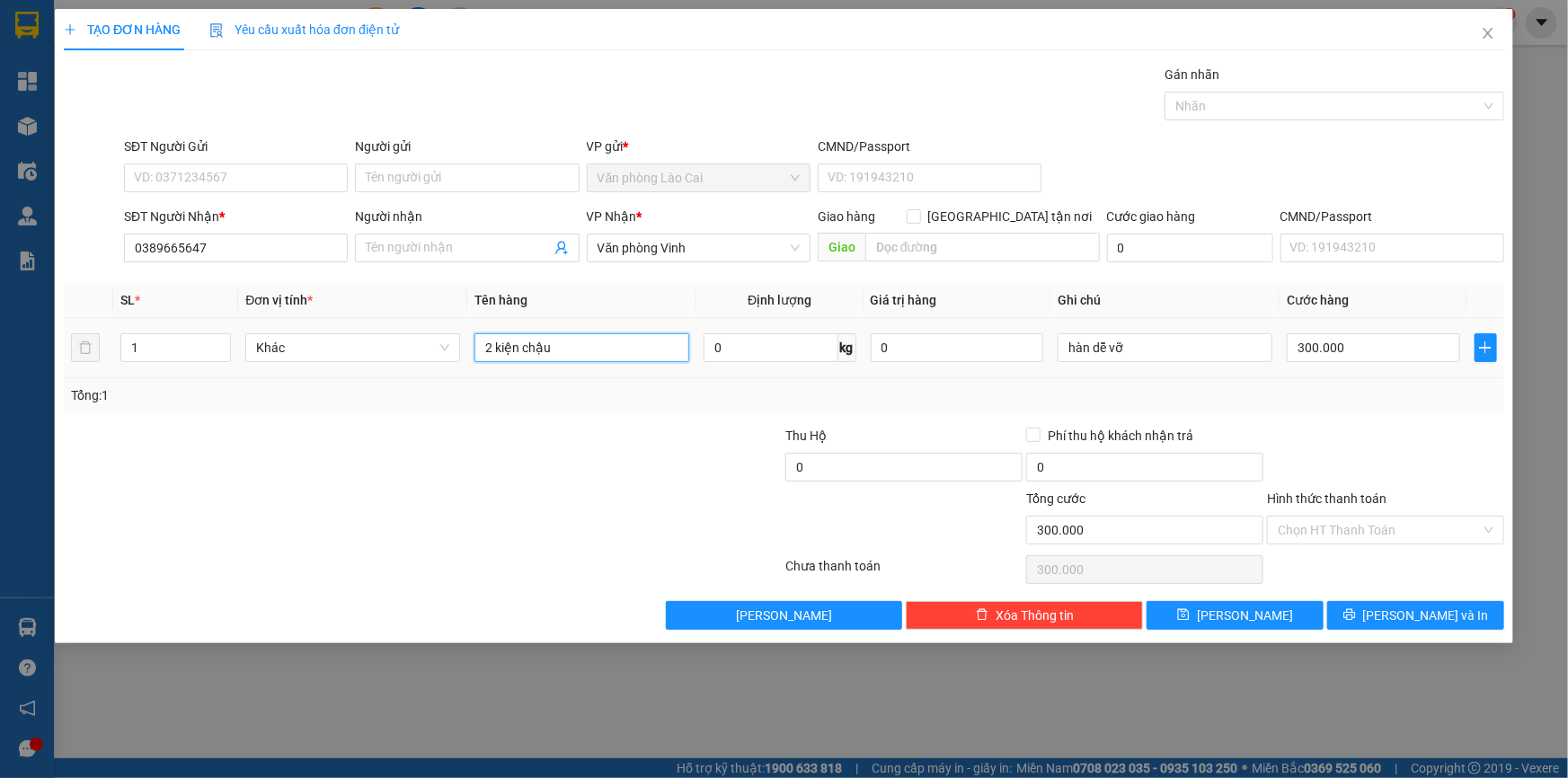
click at [464, 342] on tr "1 Khác 2 kiện chậu 0 kg 0 hàn dễ vỡ 300.000" at bounding box center [783, 349] width 1440 height 60
type input "1 HỘP"
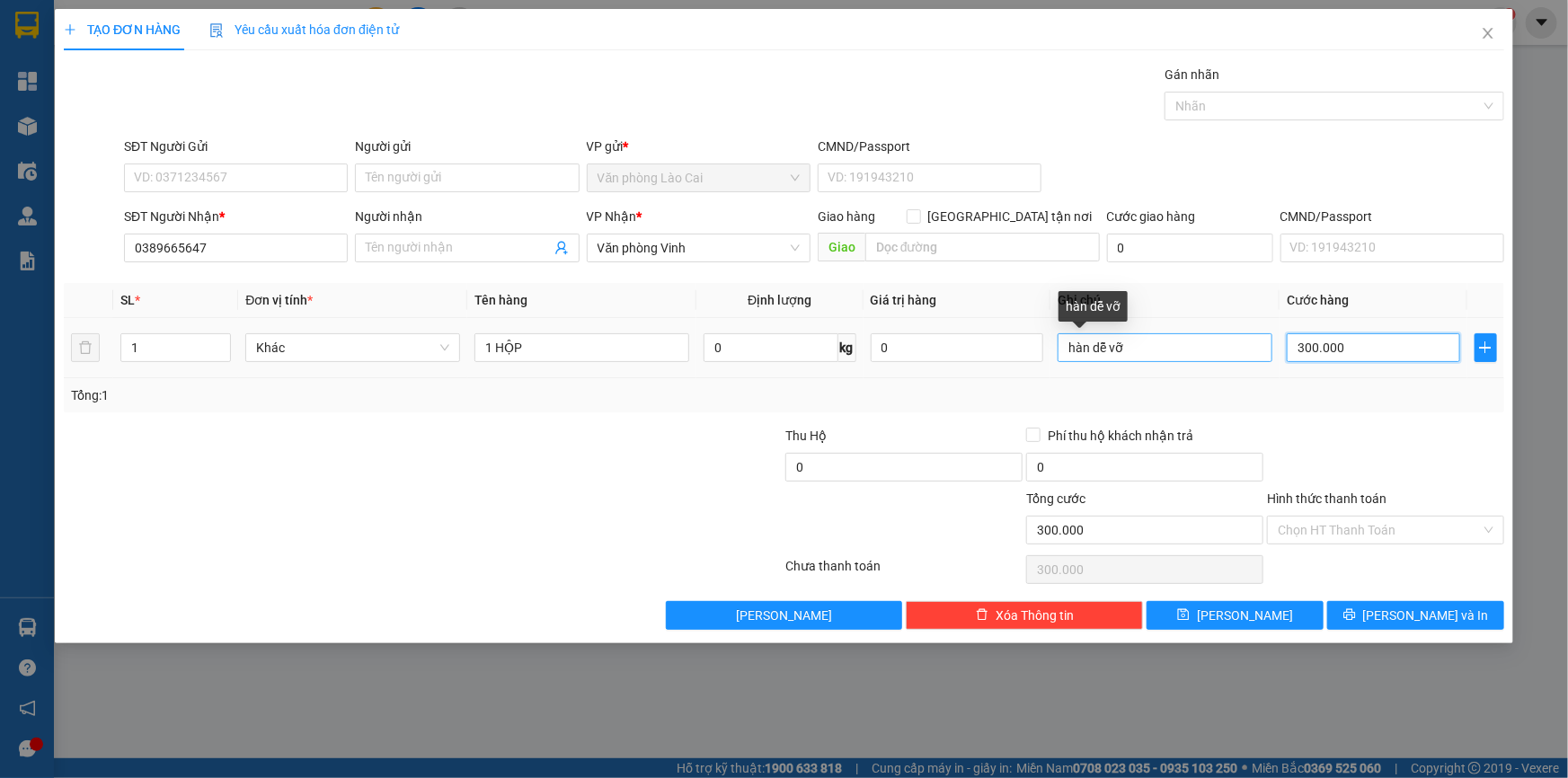
type input "1"
type input "10"
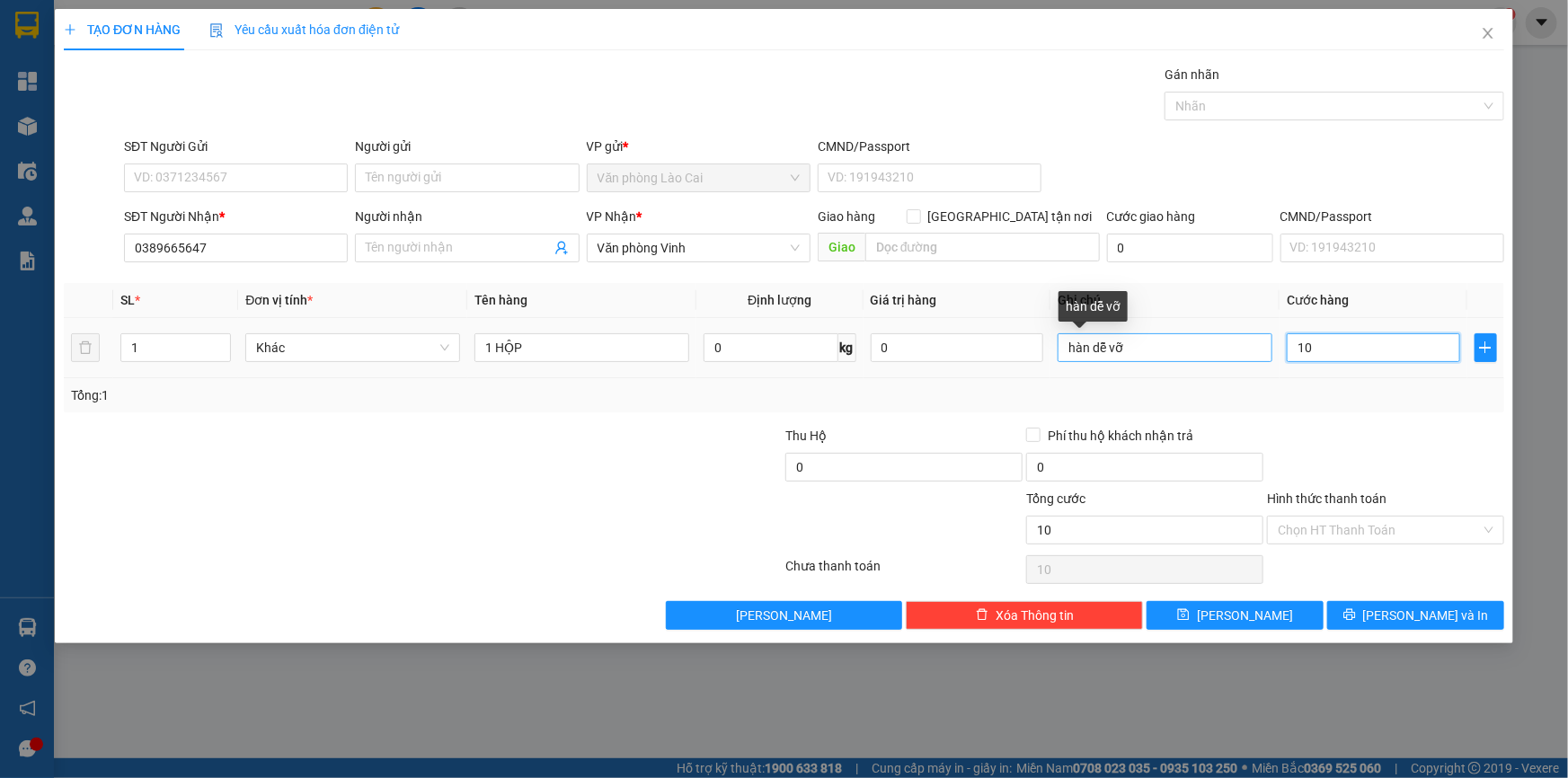
type input "100"
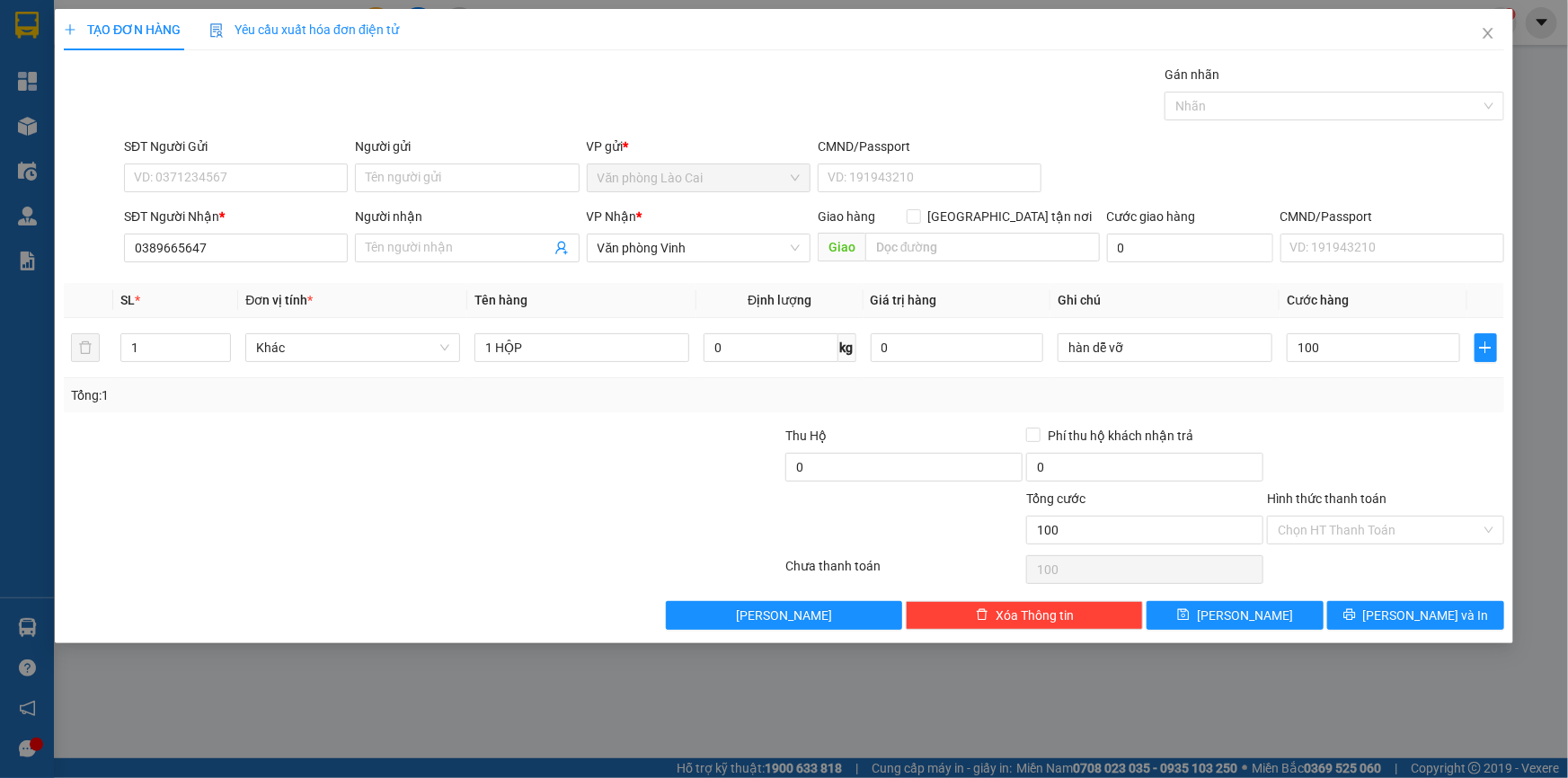
type input "100.000"
click at [1350, 407] on div "Tổng: 1" at bounding box center [783, 394] width 1440 height 34
click at [1355, 609] on button "[PERSON_NAME] và In" at bounding box center [1416, 615] width 177 height 29
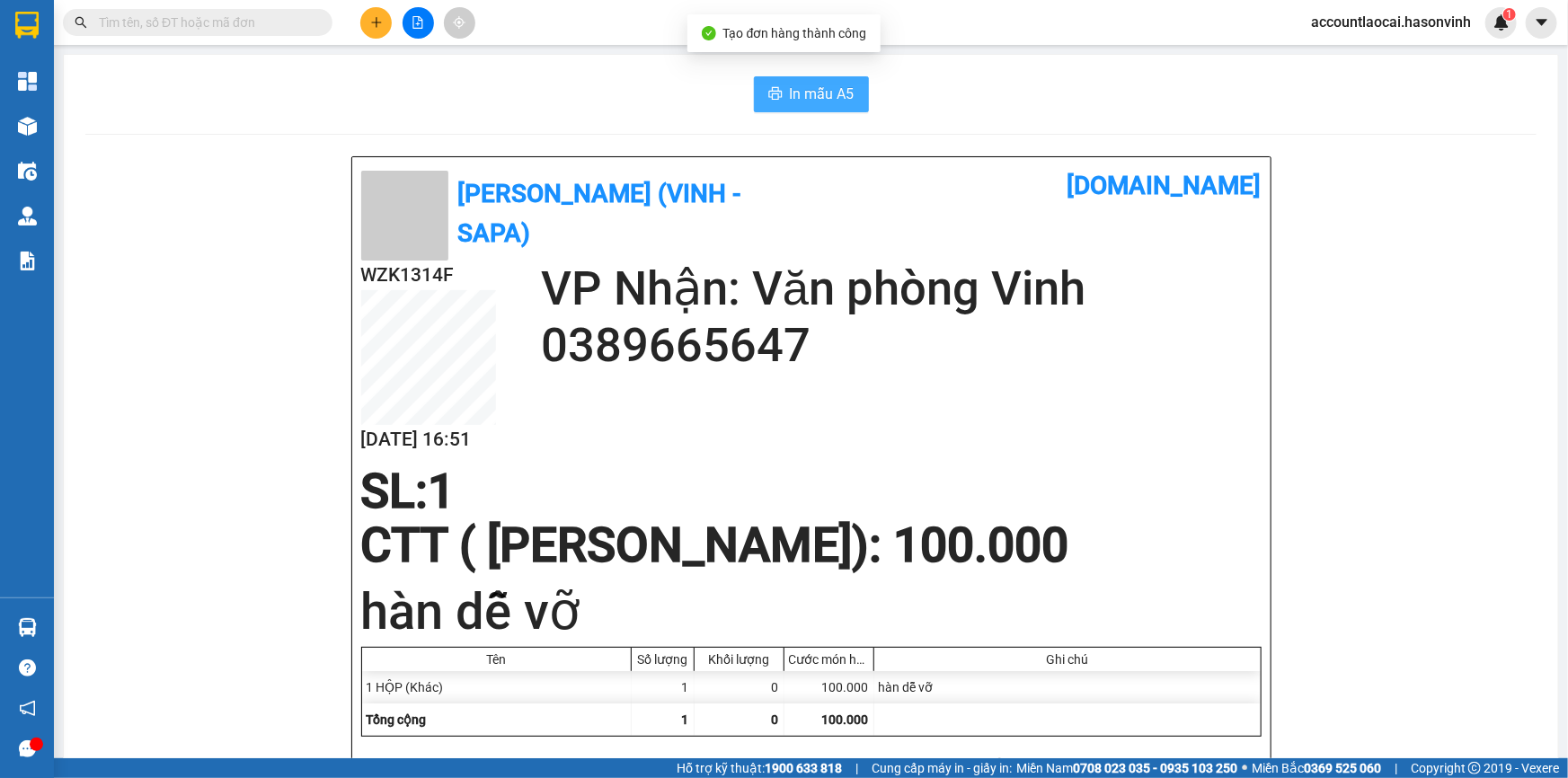
click at [775, 95] on icon "printer" at bounding box center [775, 93] width 15 height 15
click at [295, 31] on input "text" at bounding box center [205, 22] width 212 height 19
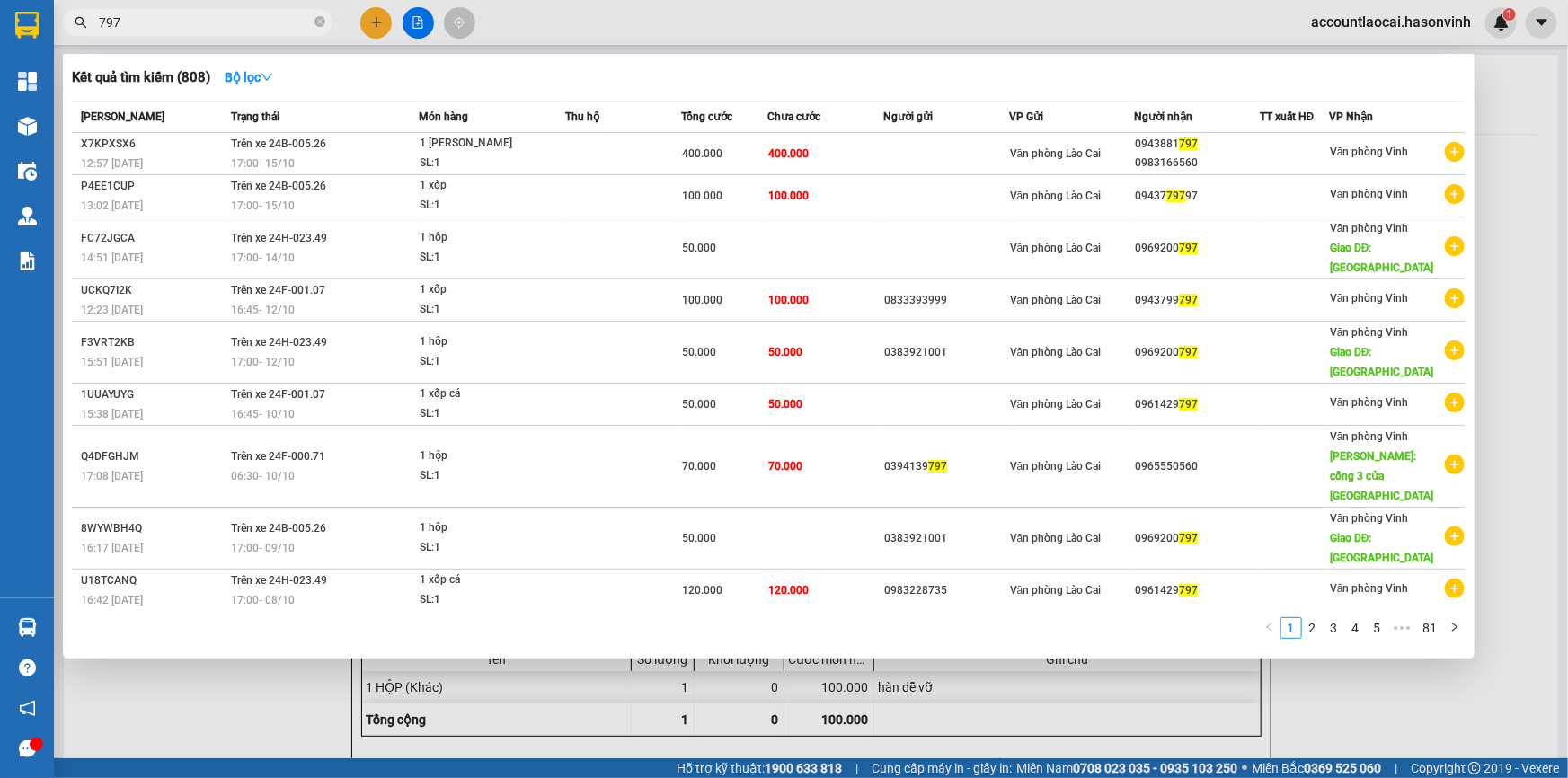
click at [275, 29] on input "797" at bounding box center [205, 22] width 212 height 19
click at [256, 22] on input "797" at bounding box center [205, 22] width 212 height 19
drag, startPoint x: 256, startPoint y: 22, endPoint x: 113, endPoint y: 7, distance: 143.8
click at [113, 7] on div "Kết quả tìm kiếm ( 808 ) Bộ lọc Mã ĐH Trạng thái Món hàng Thu hộ Tổng cước Chưa…" at bounding box center [175, 22] width 351 height 31
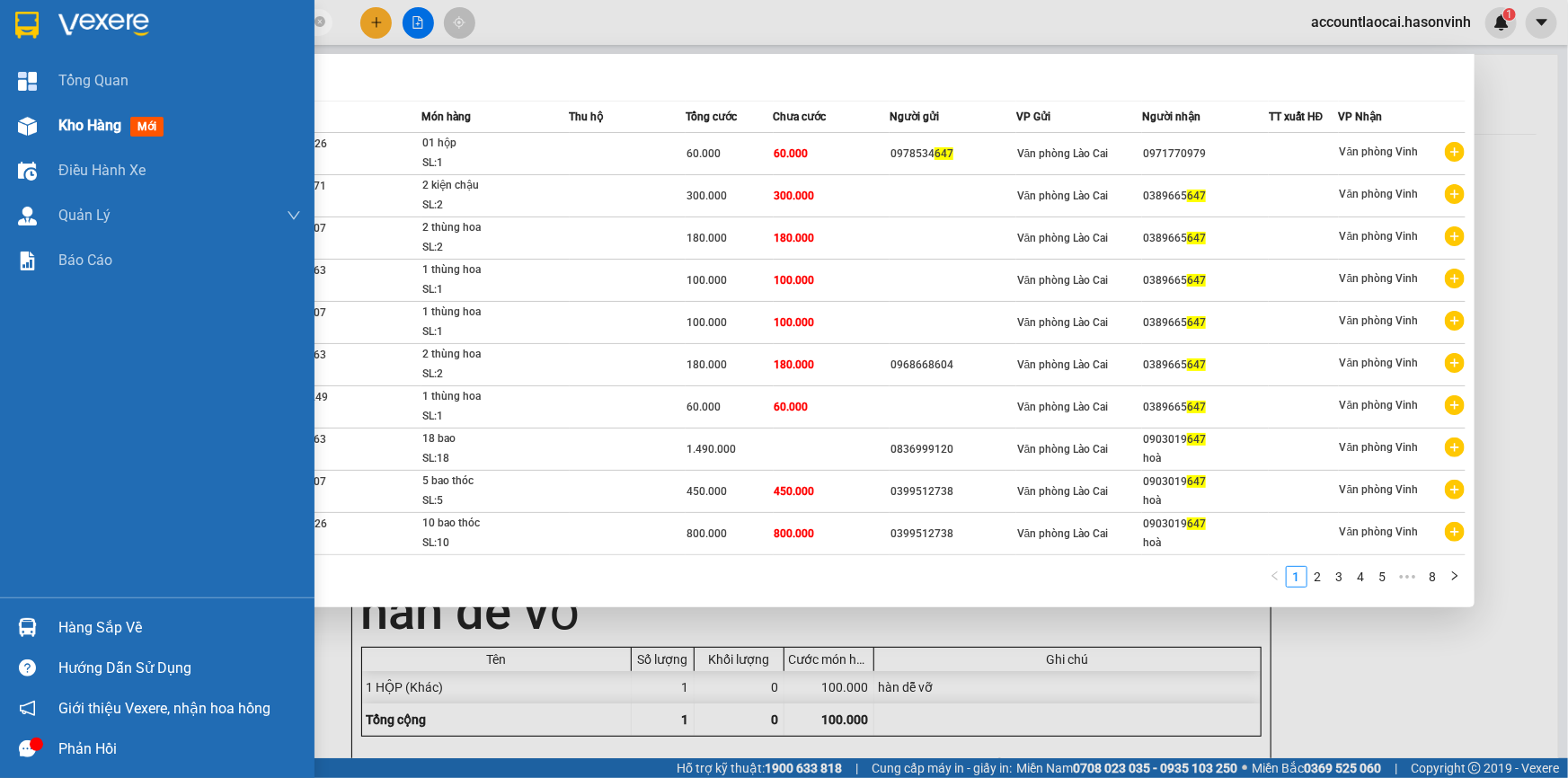
type input "647"
click at [45, 137] on div "Kho hàng mới" at bounding box center [157, 126] width 315 height 45
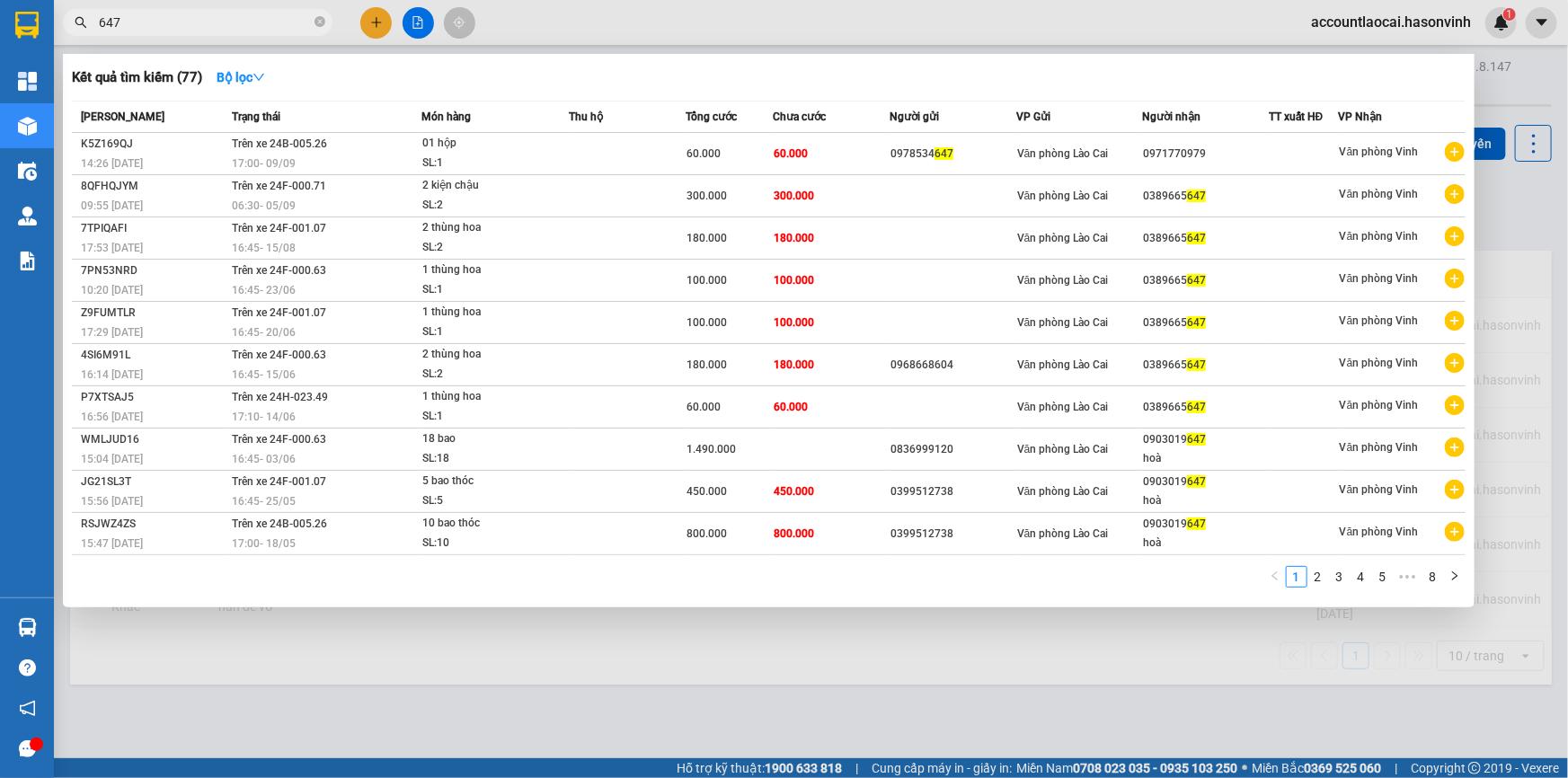
click at [424, 26] on div at bounding box center [784, 389] width 1568 height 778
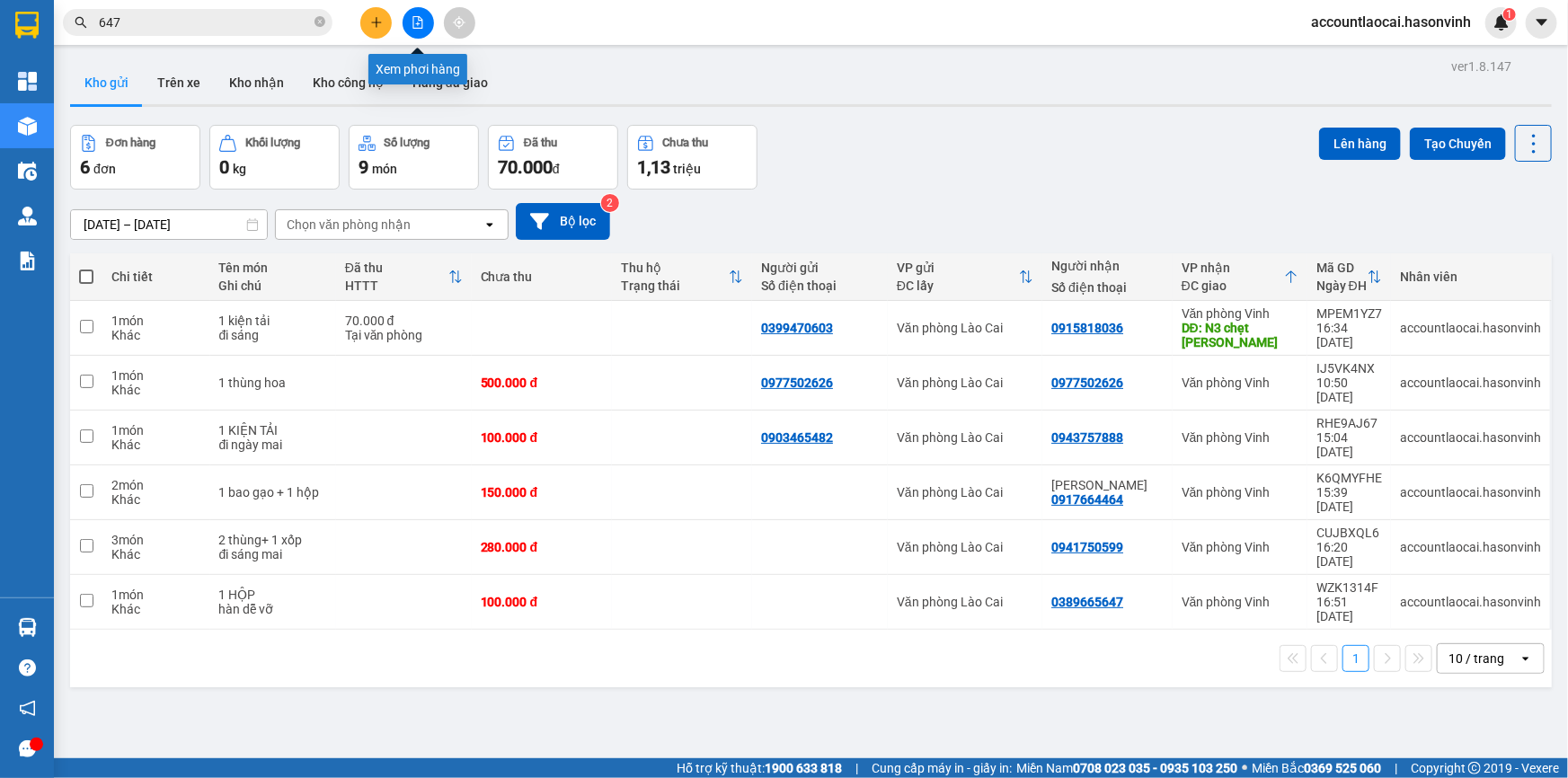
click at [421, 19] on icon "file-add" at bounding box center [418, 22] width 13 height 13
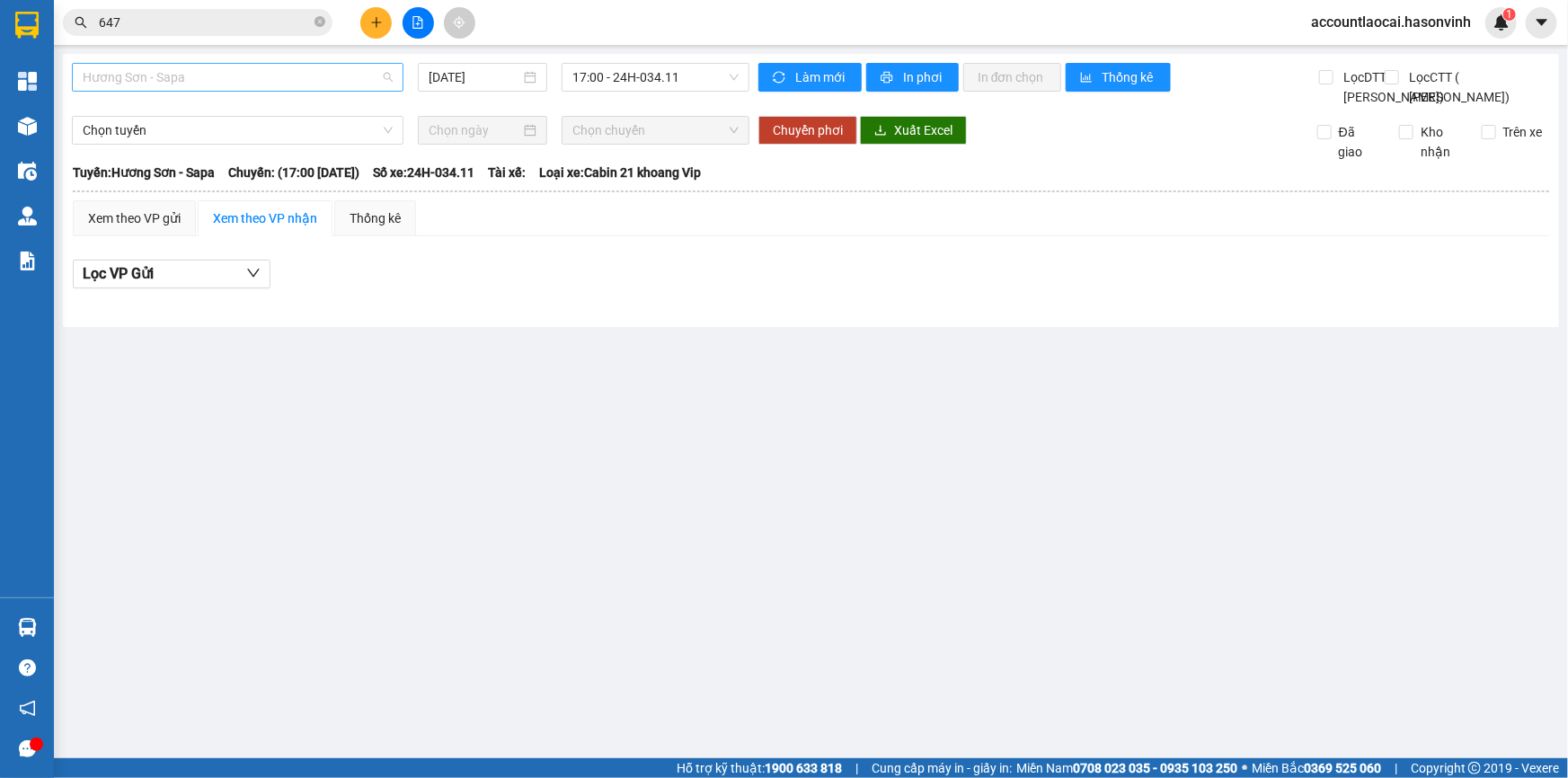
click at [205, 87] on span "Hương Sơn - Sapa" at bounding box center [238, 77] width 310 height 27
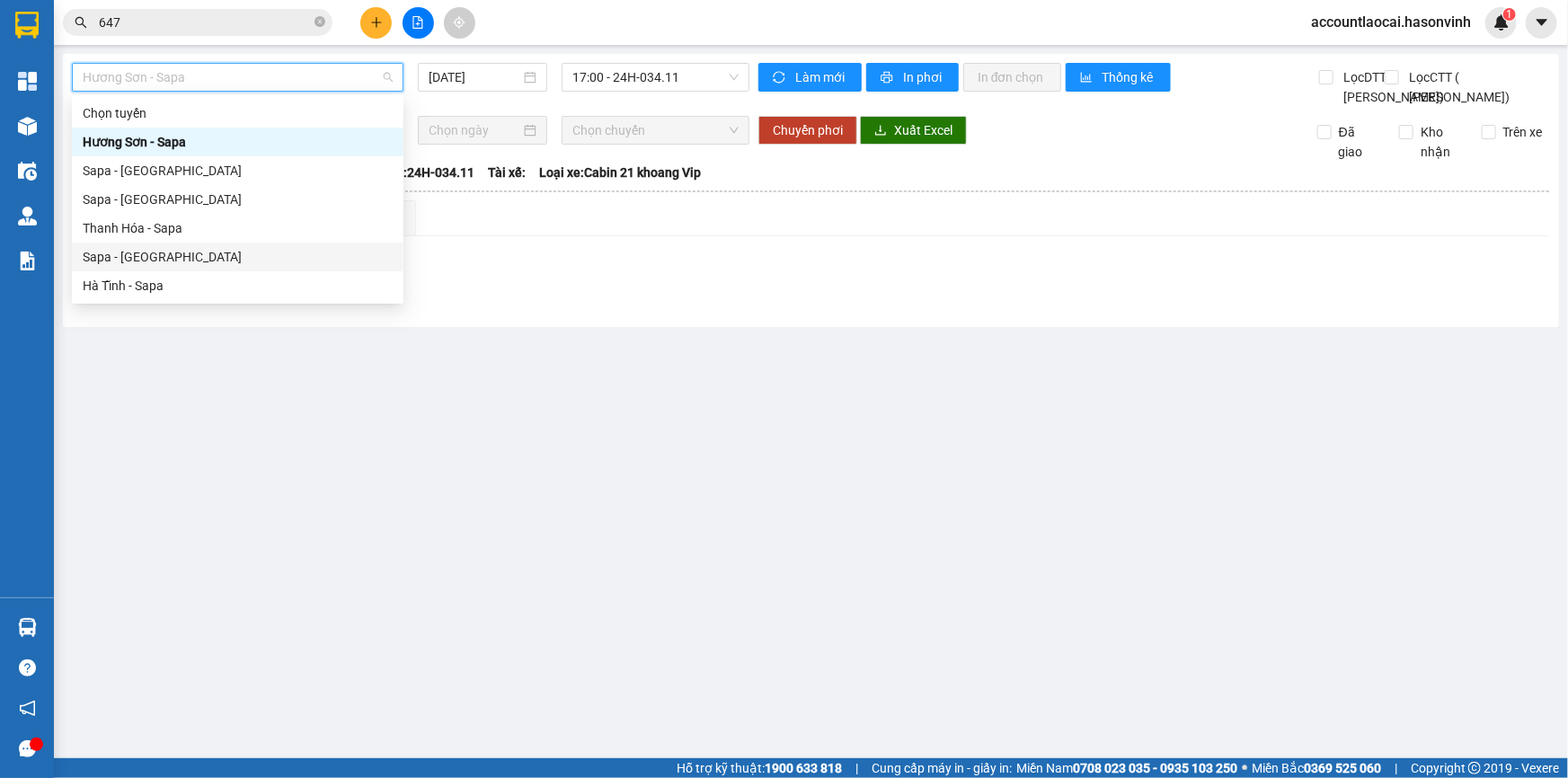
click at [190, 264] on div "Sapa - [GEOGRAPHIC_DATA]" at bounding box center [238, 257] width 310 height 19
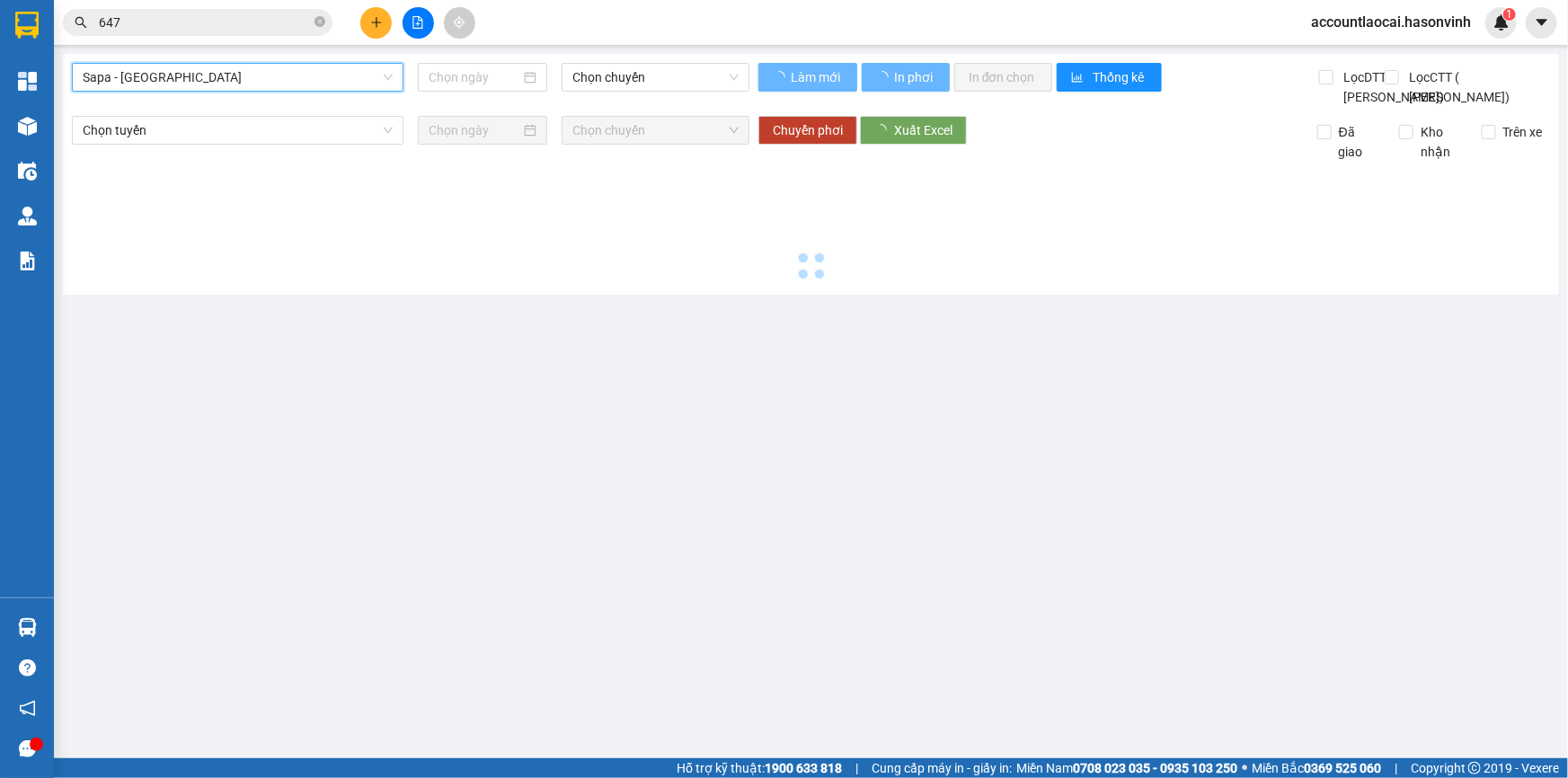
type input "[DATE]"
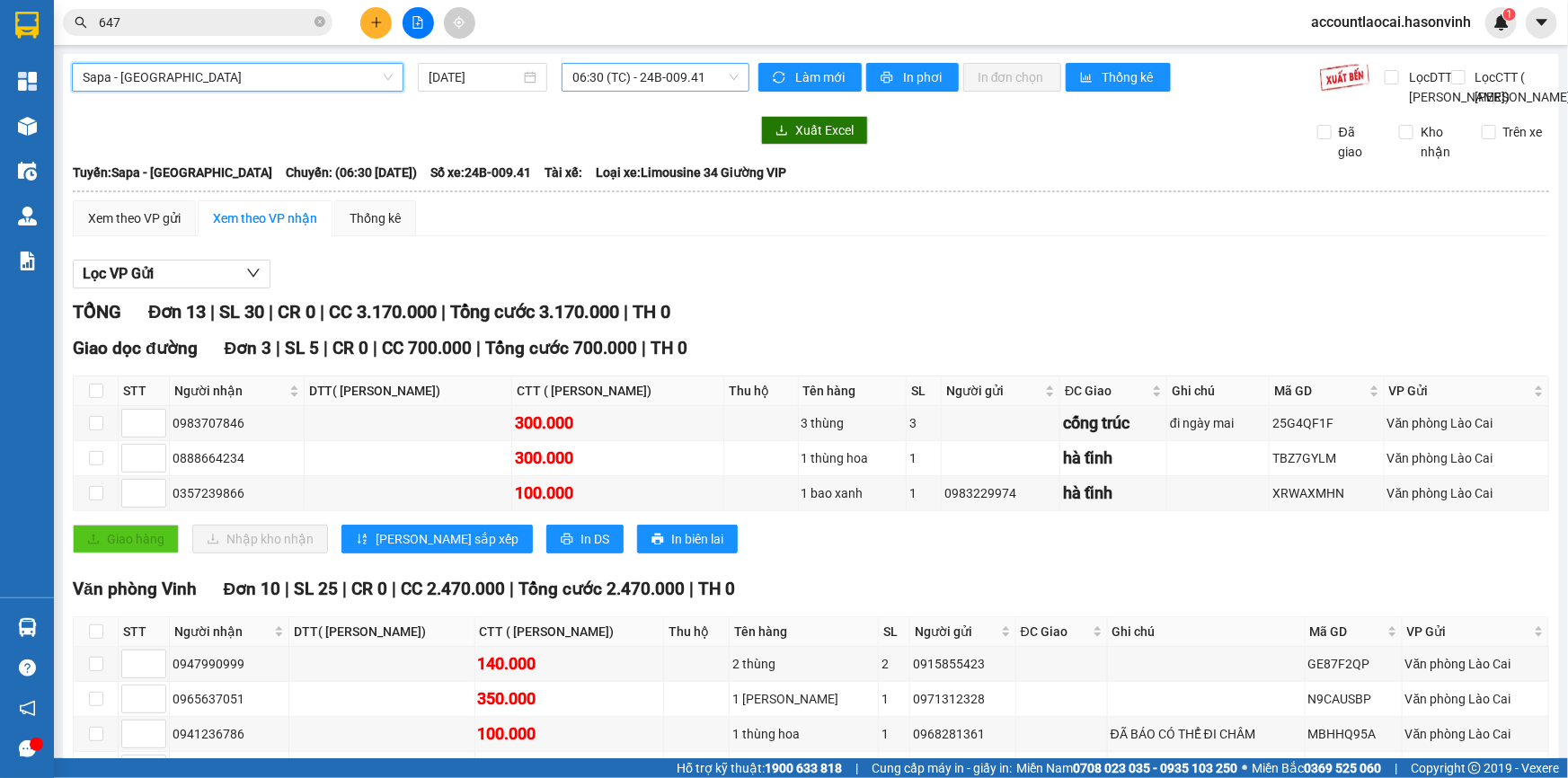
click at [598, 74] on span "06:30 (TC) - 24B-009.41" at bounding box center [655, 77] width 167 height 27
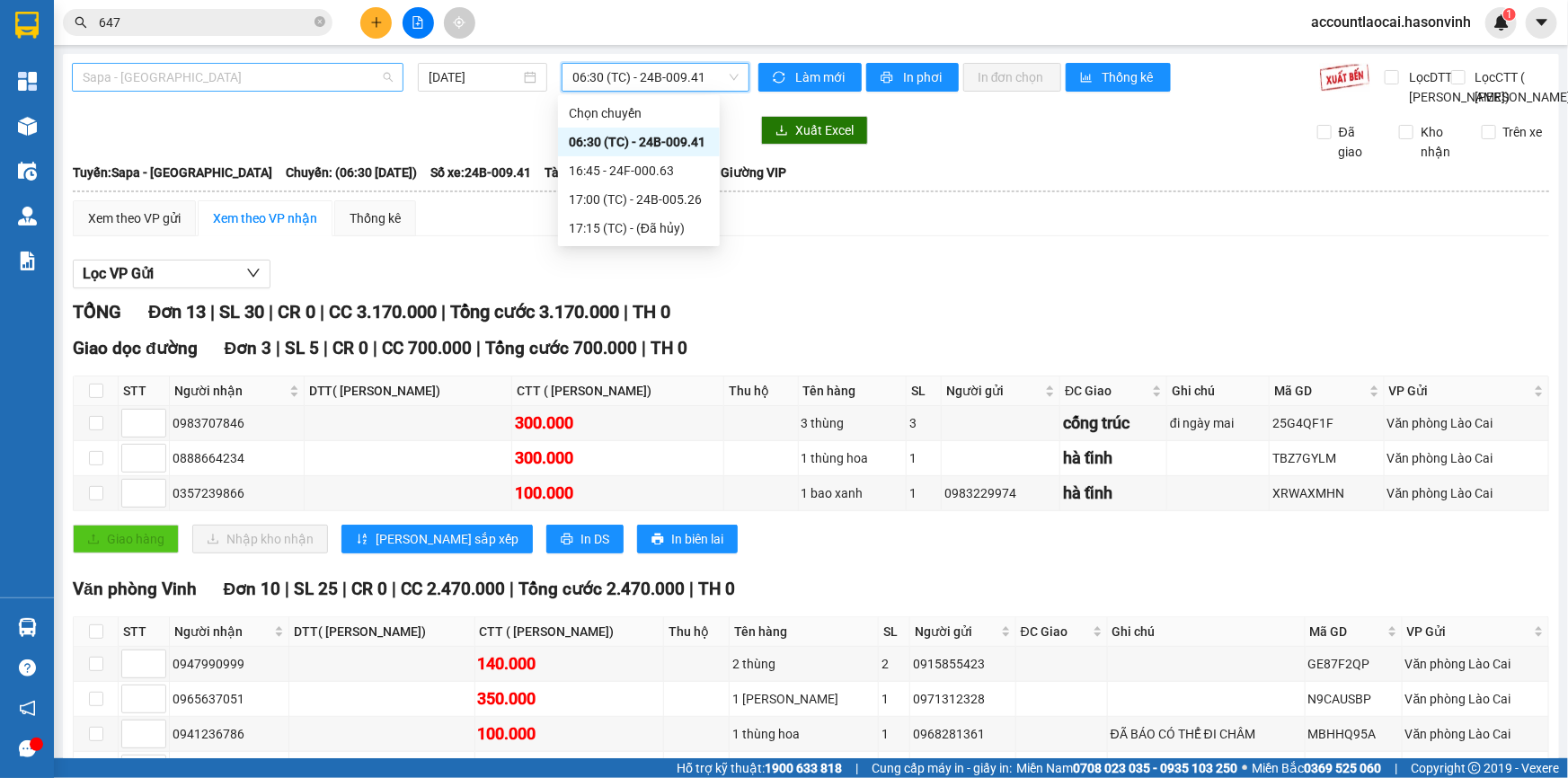
click at [144, 74] on span "Sapa - [GEOGRAPHIC_DATA]" at bounding box center [238, 77] width 310 height 27
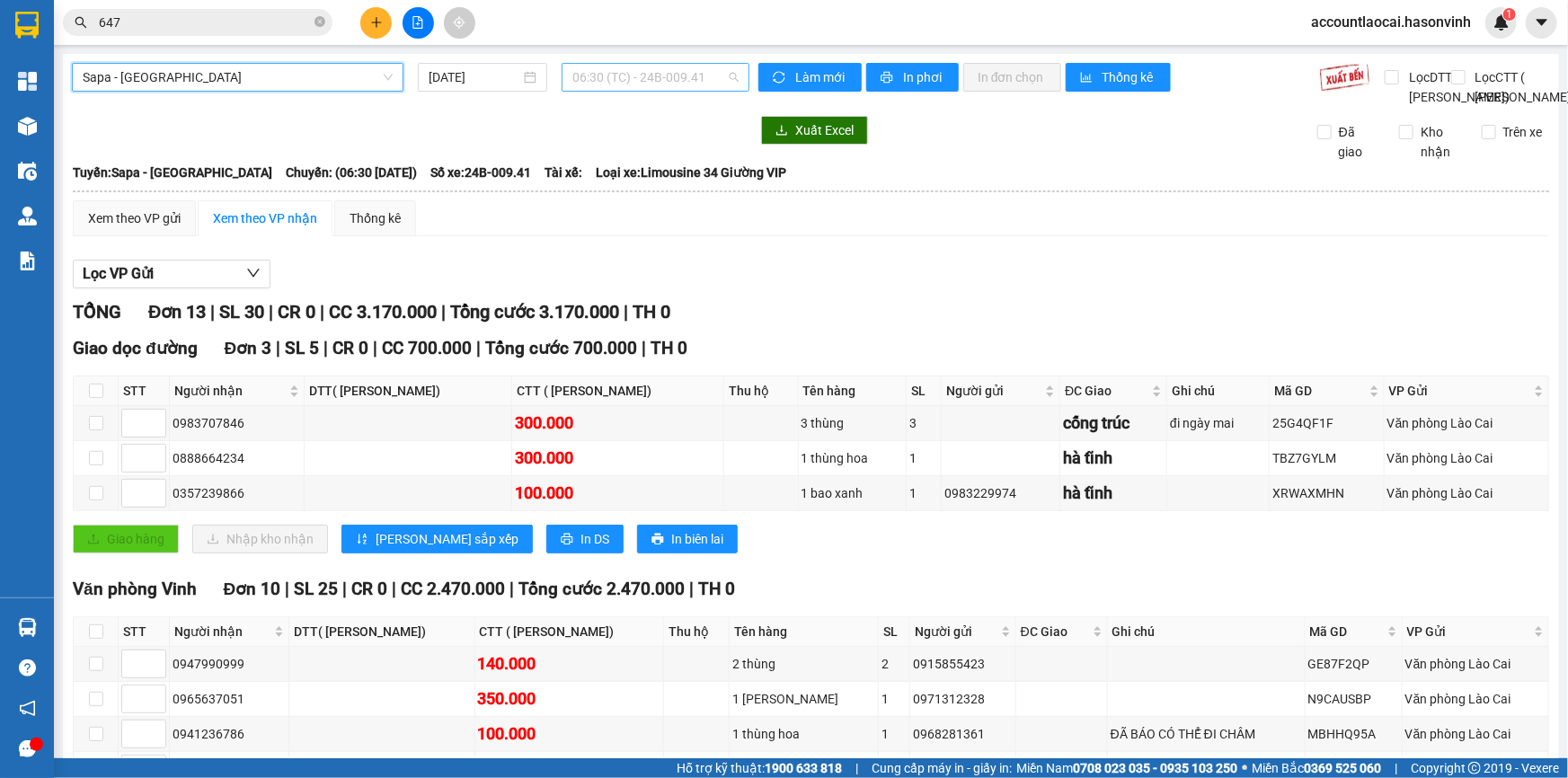
click at [612, 84] on span "06:30 (TC) - 24B-009.41" at bounding box center [655, 77] width 167 height 27
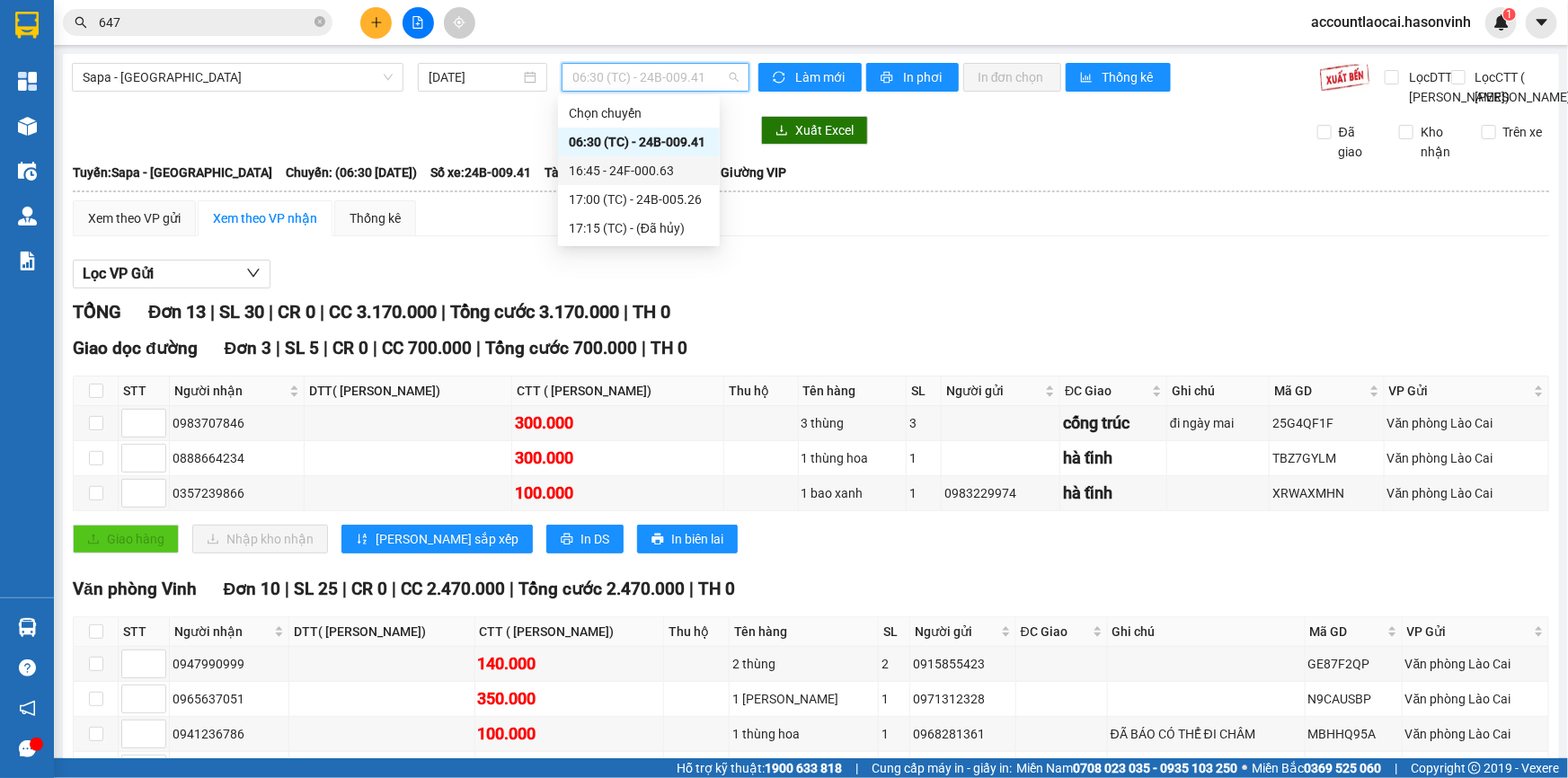
click at [628, 157] on div "16:45 - 24F-000.63" at bounding box center [639, 171] width 162 height 29
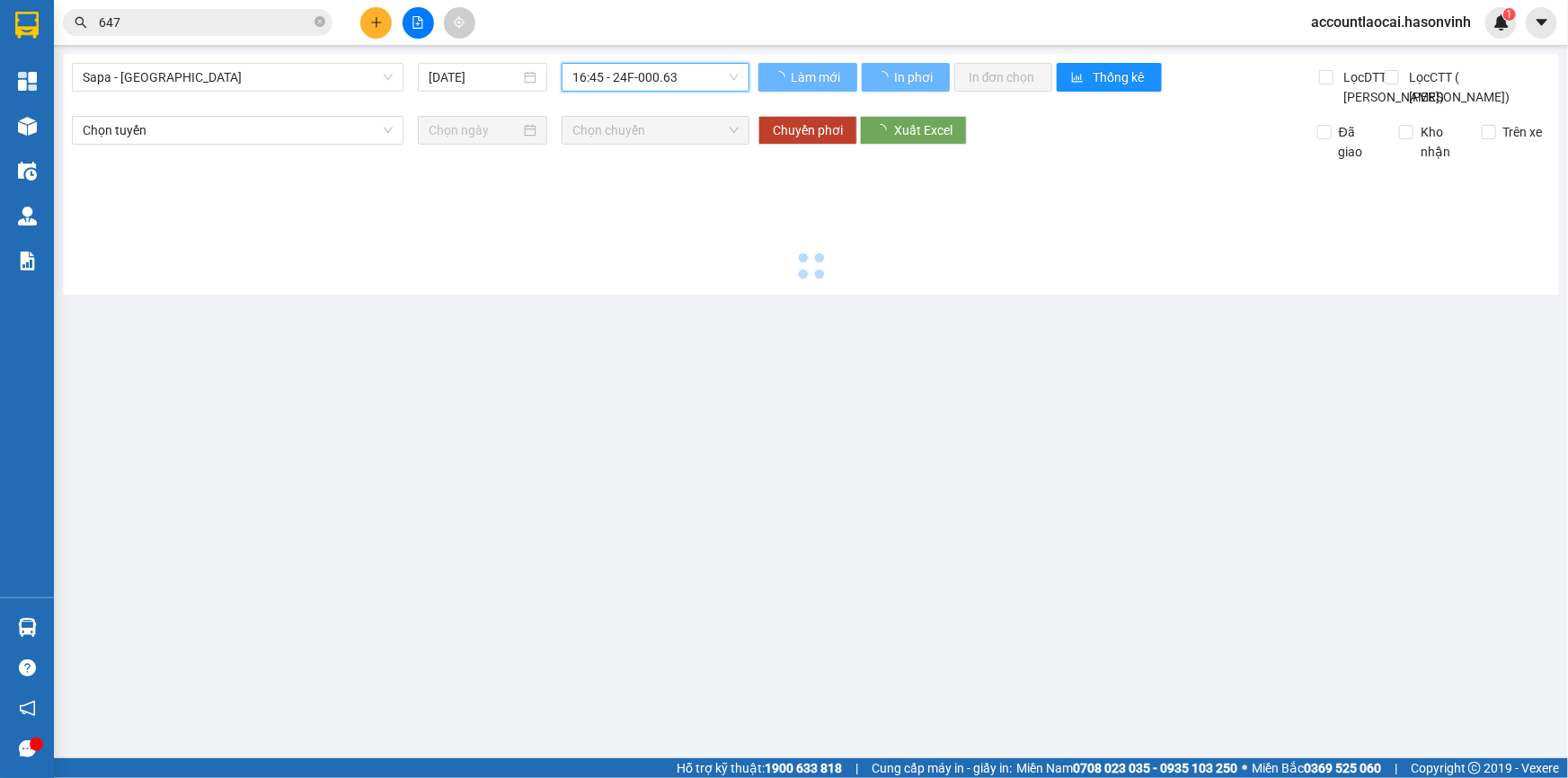
click at [628, 107] on div "Sapa - Hà Tĩnh 15/10/2025 16:45 16:45 - 24F-000.63" at bounding box center [411, 85] width 678 height 44
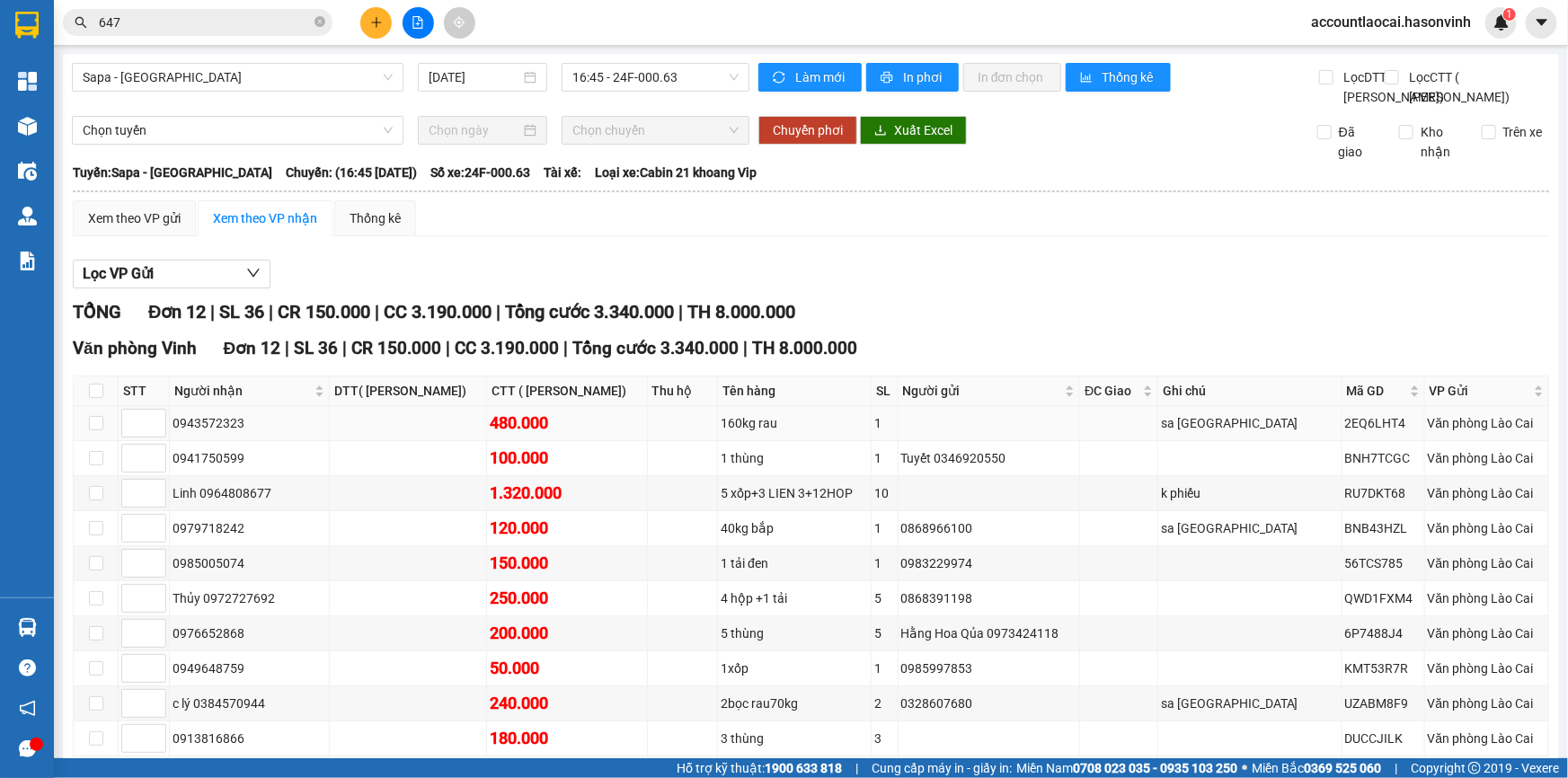
scroll to position [215, 0]
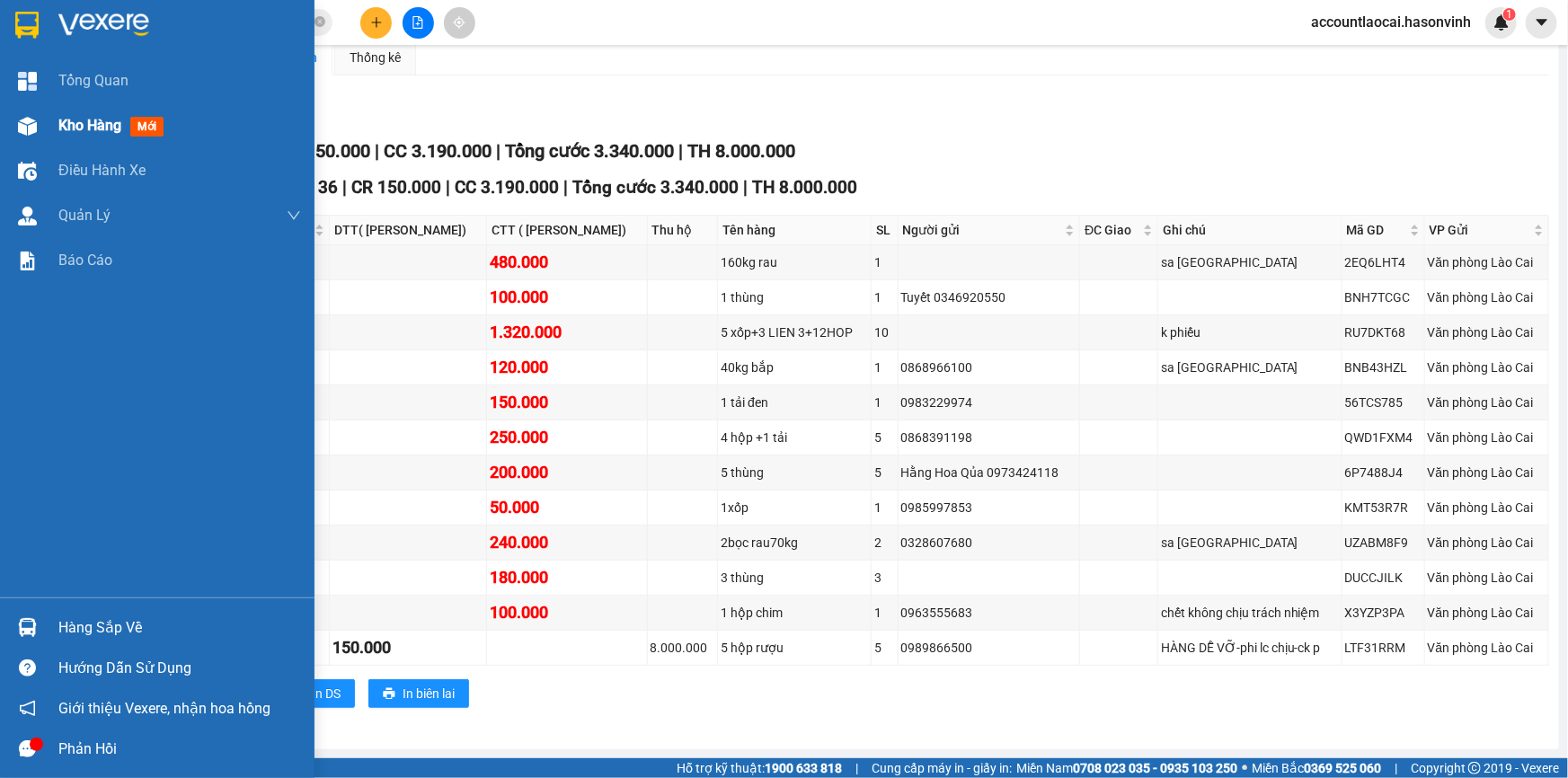
click at [48, 136] on div "Kho hàng mới" at bounding box center [157, 126] width 315 height 45
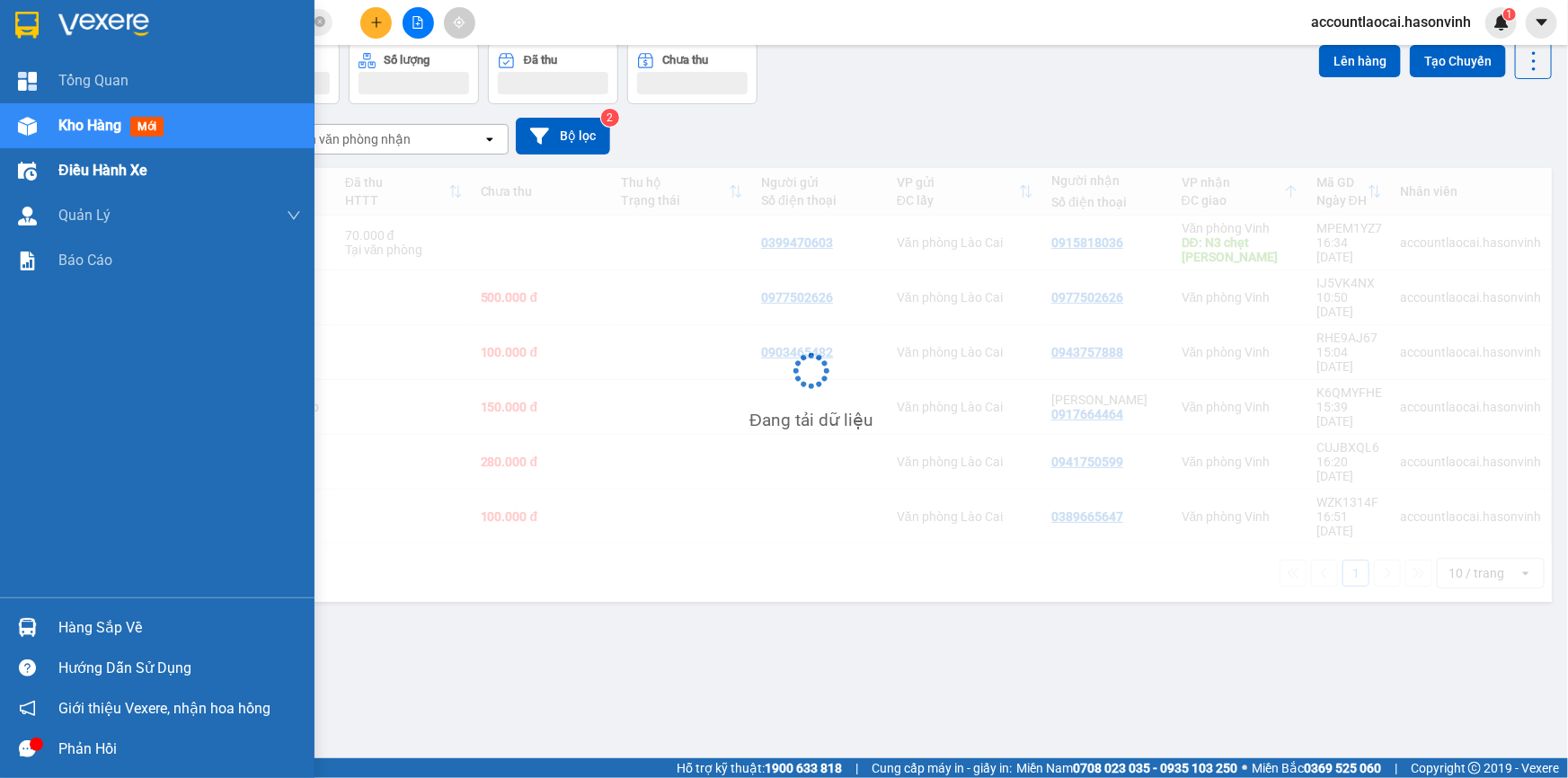
scroll to position [82, 0]
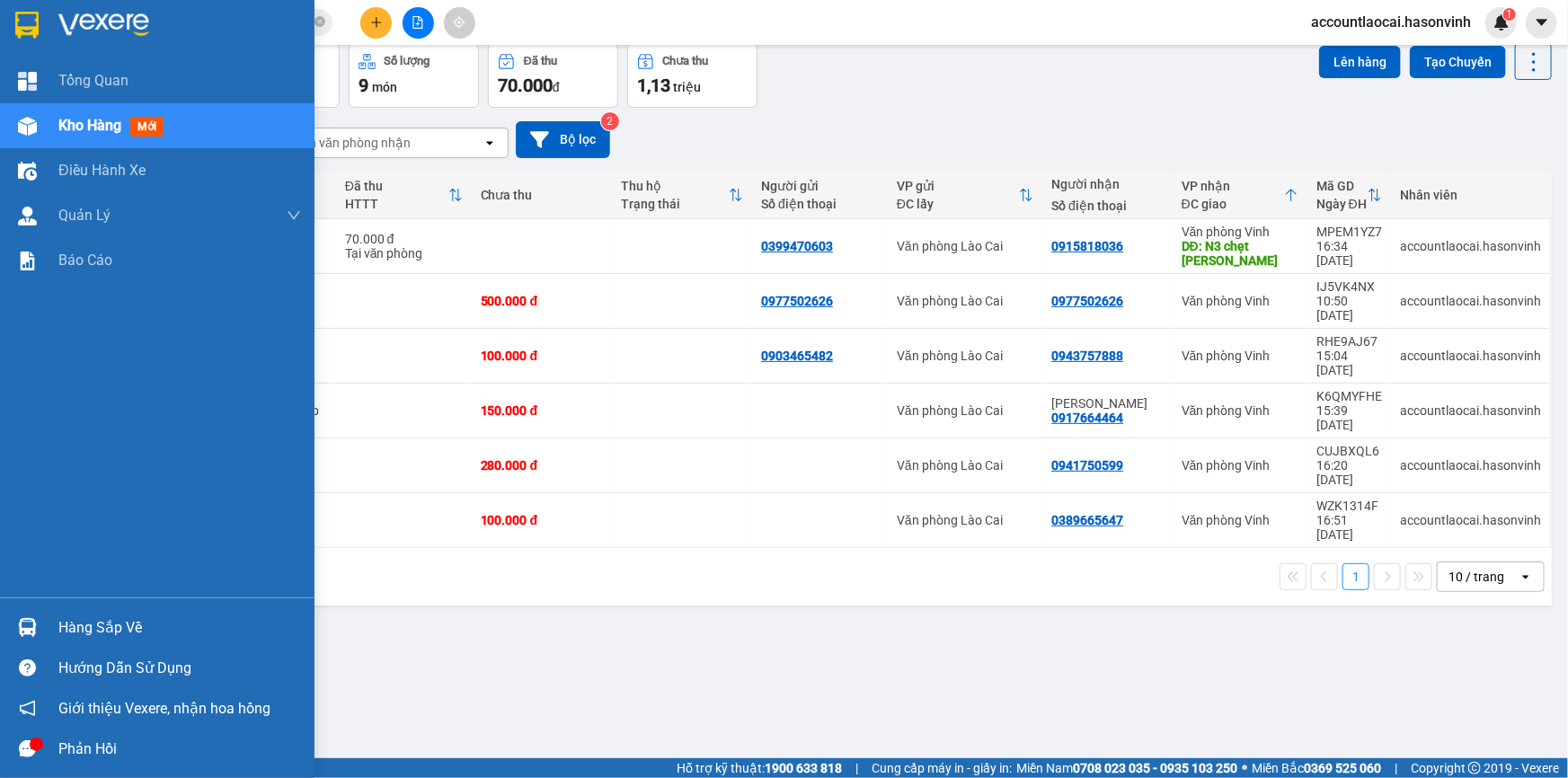
click at [47, 126] on div "Kho hàng mới" at bounding box center [157, 126] width 315 height 45
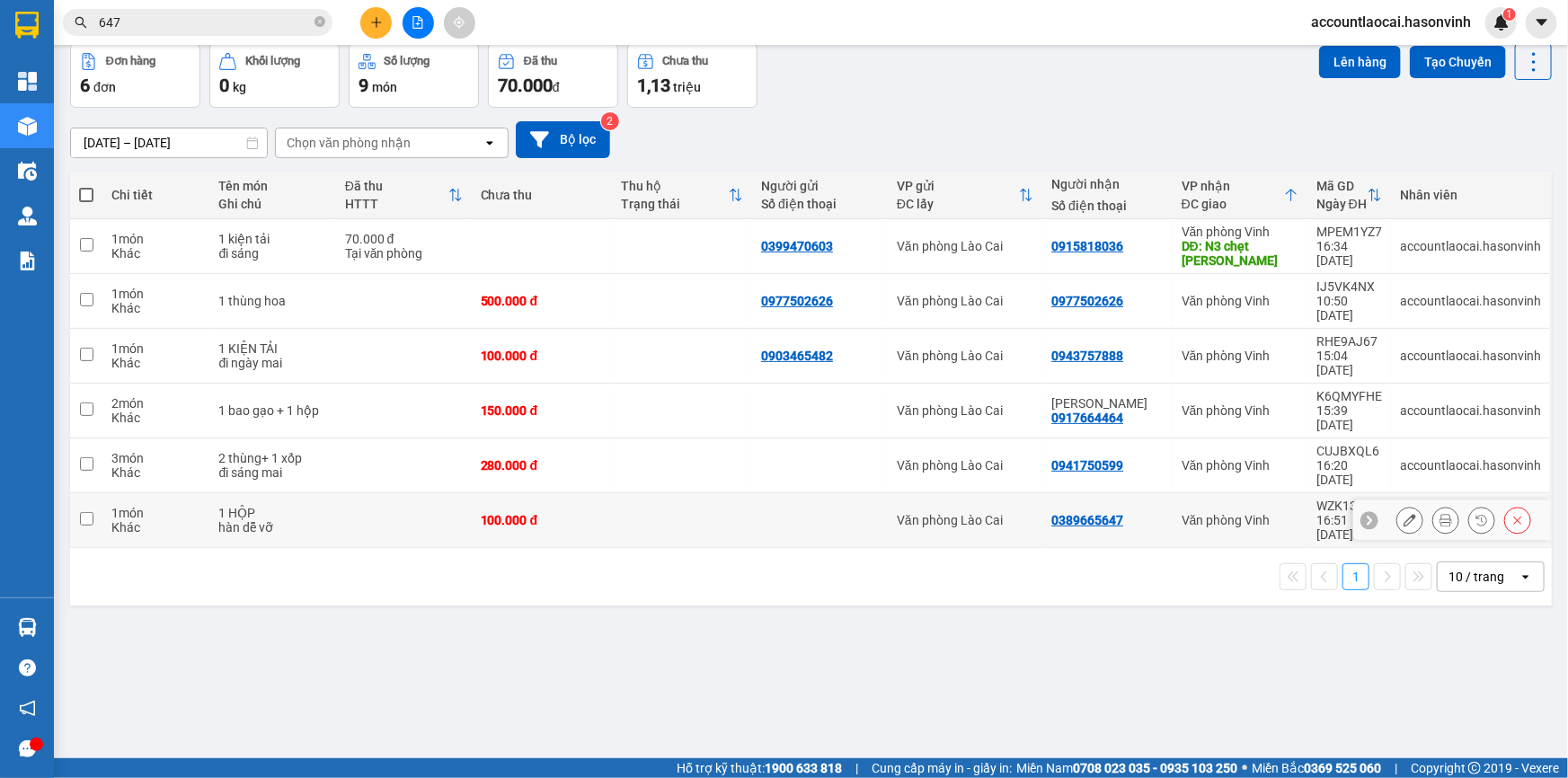
click at [580, 513] on div "100.000 đ" at bounding box center [541, 520] width 122 height 15
checkbox input "true"
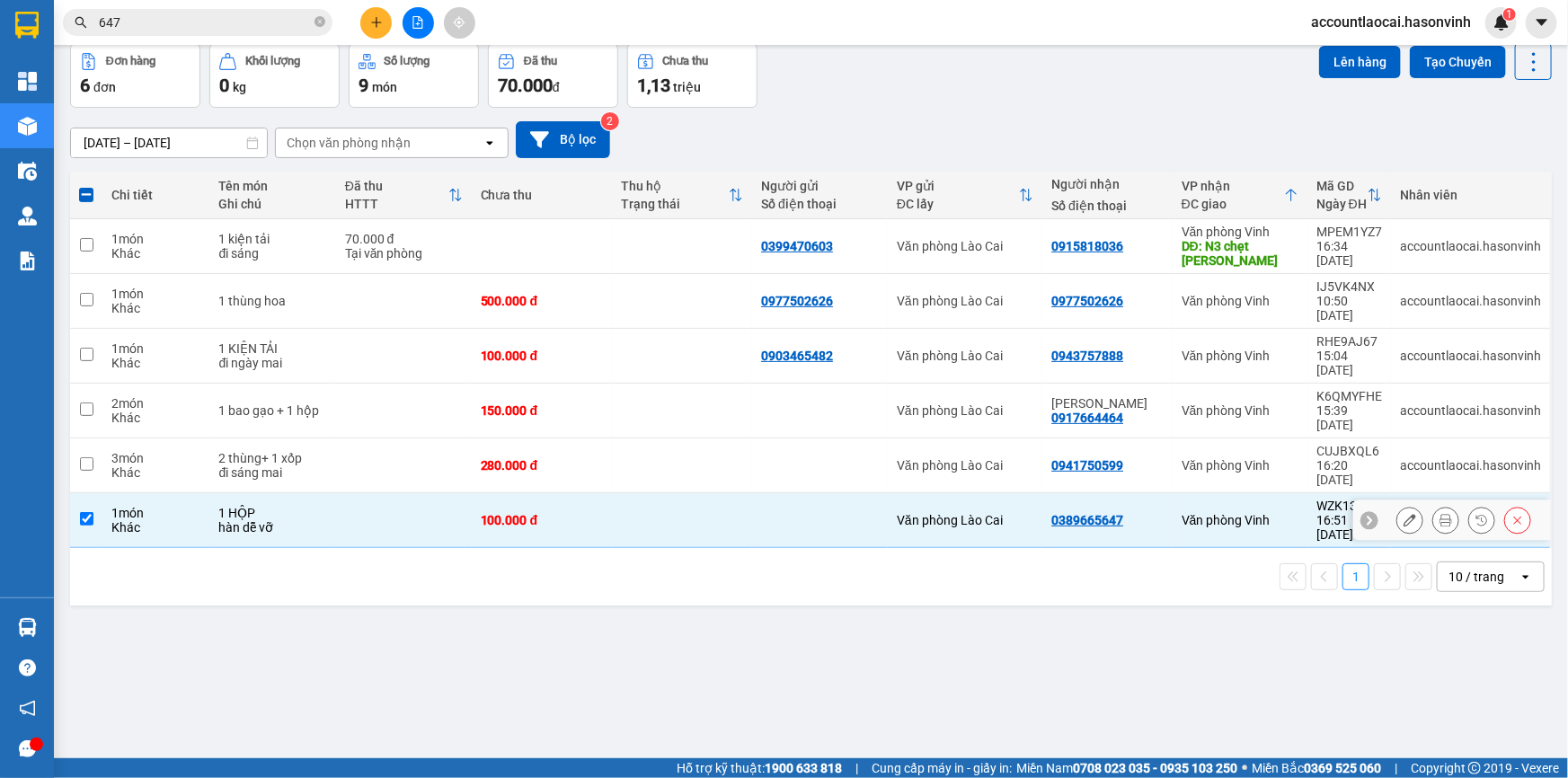
click at [1403, 514] on icon at bounding box center [1409, 520] width 13 height 13
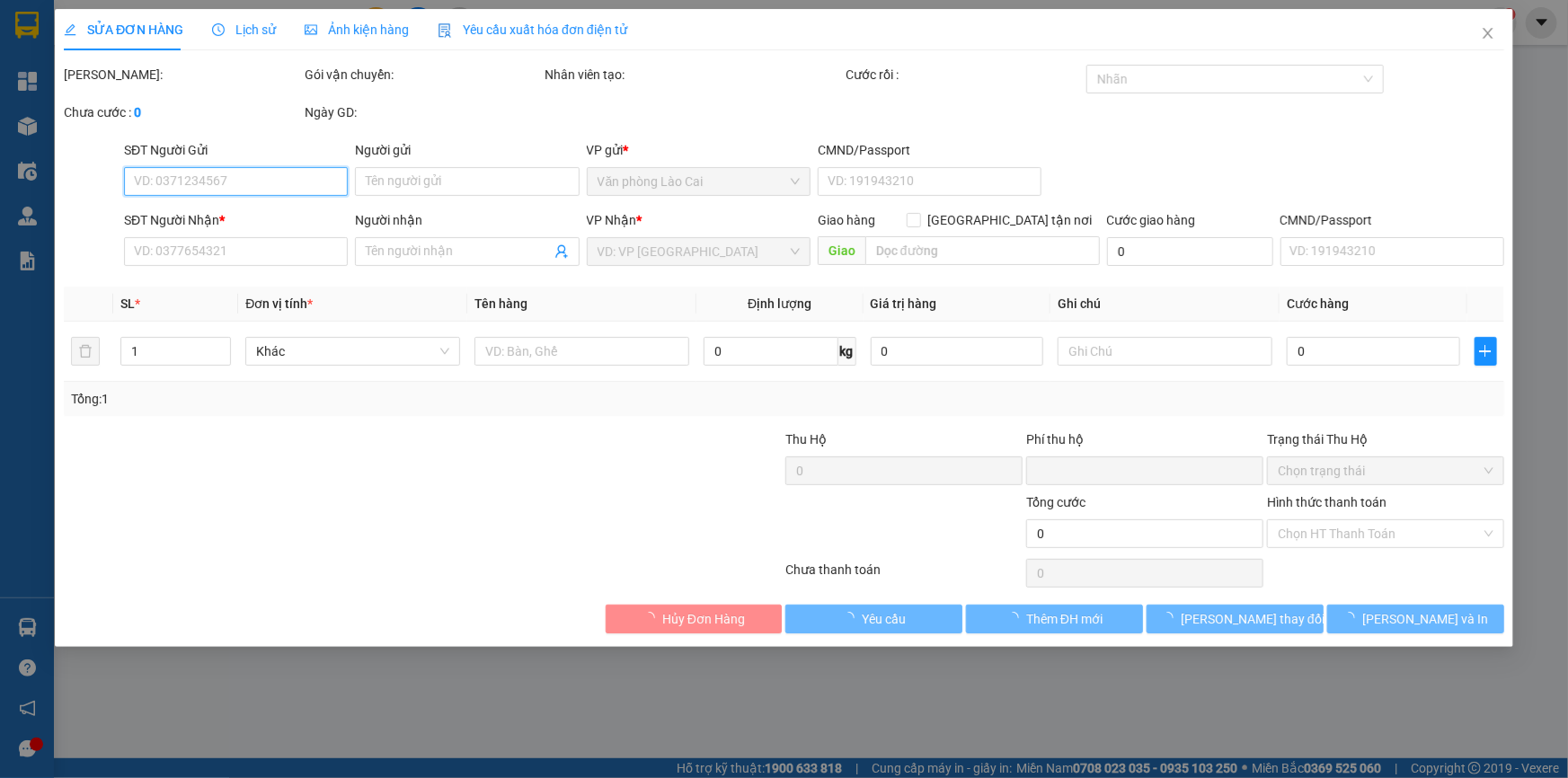
type input "0389665647"
type input "0"
type input "100.000"
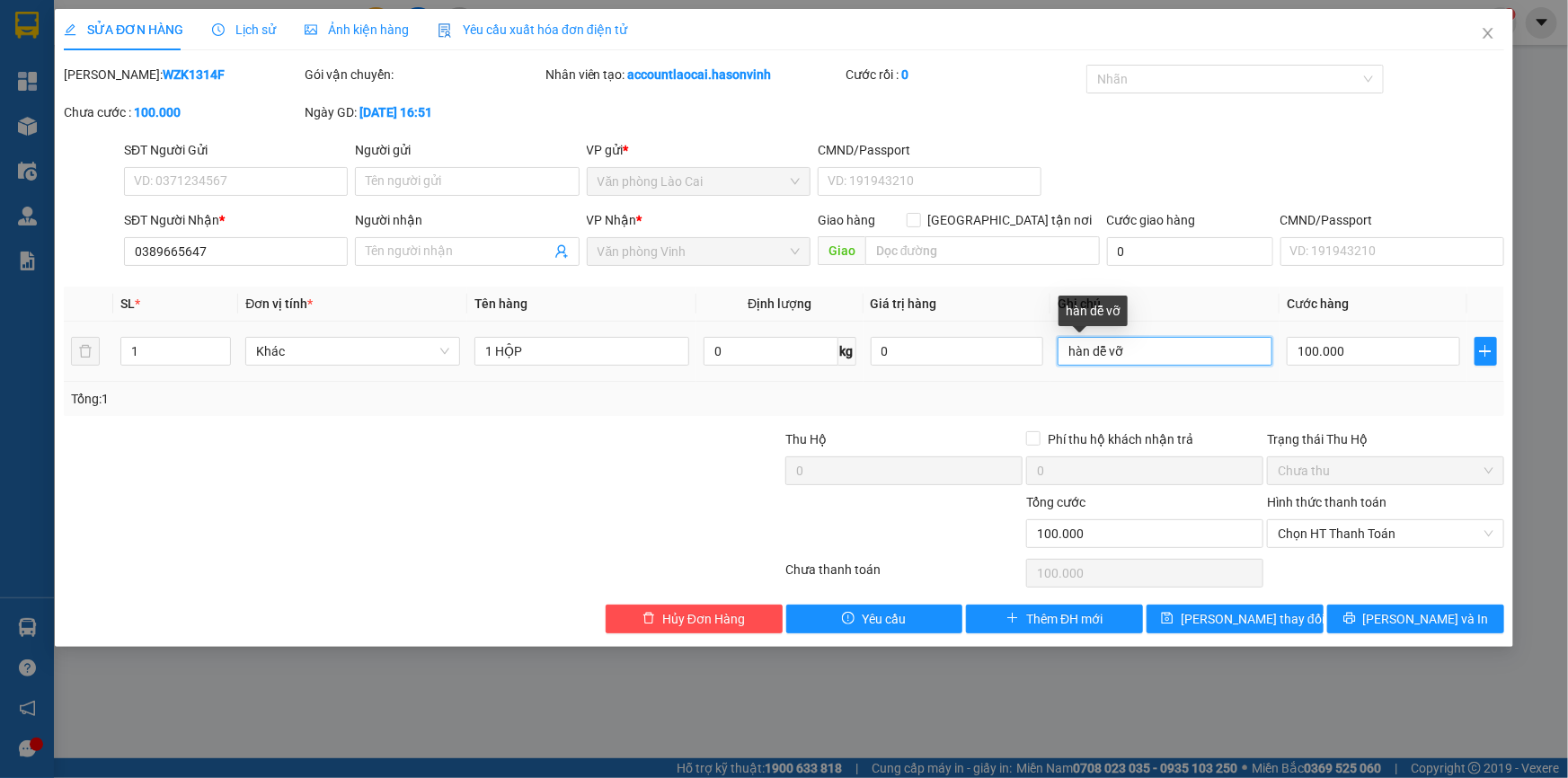
drag, startPoint x: 1155, startPoint y: 353, endPoint x: 1046, endPoint y: 348, distance: 109.1
click at [1046, 348] on tr "1 Khác 1 HỘP 0 kg 0 hàn dễ vỡ 100.000" at bounding box center [783, 352] width 1440 height 60
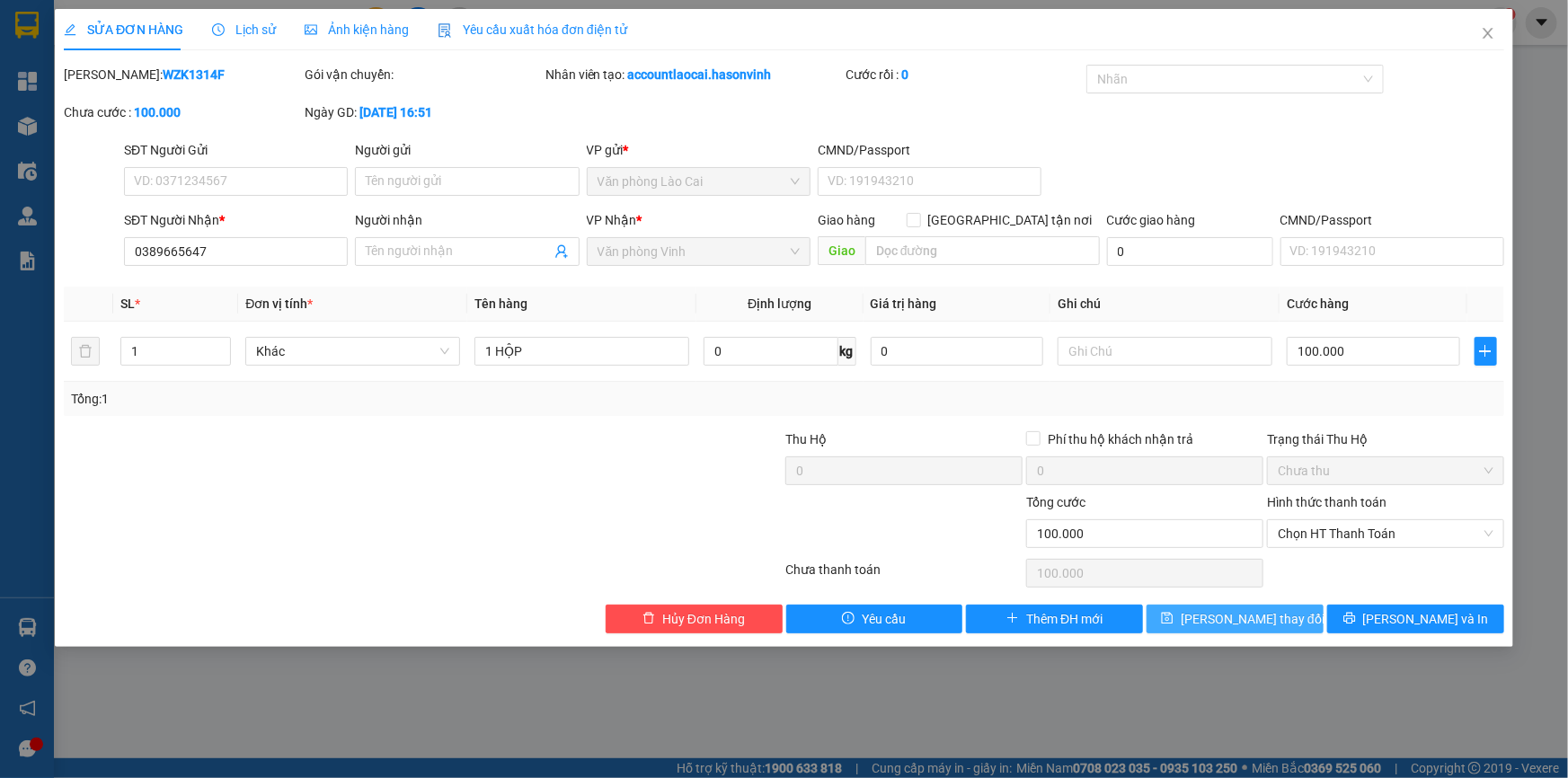
click at [1253, 616] on span "Lưu thay đổi" at bounding box center [1252, 618] width 144 height 19
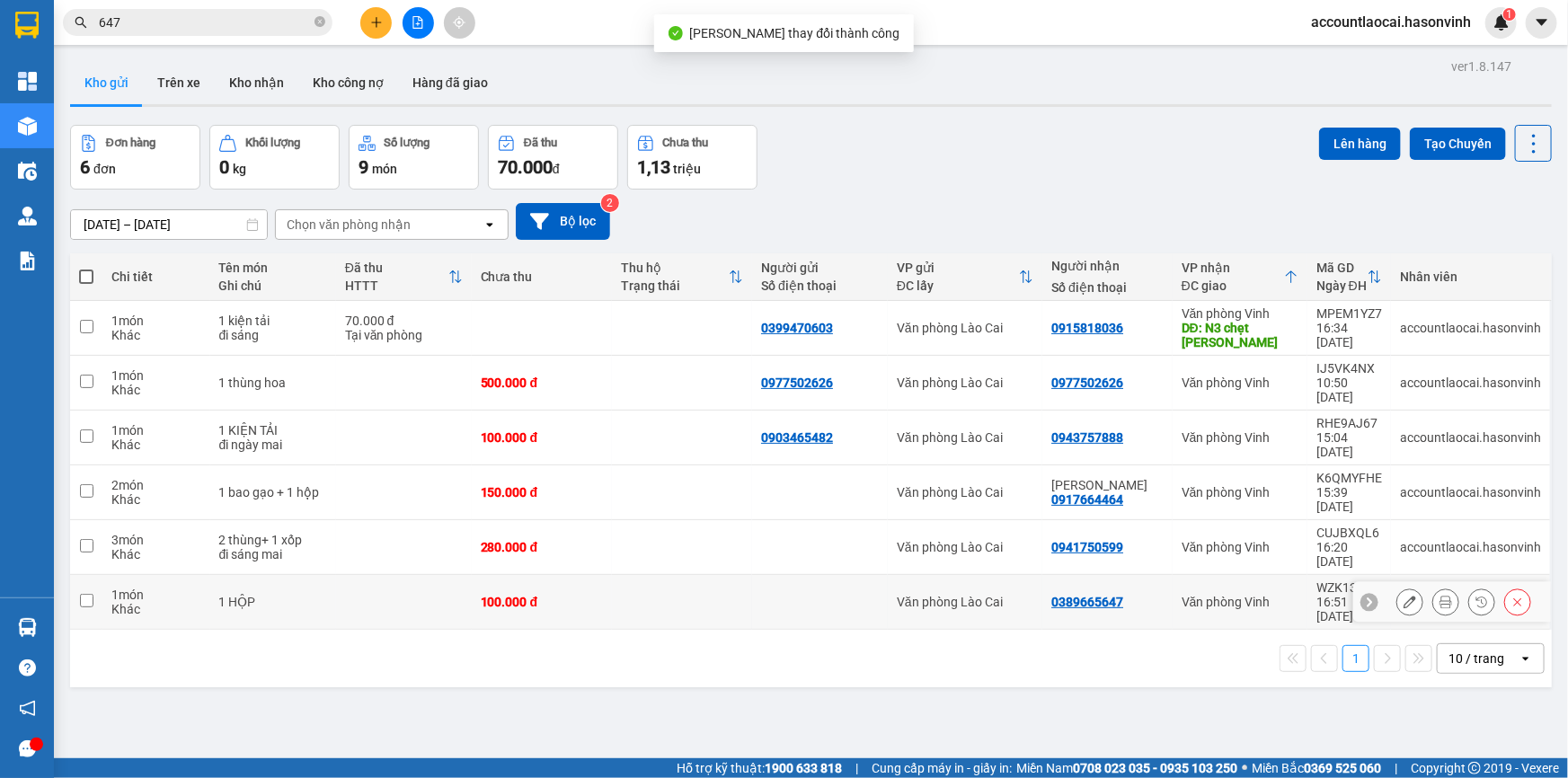
click at [102, 574] on td "1 món Khác" at bounding box center [156, 602] width 108 height 55
checkbox input "true"
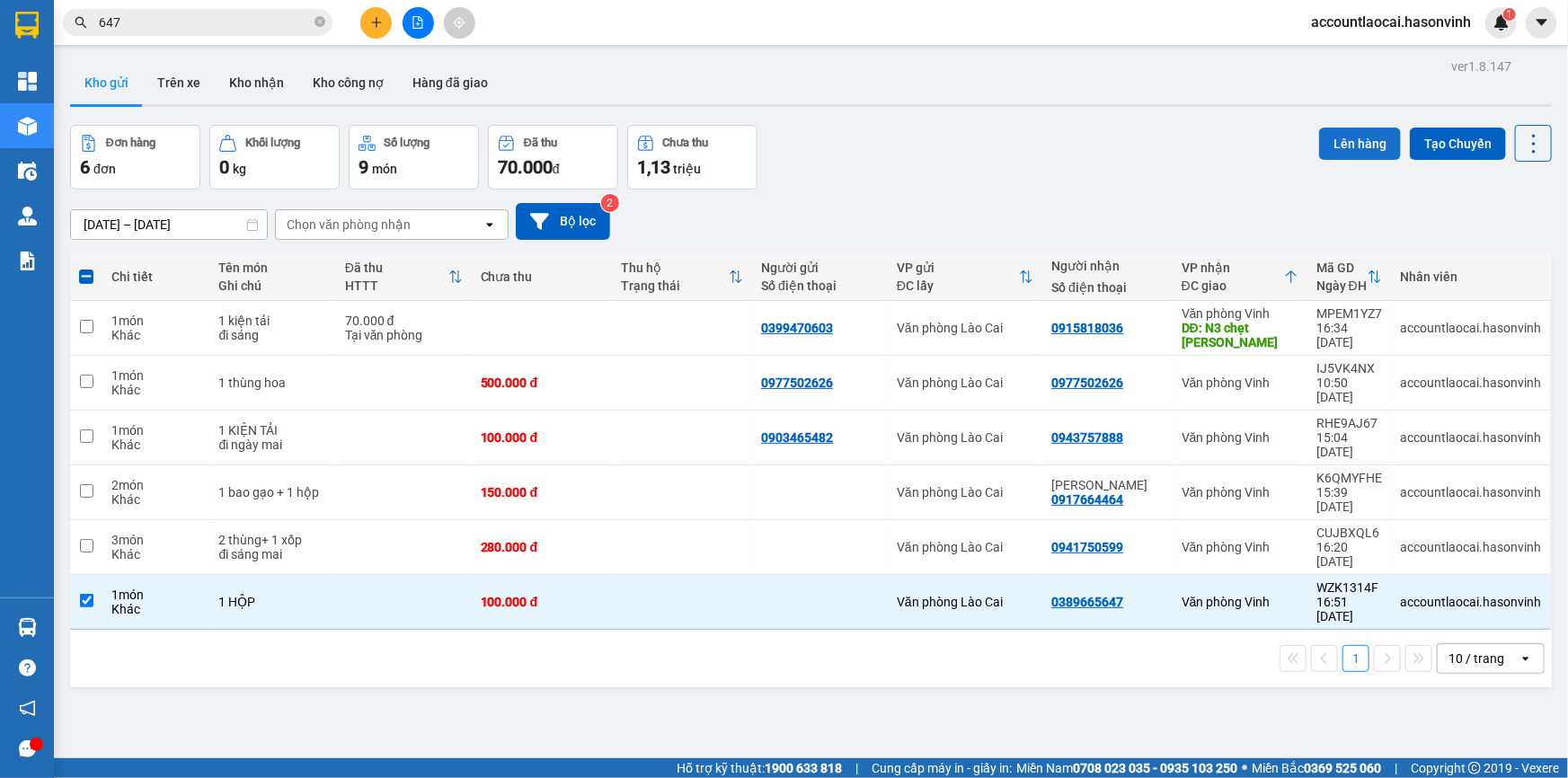
click at [1352, 144] on button "Lên hàng" at bounding box center [1360, 143] width 82 height 32
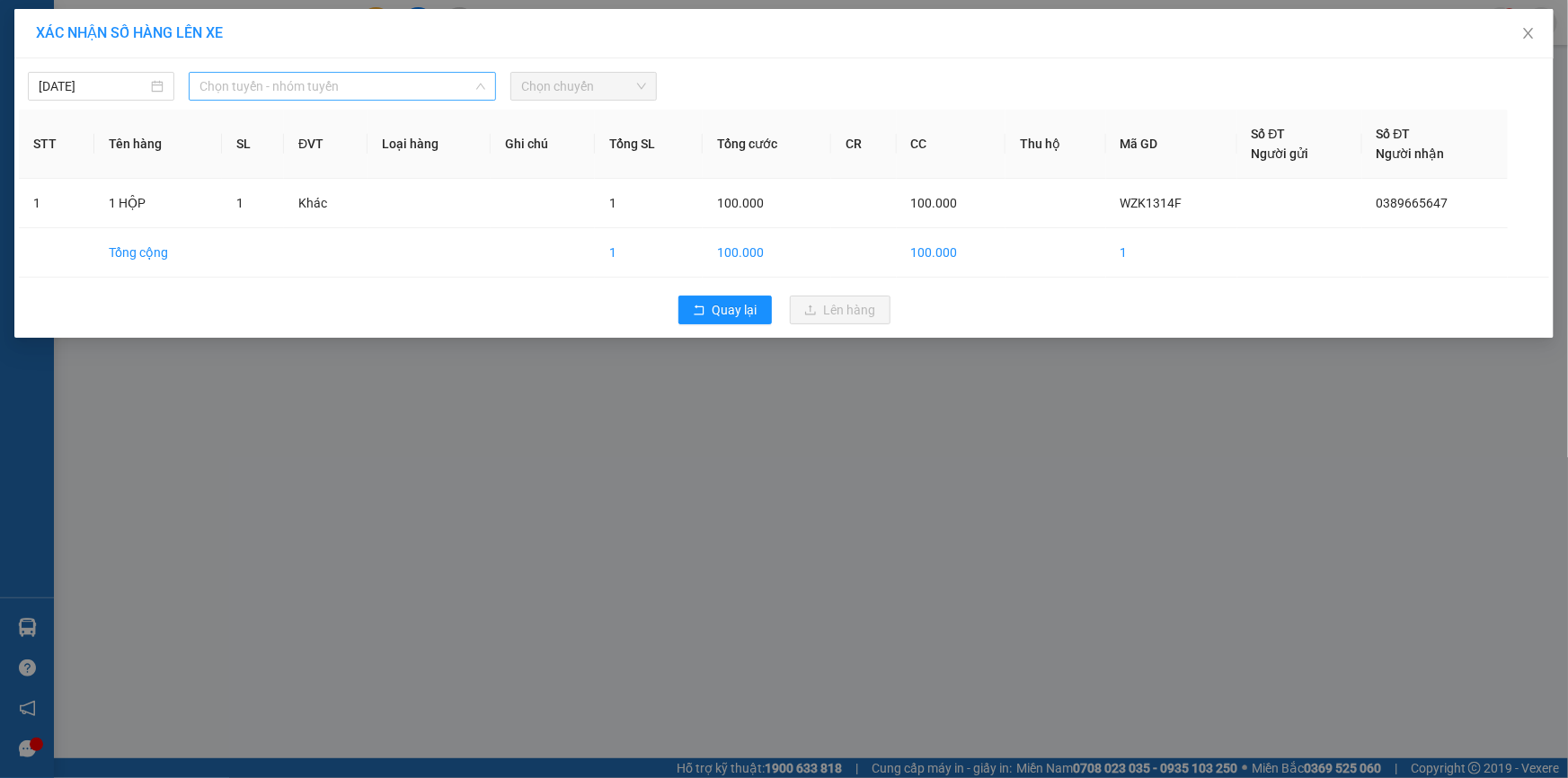
click at [435, 90] on span "Chọn tuyến - nhóm tuyến" at bounding box center [342, 87] width 285 height 27
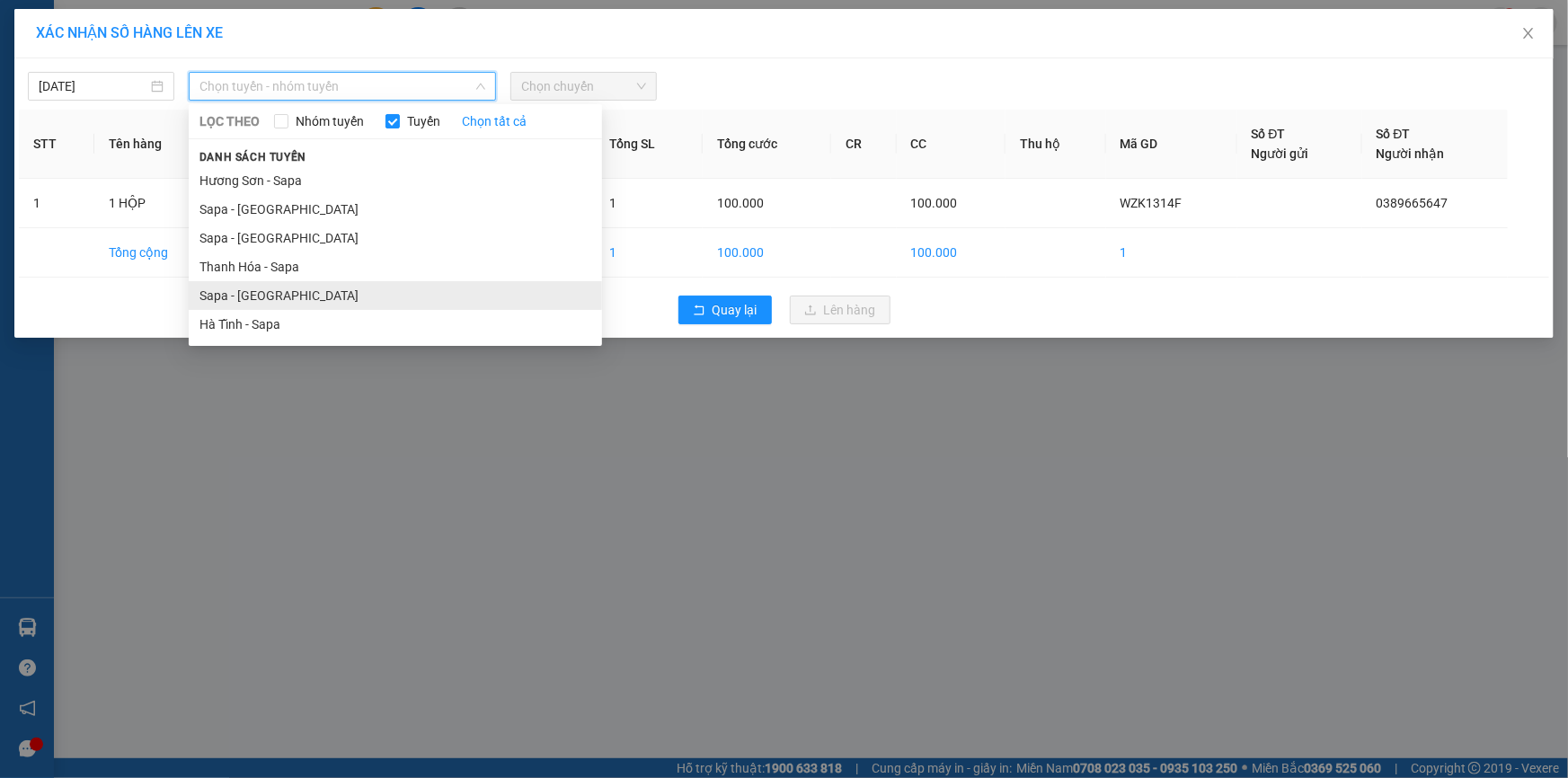
click at [282, 290] on li "Sapa - [GEOGRAPHIC_DATA]" at bounding box center [395, 296] width 413 height 29
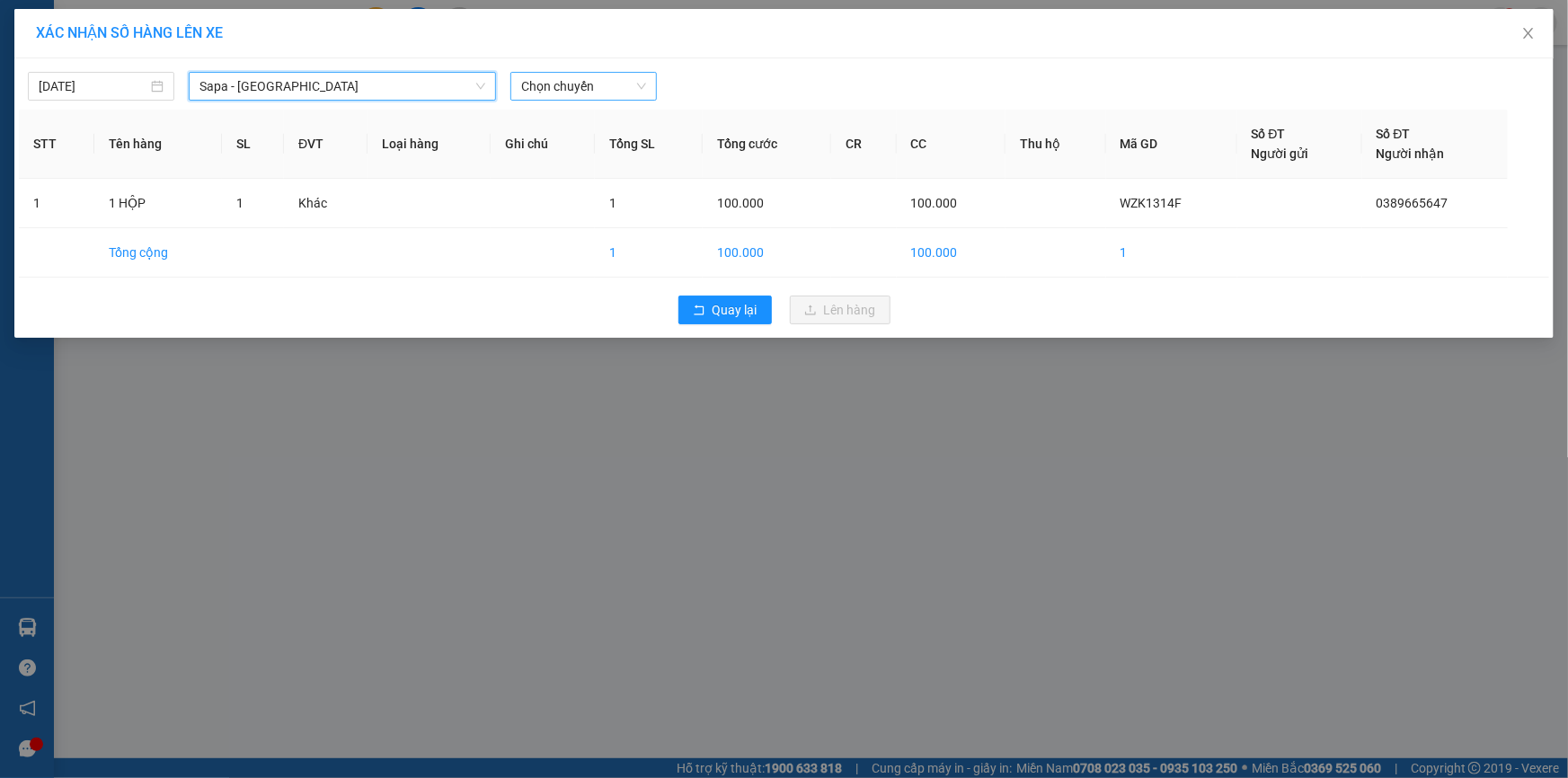
click at [561, 75] on span "Chọn chuyến" at bounding box center [583, 87] width 125 height 27
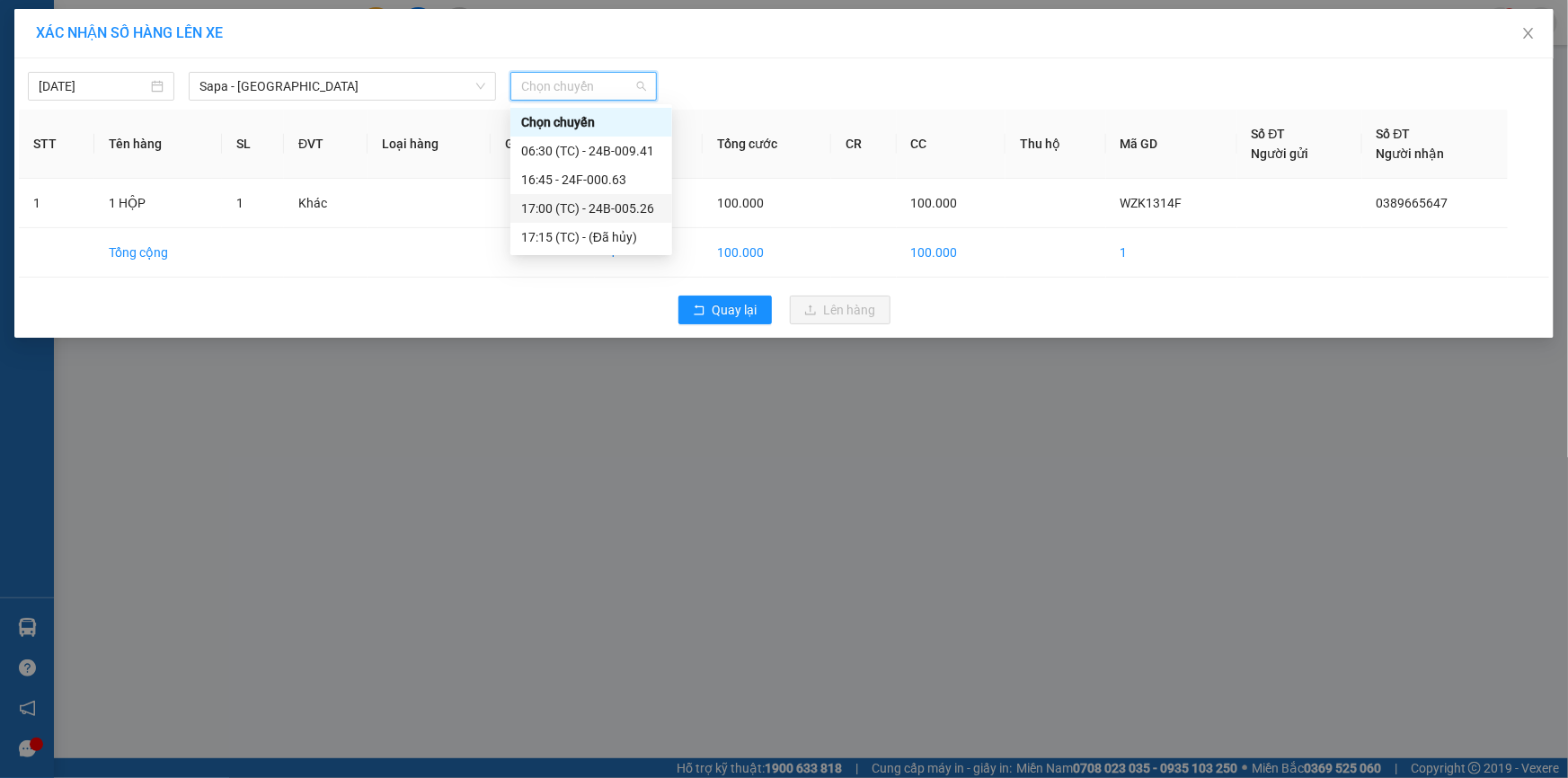
click at [611, 202] on div "17:00 (TC) - 24B-005.26" at bounding box center [591, 208] width 140 height 19
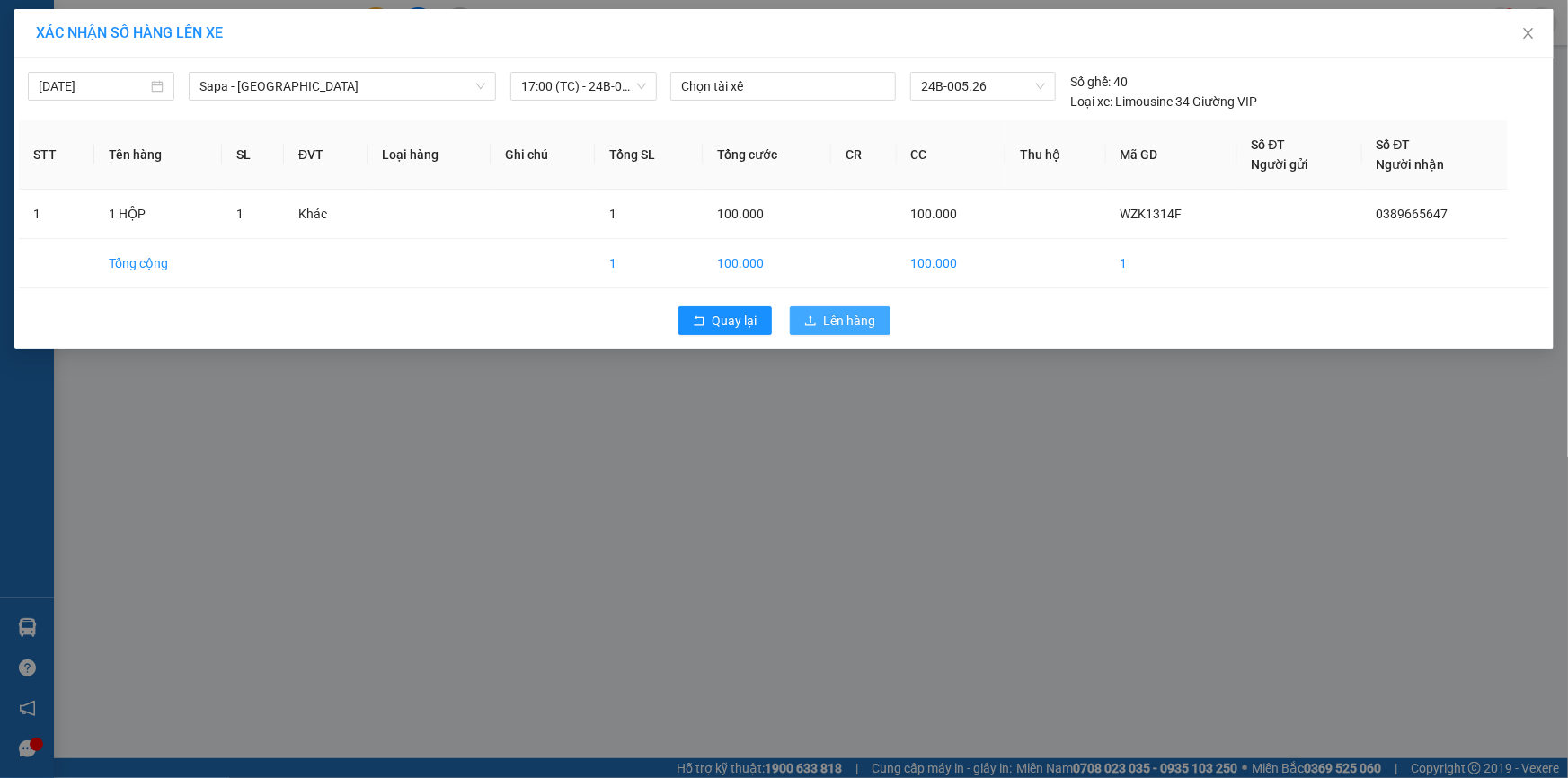
click at [799, 313] on button "Lên hàng" at bounding box center [840, 321] width 100 height 29
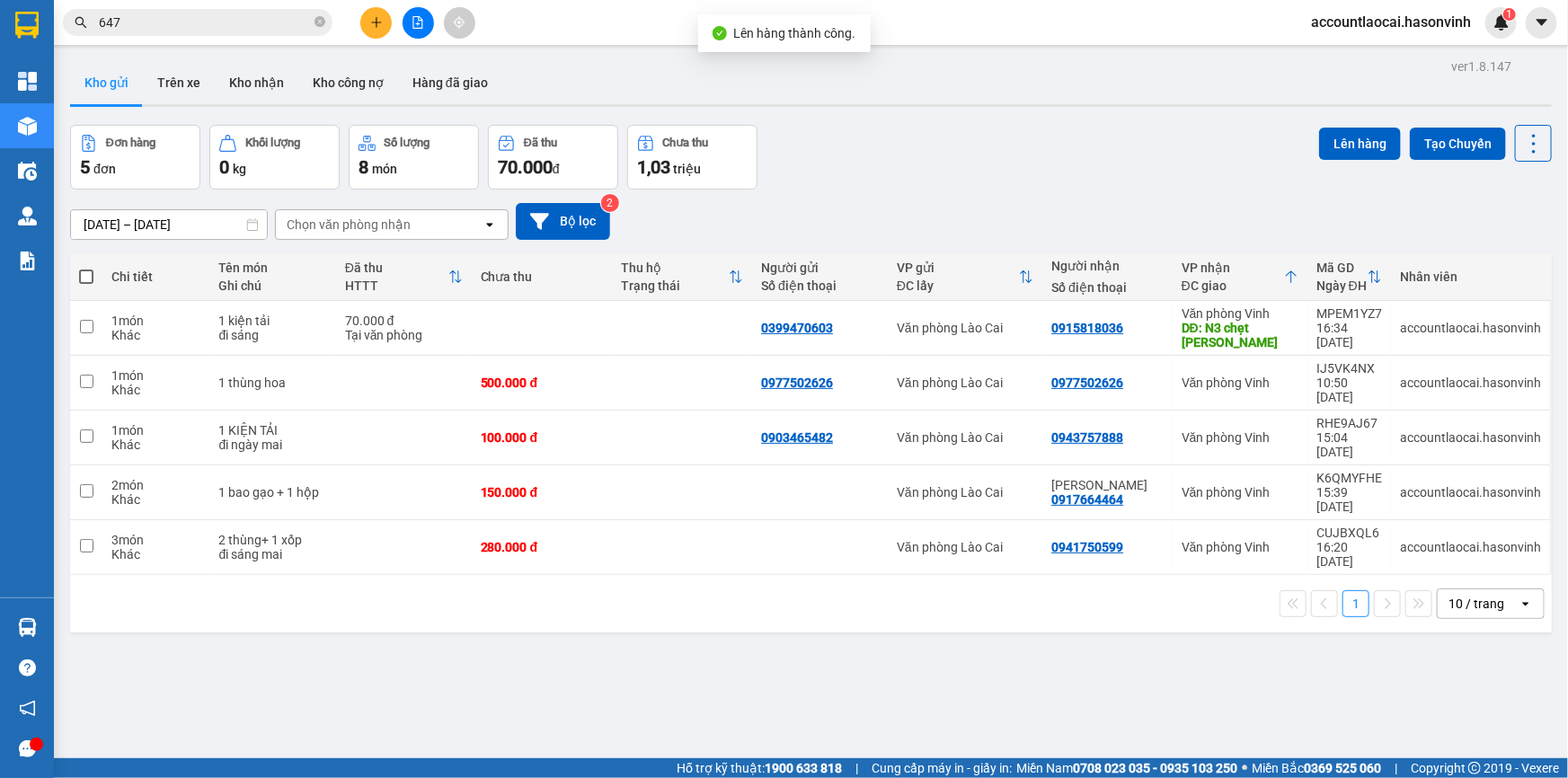
scroll to position [82, 0]
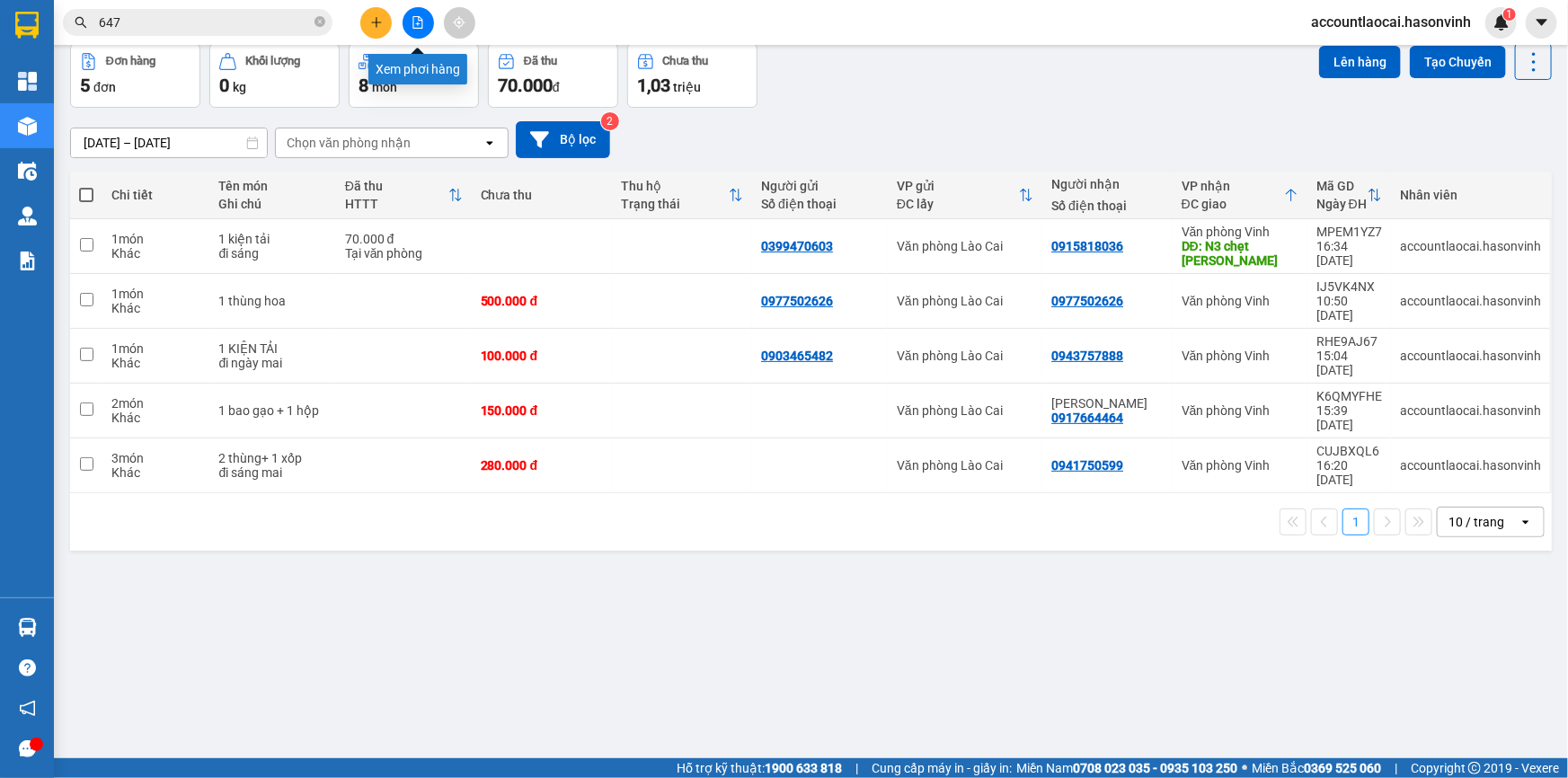
click at [412, 17] on icon "file-add" at bounding box center [418, 22] width 13 height 13
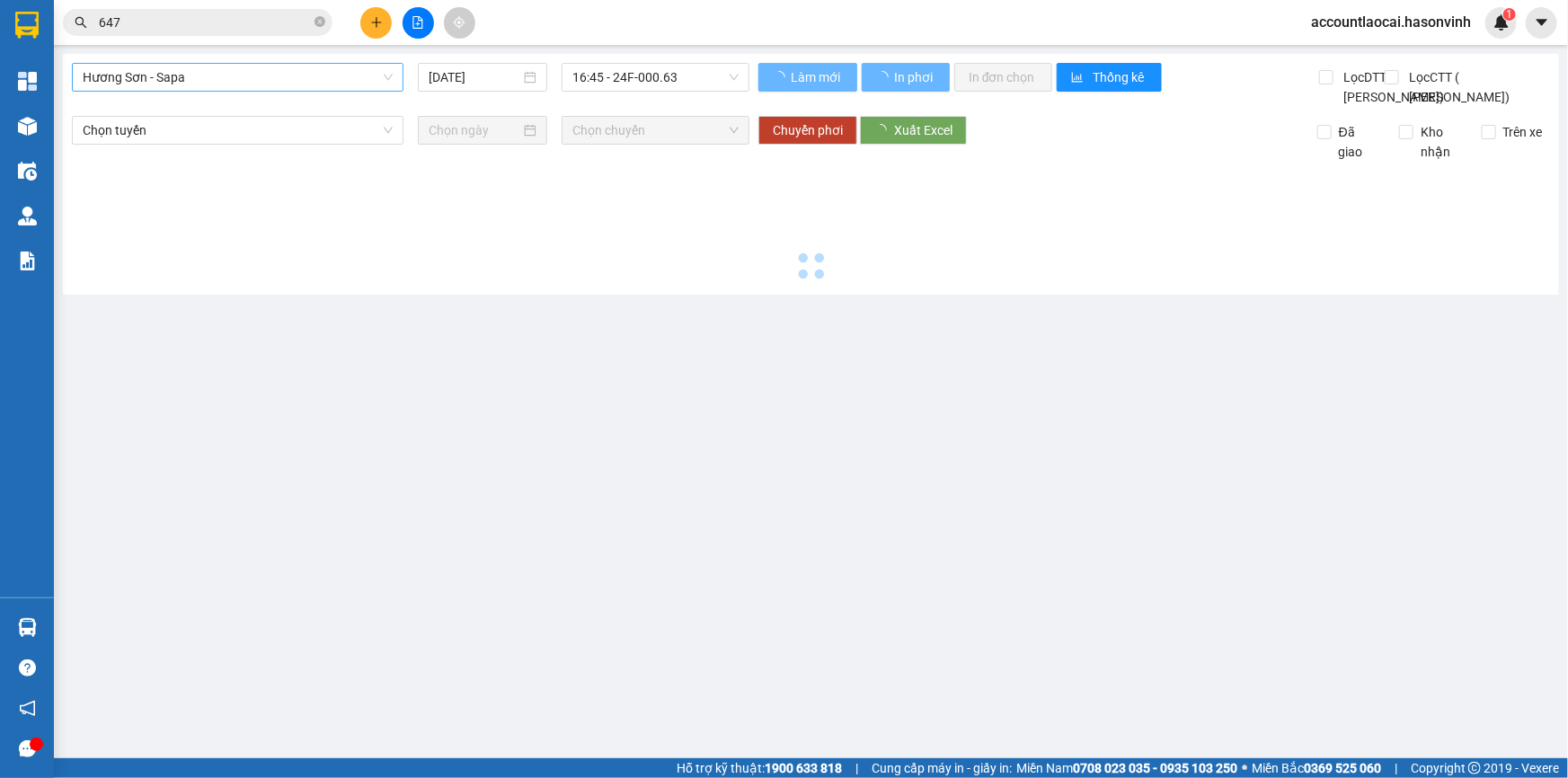
click at [160, 86] on span "Hương Sơn - Sapa" at bounding box center [238, 77] width 310 height 27
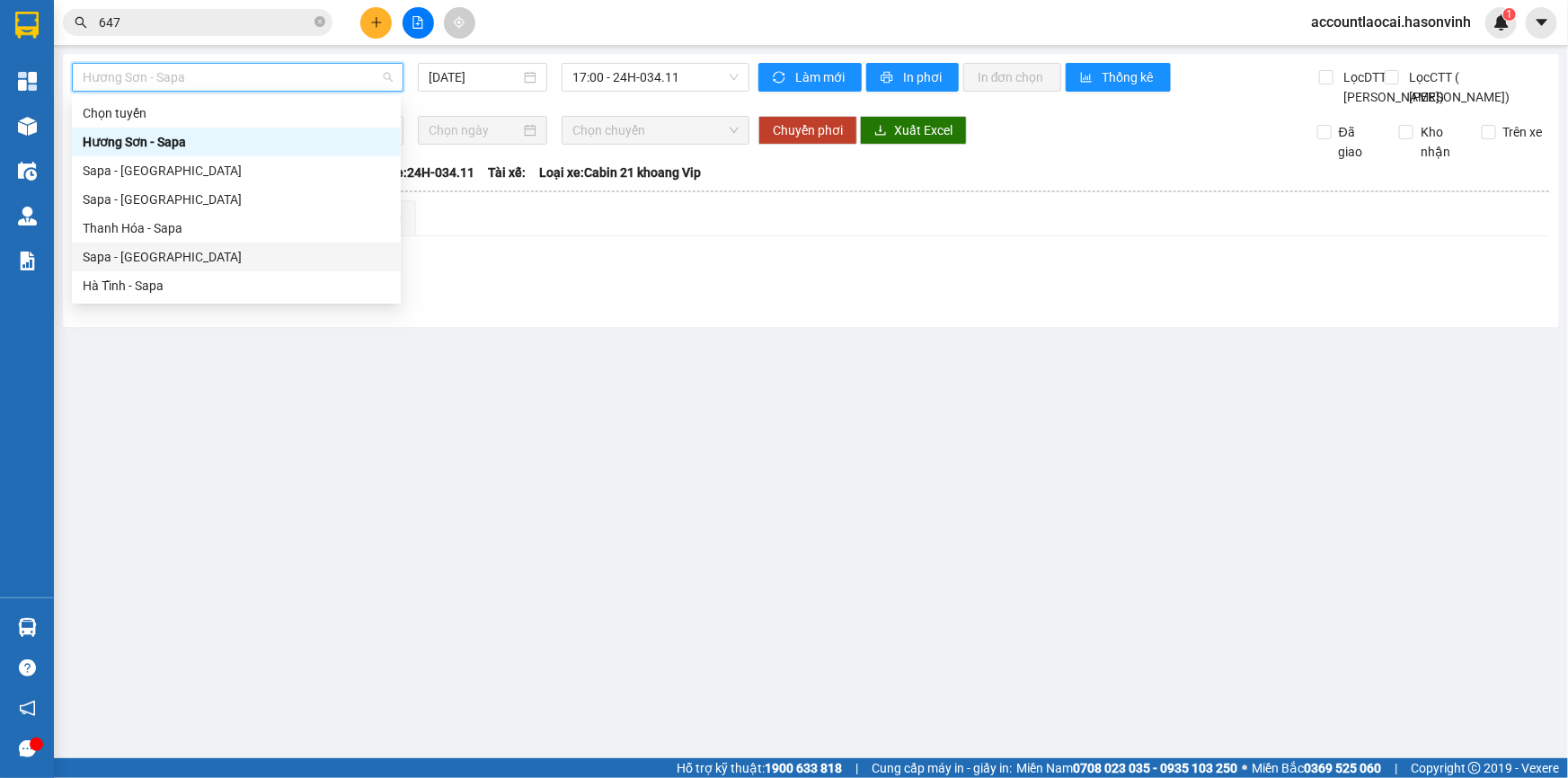
click at [187, 260] on div "Sapa - [GEOGRAPHIC_DATA]" at bounding box center [237, 257] width 308 height 19
type input "[DATE]"
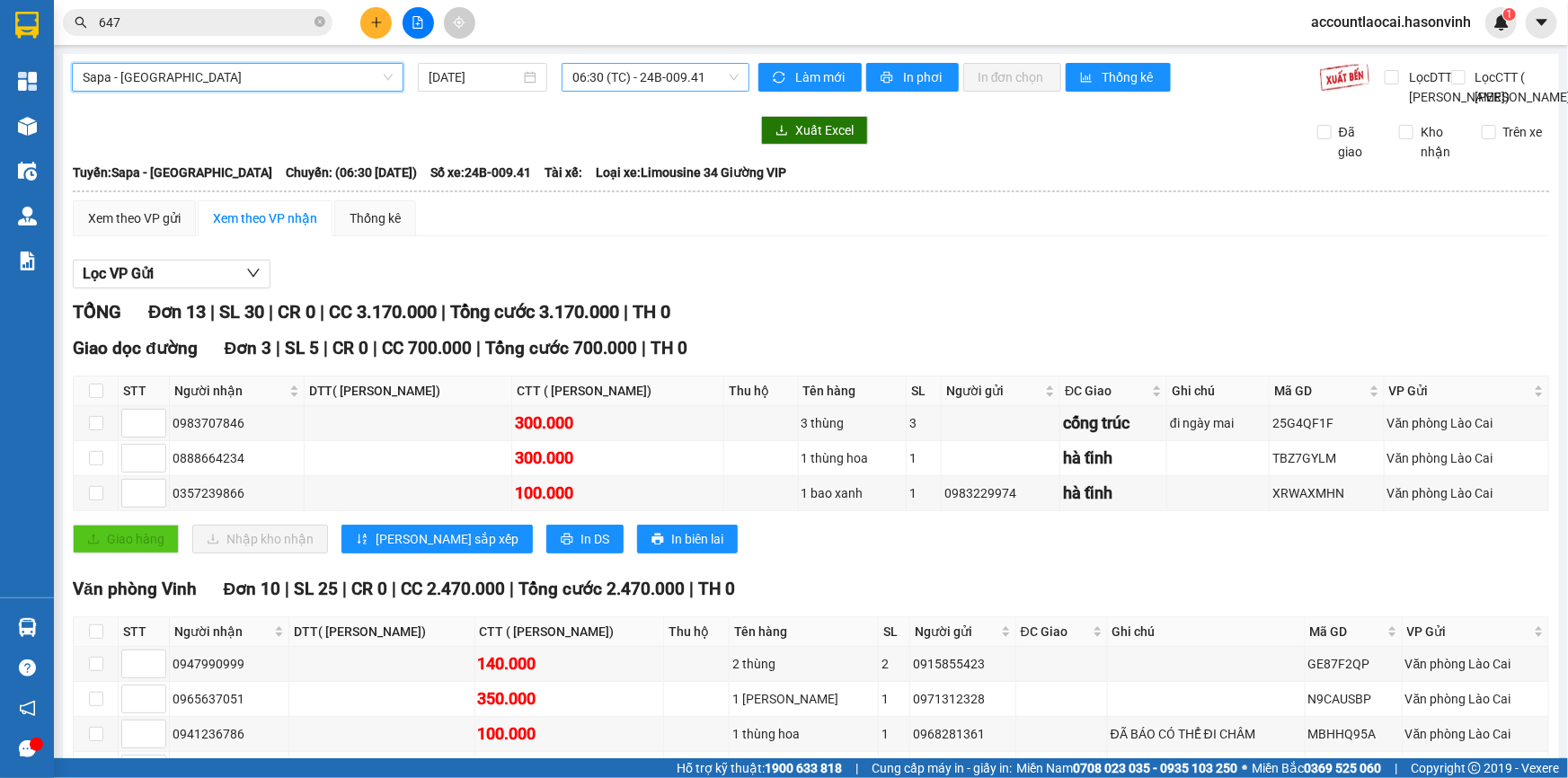
click at [605, 85] on span "06:30 (TC) - 24B-009.41" at bounding box center [655, 77] width 167 height 27
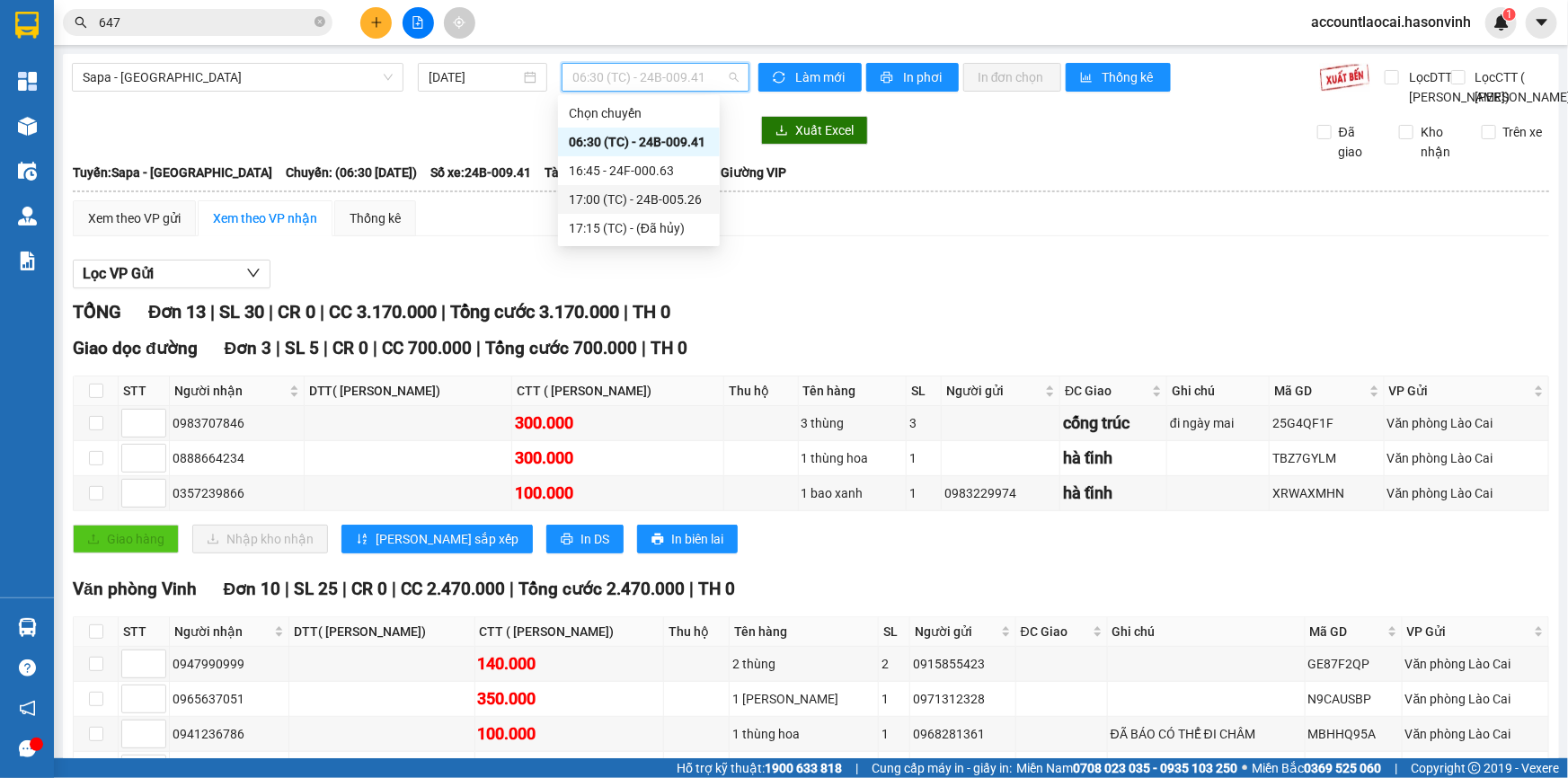
click at [609, 205] on div "17:00 (TC) - 24B-005.26" at bounding box center [639, 200] width 140 height 19
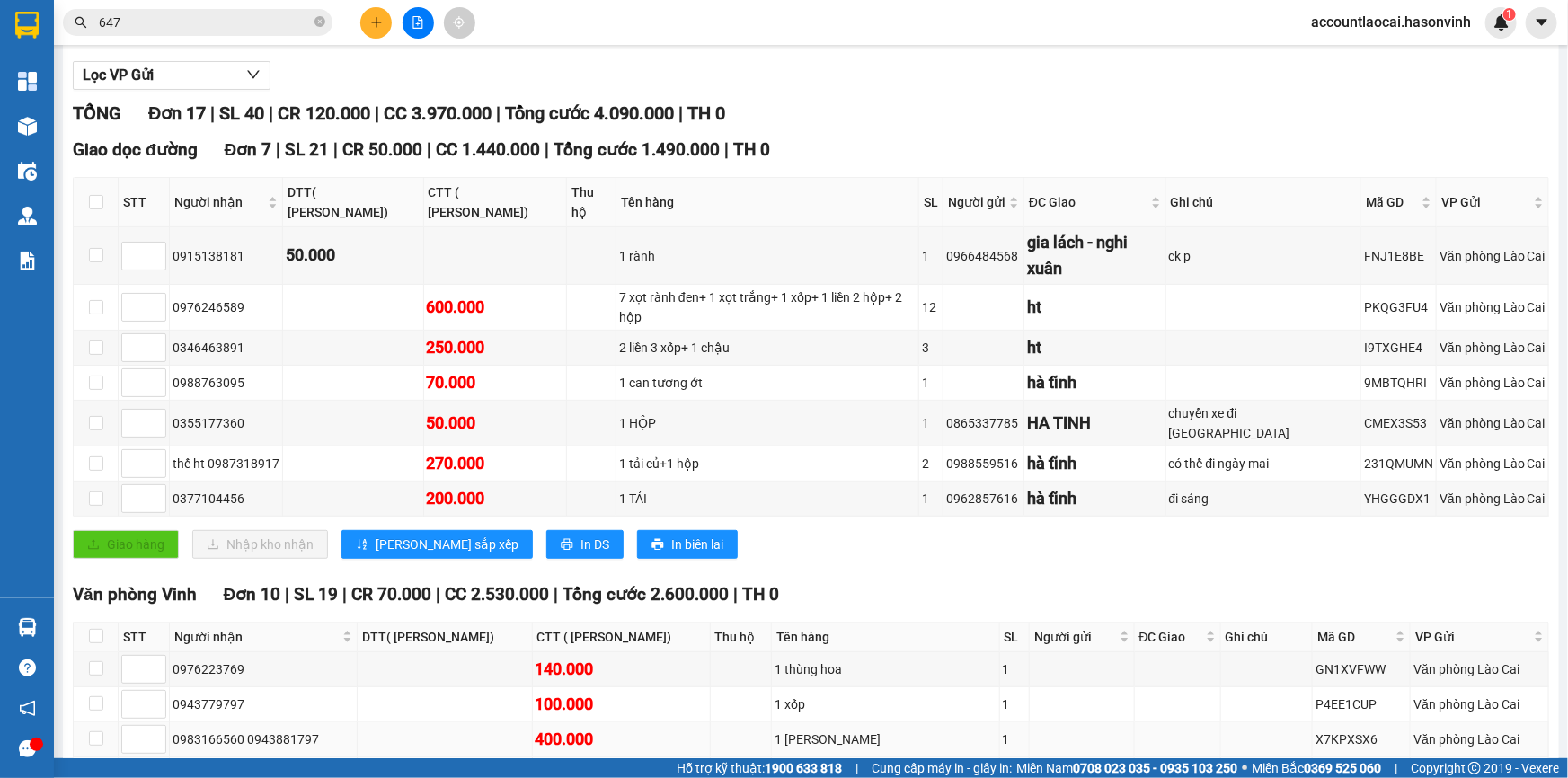
scroll to position [526, 0]
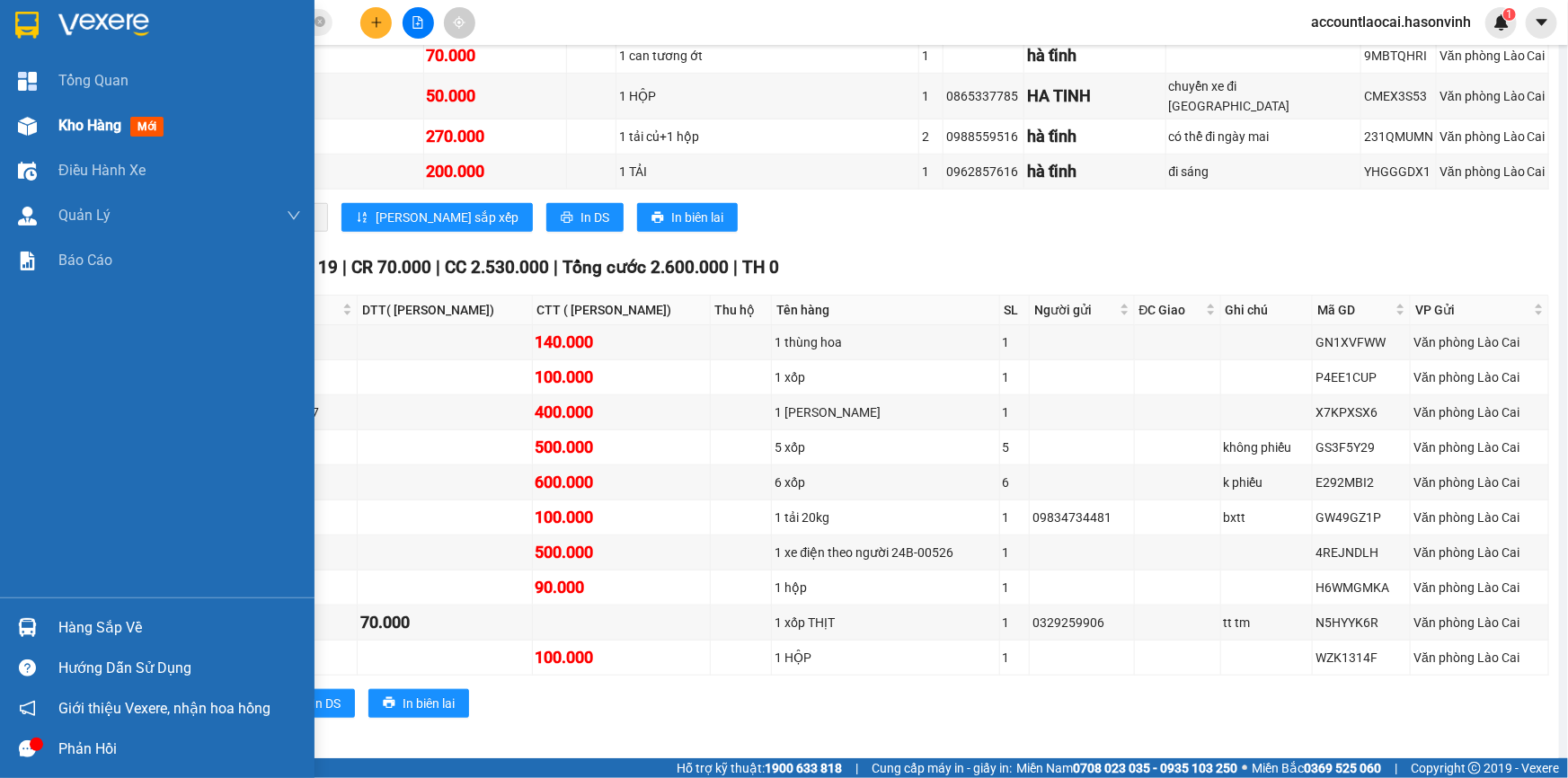
click at [21, 117] on img at bounding box center [26, 126] width 19 height 19
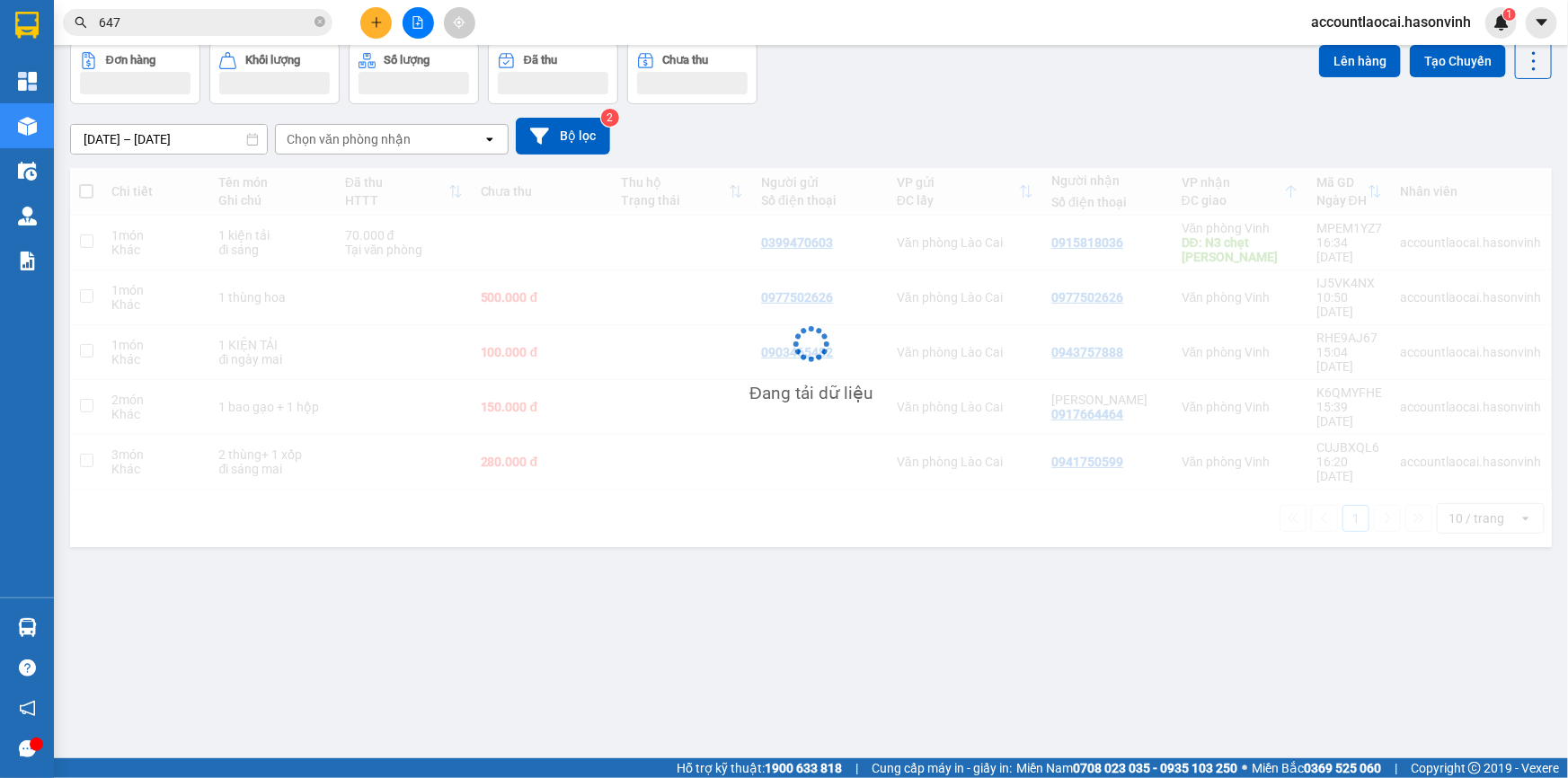
scroll to position [82, 0]
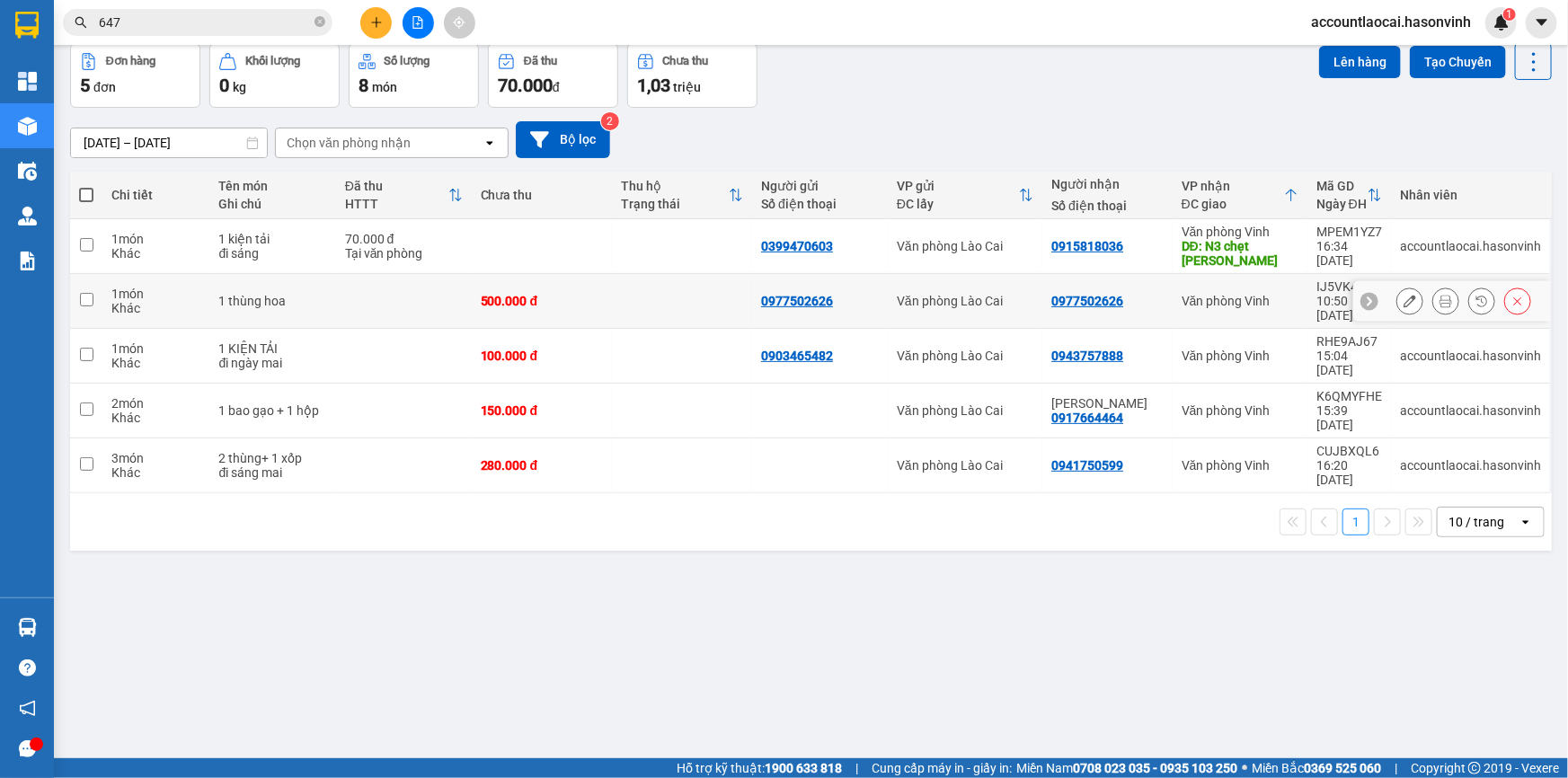
click at [414, 296] on td at bounding box center [403, 301] width 135 height 55
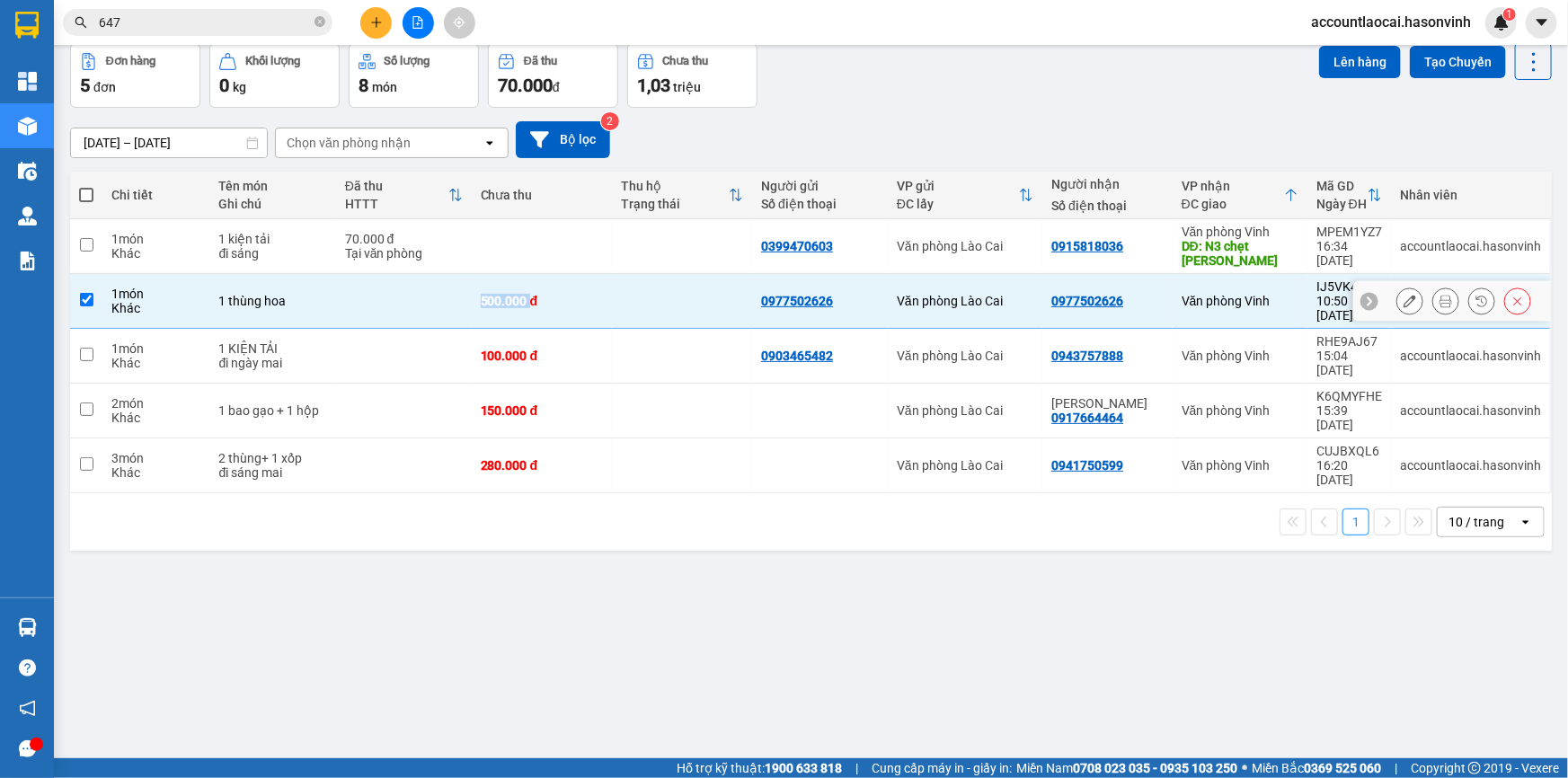
click at [414, 296] on td at bounding box center [403, 301] width 135 height 55
checkbox input "false"
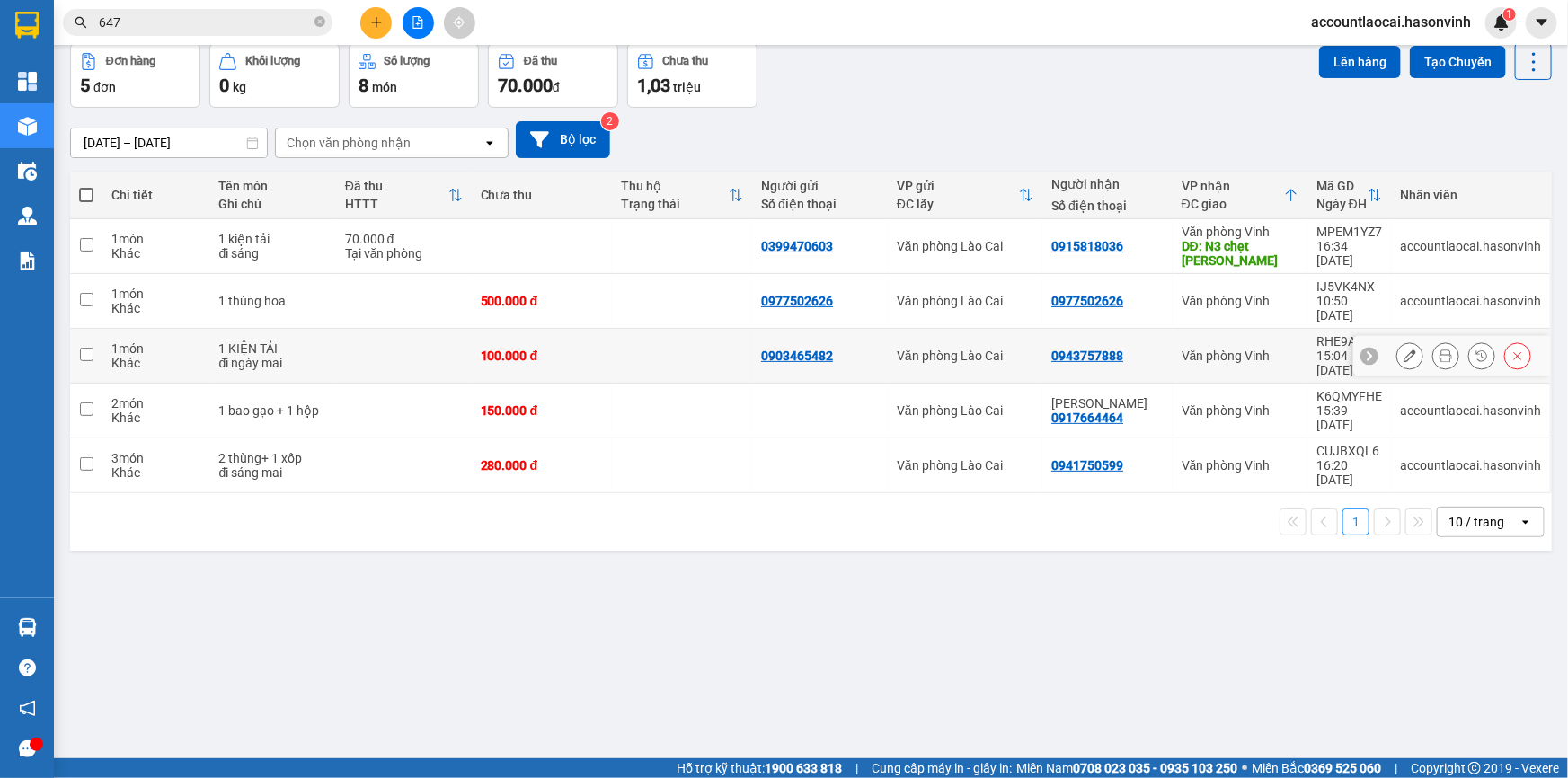
click at [419, 332] on td at bounding box center [403, 356] width 135 height 55
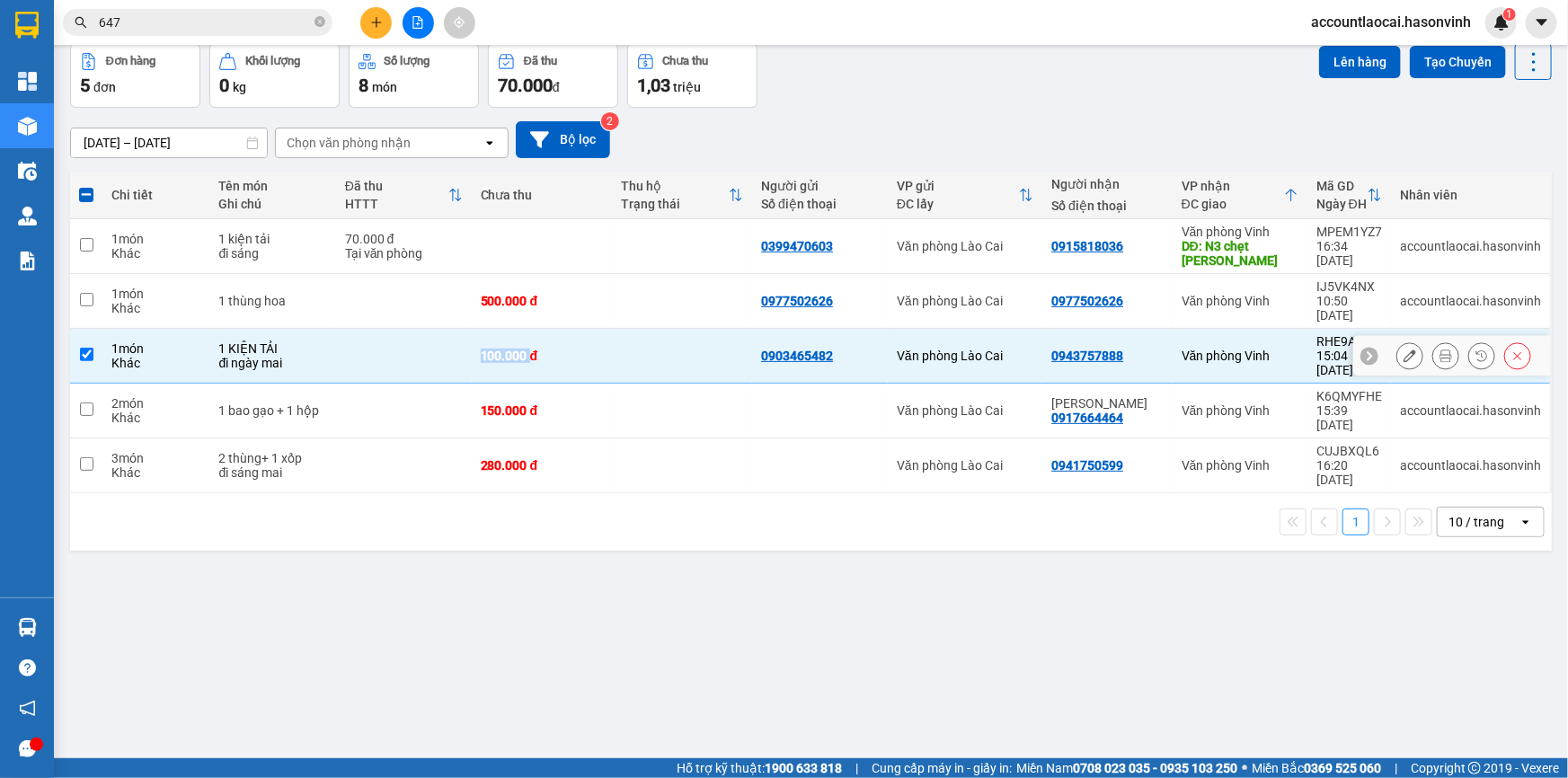
click at [419, 332] on td at bounding box center [403, 356] width 135 height 55
checkbox input "false"
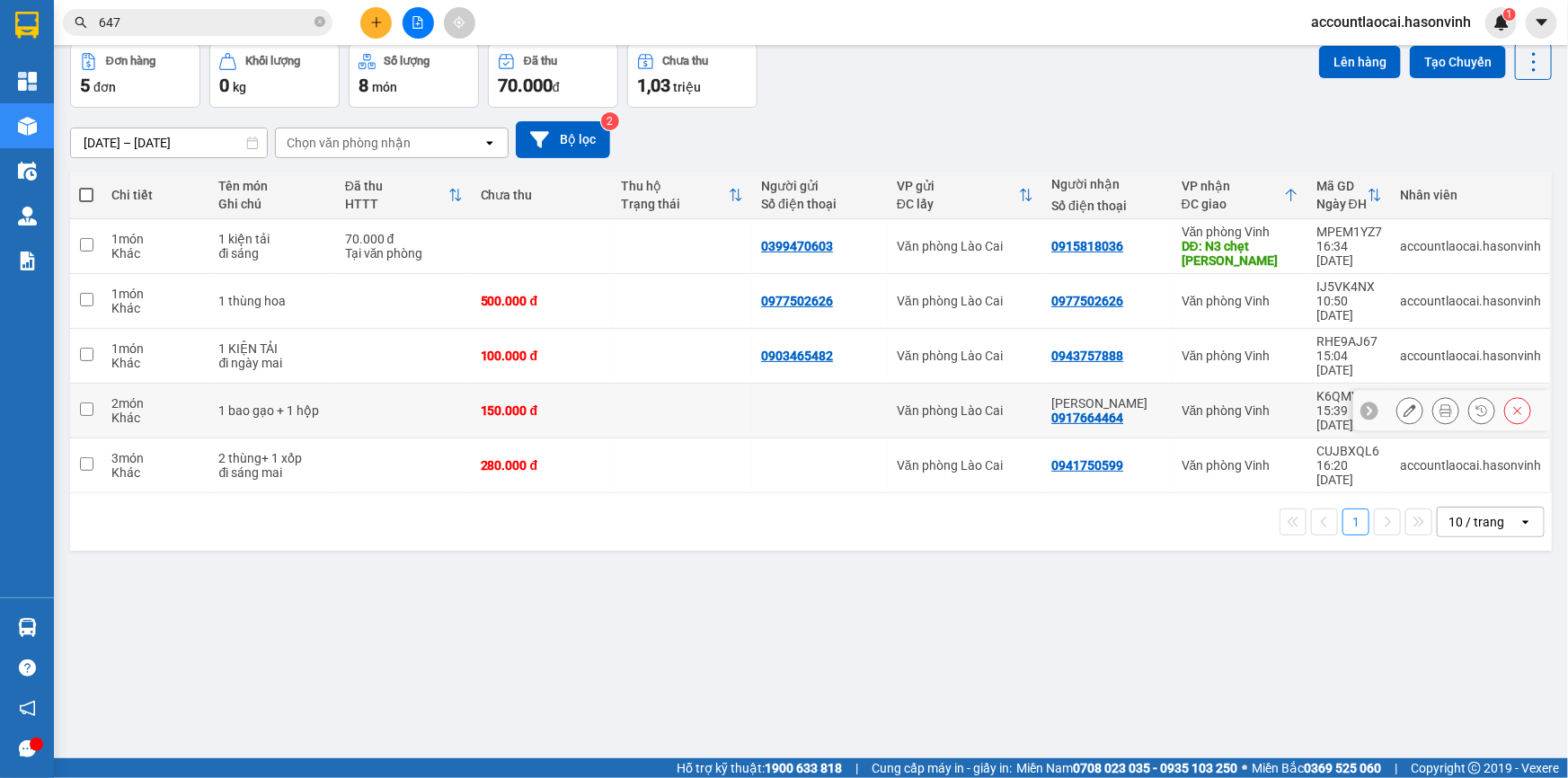
click at [446, 384] on td at bounding box center [403, 411] width 135 height 55
checkbox input "false"
click at [449, 438] on td at bounding box center [403, 465] width 135 height 55
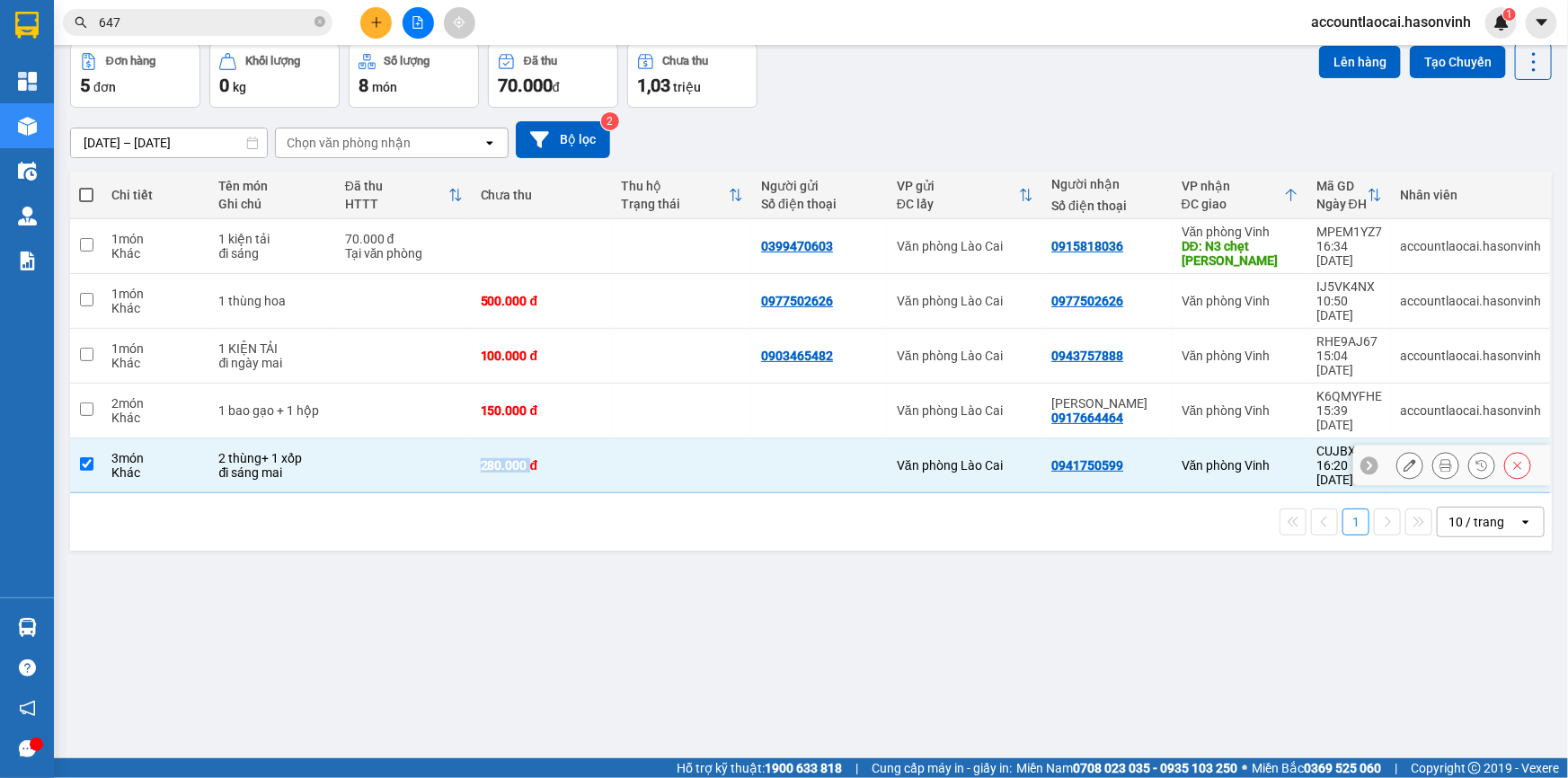
click at [449, 438] on td at bounding box center [403, 465] width 135 height 55
checkbox input "false"
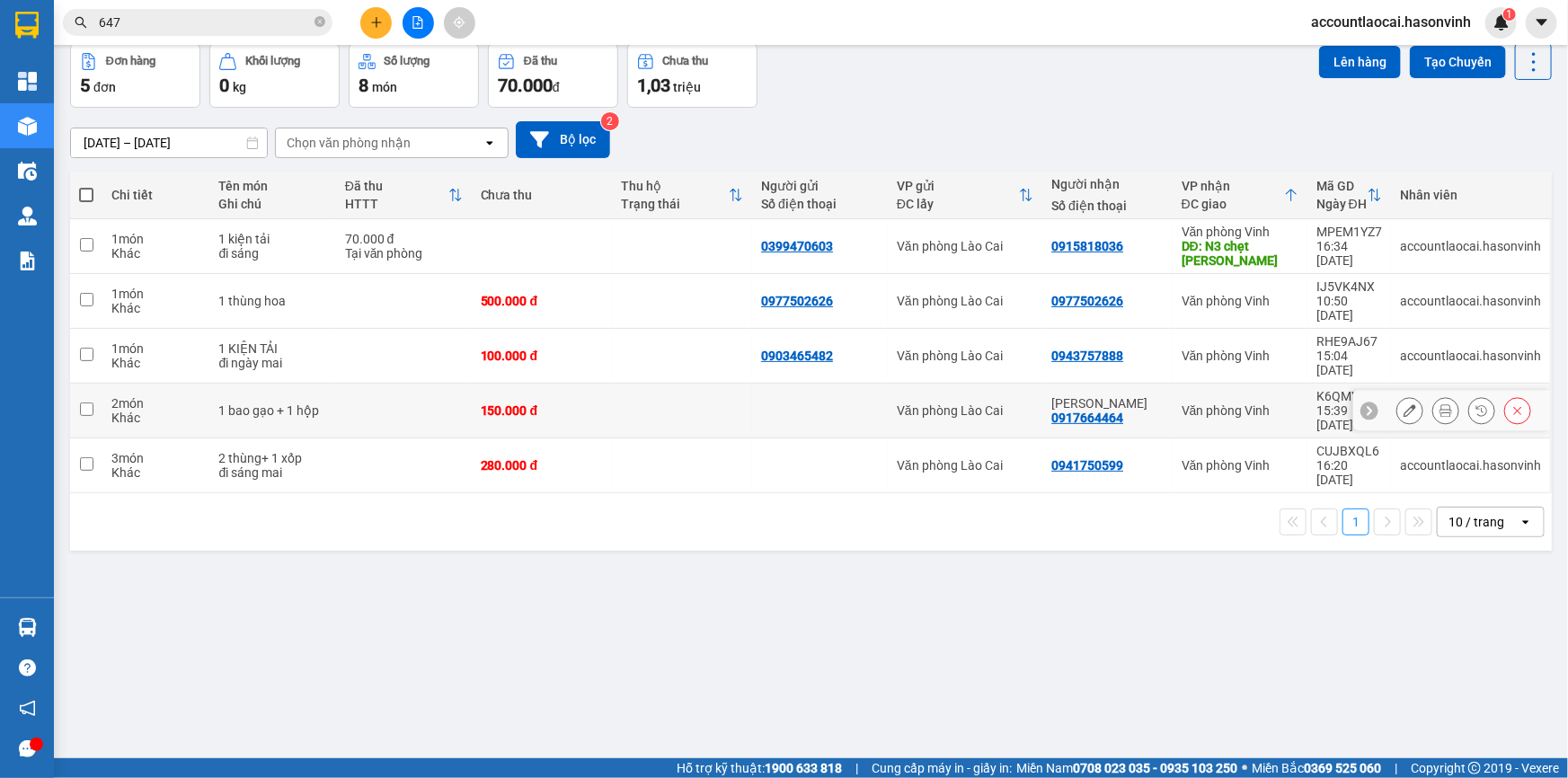
click at [435, 384] on td at bounding box center [403, 411] width 135 height 55
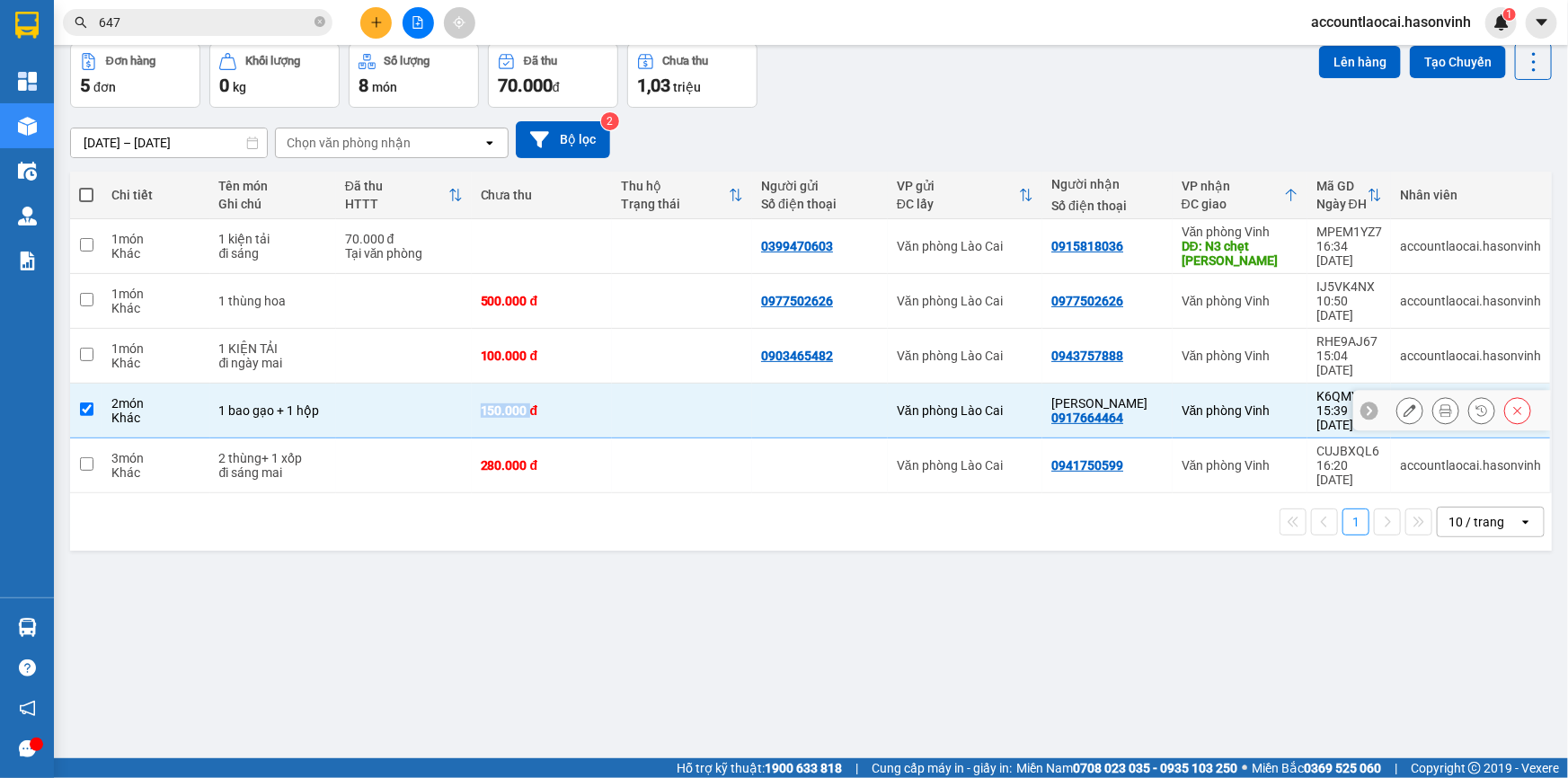
click at [435, 384] on td at bounding box center [403, 411] width 135 height 55
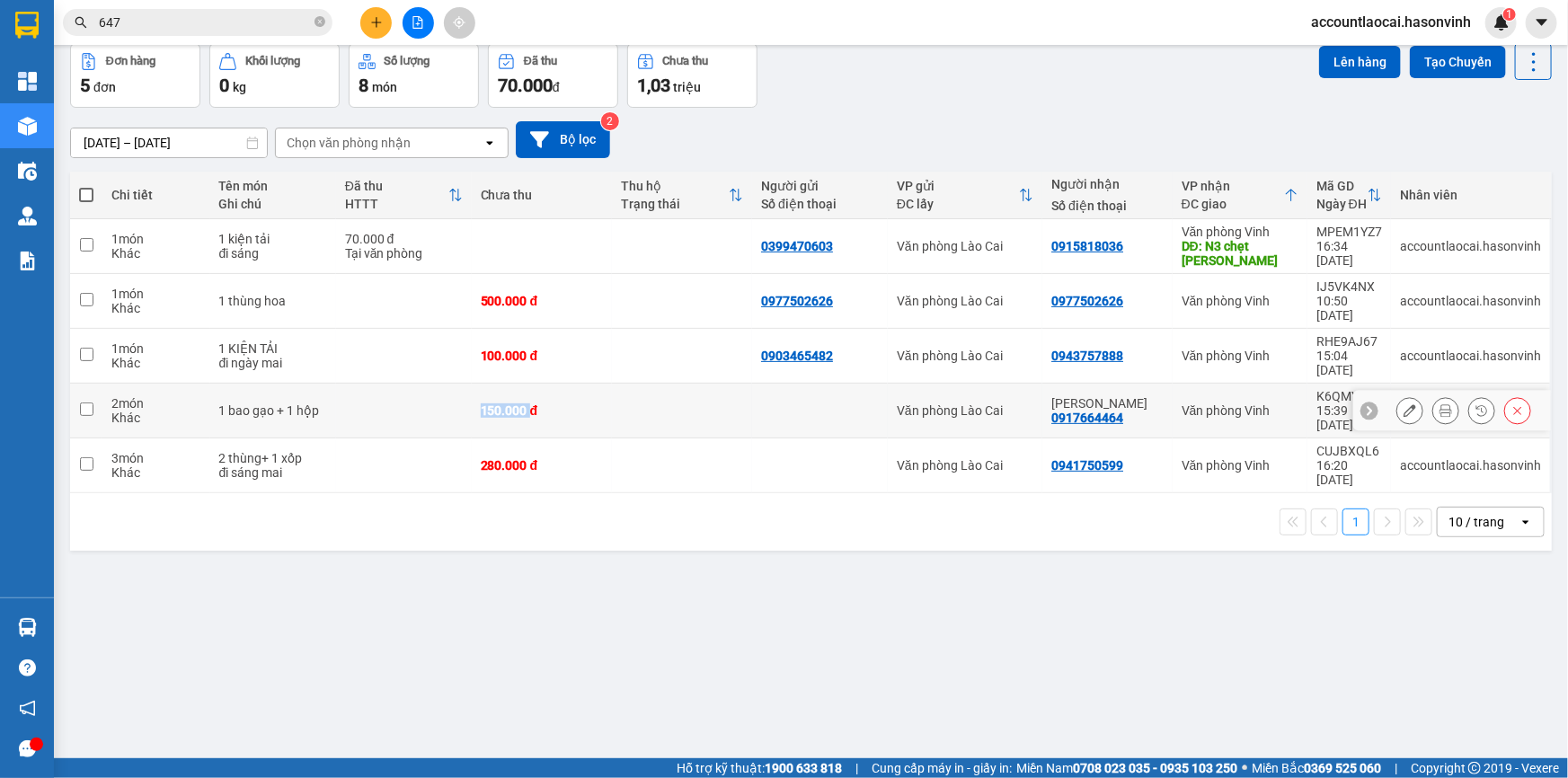
checkbox input "false"
click at [407, 347] on td at bounding box center [403, 356] width 135 height 55
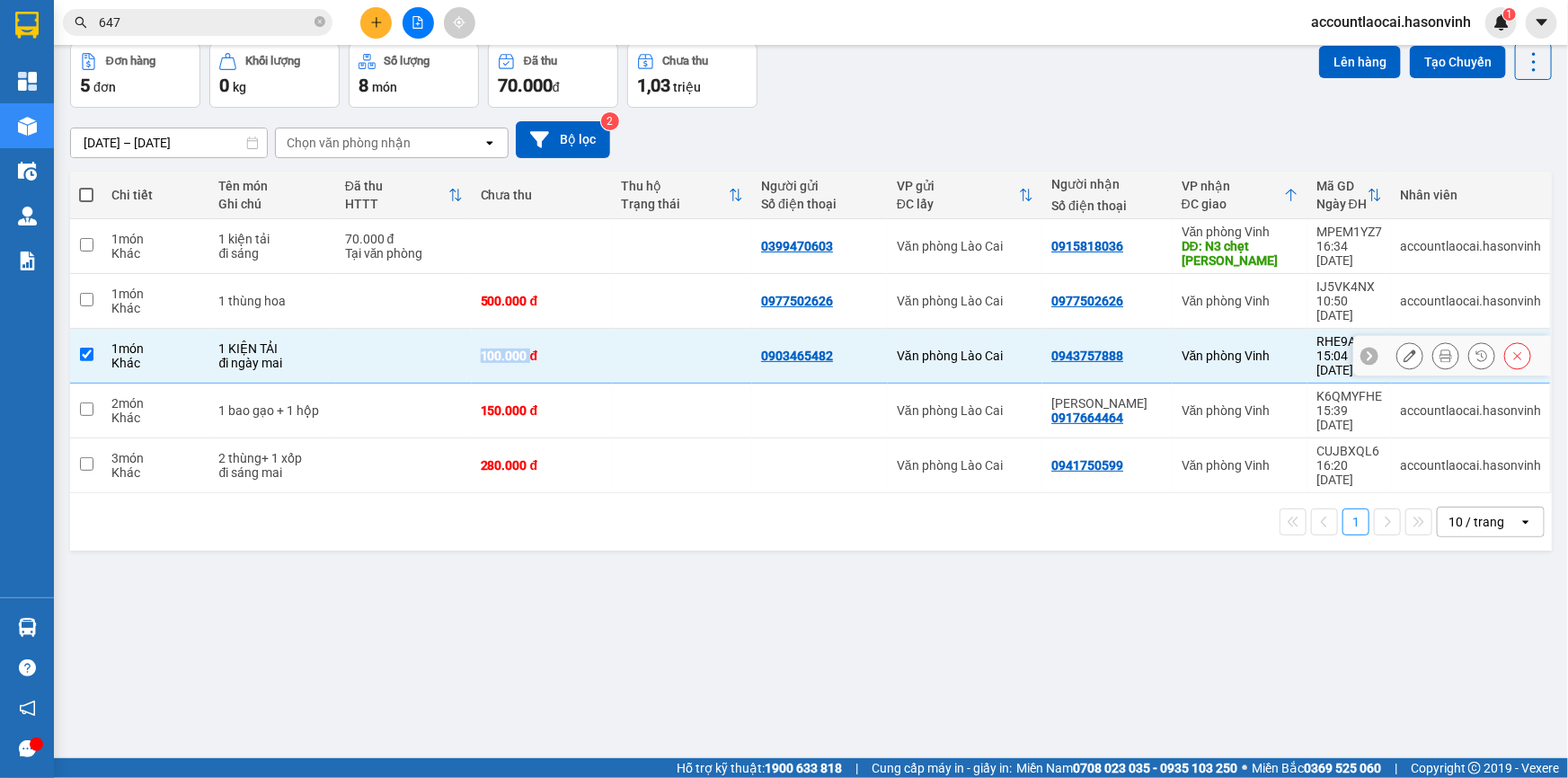
click at [407, 347] on td at bounding box center [403, 356] width 135 height 55
checkbox input "false"
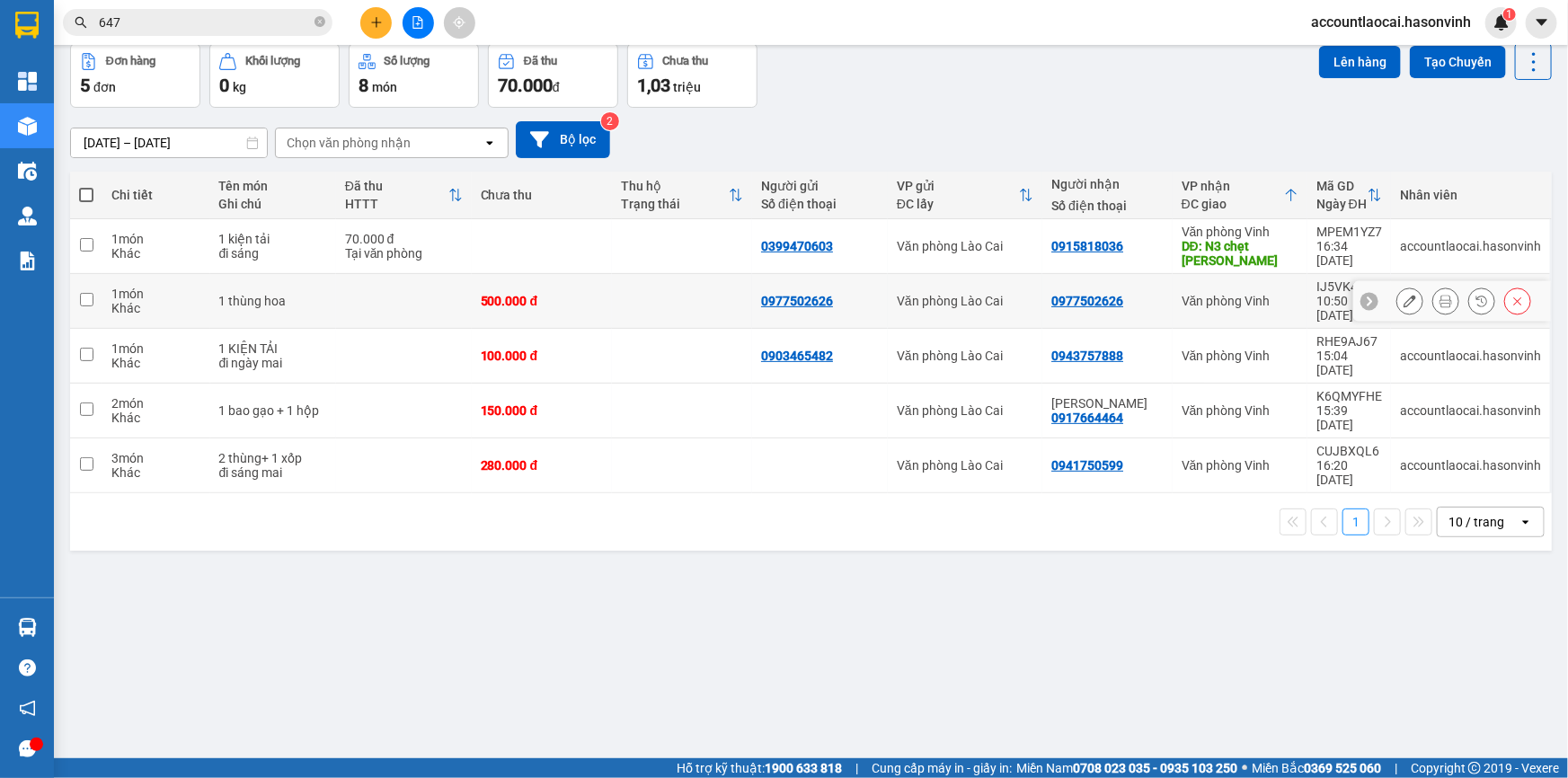
click at [400, 292] on td at bounding box center [403, 301] width 135 height 55
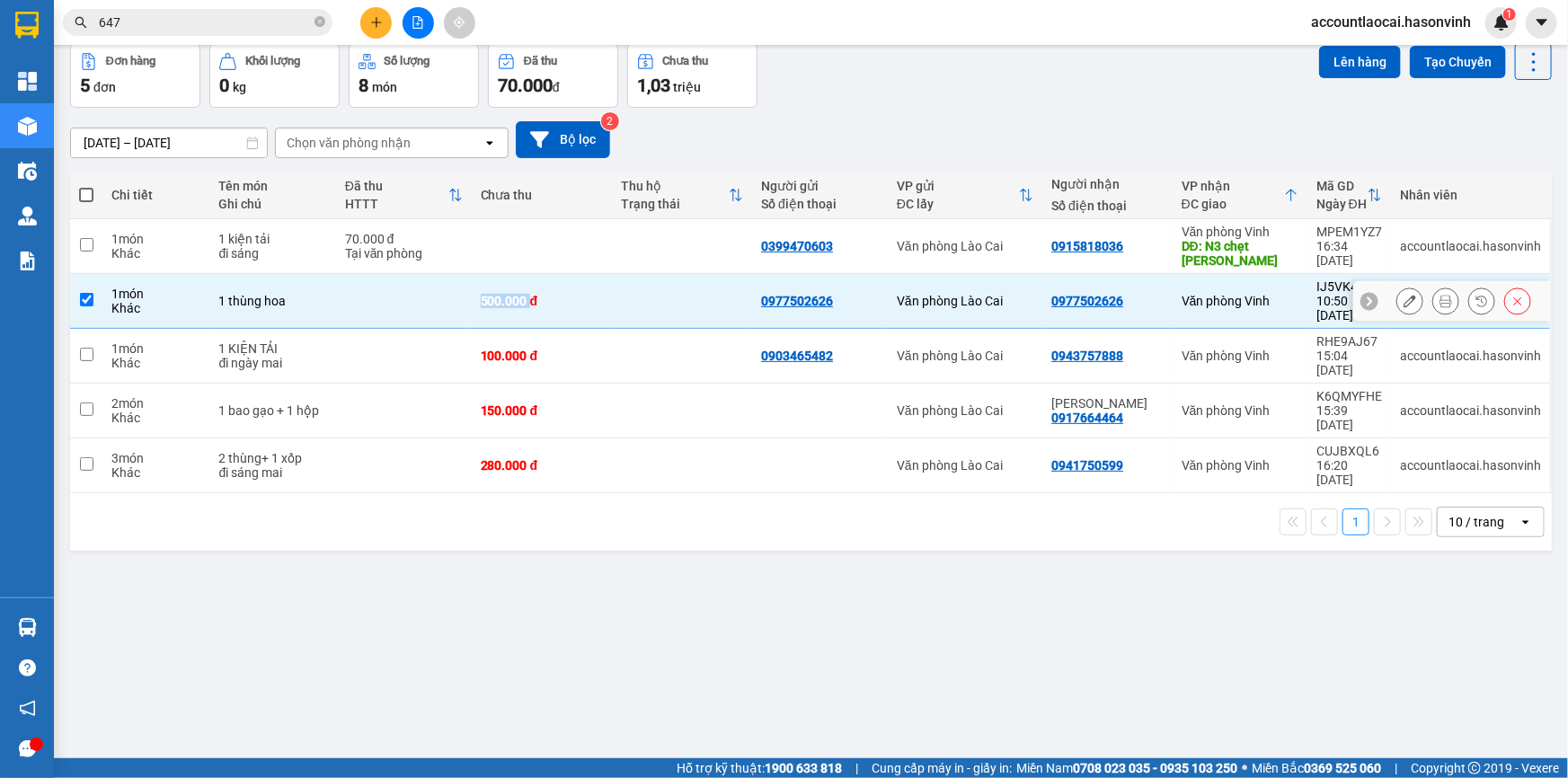
click at [400, 292] on td at bounding box center [403, 301] width 135 height 55
checkbox input "false"
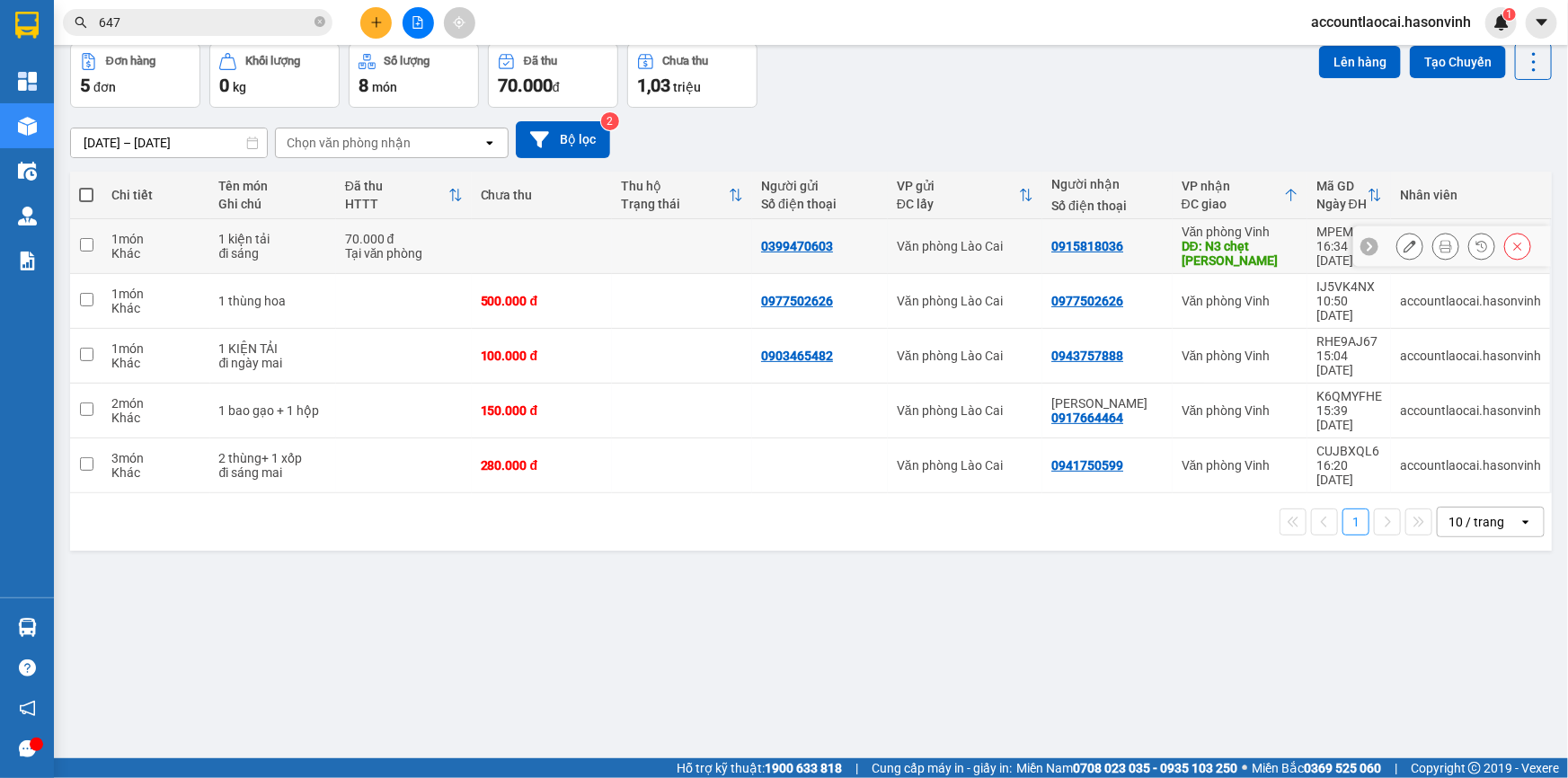
click at [430, 240] on div "70.000 đ" at bounding box center [403, 239] width 118 height 15
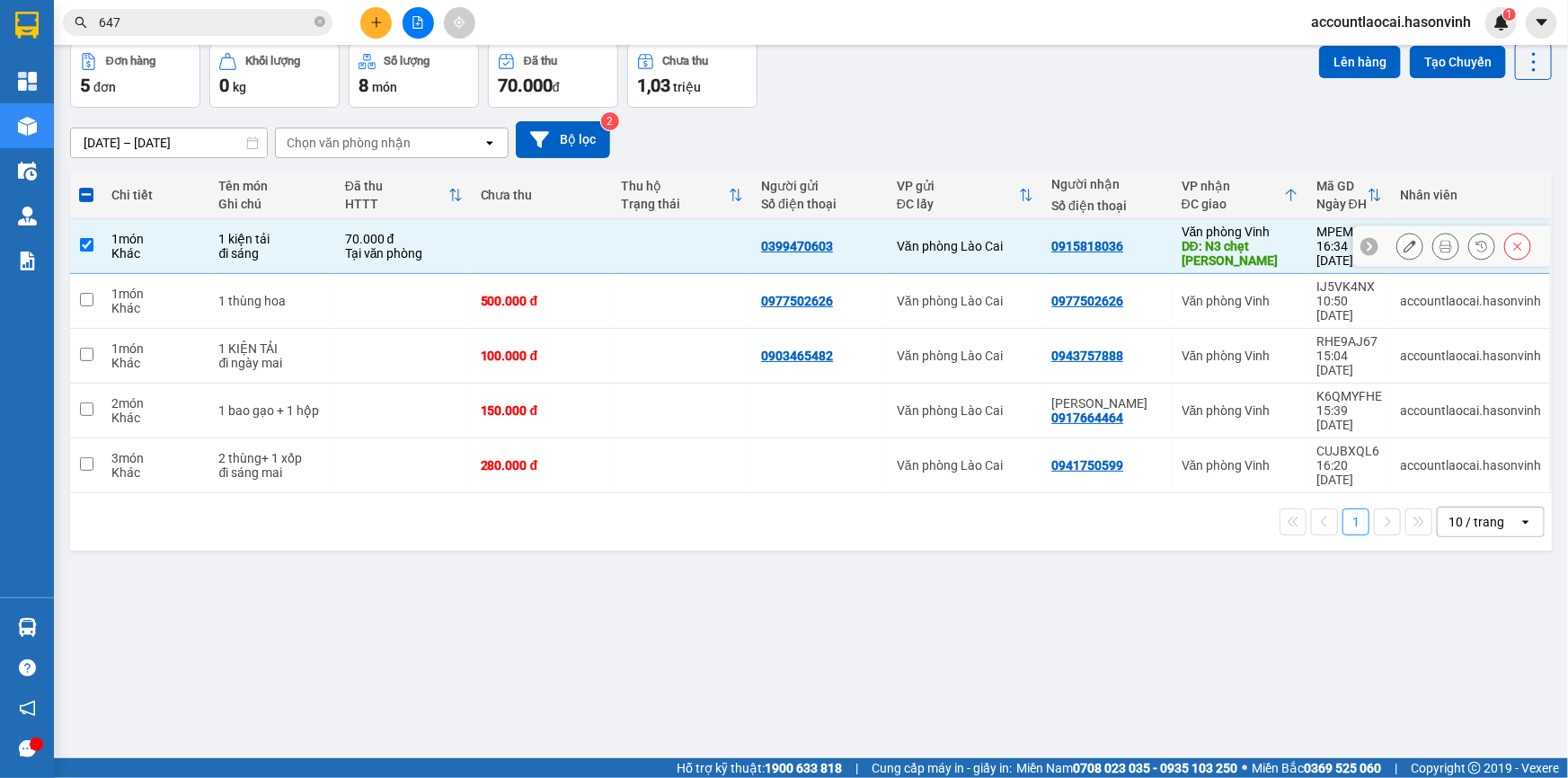
click at [430, 240] on div "70.000 đ" at bounding box center [403, 239] width 118 height 15
checkbox input "false"
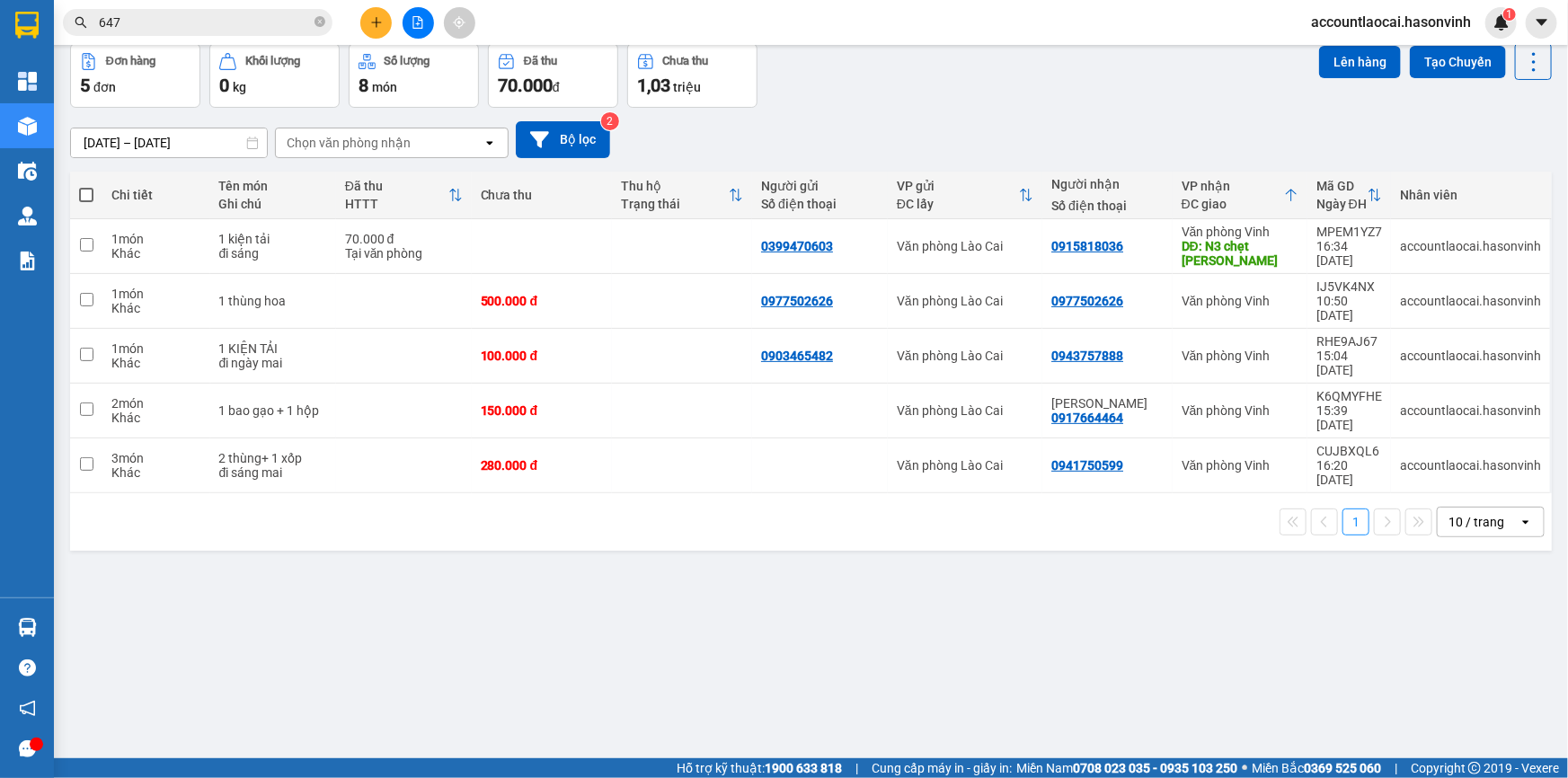
click at [415, 34] on button at bounding box center [418, 22] width 31 height 31
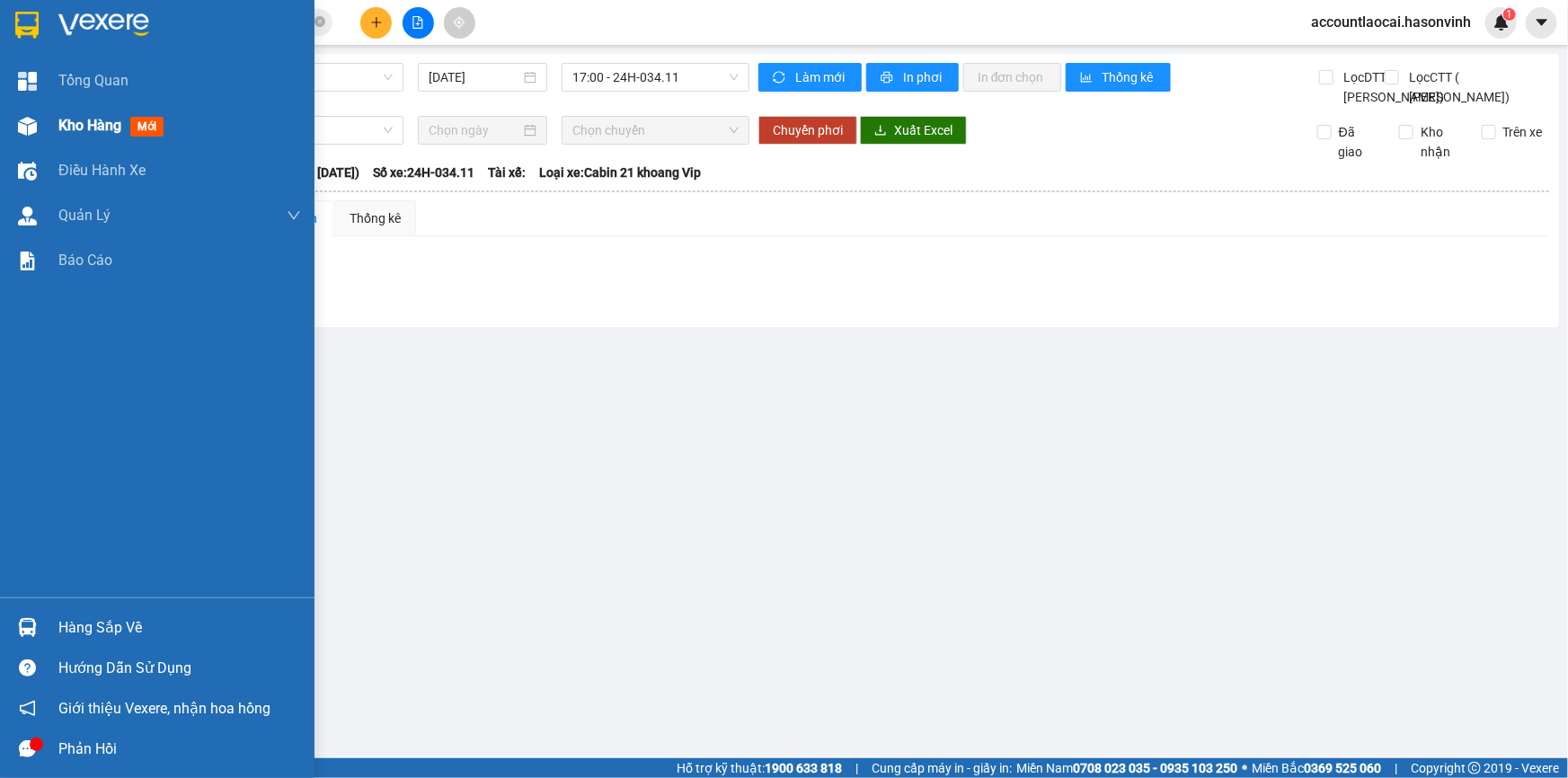
click at [39, 138] on div at bounding box center [27, 126] width 31 height 31
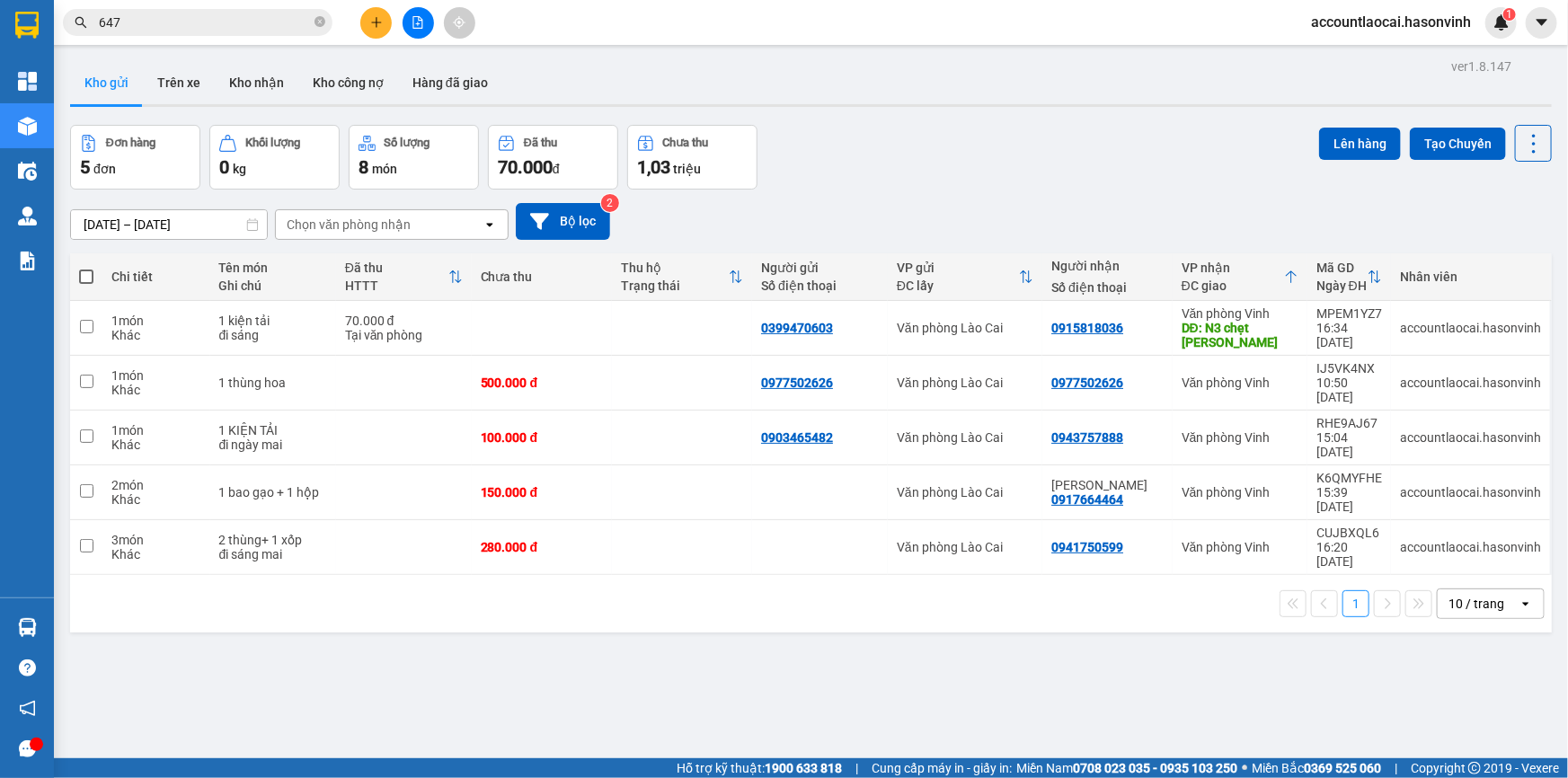
click at [429, 23] on button at bounding box center [418, 22] width 31 height 31
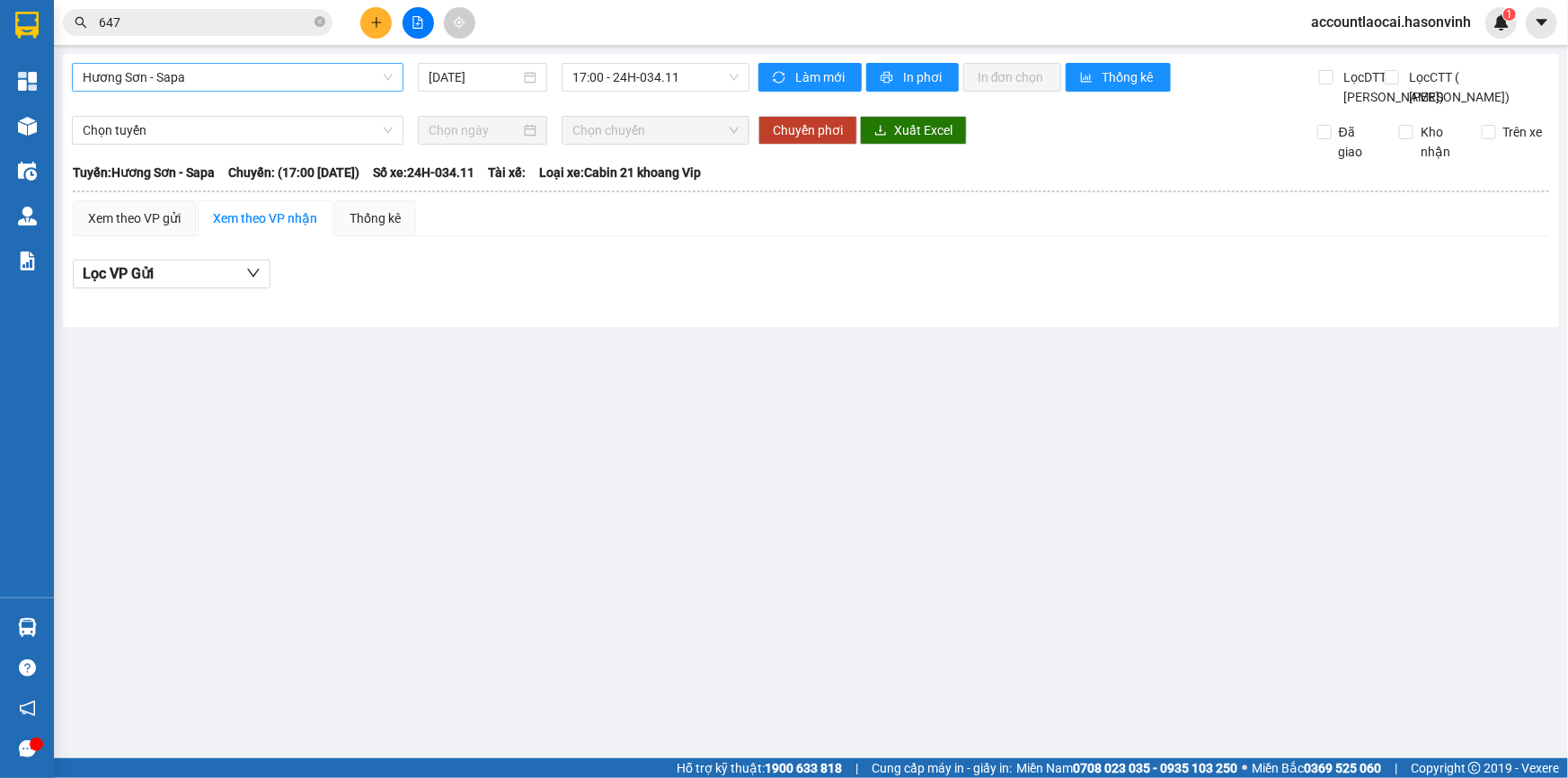
click at [293, 88] on span "Hương Sơn - Sapa" at bounding box center [238, 77] width 310 height 27
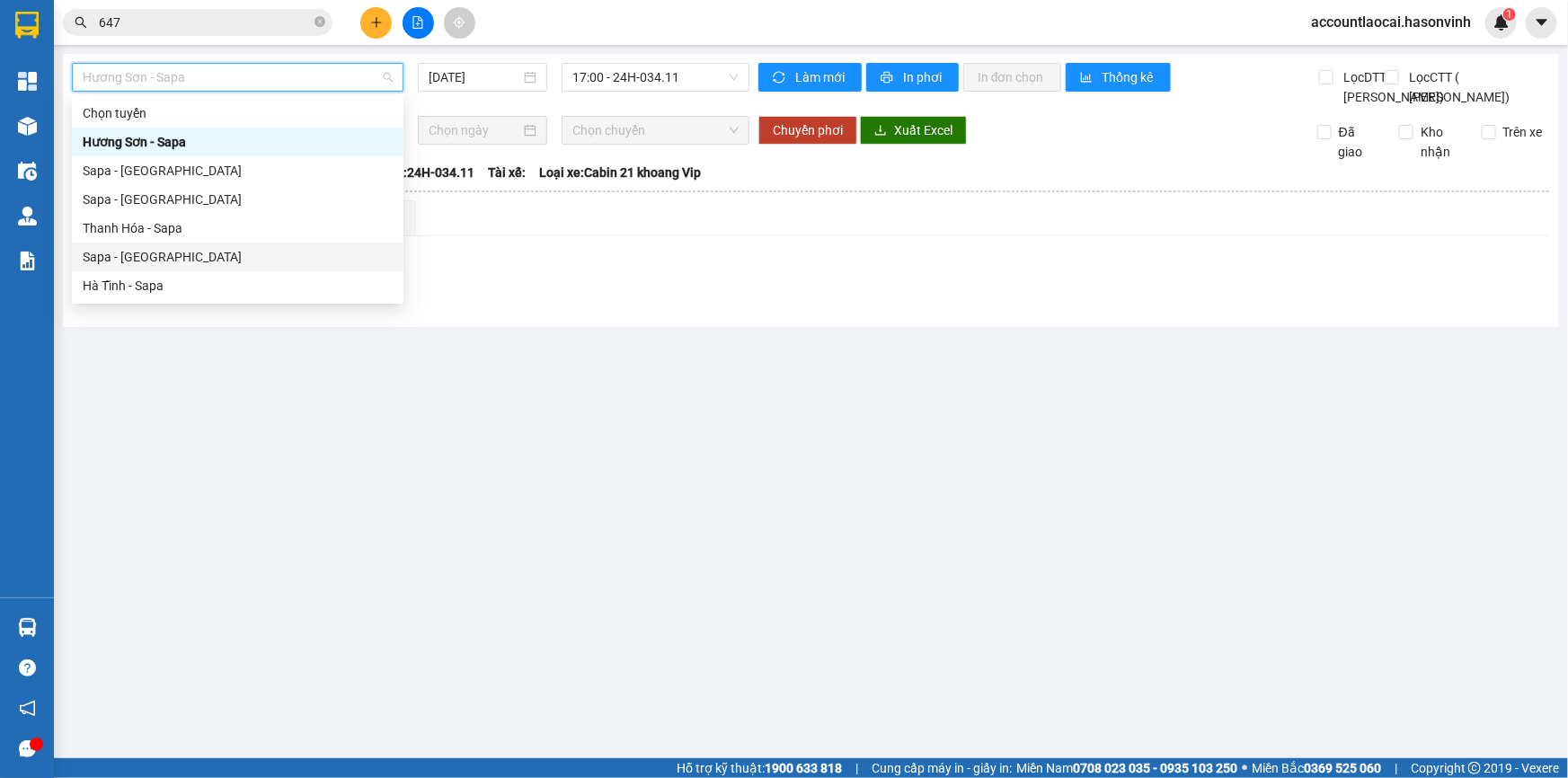
click at [272, 247] on div "Sapa - [GEOGRAPHIC_DATA]" at bounding box center [238, 257] width 310 height 19
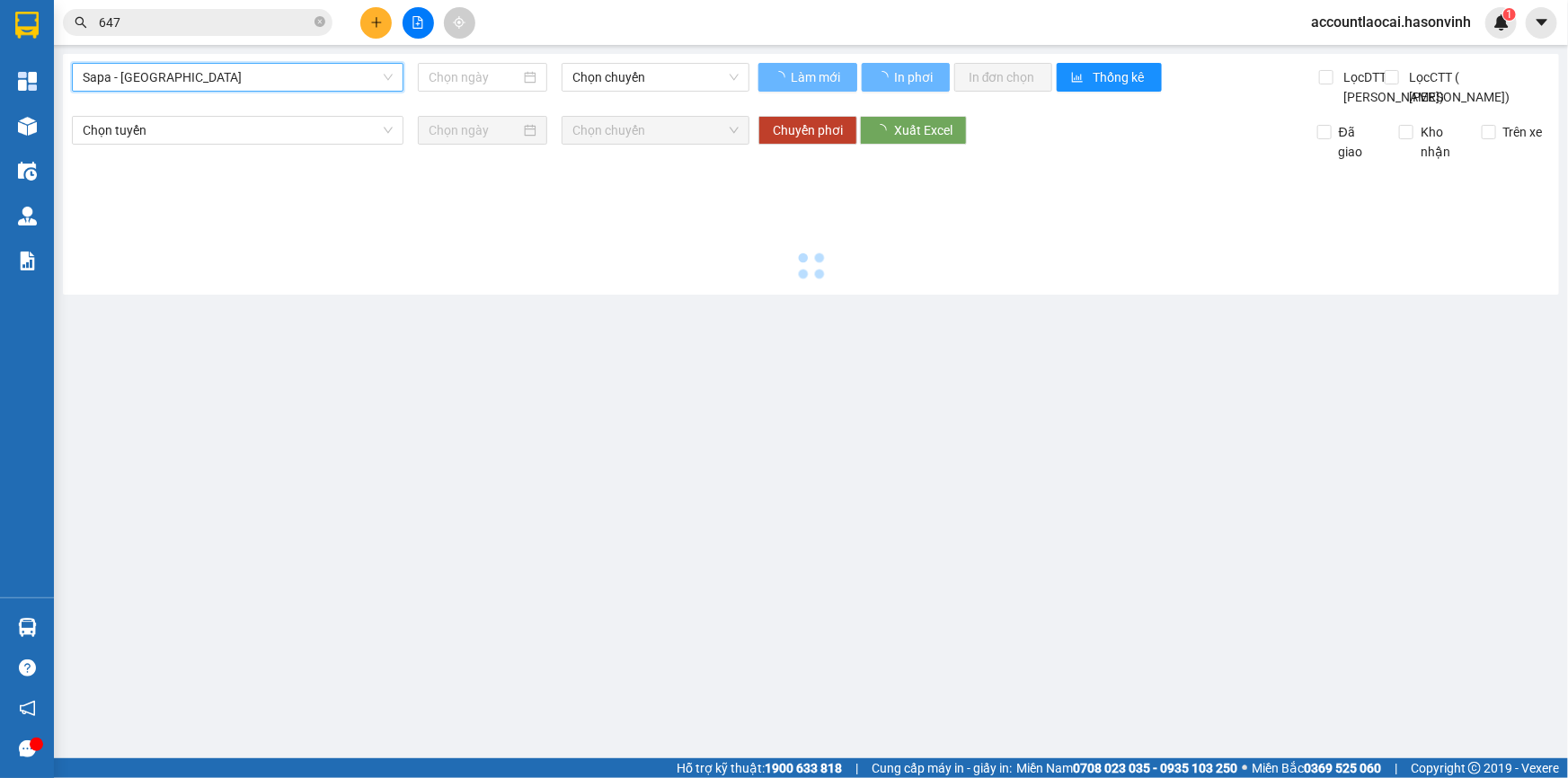
type input "[DATE]"
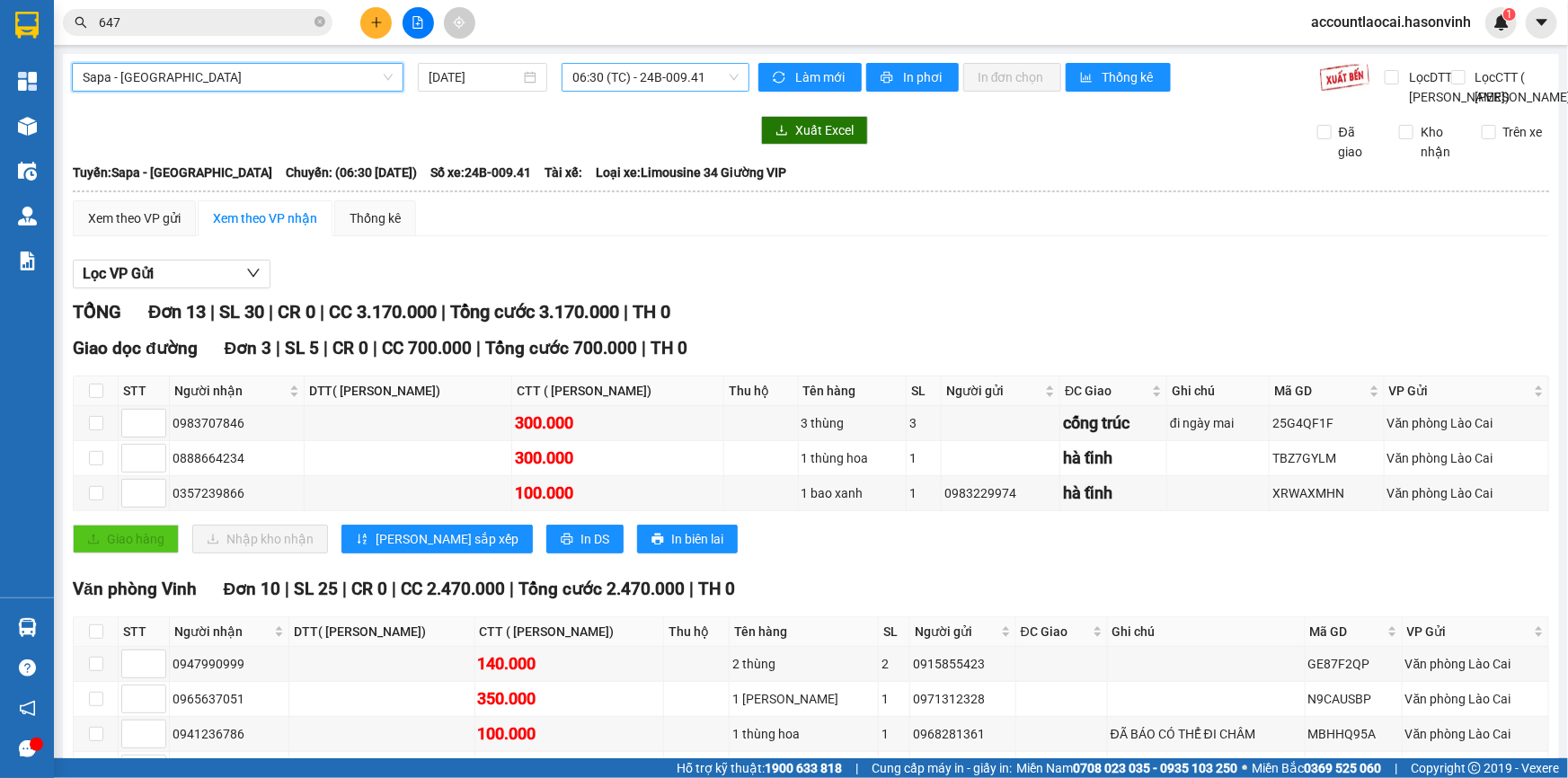
click at [573, 84] on span "06:30 (TC) - 24B-009.41" at bounding box center [655, 77] width 167 height 27
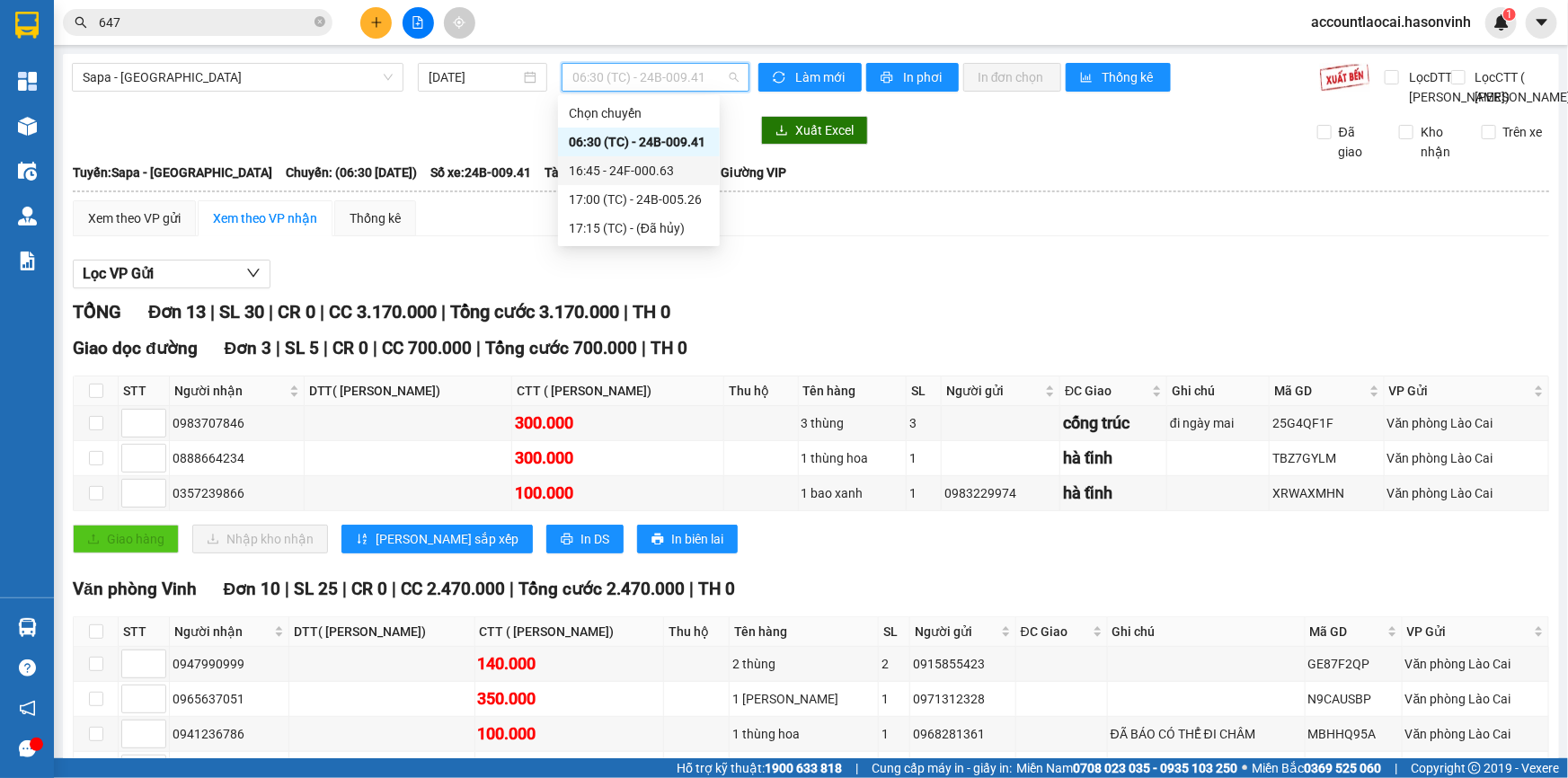
click at [593, 166] on div "16:45 - 24F-000.63" at bounding box center [639, 170] width 140 height 19
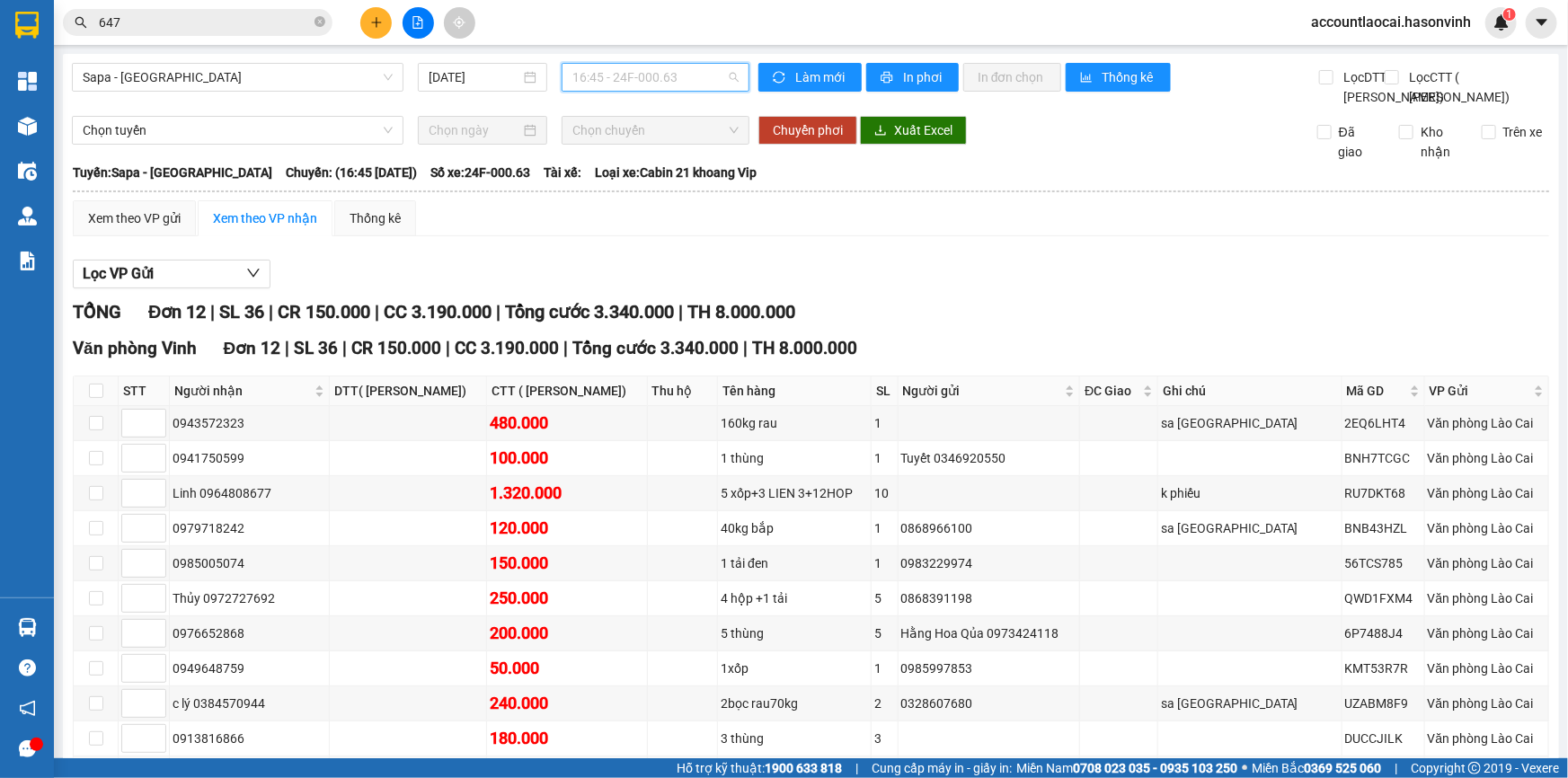
click at [603, 77] on span "16:45 - 24F-000.63" at bounding box center [655, 77] width 167 height 27
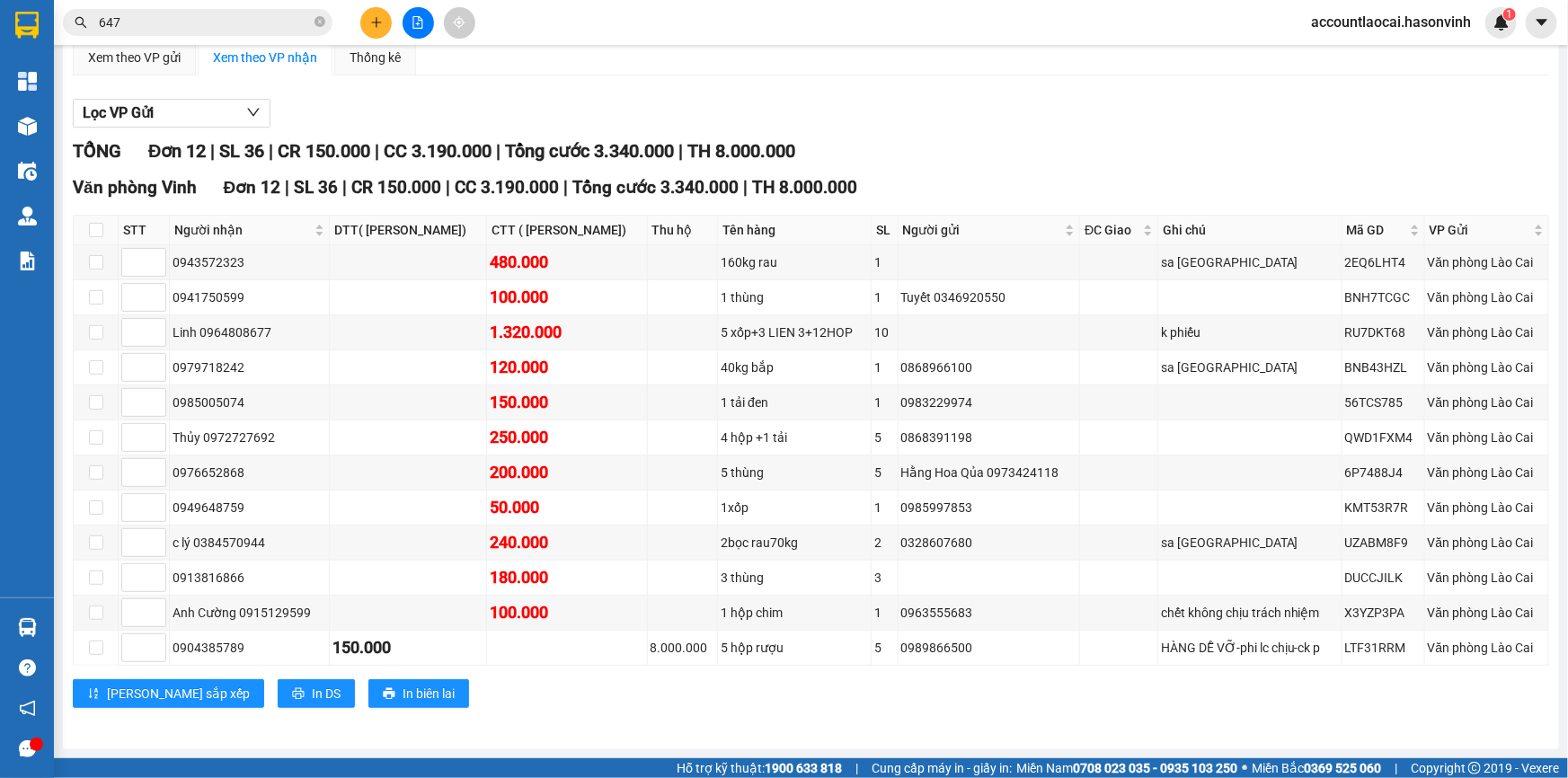
scroll to position [215, 0]
click at [370, 19] on icon "plus" at bounding box center [376, 22] width 13 height 13
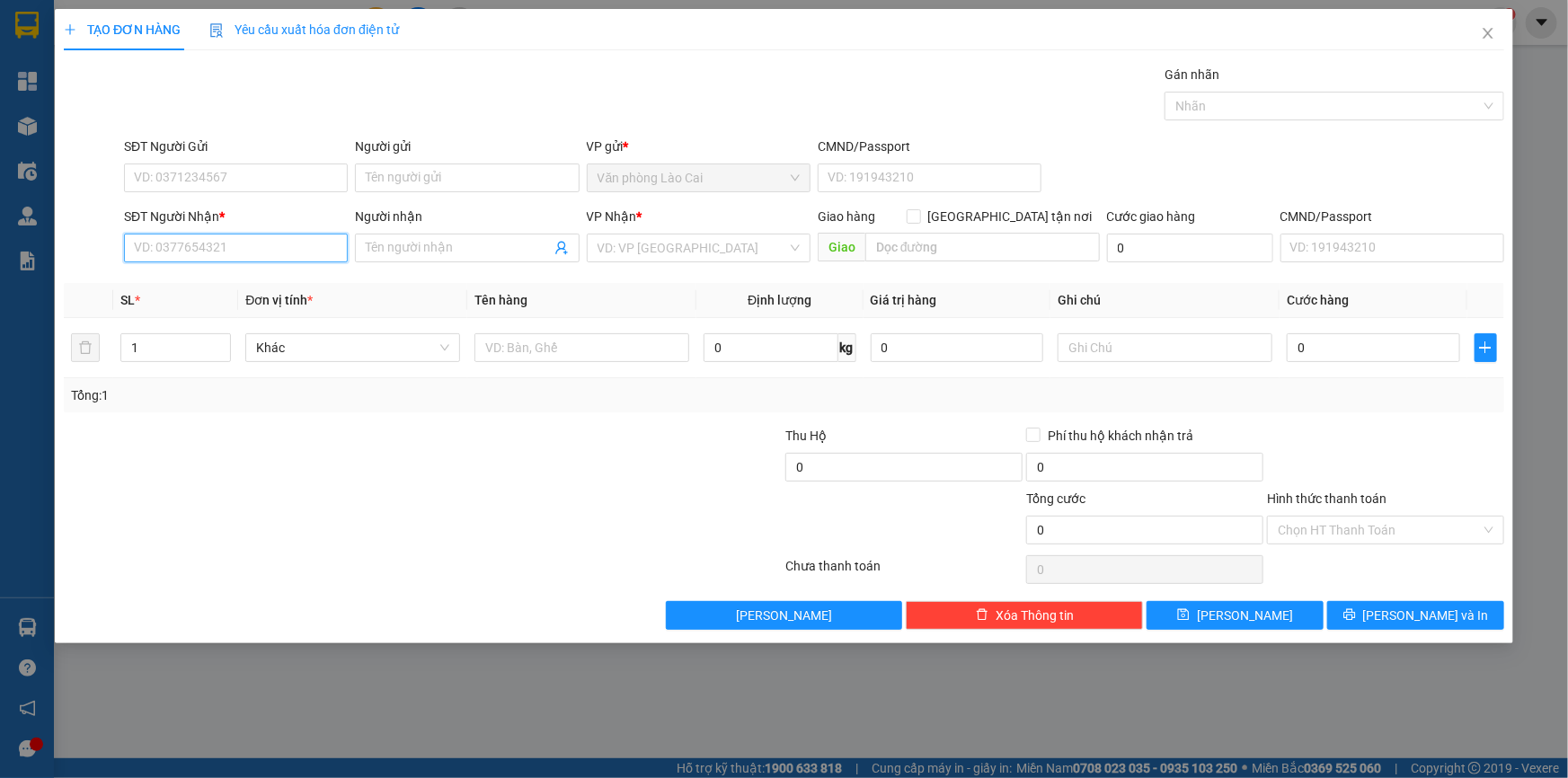
click at [282, 248] on input "SĐT Người Nhận *" at bounding box center [236, 248] width 224 height 29
click at [205, 244] on input "659" at bounding box center [236, 248] width 224 height 29
click at [189, 254] on input "659" at bounding box center [236, 248] width 224 height 29
click at [201, 278] on div "0973909659" at bounding box center [236, 283] width 203 height 19
type input "0973909659"
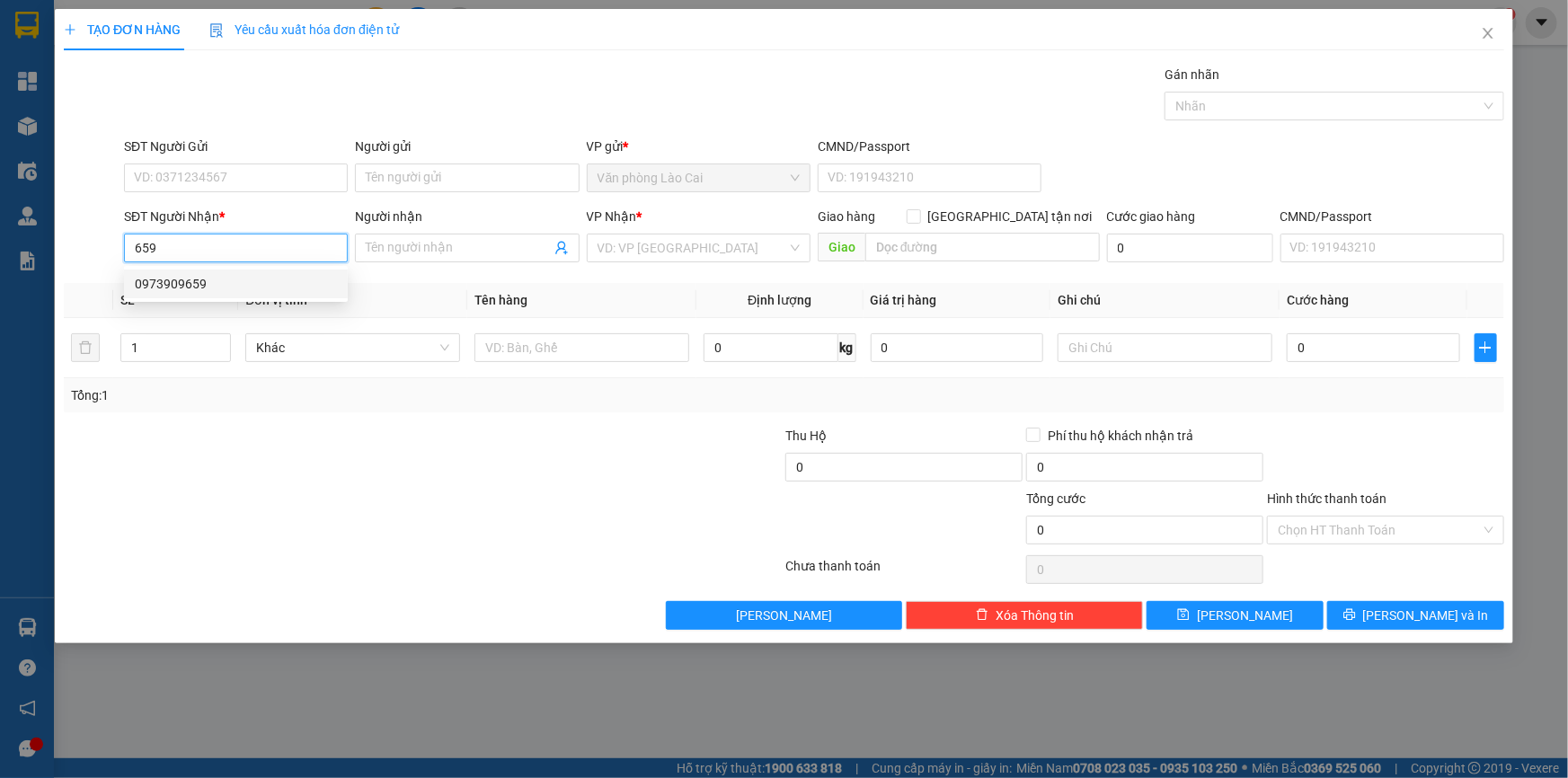
type input "diễn châu"
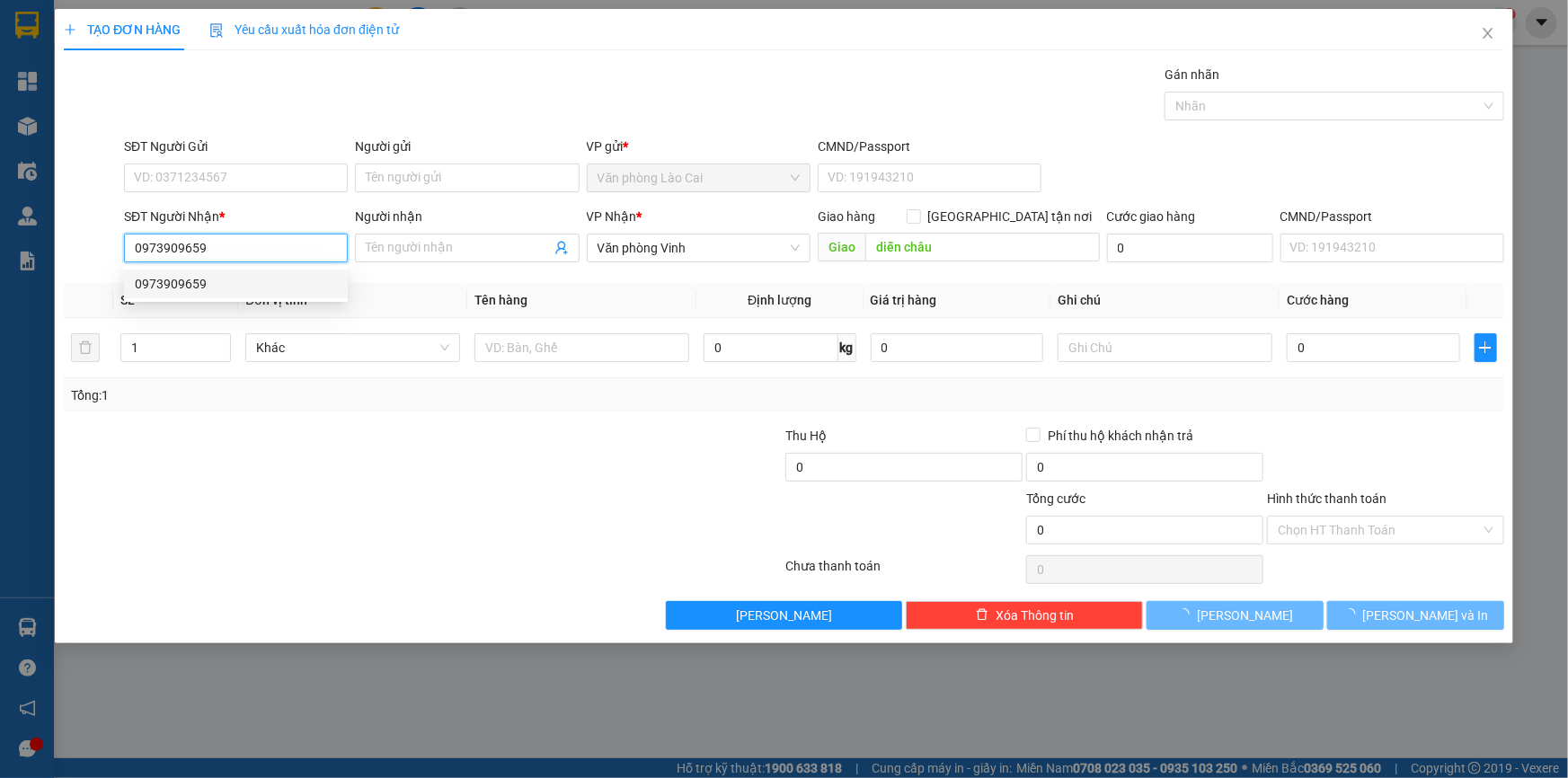
type input "80.000"
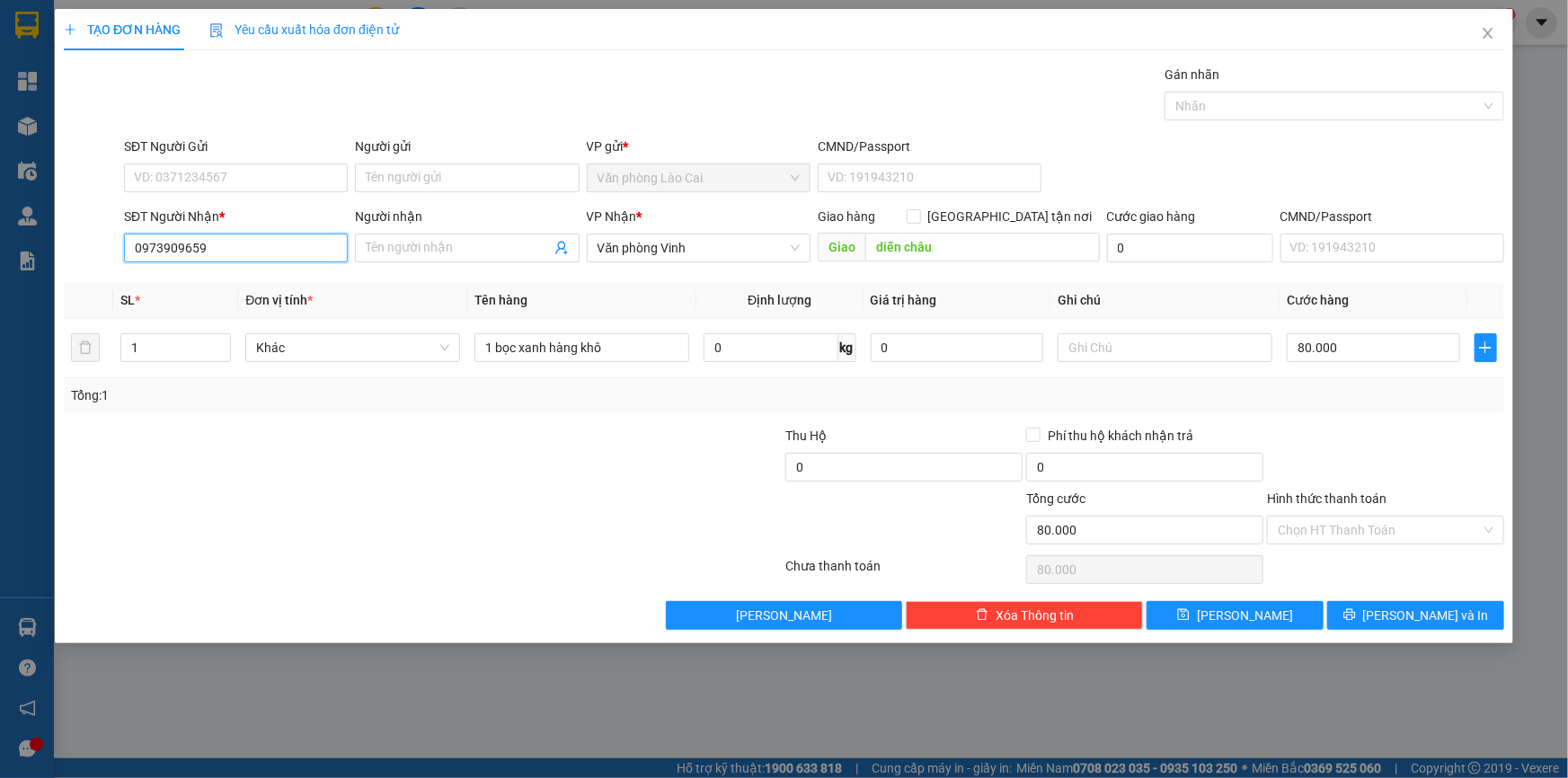
drag, startPoint x: 236, startPoint y: 242, endPoint x: 0, endPoint y: 240, distance: 236.0
click at [0, 240] on div "TẠO ĐƠN HÀNG Yêu cầu xuất hóa đơn điện tử Transit Pickup Surcharge Ids Transit …" at bounding box center [784, 389] width 1568 height 778
click at [1489, 31] on icon "close" at bounding box center [1487, 33] width 15 height 15
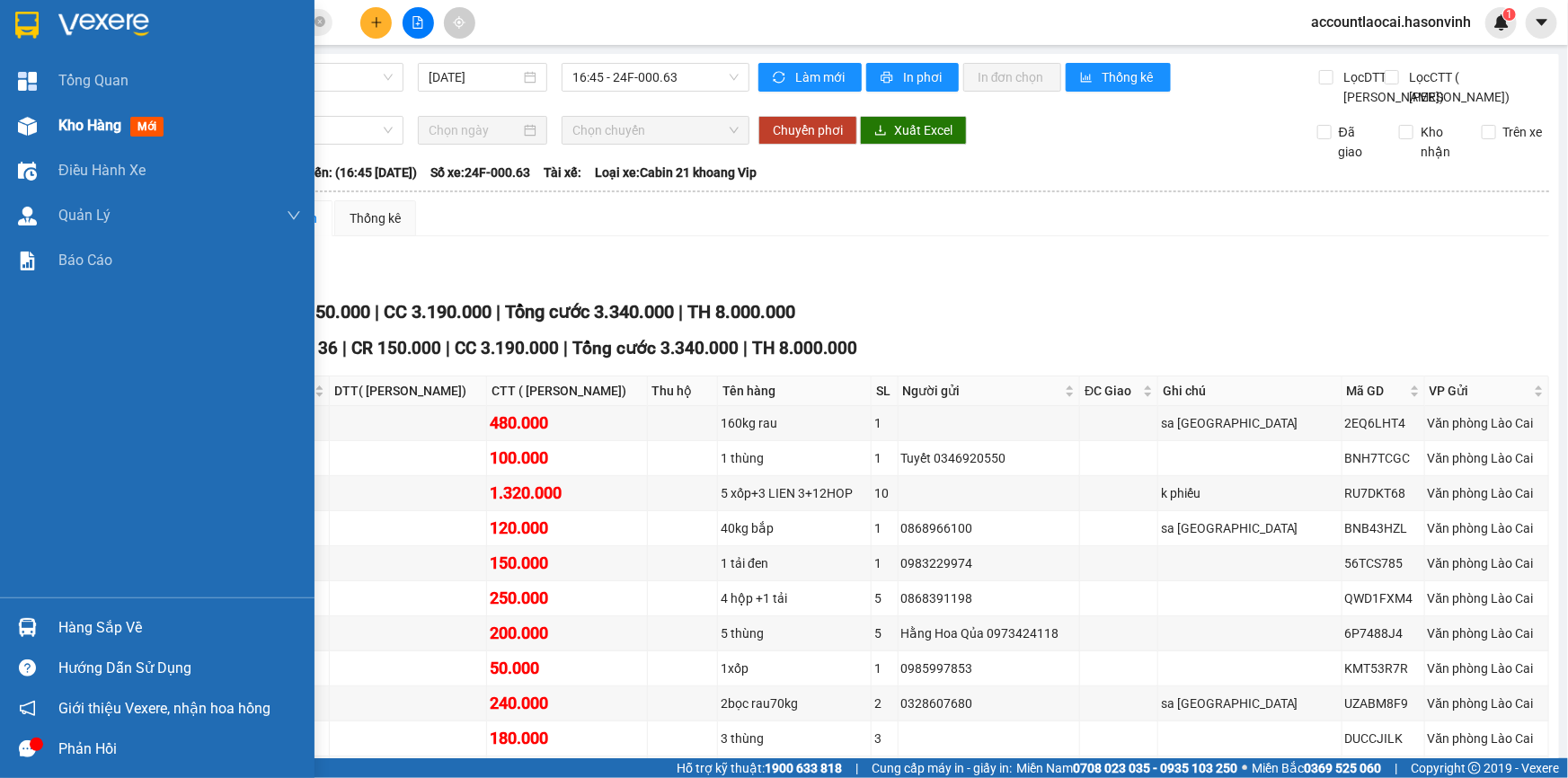
click at [51, 118] on div "Kho hàng mới" at bounding box center [157, 126] width 315 height 45
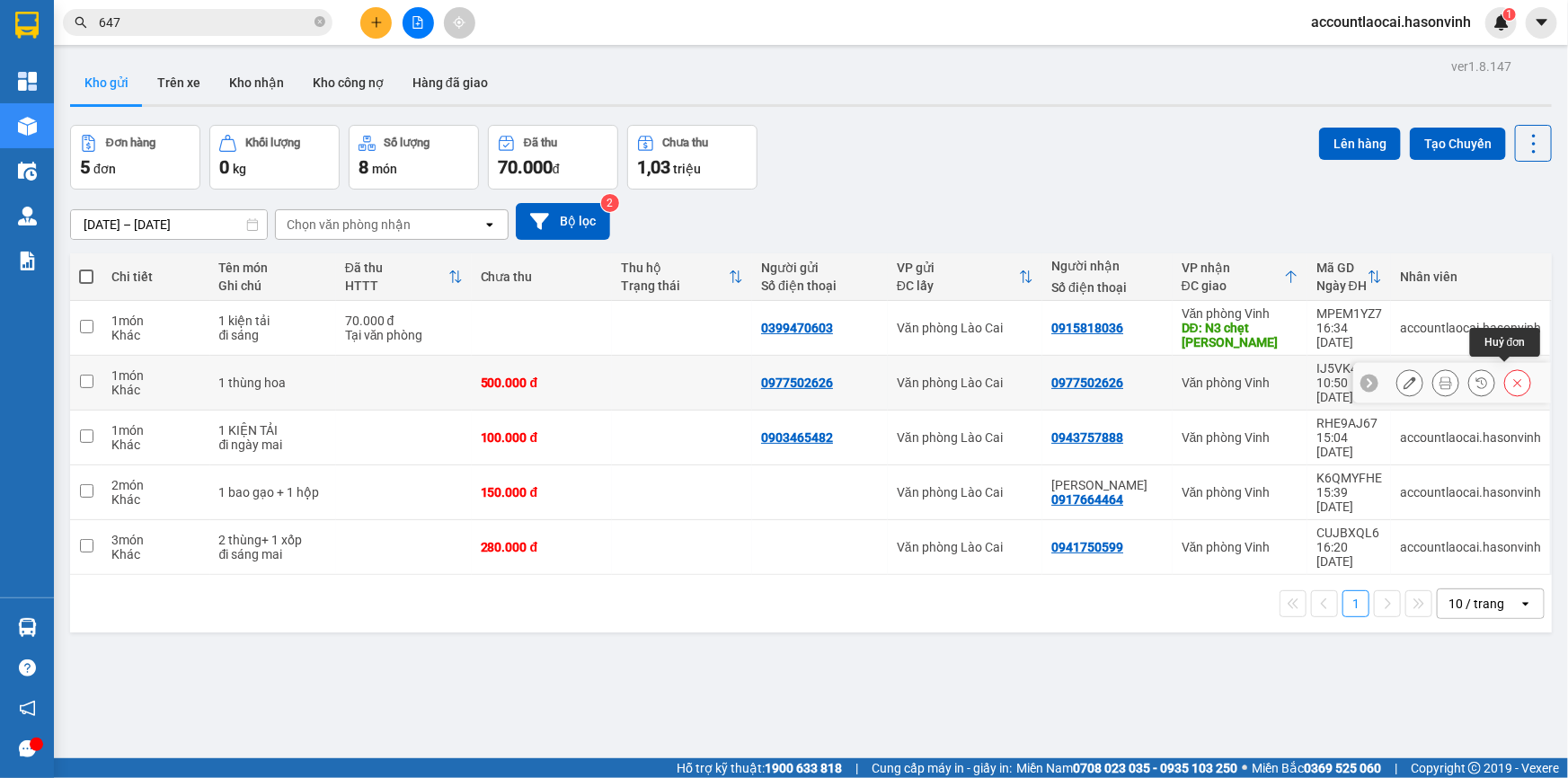
click at [1513, 370] on button at bounding box center [1517, 383] width 25 height 31
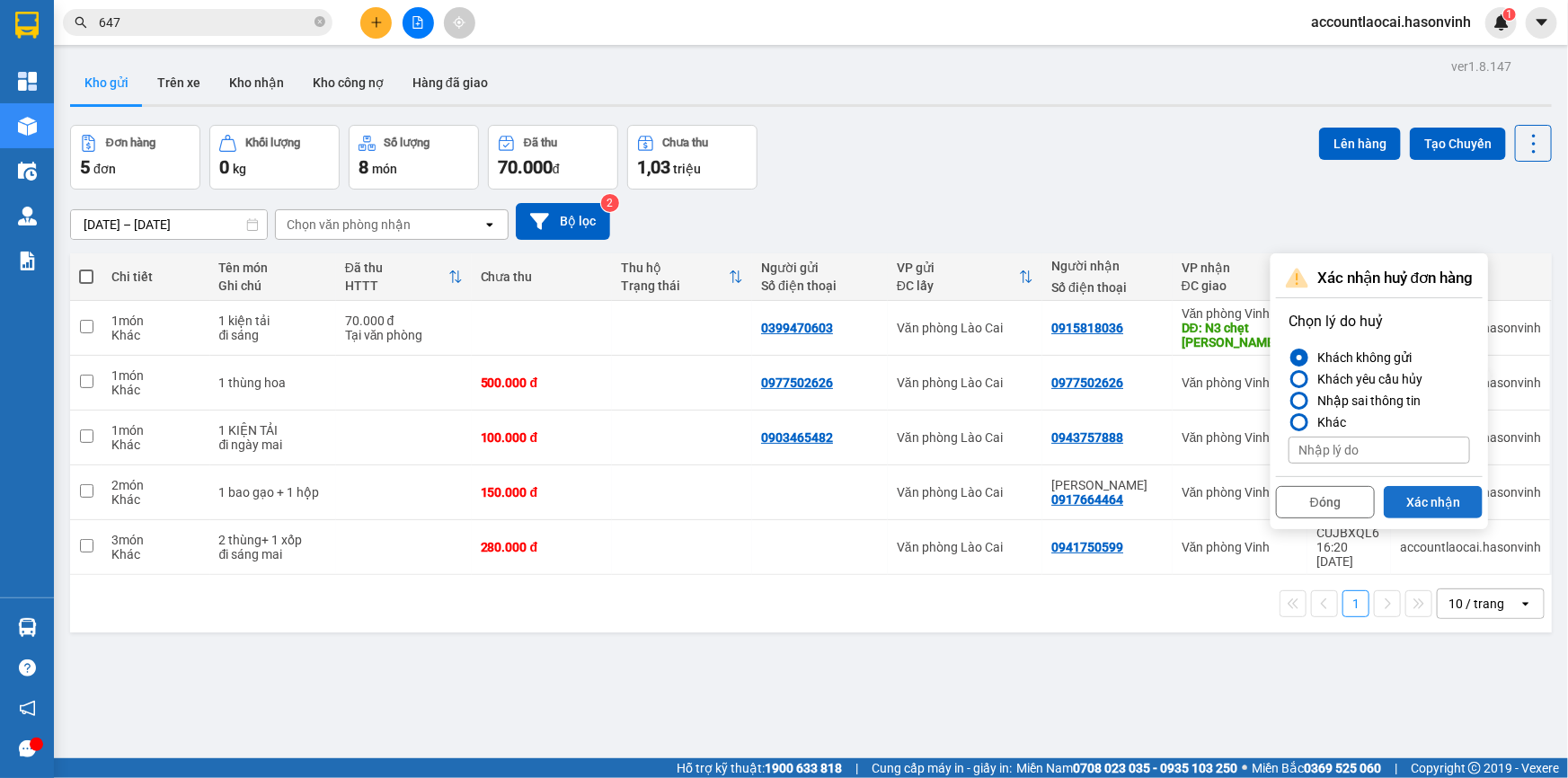
click at [1424, 498] on button "Xác nhận" at bounding box center [1433, 501] width 98 height 32
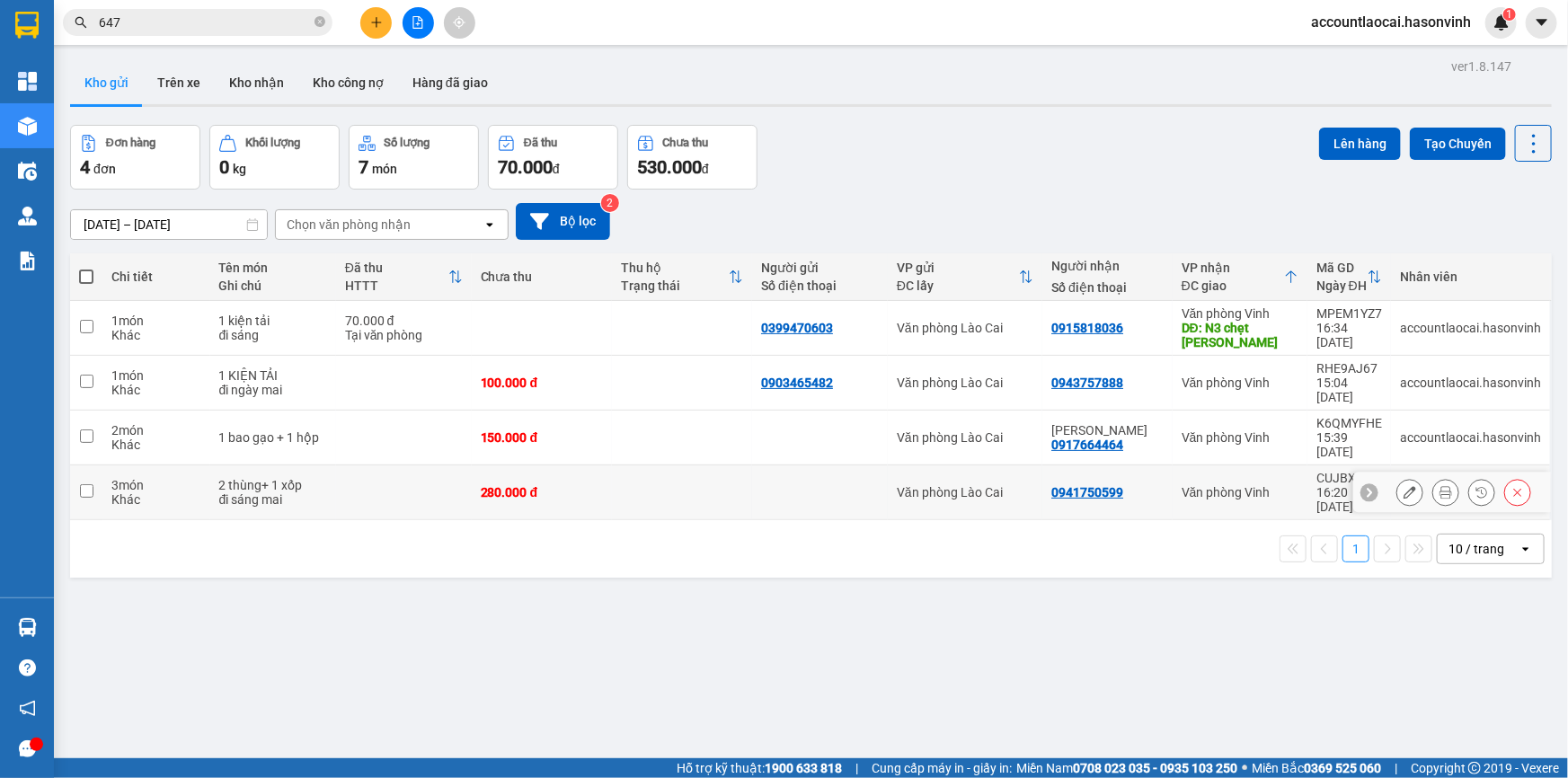
click at [593, 485] on div "280.000 đ" at bounding box center [541, 492] width 122 height 15
checkbox input "true"
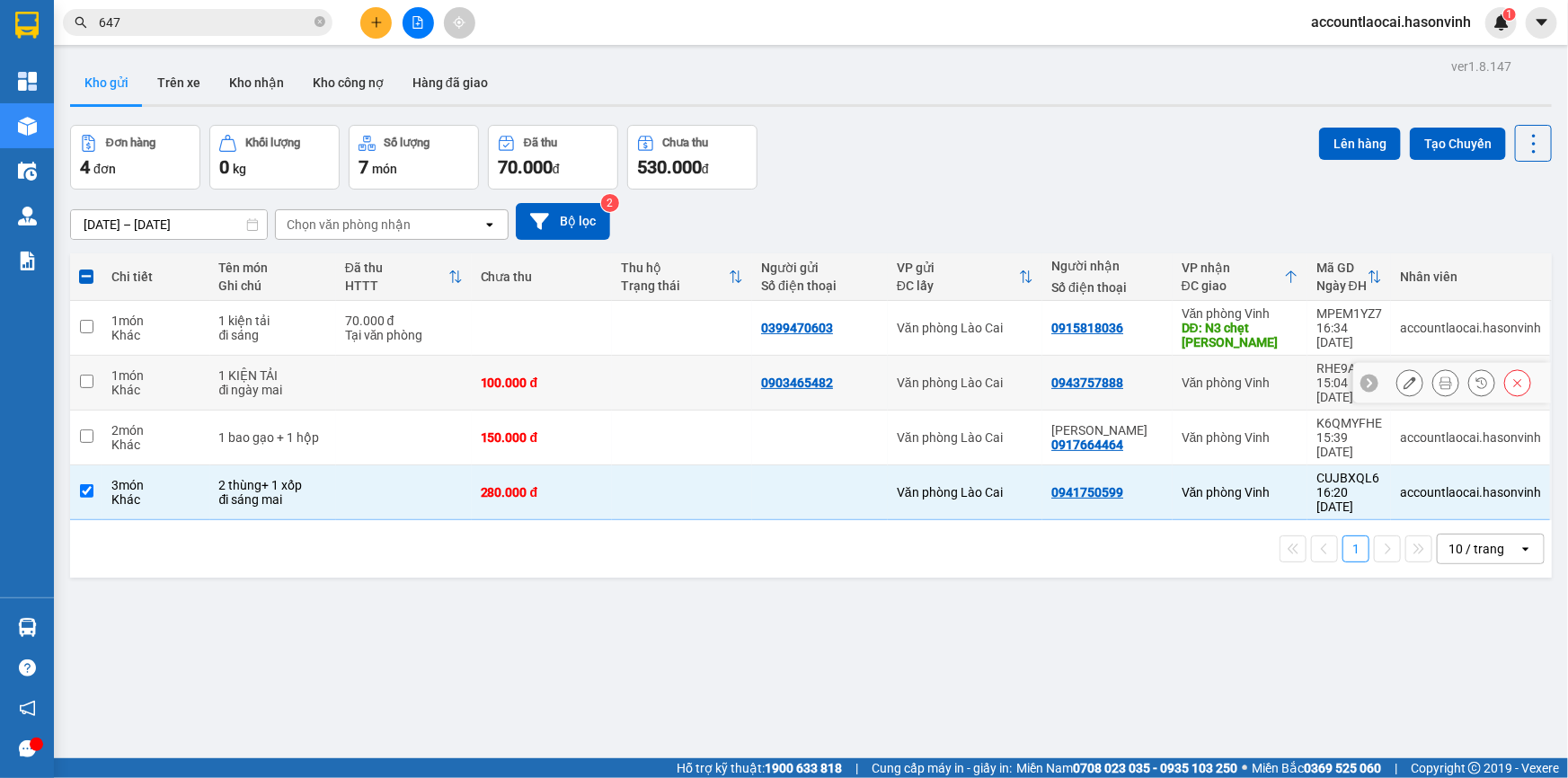
click at [590, 389] on td "100.000 đ" at bounding box center [541, 383] width 140 height 55
checkbox input "true"
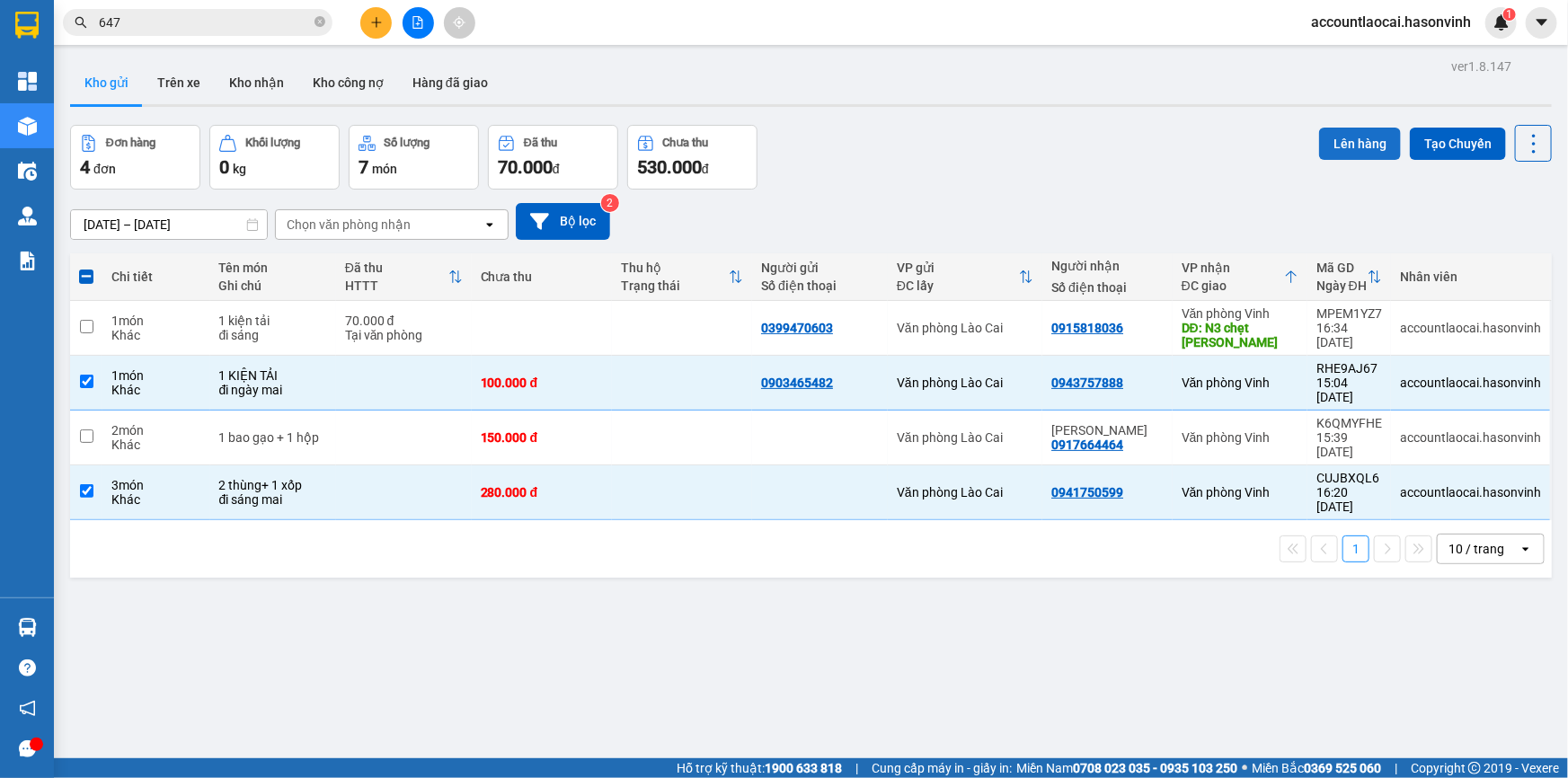
click at [1353, 141] on button "Lên hàng" at bounding box center [1360, 143] width 82 height 32
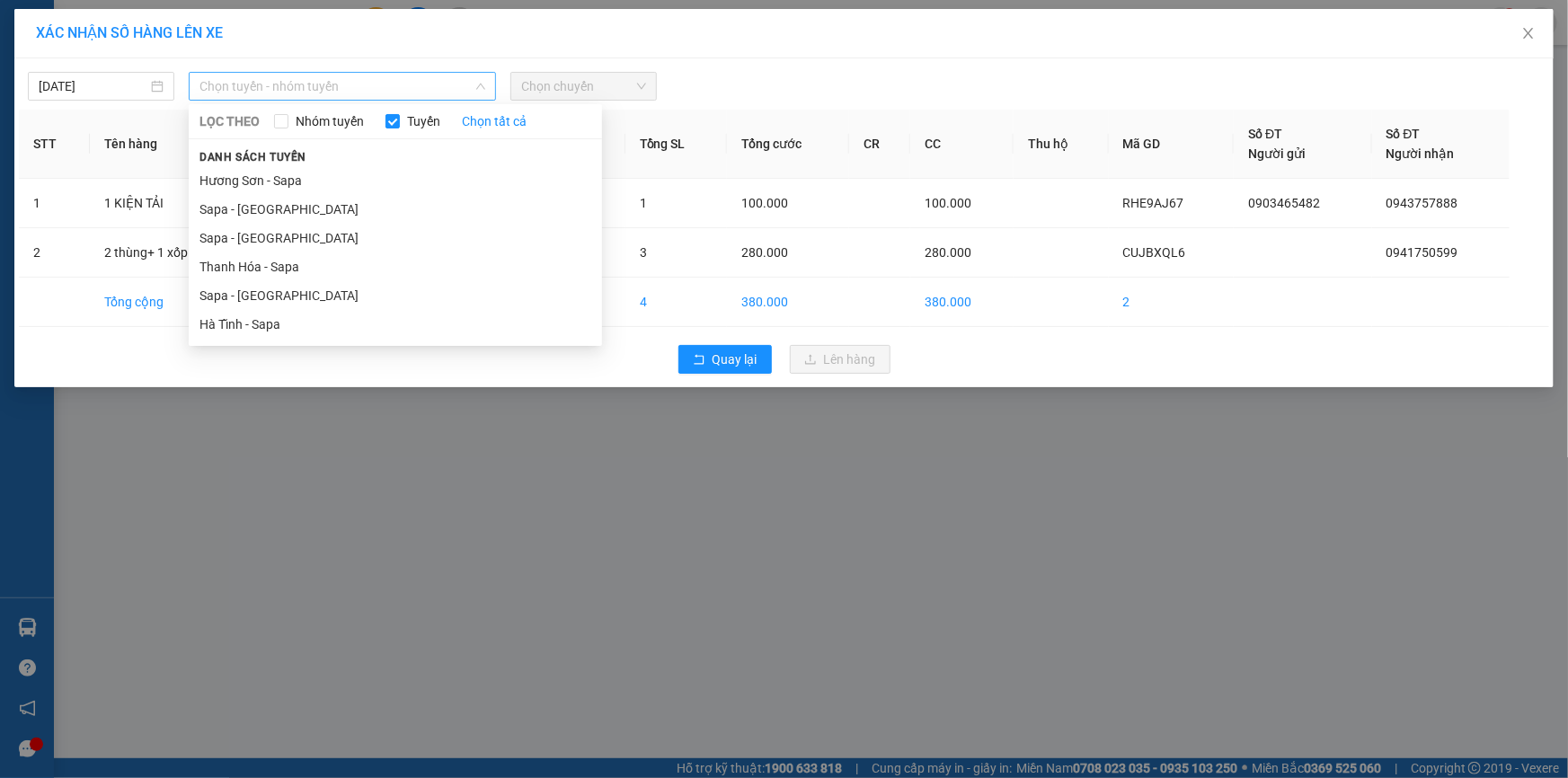
click at [345, 86] on span "Chọn tuyến - nhóm tuyến" at bounding box center [342, 87] width 285 height 27
click at [261, 296] on li "Sapa - [GEOGRAPHIC_DATA]" at bounding box center [395, 296] width 413 height 29
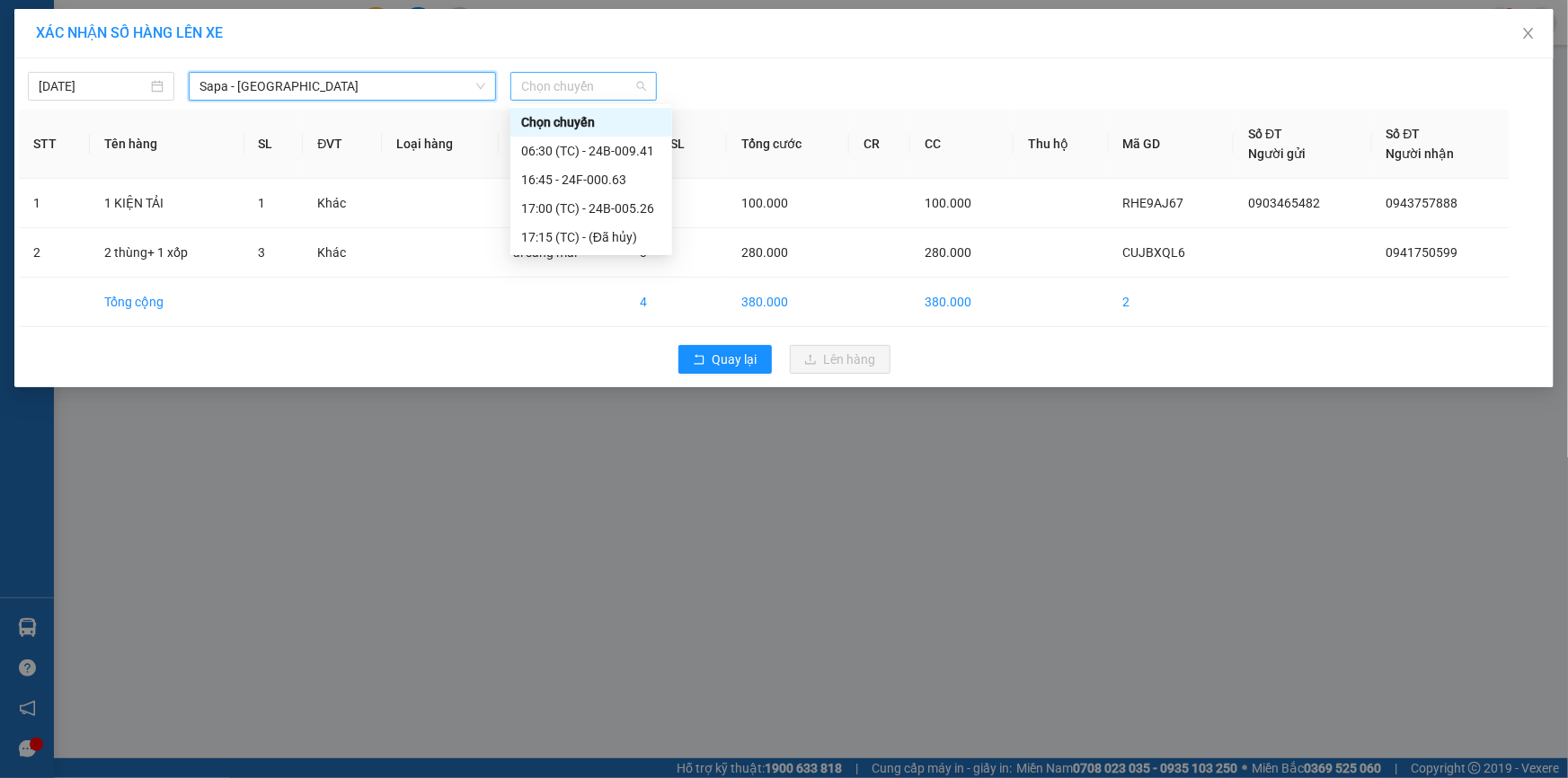
click at [617, 95] on span "Chọn chuyến" at bounding box center [583, 87] width 125 height 27
click at [631, 182] on div "16:45 - 24F-000.63" at bounding box center [591, 179] width 140 height 19
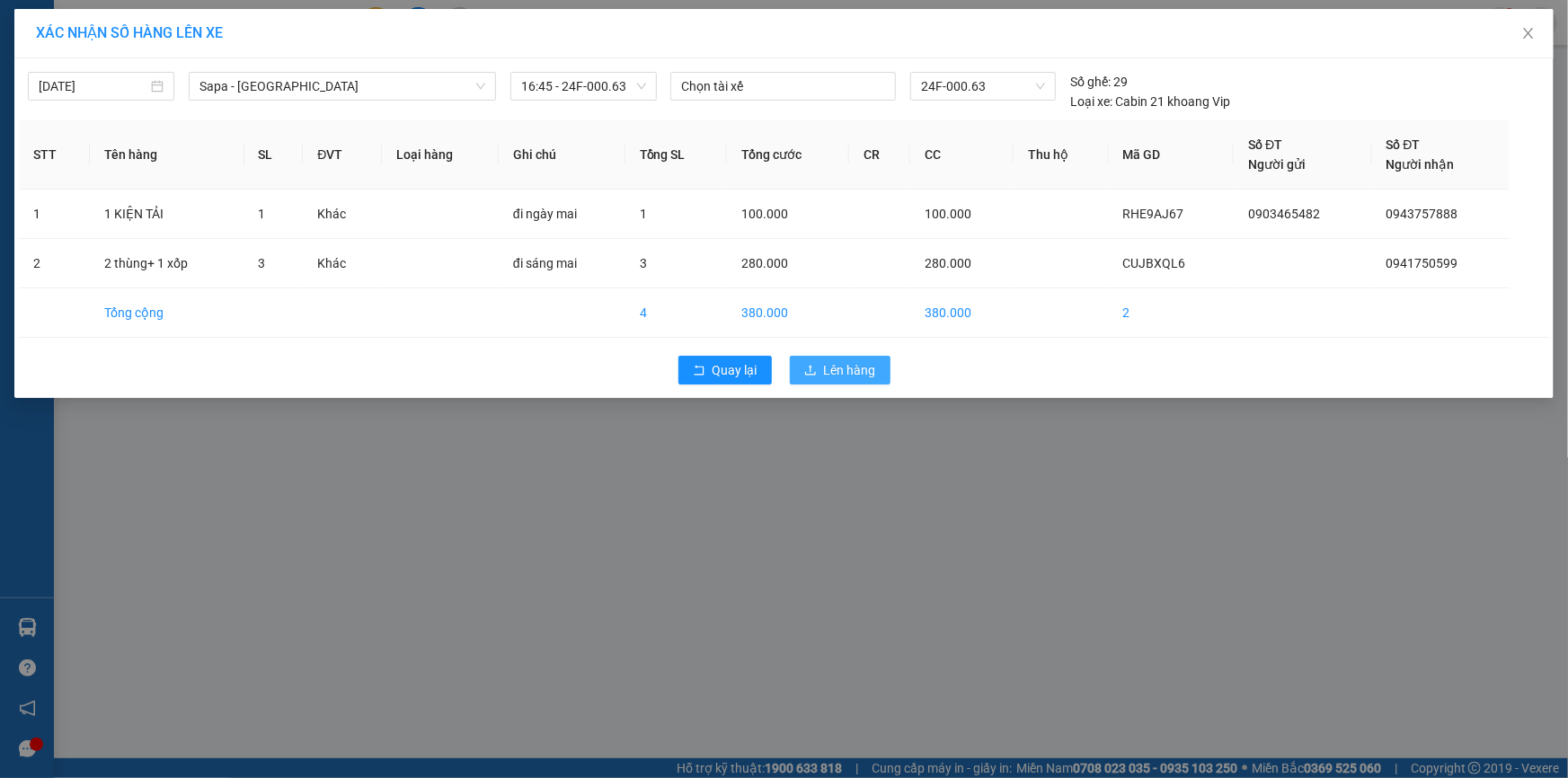
click at [817, 371] on button "Lên hàng" at bounding box center [840, 370] width 100 height 29
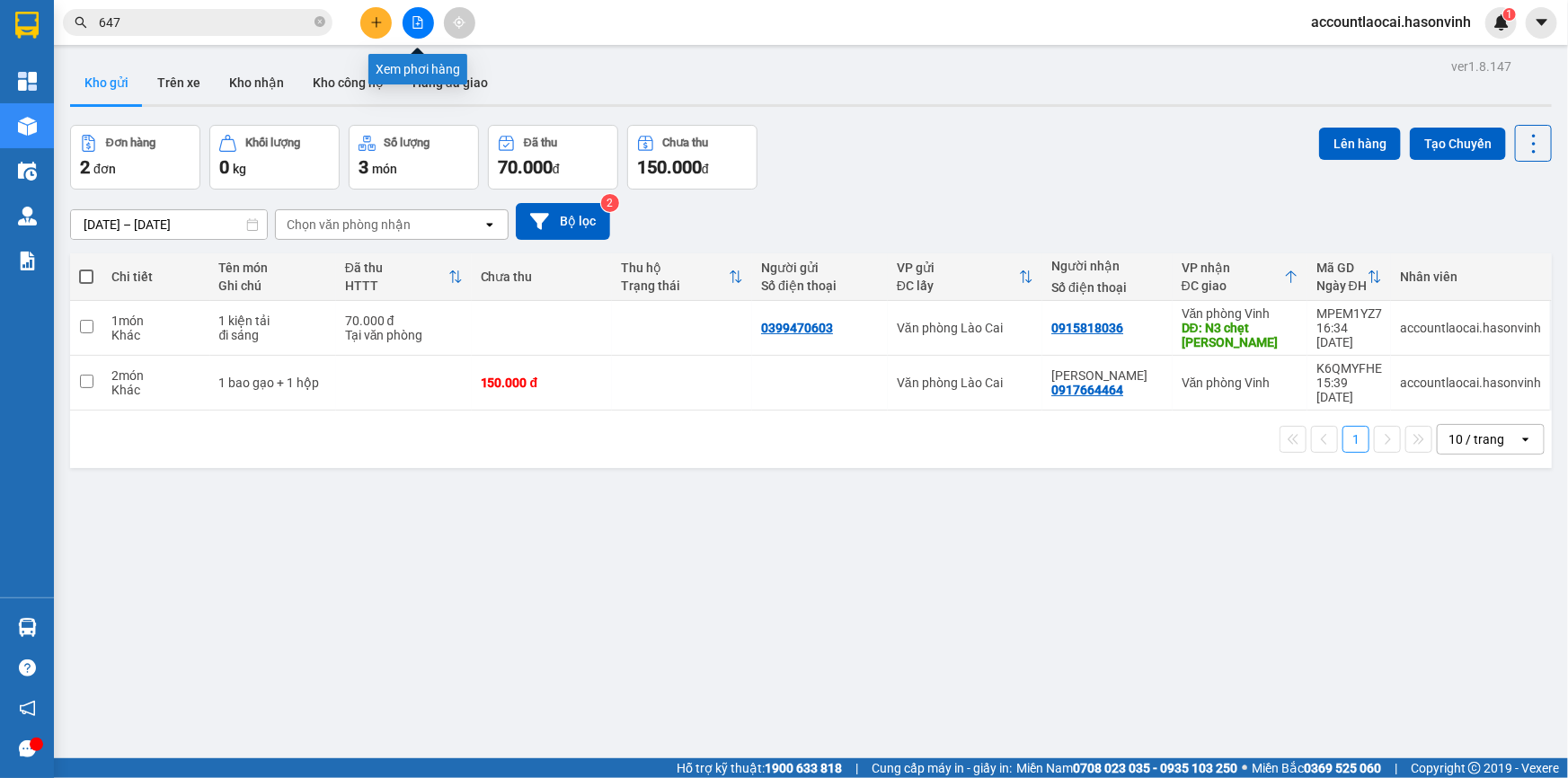
click at [407, 20] on button at bounding box center [418, 22] width 31 height 31
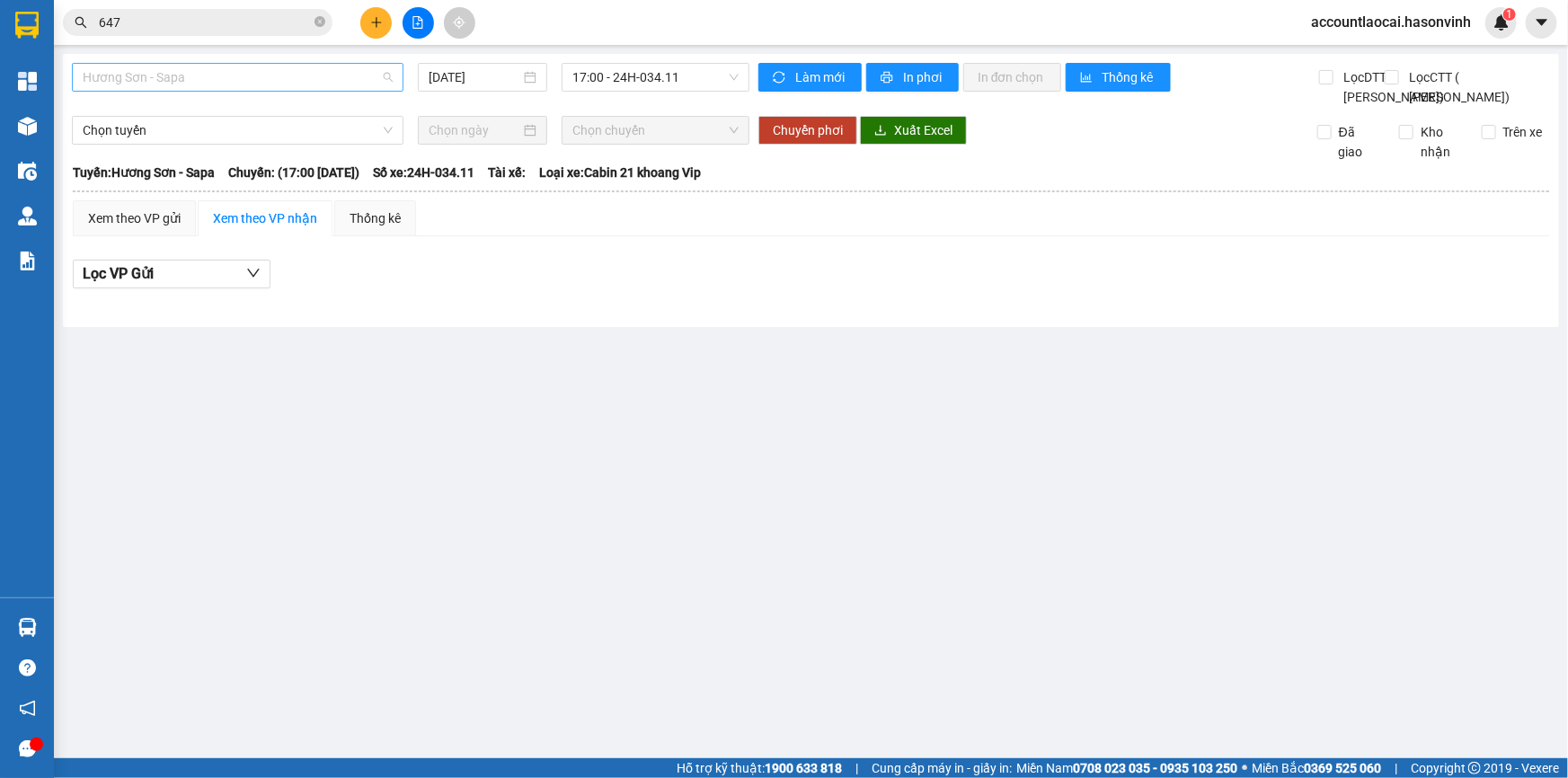
click at [214, 75] on span "Hương Sơn - Sapa" at bounding box center [238, 77] width 310 height 27
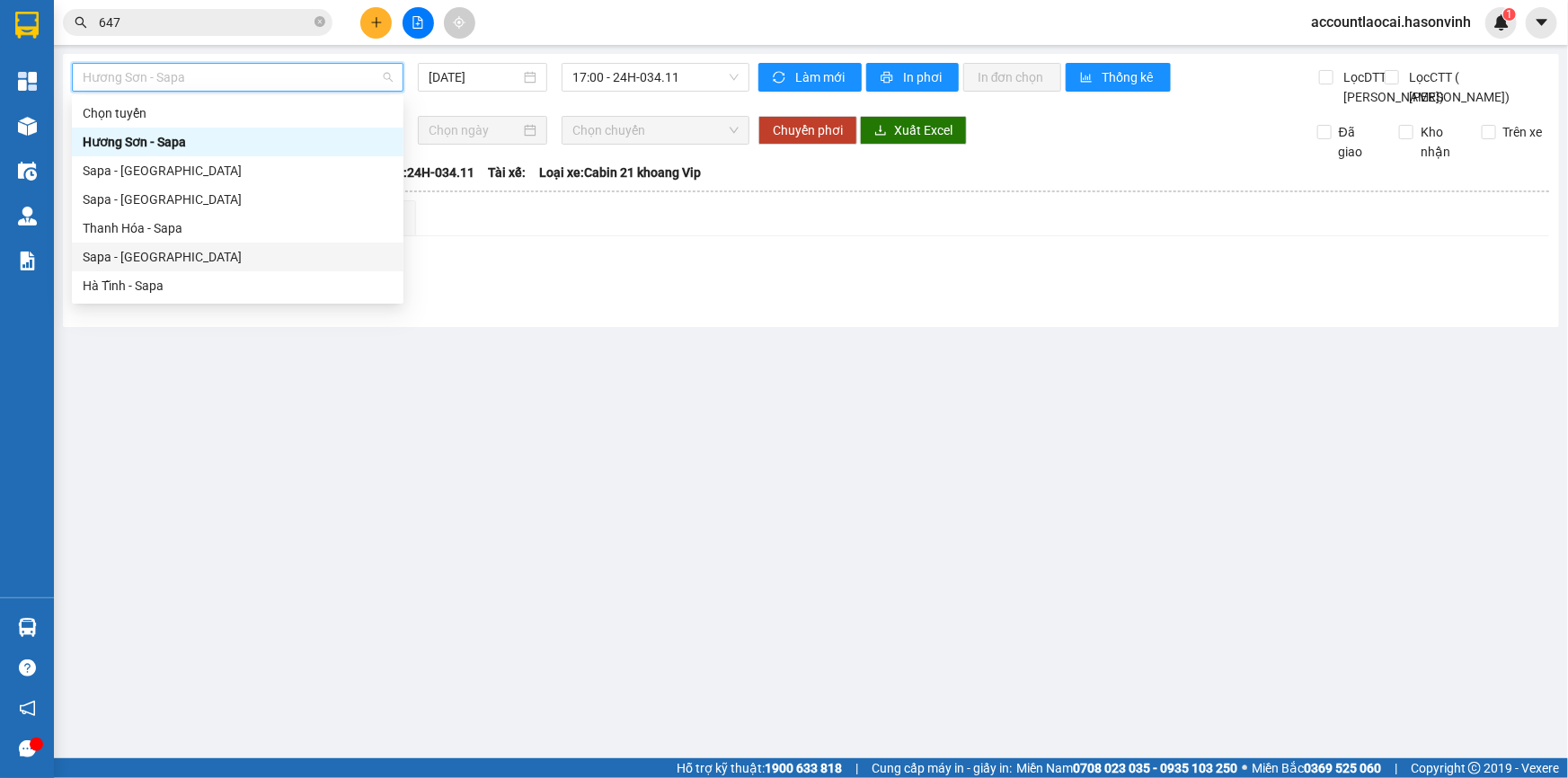
click at [157, 260] on div "Sapa - [GEOGRAPHIC_DATA]" at bounding box center [238, 257] width 310 height 19
type input "[DATE]"
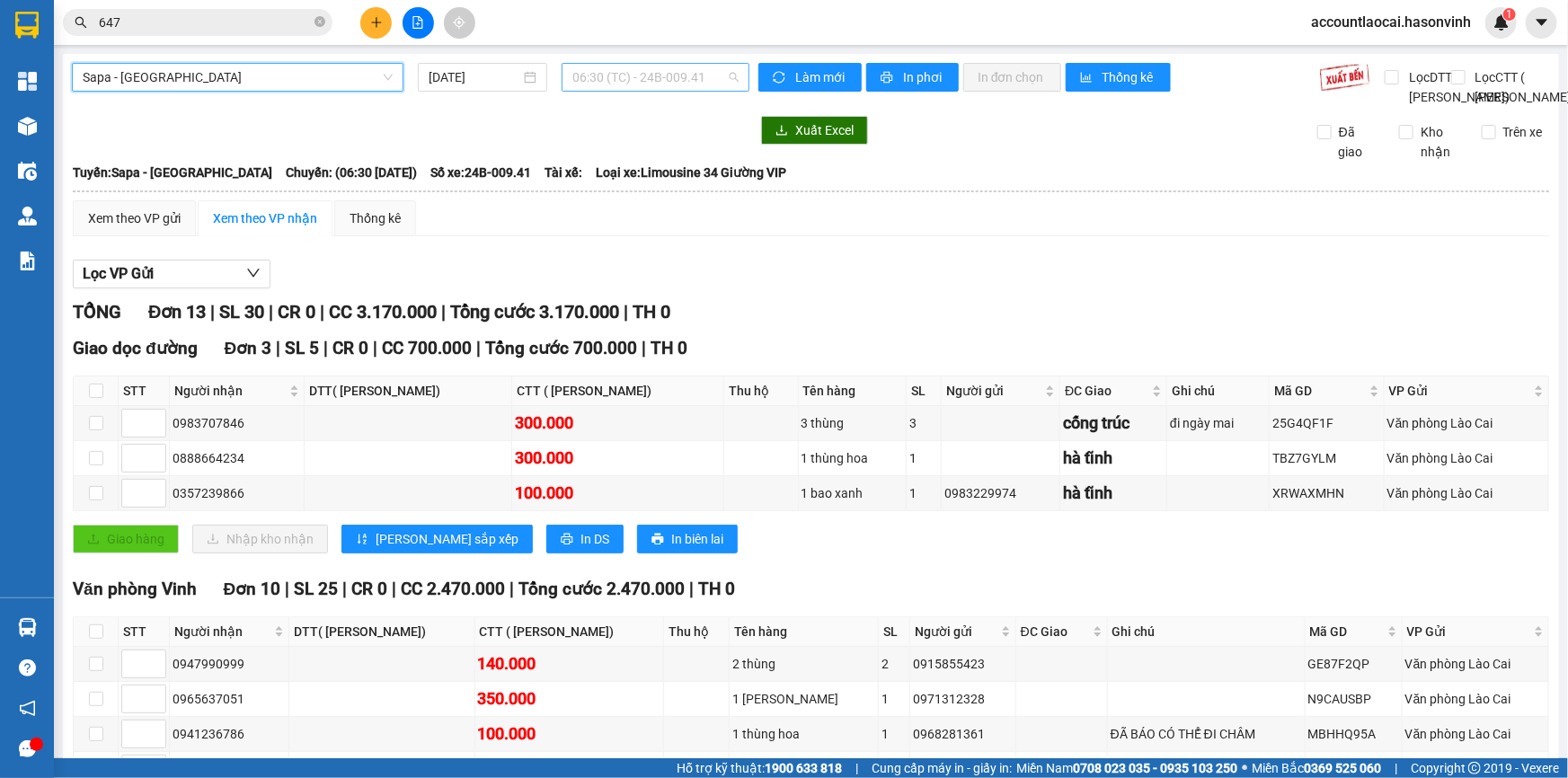
click at [677, 77] on span "06:30 (TC) - 24B-009.41" at bounding box center [655, 77] width 167 height 27
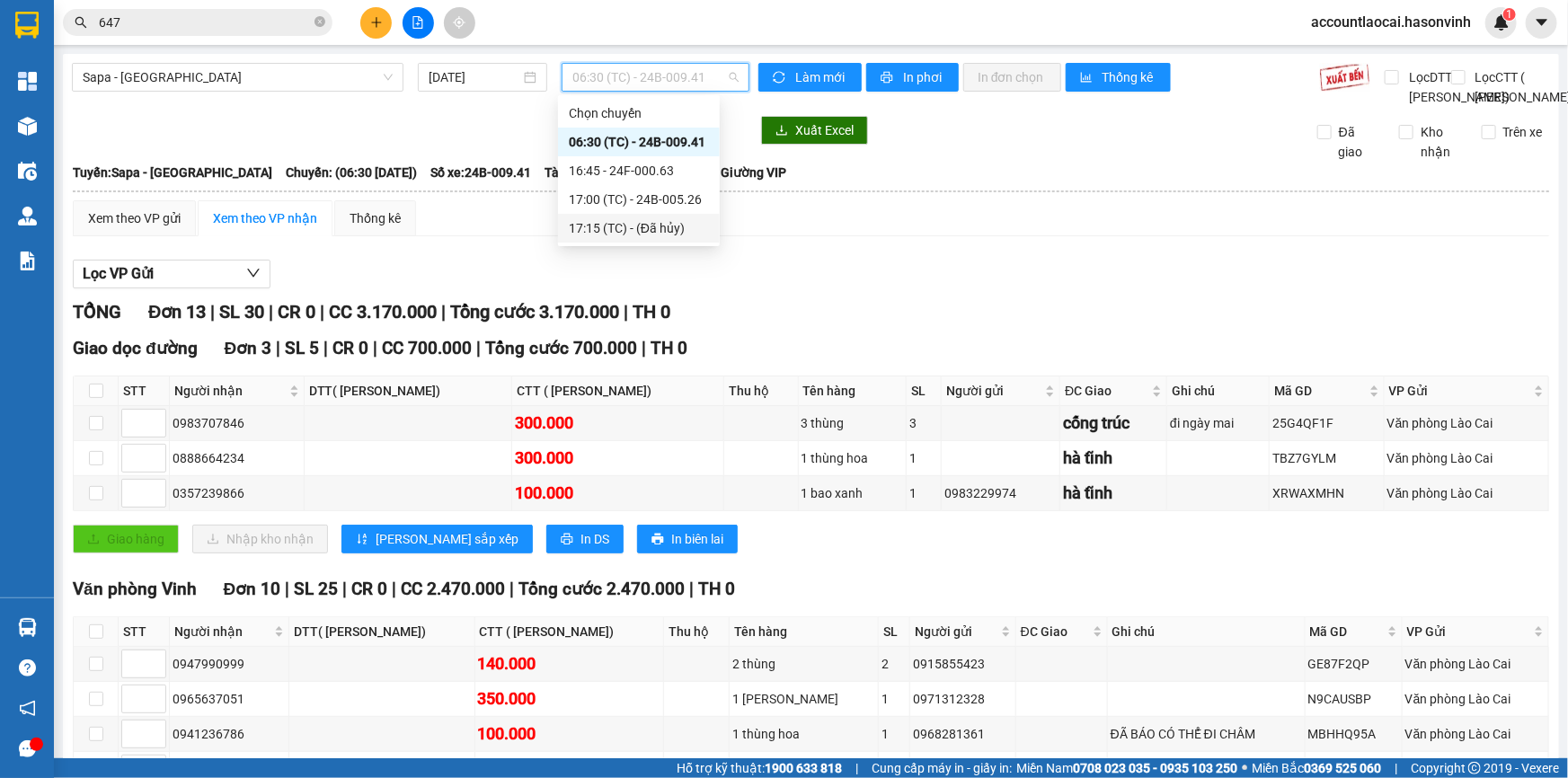
scroll to position [326, 0]
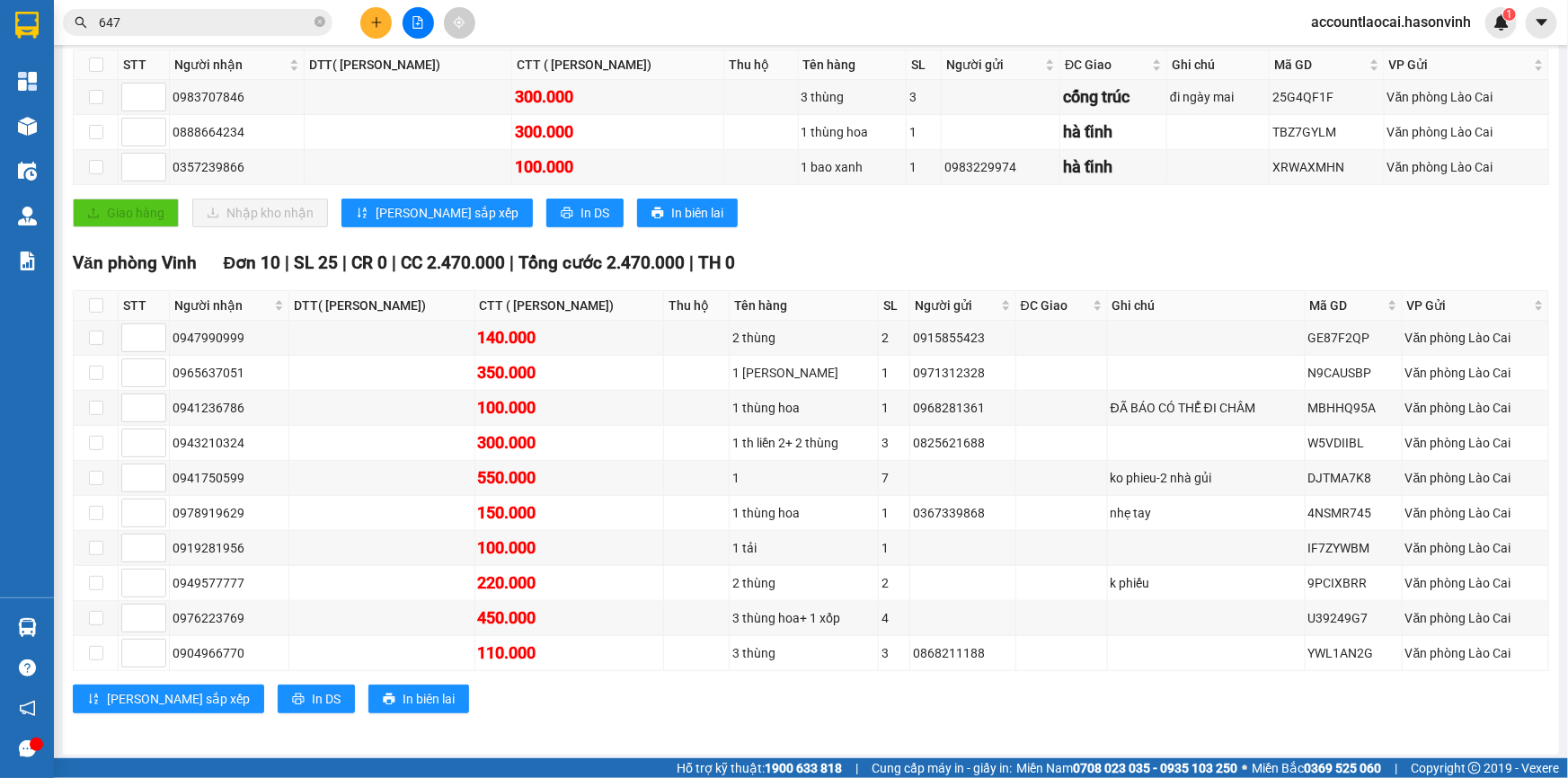
click at [806, 277] on div "Văn phòng Vinh Đơn 10 | SL 25 | CR 0 | CC 2.470.000 | Tổng cước 2.470.000 | TH 0" at bounding box center [811, 263] width 1476 height 27
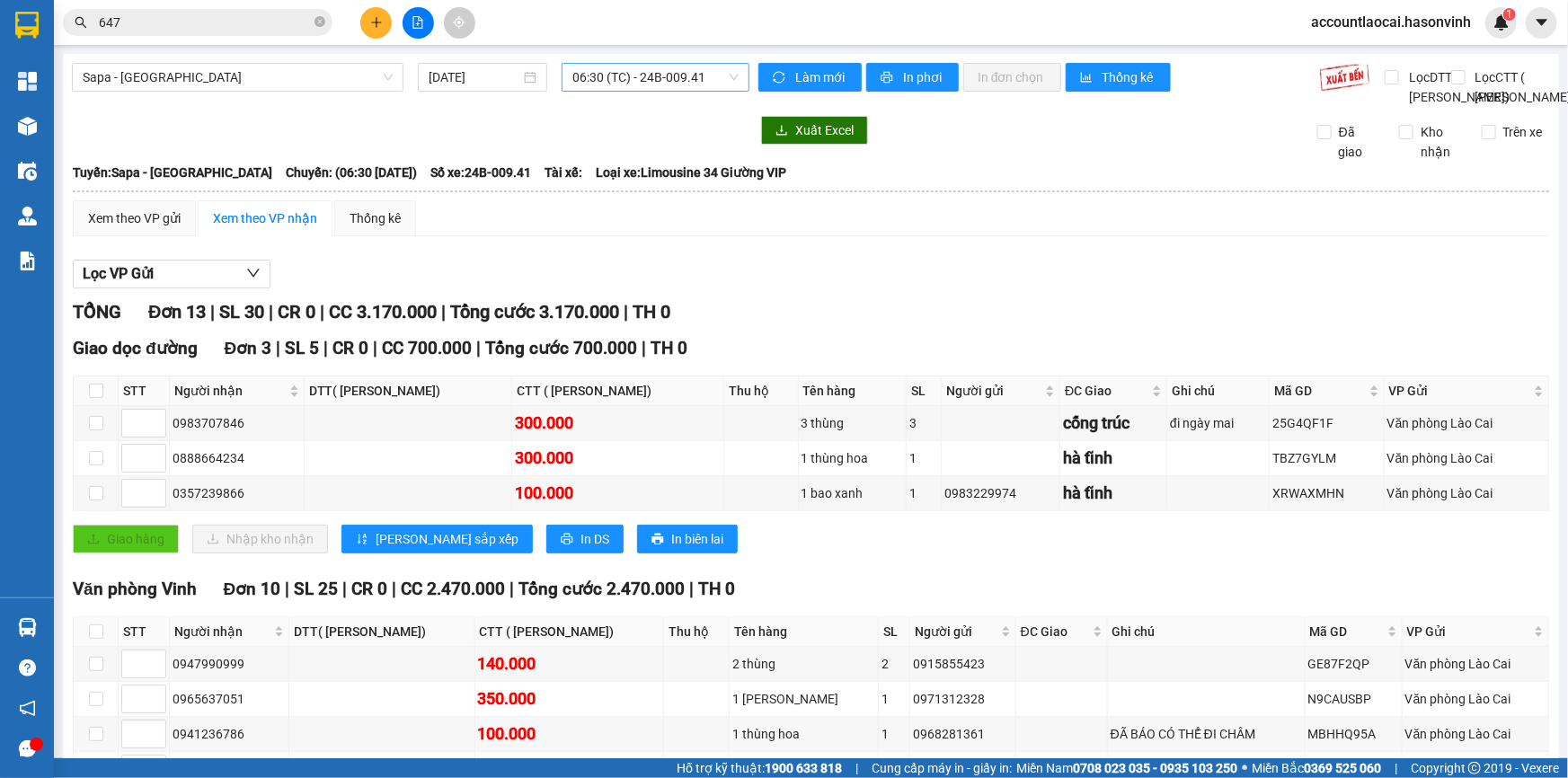
click at [691, 81] on span "06:30 (TC) - 24B-009.41" at bounding box center [655, 77] width 167 height 27
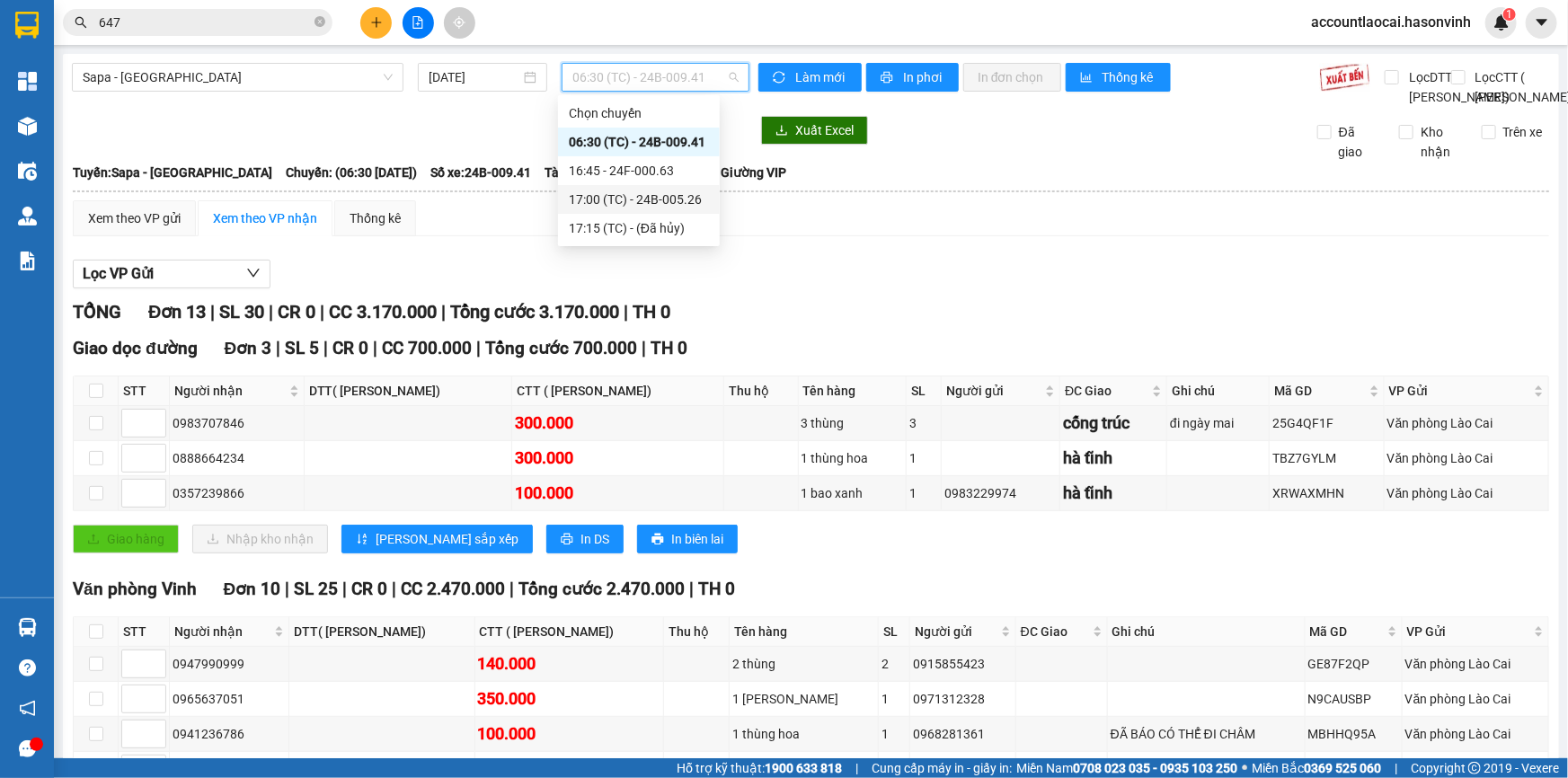
click at [689, 203] on div "17:00 (TC) - 24B-005.26" at bounding box center [639, 200] width 140 height 19
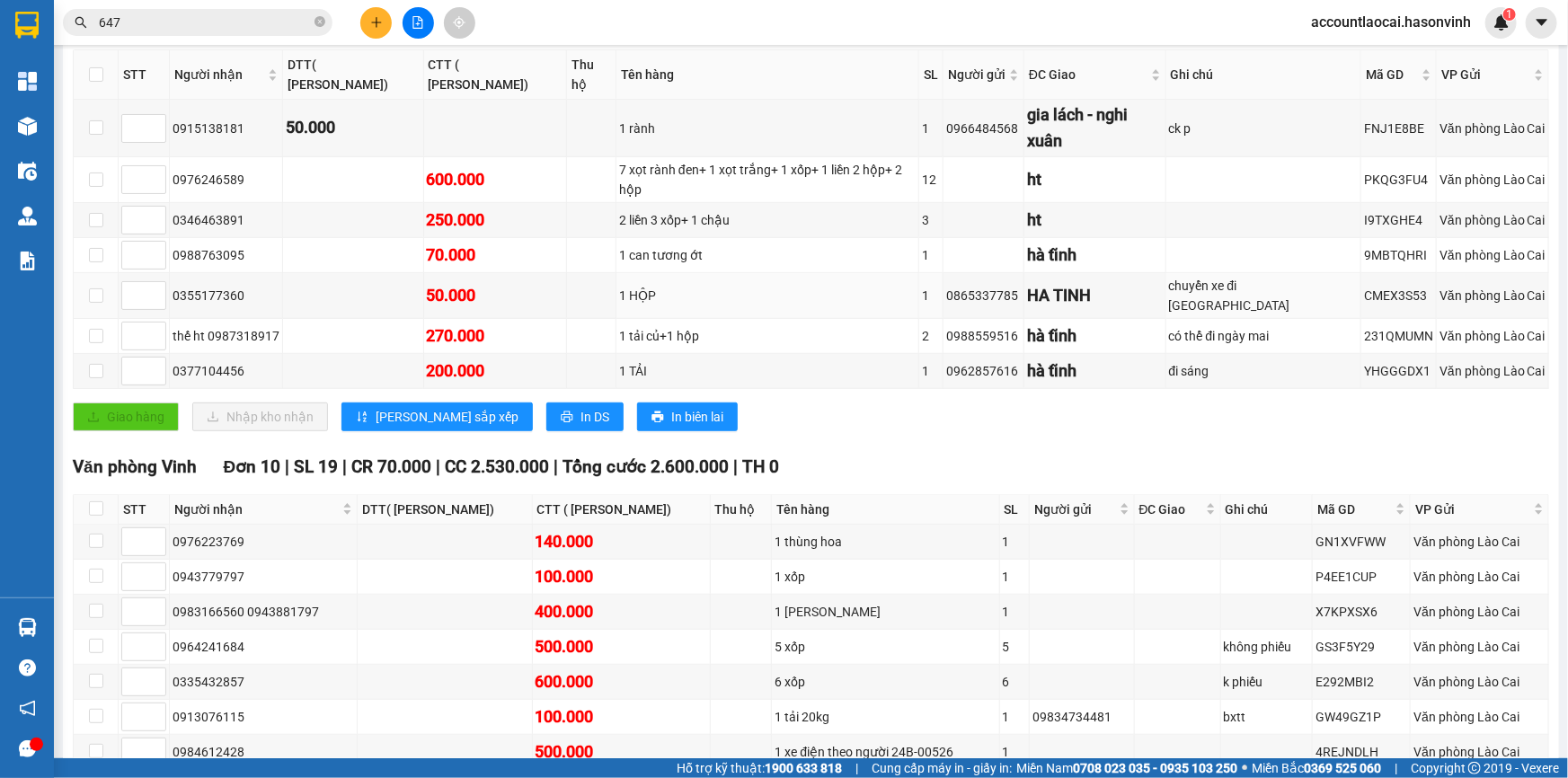
scroll to position [526, 0]
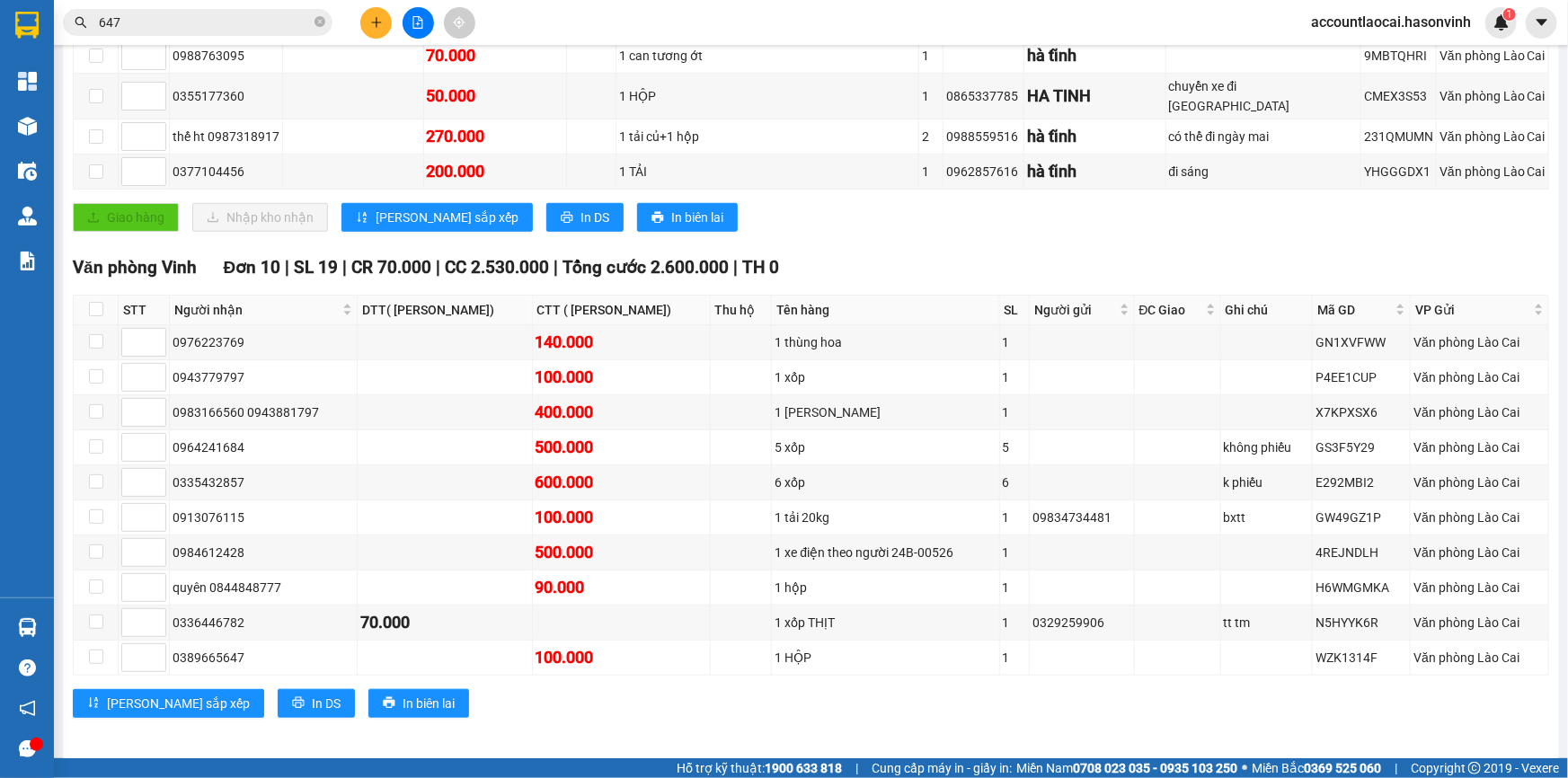
click at [378, 18] on icon "plus" at bounding box center [376, 22] width 13 height 13
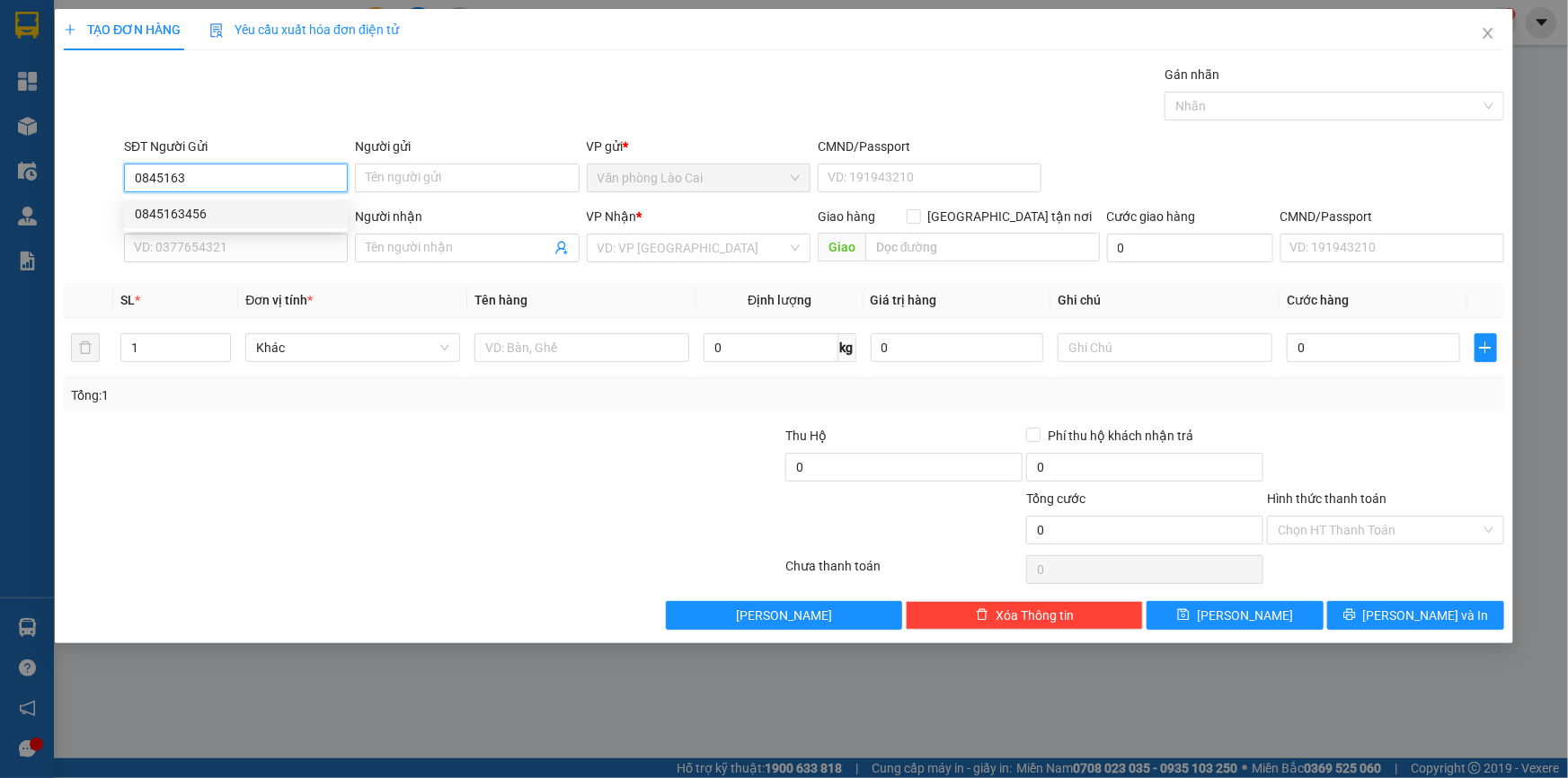
click at [268, 208] on div "0845163456" at bounding box center [236, 213] width 203 height 19
type input "0845163456"
type input "0965597468"
type input "Hồng Lĩnh"
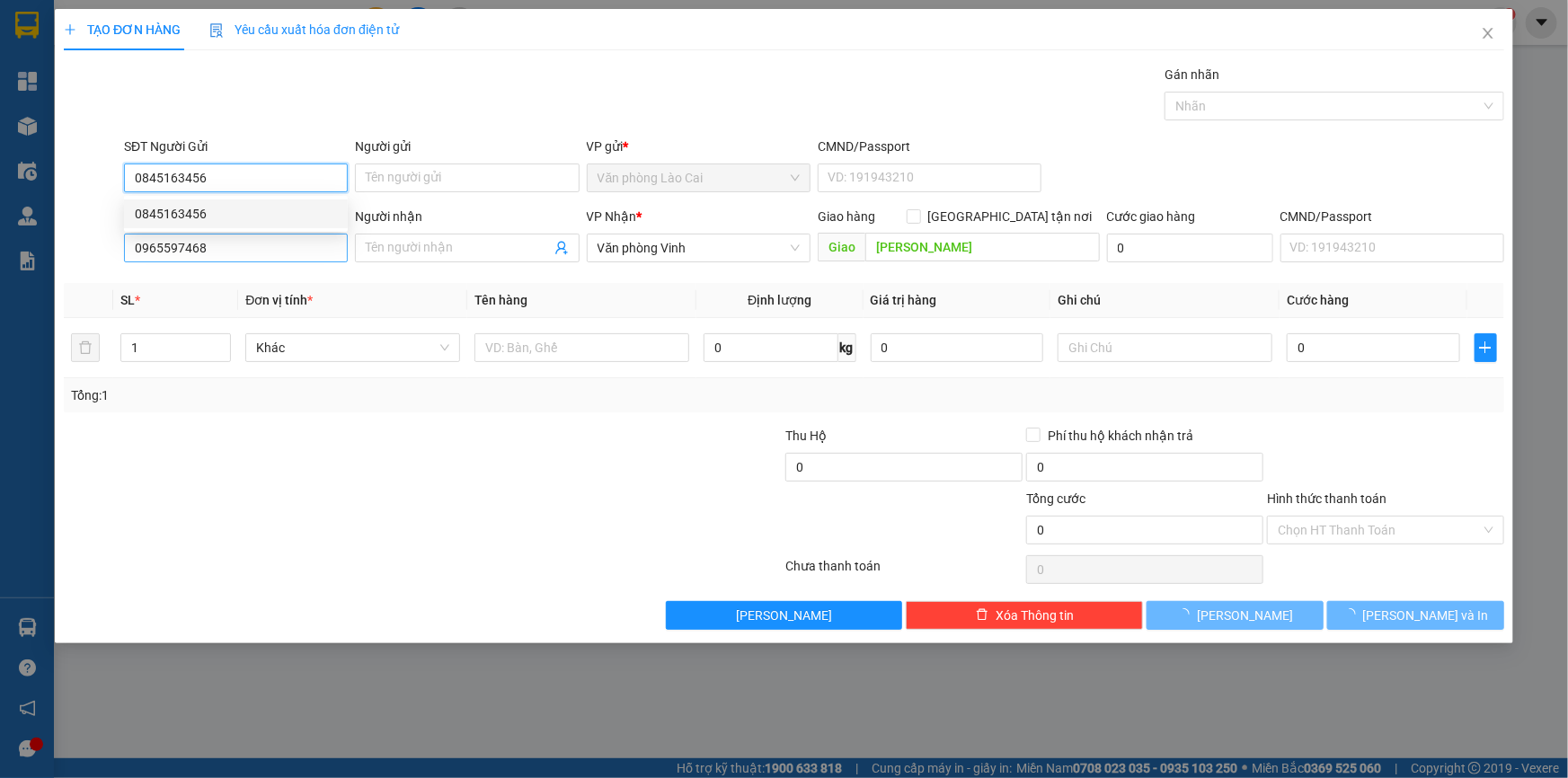
type input "50.000"
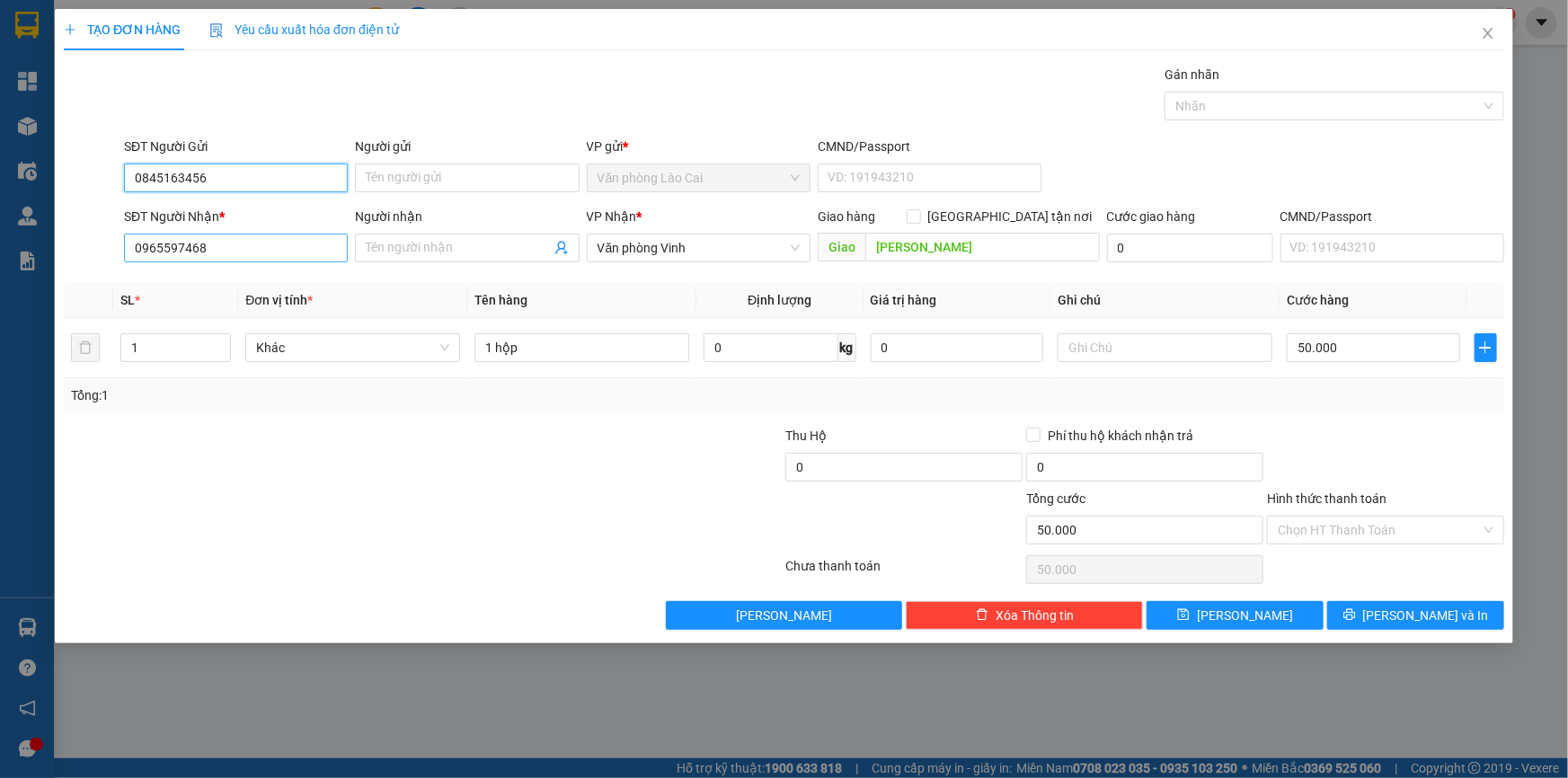
type input "0845163456"
drag, startPoint x: 260, startPoint y: 239, endPoint x: 118, endPoint y: 229, distance: 142.4
click at [118, 229] on div "SĐT Người Nhận * 0965597468 Người nhận Tên người nhận VP Nhận * Văn phòng Vinh …" at bounding box center [784, 238] width 1444 height 63
type input "0947674091"
click at [183, 284] on div "0947674091" at bounding box center [236, 283] width 203 height 19
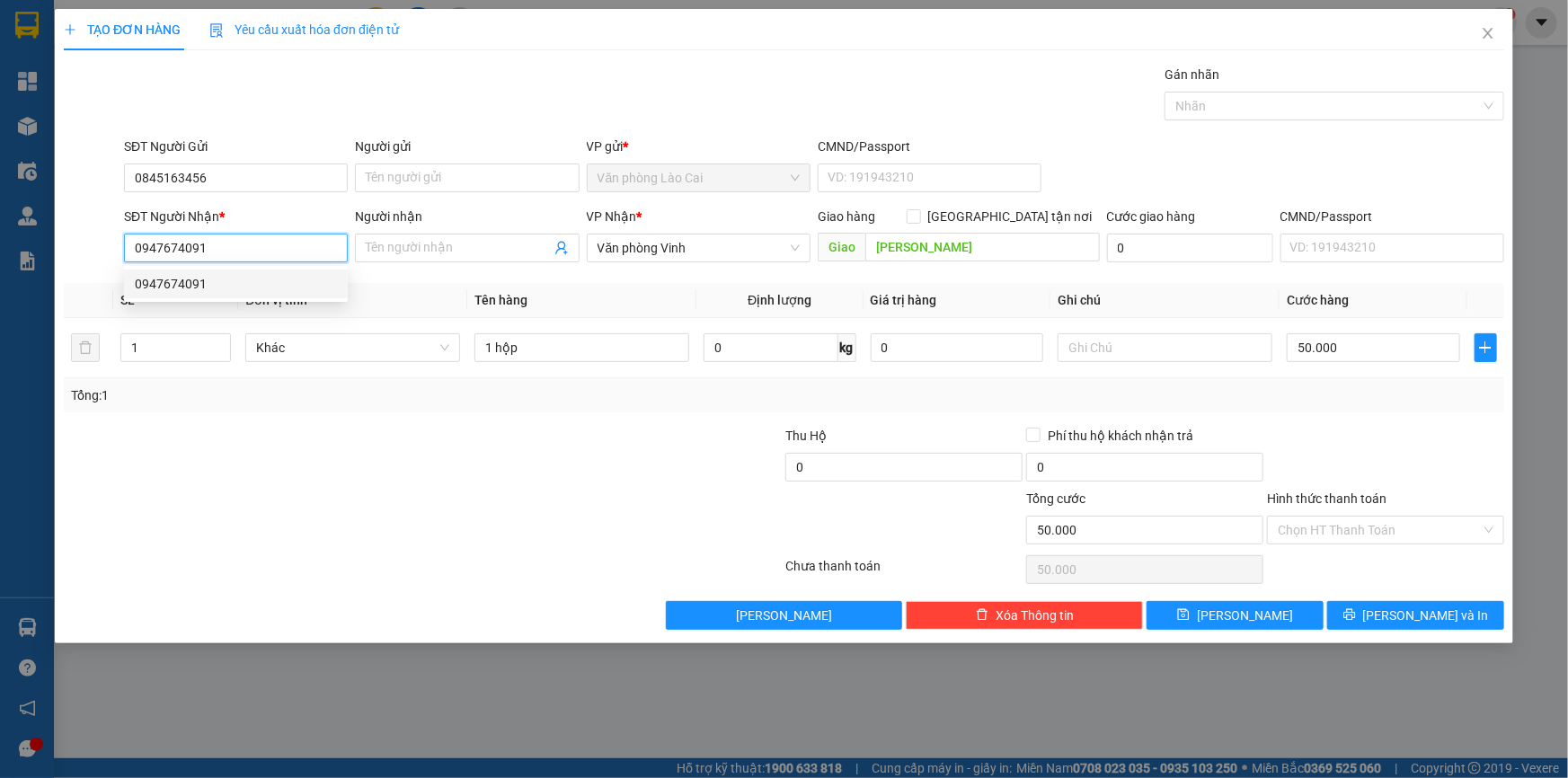
type input "BX HÀ TĨNH"
type input "5.810.000"
type input "60.000"
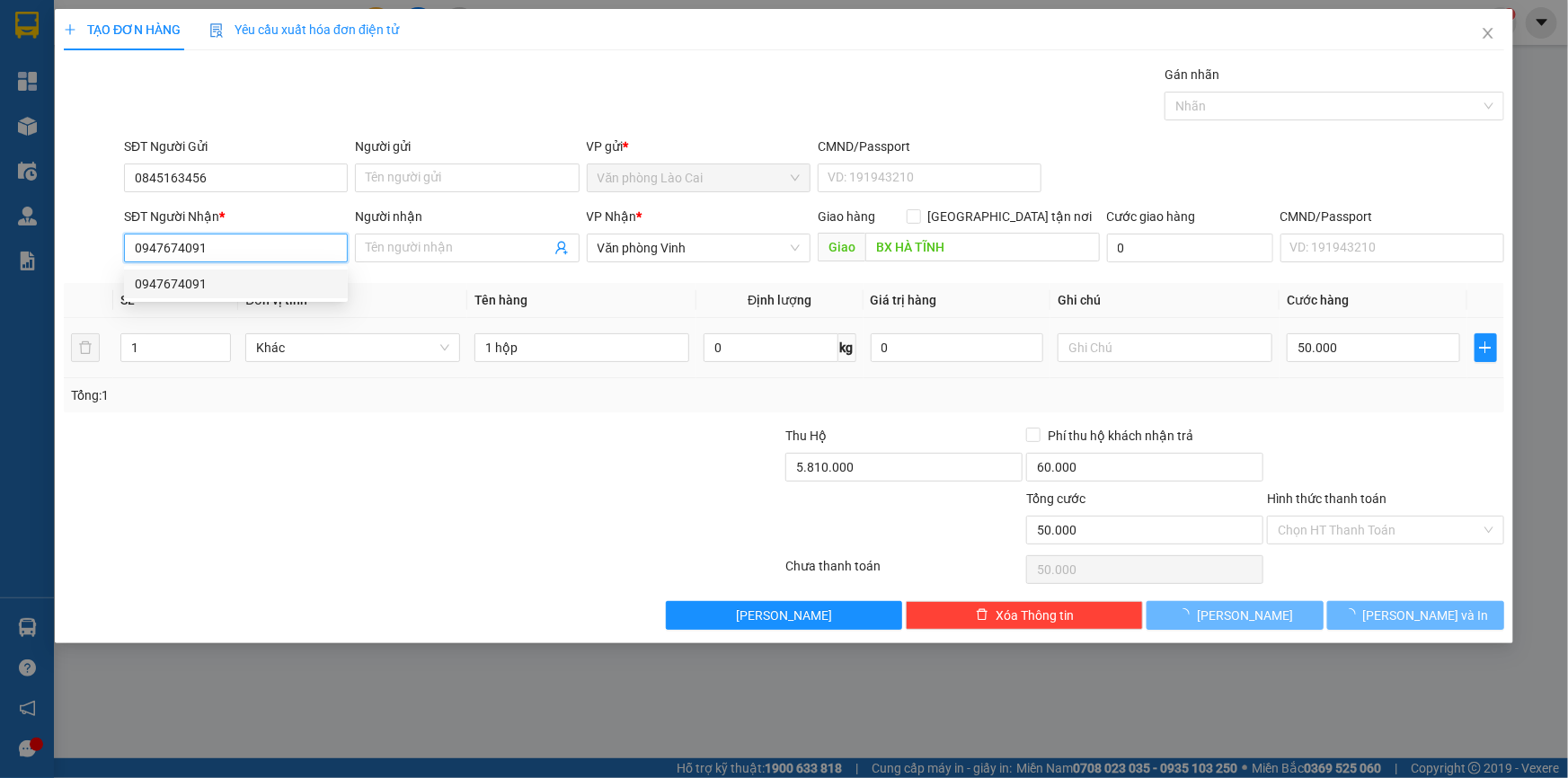
type input "100.000"
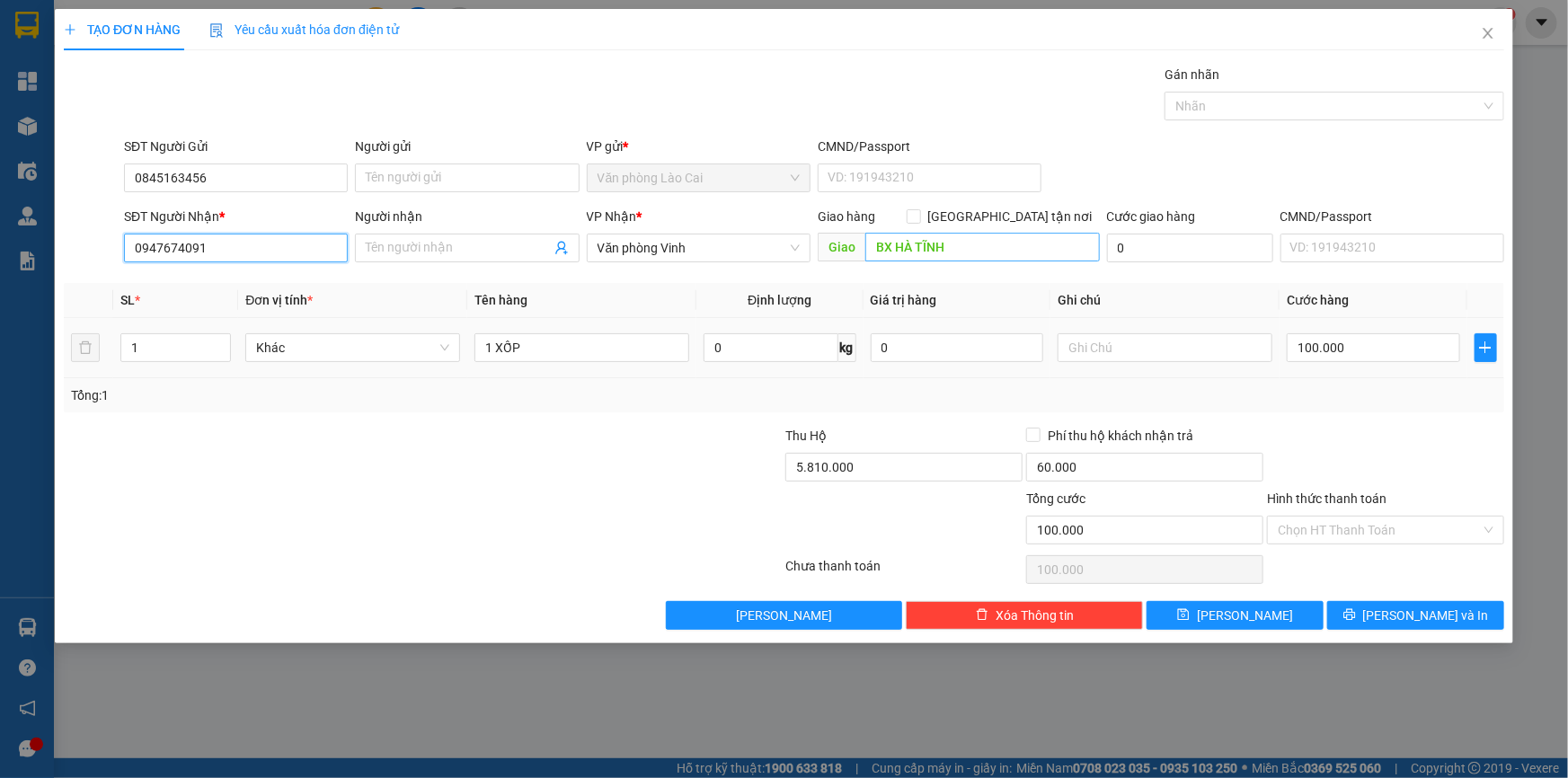
type input "0947674091"
click at [952, 249] on input "BX HÀ TĨNH" at bounding box center [982, 247] width 235 height 29
click at [1324, 333] on input "100.000" at bounding box center [1373, 348] width 173 height 29
type input "5"
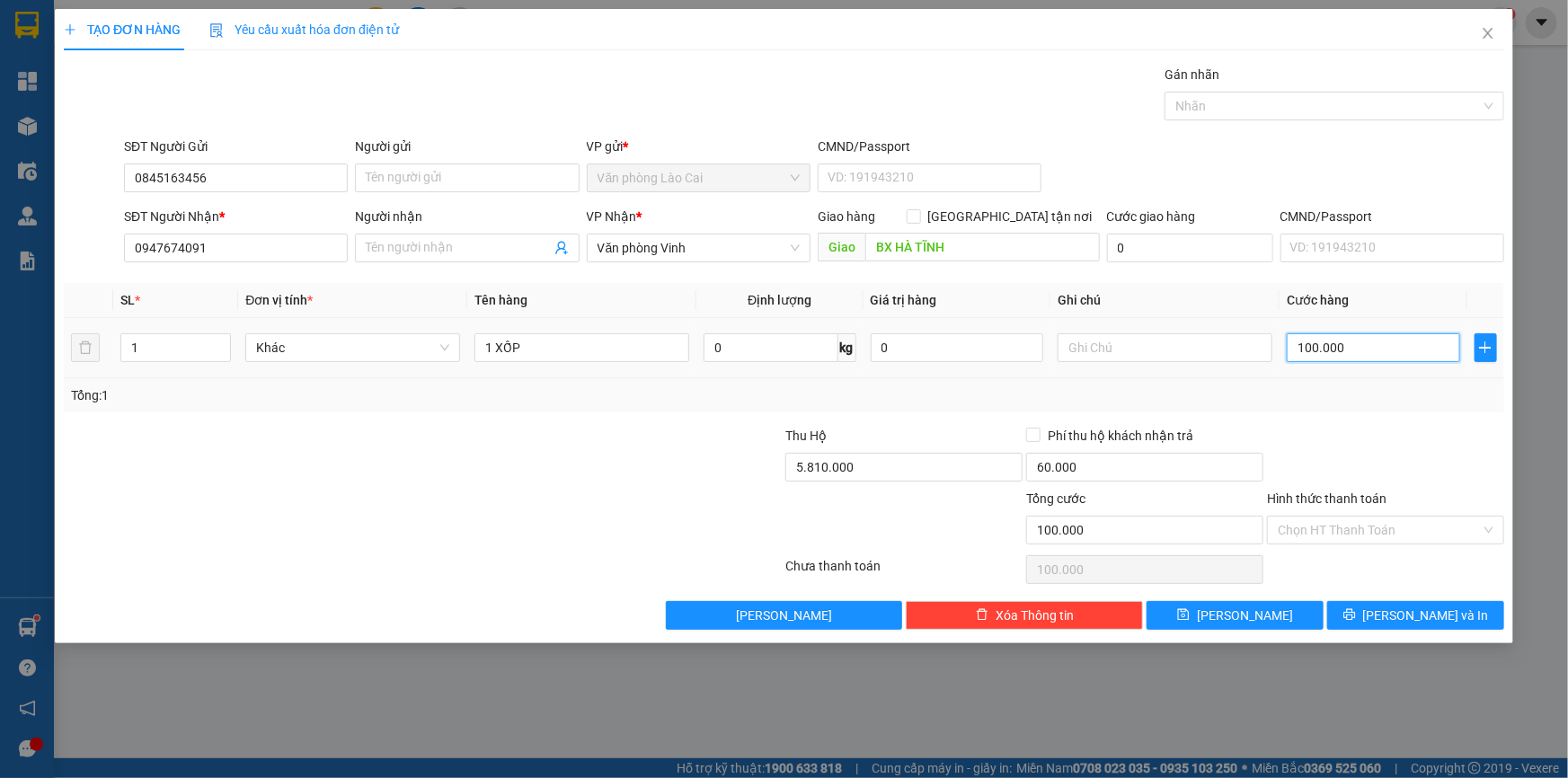
type input "5"
type input "50"
type input "50.000"
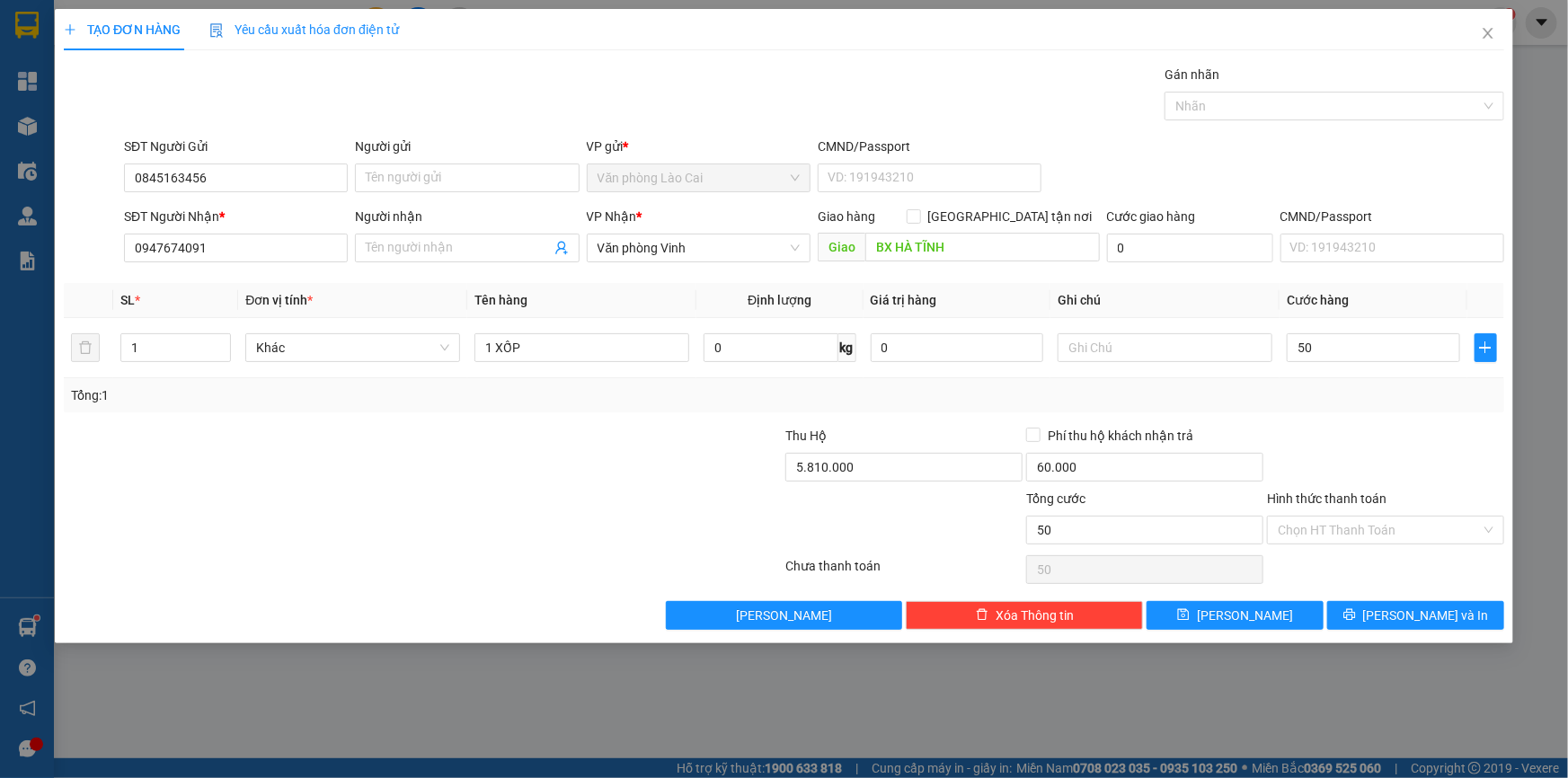
type input "50.000"
click at [1304, 413] on div "Transit Pickup Surcharge Ids Transit Deliver Surcharge Ids Transit Deliver Surc…" at bounding box center [783, 347] width 1440 height 565
type input "HƯƠNG SƠN"
type input "0"
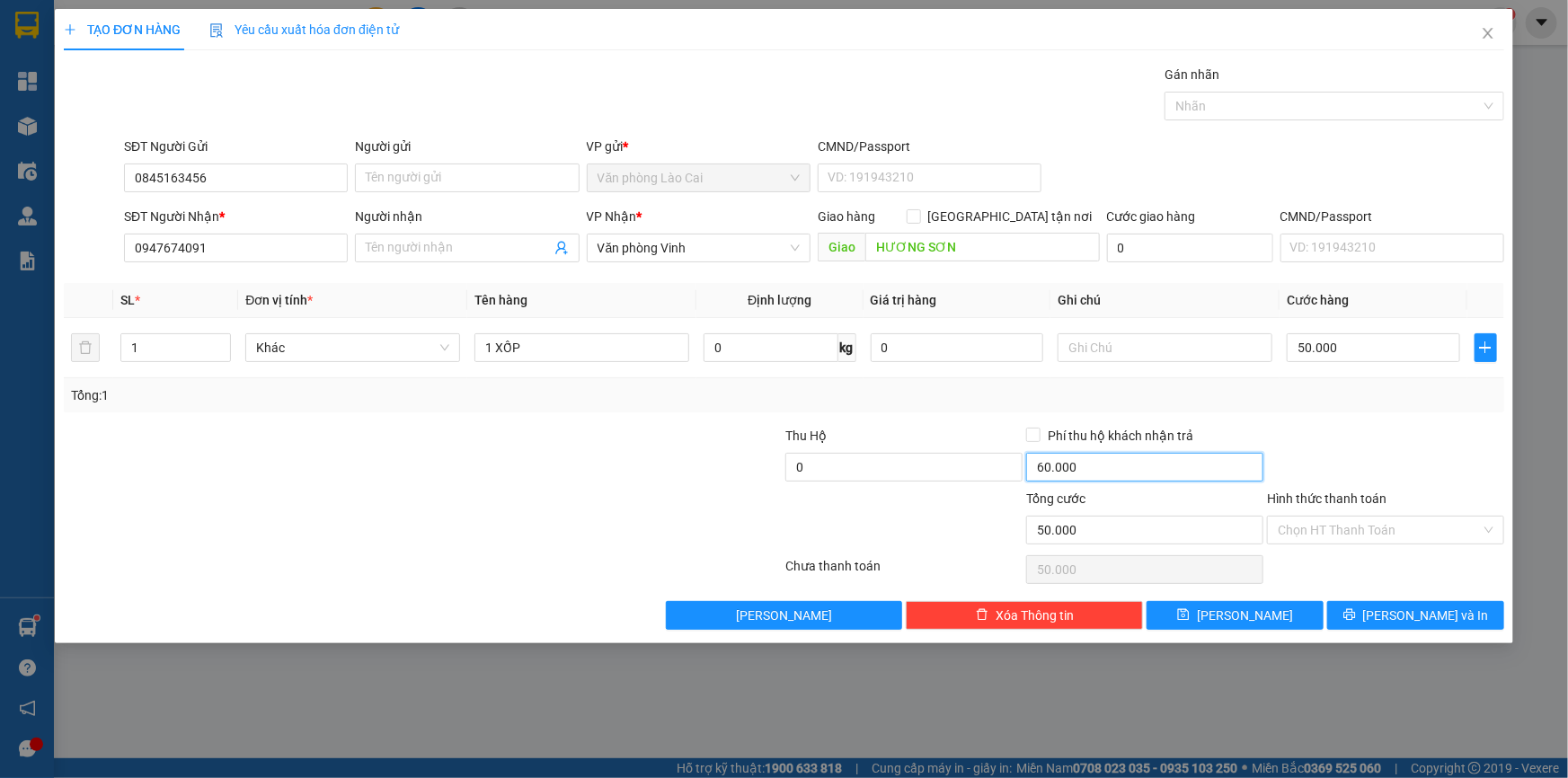
click at [1150, 466] on input "60.000" at bounding box center [1145, 467] width 238 height 29
type input "0"
click at [1299, 516] on input "Hình thức thanh toán" at bounding box center [1379, 530] width 203 height 27
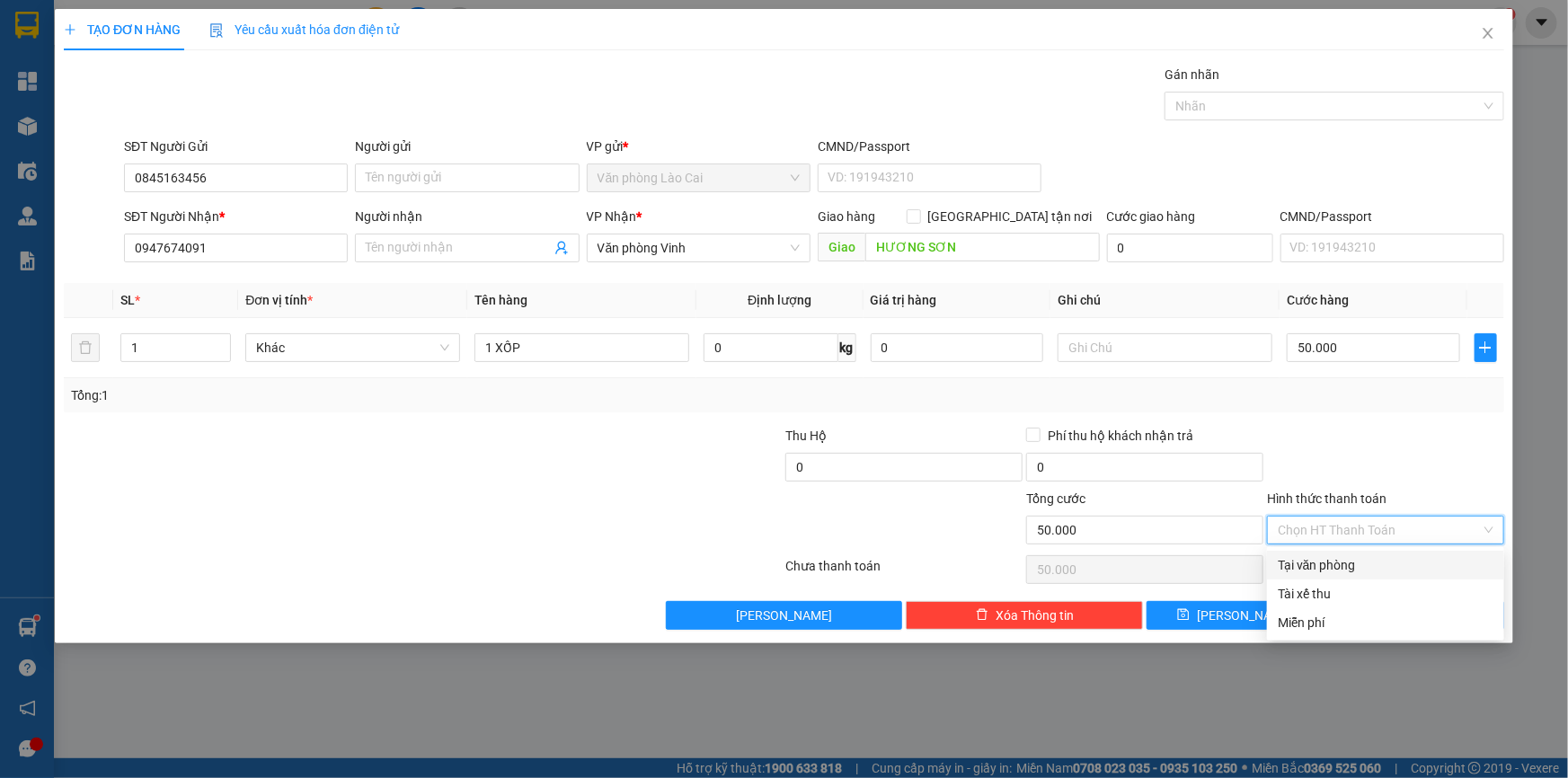
click at [1318, 564] on div "Tại văn phòng" at bounding box center [1385, 565] width 215 height 19
type input "0"
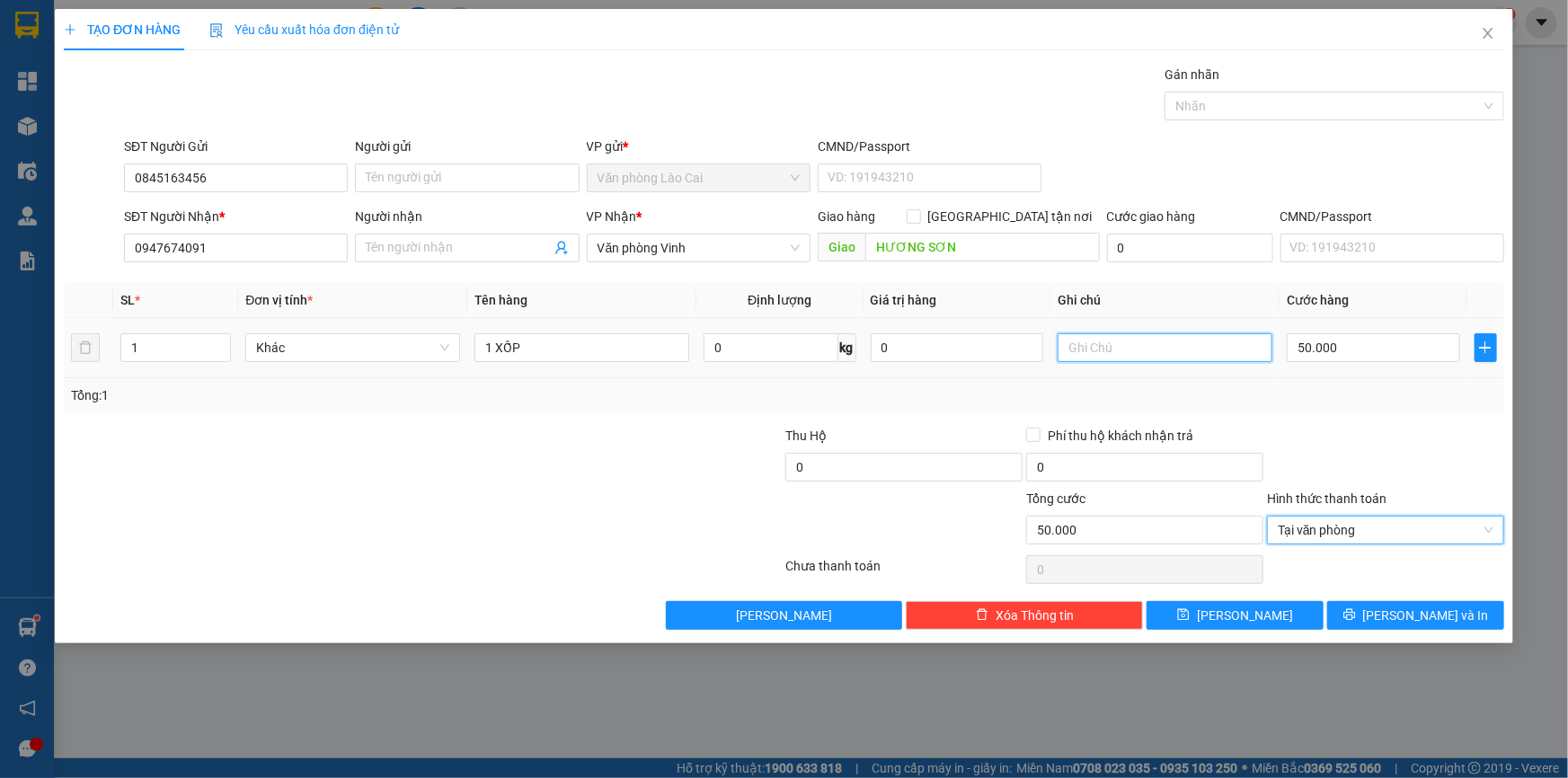
click at [1157, 354] on input "text" at bounding box center [1165, 348] width 214 height 29
type input "TM"
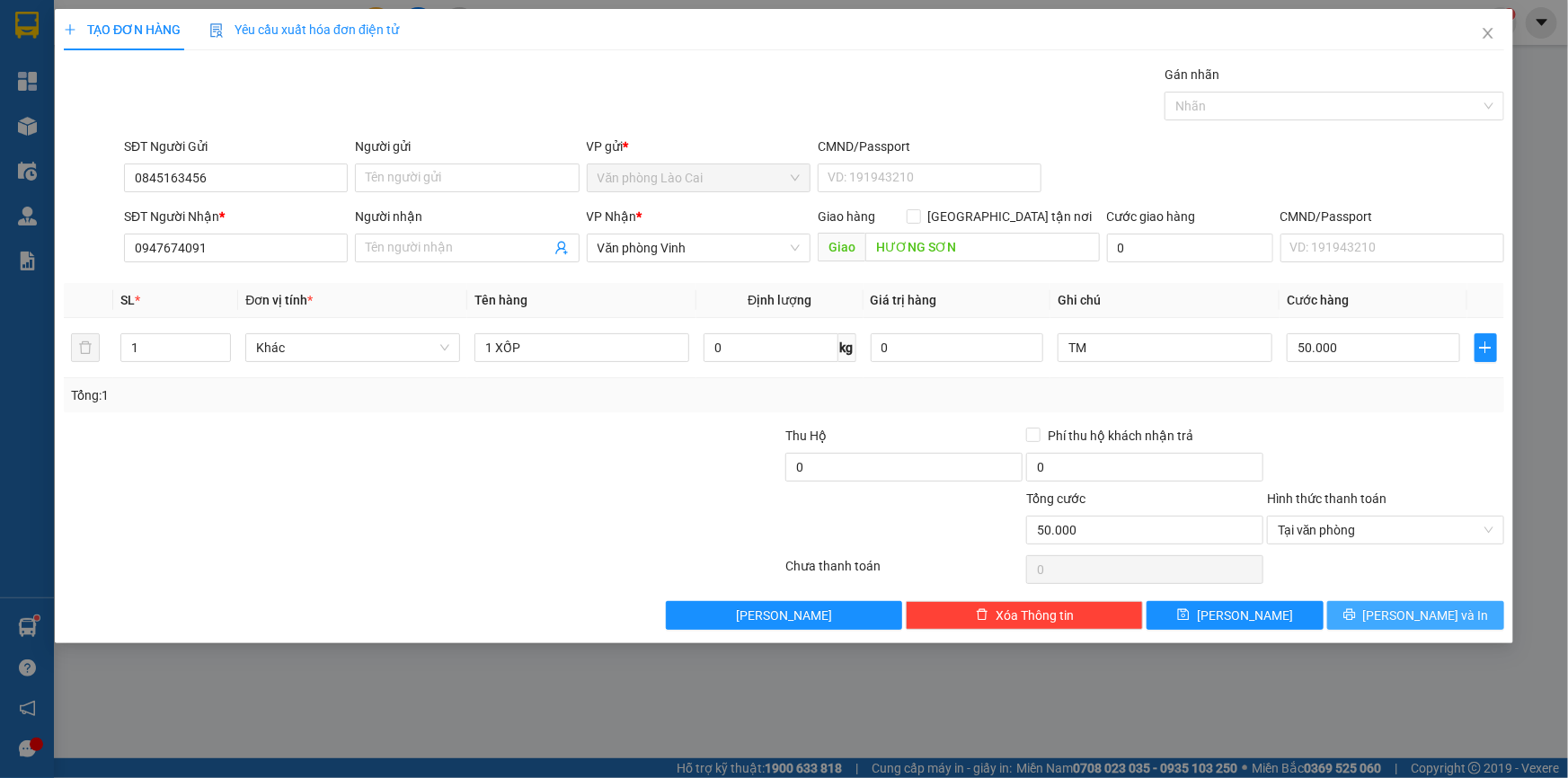
click at [1407, 606] on span "[PERSON_NAME] và In" at bounding box center [1425, 615] width 126 height 19
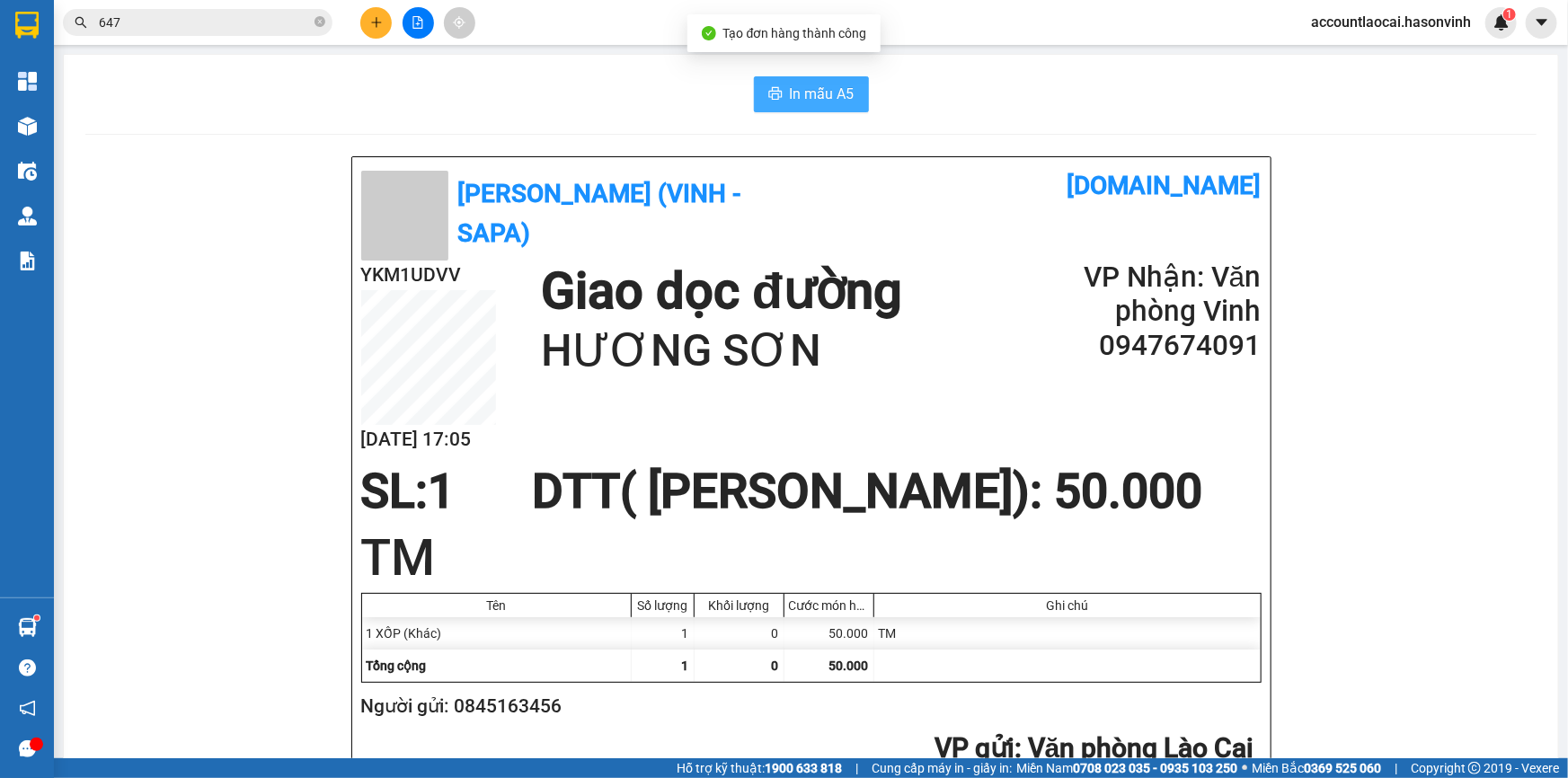
click at [757, 107] on button "In mẫu A5" at bounding box center [811, 93] width 115 height 36
click at [367, 29] on button at bounding box center [376, 22] width 31 height 31
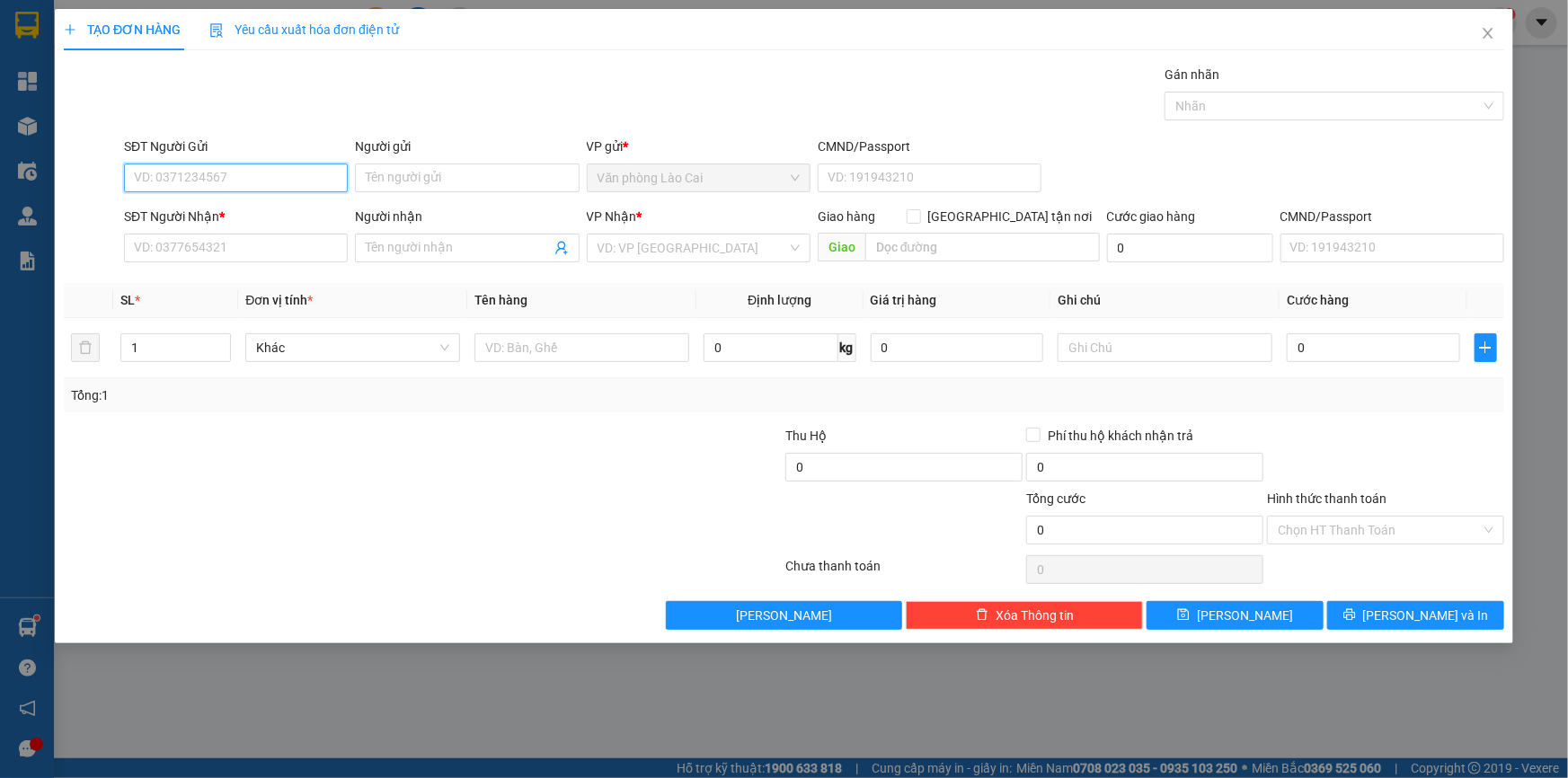
click at [221, 189] on input "SĐT Người Gửi" at bounding box center [236, 178] width 224 height 29
type input "988"
drag, startPoint x: 185, startPoint y: 174, endPoint x: 110, endPoint y: 170, distance: 75.1
click at [110, 170] on div "SĐT Người Gửi 988 Người gửi Tên người gửi VP gửi * Văn phòng Lào Cai CMND/Passp…" at bounding box center [784, 167] width 1444 height 63
click at [209, 177] on input "SĐT Người Gửi" at bounding box center [236, 178] width 224 height 29
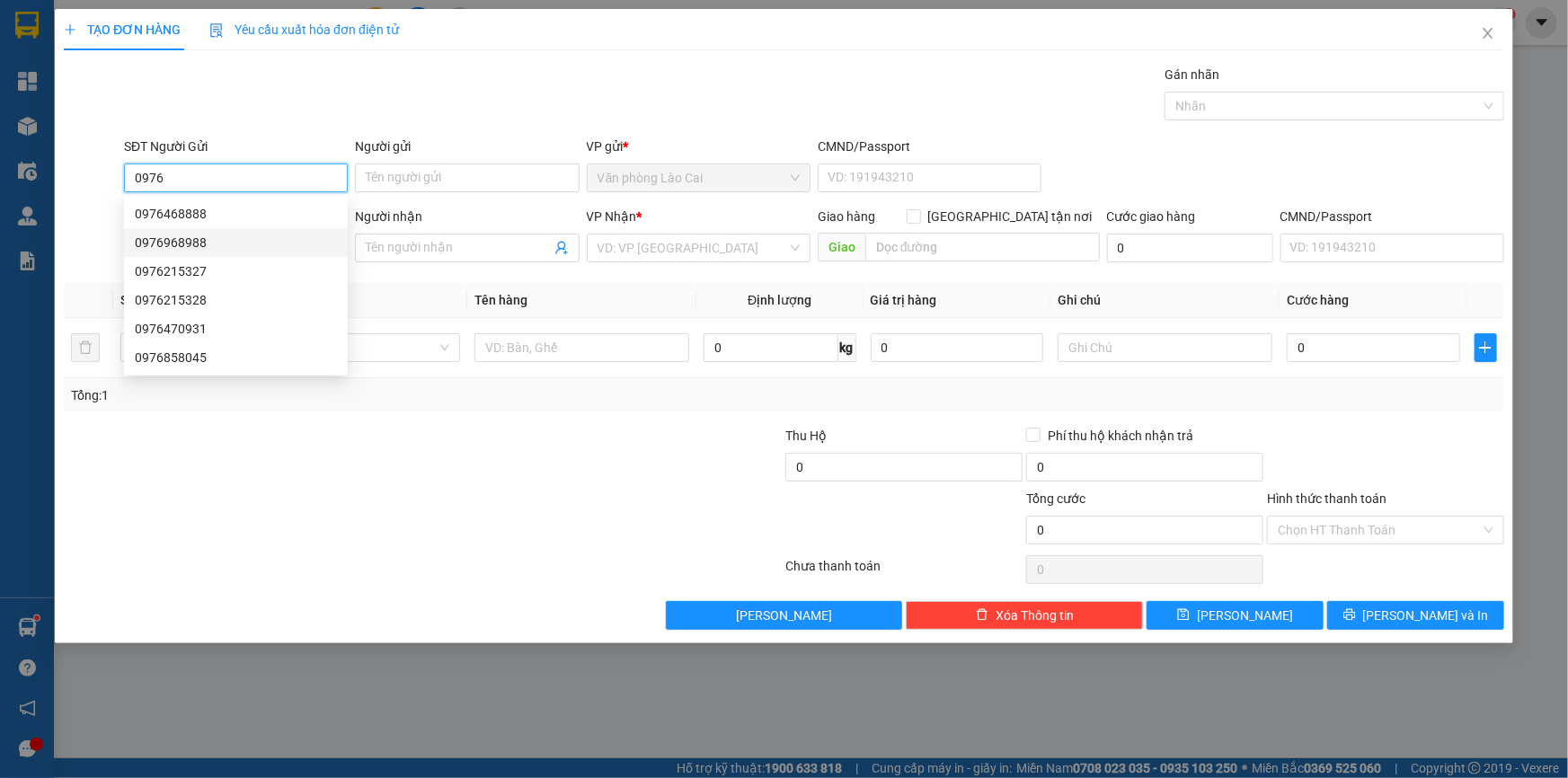
click at [225, 242] on div "0976968988" at bounding box center [236, 242] width 203 height 19
type input "0976968988"
type input "hà tĩnh"
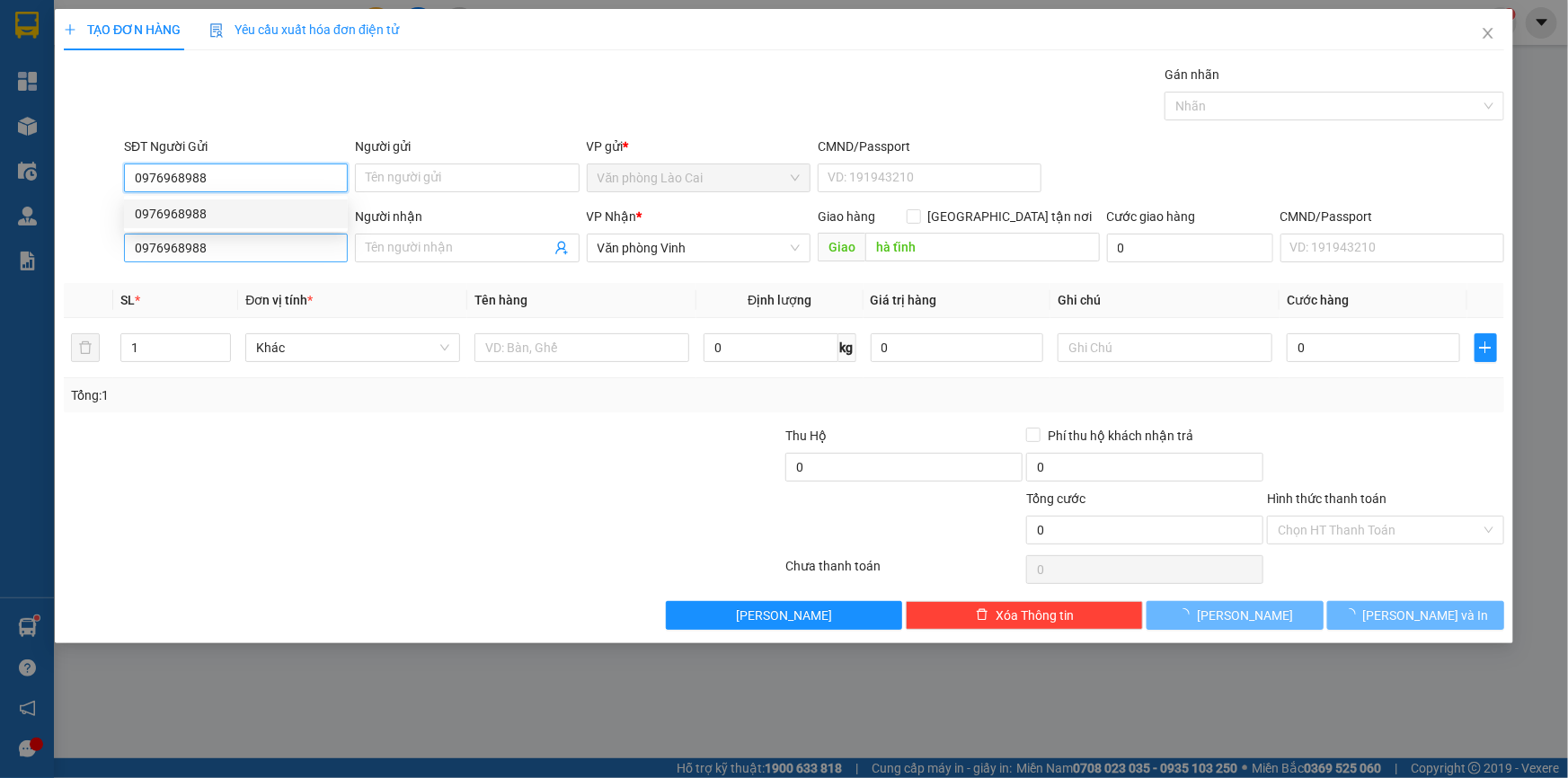
type input "60.000"
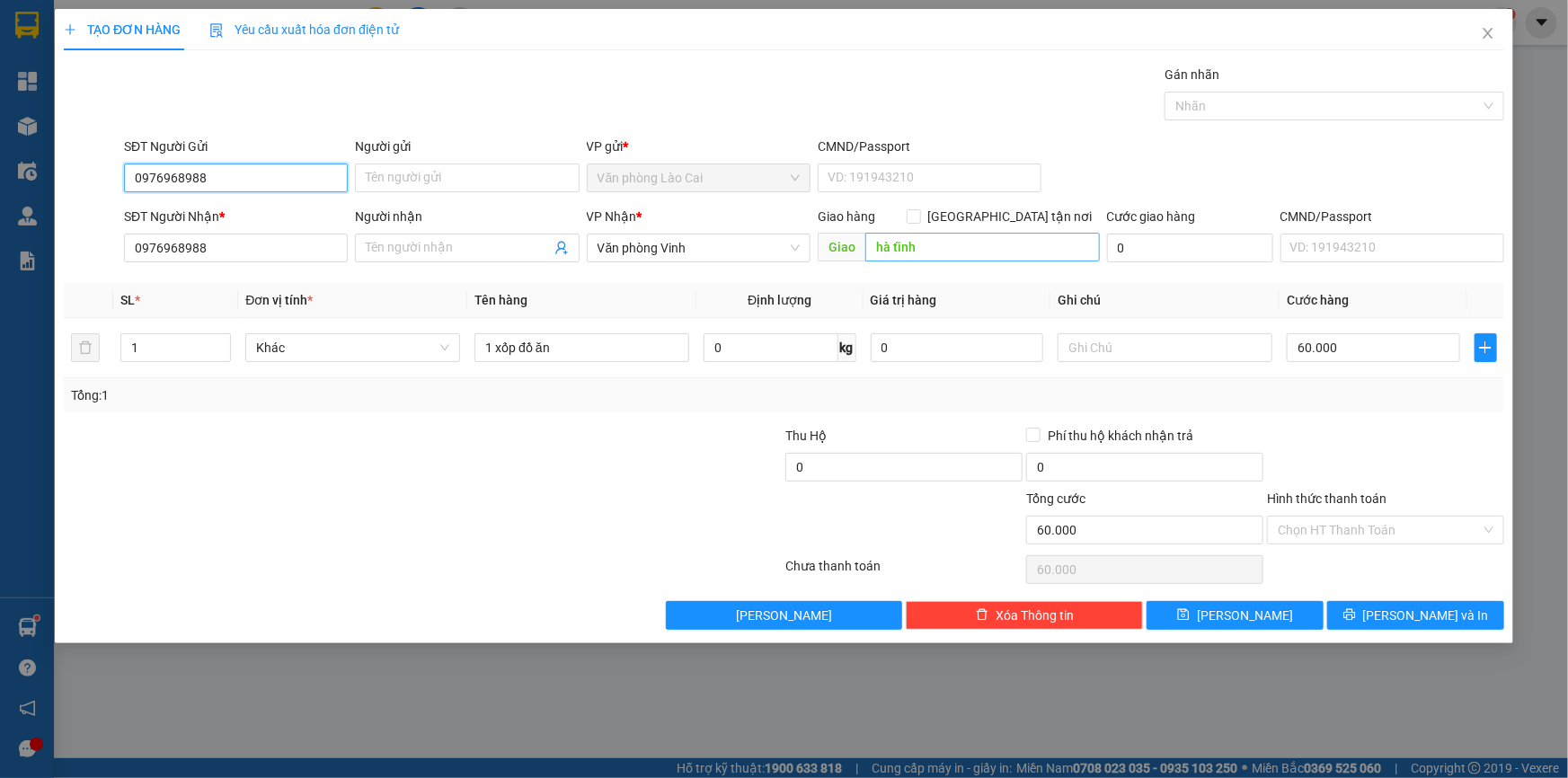
type input "0976968988"
click at [934, 253] on input "hà tĩnh" at bounding box center [982, 247] width 235 height 29
type input "hương sơn"
click at [142, 351] on input "1" at bounding box center [176, 348] width 109 height 27
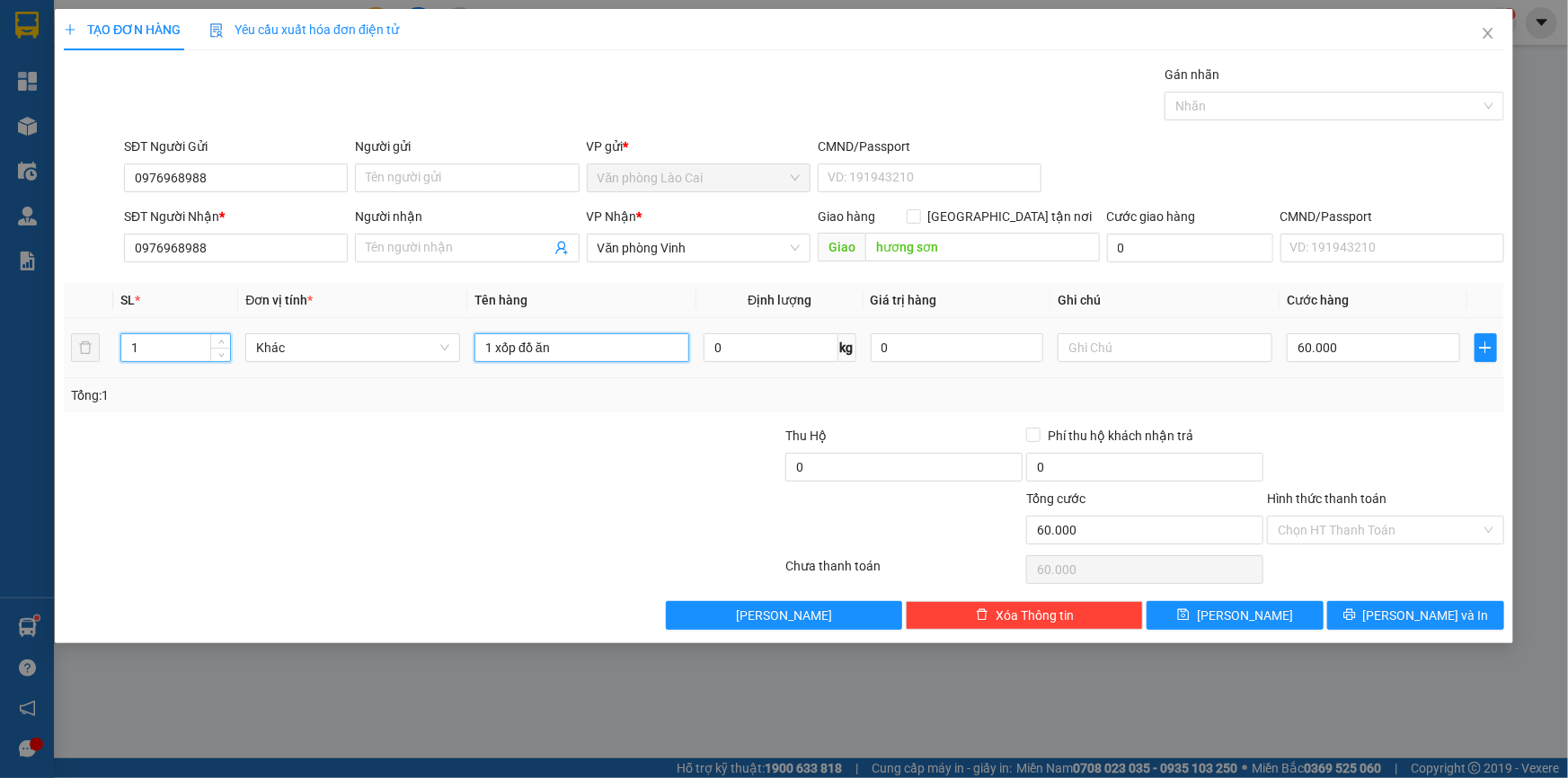
click at [480, 342] on input "1 xốp đồ ăn" at bounding box center [581, 348] width 214 height 29
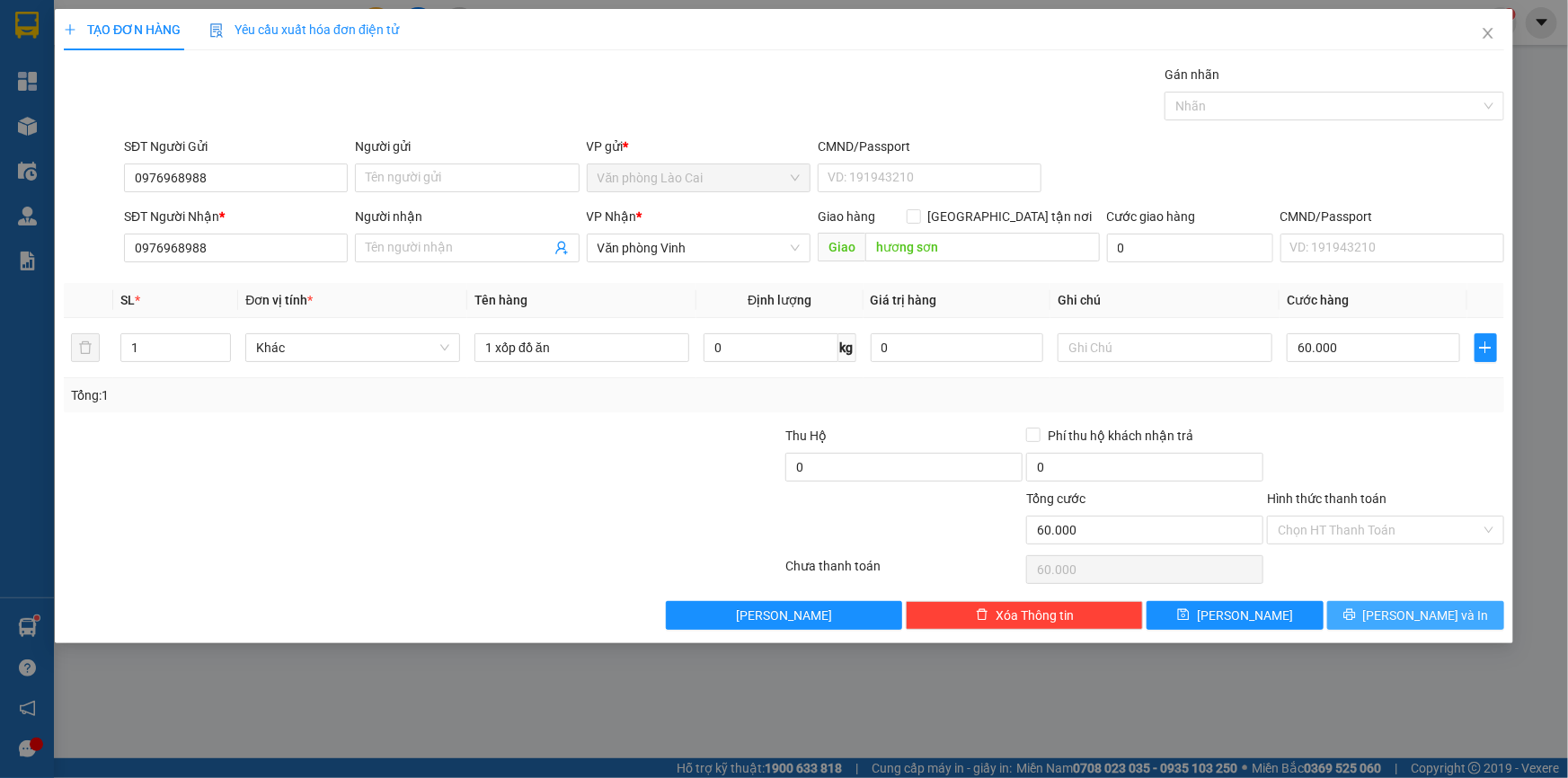
click at [1370, 605] on button "[PERSON_NAME] và In" at bounding box center [1416, 615] width 177 height 29
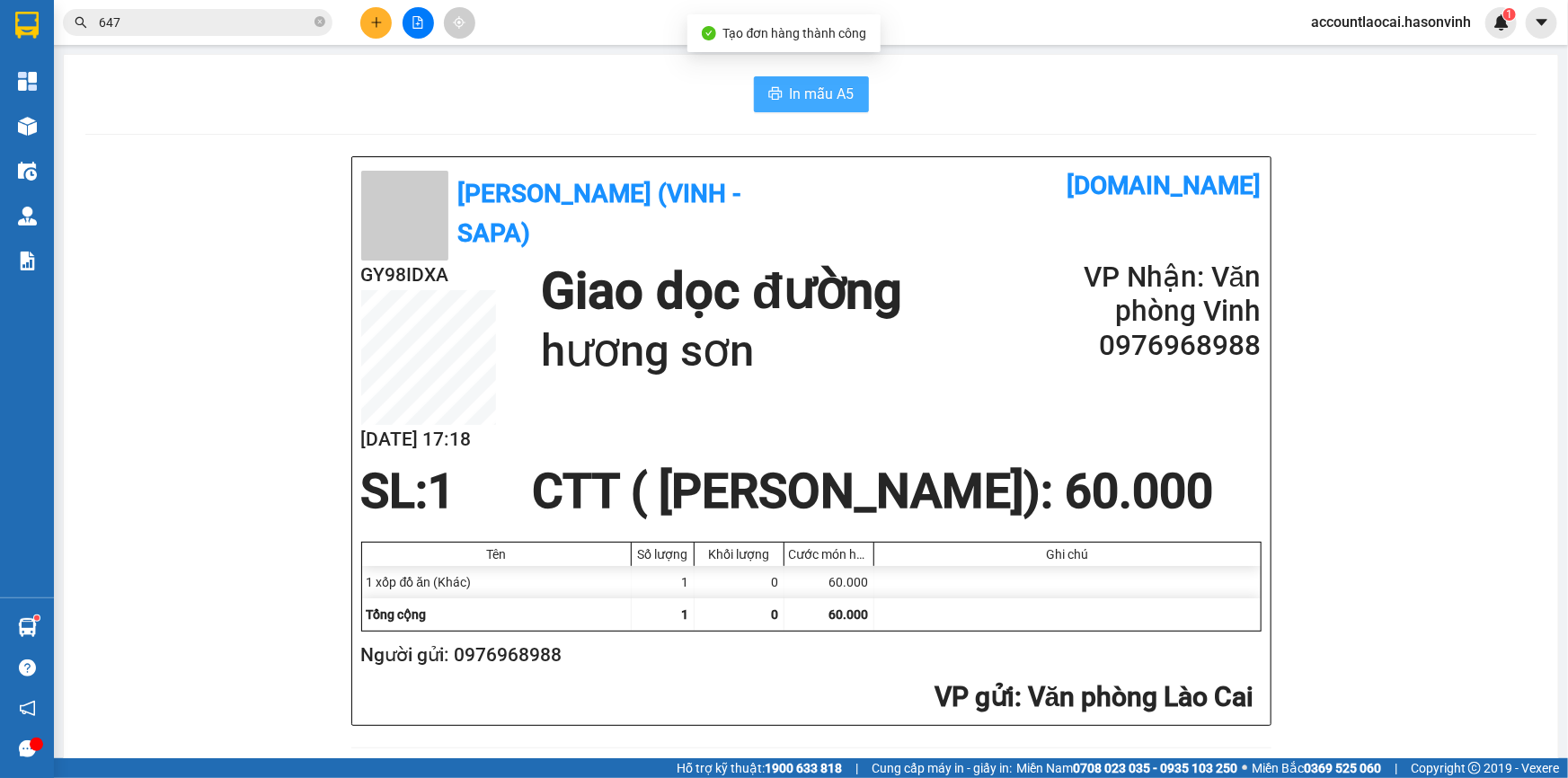
click at [780, 98] on button "In mẫu A5" at bounding box center [811, 93] width 115 height 36
click at [370, 23] on icon "plus" at bounding box center [376, 22] width 13 height 13
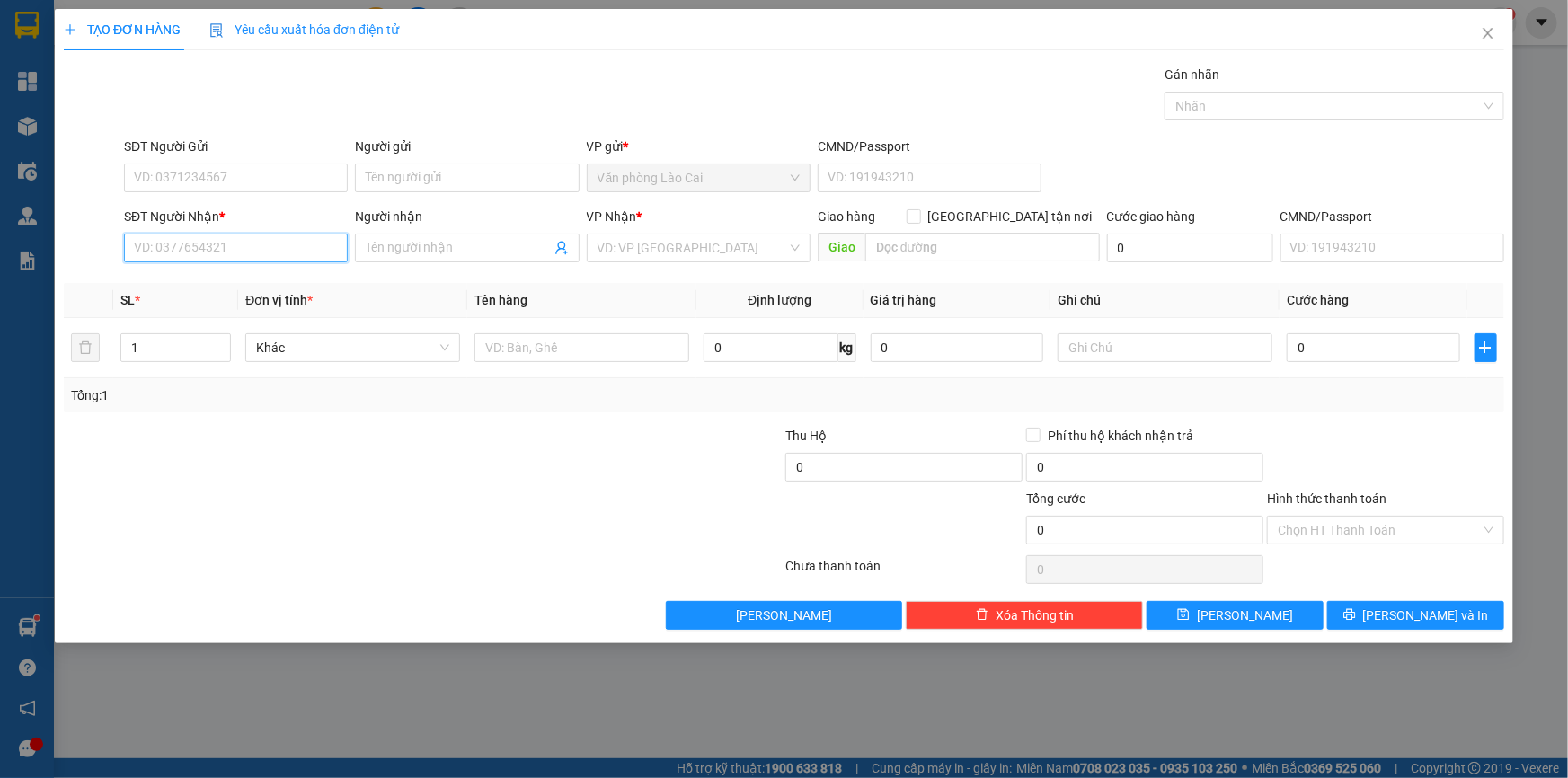
click at [189, 253] on input "SĐT Người Nhận *" at bounding box center [236, 248] width 224 height 29
click at [260, 175] on input "SĐT Người Gửi" at bounding box center [236, 178] width 224 height 29
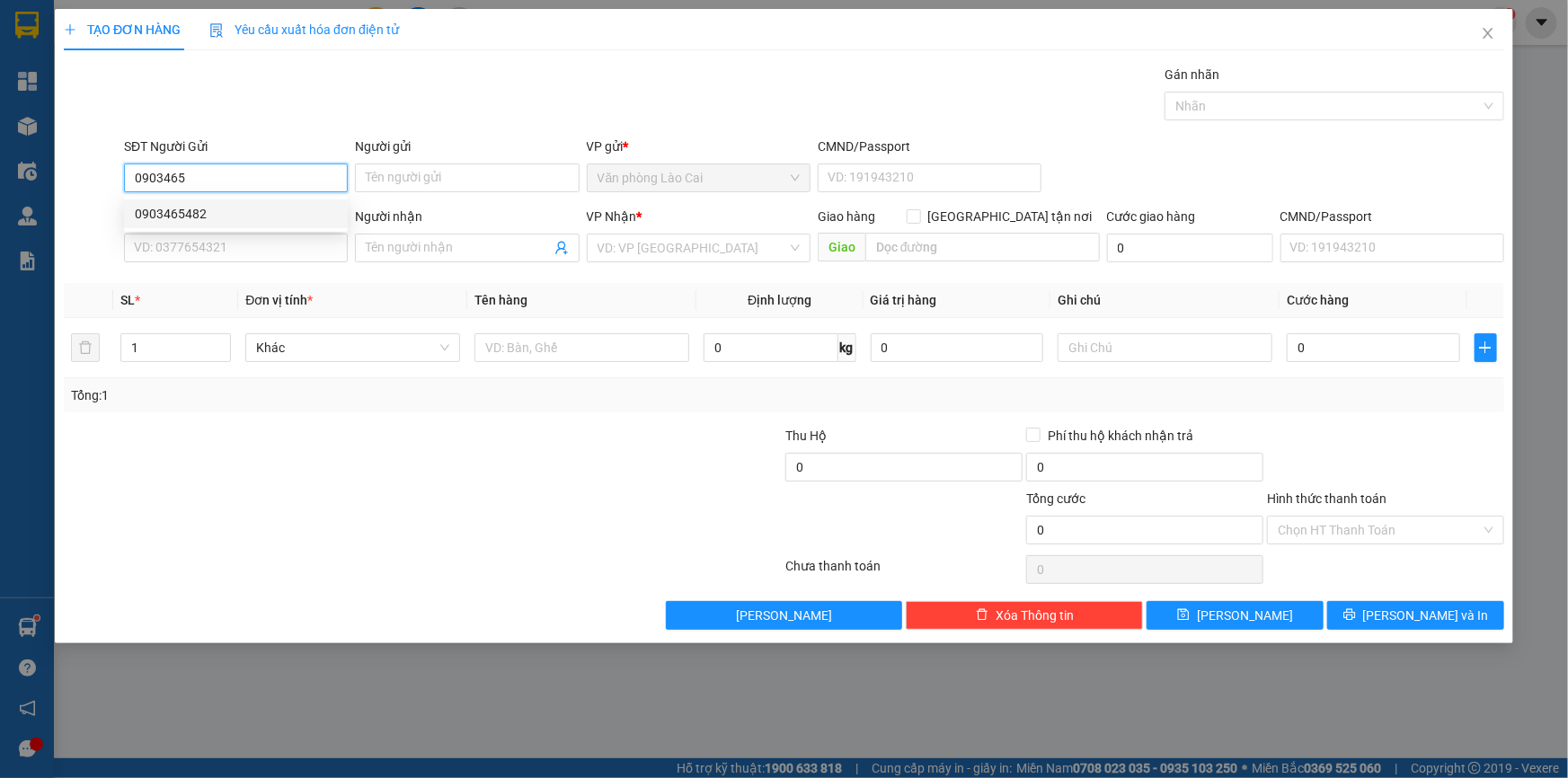
click at [267, 214] on div "0903465482" at bounding box center [236, 213] width 203 height 19
type input "0903465482"
type input "0943757888"
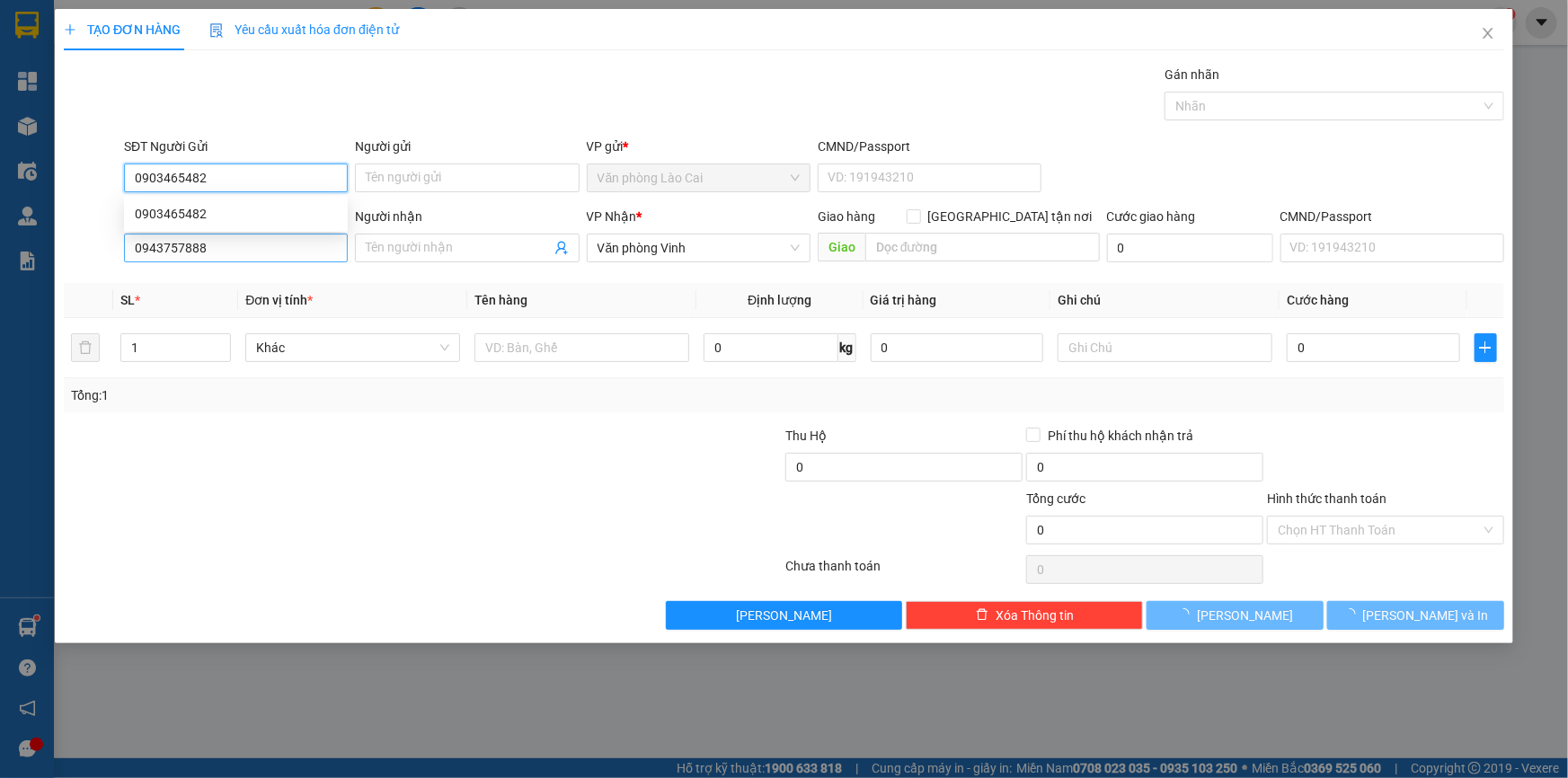
type input "100.000"
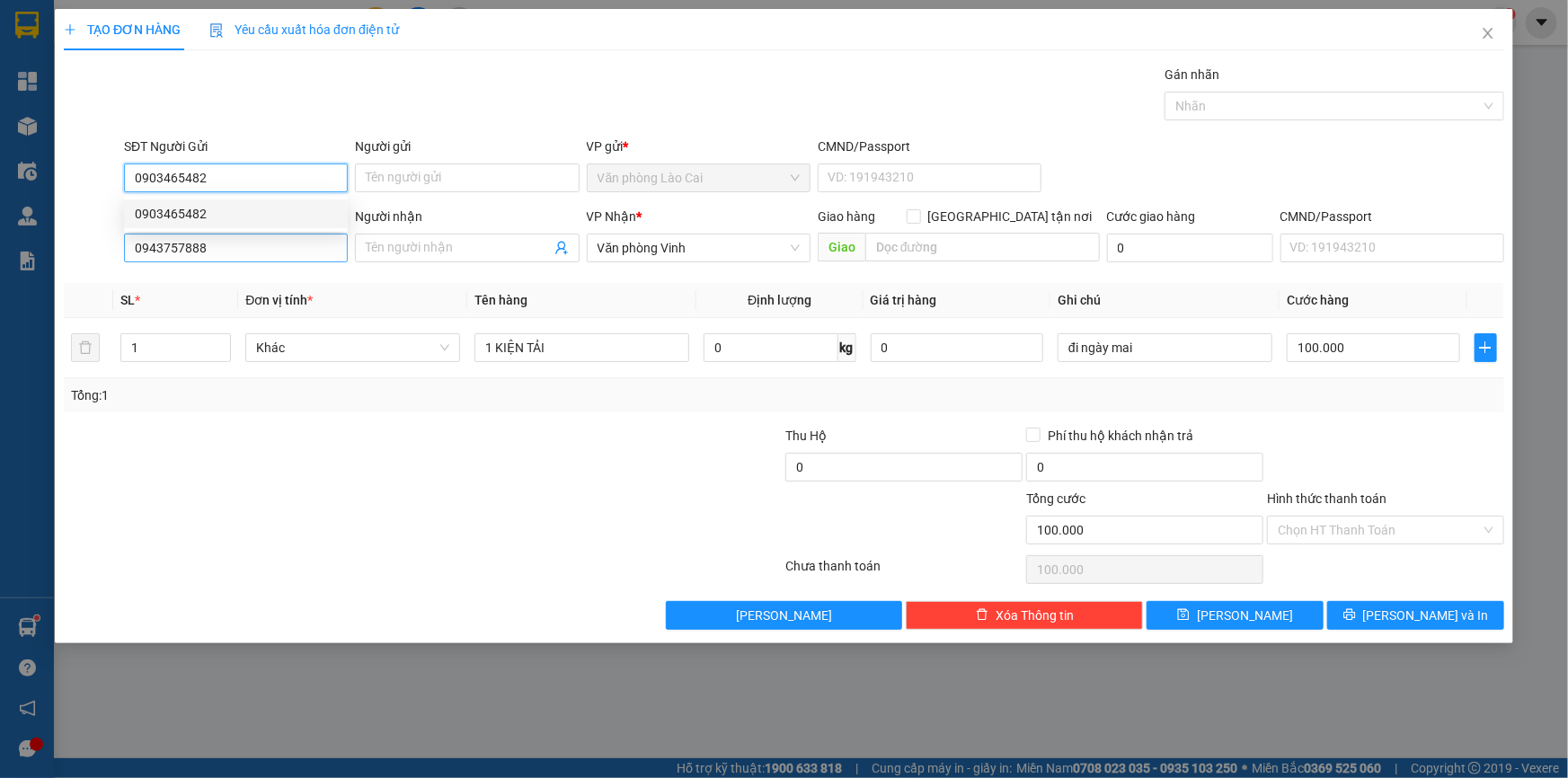
type input "0903465482"
click at [261, 255] on input "0943757888" at bounding box center [236, 248] width 224 height 29
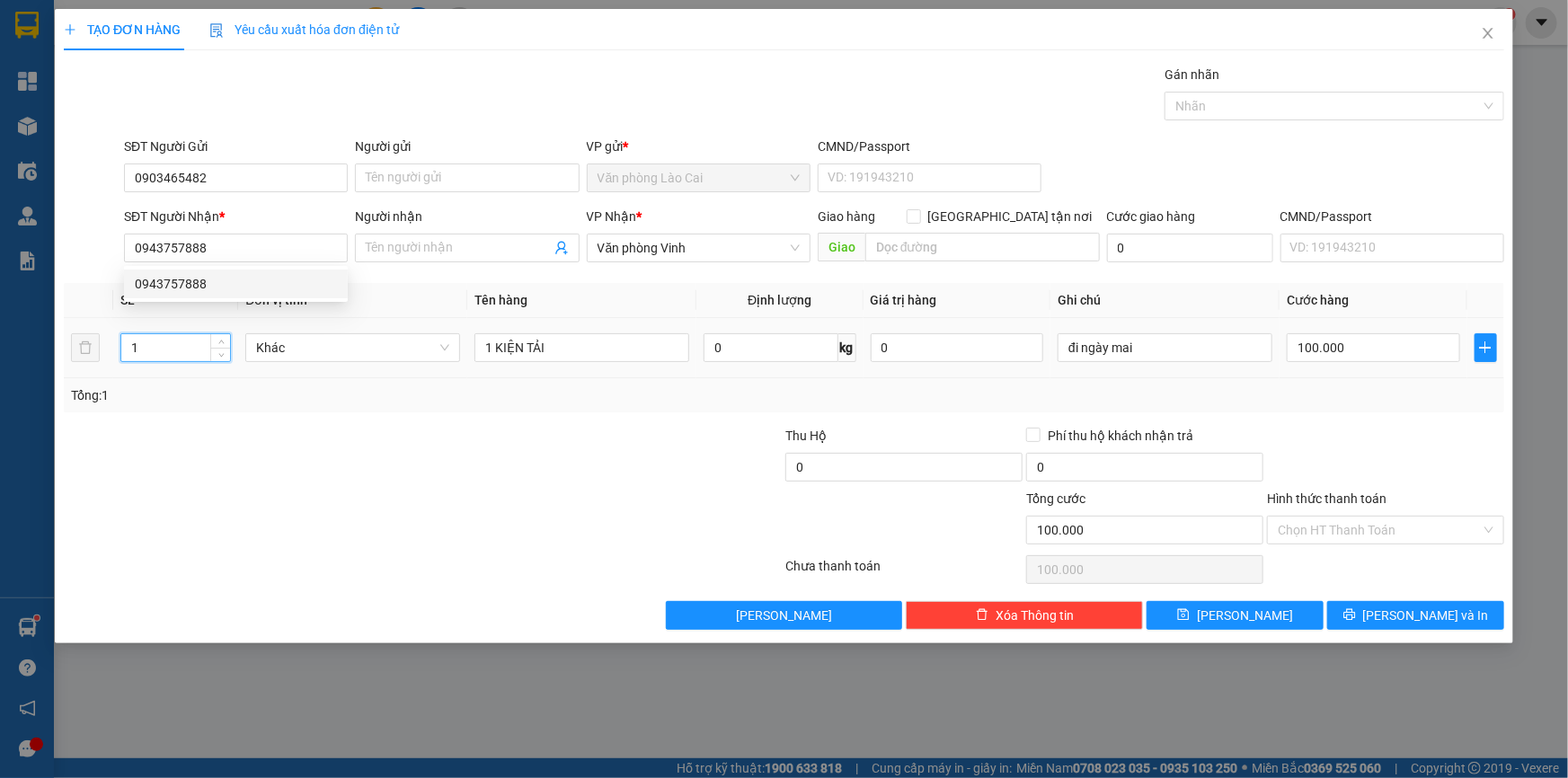
click at [143, 347] on input "1" at bounding box center [176, 348] width 109 height 27
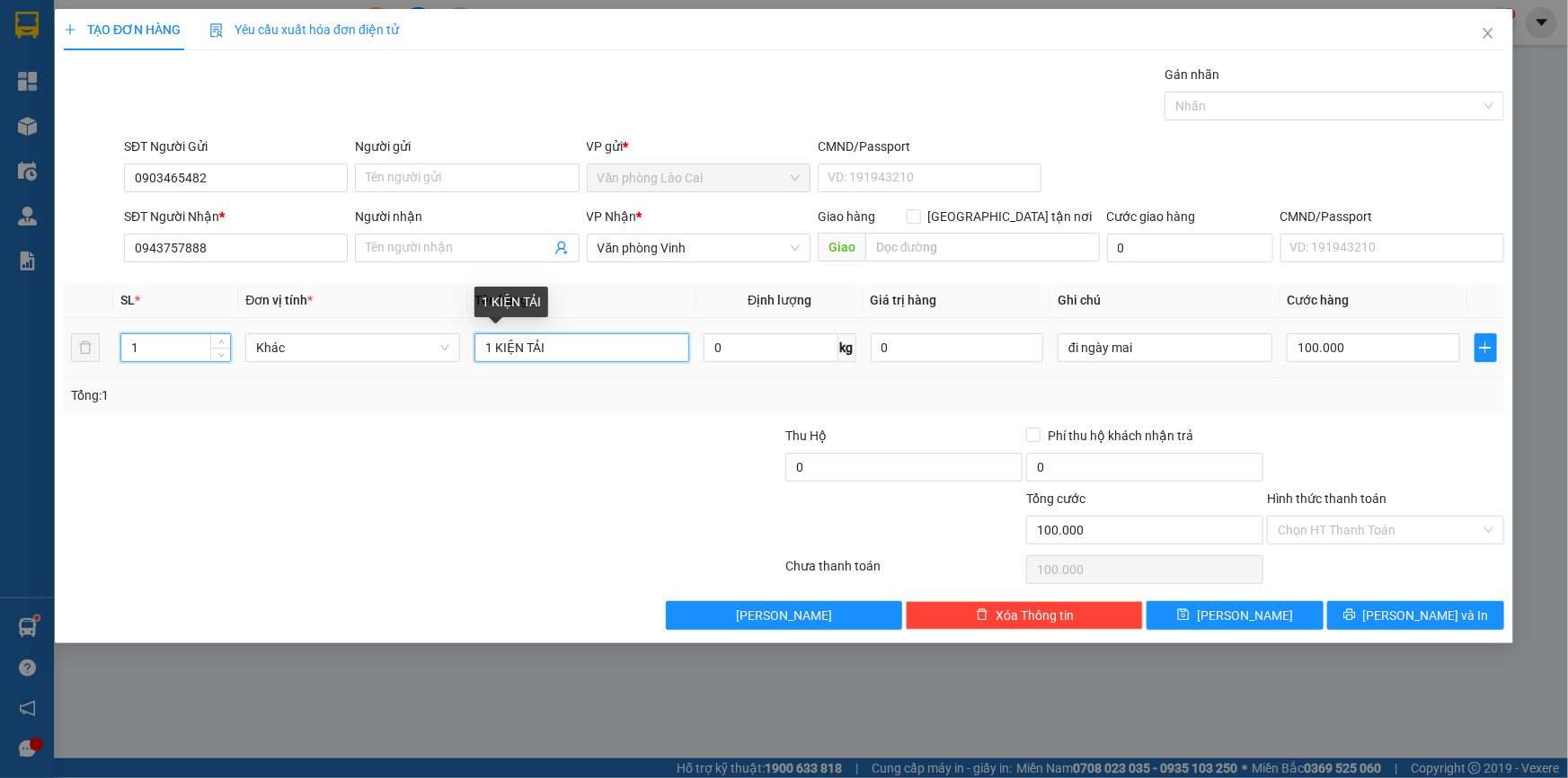
click at [540, 351] on input "1 KIỆN TẢI" at bounding box center [581, 348] width 214 height 29
drag, startPoint x: 557, startPoint y: 346, endPoint x: 484, endPoint y: 342, distance: 73.1
click at [484, 342] on input "1 KIỆN TẢI" at bounding box center [581, 348] width 214 height 29
type input "1 thùng"
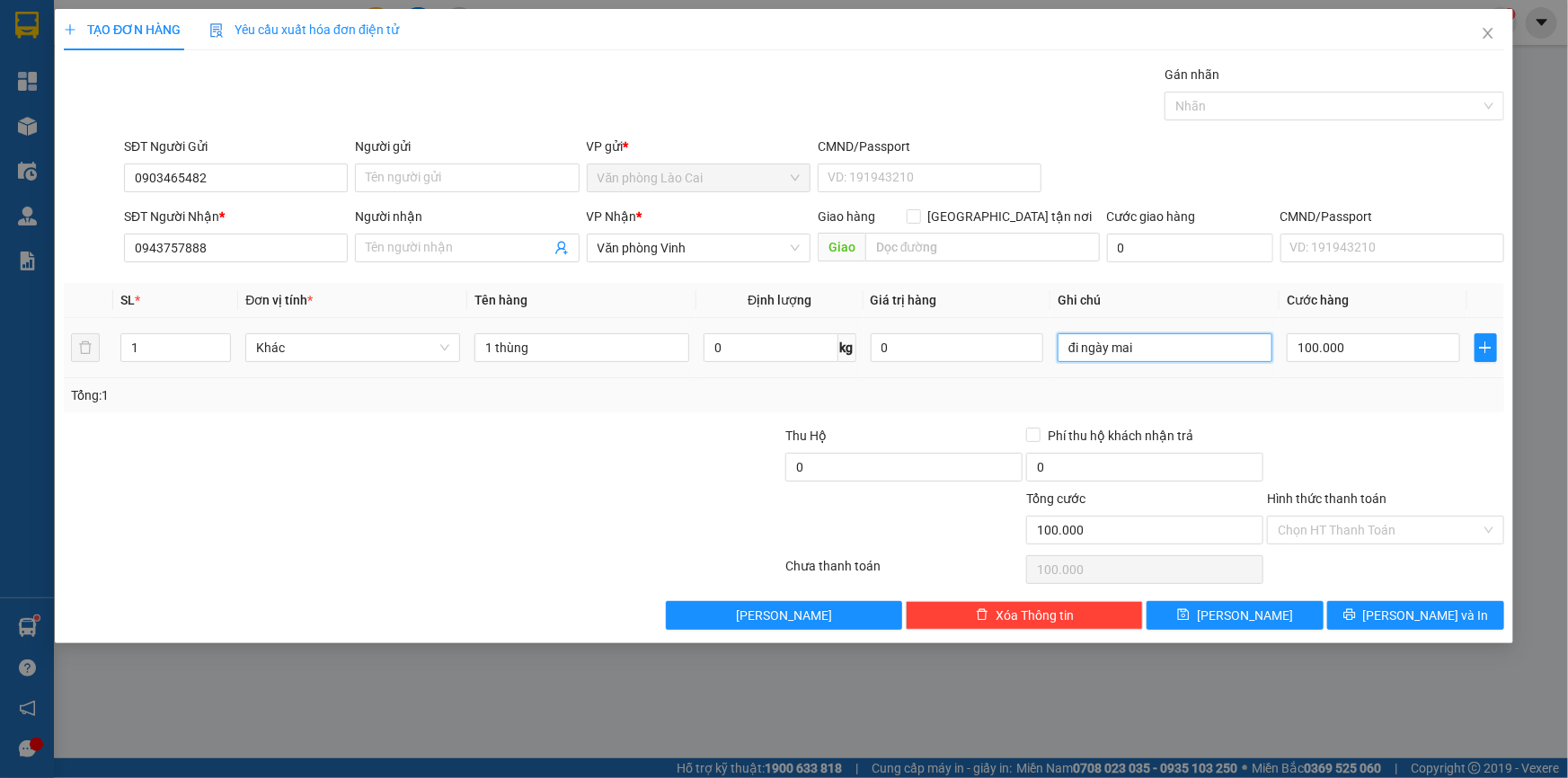
click at [1151, 345] on input "đi ngày mai" at bounding box center [1165, 348] width 214 height 29
click at [1444, 611] on span "[PERSON_NAME] và In" at bounding box center [1425, 615] width 126 height 19
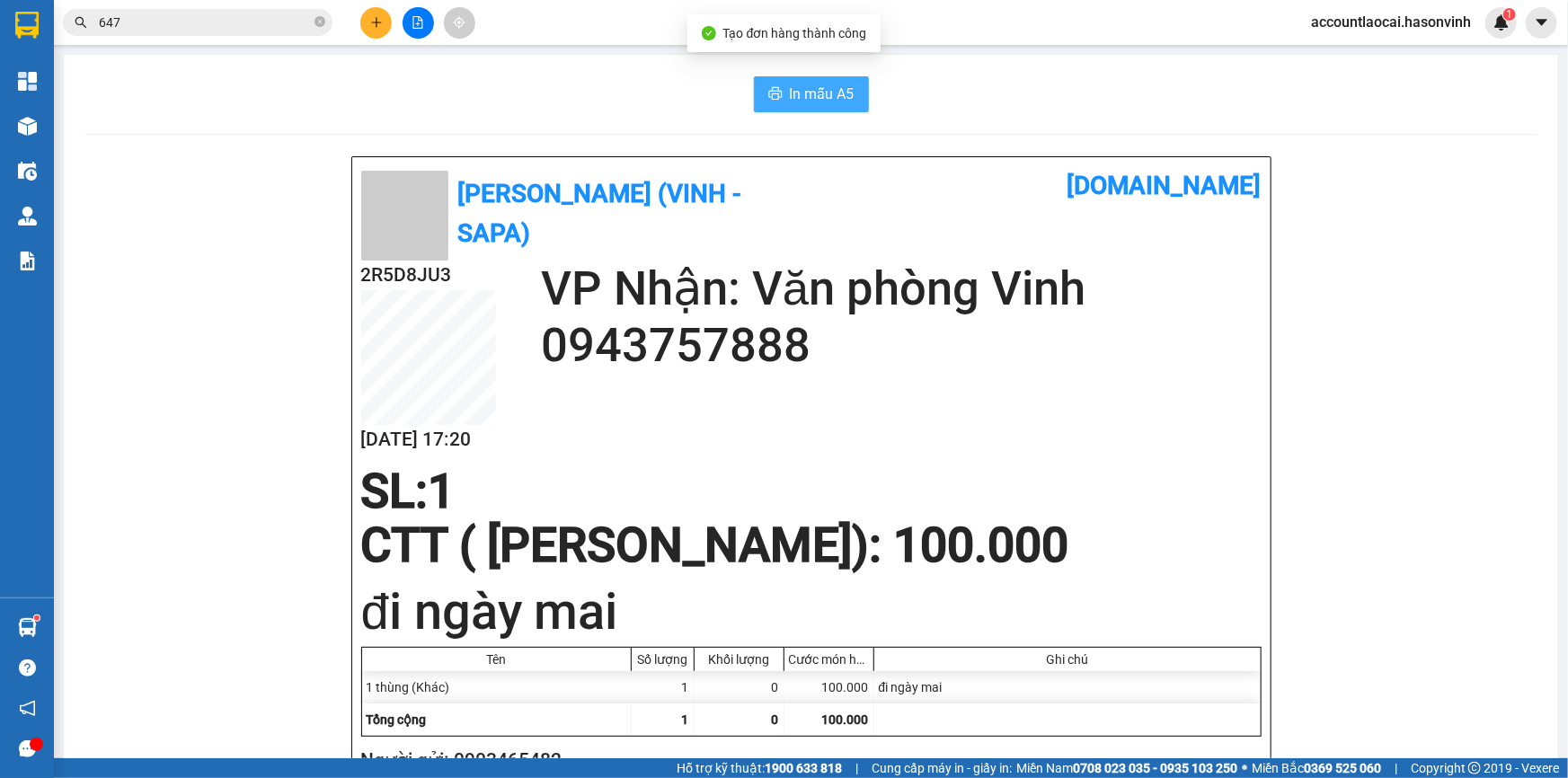
click at [809, 80] on button "In mẫu A5" at bounding box center [811, 93] width 115 height 36
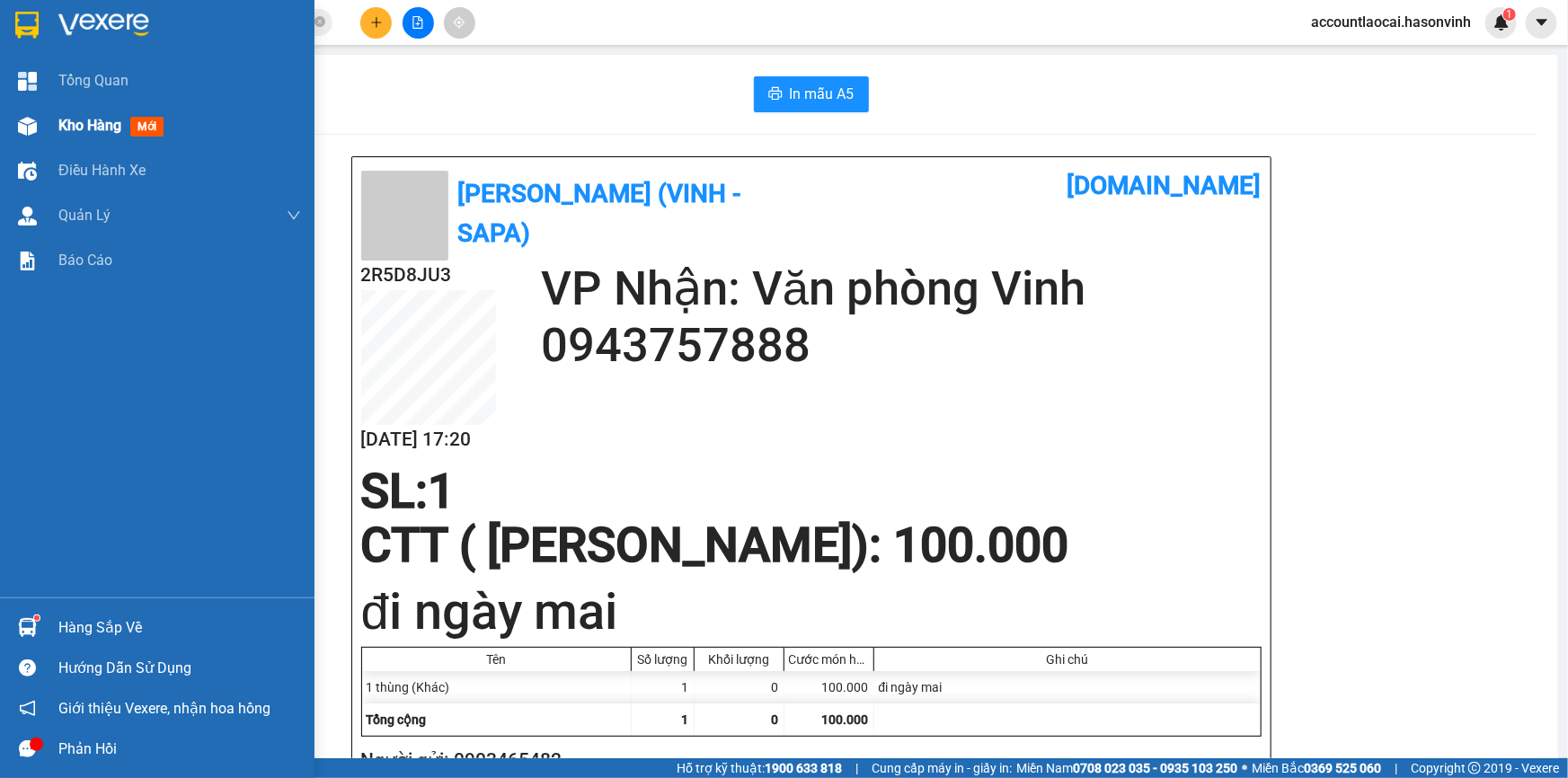
click at [26, 122] on img at bounding box center [26, 126] width 19 height 19
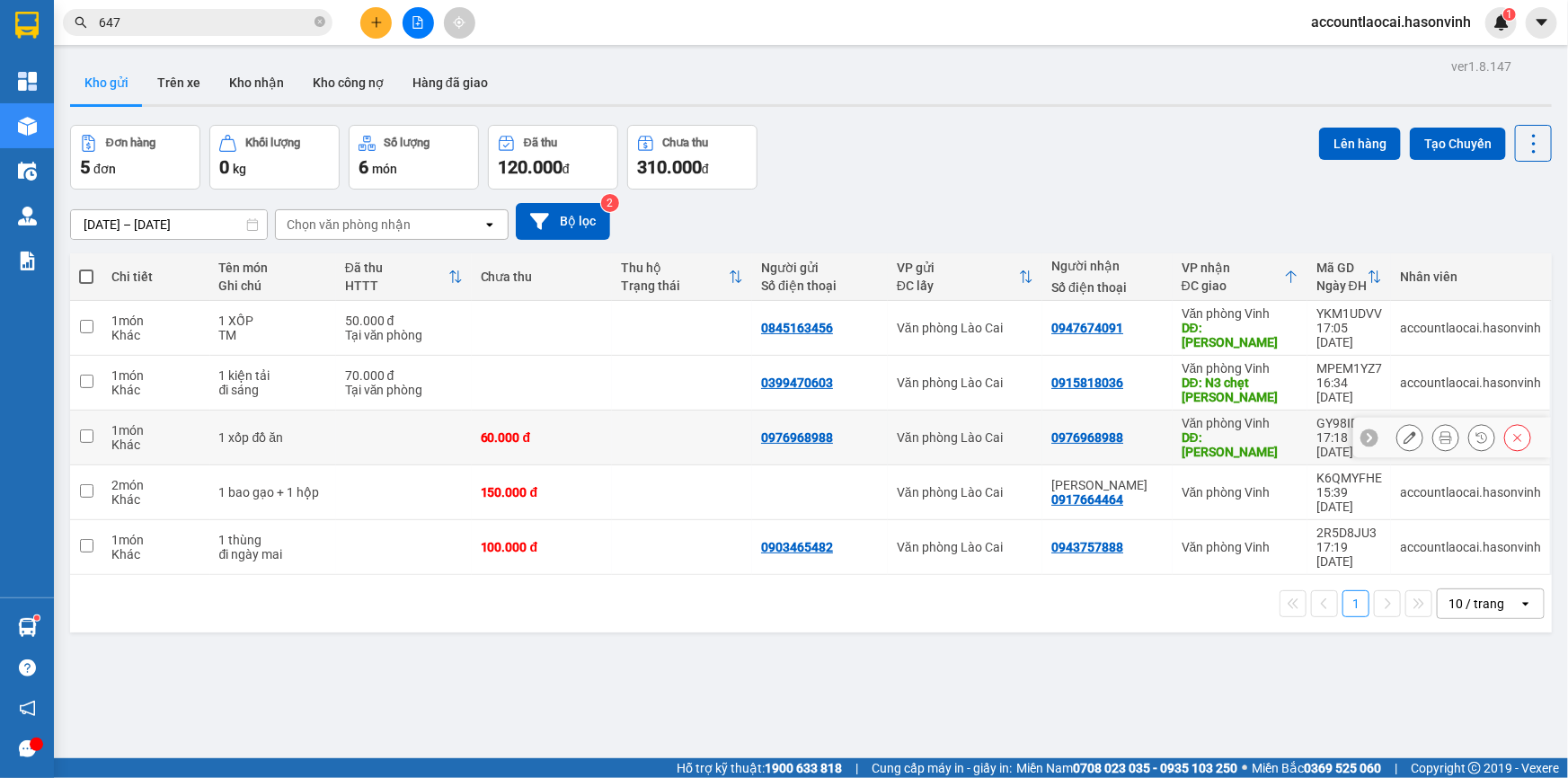
click at [202, 424] on td "1 món Khác" at bounding box center [156, 438] width 108 height 55
checkbox input "true"
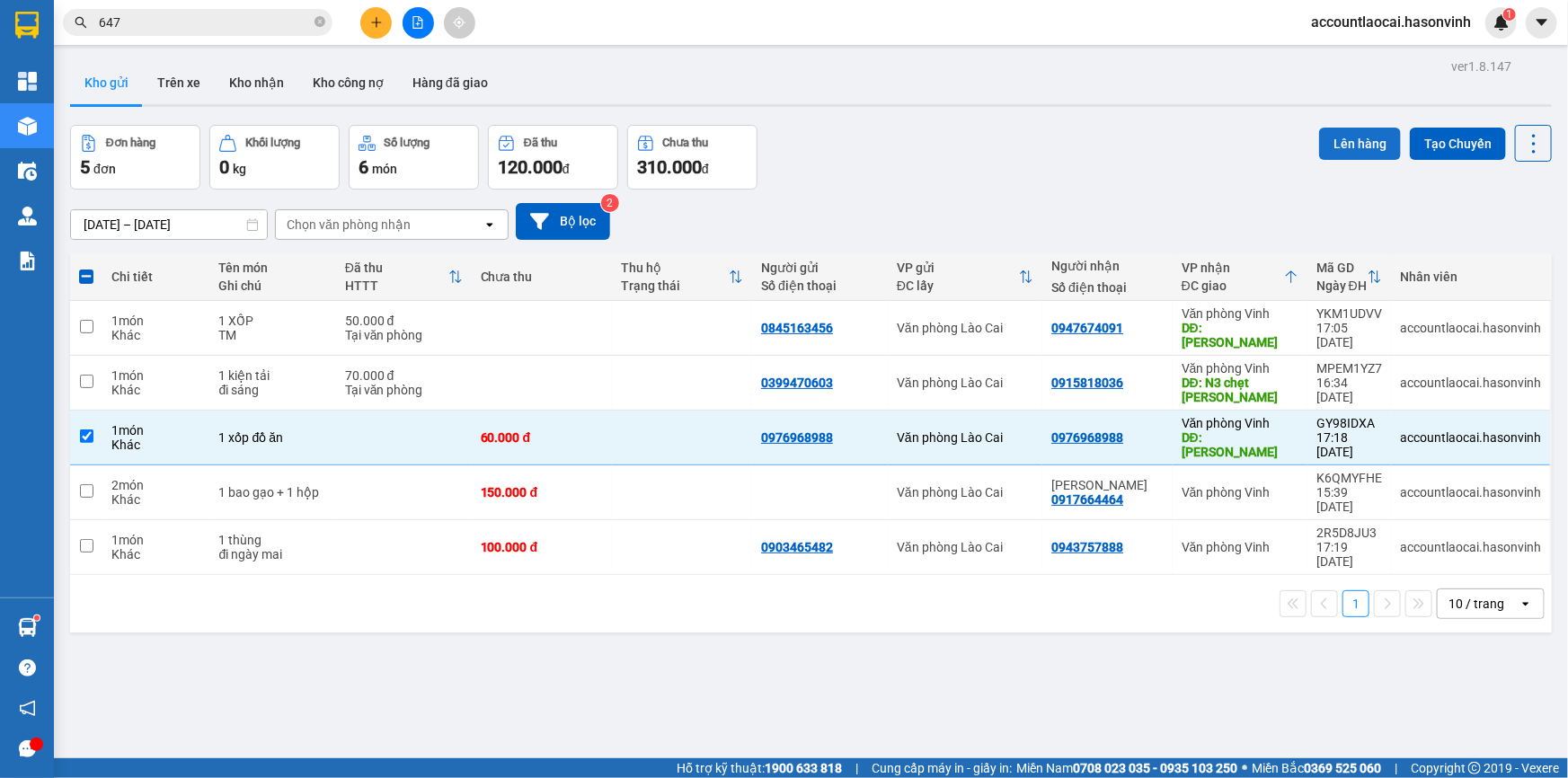
click at [1330, 135] on button "Lên hàng" at bounding box center [1360, 143] width 82 height 32
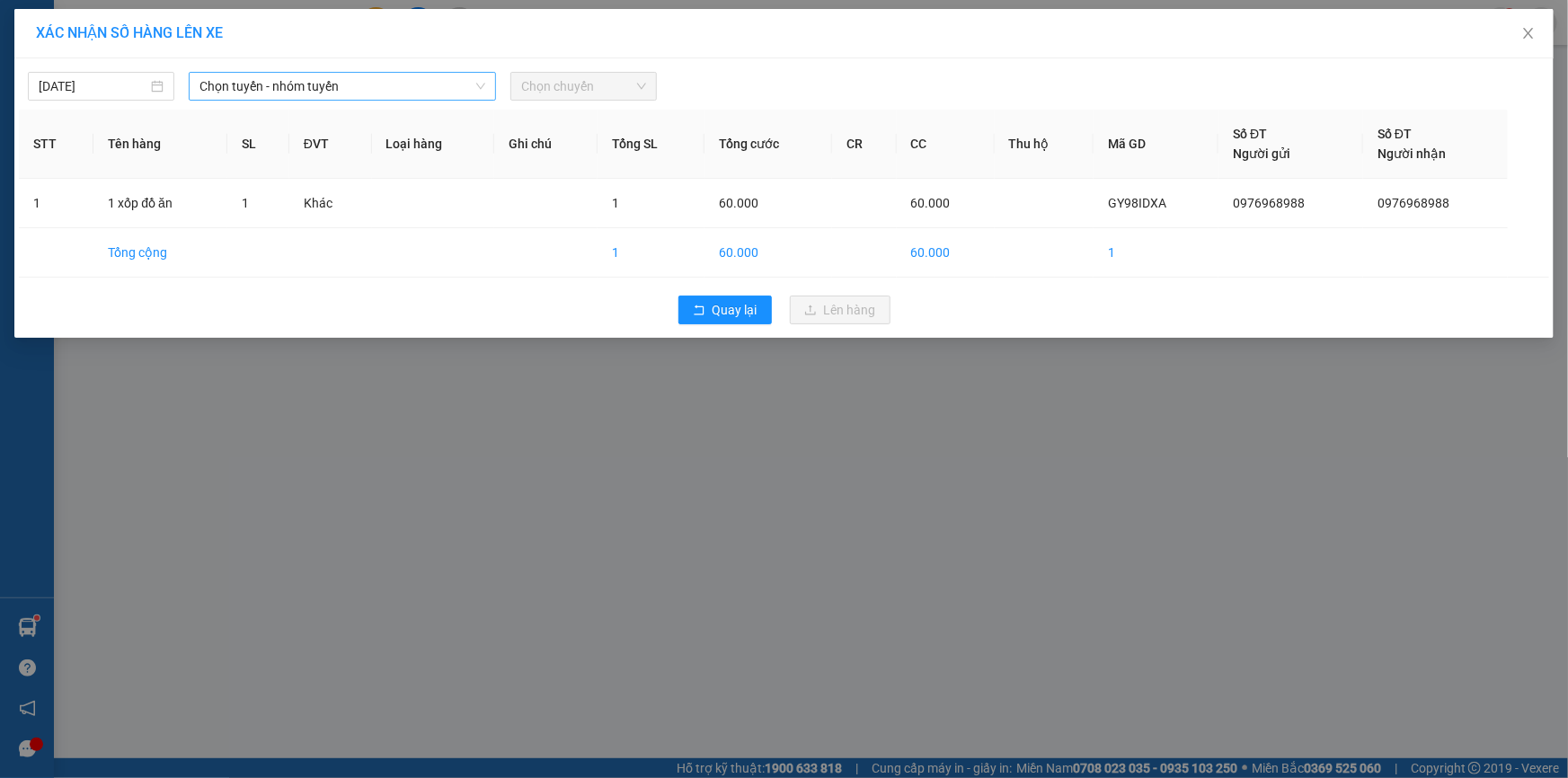
click at [406, 82] on span "Chọn tuyến - nhóm tuyến" at bounding box center [342, 87] width 285 height 27
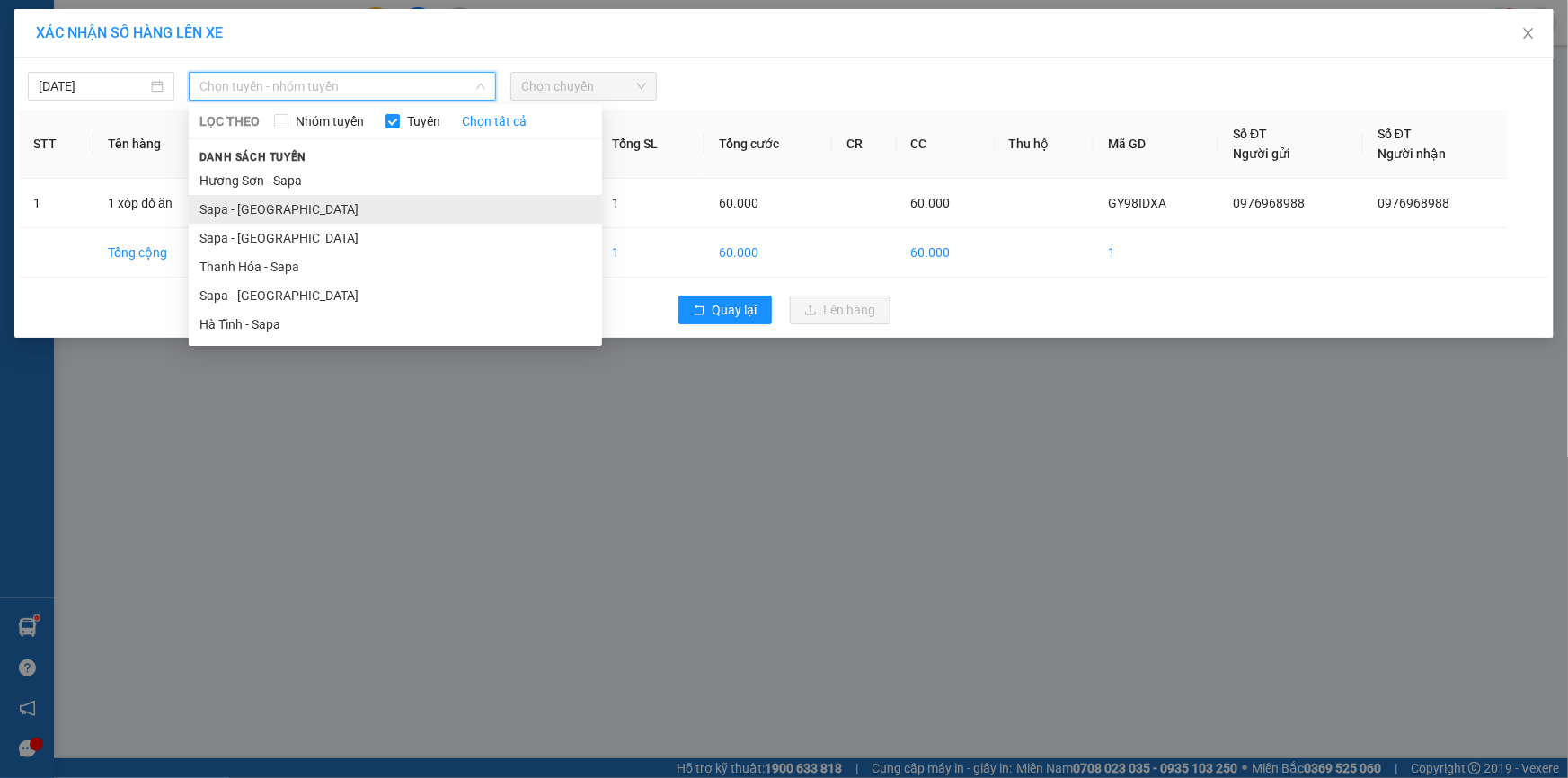
click at [283, 204] on li "Sapa - [GEOGRAPHIC_DATA]" at bounding box center [395, 209] width 413 height 29
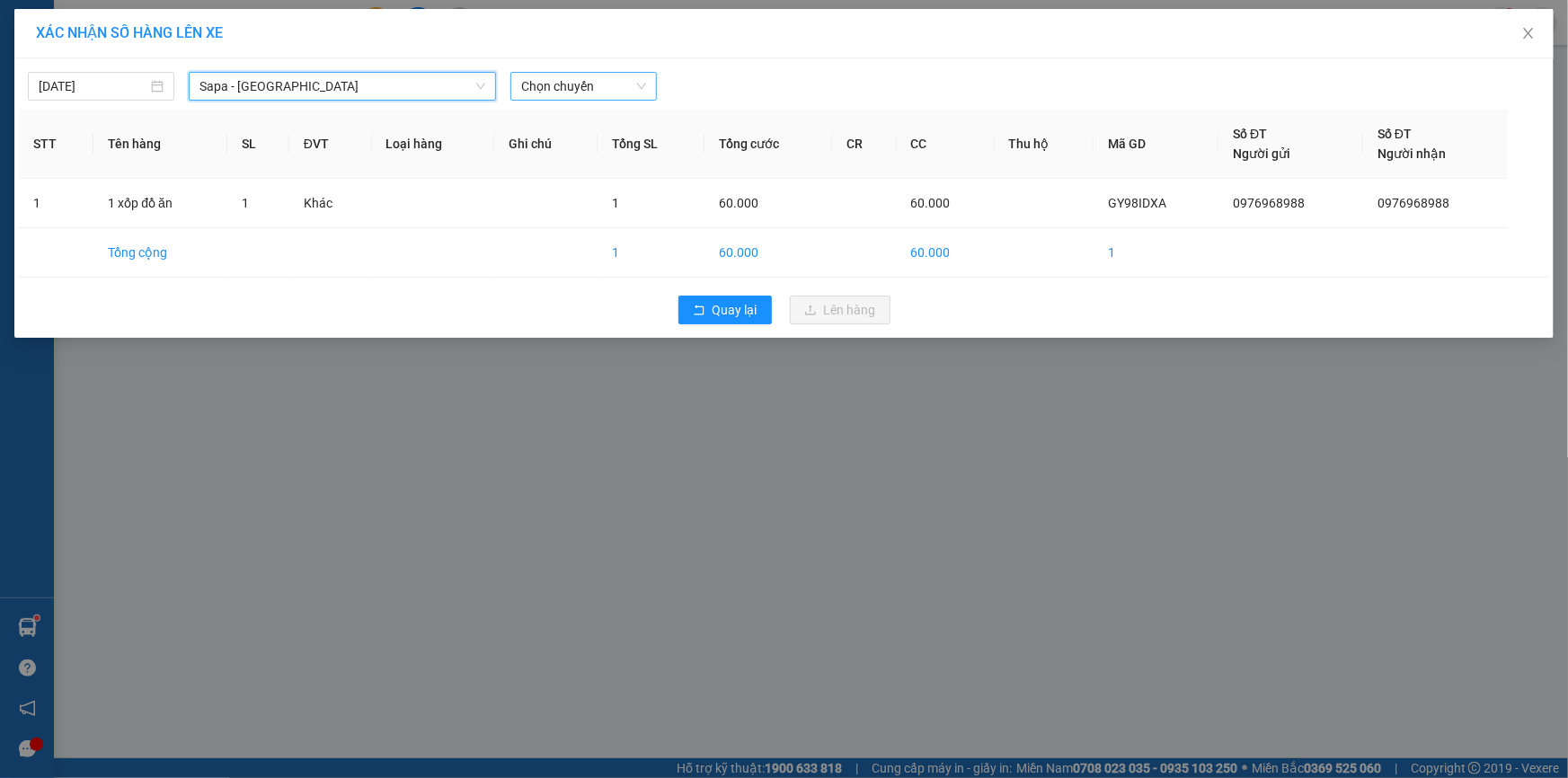
click at [557, 92] on span "Chọn chuyến" at bounding box center [583, 87] width 125 height 27
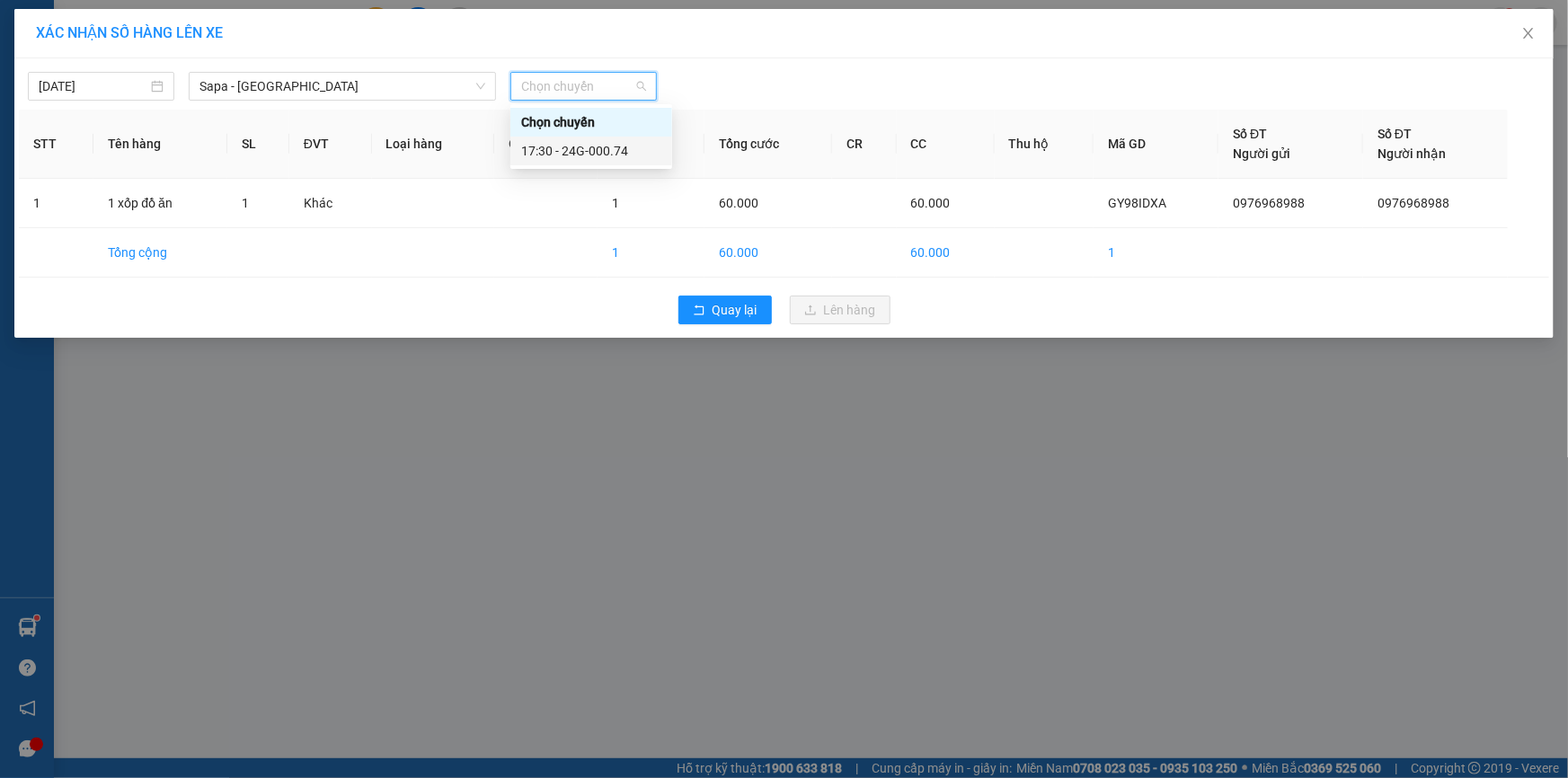
click at [566, 151] on div "17:30 - 24G-000.74" at bounding box center [591, 151] width 140 height 19
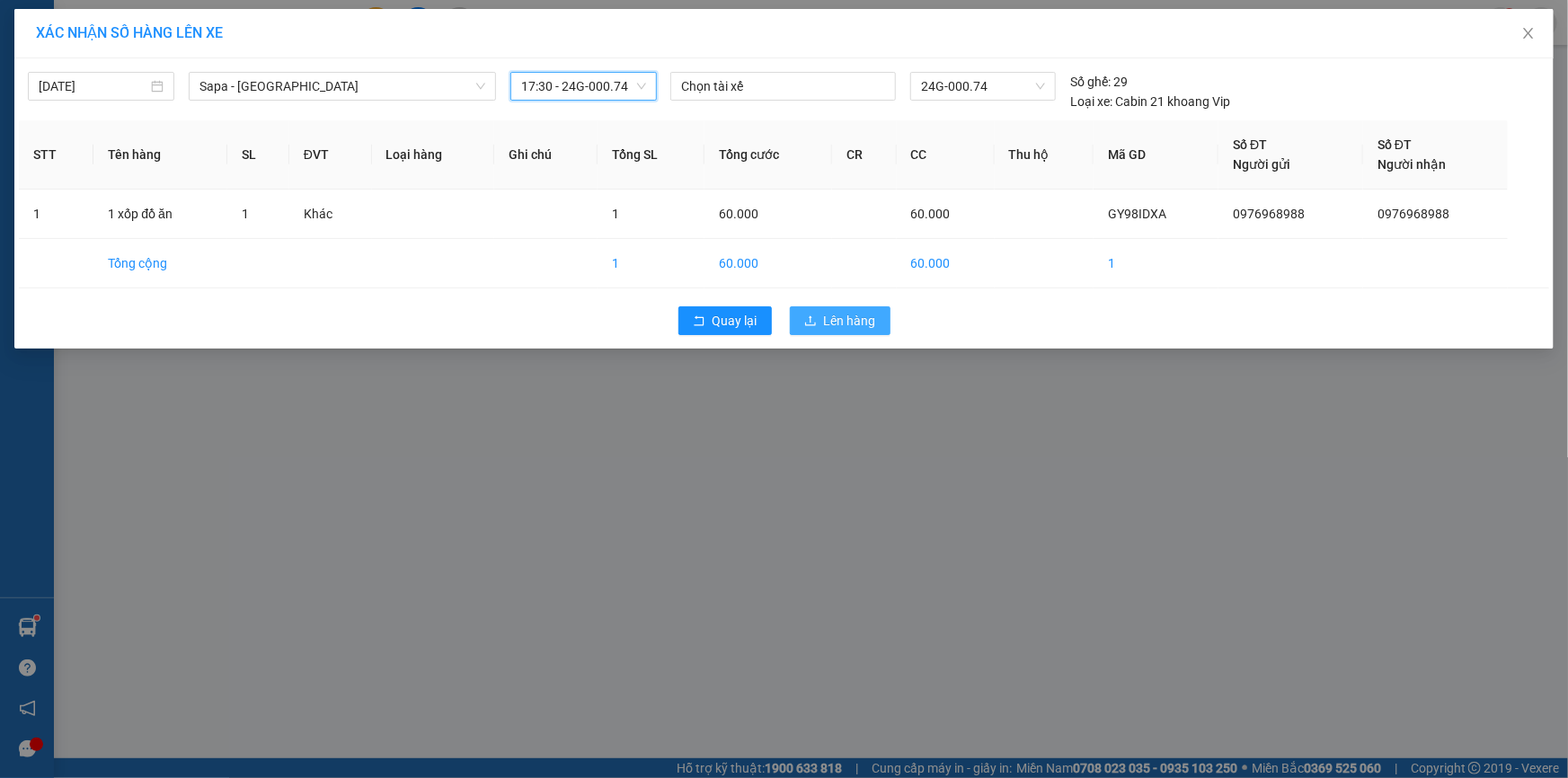
click at [843, 324] on span "Lên hàng" at bounding box center [850, 320] width 53 height 19
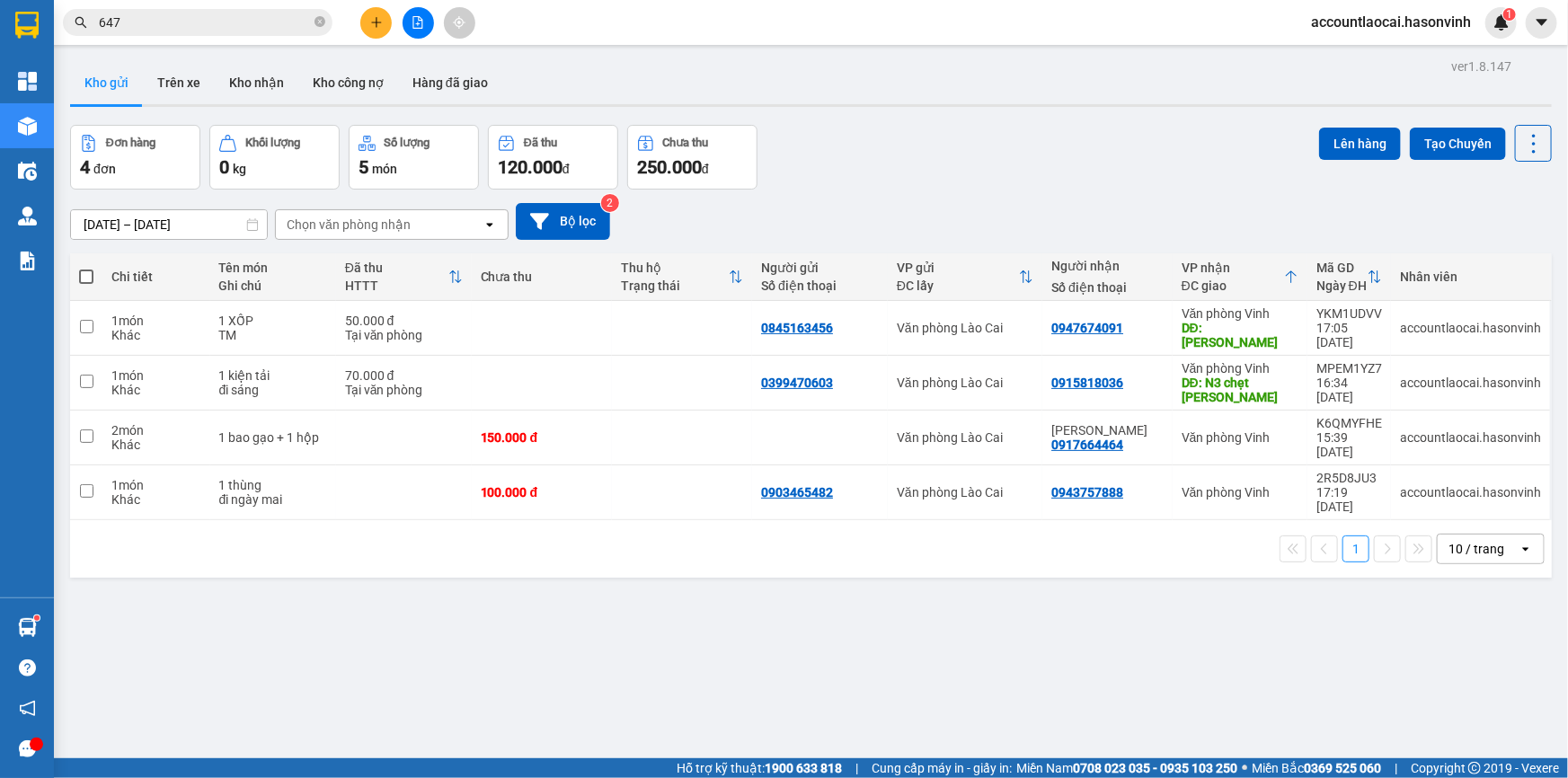
click at [373, 29] on button at bounding box center [376, 22] width 31 height 31
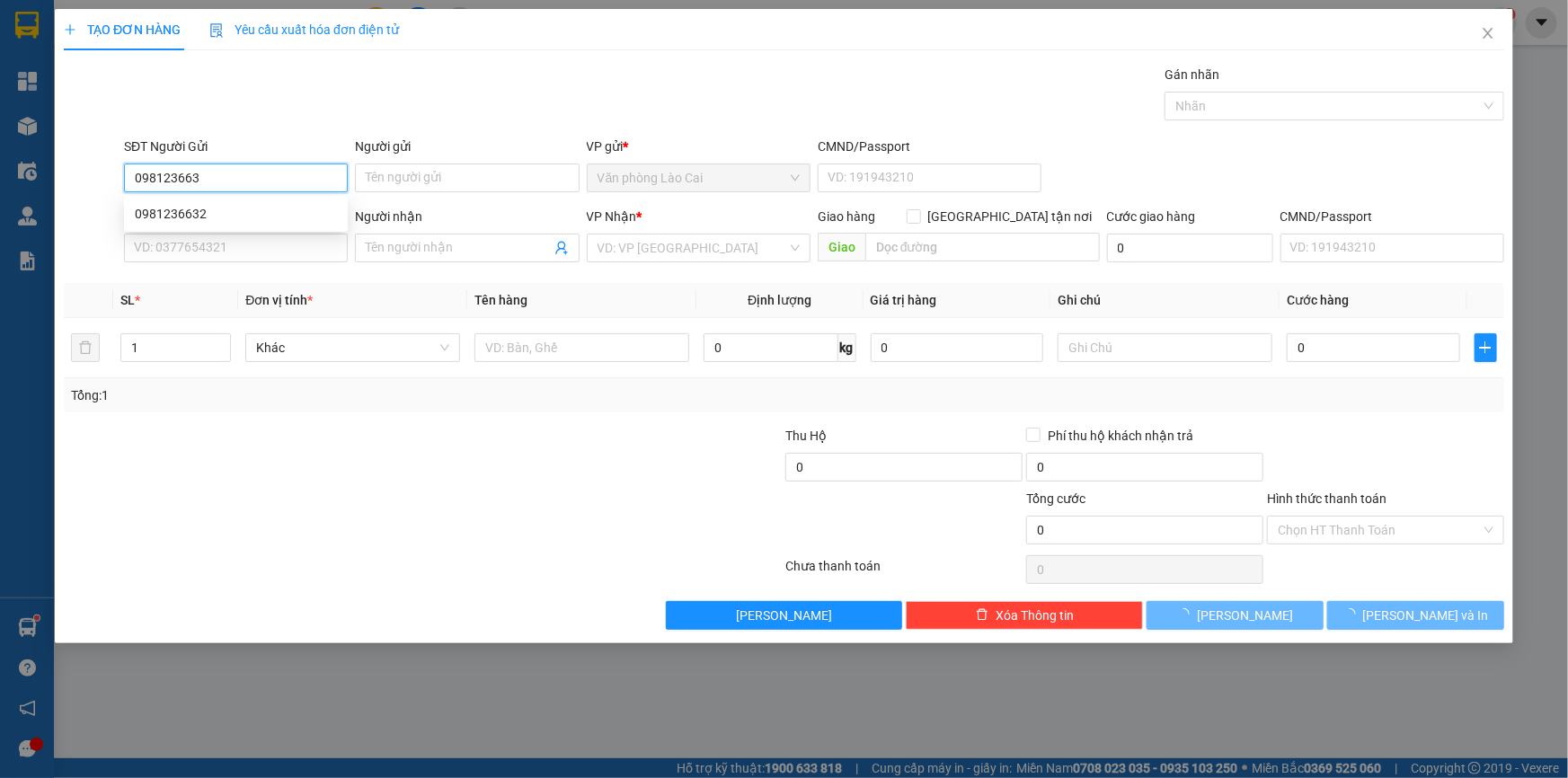
type input "0981236632"
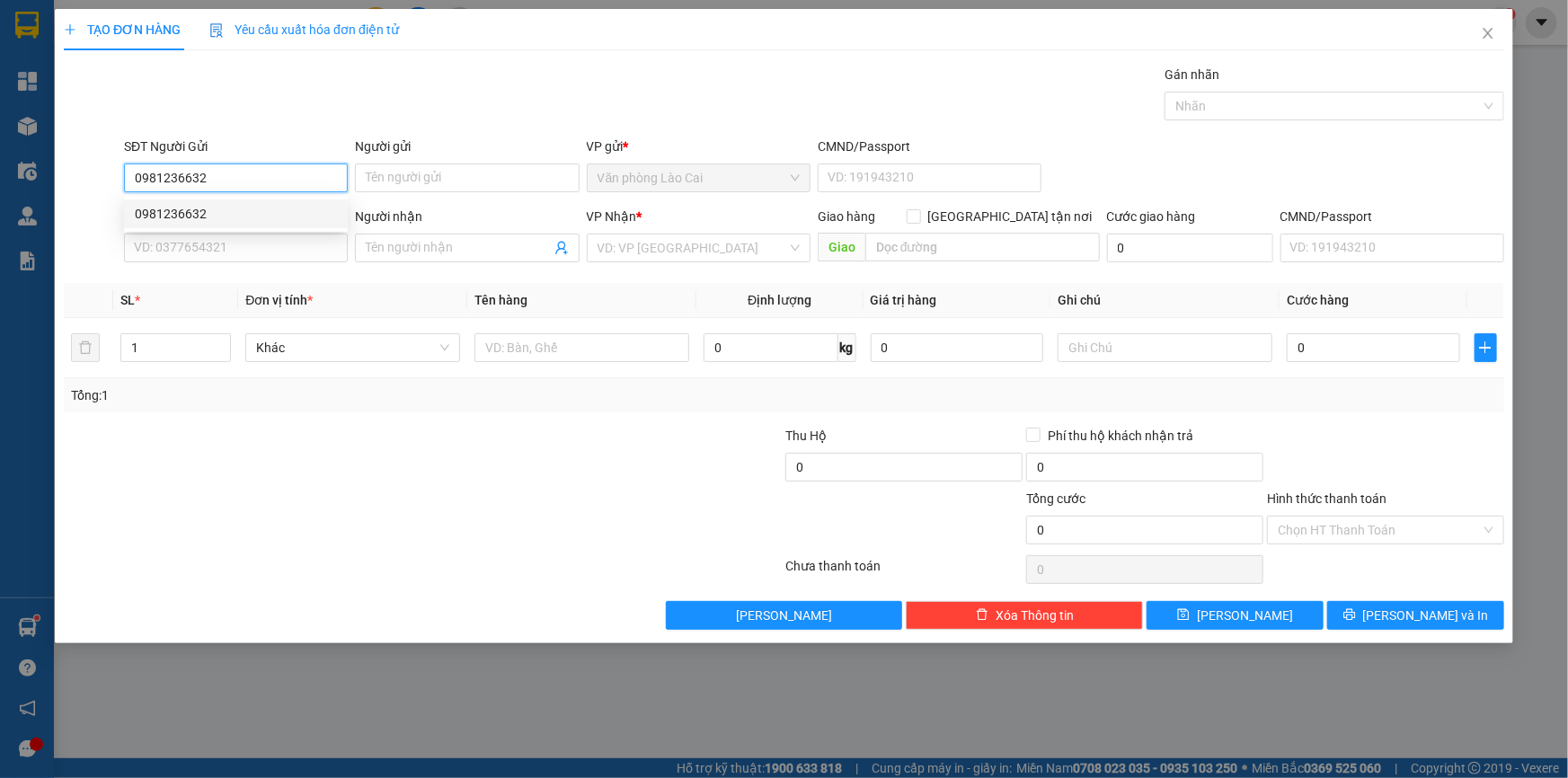
click at [214, 209] on div "0981236632" at bounding box center [236, 213] width 203 height 19
type input "0975029729"
type input "yên lý"
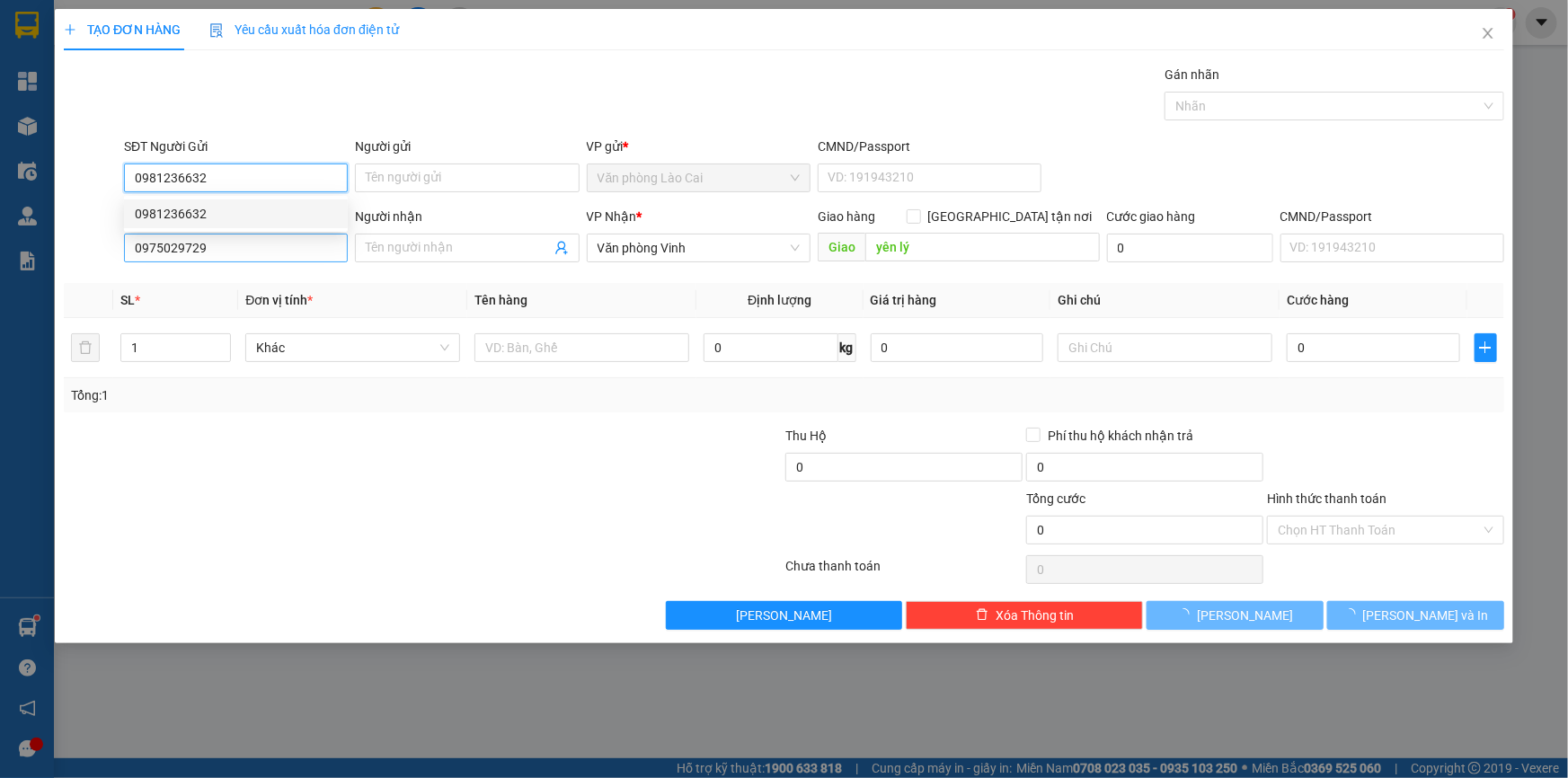
type input "140.000"
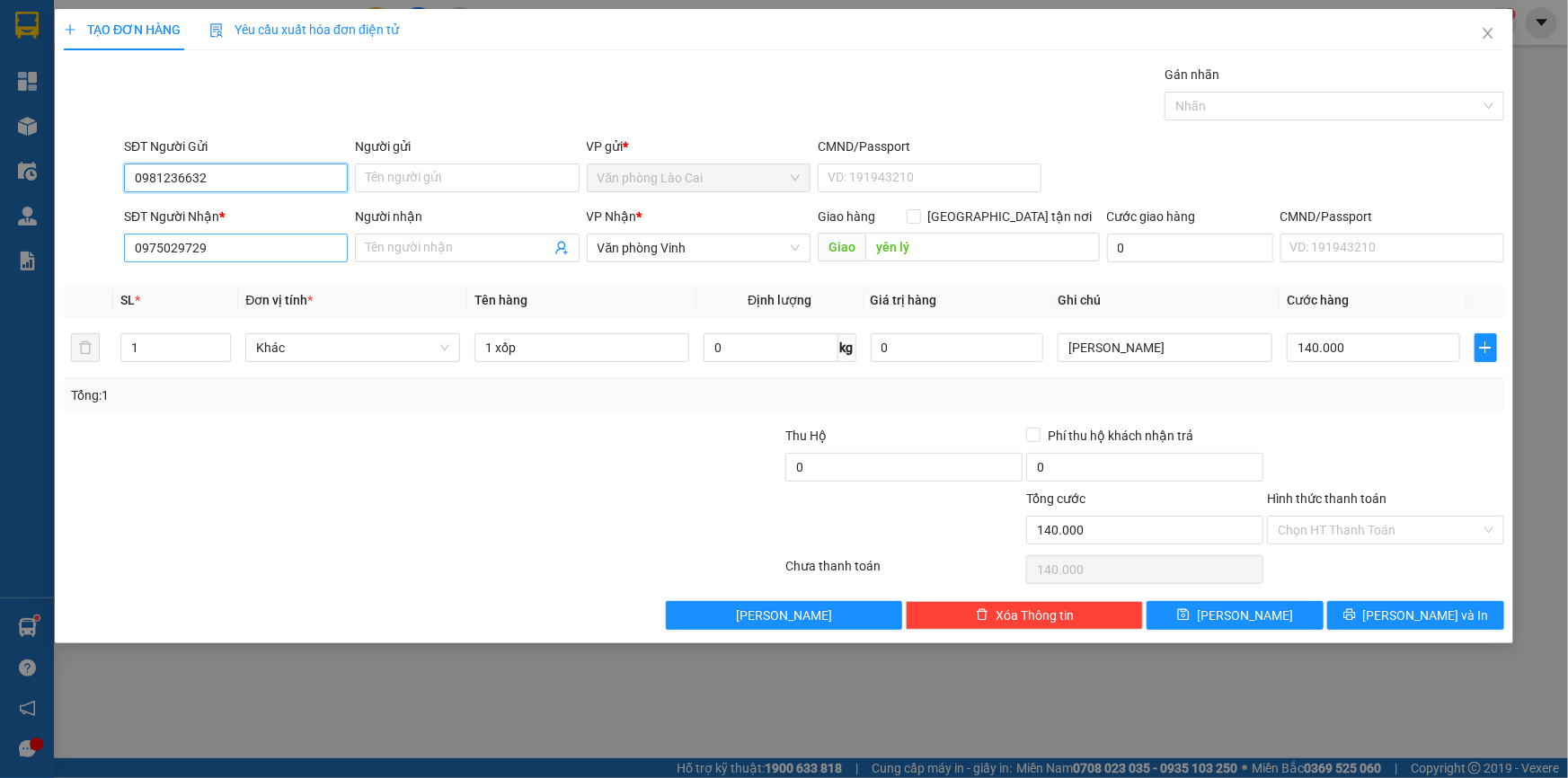
type input "0981236632"
click at [215, 244] on input "0975029729" at bounding box center [236, 248] width 224 height 29
drag, startPoint x: 215, startPoint y: 244, endPoint x: 131, endPoint y: 232, distance: 84.9
click at [131, 232] on div "SĐT Người Nhận * 0975029729" at bounding box center [236, 238] width 224 height 63
click at [180, 296] on div "0978006665" at bounding box center [236, 284] width 224 height 29
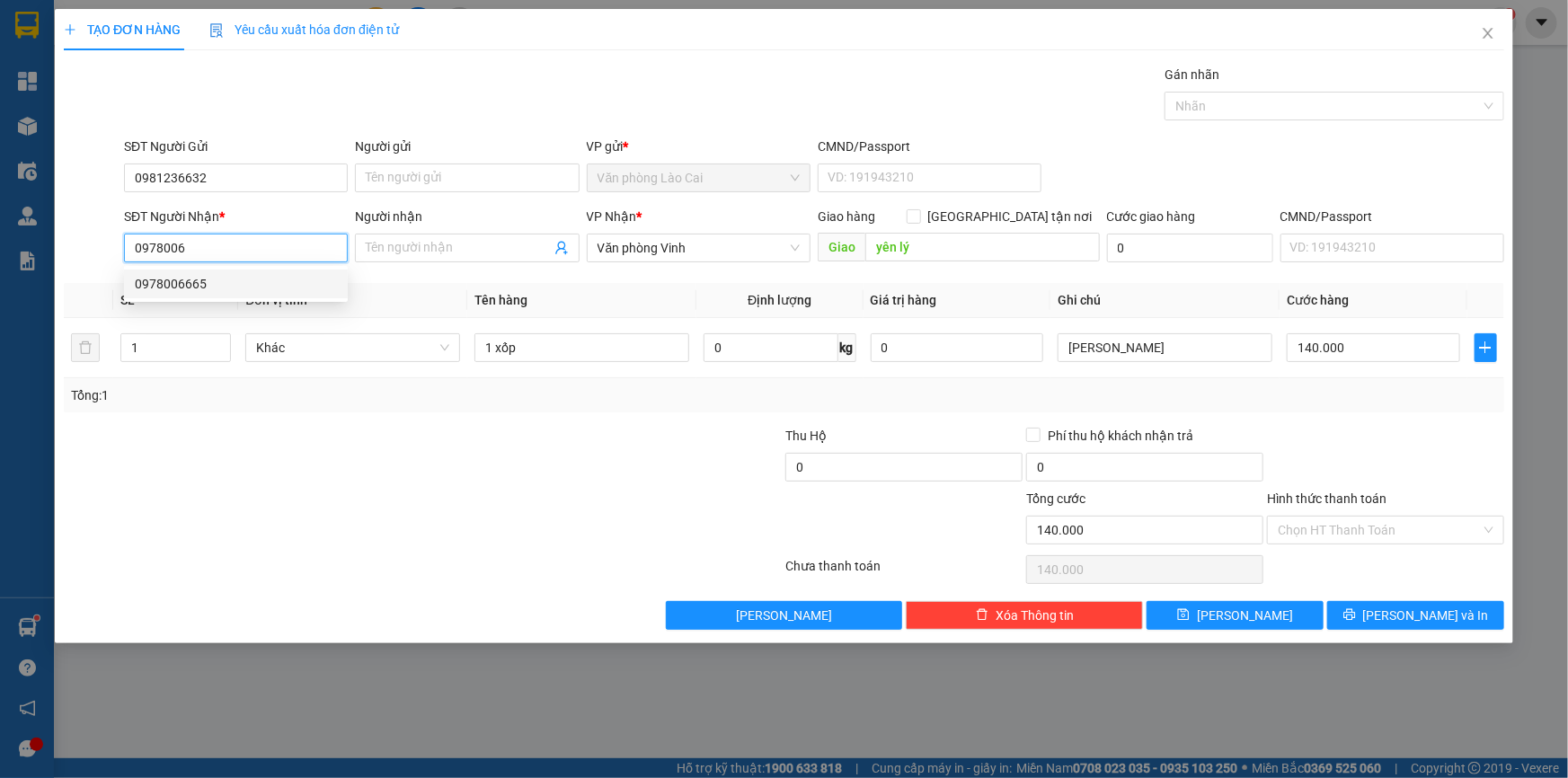
type input "0978006665"
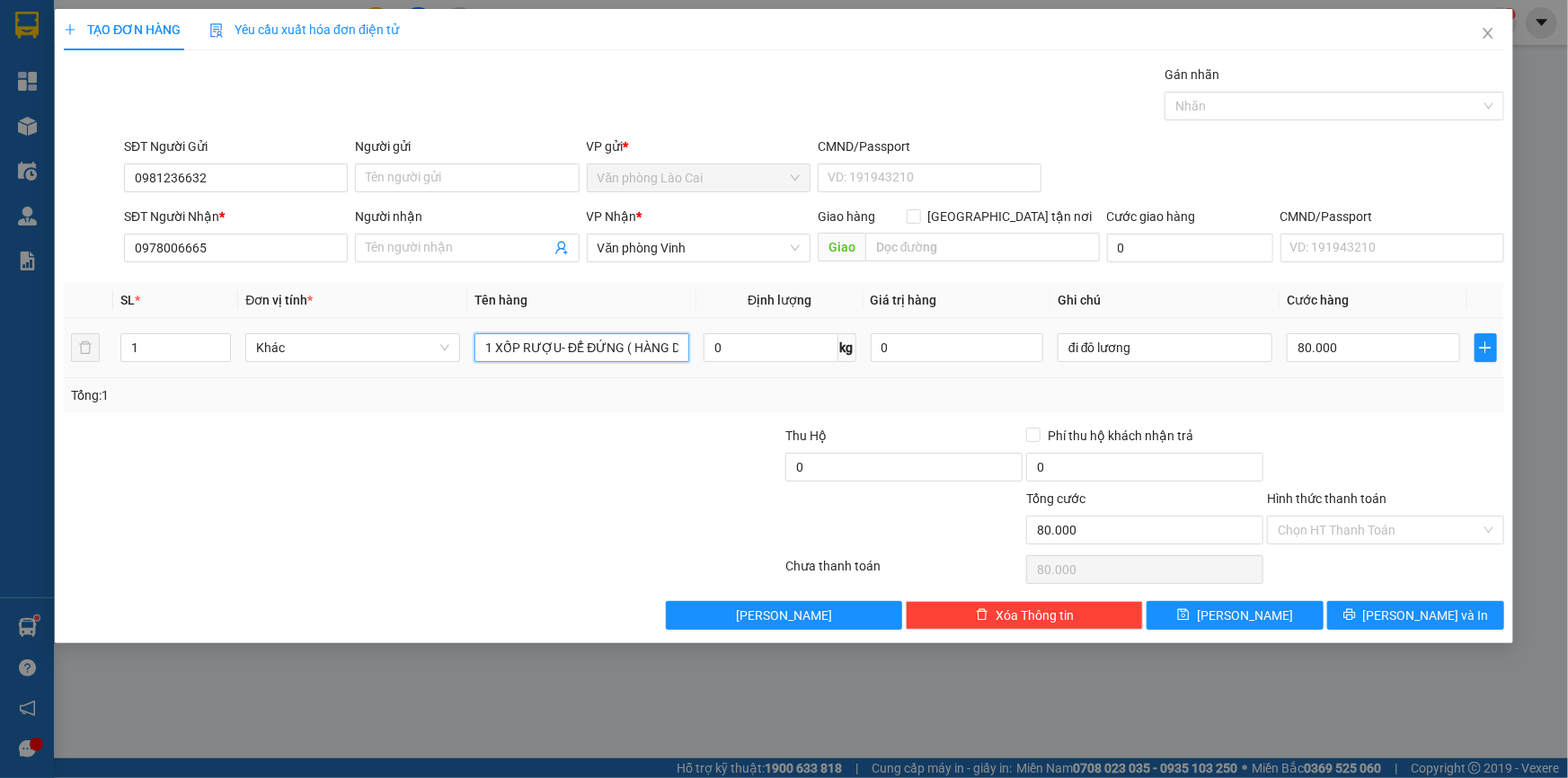
click at [584, 356] on input "1 XỐP RƯỢU- ĐỂ ĐỨNG ( HÀNG DỄ VỠ)" at bounding box center [581, 348] width 214 height 29
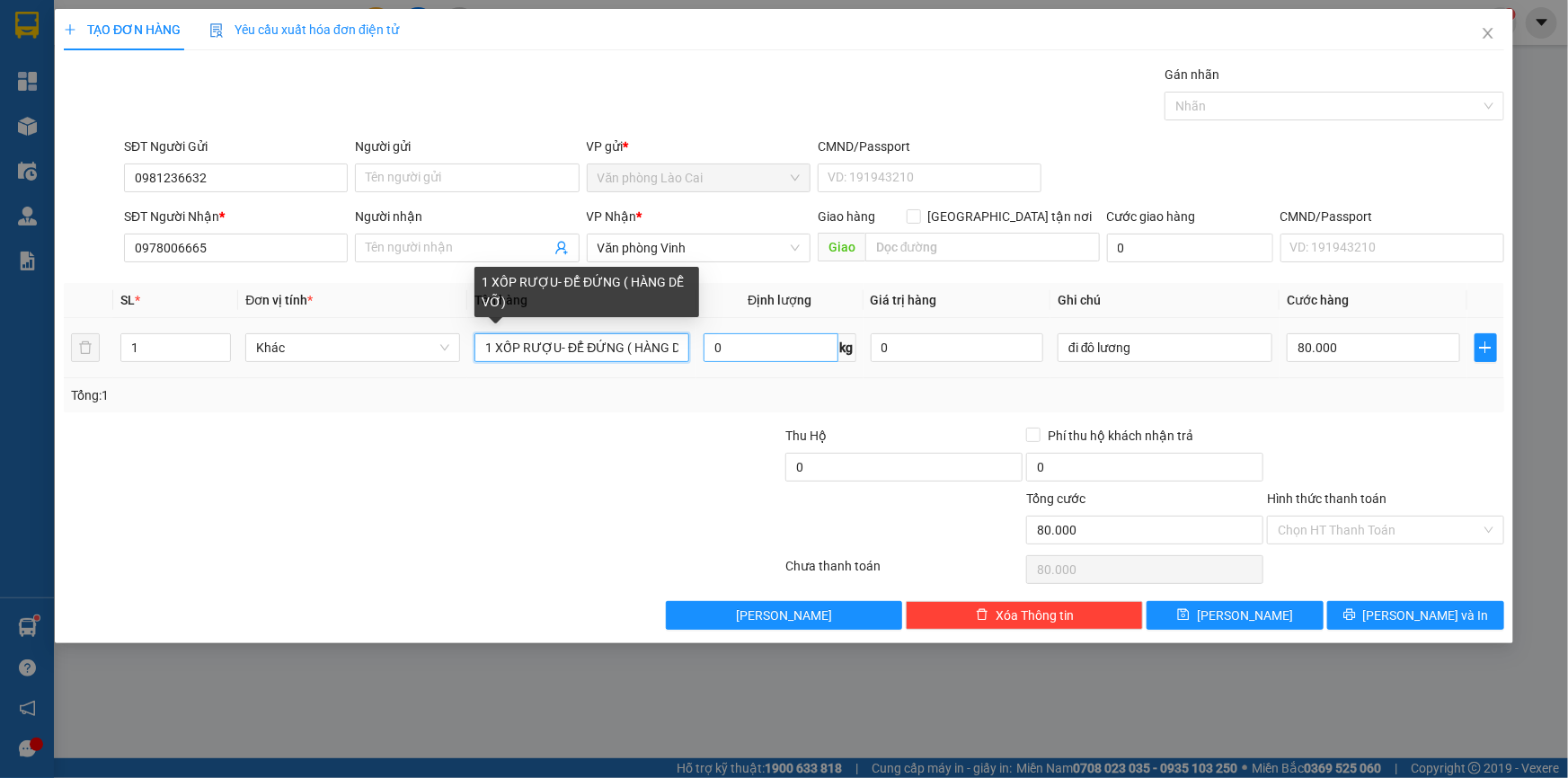
scroll to position [0, 30]
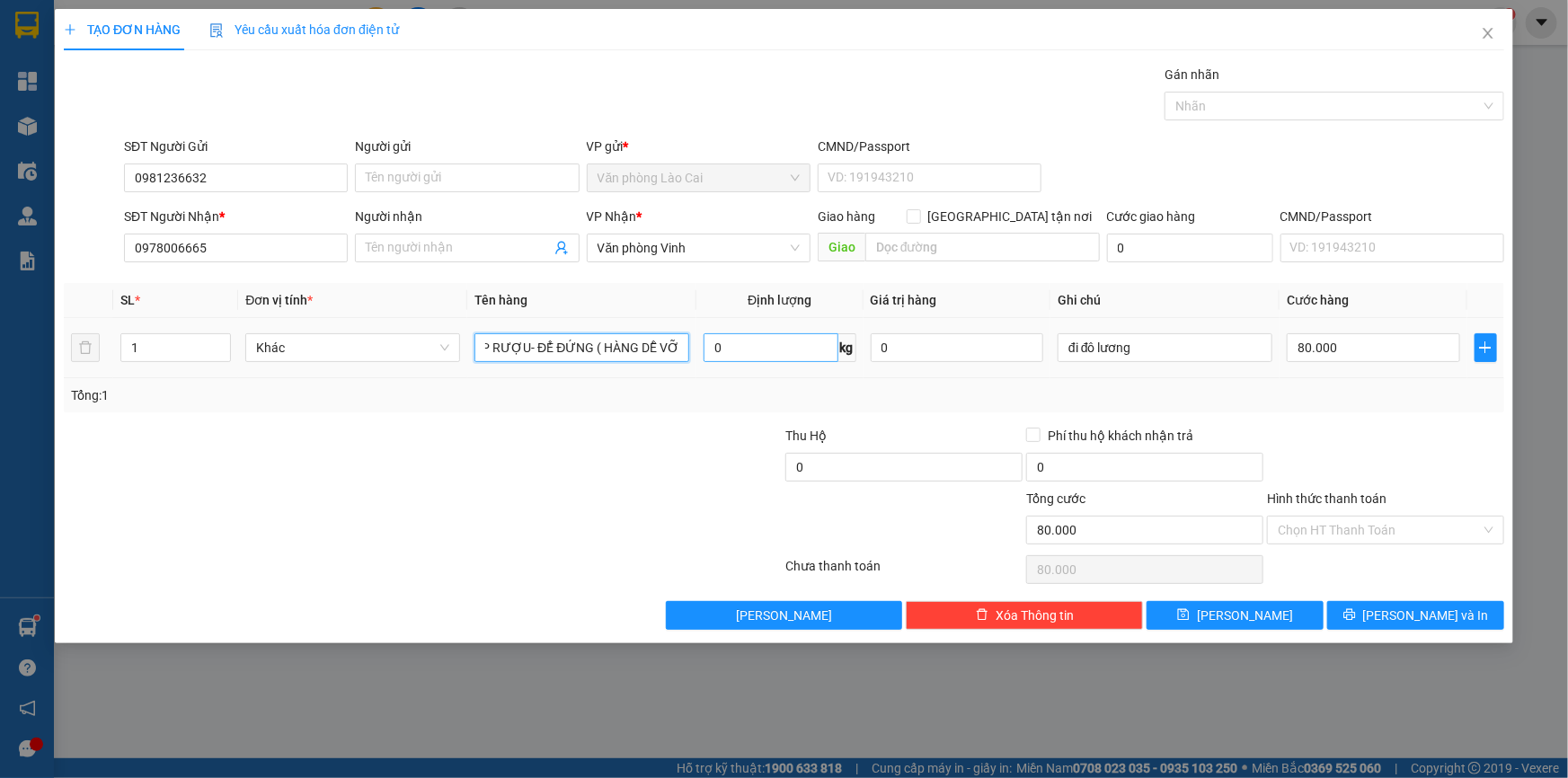
drag, startPoint x: 557, startPoint y: 346, endPoint x: 742, endPoint y: 358, distance: 185.4
click at [742, 358] on tr "1 Khác 1 XỐP RƯỢU- ĐỂ ĐỨNG ( HÀNG DỄ VỠ) 0 kg 0 đi đô lương 80.000" at bounding box center [783, 349] width 1440 height 60
click at [1357, 350] on input "80.000" at bounding box center [1373, 348] width 173 height 29
click at [1290, 397] on div "Tổng: 1" at bounding box center [784, 395] width 1426 height 19
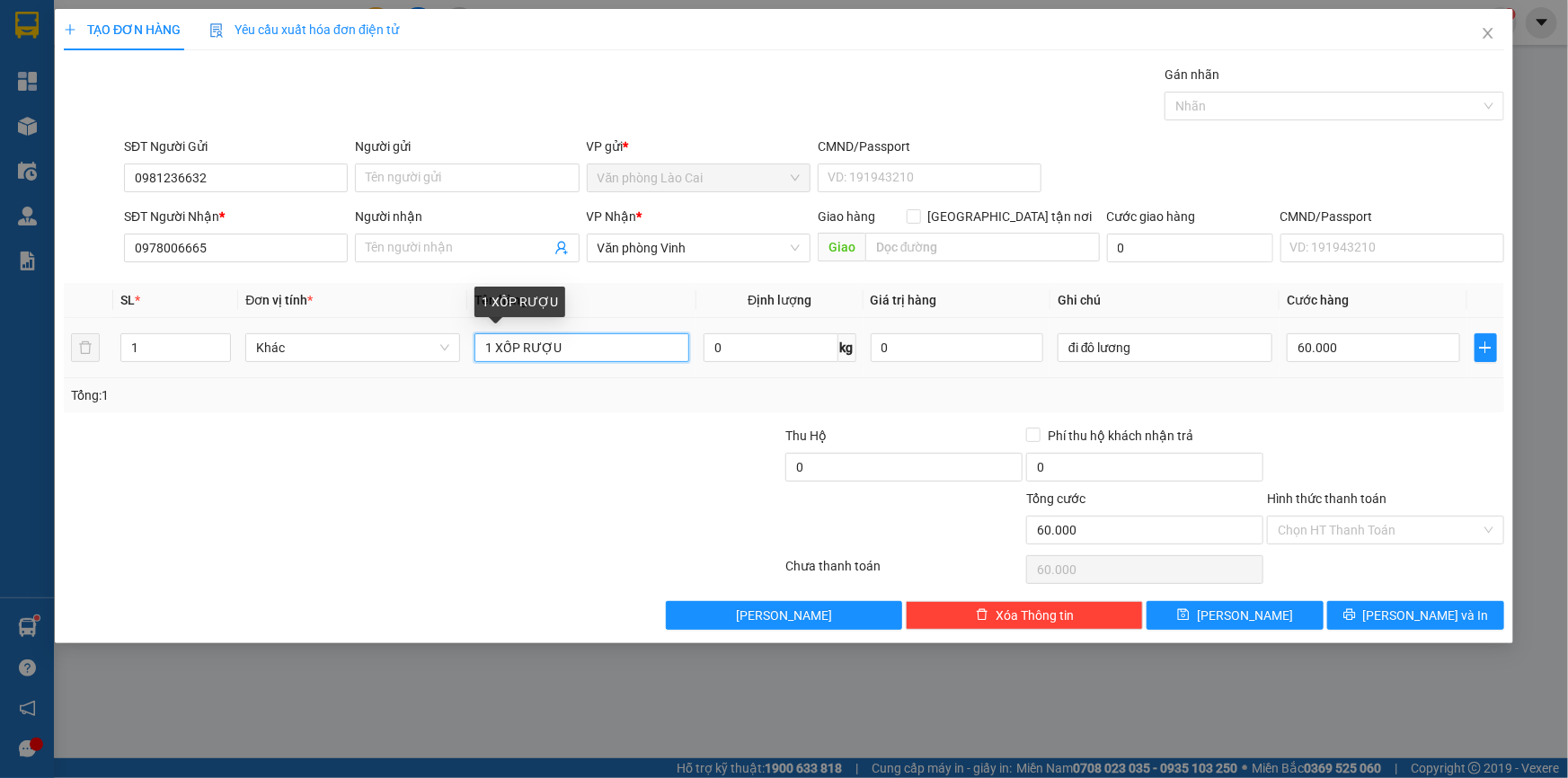
drag, startPoint x: 519, startPoint y: 342, endPoint x: 641, endPoint y: 346, distance: 122.1
click at [641, 346] on input "1 XỐP RƯỢU" at bounding box center [581, 348] width 214 height 29
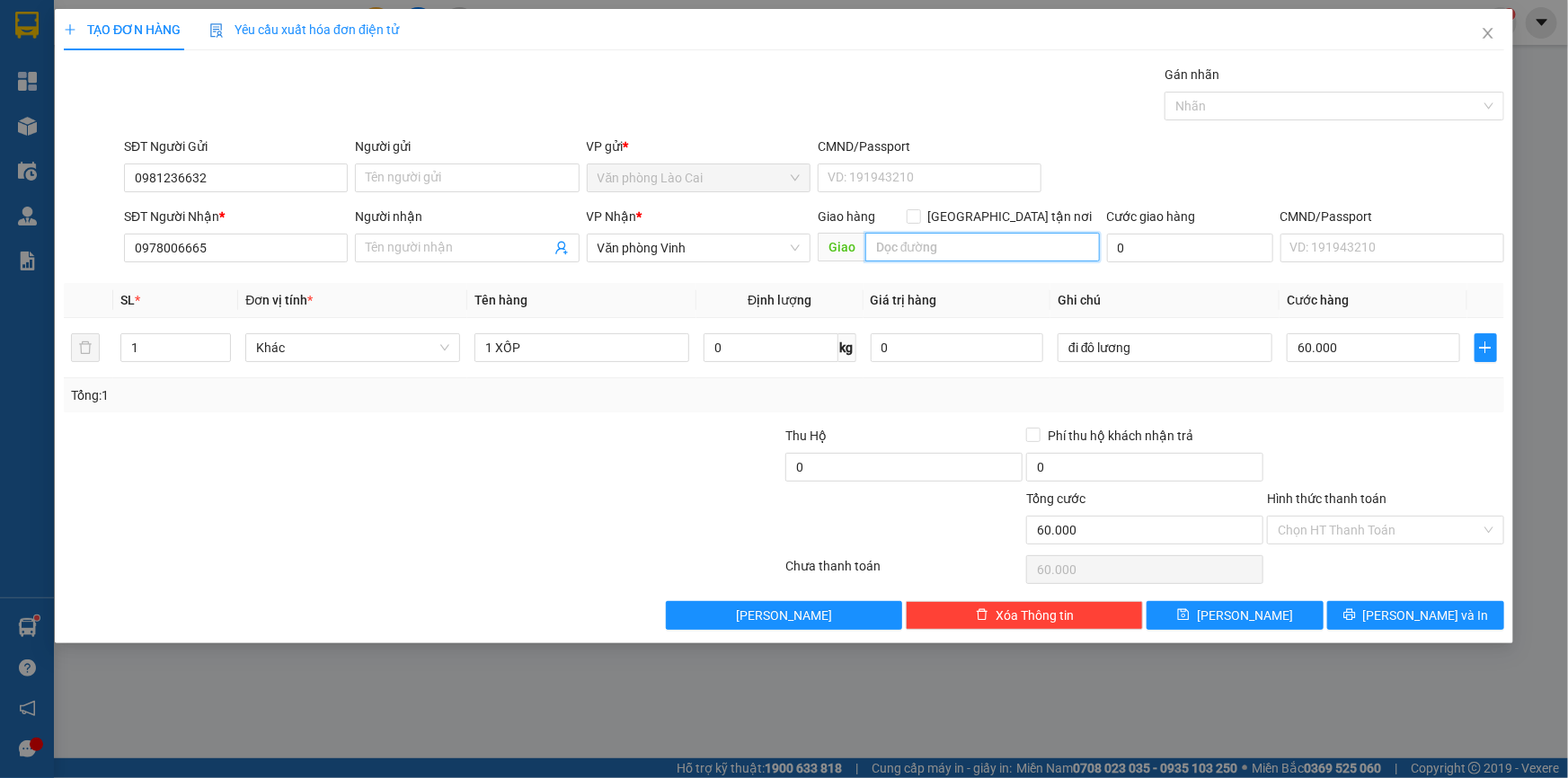
click at [928, 254] on input "text" at bounding box center [982, 247] width 235 height 29
click at [1412, 619] on span "[PERSON_NAME] và In" at bounding box center [1425, 615] width 126 height 19
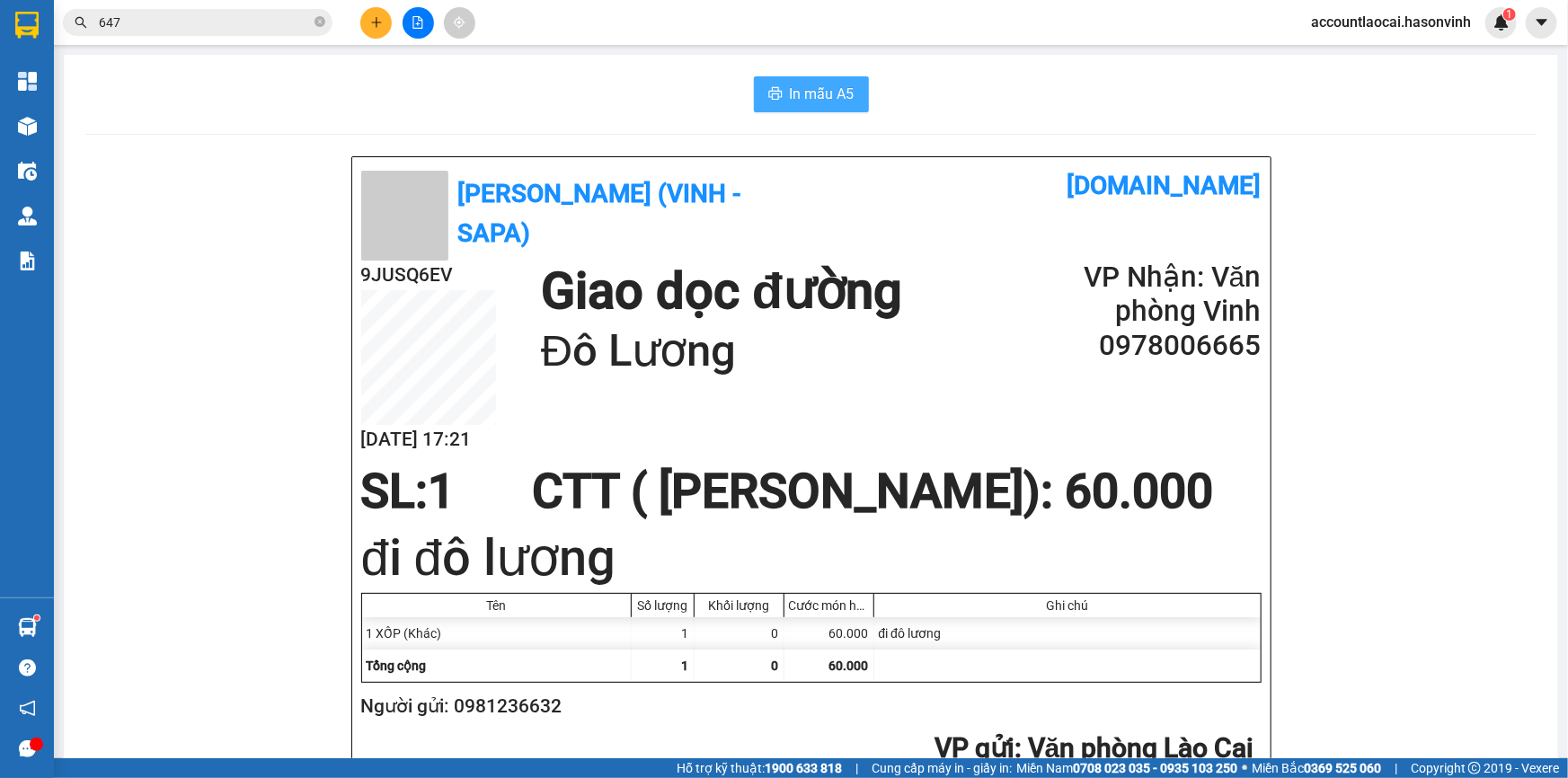
click at [810, 97] on span "In mẫu A5" at bounding box center [822, 93] width 64 height 22
click at [779, 114] on div "In mẫu A5 Hà Sơn (Vinh - Sapa) vexere.com 9JUSQ6EV 15/10 17:21 Giao dọc đường Đ…" at bounding box center [810, 790] width 1494 height 1471
click at [776, 98] on button "In mẫu A5" at bounding box center [811, 93] width 115 height 36
click at [418, 21] on icon "file-add" at bounding box center [418, 22] width 10 height 13
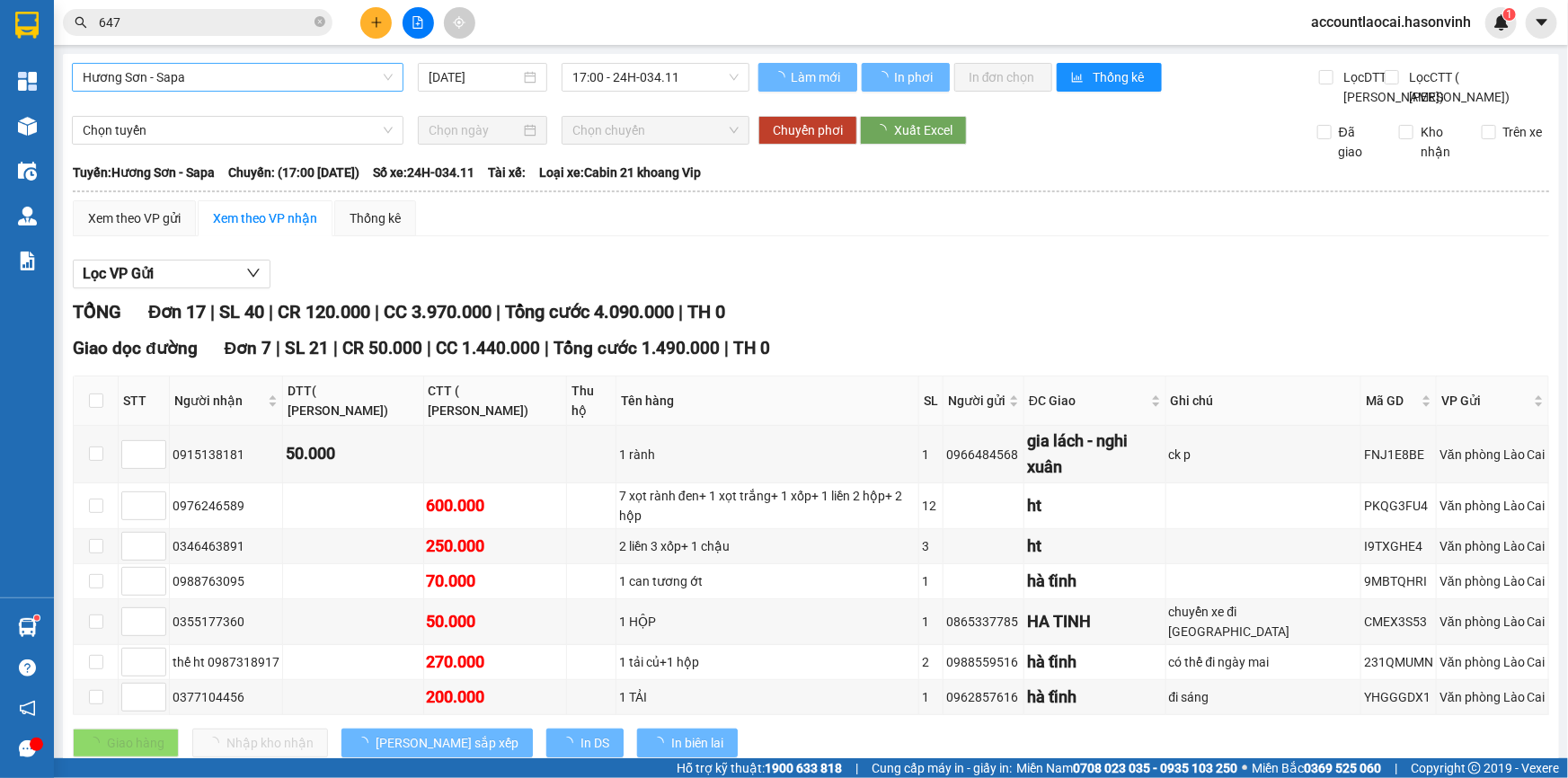
click at [188, 81] on span "Hương Sơn - Sapa" at bounding box center [238, 77] width 310 height 27
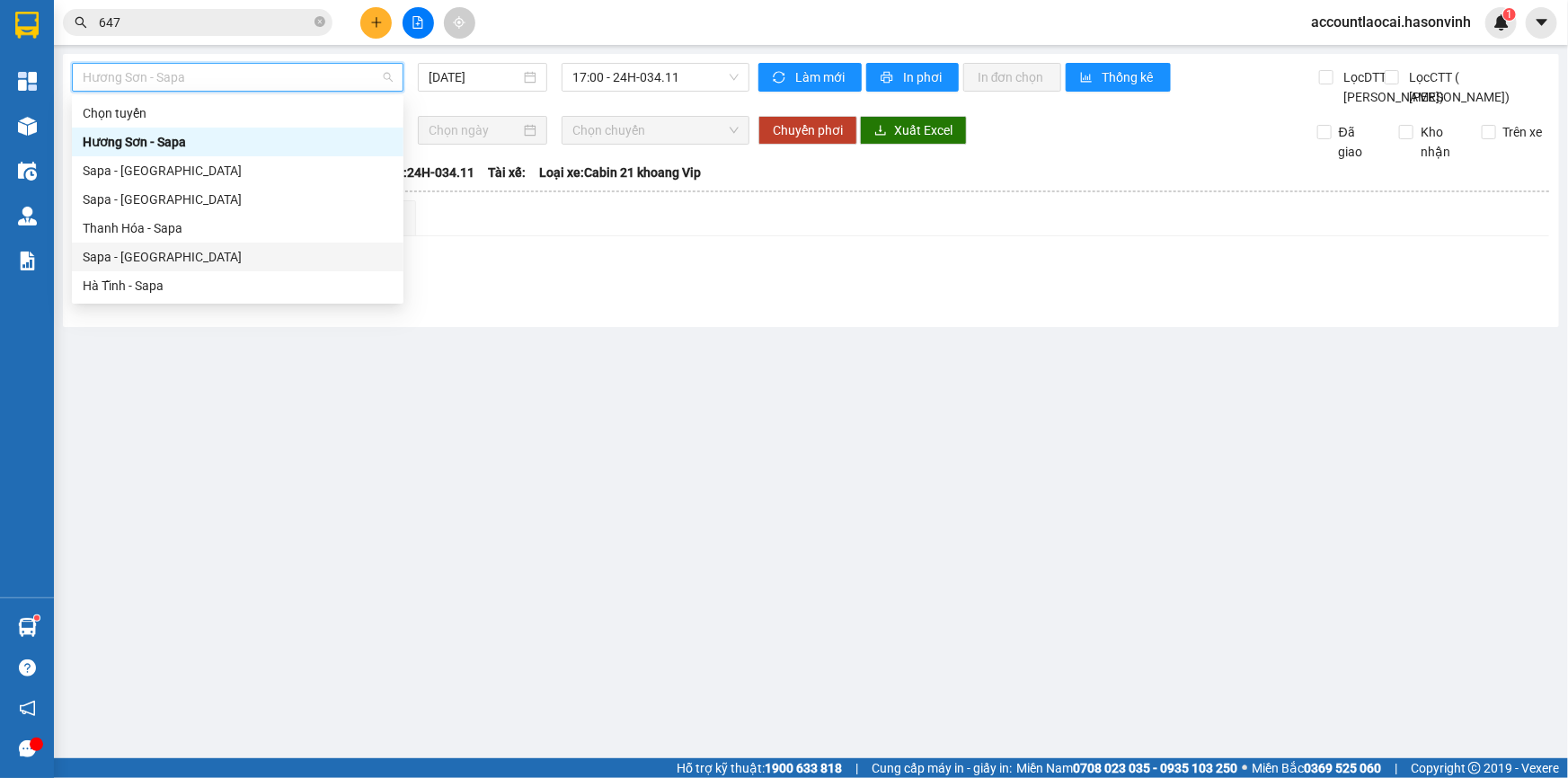
click at [155, 261] on div "Sapa - [GEOGRAPHIC_DATA]" at bounding box center [238, 257] width 310 height 19
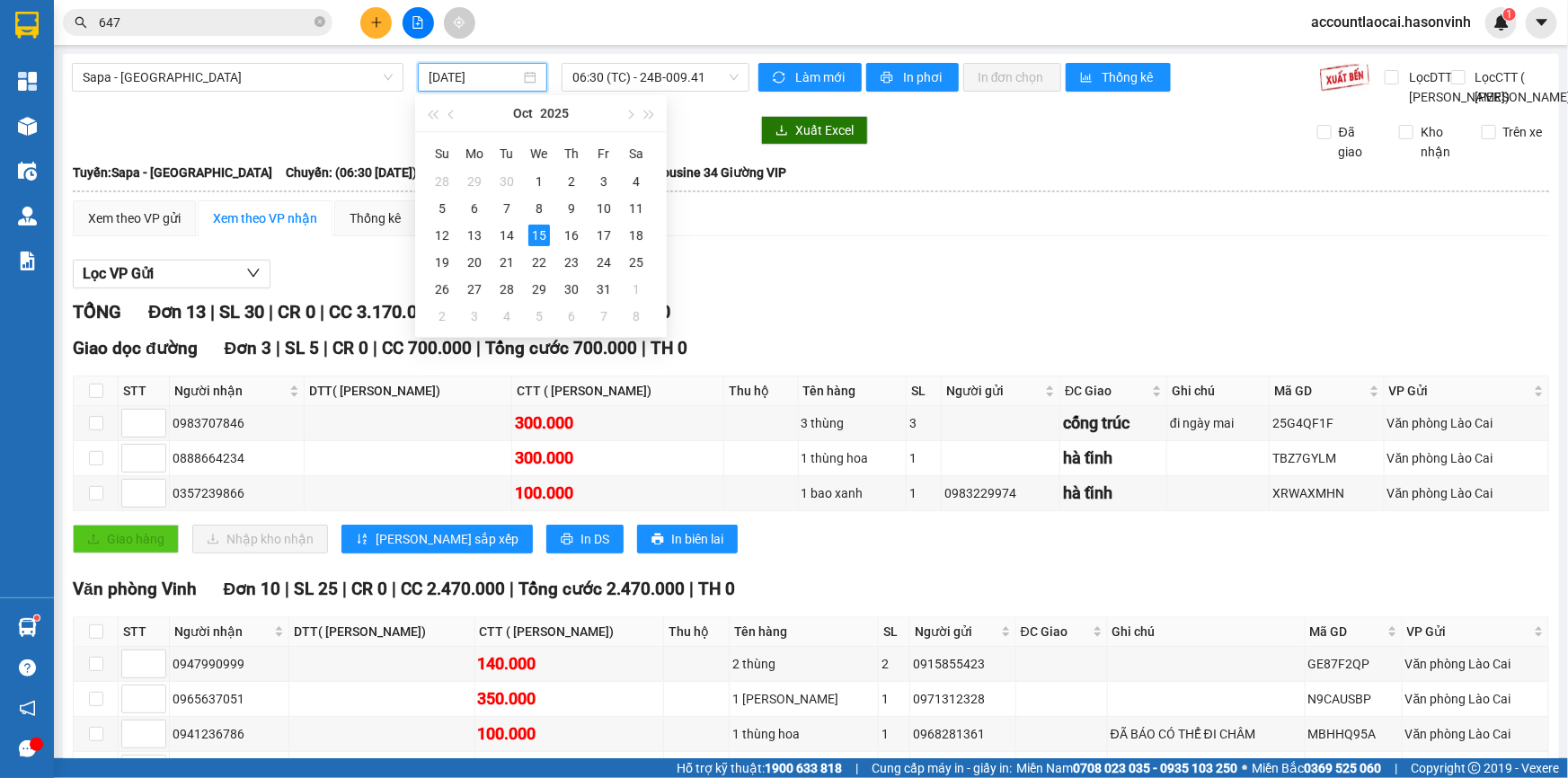
click at [475, 80] on input "[DATE]" at bounding box center [474, 77] width 92 height 19
click at [687, 84] on span "06:30 (TC) - 24B-009.41" at bounding box center [655, 77] width 167 height 27
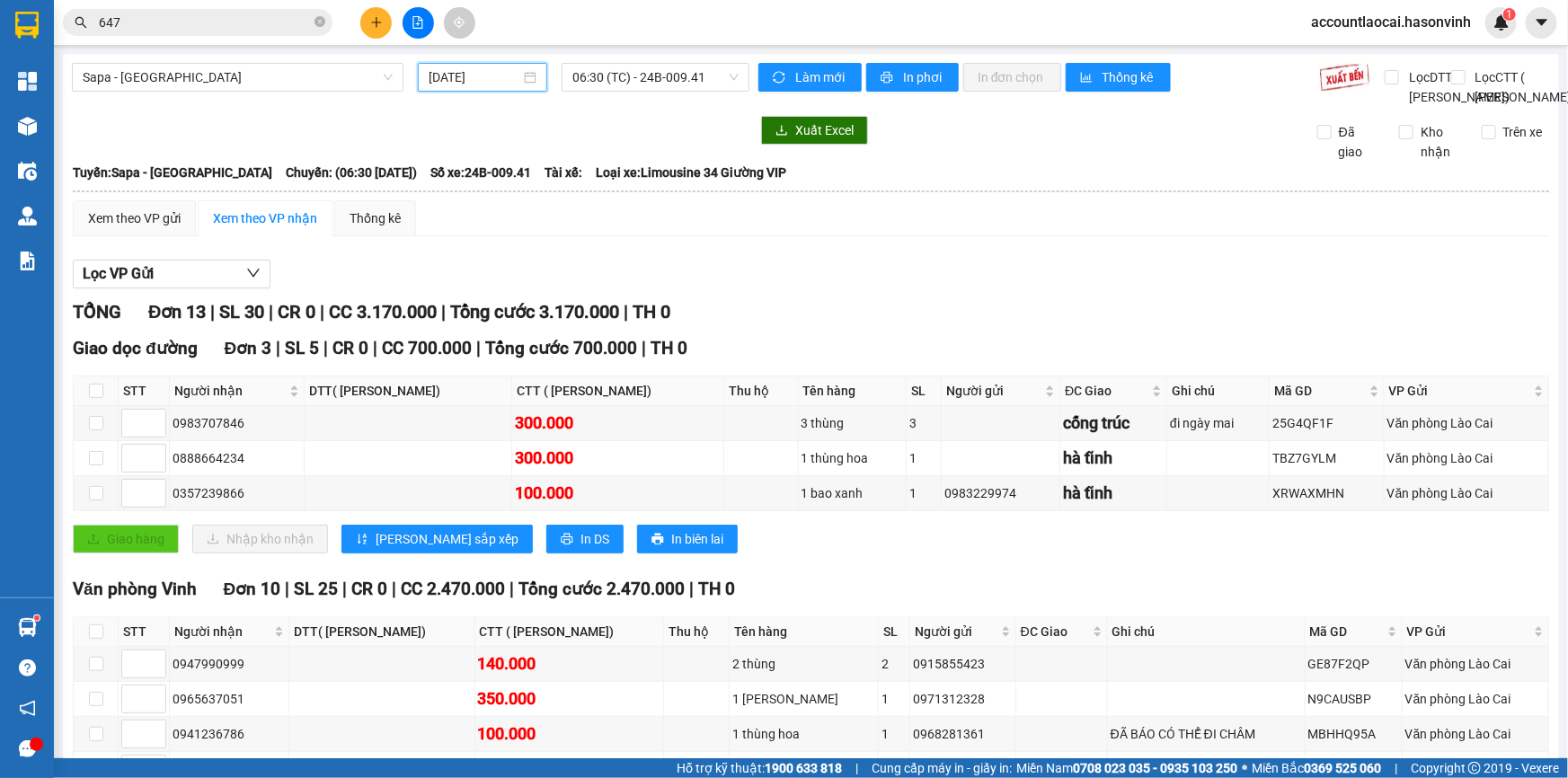
click at [471, 75] on input "[DATE]" at bounding box center [474, 77] width 92 height 19
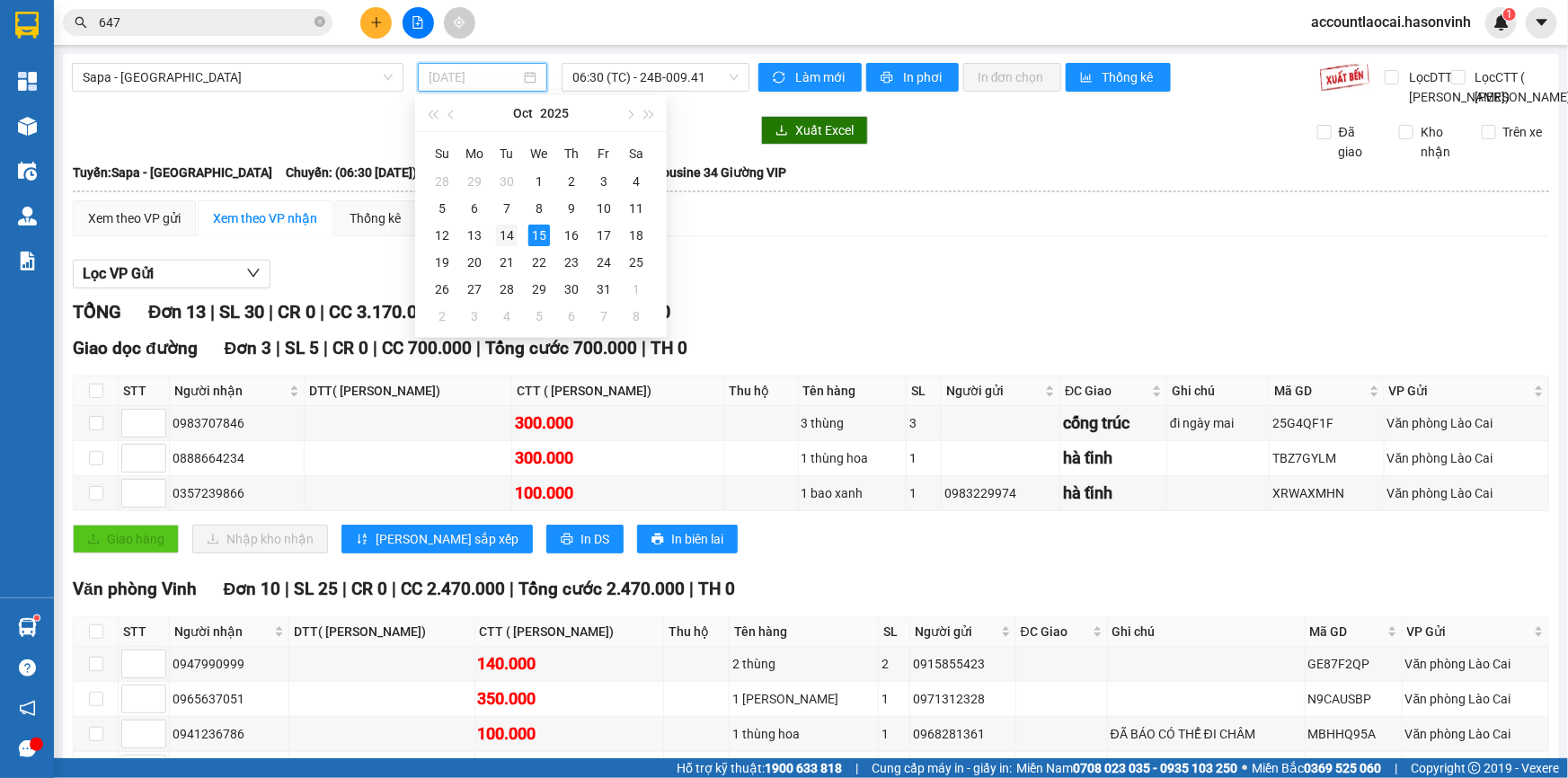
click at [511, 236] on div "14" at bounding box center [506, 236] width 21 height 21
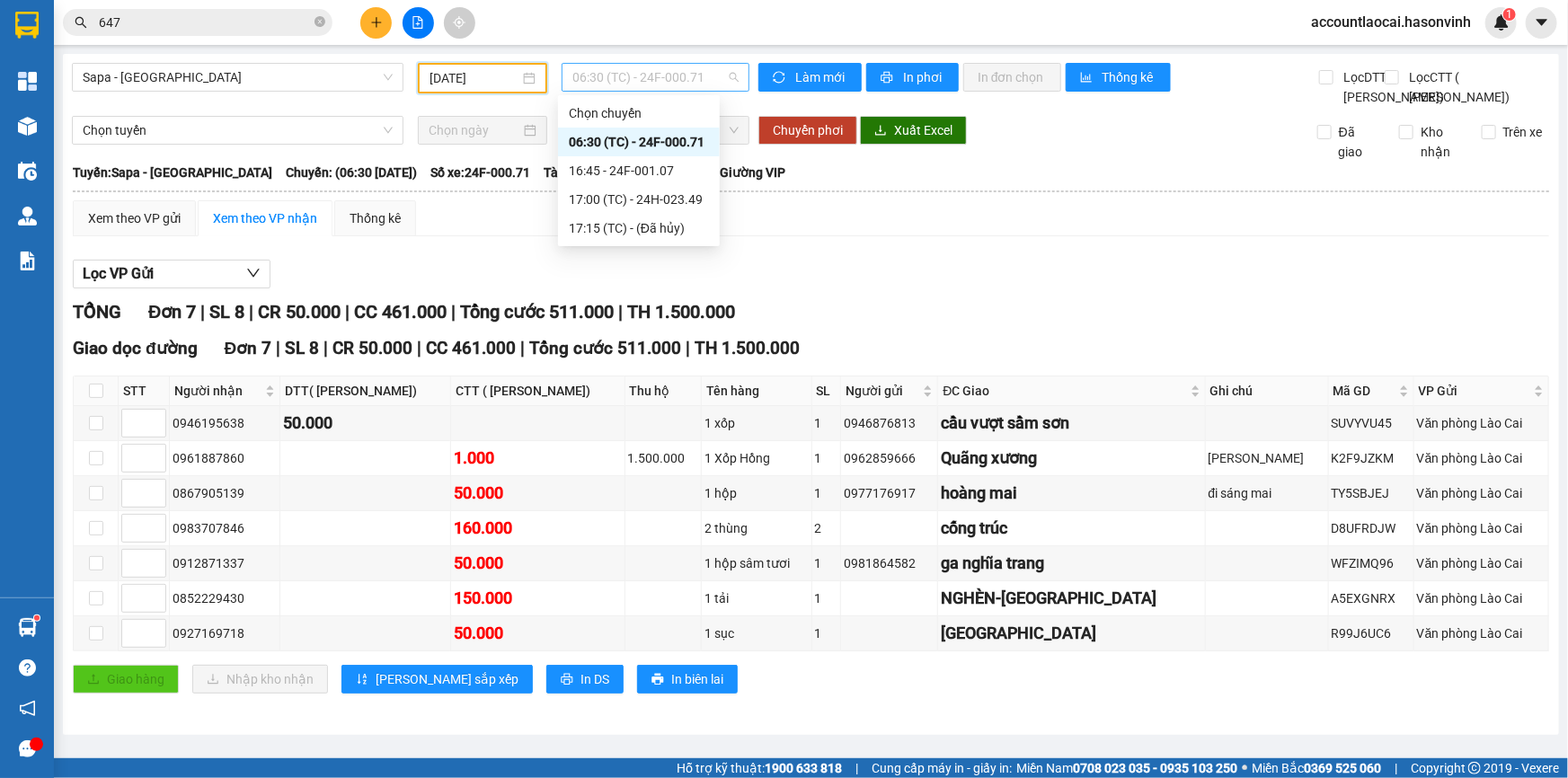
click at [728, 75] on span "06:30 (TC) - 24F-000.71" at bounding box center [655, 77] width 167 height 27
click at [685, 201] on div "17:00 (TC) - 24H-023.49" at bounding box center [639, 200] width 140 height 19
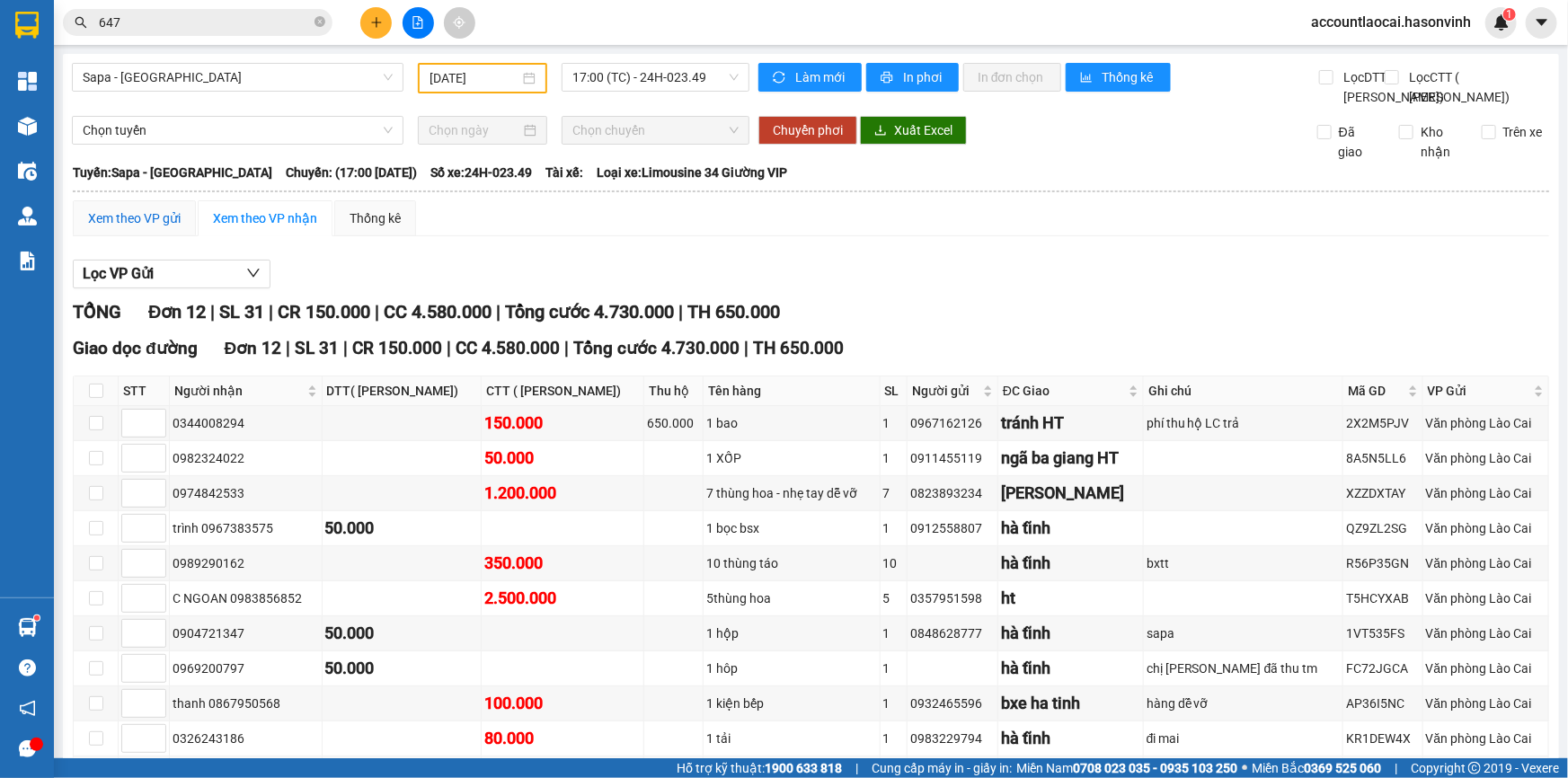
click at [134, 228] on div "Xem theo VP gửi" at bounding box center [133, 218] width 93 height 19
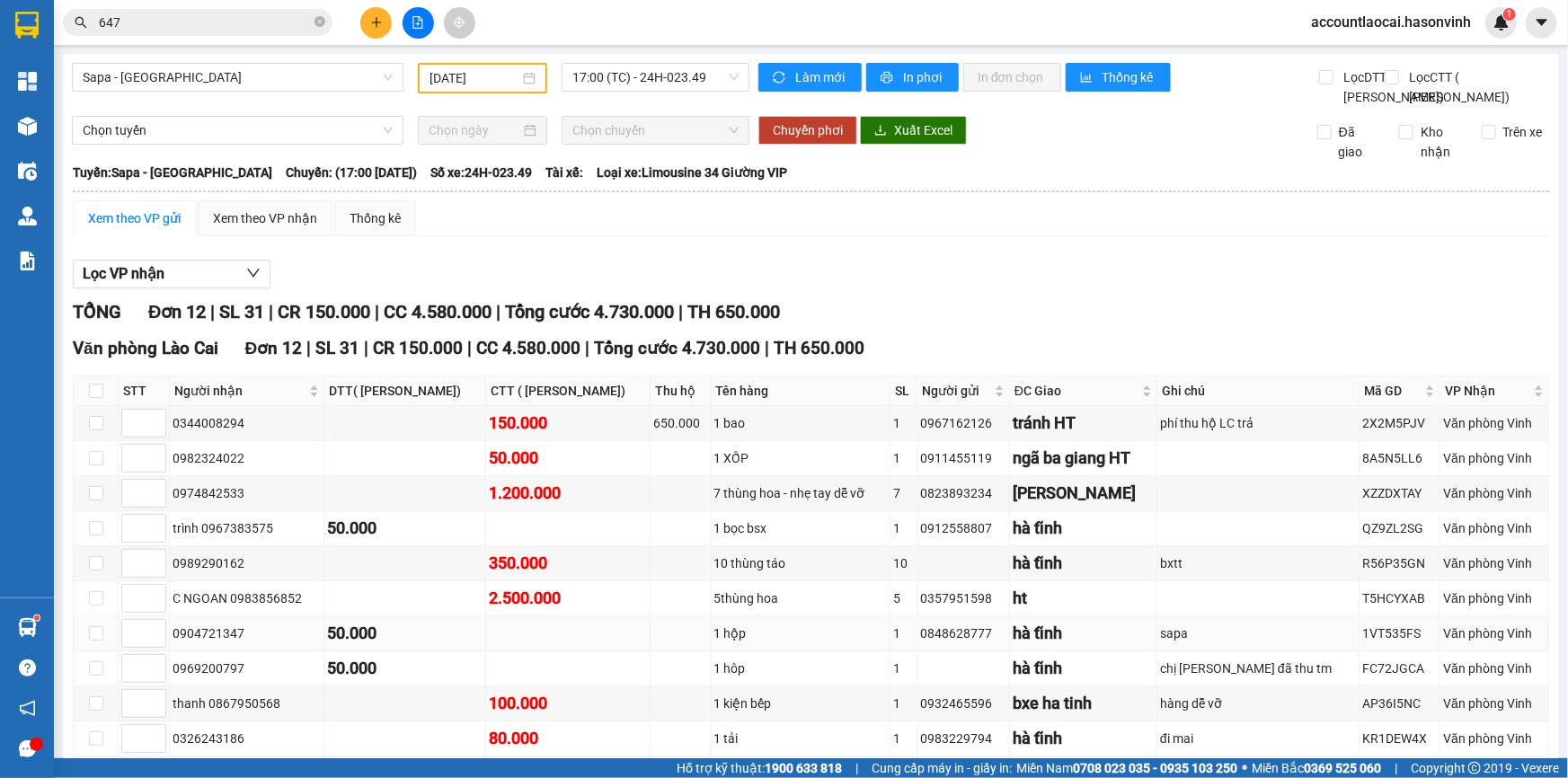
scroll to position [215, 0]
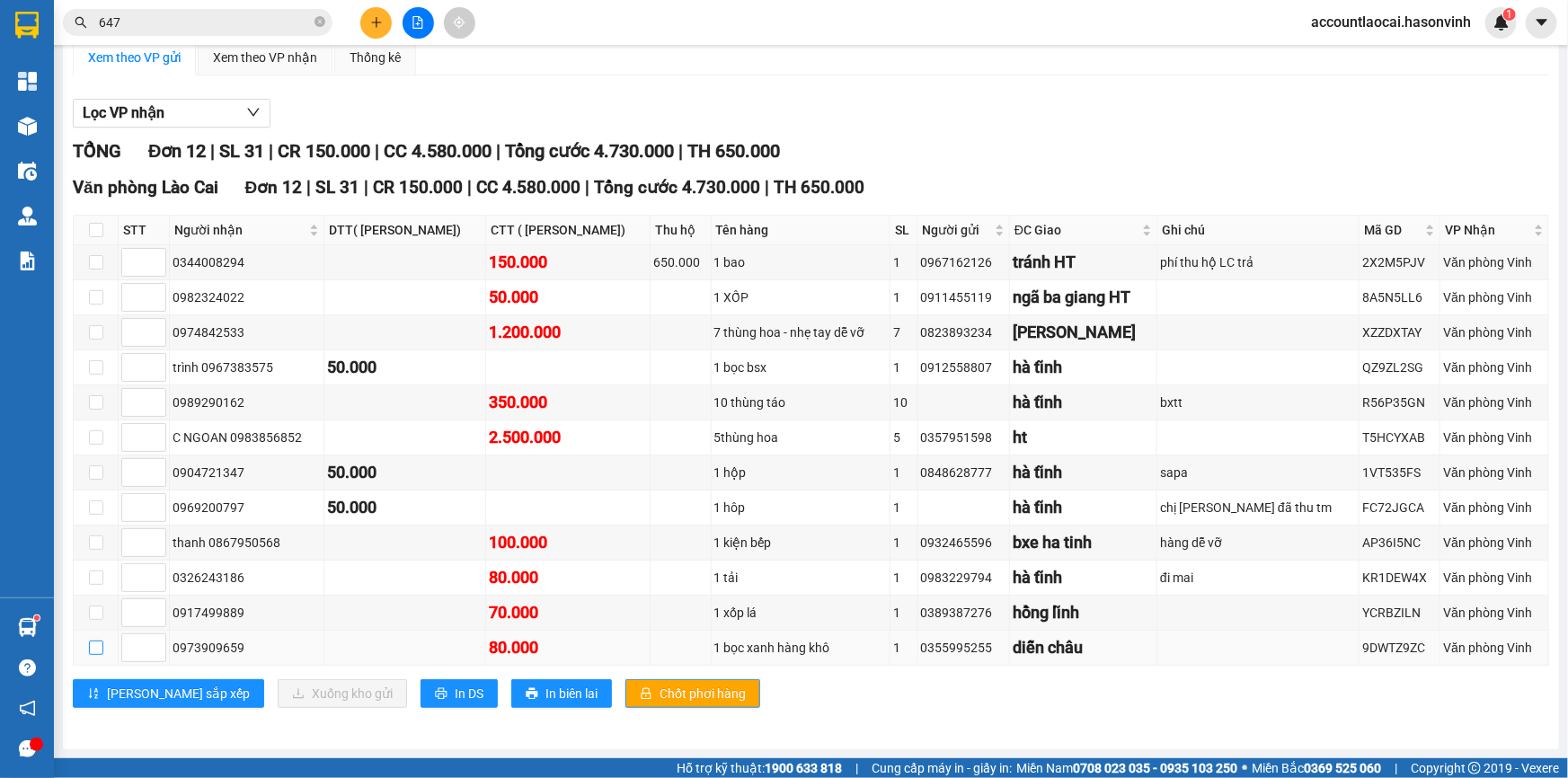
click at [98, 644] on input "checkbox" at bounding box center [95, 648] width 15 height 15
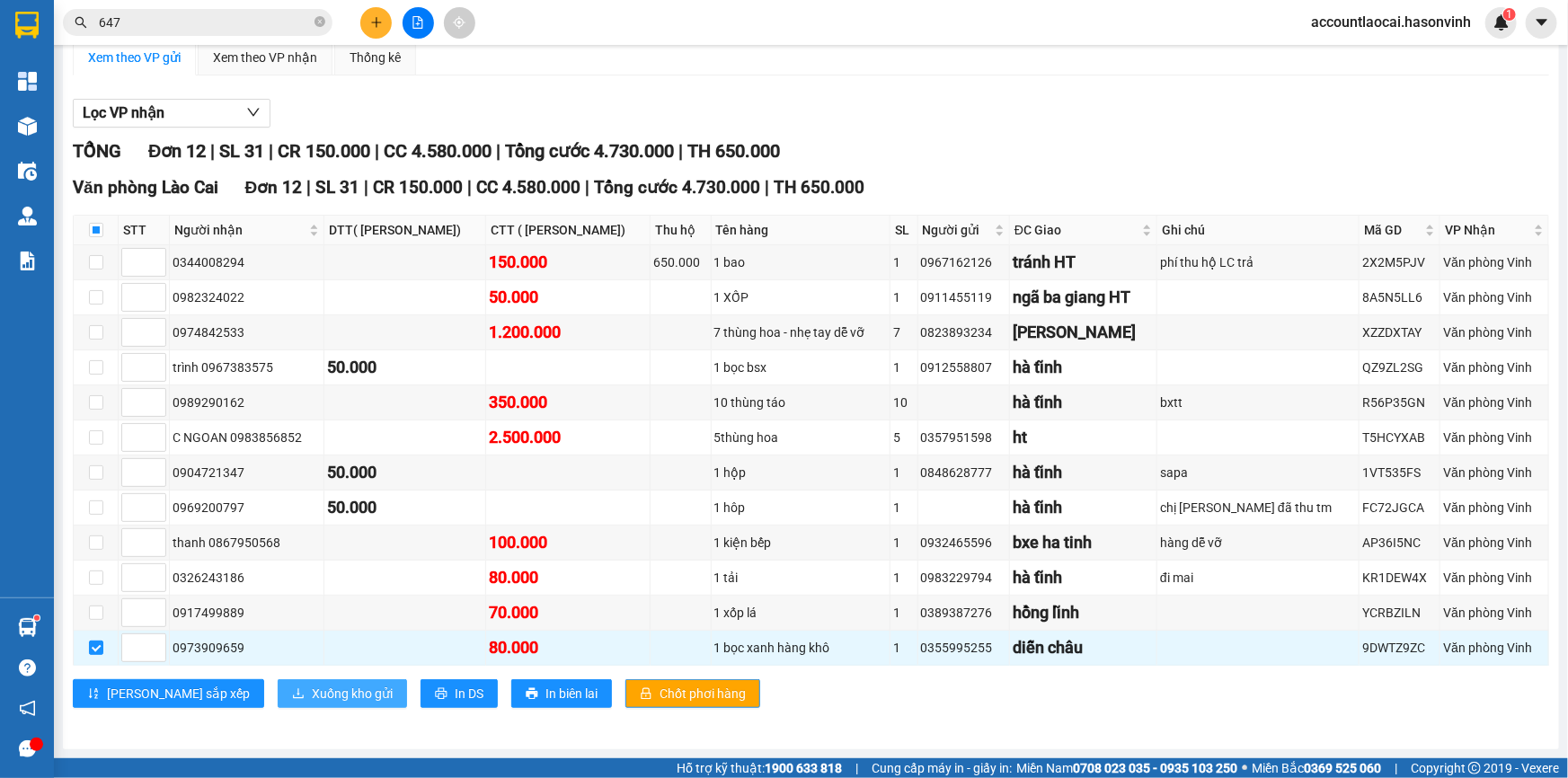
click at [312, 695] on span "Xuống kho gửi" at bounding box center [352, 693] width 81 height 19
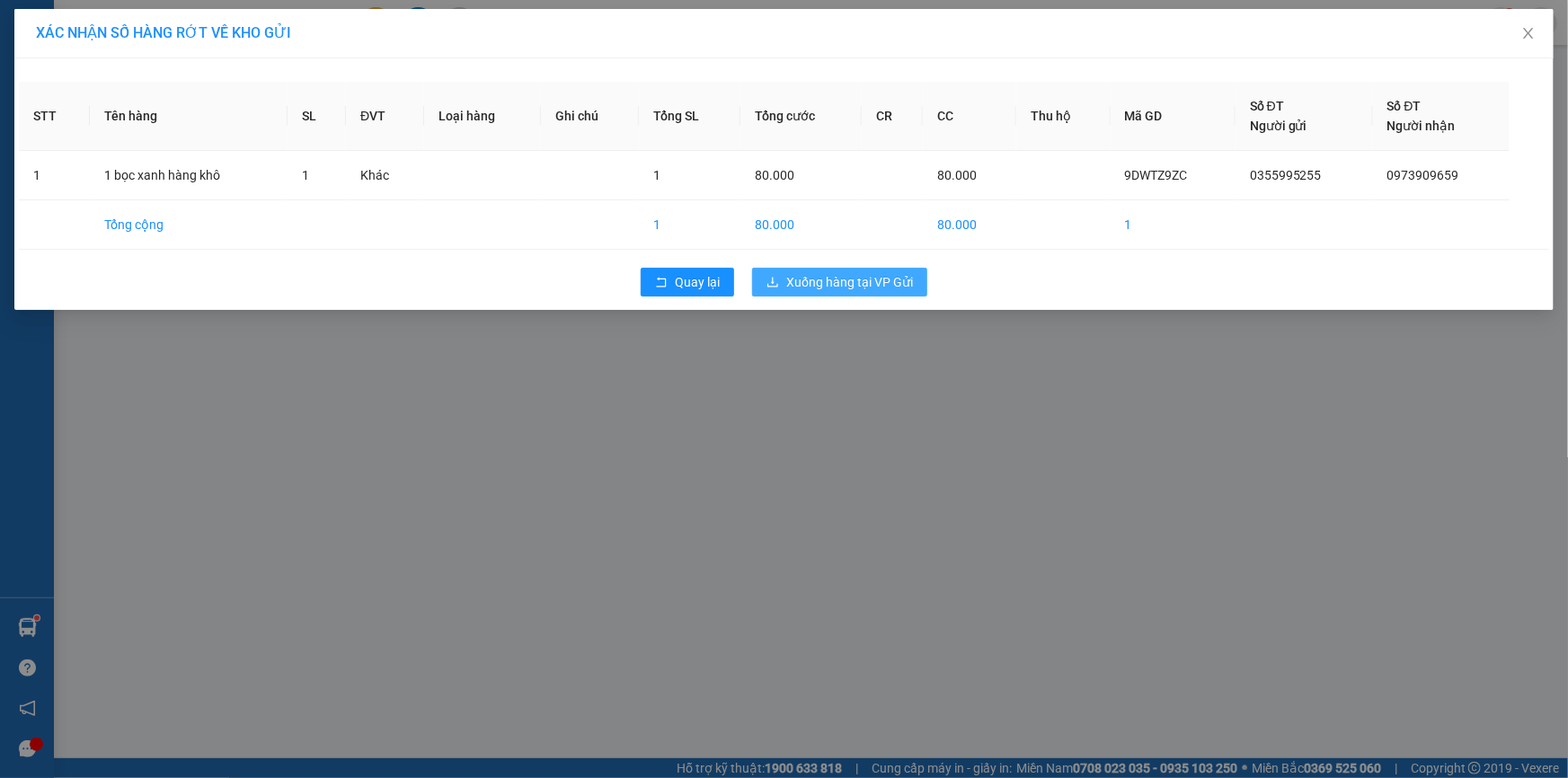
click at [852, 281] on span "Xuống hàng tại VP Gửi" at bounding box center [849, 282] width 127 height 19
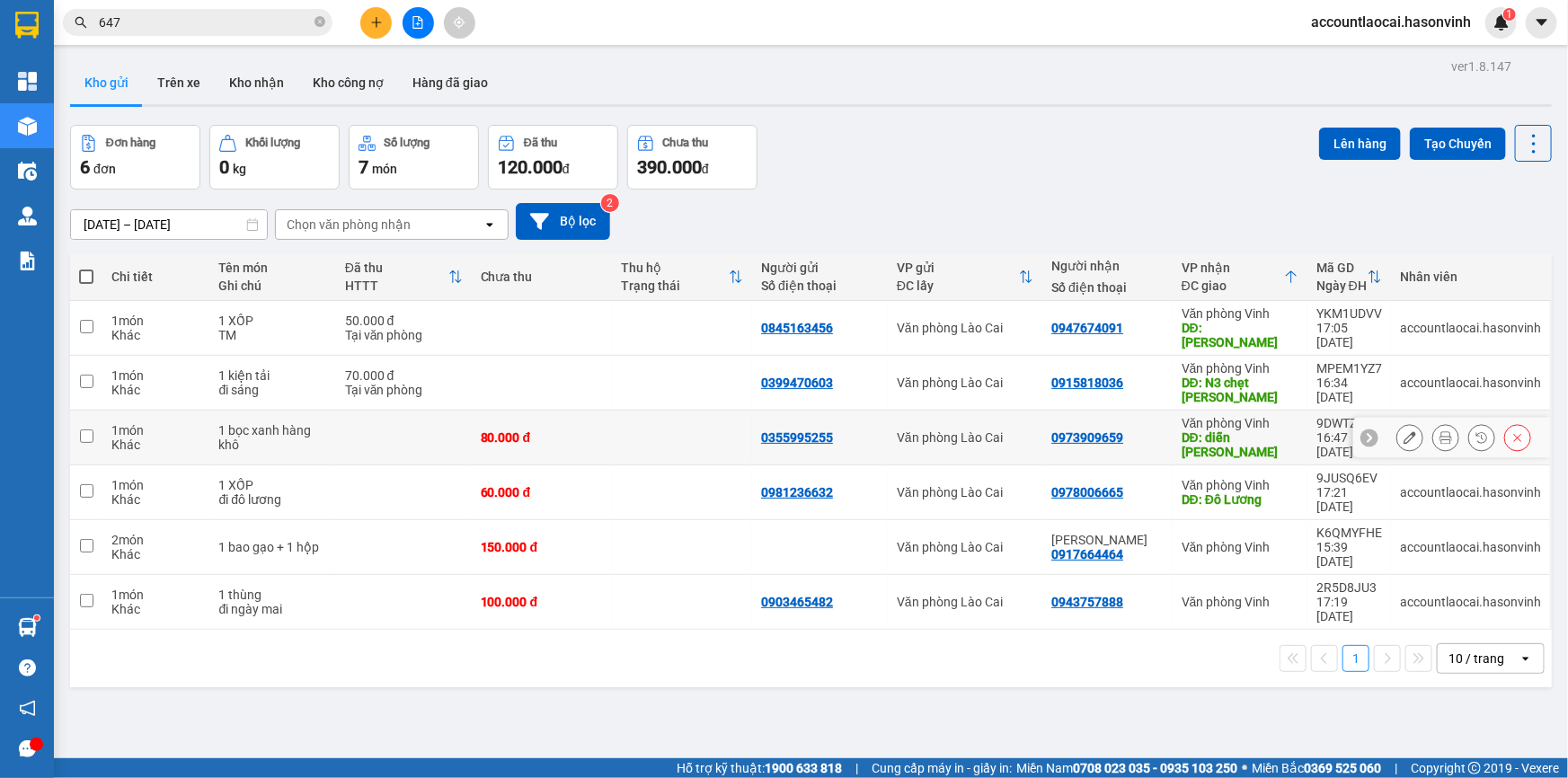
click at [638, 411] on td at bounding box center [682, 438] width 140 height 55
checkbox input "true"
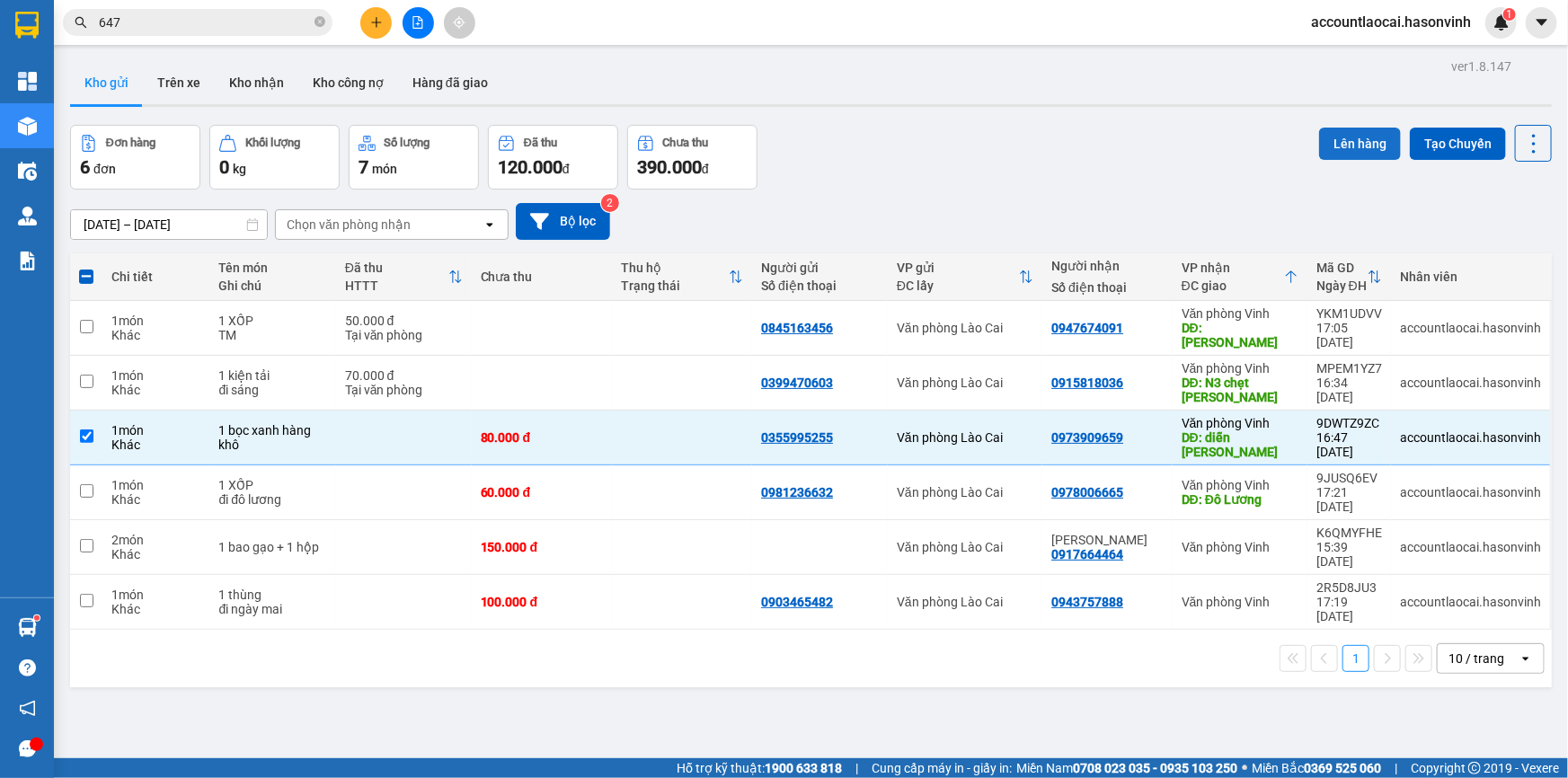
click at [1344, 137] on button "Lên hàng" at bounding box center [1360, 143] width 82 height 32
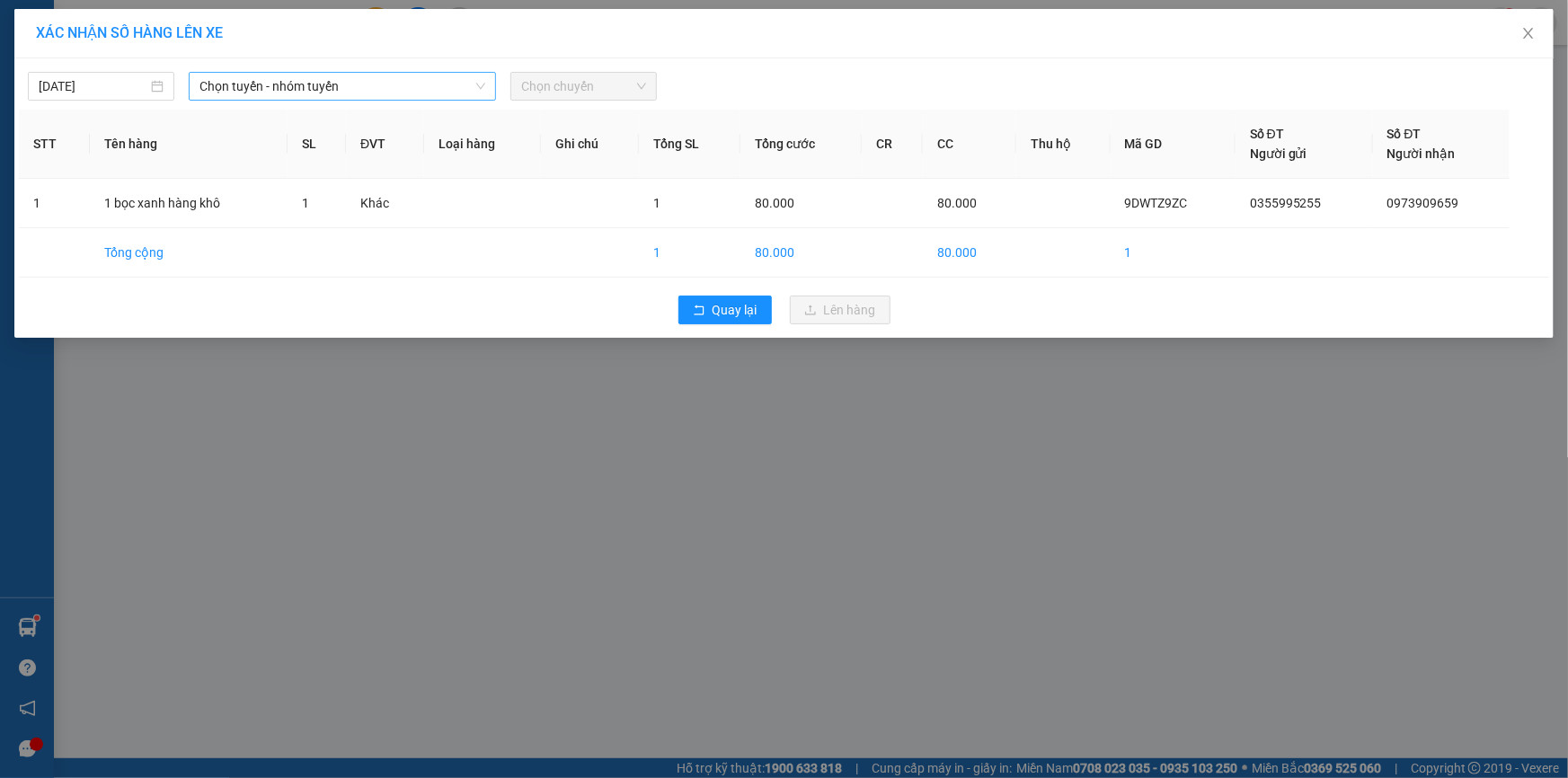
click at [249, 81] on span "Chọn tuyến - nhóm tuyến" at bounding box center [342, 87] width 285 height 27
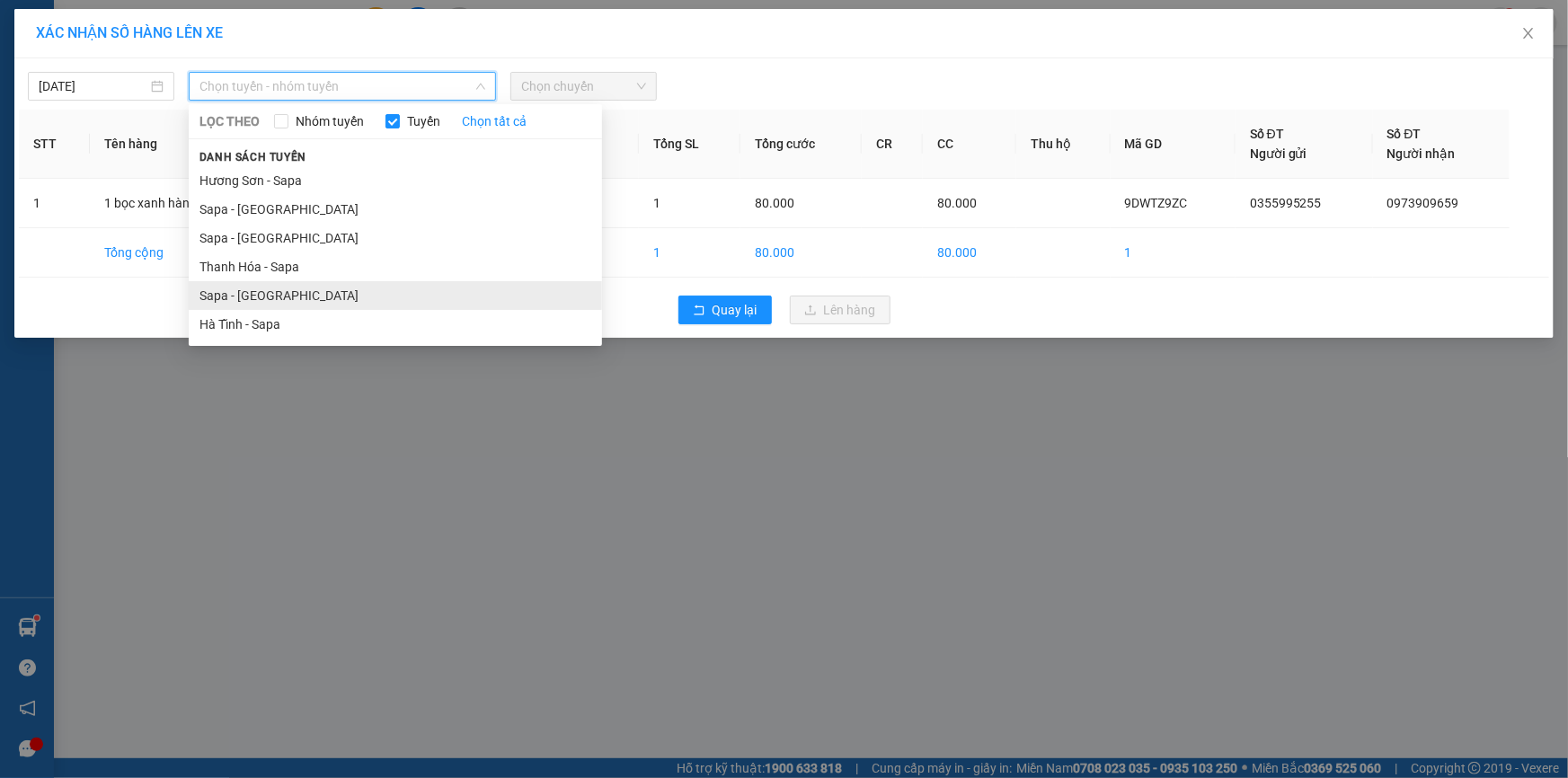
click at [239, 297] on li "Sapa - [GEOGRAPHIC_DATA]" at bounding box center [395, 296] width 413 height 29
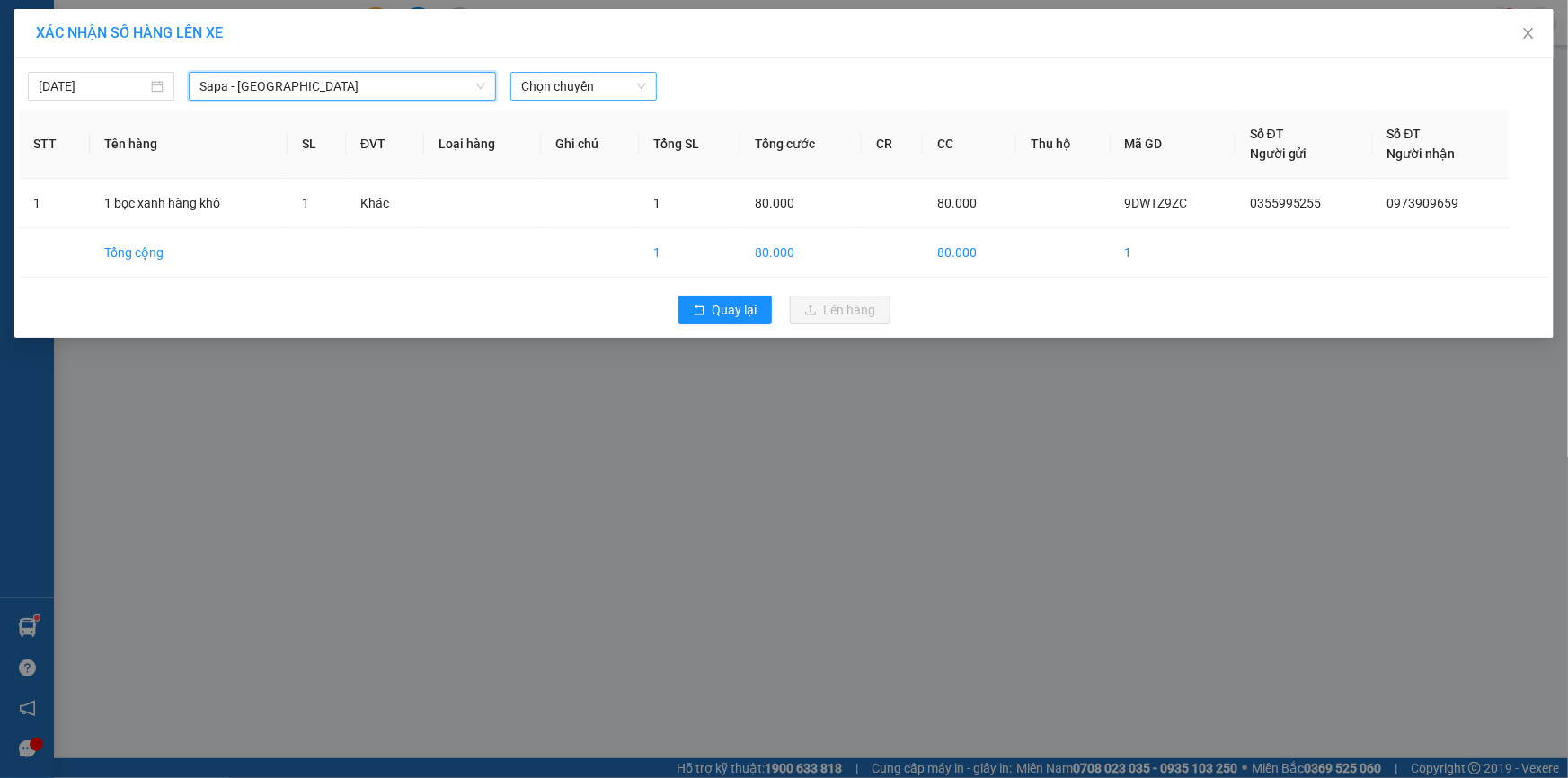
click at [566, 89] on span "Chọn chuyến" at bounding box center [583, 87] width 125 height 27
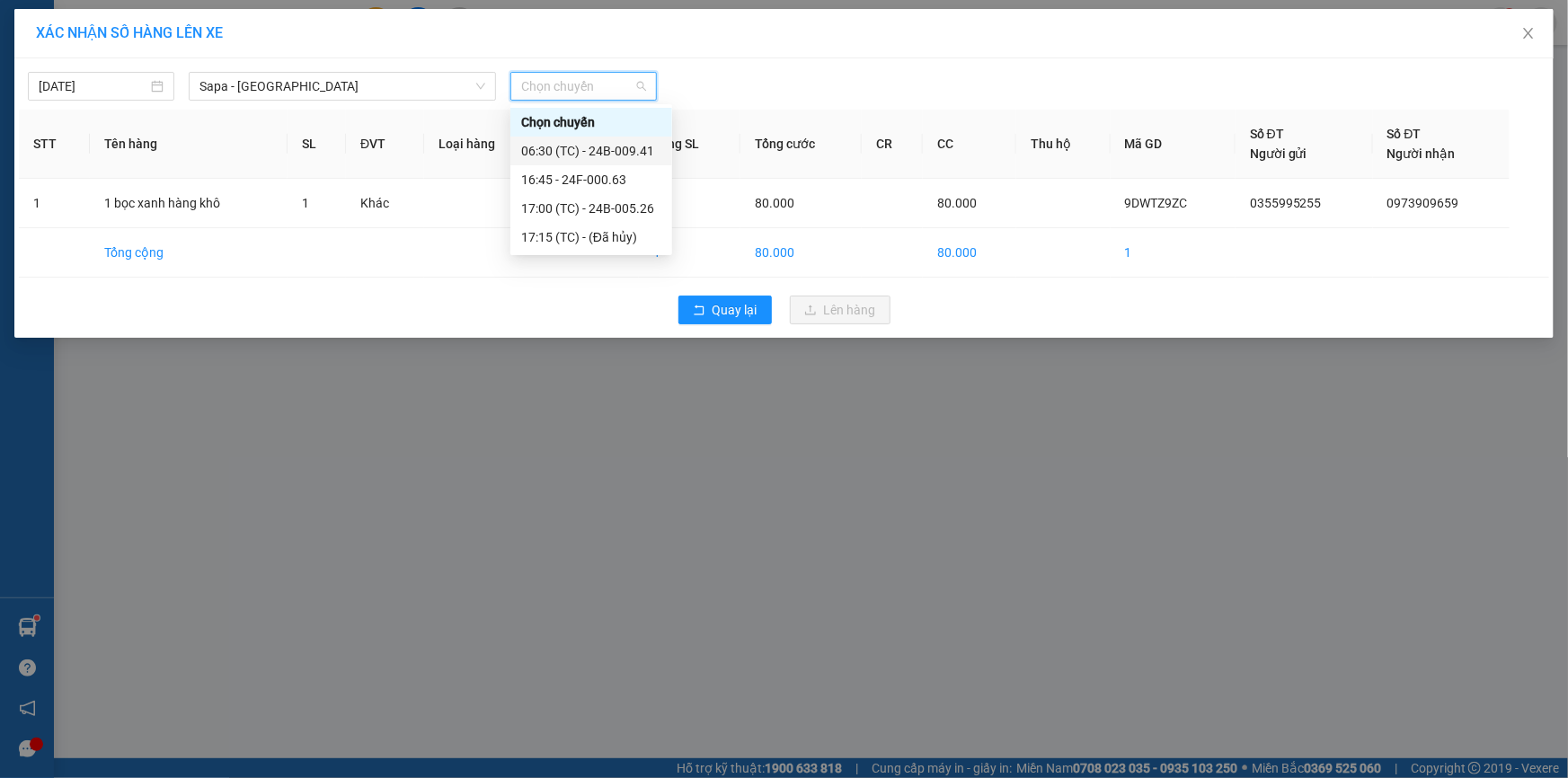
click at [617, 153] on div "06:30 (TC) - 24B-009.41" at bounding box center [591, 151] width 140 height 19
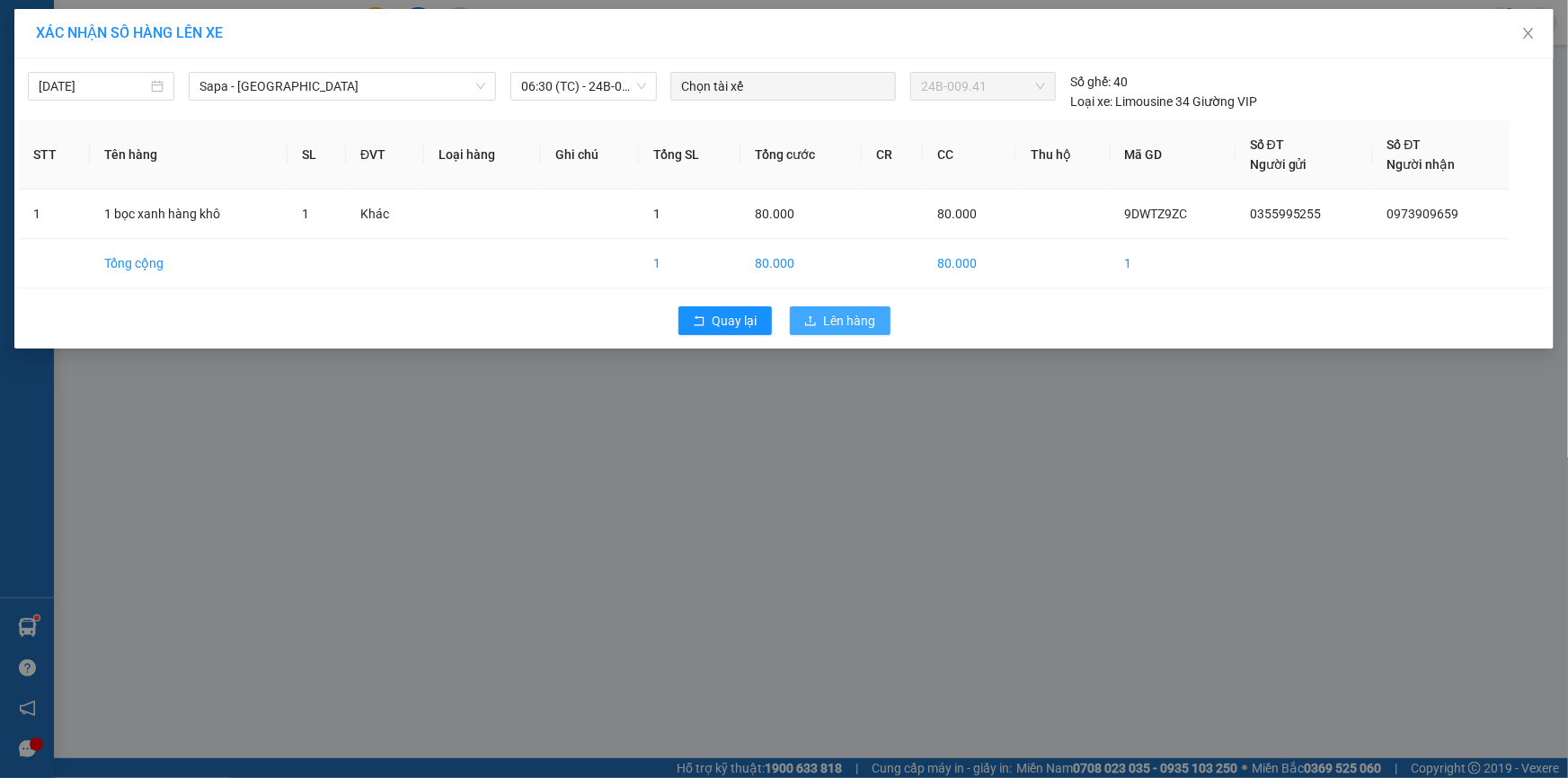
click at [834, 316] on span "Lên hàng" at bounding box center [850, 320] width 53 height 19
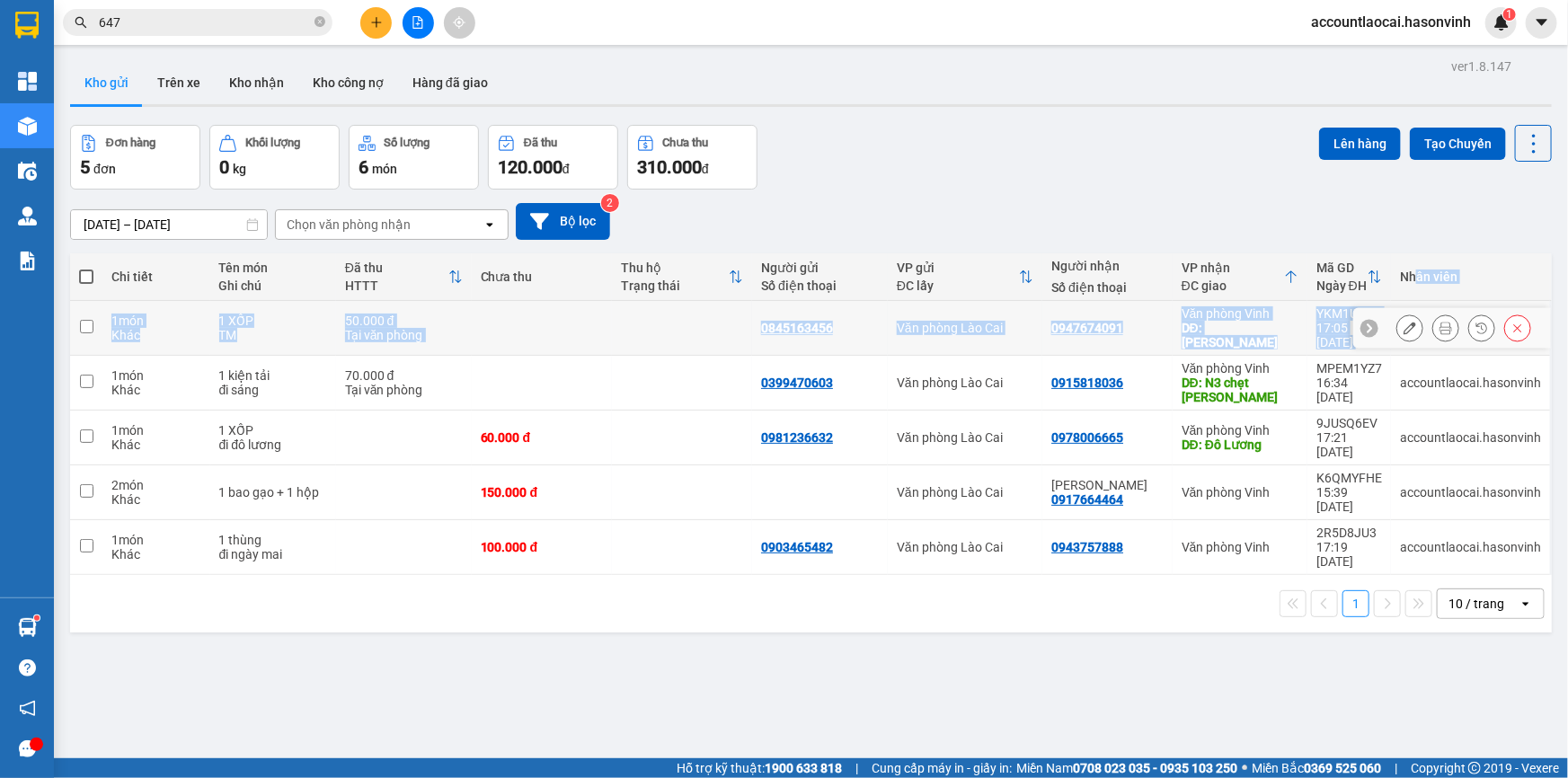
click at [1417, 310] on table "Chi tiết Tên món Ghi chú Đã thu HTTT Chưa thu Thu hộ Trạng thái Người gửi Số đi…" at bounding box center [810, 414] width 1481 height 321
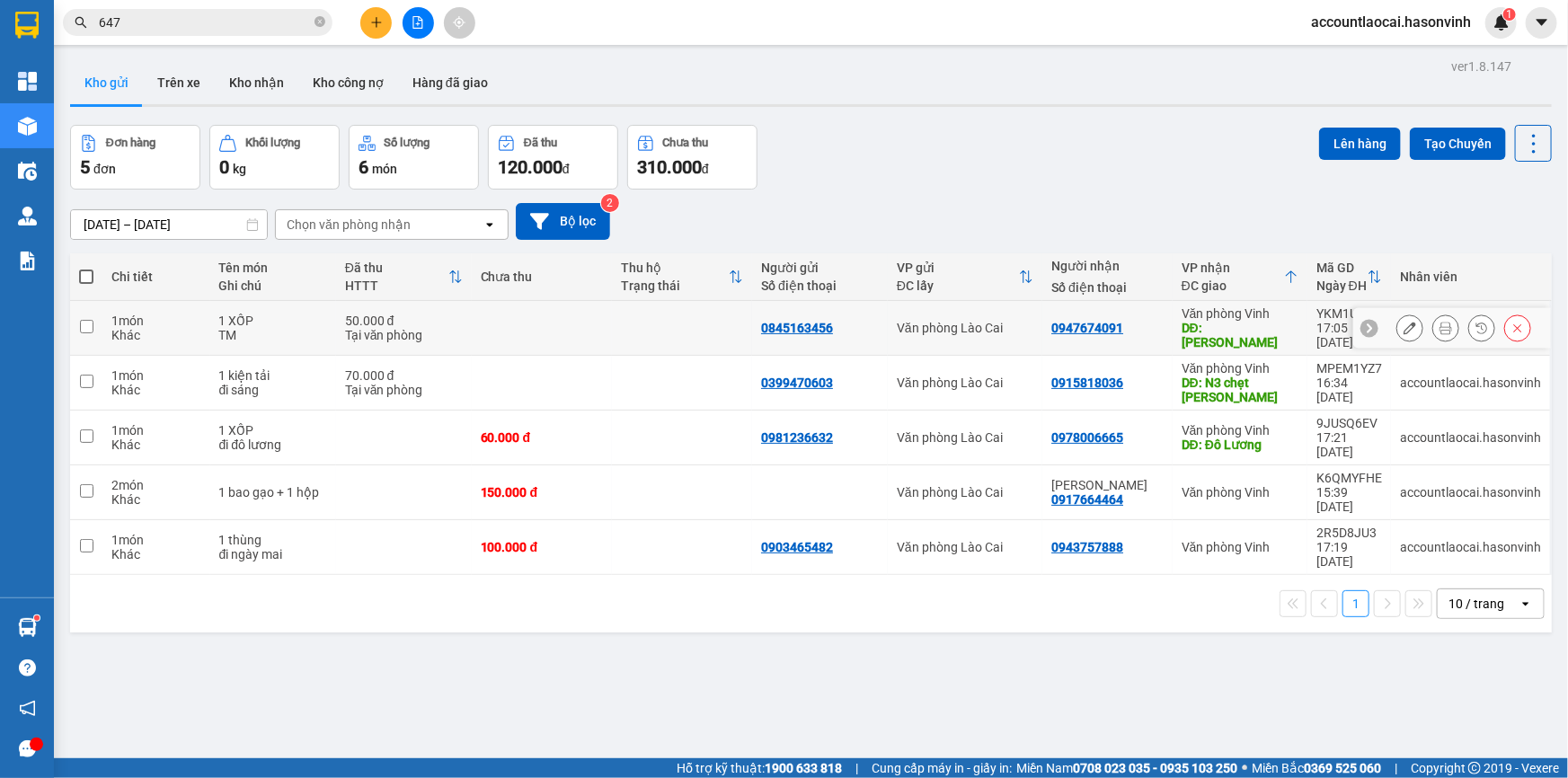
click at [1417, 315] on div at bounding box center [1464, 328] width 134 height 27
click at [1441, 369] on td "accountlaocai.hasonvinh" at bounding box center [1470, 383] width 159 height 55
checkbox input "true"
click at [1441, 369] on button at bounding box center [1445, 383] width 25 height 31
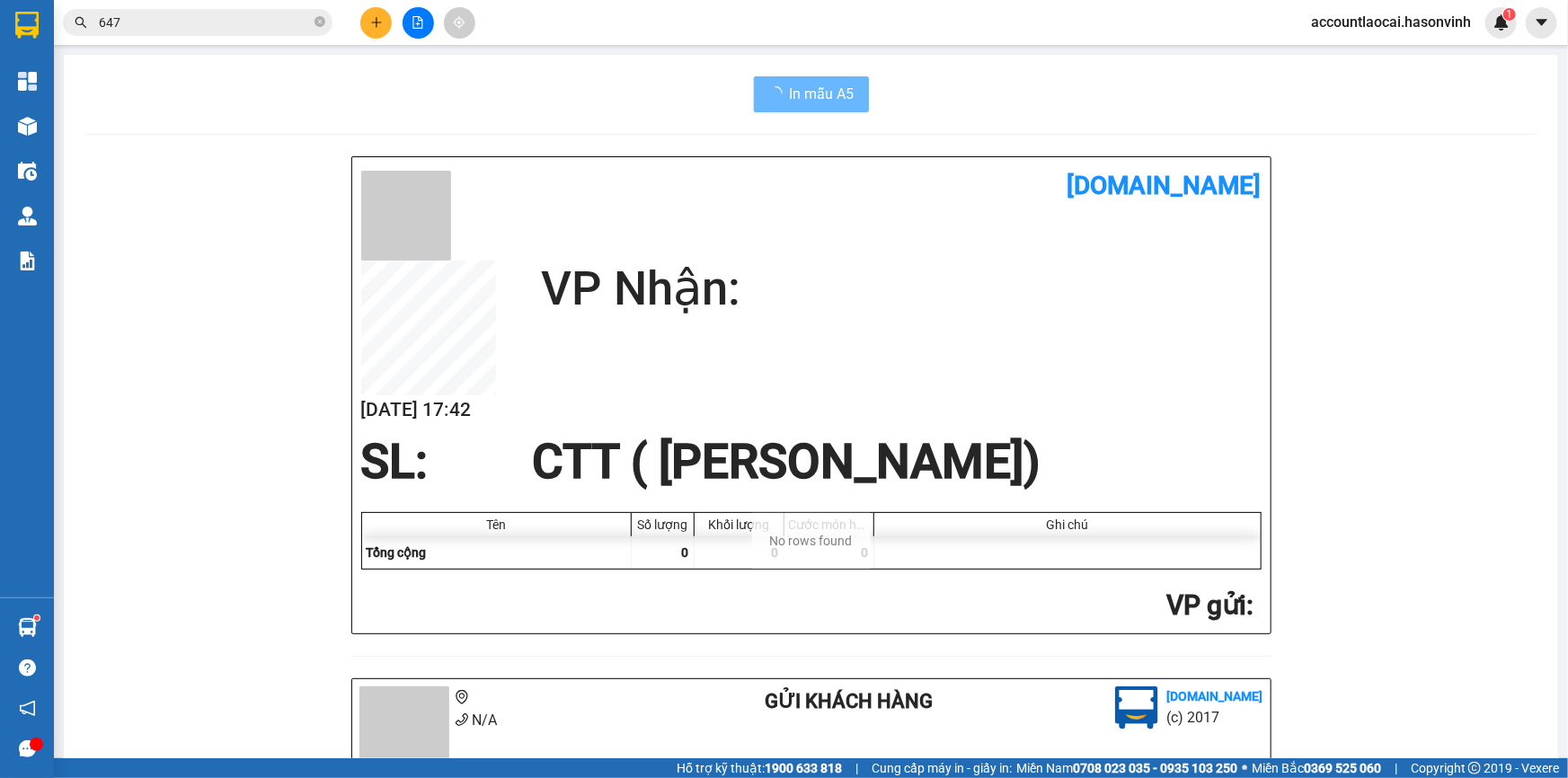
click at [1567, 424] on main "In mẫu A5 [DOMAIN_NAME] [DATE] 17:42 VP Nhận: SL: CTT ( Chưa Thanh Toán) Tên Số…" at bounding box center [784, 379] width 1568 height 759
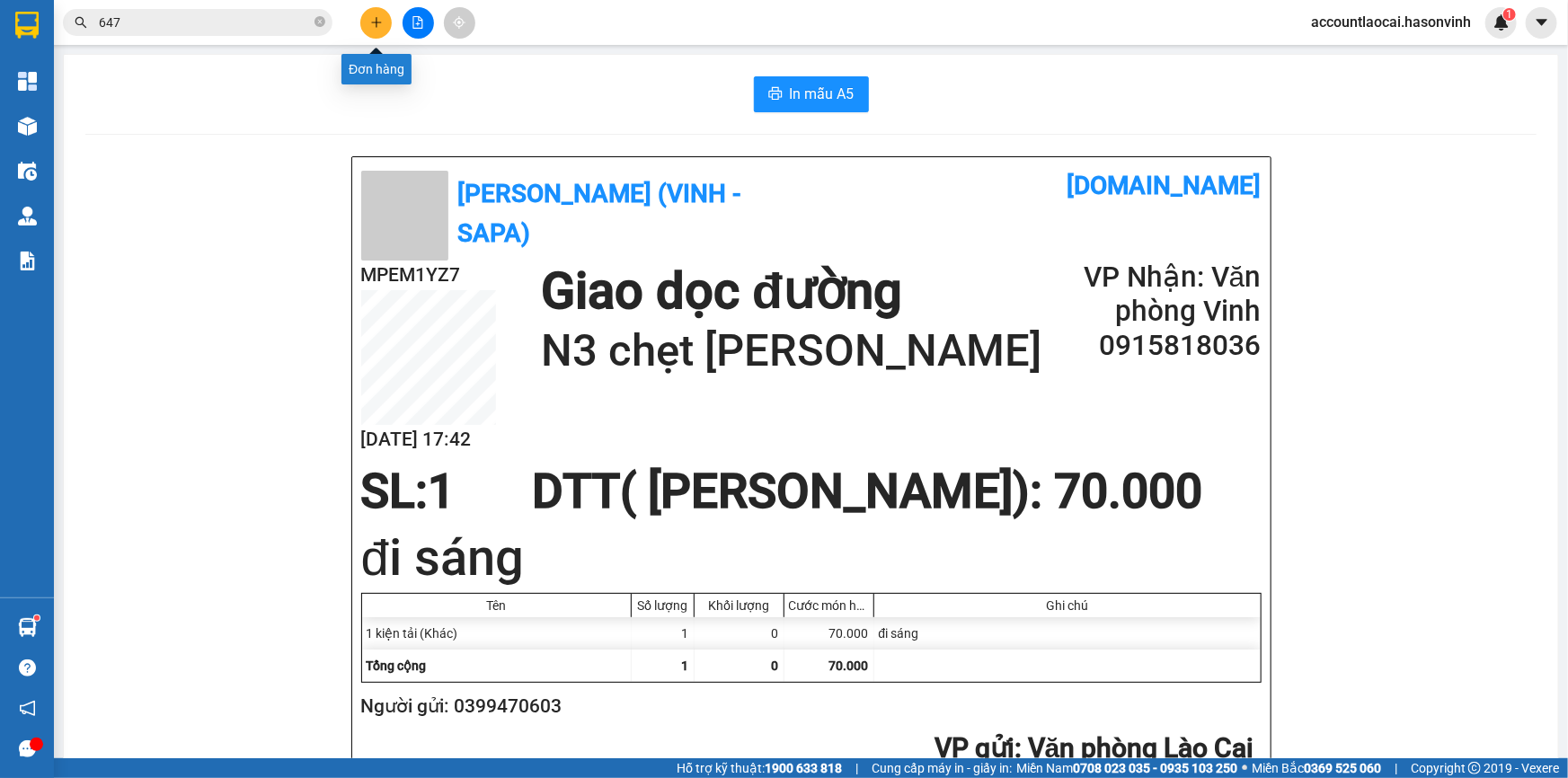
click at [376, 21] on icon "plus" at bounding box center [376, 21] width 10 height 1
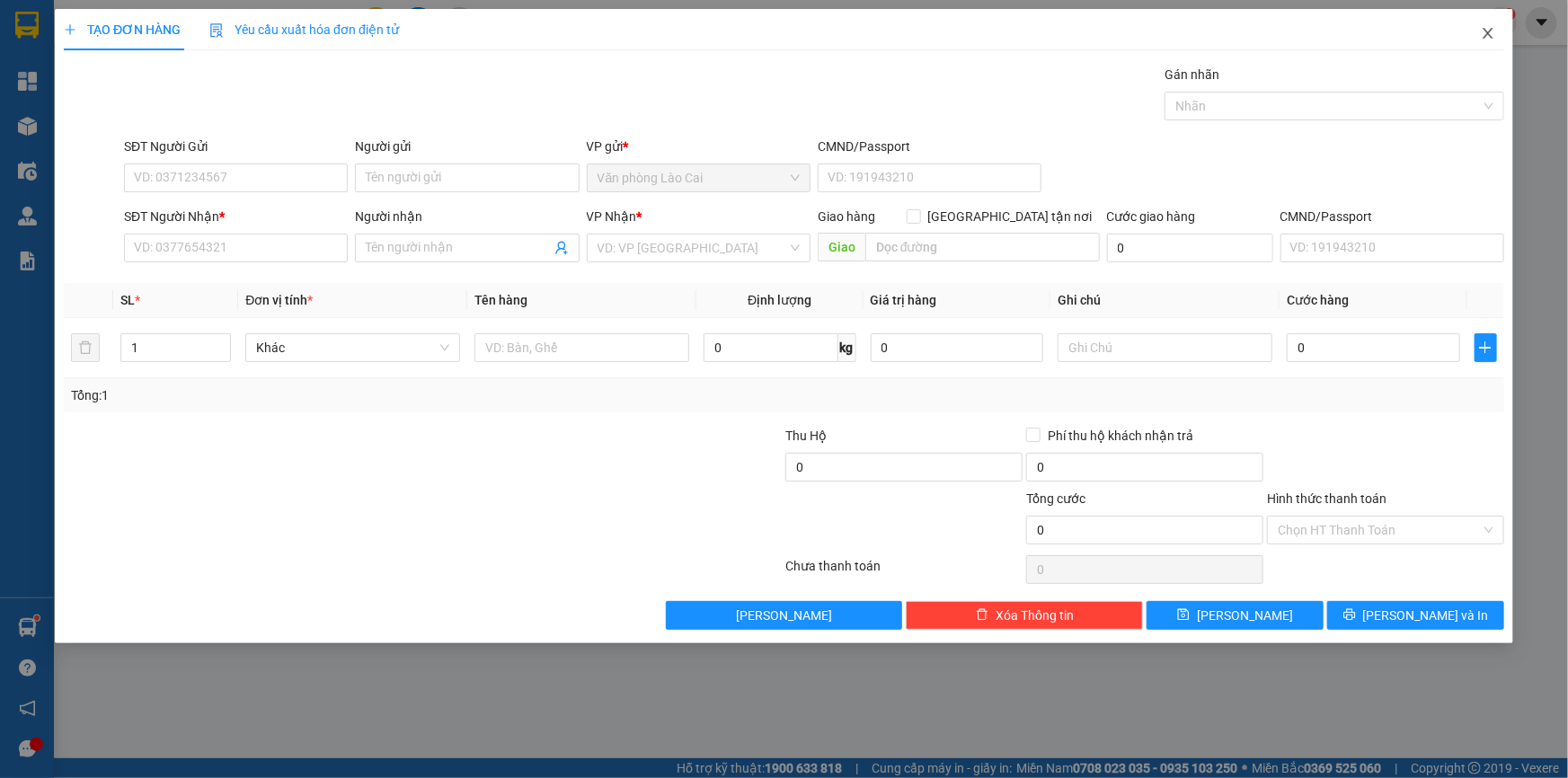
click at [1482, 33] on icon "close" at bounding box center [1487, 33] width 15 height 15
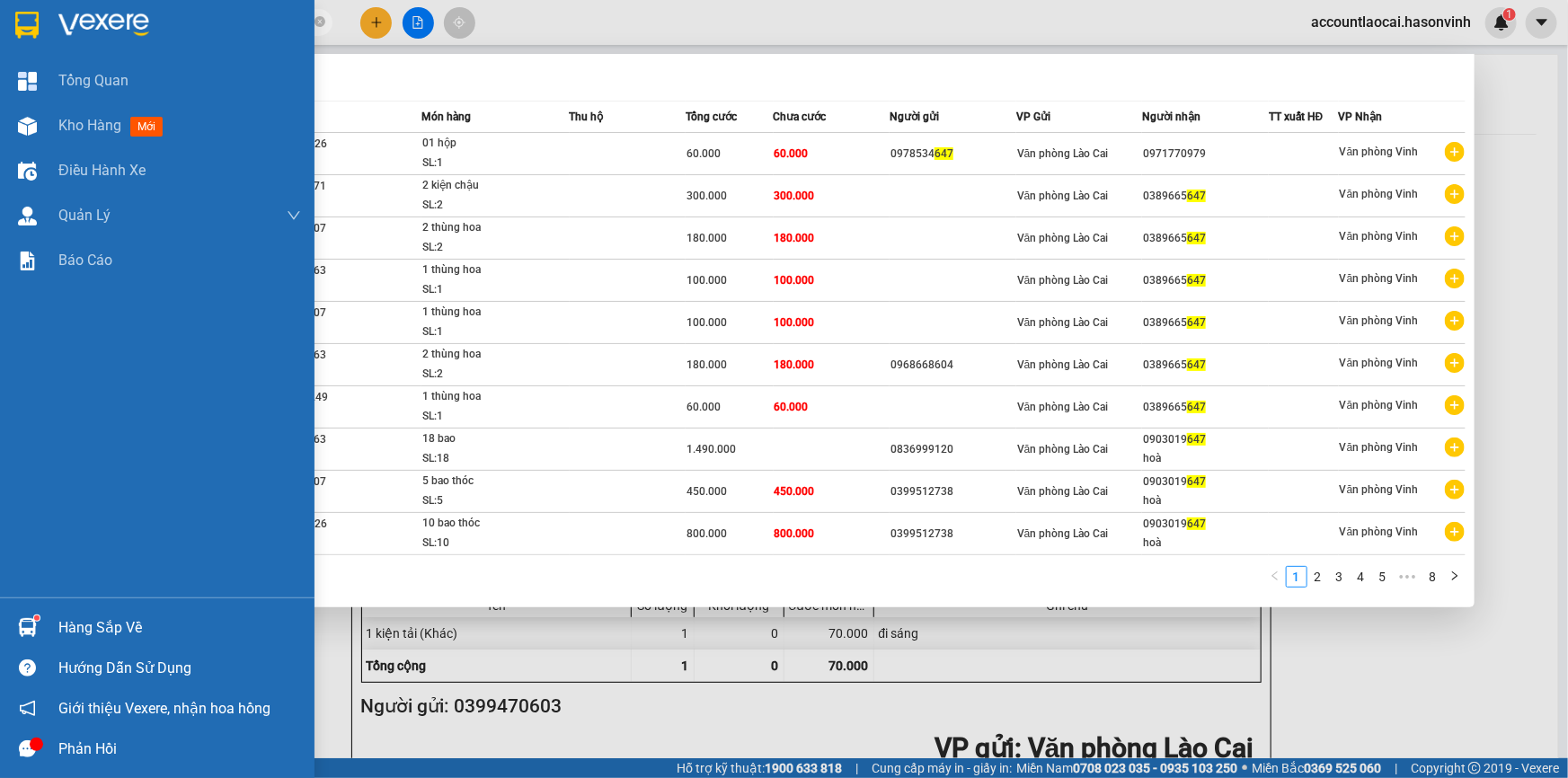
drag, startPoint x: 148, startPoint y: 22, endPoint x: 0, endPoint y: 21, distance: 148.0
click at [0, 21] on section "Kết quả tìm kiếm ( 77 ) Bộ lọc Mã ĐH Trạng thái Món hàng Thu hộ Tổng cước Chưa …" at bounding box center [784, 389] width 1568 height 778
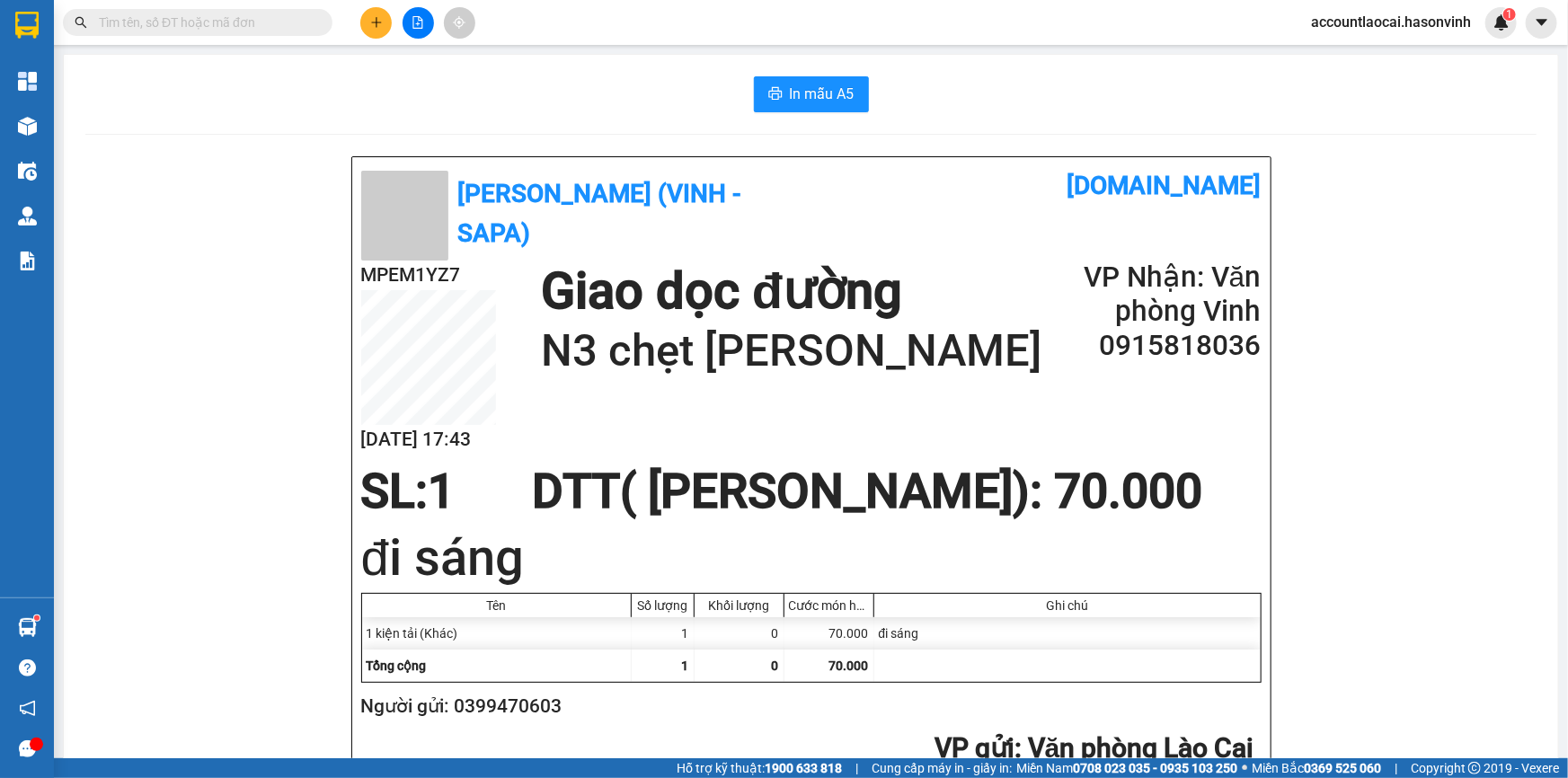
click at [415, 24] on icon "file-add" at bounding box center [418, 22] width 13 height 13
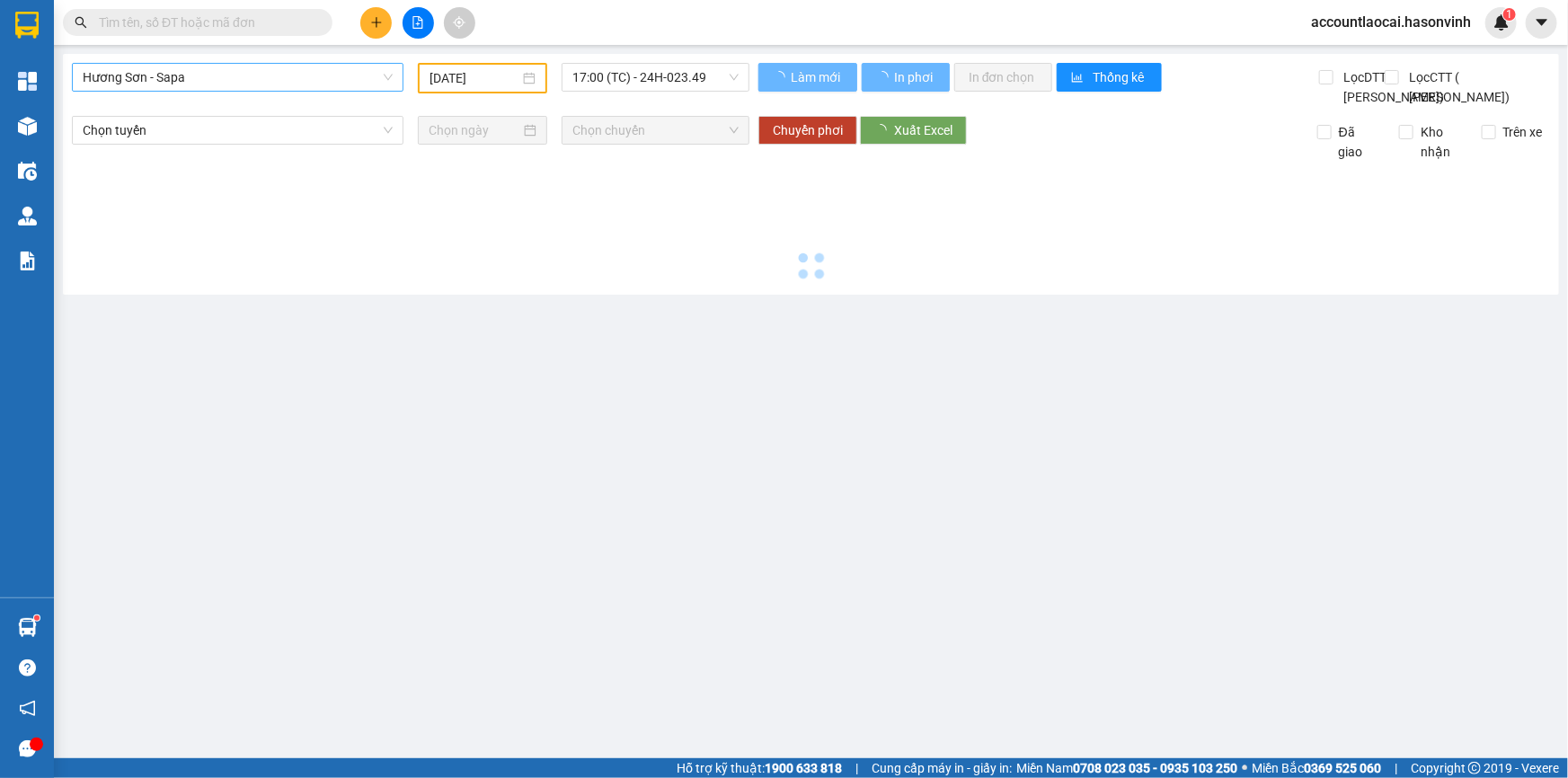
type input "[DATE]"
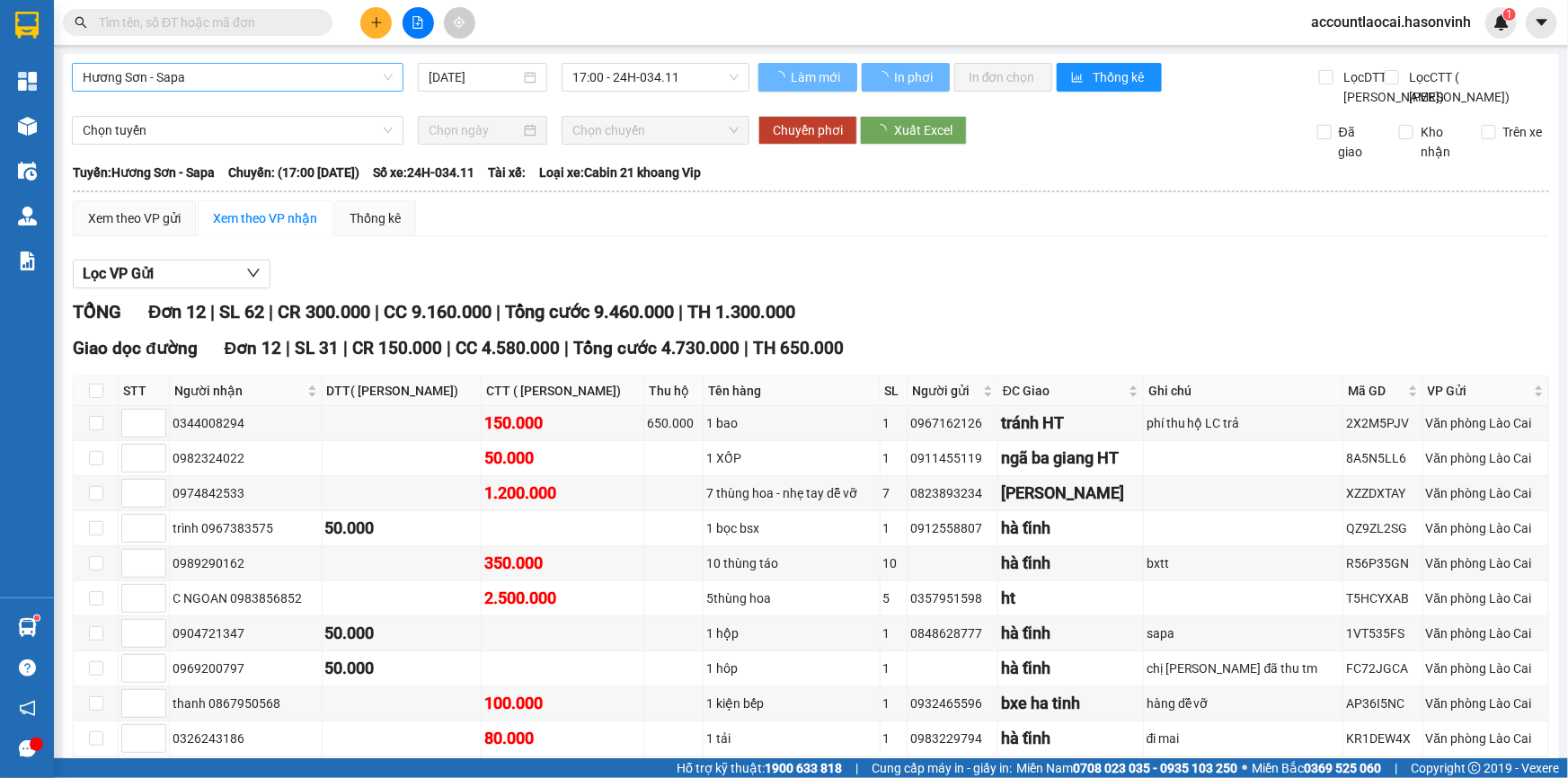
click at [235, 69] on span "Hương Sơn - Sapa" at bounding box center [238, 77] width 310 height 27
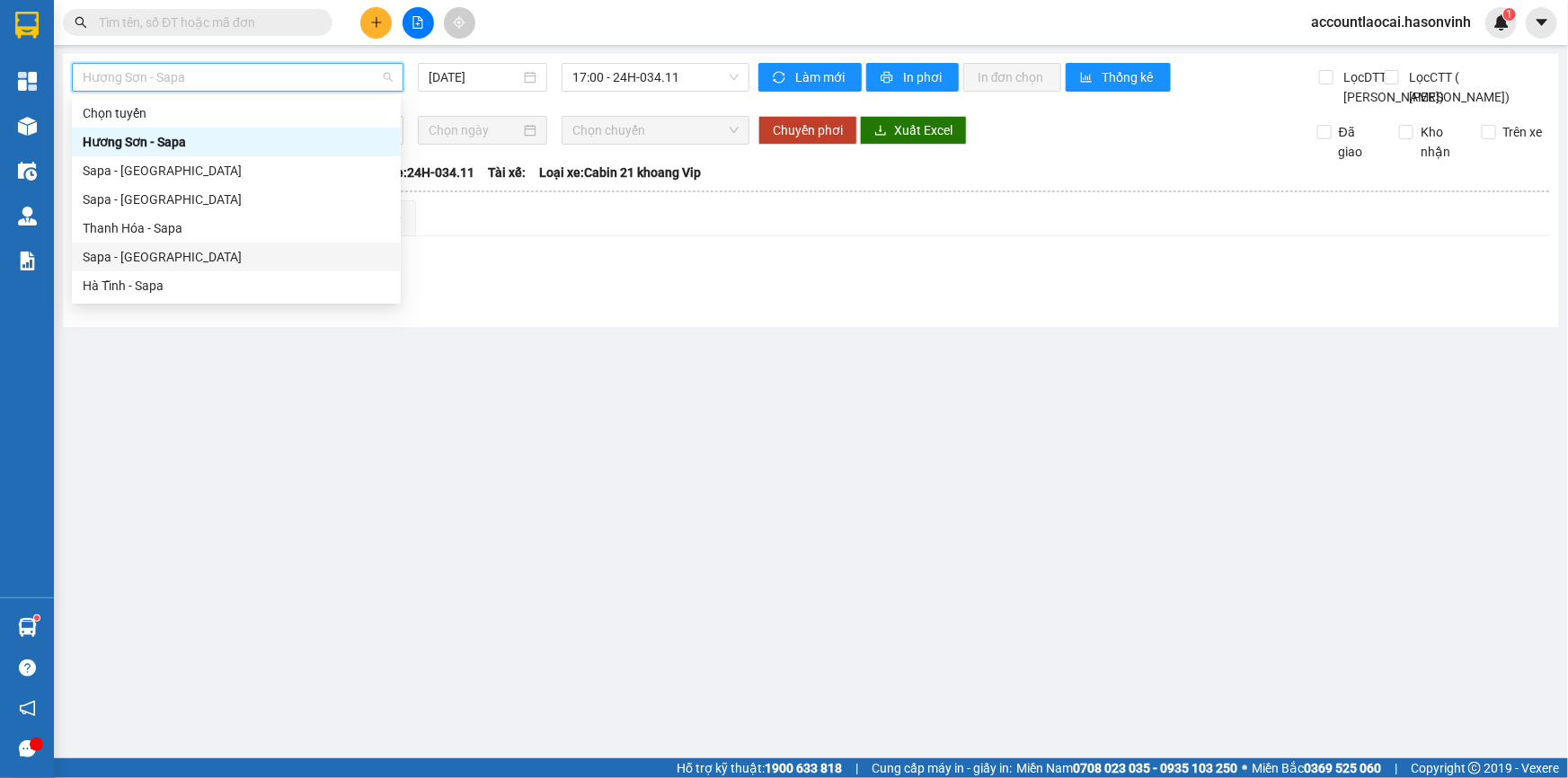
click at [142, 253] on div "Sapa - [GEOGRAPHIC_DATA]" at bounding box center [237, 257] width 308 height 19
type input "[DATE]"
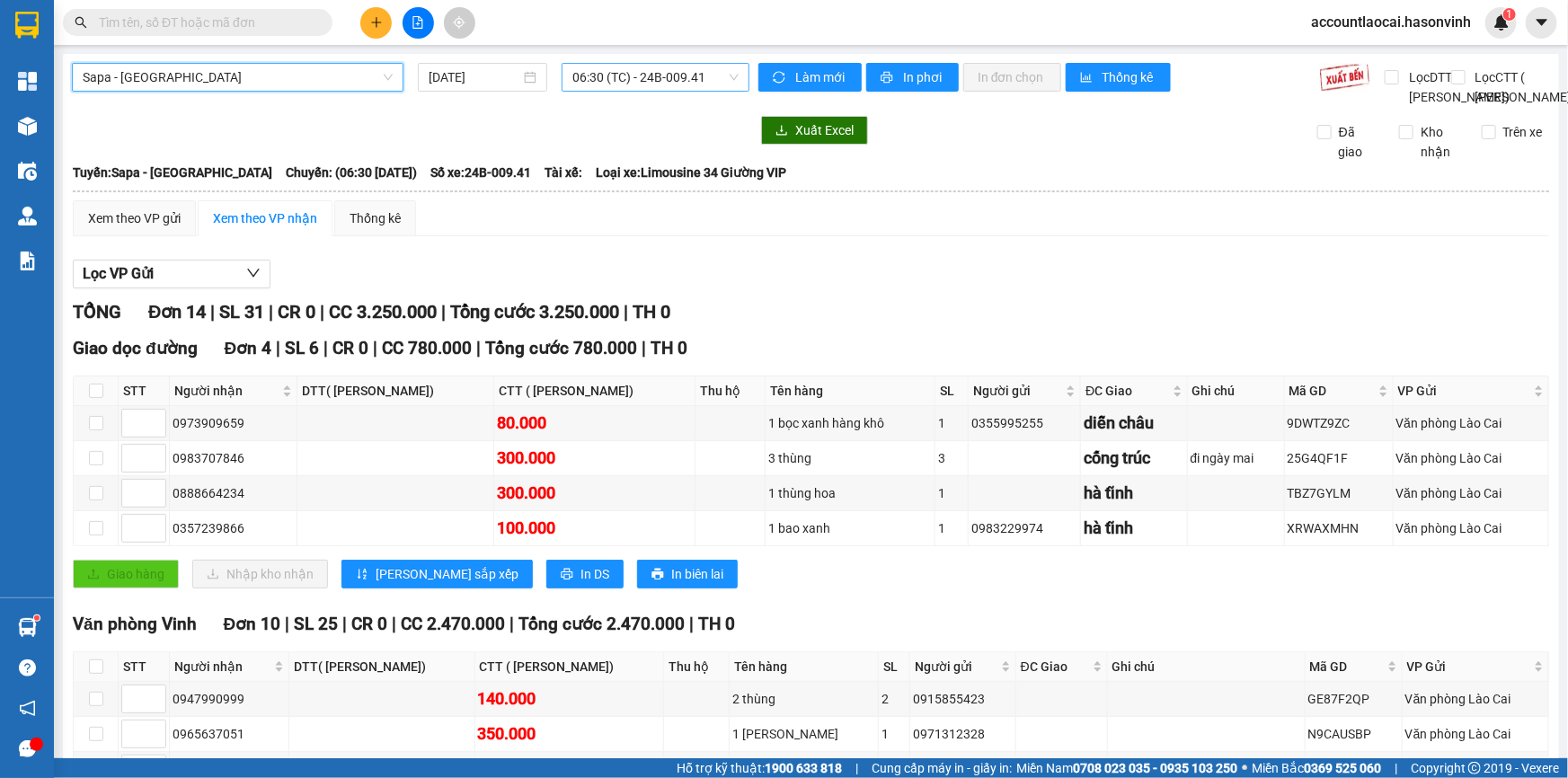
click at [649, 81] on span "06:30 (TC) - 24B-009.41" at bounding box center [655, 77] width 167 height 27
click at [381, 17] on icon "plus" at bounding box center [376, 22] width 13 height 13
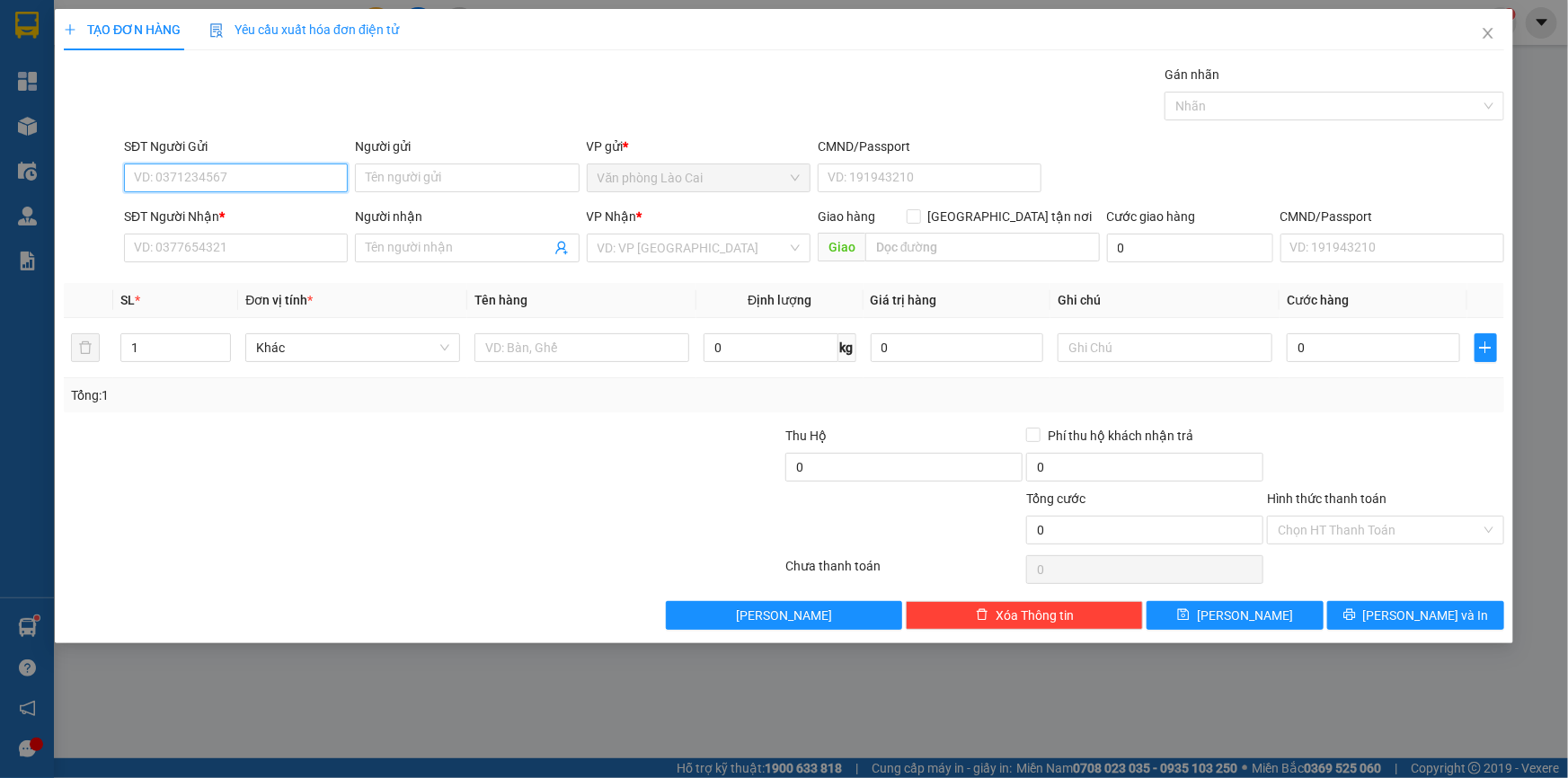
click at [258, 174] on input "SĐT Người Gửi" at bounding box center [236, 178] width 224 height 29
click at [244, 173] on input "794" at bounding box center [236, 178] width 224 height 29
click at [203, 212] on div "0983229794" at bounding box center [236, 213] width 203 height 19
type input "0983229794"
type input "0326243186"
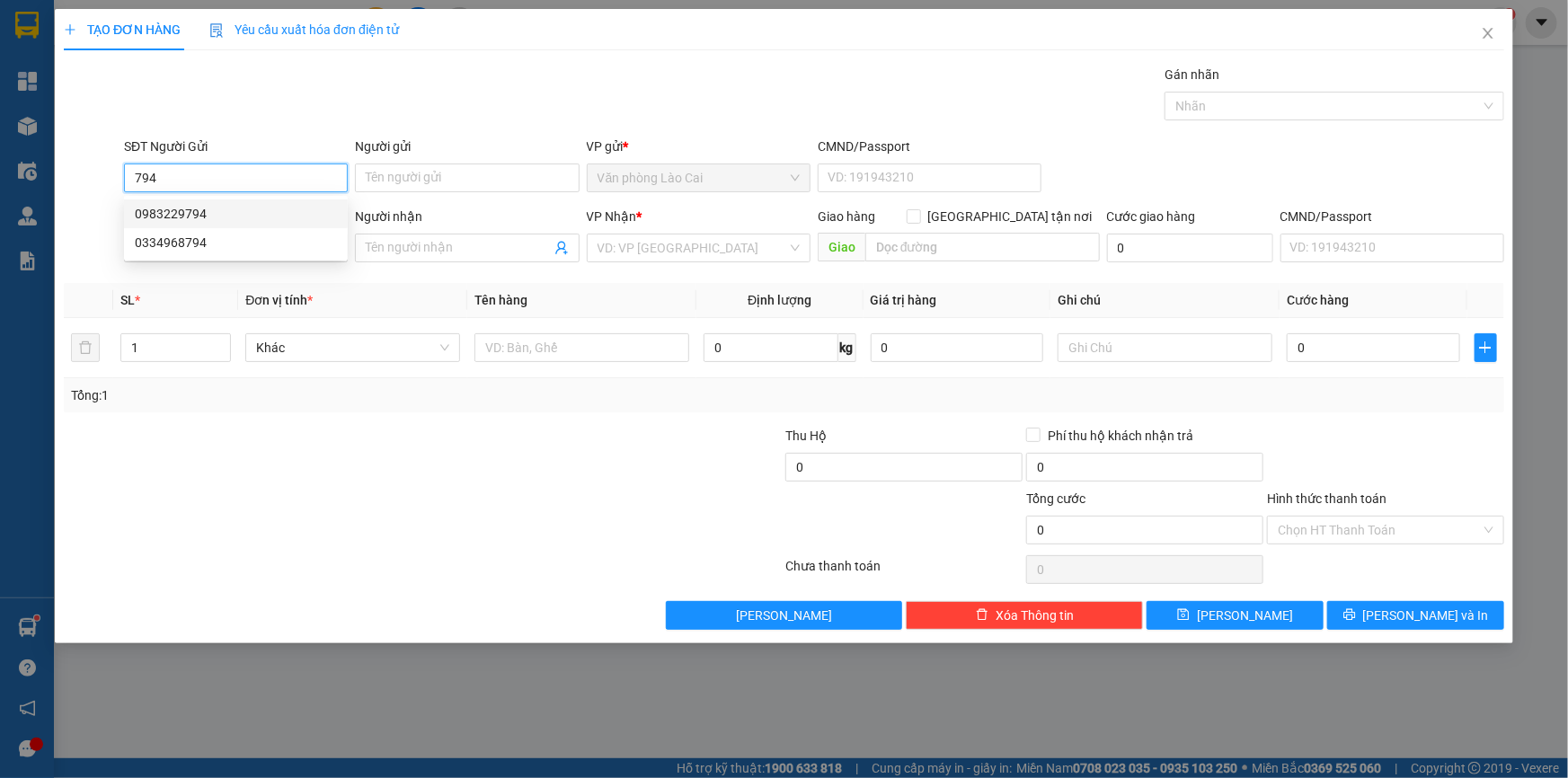
type input "hà tĩnh"
type input "80.000"
type input "0983229794"
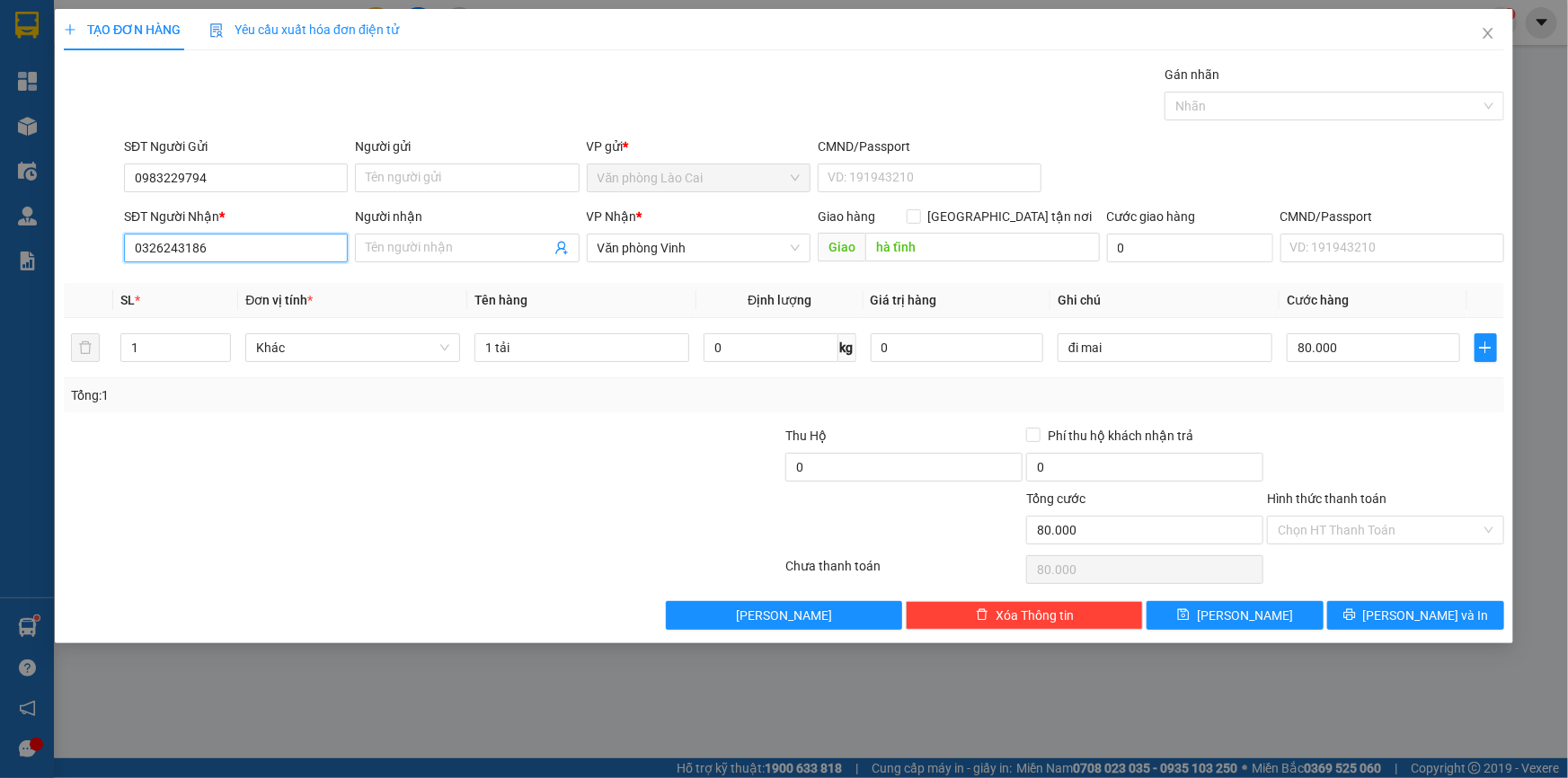
drag, startPoint x: 240, startPoint y: 241, endPoint x: 0, endPoint y: 285, distance: 244.0
click at [0, 285] on div "TẠO ĐƠN HÀNG Yêu cầu xuất hóa đơn điện tử Transit Pickup Surcharge Ids Transit …" at bounding box center [784, 389] width 1568 height 778
click at [180, 245] on input "6076" at bounding box center [236, 248] width 224 height 29
click at [189, 291] on div "0978116076 - [PERSON_NAME]" at bounding box center [236, 283] width 203 height 19
type input "0978116076"
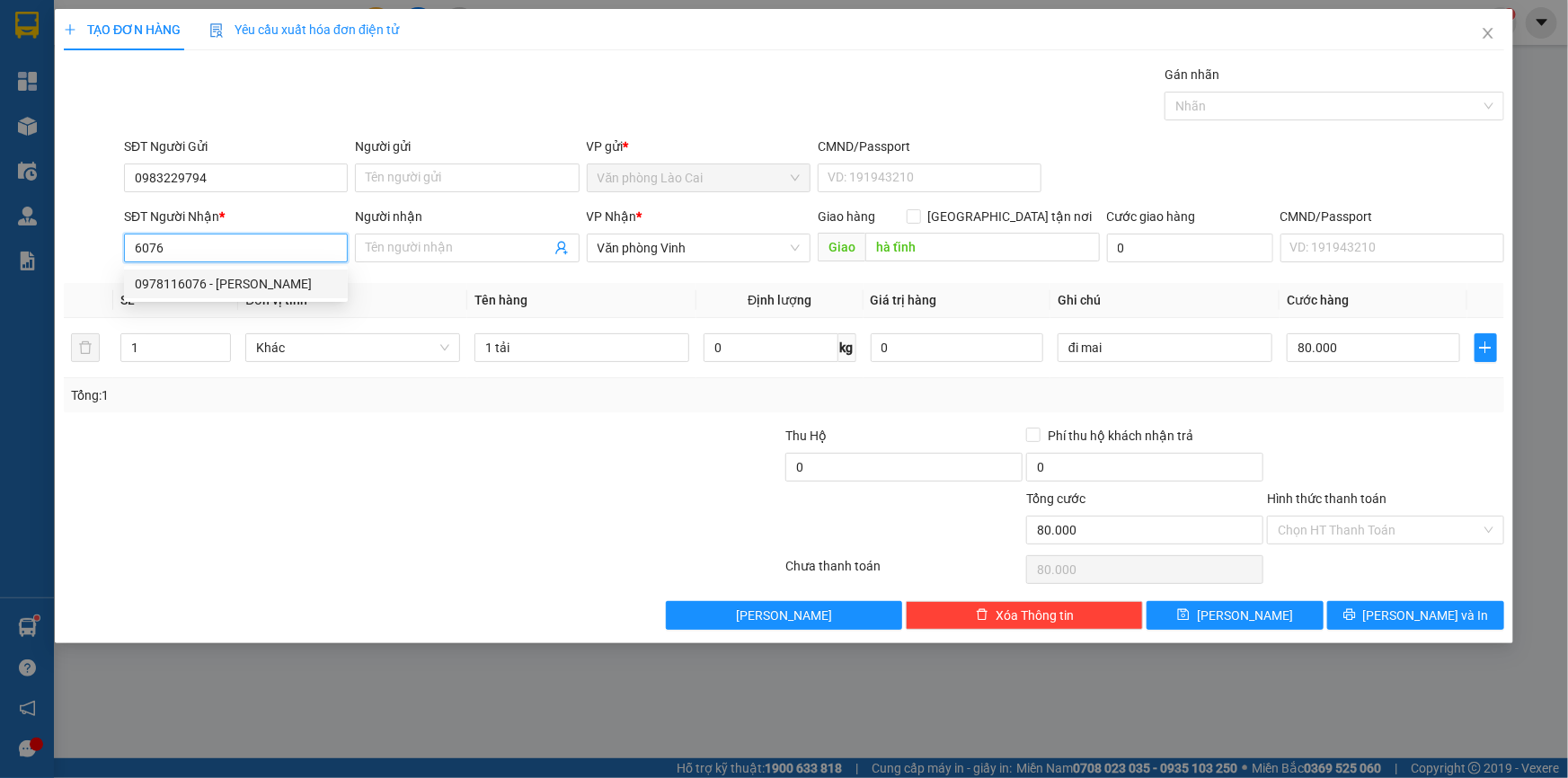
type input "[PERSON_NAME]"
type input "250.000"
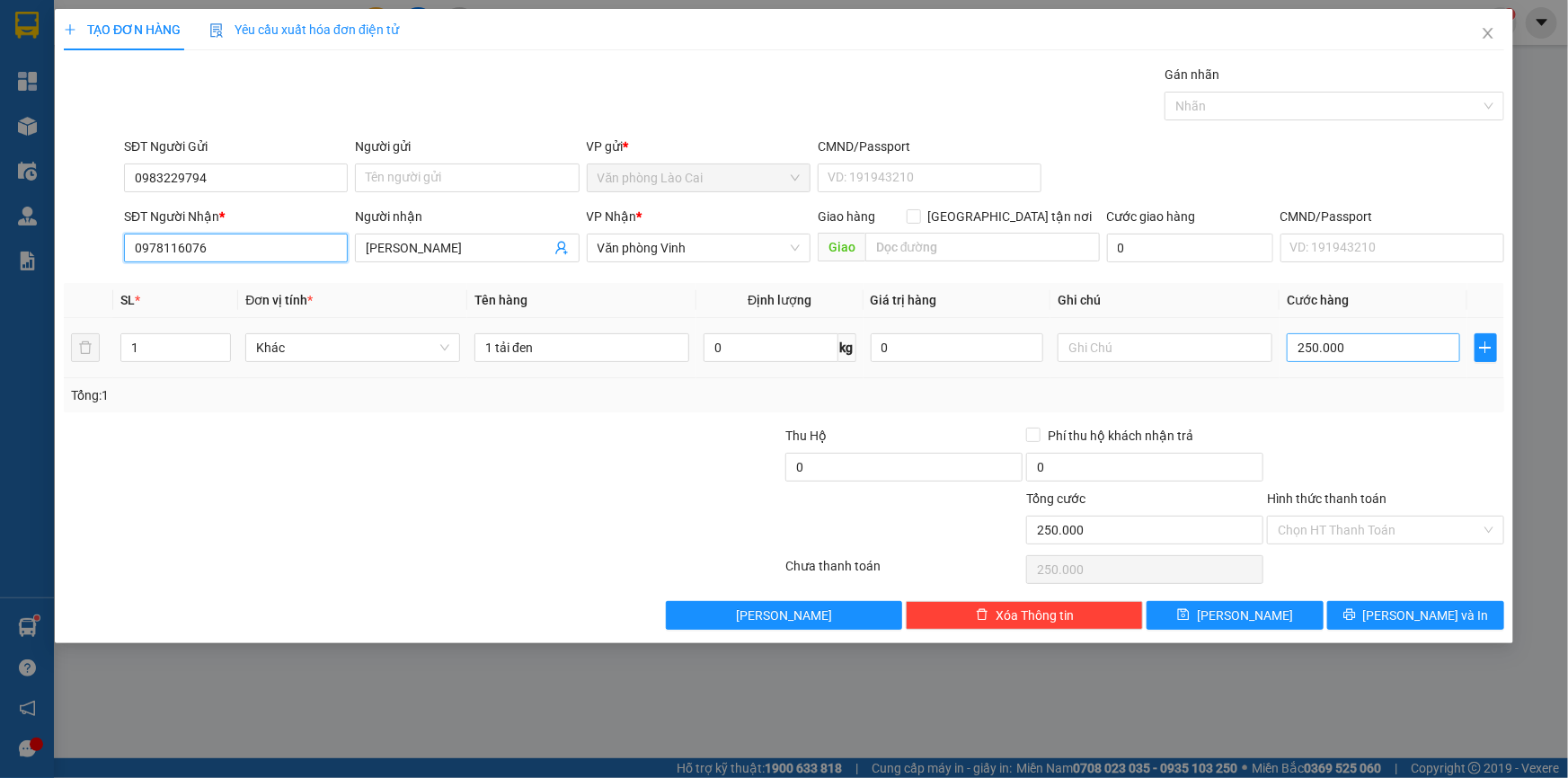
type input "0978116076"
click at [1363, 347] on input "250.000" at bounding box center [1373, 348] width 173 height 29
type input "2"
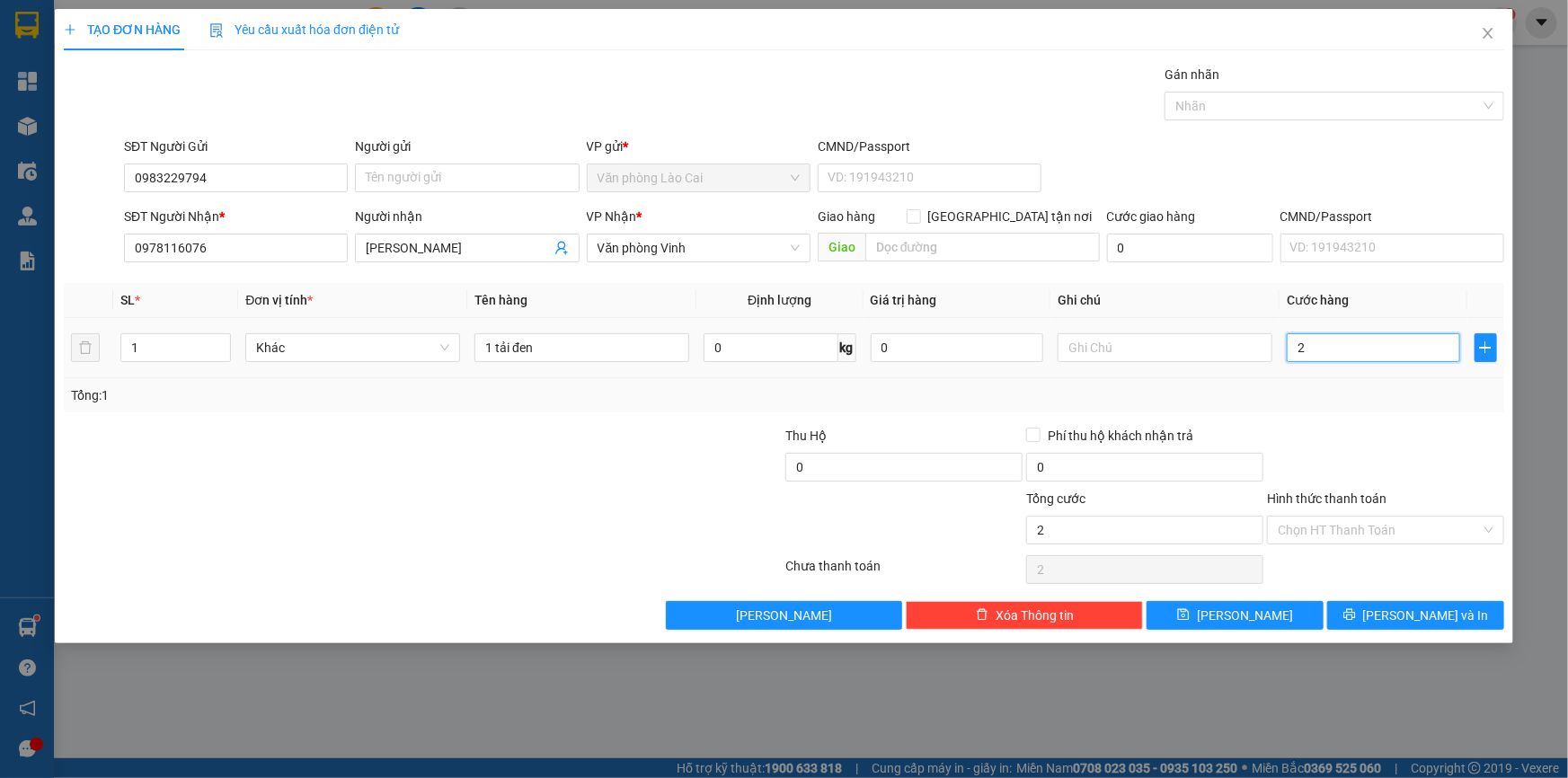
type input "28"
type input "280"
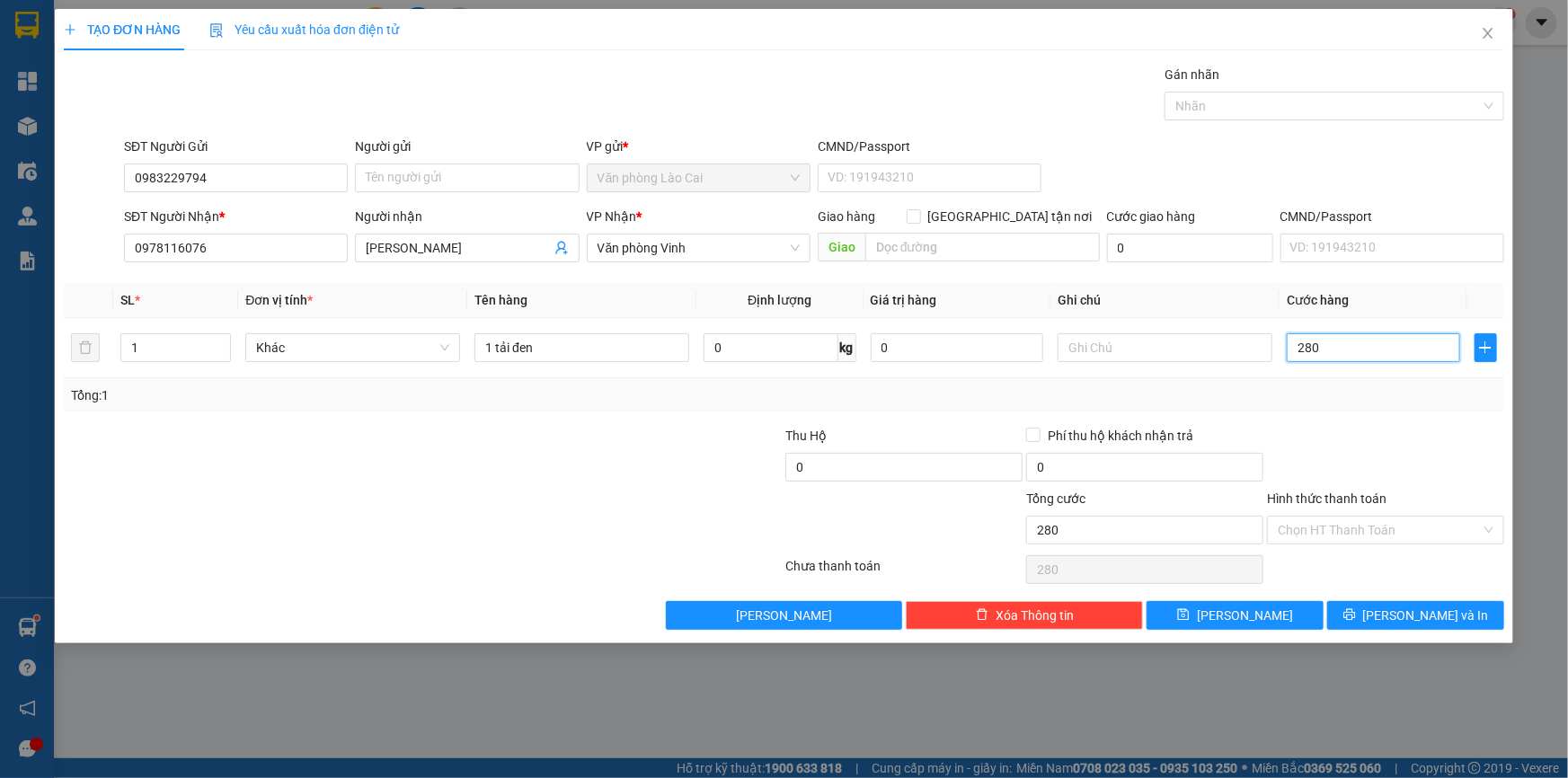
type input "280"
type input "280.000"
click at [1383, 403] on div "Tổng: 1" at bounding box center [784, 395] width 1426 height 19
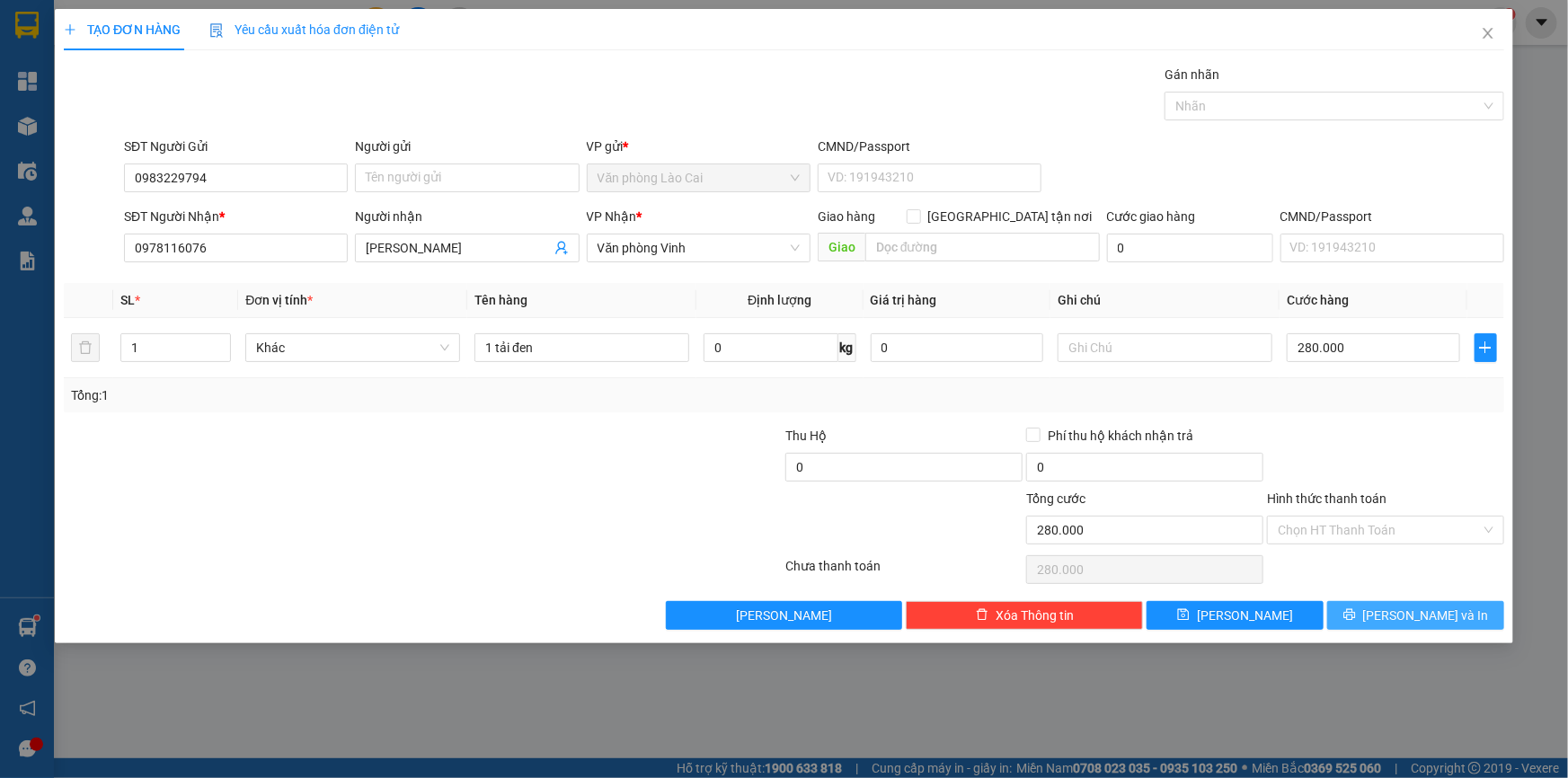
click at [1492, 610] on button "[PERSON_NAME] và In" at bounding box center [1416, 615] width 177 height 29
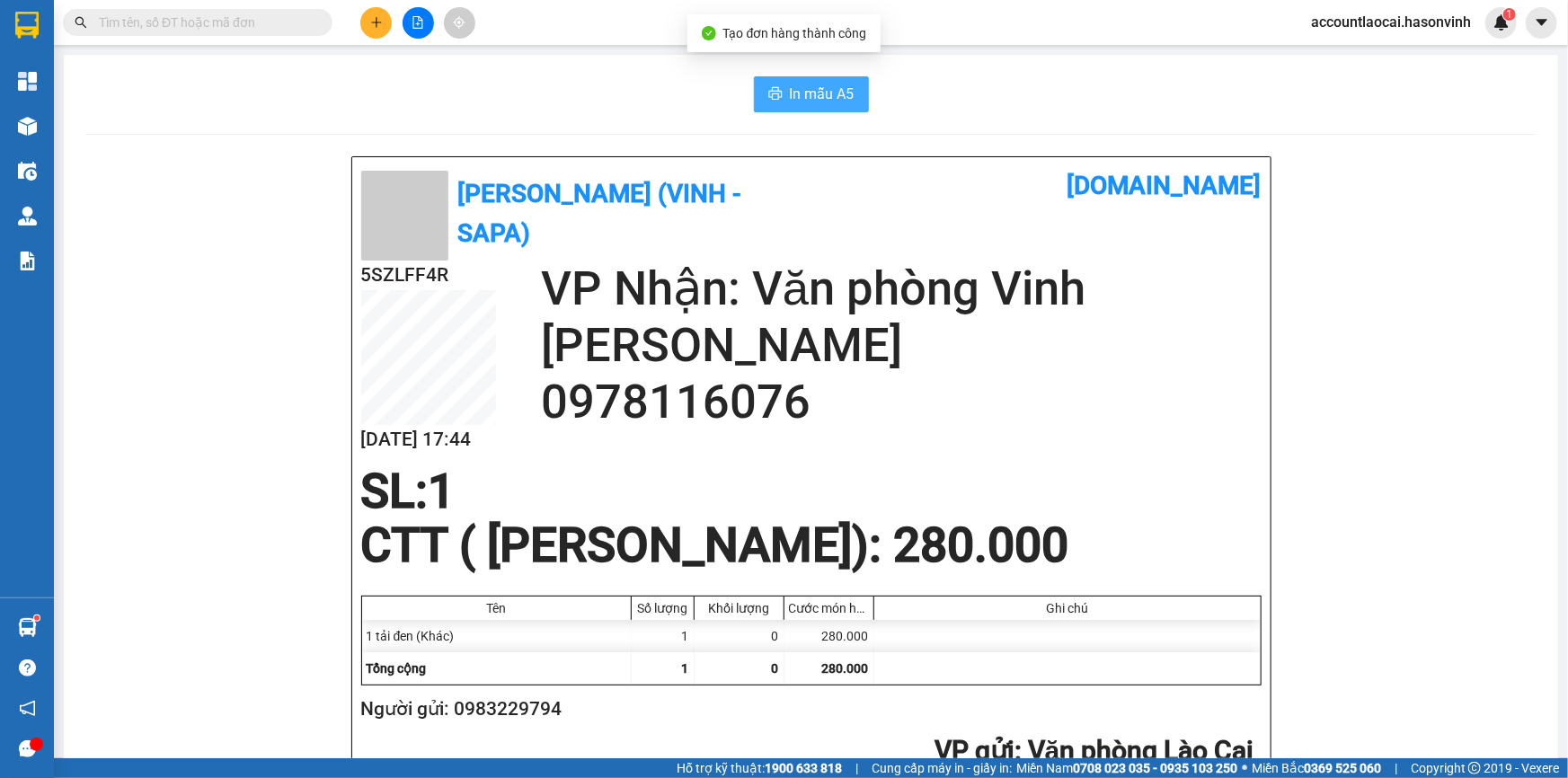
click at [790, 90] on span "In mẫu A5" at bounding box center [822, 93] width 64 height 22
click at [370, 22] on icon "plus" at bounding box center [376, 22] width 13 height 13
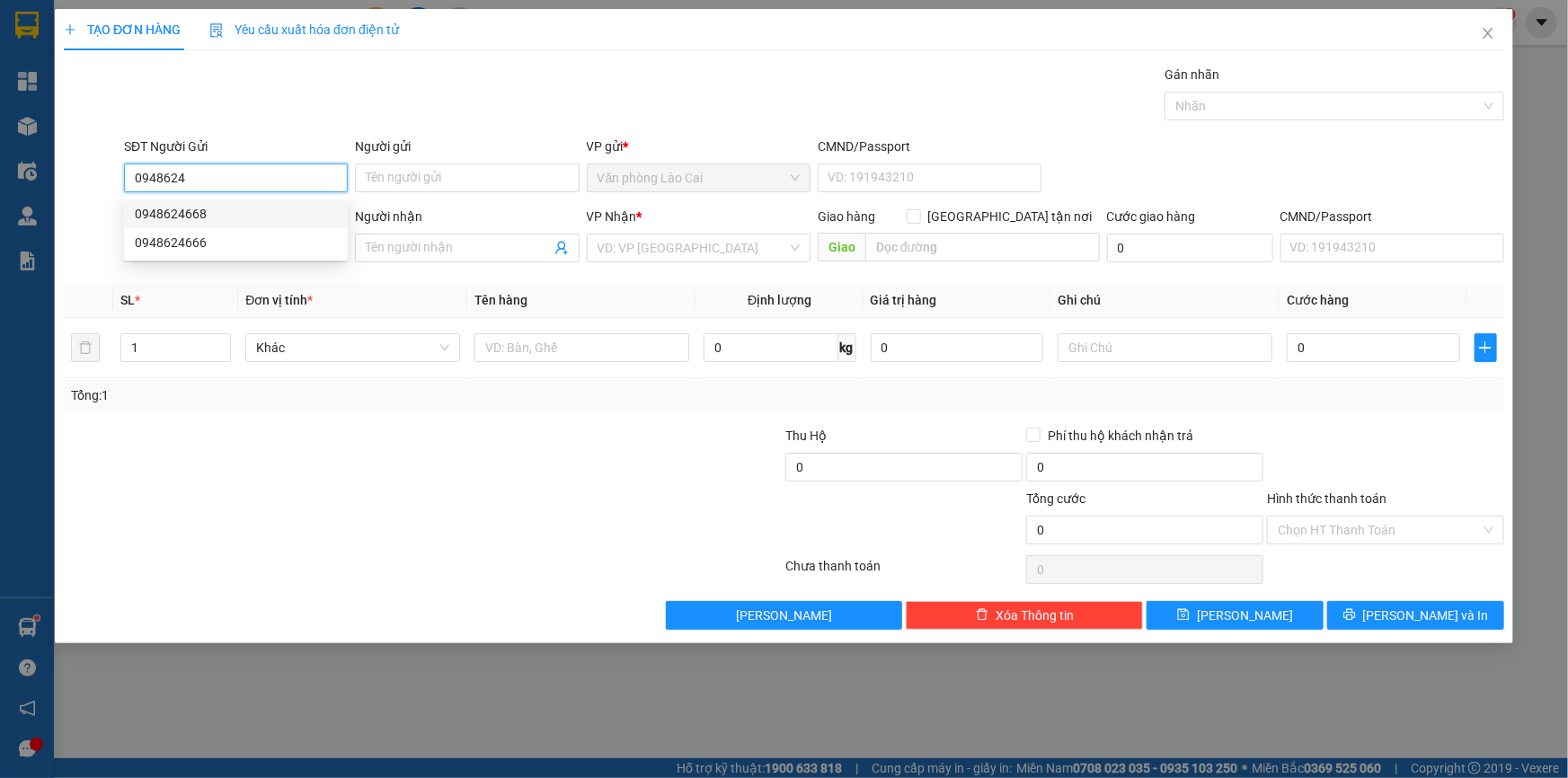
click at [212, 208] on div "0948624668" at bounding box center [236, 213] width 203 height 19
type input "0948624668"
type input "0963014527"
type input "tiên"
type input "HA TINH"
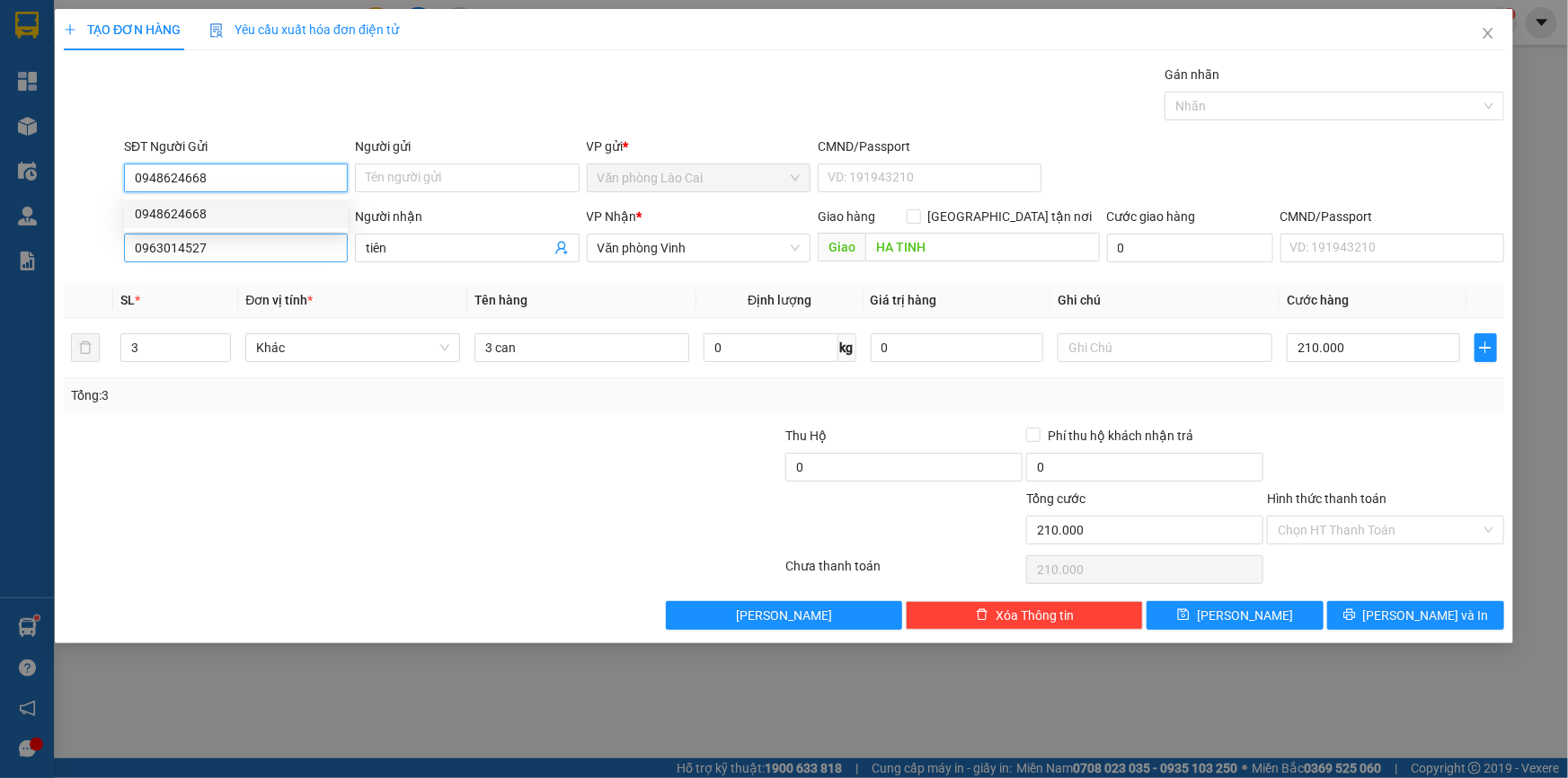
type input "210.000"
type input "0948624668"
drag, startPoint x: 234, startPoint y: 252, endPoint x: 0, endPoint y: 332, distance: 247.3
click at [0, 332] on div "TẠO ĐƠN HÀNG Yêu cầu xuất hóa đơn điện tử Transit Pickup Surcharge Ids Transit …" at bounding box center [784, 389] width 1568 height 778
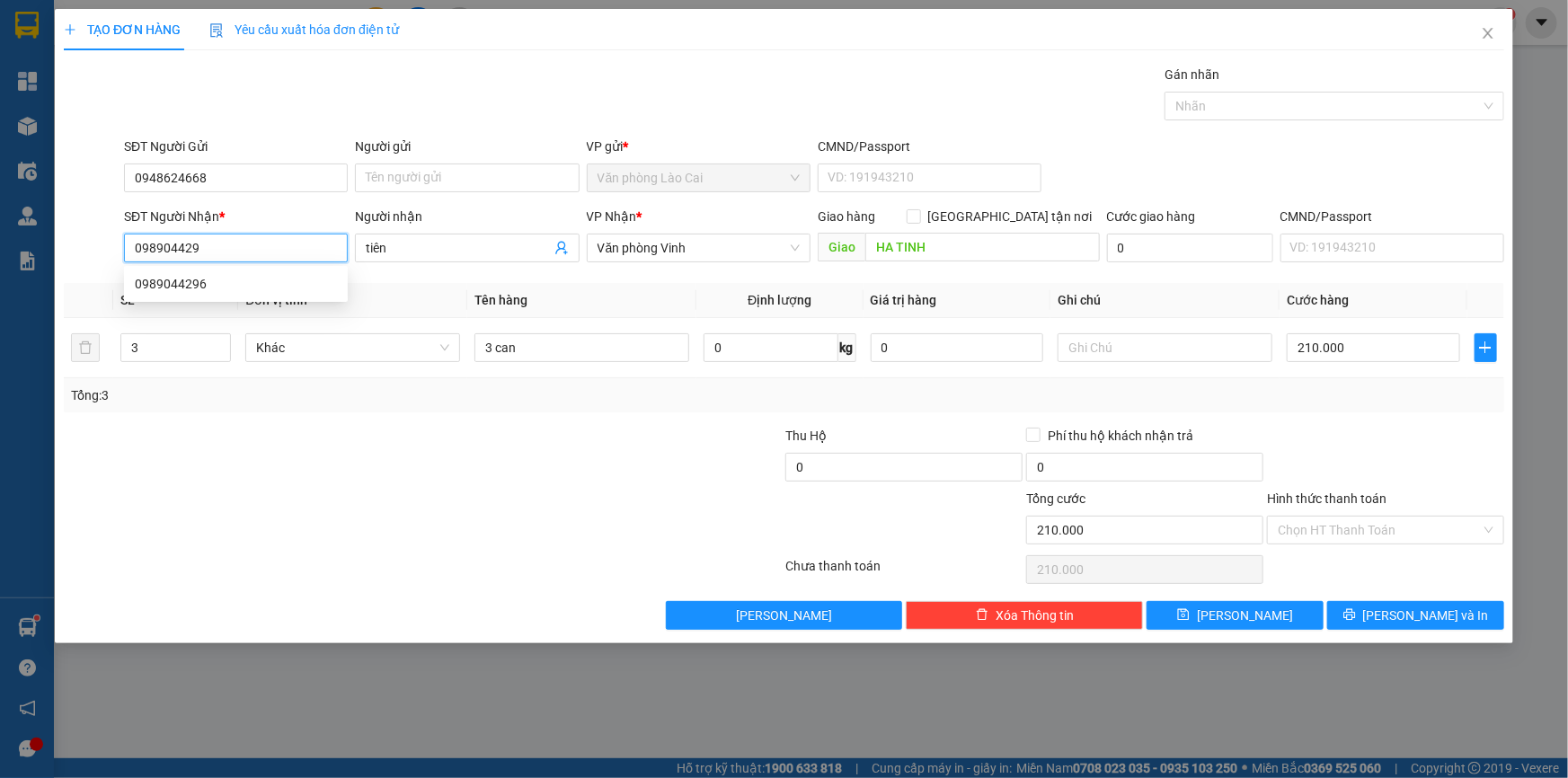
type input "0989044296"
click at [188, 274] on div "0989044296" at bounding box center [236, 283] width 203 height 19
type input "[PERSON_NAME]"
type input "250.000"
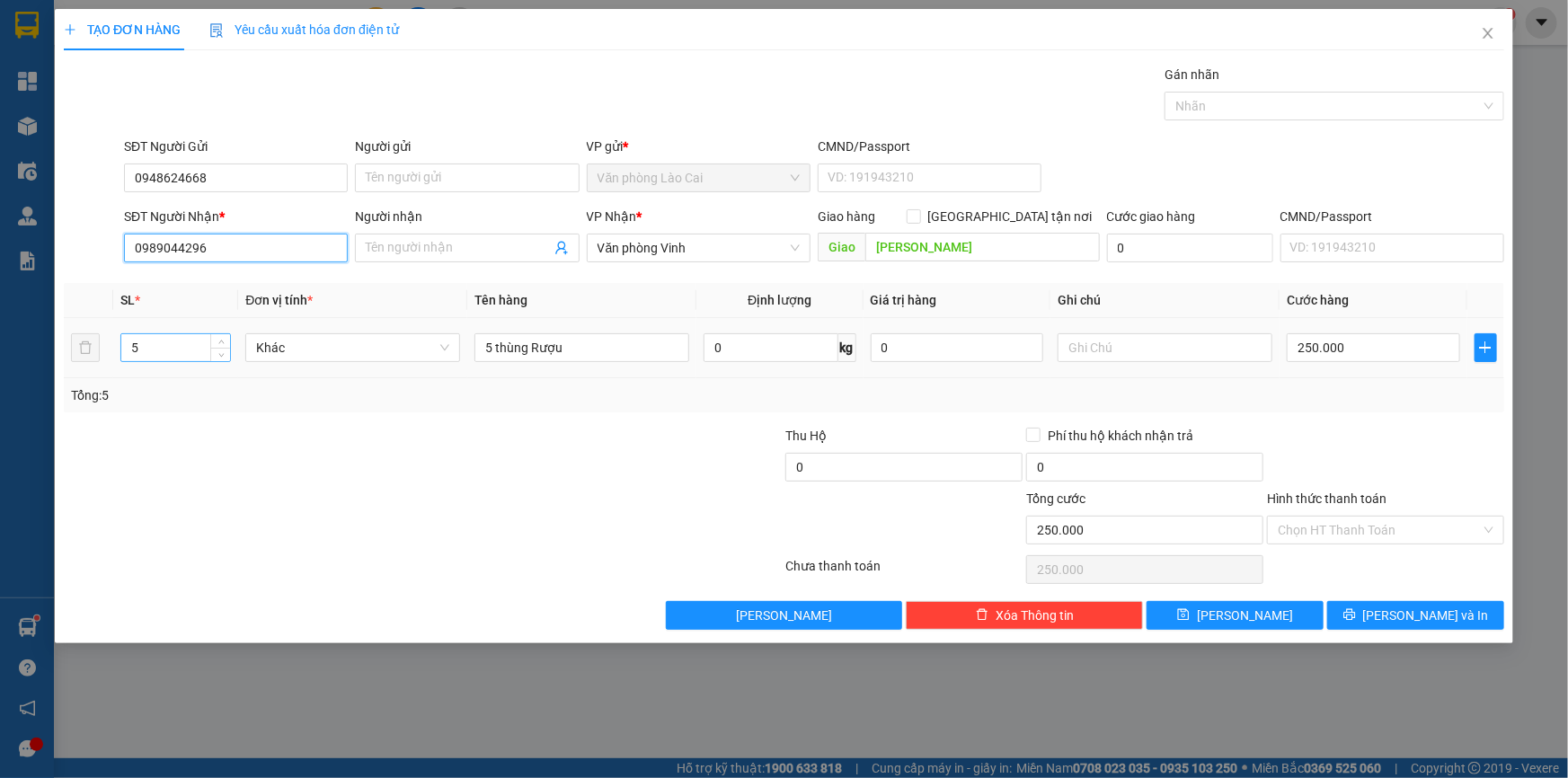
type input "0989044296"
drag, startPoint x: 150, startPoint y: 348, endPoint x: 20, endPoint y: 356, distance: 130.2
click at [20, 356] on div "TẠO ĐƠN HÀNG Yêu cầu xuất hóa đơn điện tử Transit Pickup Surcharge Ids Transit …" at bounding box center [784, 389] width 1568 height 778
type input "2"
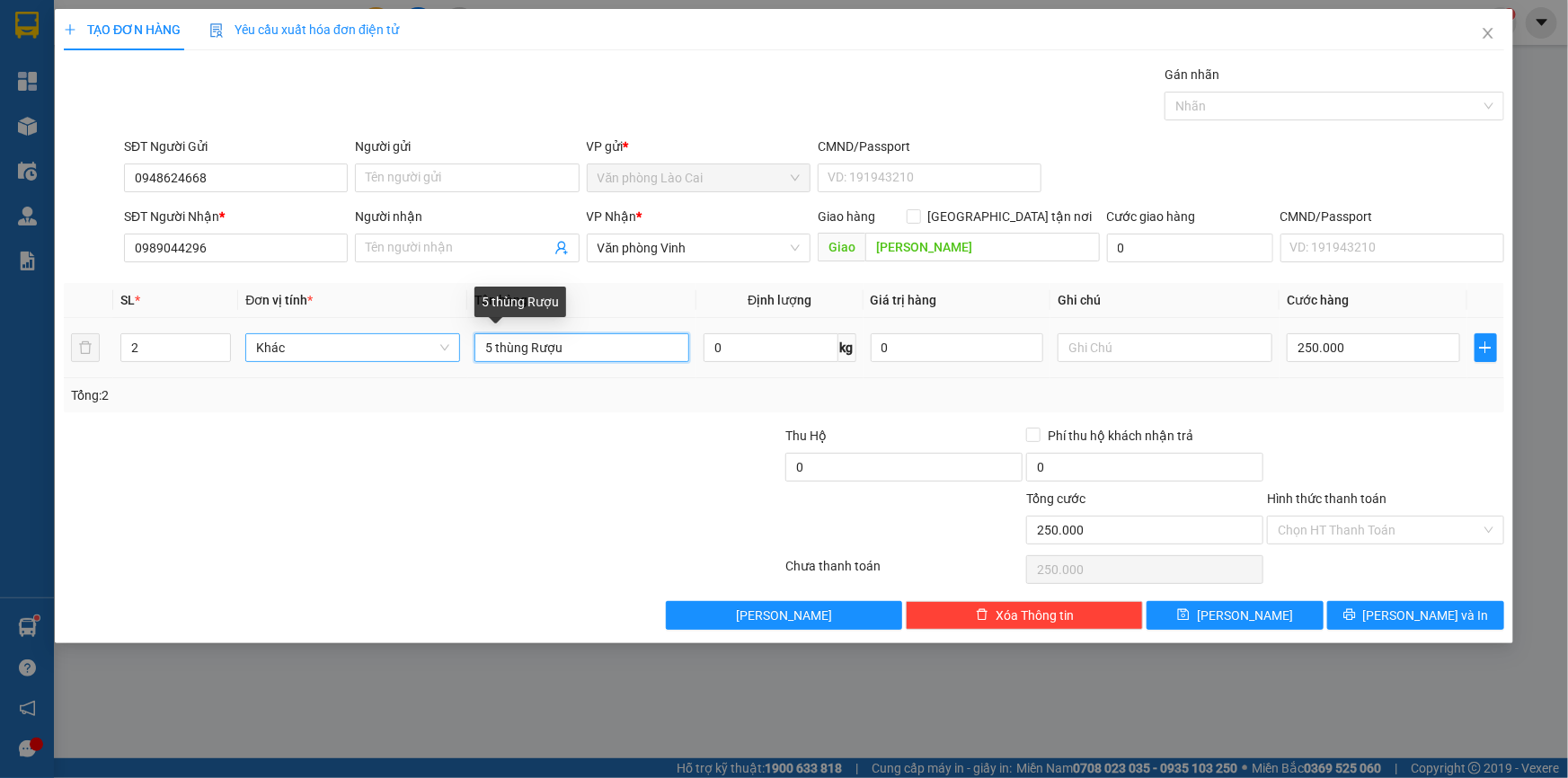
drag, startPoint x: 494, startPoint y: 344, endPoint x: 428, endPoint y: 351, distance: 66.4
click at [428, 351] on tr "2 Khác 5 thùng Rượu 0 kg 0 250.000" at bounding box center [783, 349] width 1440 height 60
type input "2thùng Rượu"
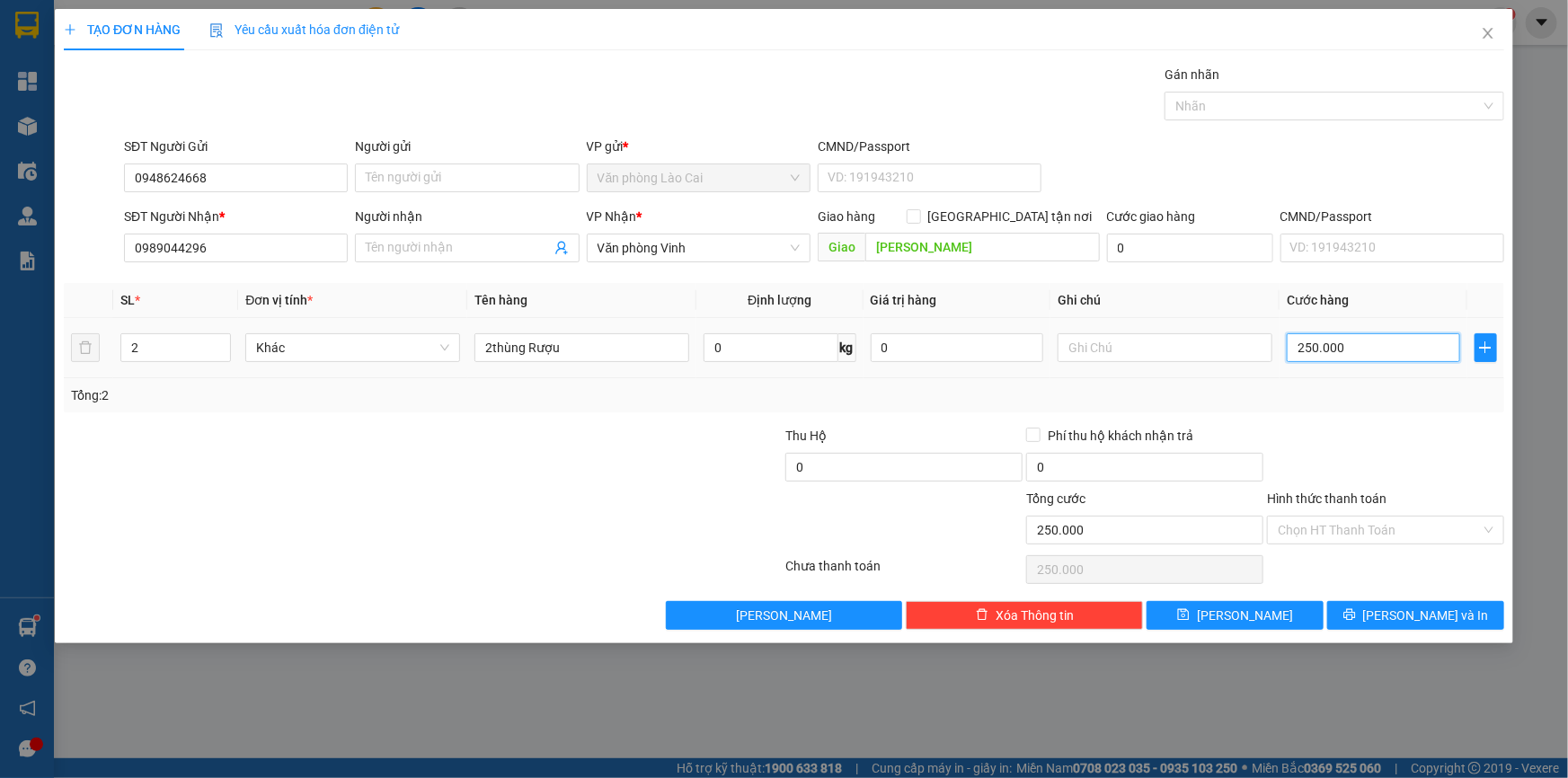
click at [1374, 353] on input "250.000" at bounding box center [1373, 348] width 173 height 29
type input "1"
type input "10"
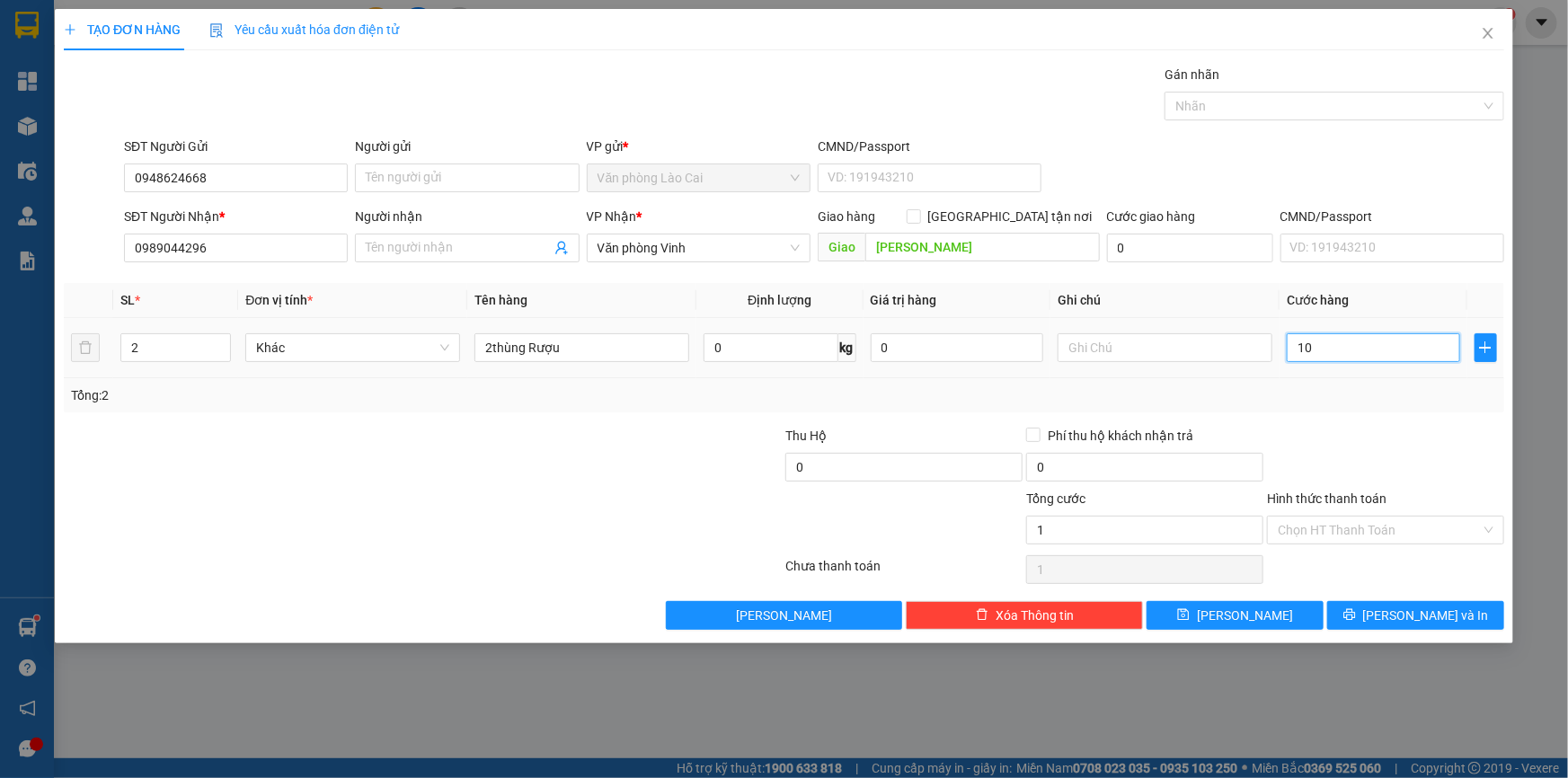
type input "10"
type input "100"
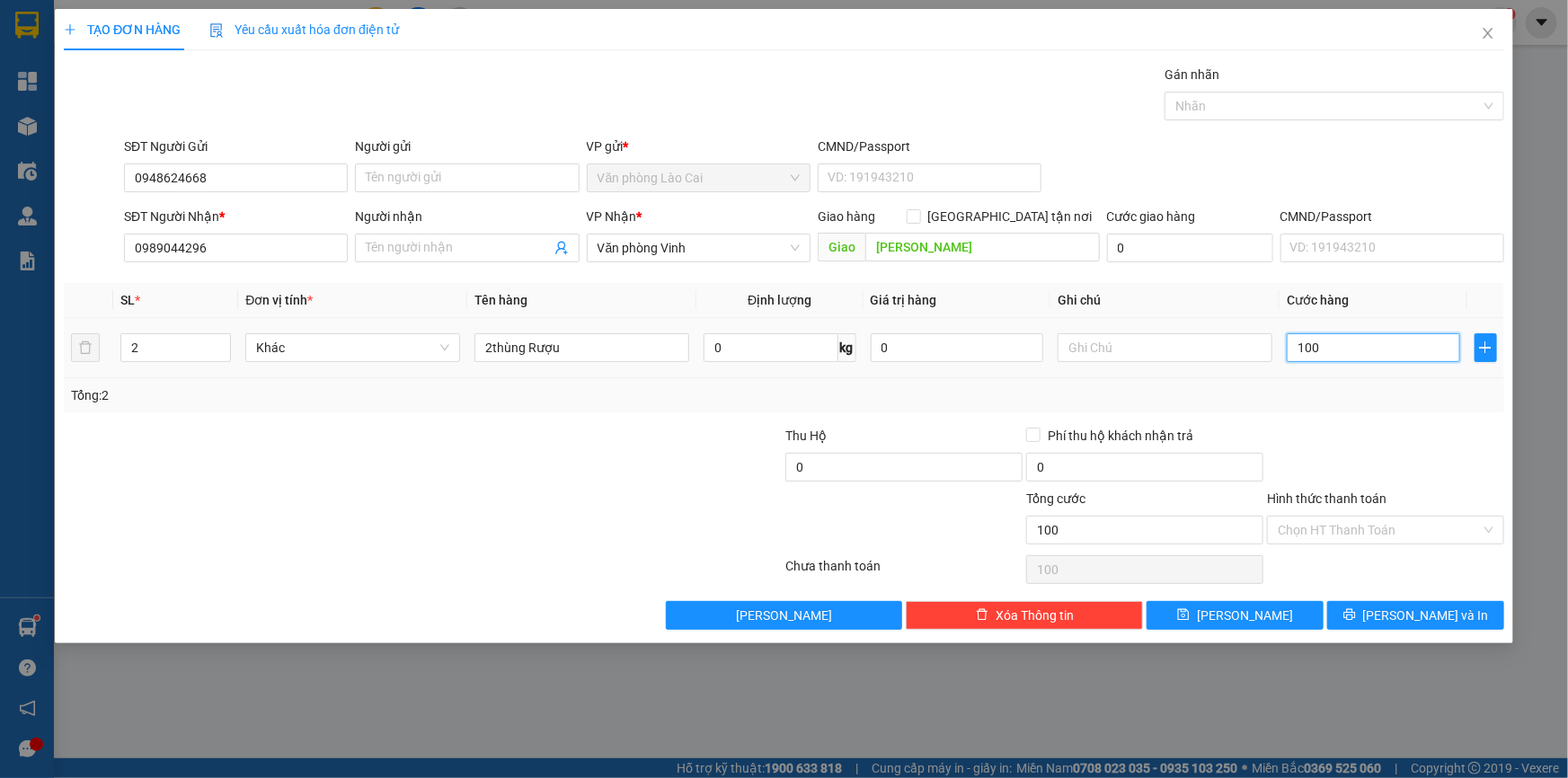
type input "100"
type input "100.000"
click at [1374, 395] on div "Tổng: 2" at bounding box center [784, 395] width 1426 height 19
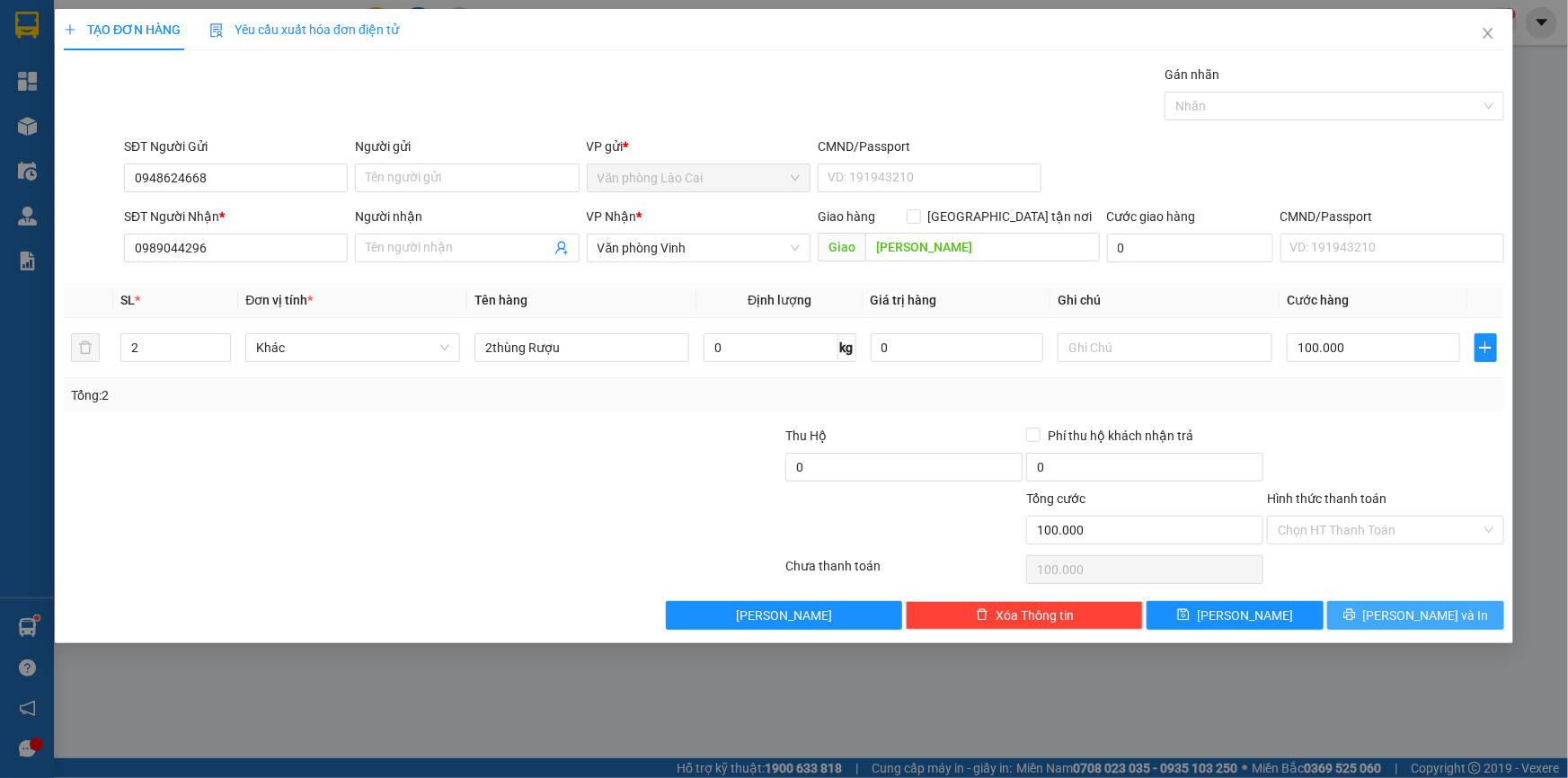
click at [1460, 604] on button "[PERSON_NAME] và In" at bounding box center [1416, 615] width 177 height 29
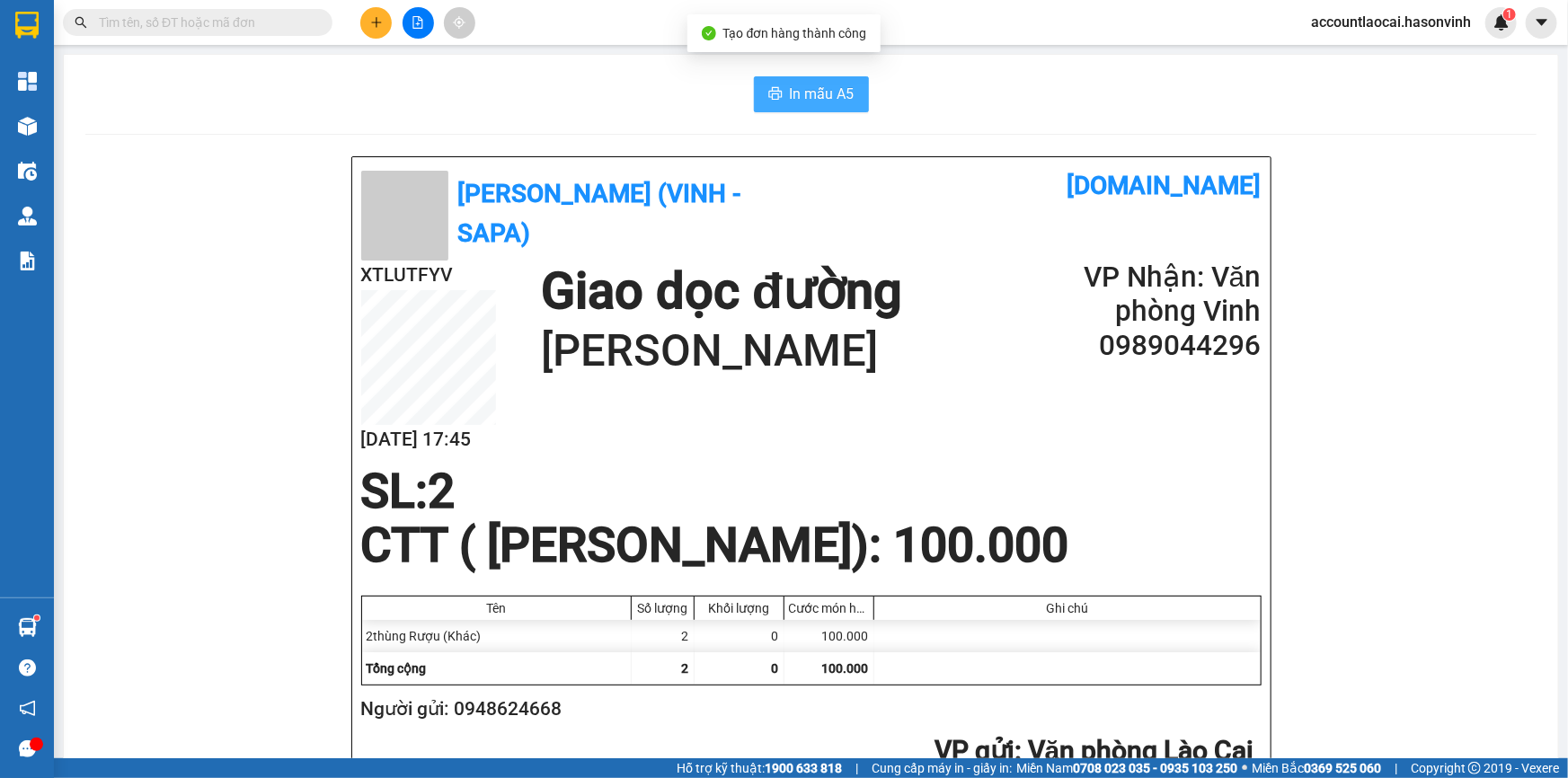
click at [847, 84] on span "In mẫu A5" at bounding box center [822, 93] width 64 height 22
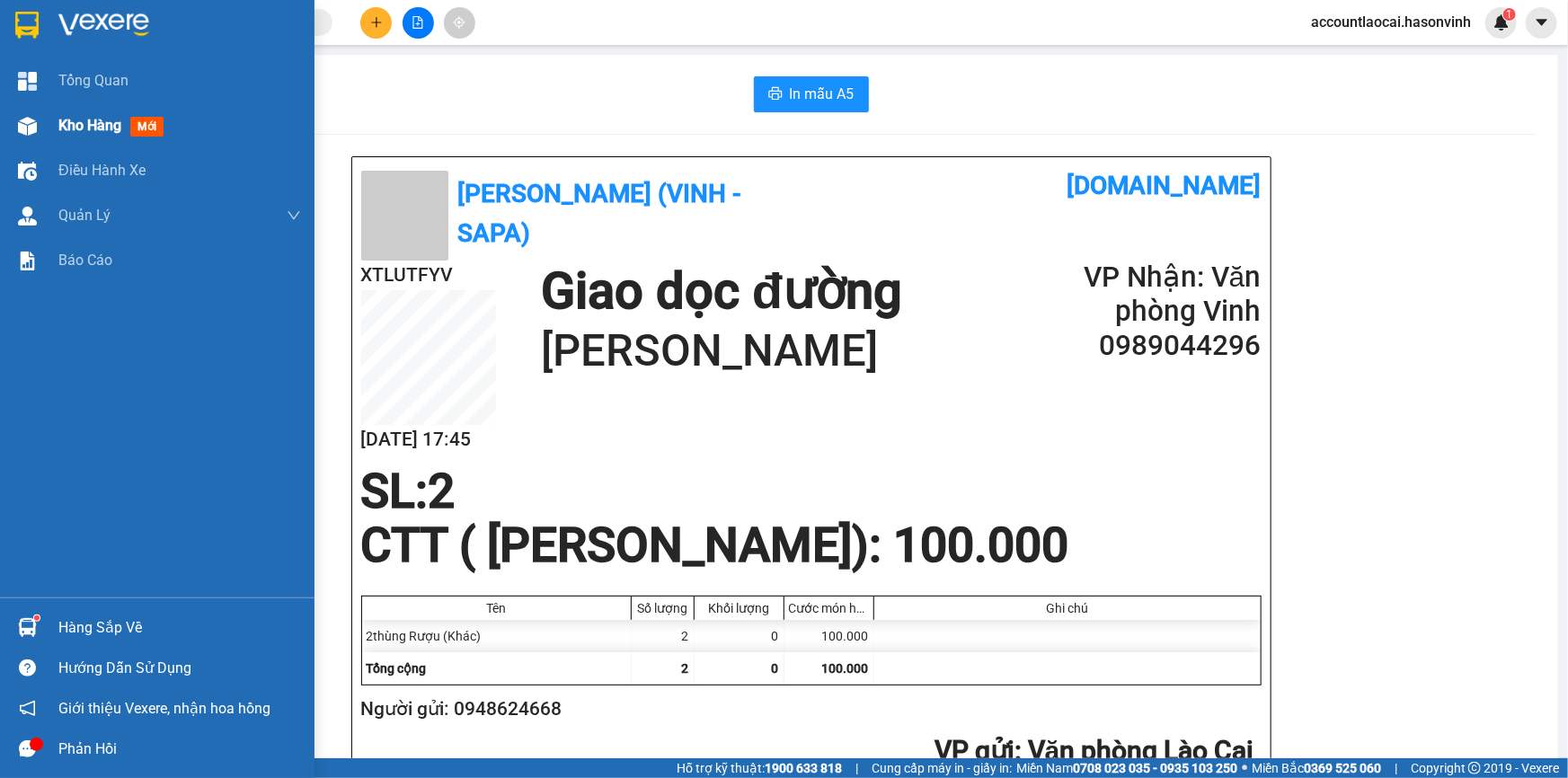
click at [50, 128] on div "Kho hàng mới" at bounding box center [157, 126] width 315 height 45
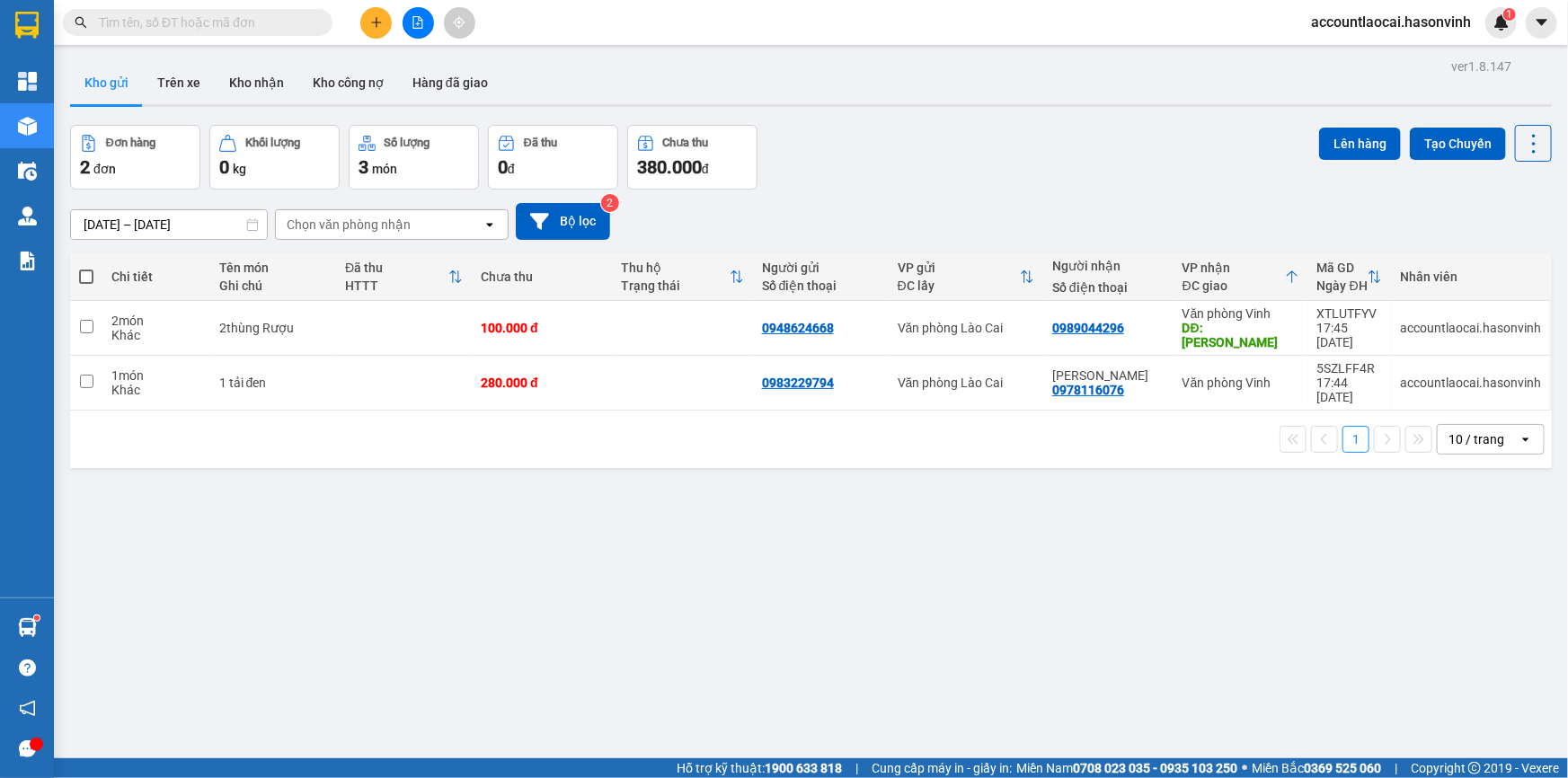
click at [414, 19] on icon "file-add" at bounding box center [418, 22] width 13 height 13
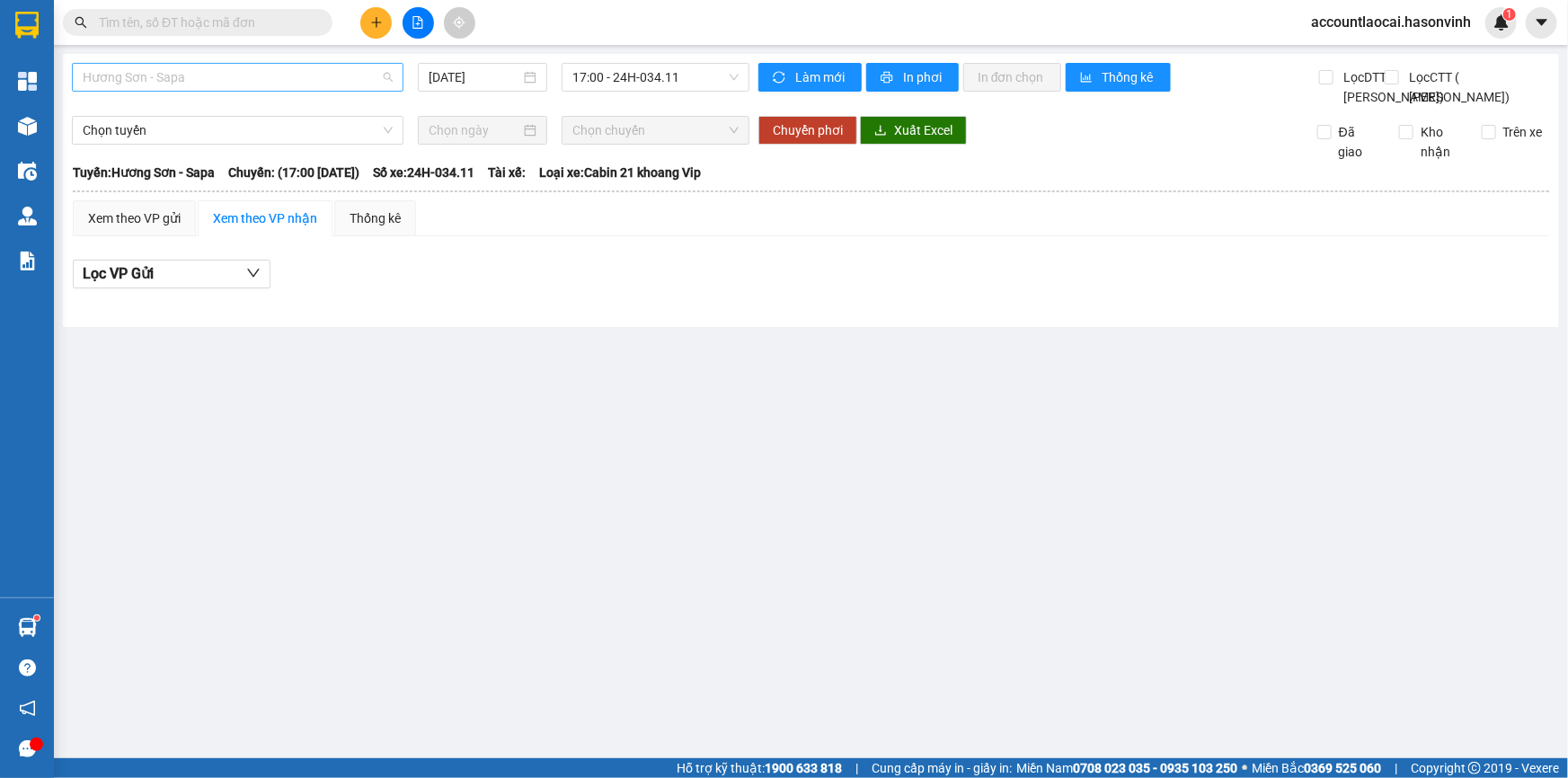
click at [241, 79] on span "Hương Sơn - Sapa" at bounding box center [238, 77] width 310 height 27
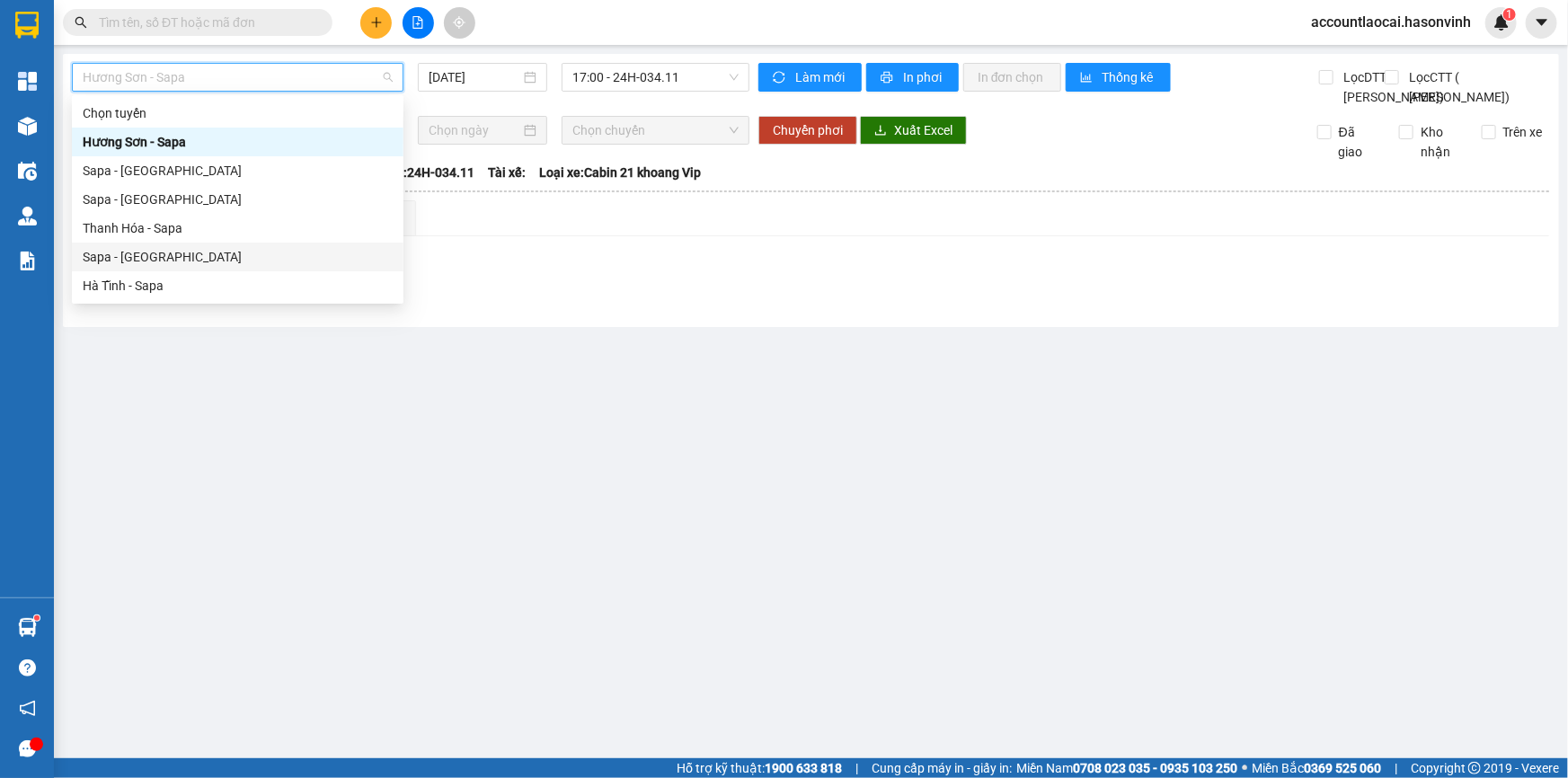
click at [146, 252] on div "Sapa - [GEOGRAPHIC_DATA]" at bounding box center [238, 257] width 310 height 19
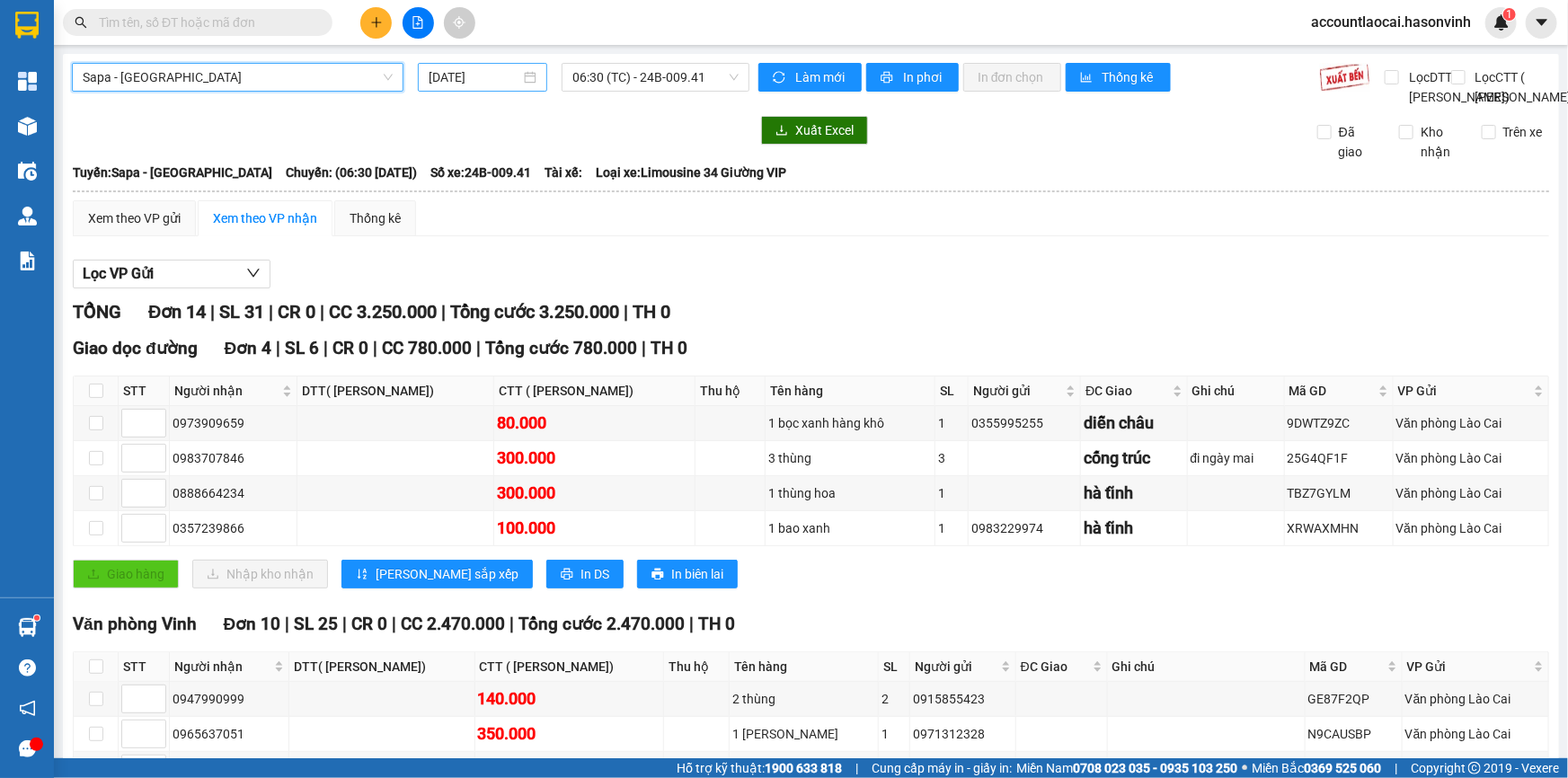
click at [471, 83] on input "[DATE]" at bounding box center [474, 77] width 92 height 19
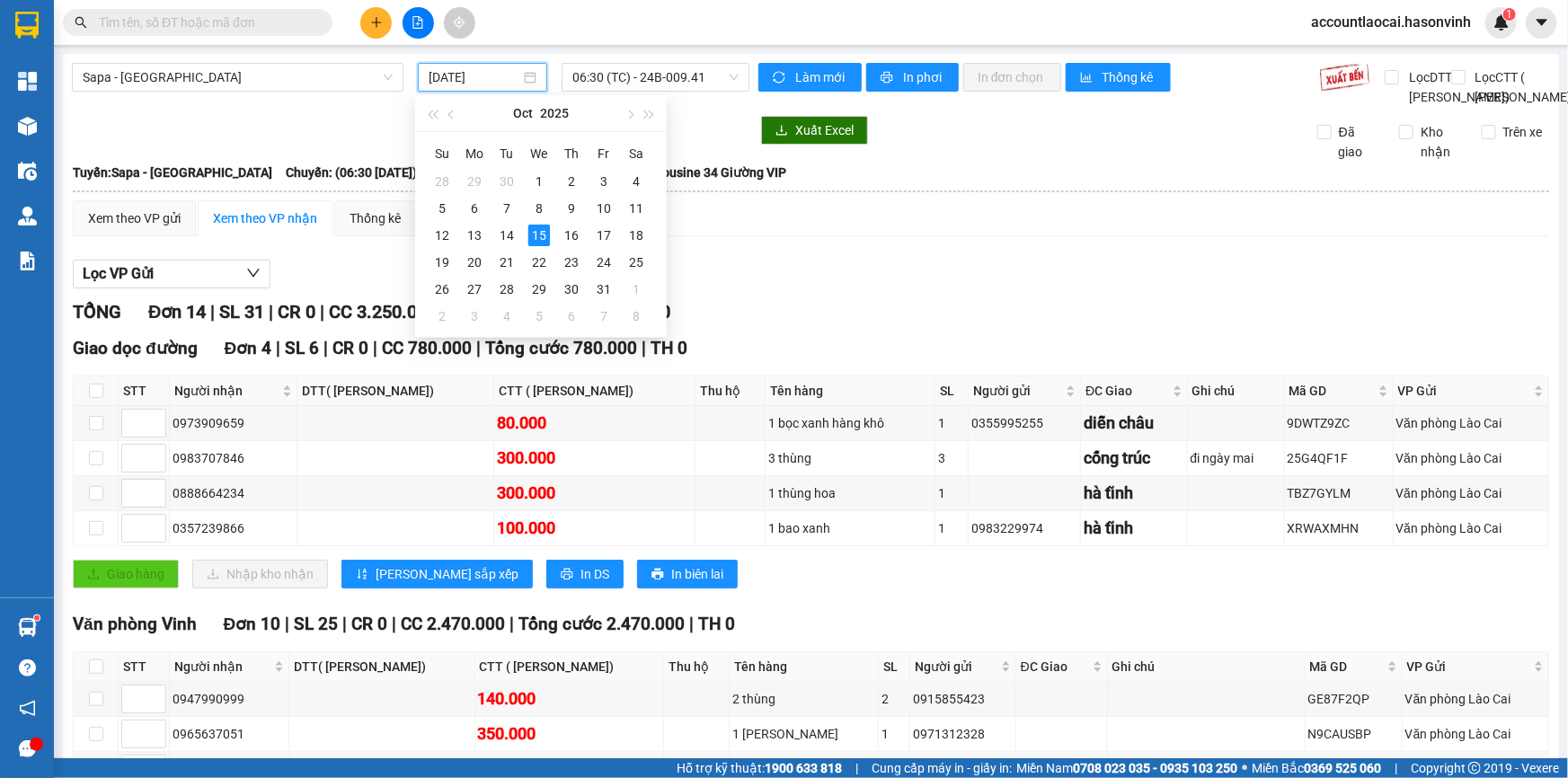
click at [936, 168] on div "Sapa - [GEOGRAPHIC_DATA] [DATE] 06:30 (TC) - 24B-009.41 Làm mới In phơi In đơn …" at bounding box center [811, 584] width 1496 height 1061
type input "[DATE]"
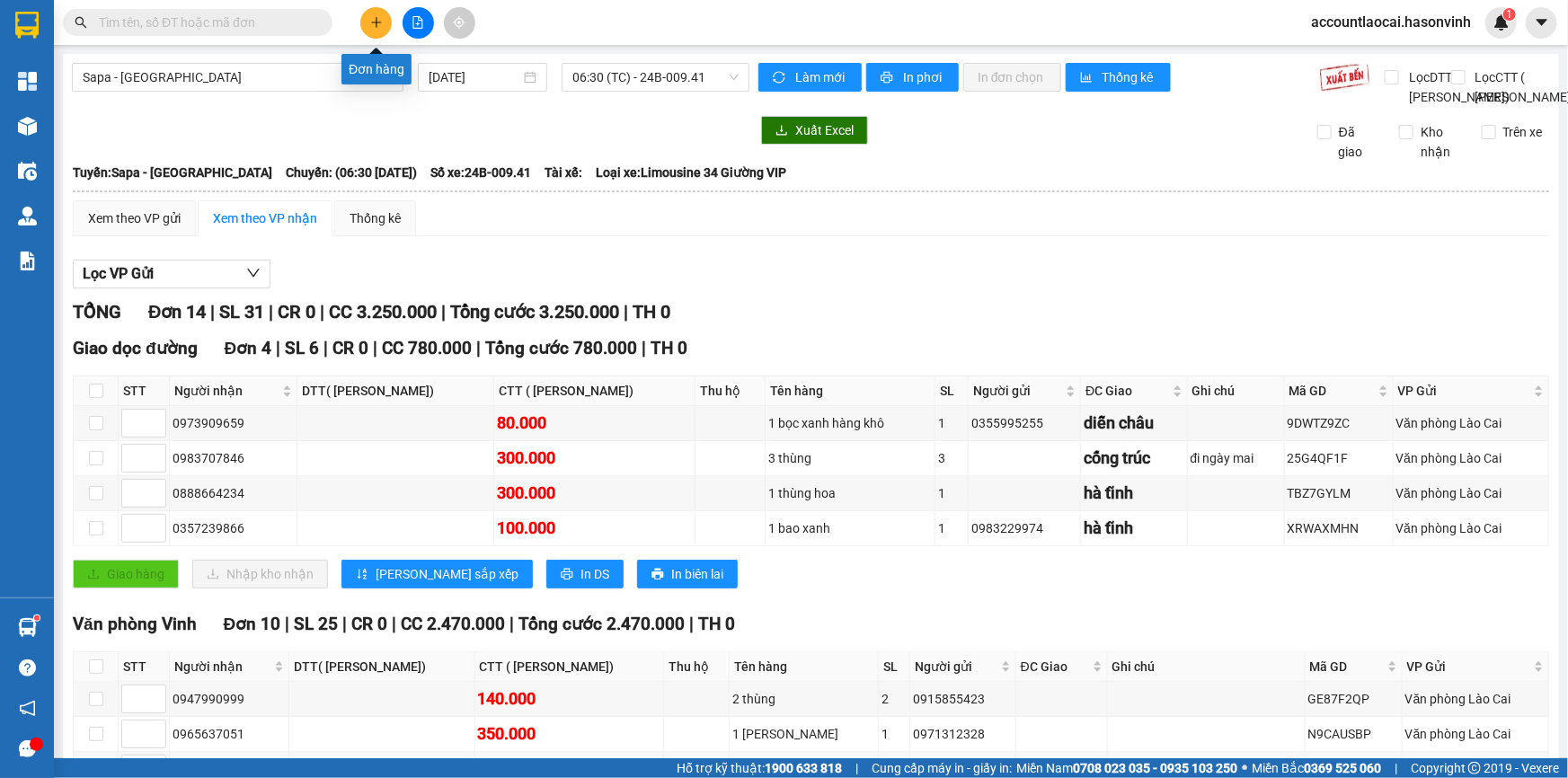
click at [363, 18] on button at bounding box center [376, 22] width 31 height 31
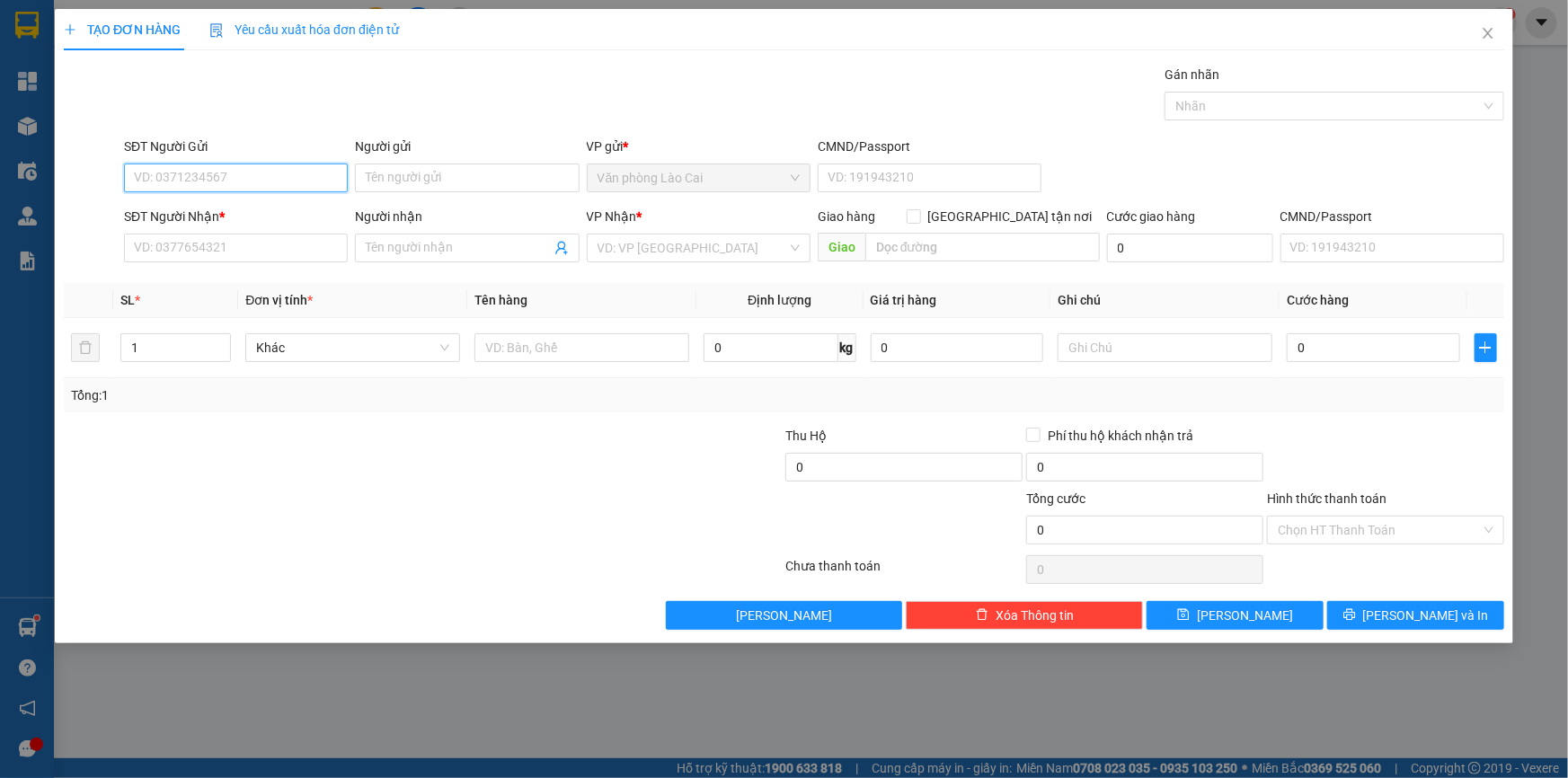
click at [269, 185] on input "SĐT Người Gửi" at bounding box center [236, 178] width 224 height 29
click at [314, 223] on div "0987984093" at bounding box center [236, 213] width 203 height 19
type input "0987984093"
type input "0968222776"
type input "n4 [GEOGRAPHIC_DATA]"
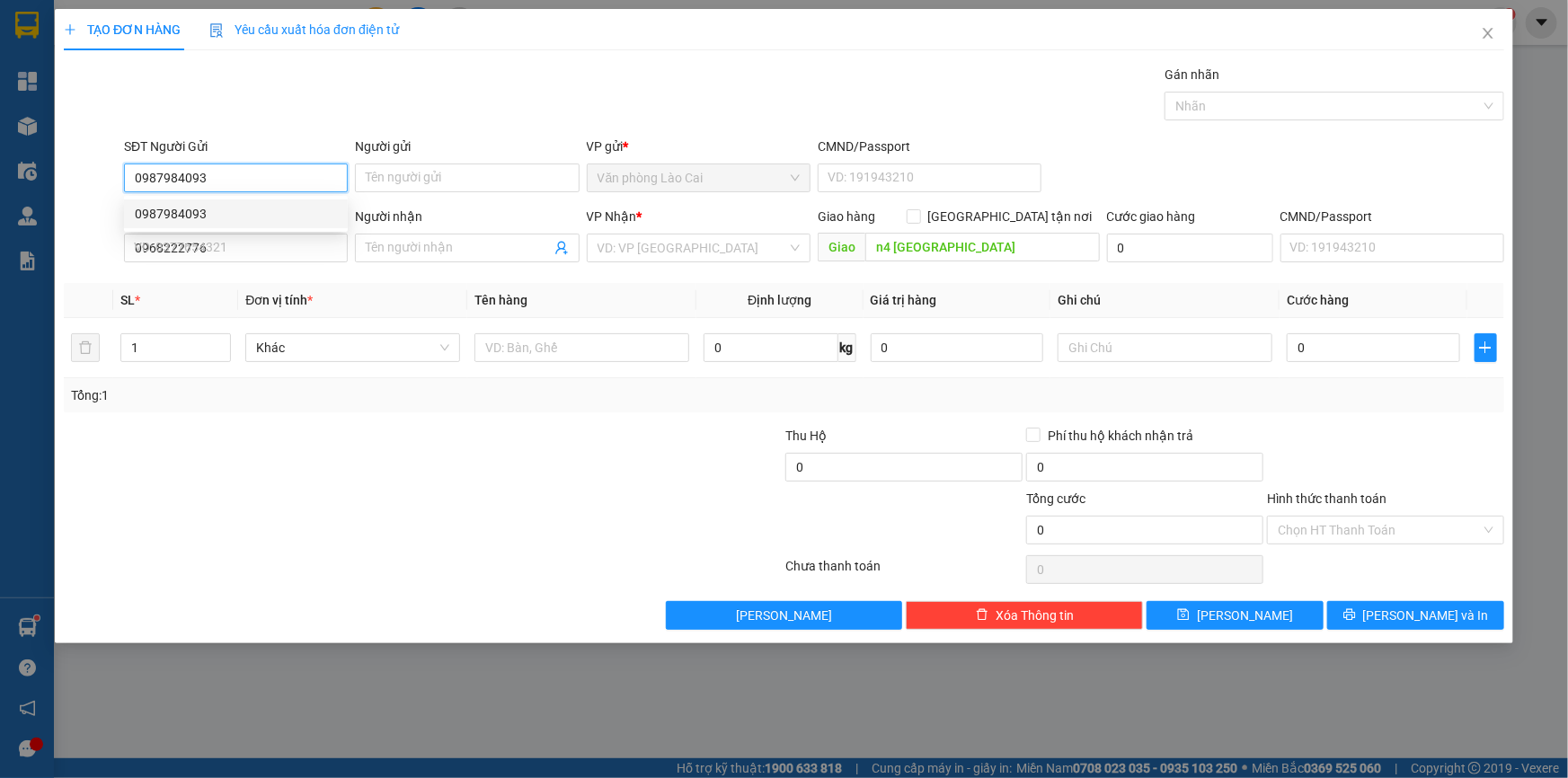
type input "300.000"
type input "0987984093"
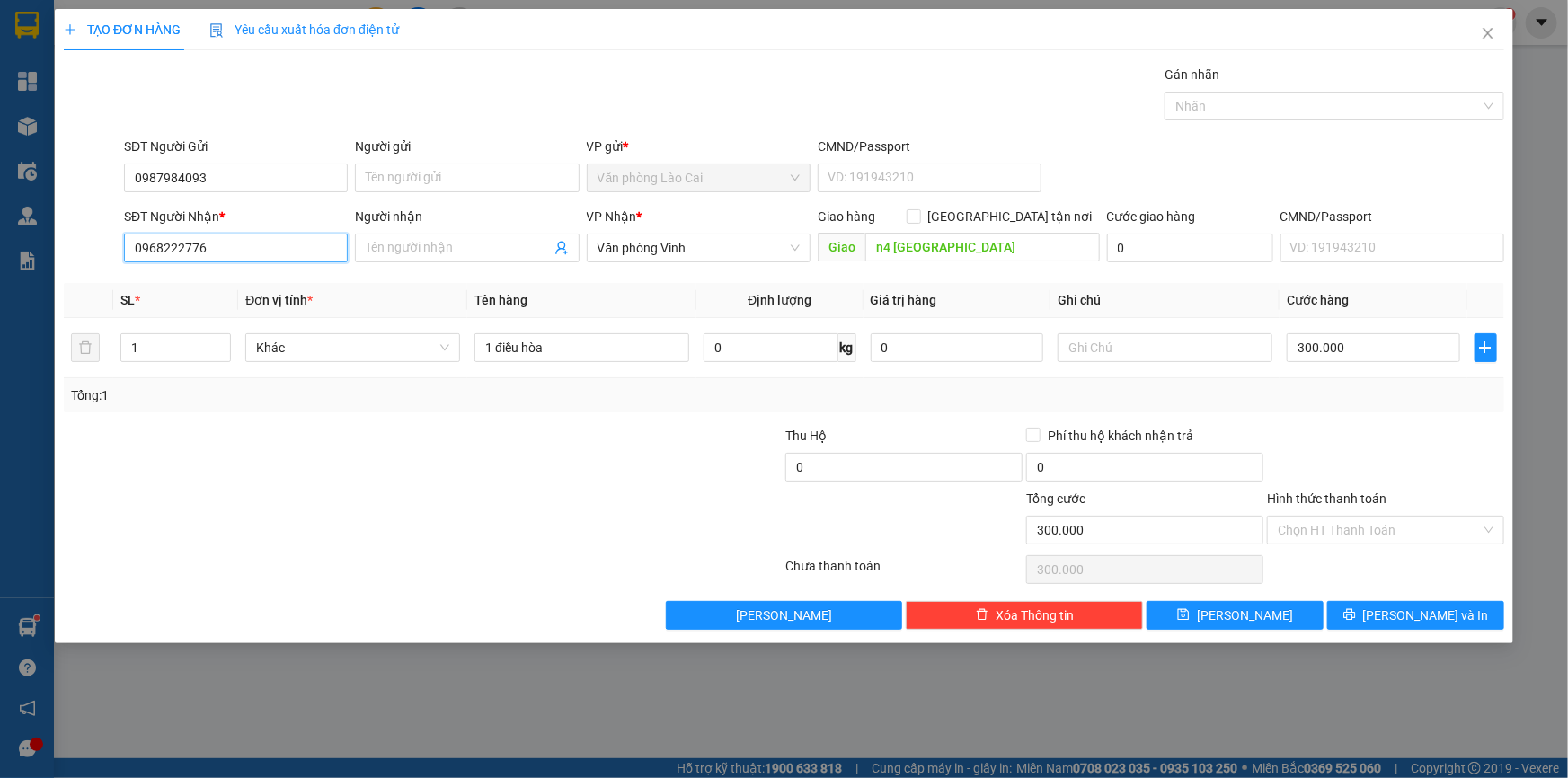
click at [290, 253] on input "0968222776" at bounding box center [236, 248] width 224 height 29
drag, startPoint x: 180, startPoint y: 257, endPoint x: 110, endPoint y: 261, distance: 70.1
click at [110, 261] on div "SĐT Người Nhận * 0968222776 Người nhận Tên người nhận VP Nhận * Văn phòng Vinh …" at bounding box center [784, 238] width 1444 height 63
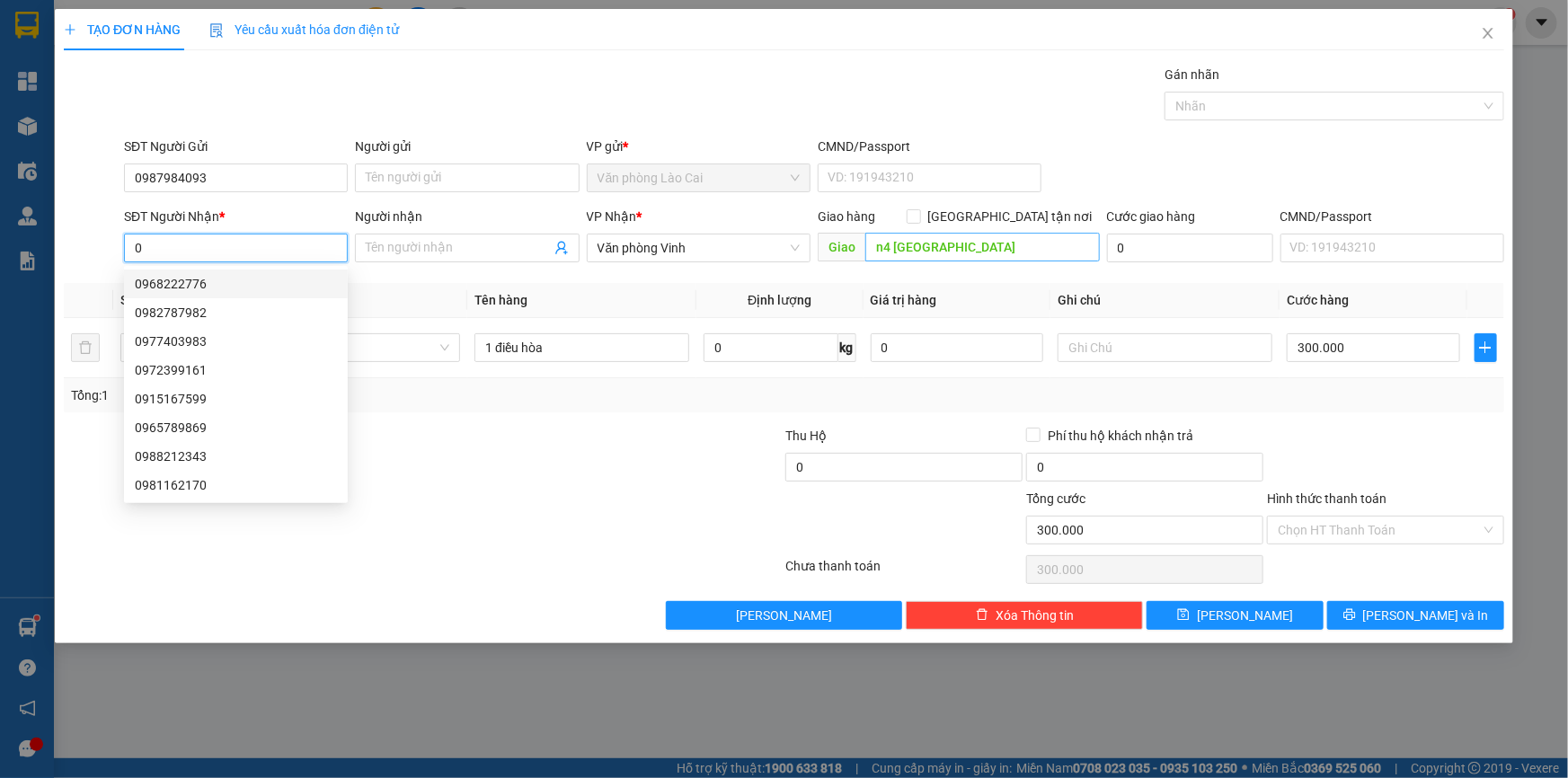
type input "0"
click at [984, 250] on input "n4 [GEOGRAPHIC_DATA]" at bounding box center [982, 247] width 235 height 29
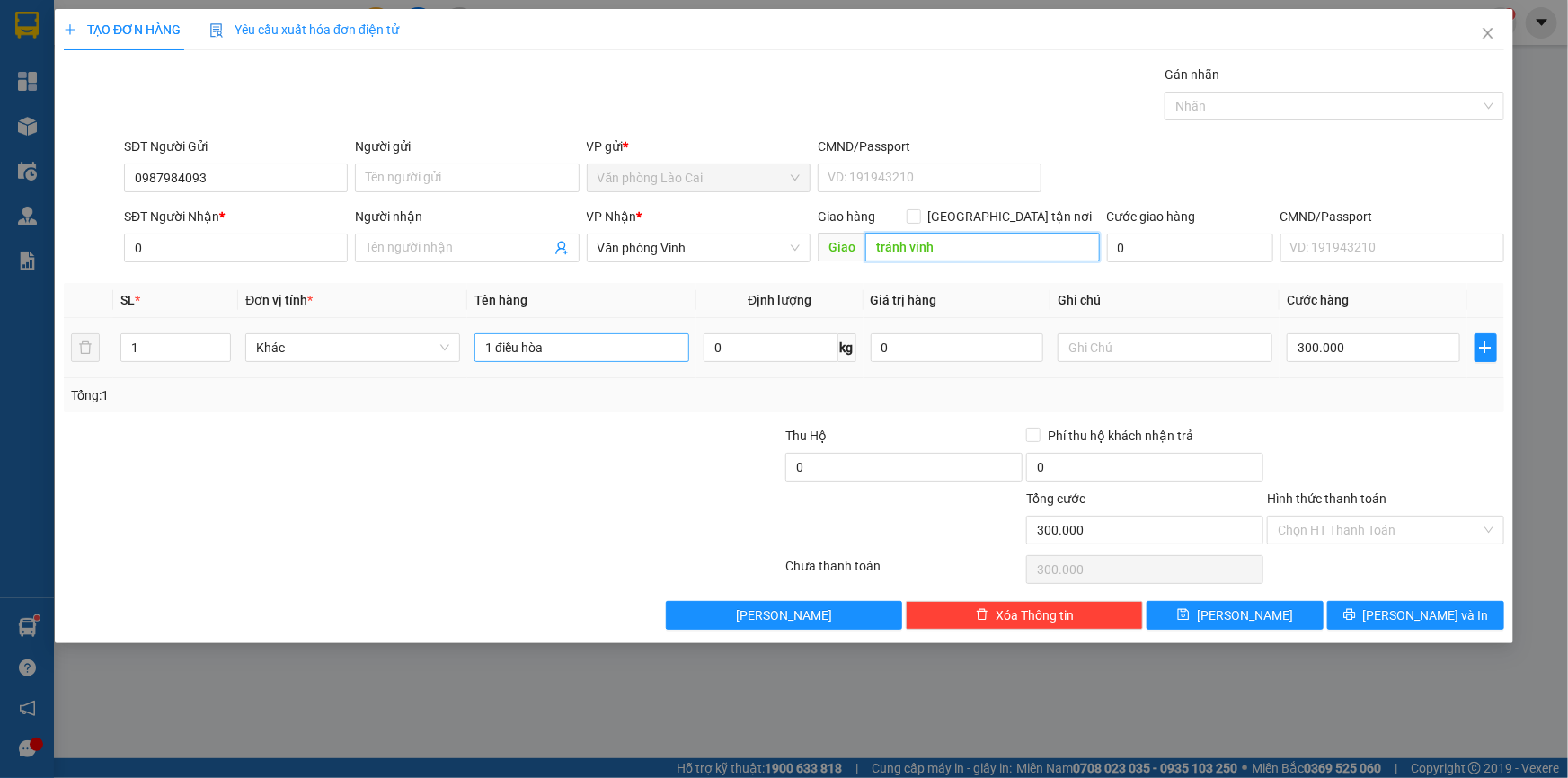
type input "tránh vinh"
click at [556, 342] on input "1 điều hòa" at bounding box center [581, 348] width 214 height 29
drag, startPoint x: 554, startPoint y: 346, endPoint x: 496, endPoint y: 338, distance: 58.5
click at [496, 338] on input "1 điều hòa" at bounding box center [581, 348] width 214 height 29
drag, startPoint x: 551, startPoint y: 347, endPoint x: 388, endPoint y: 347, distance: 163.0
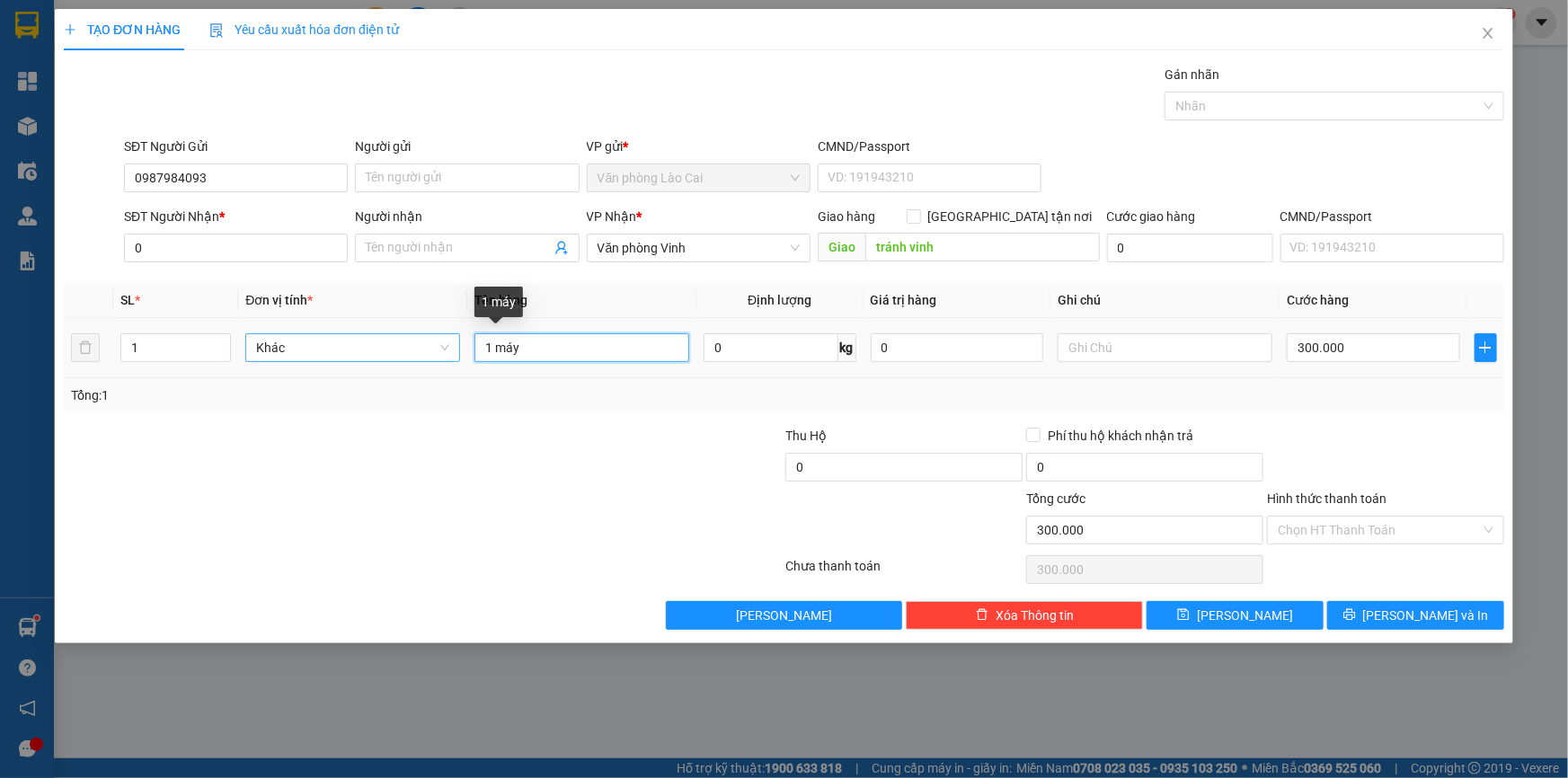
click at [388, 347] on tr "1 Khác 1 máy 0 kg 0 300.000" at bounding box center [783, 349] width 1440 height 60
type input "1 máy"
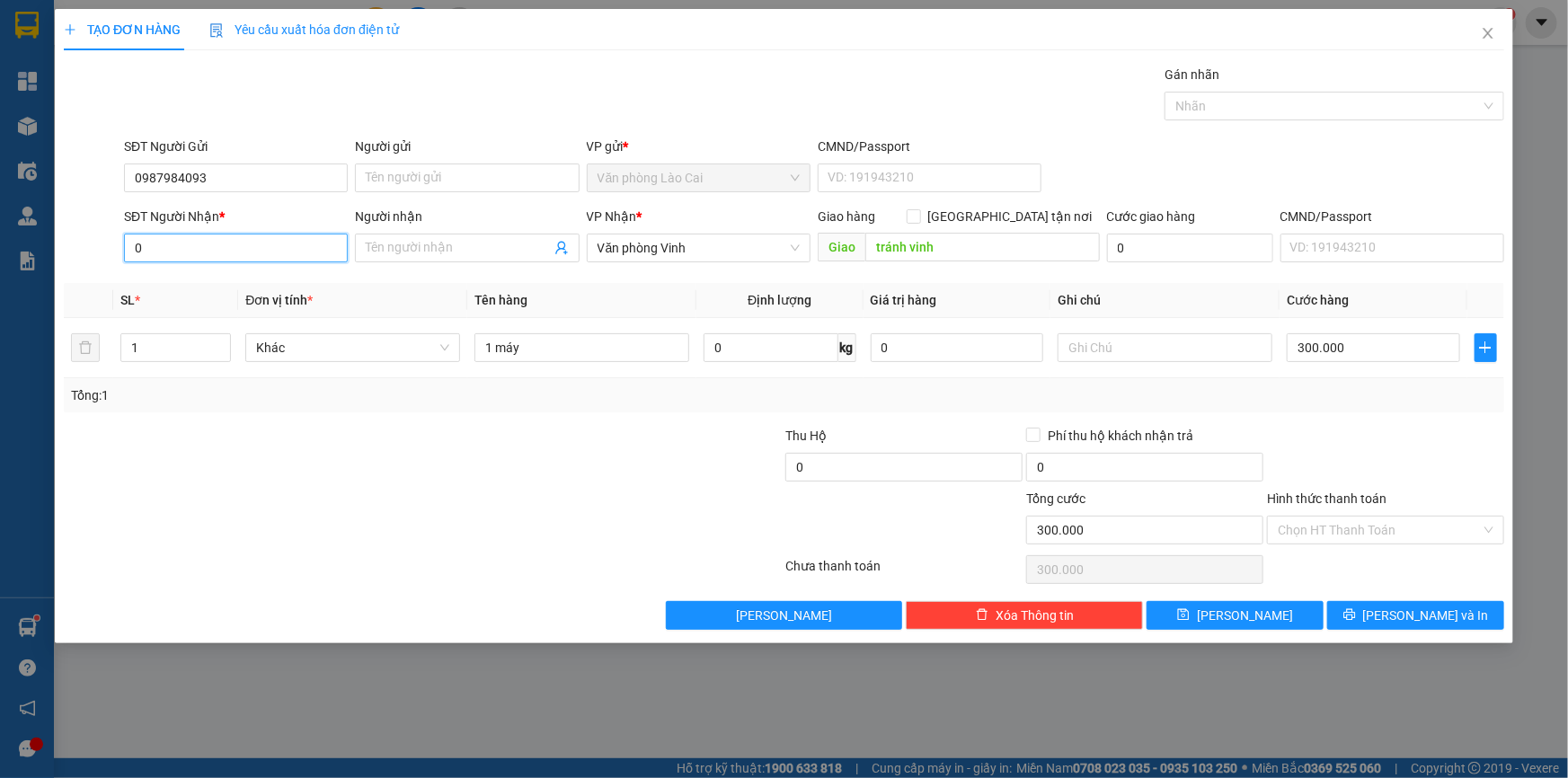
drag, startPoint x: 179, startPoint y: 251, endPoint x: 103, endPoint y: 247, distance: 76.1
click at [103, 247] on div "SĐT Người Nhận * 0 Người nhận Tên người nhận VP Nhận * Văn phòng Vinh Giao hàng…" at bounding box center [784, 238] width 1444 height 63
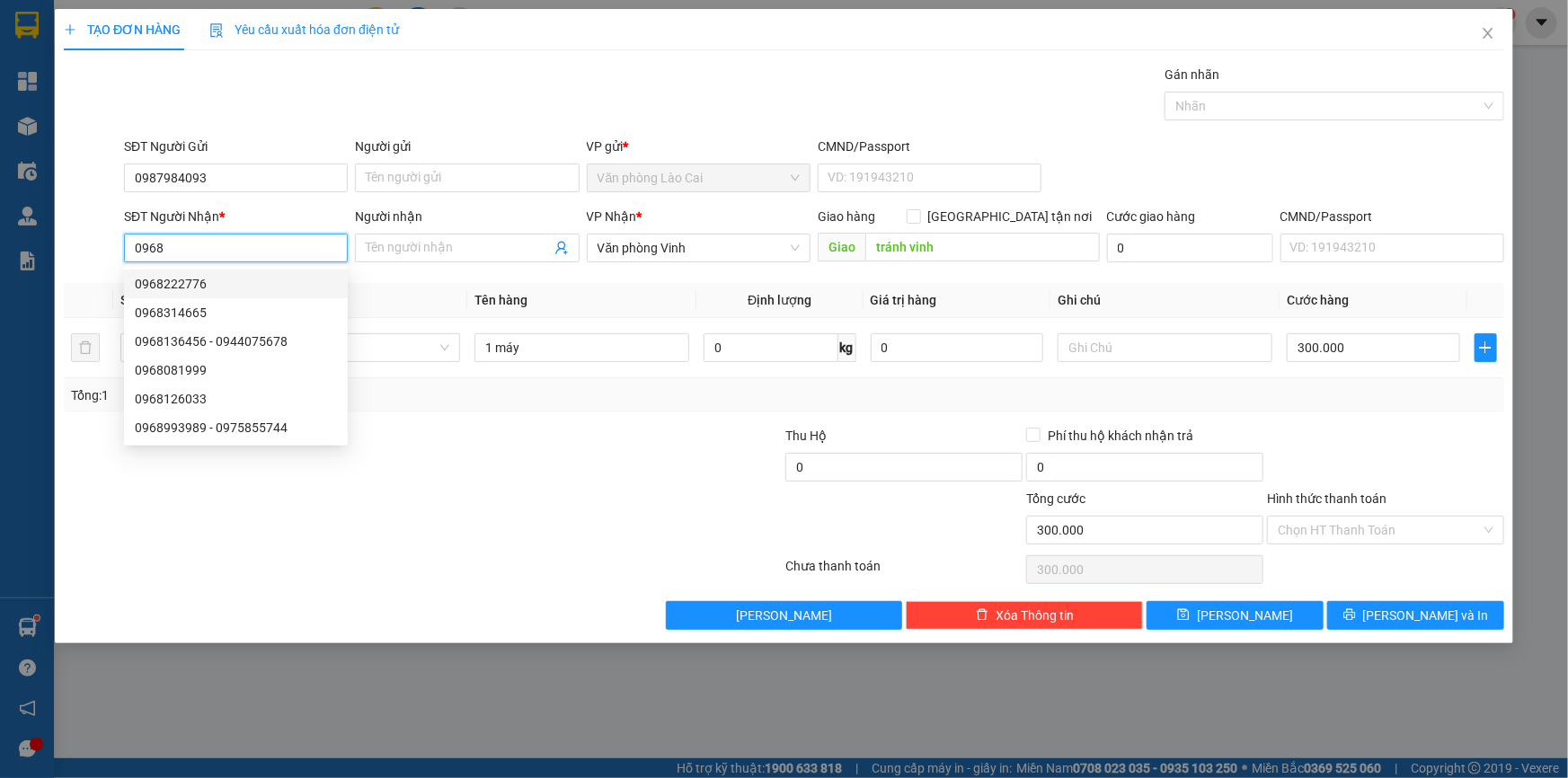
click at [161, 289] on div "0968222776" at bounding box center [236, 283] width 203 height 19
type input "0968222776"
type input "n4 [GEOGRAPHIC_DATA]"
type input "1 điều hòa"
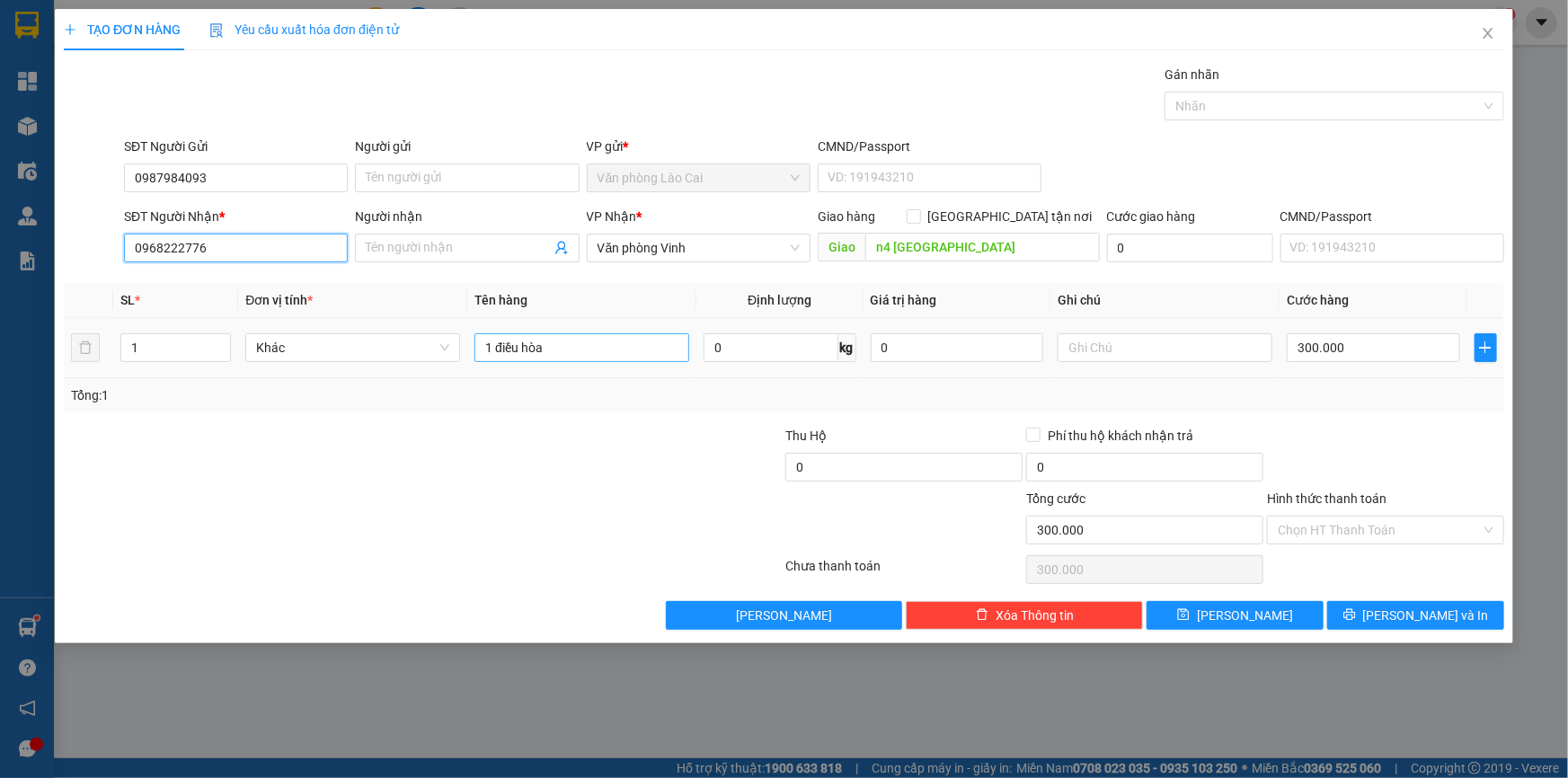
type input "0968222776"
click at [551, 351] on input "1 điều hòa" at bounding box center [581, 348] width 214 height 29
type input "1 máy phát"
click at [1322, 353] on input "300.000" at bounding box center [1373, 348] width 173 height 29
type input "hưng nguyên"
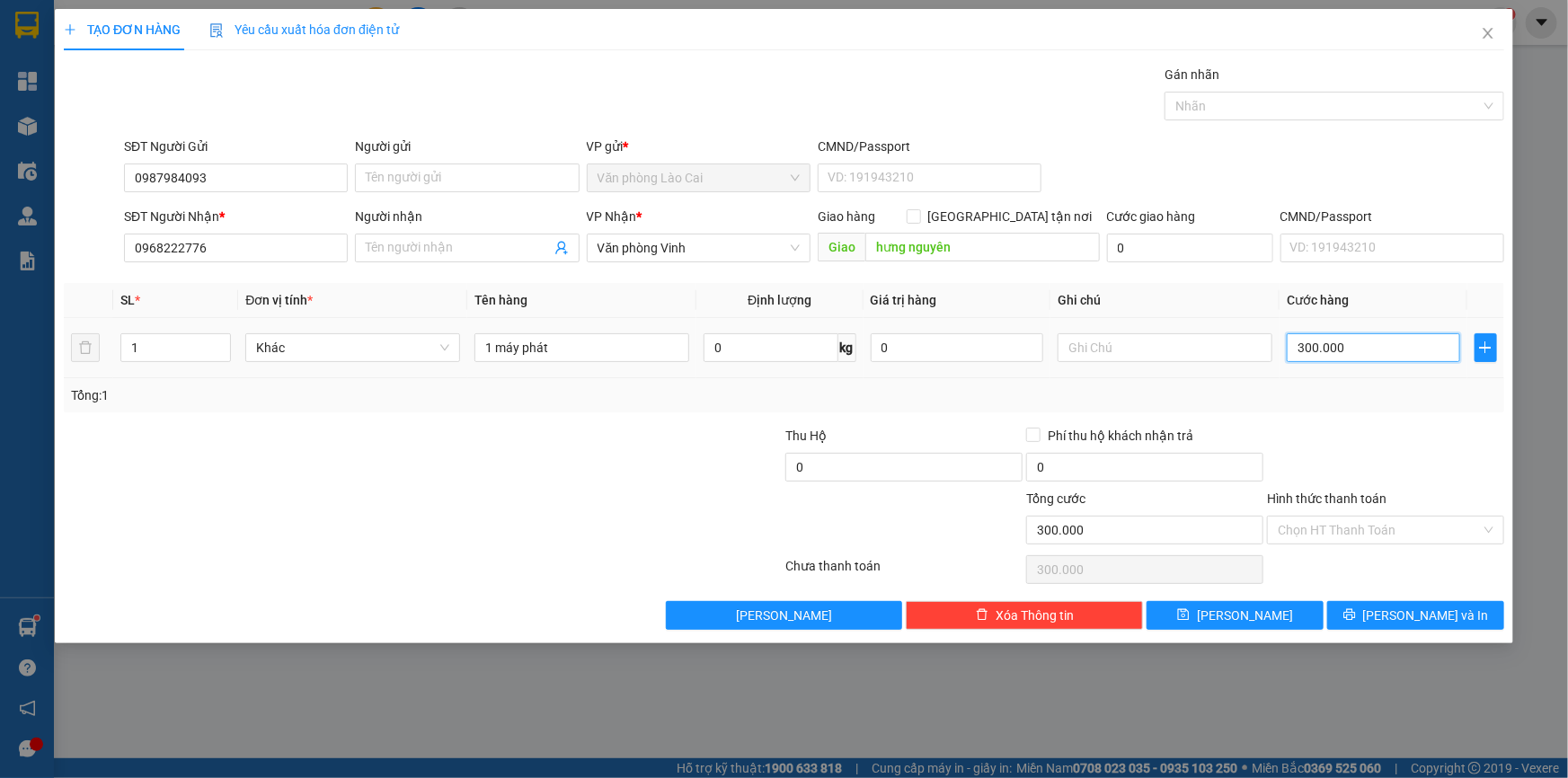
click at [1347, 351] on input "300.000" at bounding box center [1373, 348] width 173 height 29
type input "0"
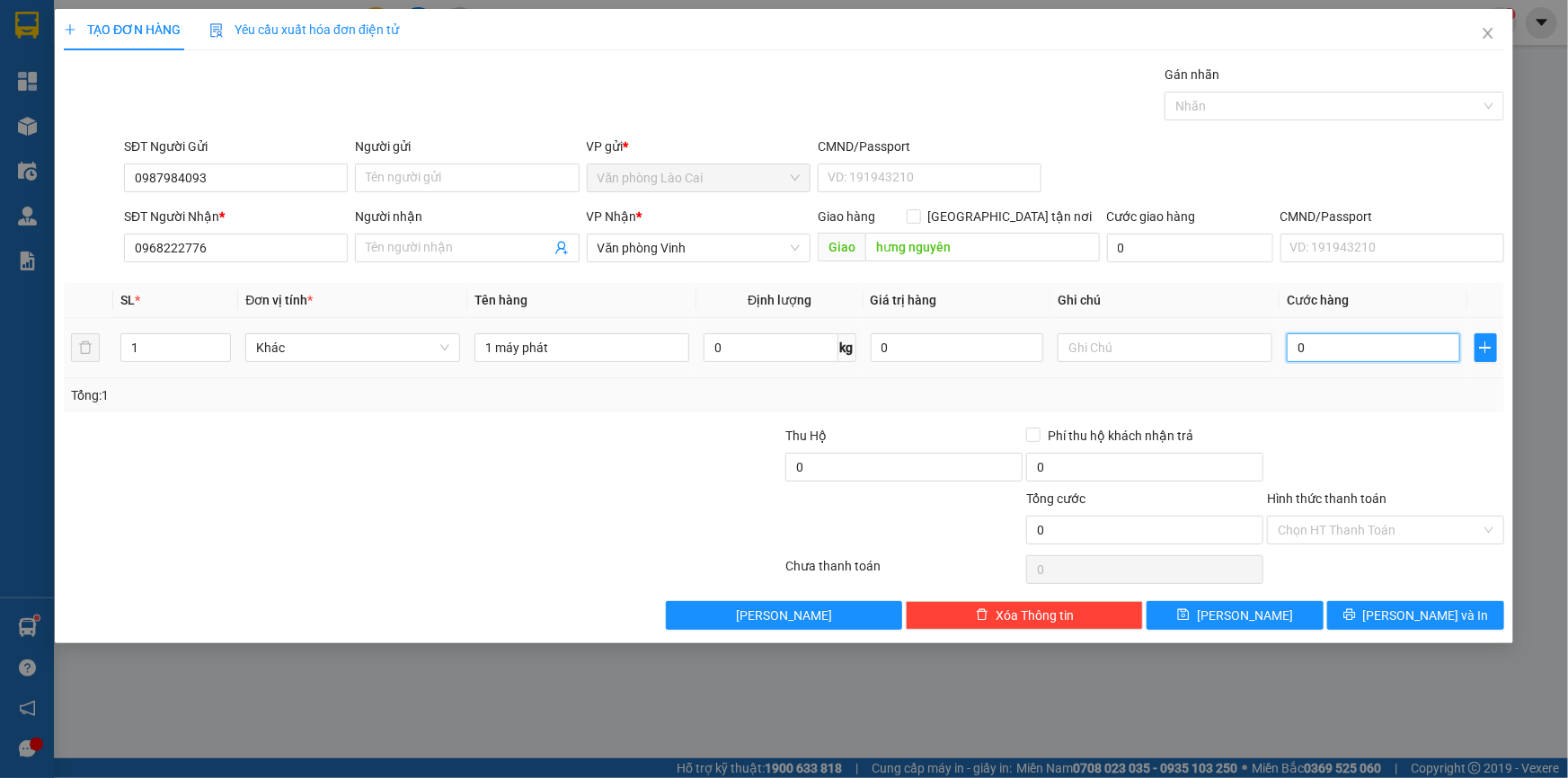
type input "1"
type input "010"
type input "10"
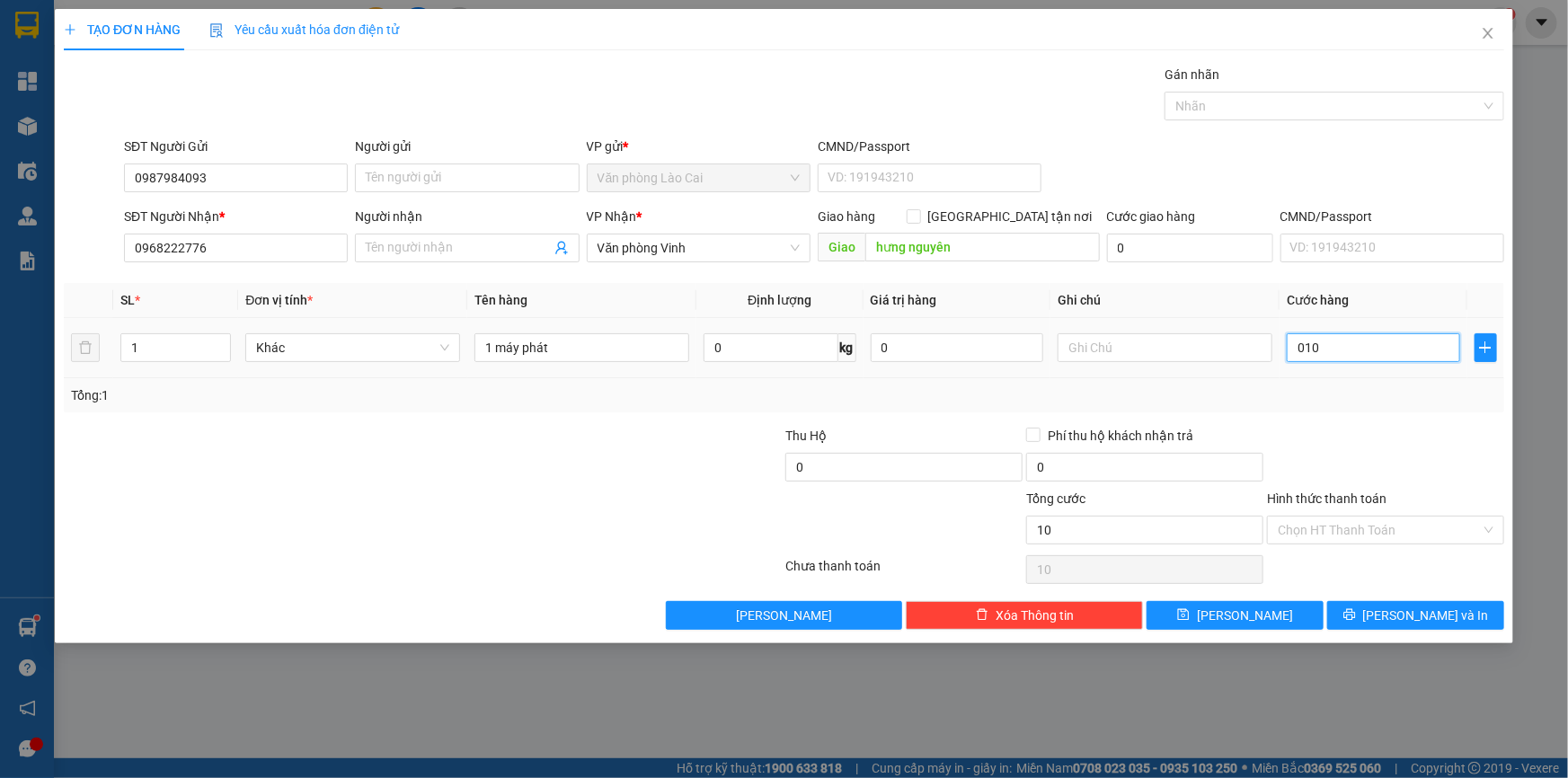
type input "100"
type input "0.100"
click at [1398, 430] on div at bounding box center [1385, 457] width 241 height 63
type input "100.000"
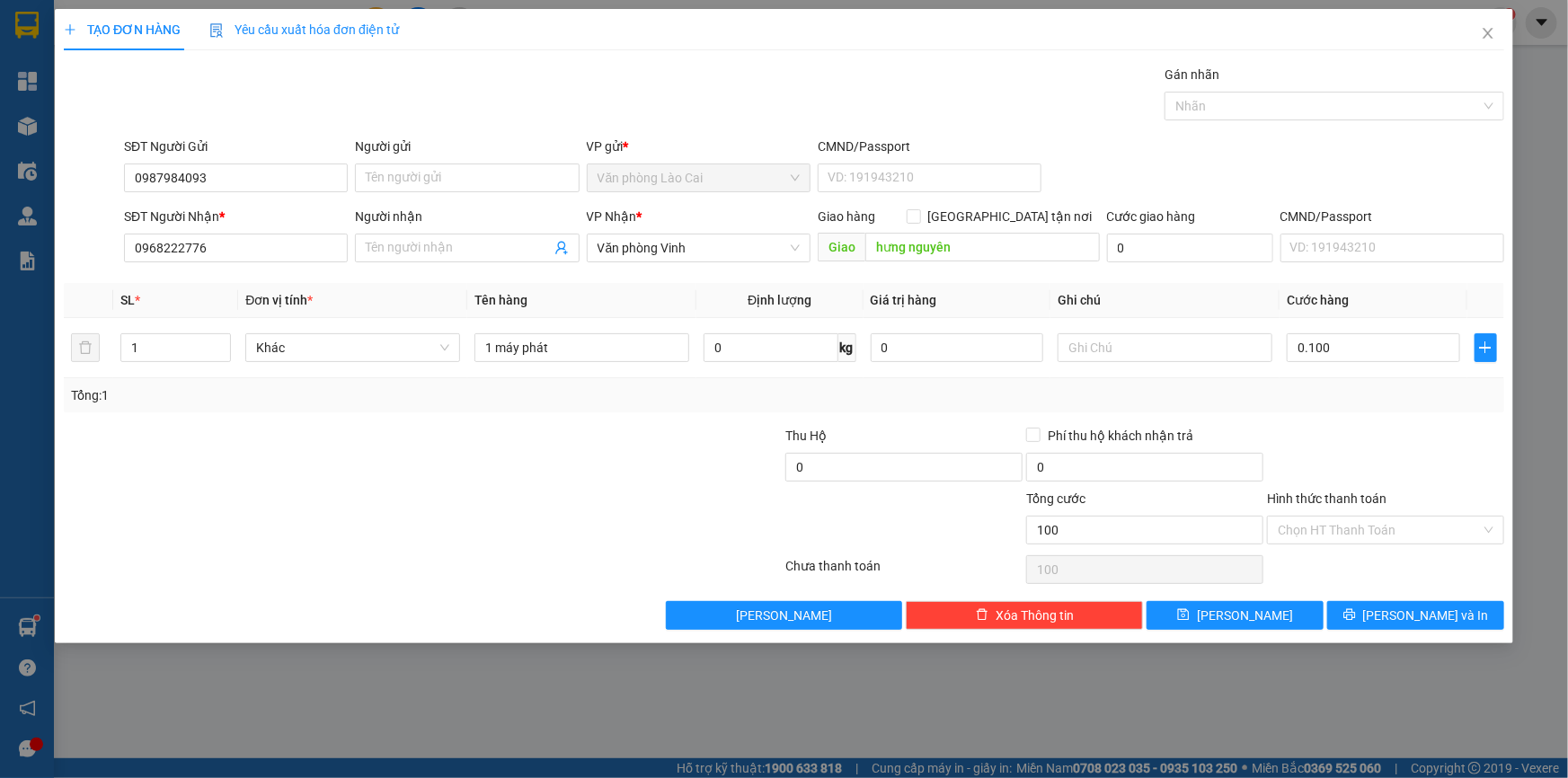
type input "100.000"
click at [1431, 616] on span "[PERSON_NAME] và In" at bounding box center [1425, 615] width 126 height 19
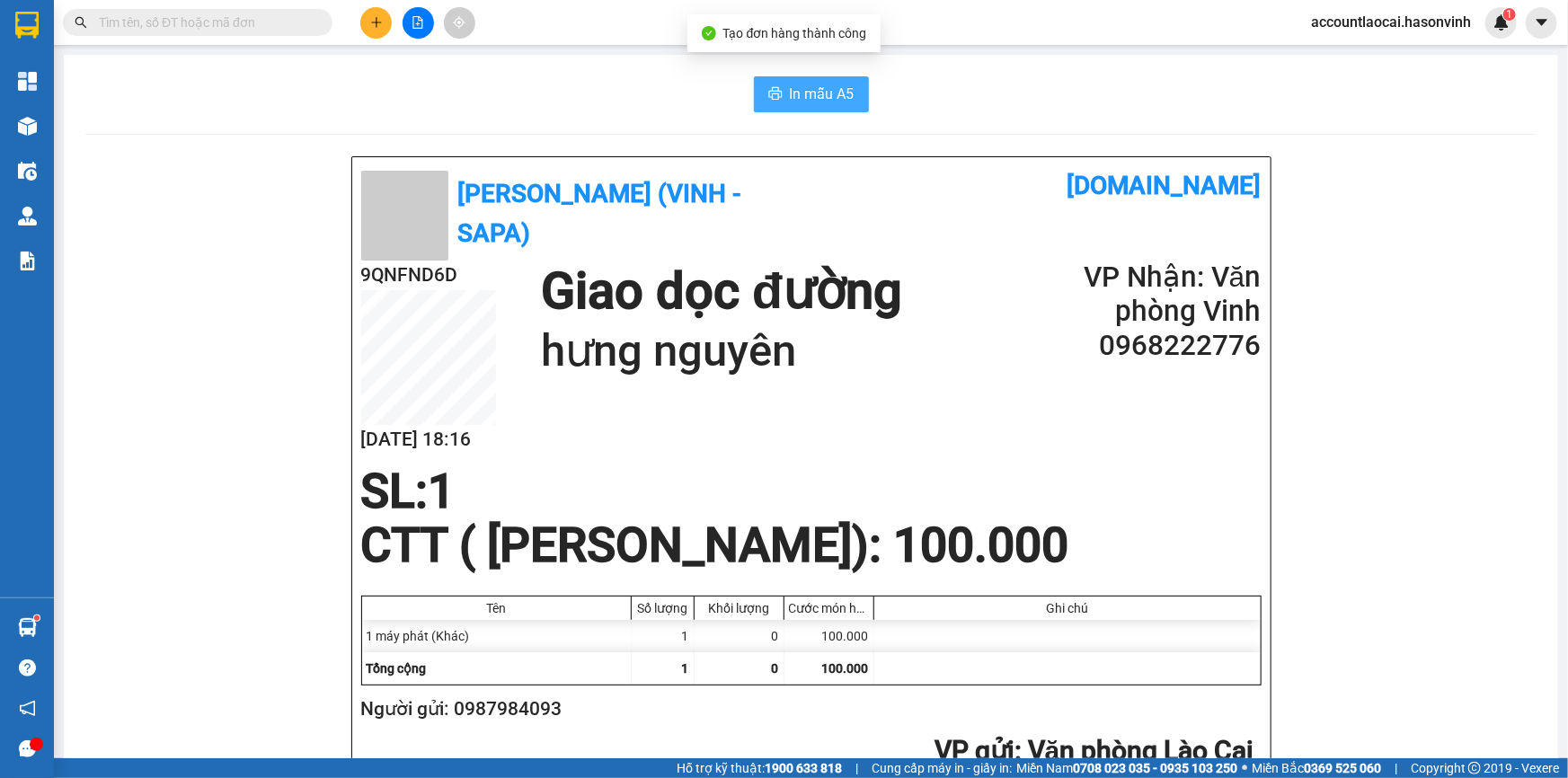
click at [851, 89] on button "In mẫu A5" at bounding box center [811, 93] width 115 height 36
